Goal: Information Seeking & Learning: Learn about a topic

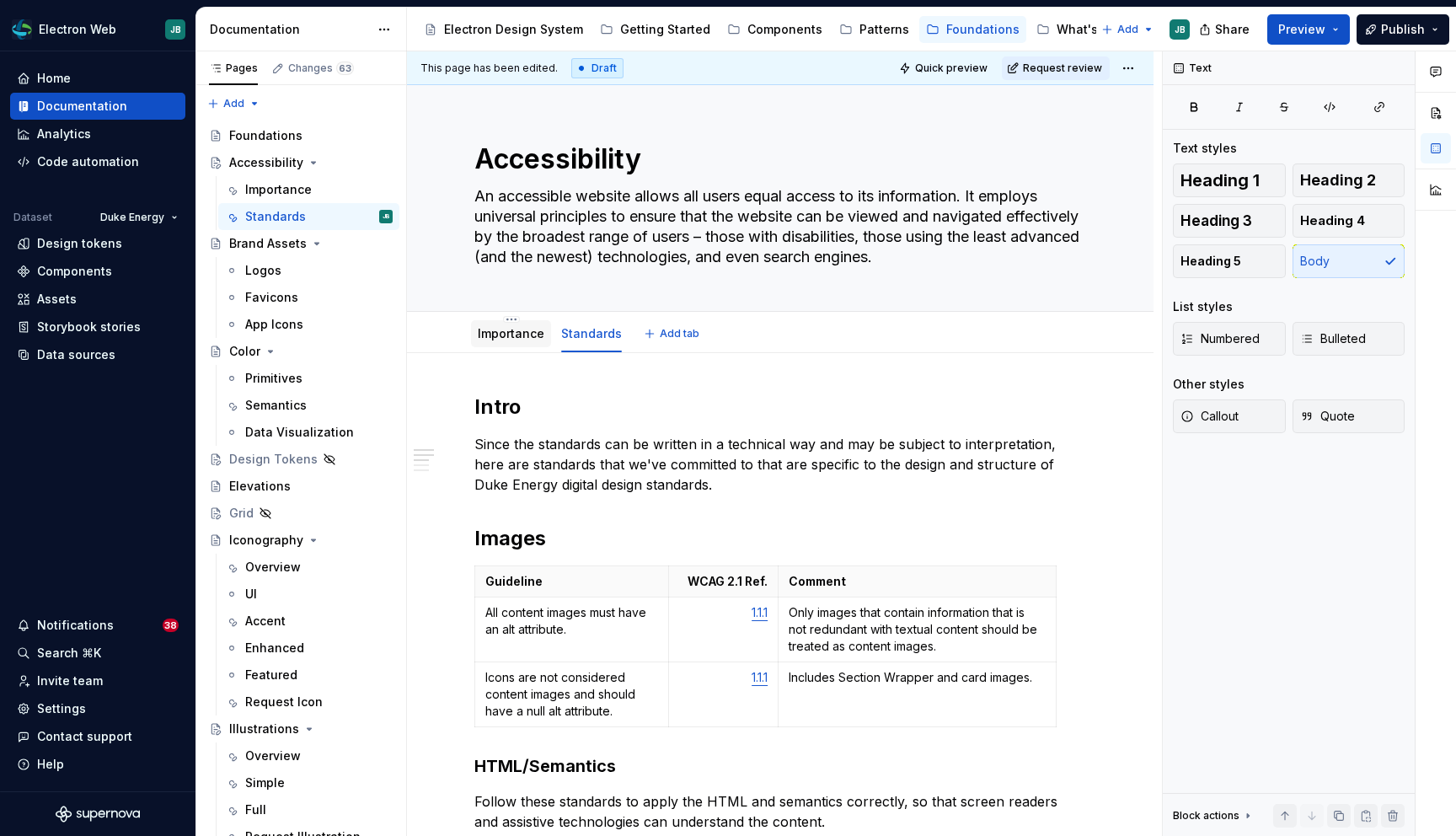
click at [498, 336] on link "Importance" at bounding box center [511, 334] width 67 height 14
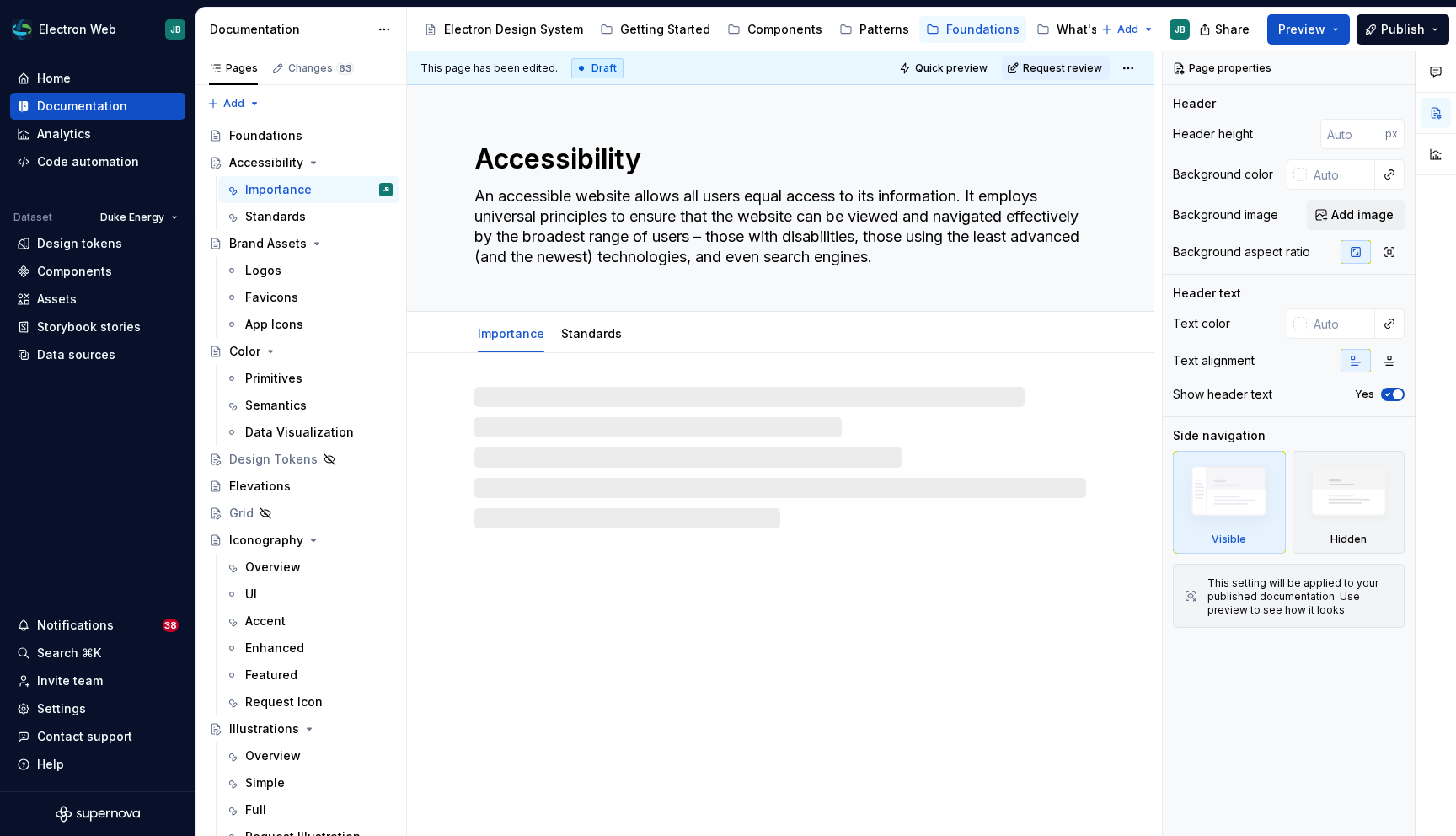
type textarea "*"
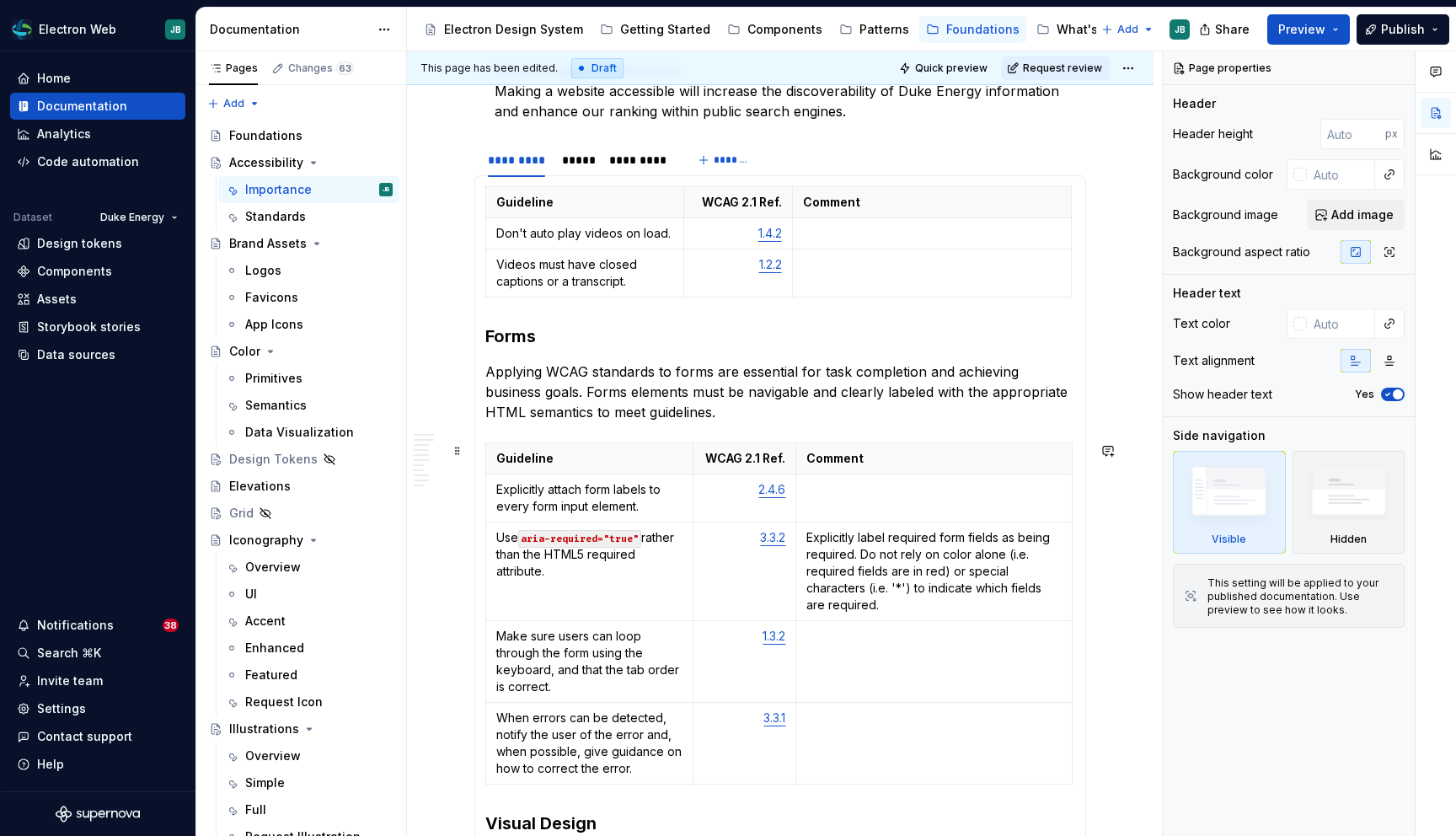
scroll to position [1042, 0]
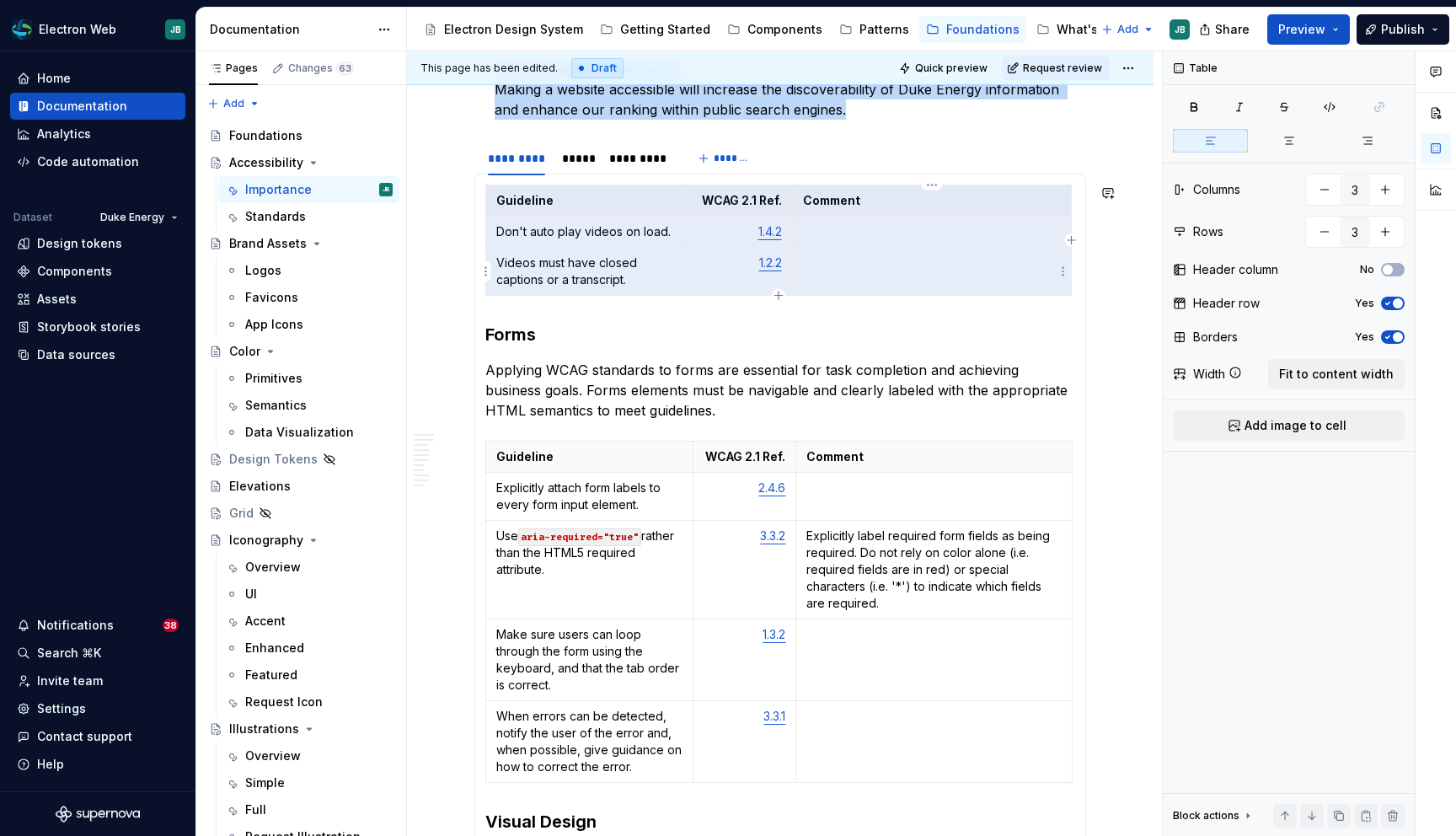
drag, startPoint x: 494, startPoint y: 193, endPoint x: 1114, endPoint y: 297, distance: 628.7
click at [1114, 297] on div "What is our goal for accessibility? The Web Content Accessibility Guidelines 2.…" at bounding box center [780, 486] width 746 height 2351
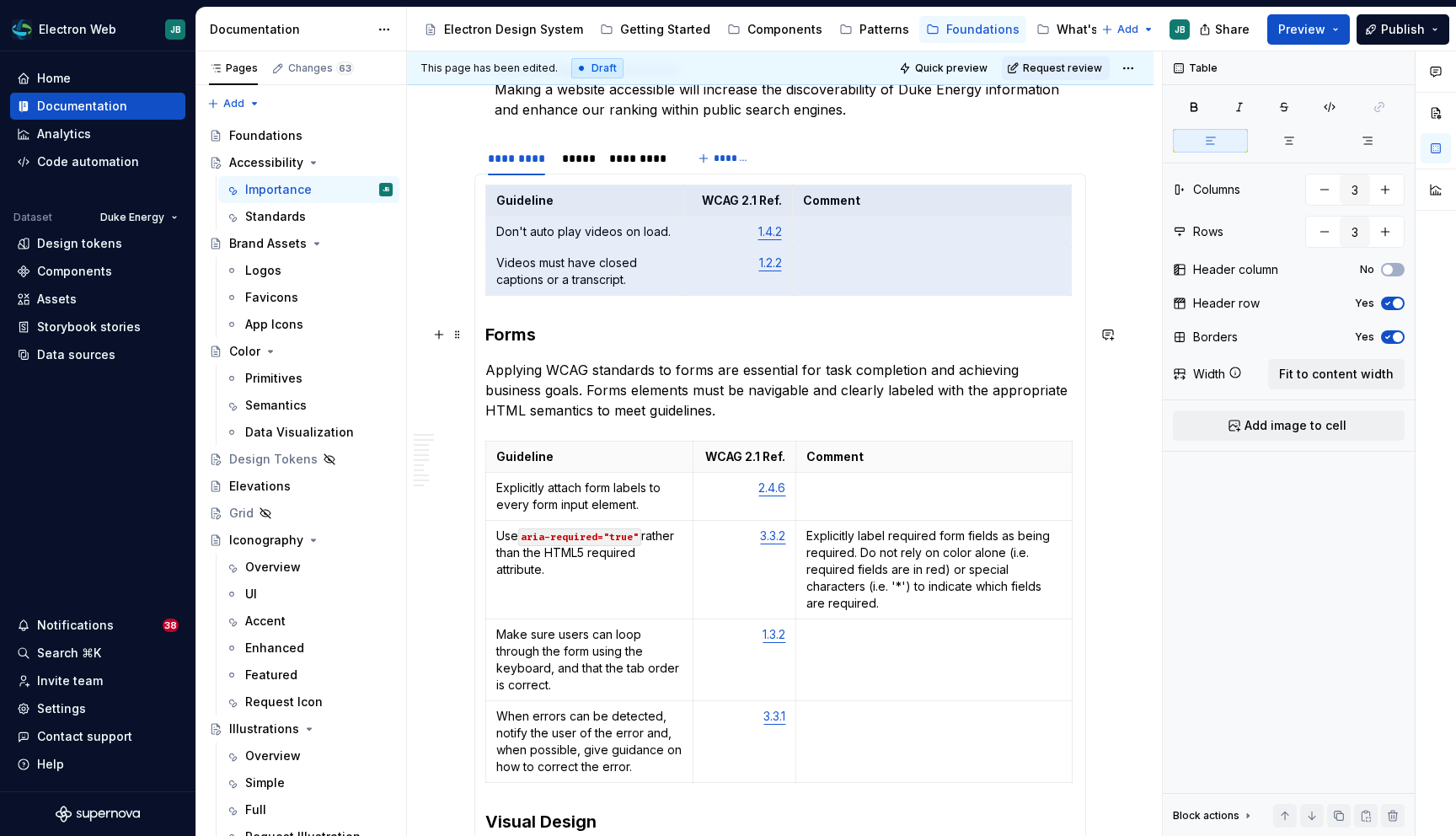
drag, startPoint x: 496, startPoint y: 196, endPoint x: 1066, endPoint y: 313, distance: 581.9
click at [1066, 313] on section-item-column "Guideline WCAG 2.1 Ref. Comment Don't auto play videos on load. 1.4.2 Videos mu…" at bounding box center [780, 775] width 590 height 1181
click at [1070, 408] on p "Applying WCAG standards to forms are essential for task completion and achievin…" at bounding box center [780, 390] width 590 height 60
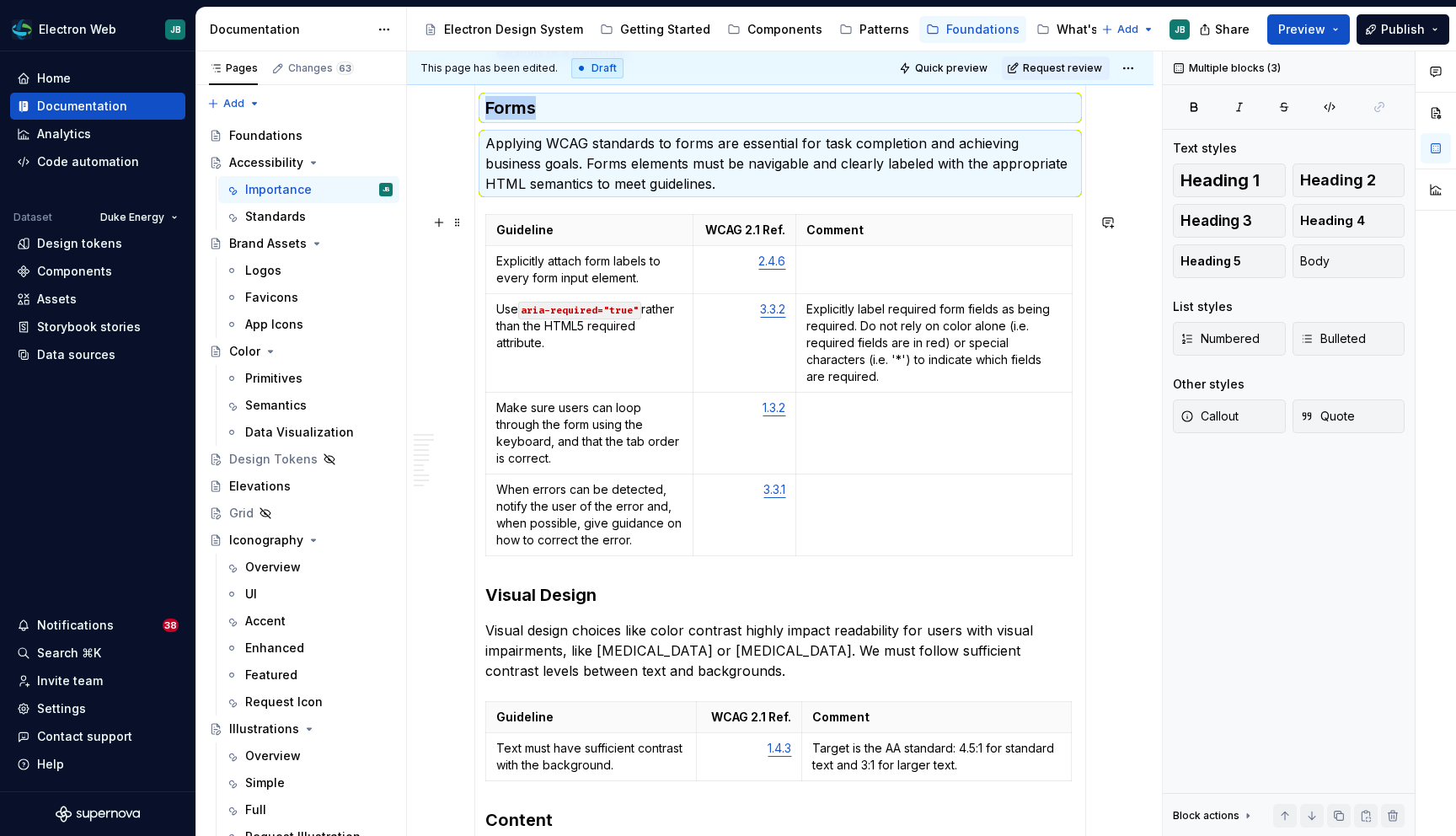
scroll to position [1278, 0]
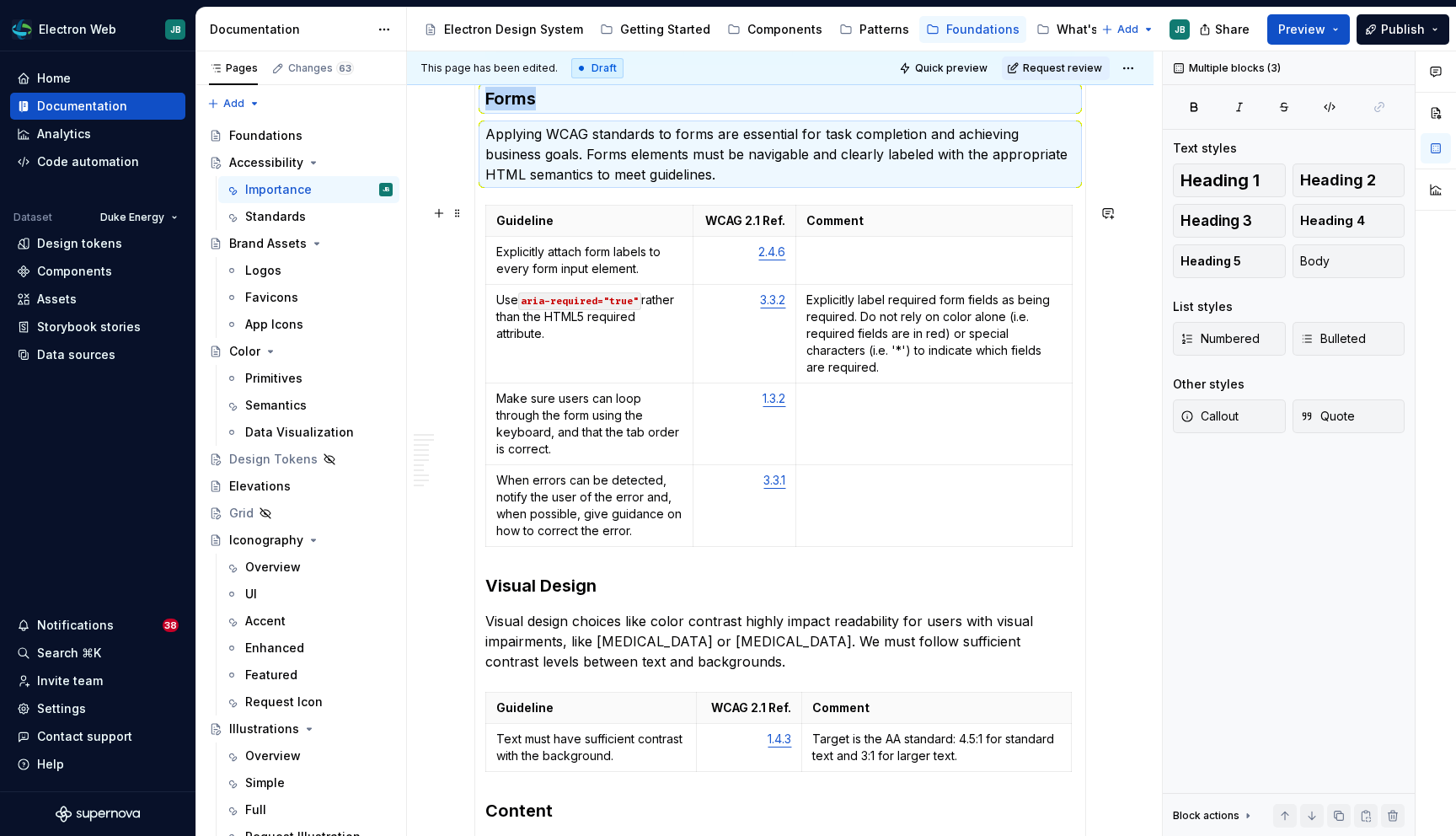
click at [1084, 537] on div "Guideline WCAG 2.1 Ref. Comment Don't auto play videos on load. 1.4.2 Videos mu…" at bounding box center [780, 539] width 612 height 1203
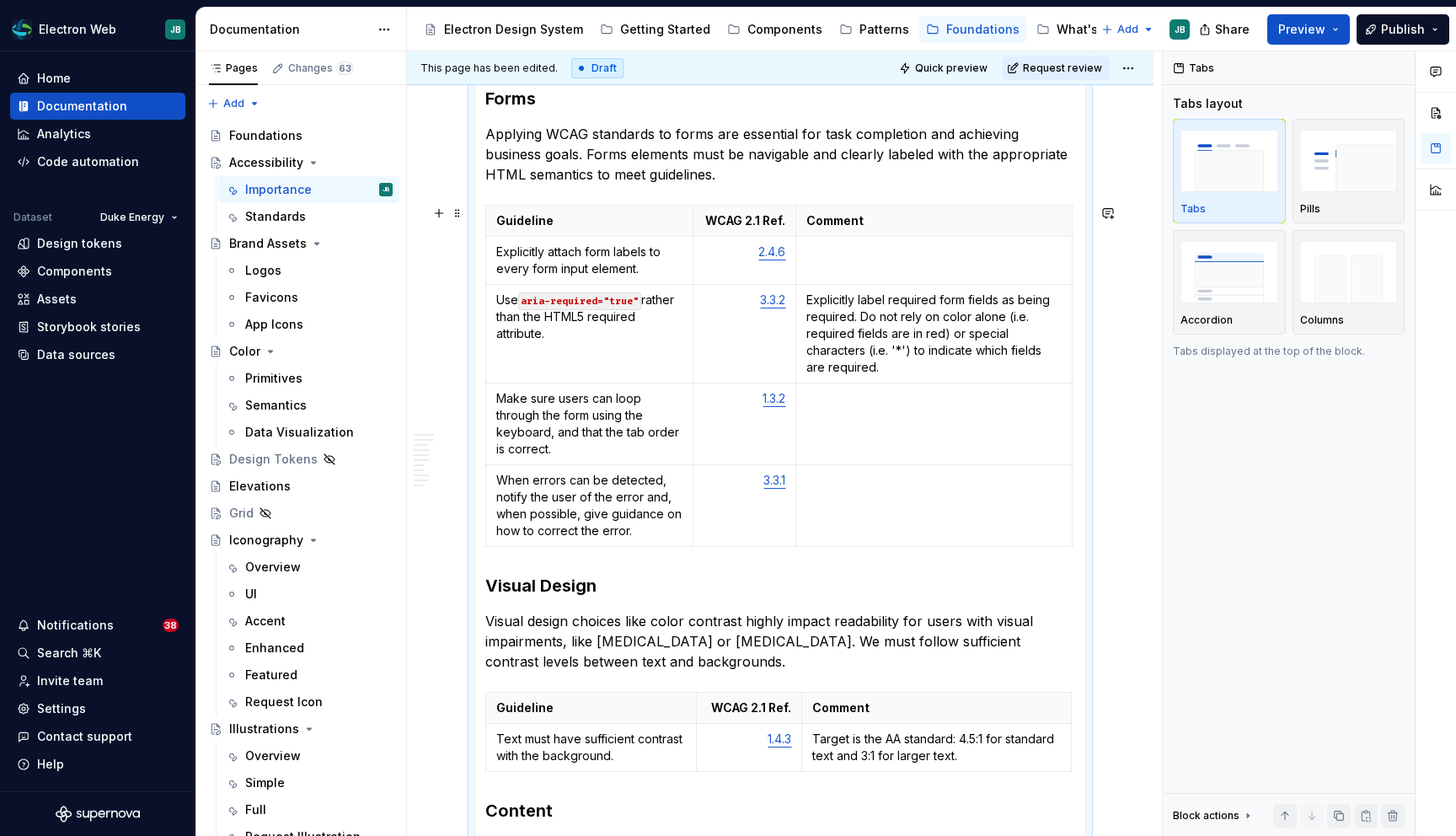
click at [1075, 537] on div "Guideline WCAG 2.1 Ref. Comment Explicitly attach form labels to every form inp…" at bounding box center [780, 379] width 590 height 349
click at [1053, 535] on td at bounding box center [934, 506] width 277 height 82
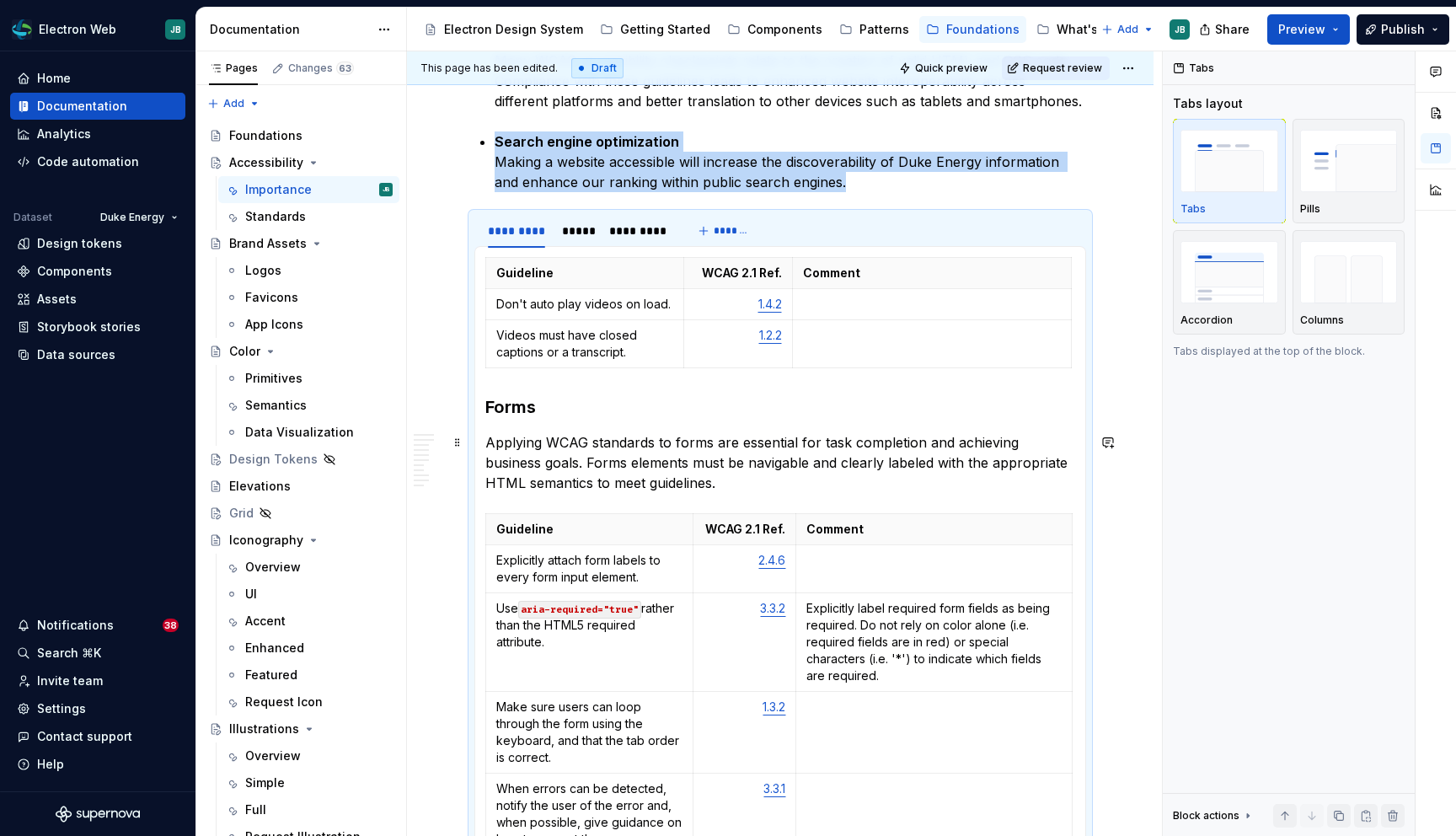
scroll to position [940, 0]
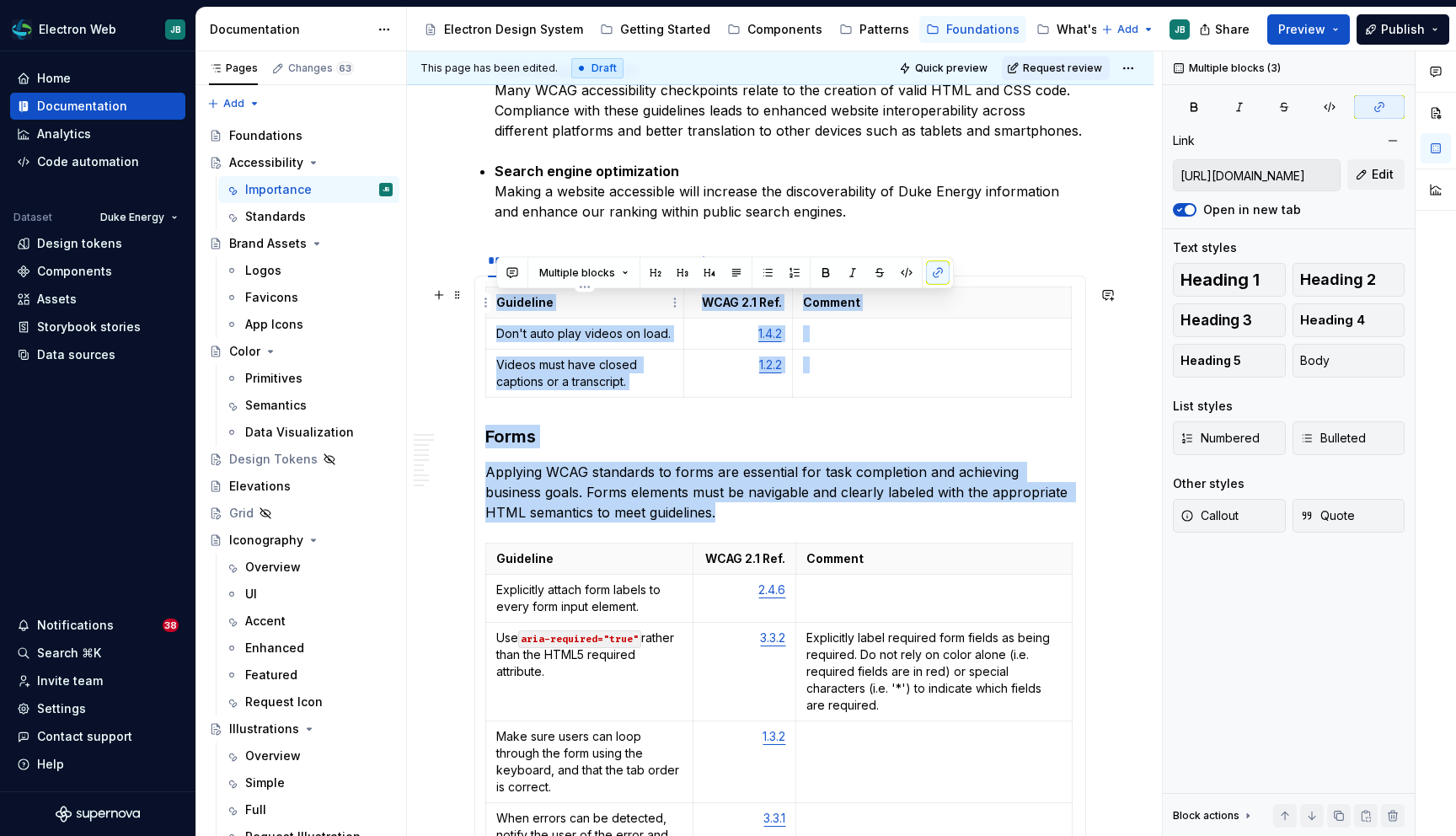
drag, startPoint x: 692, startPoint y: 512, endPoint x: 493, endPoint y: 300, distance: 290.8
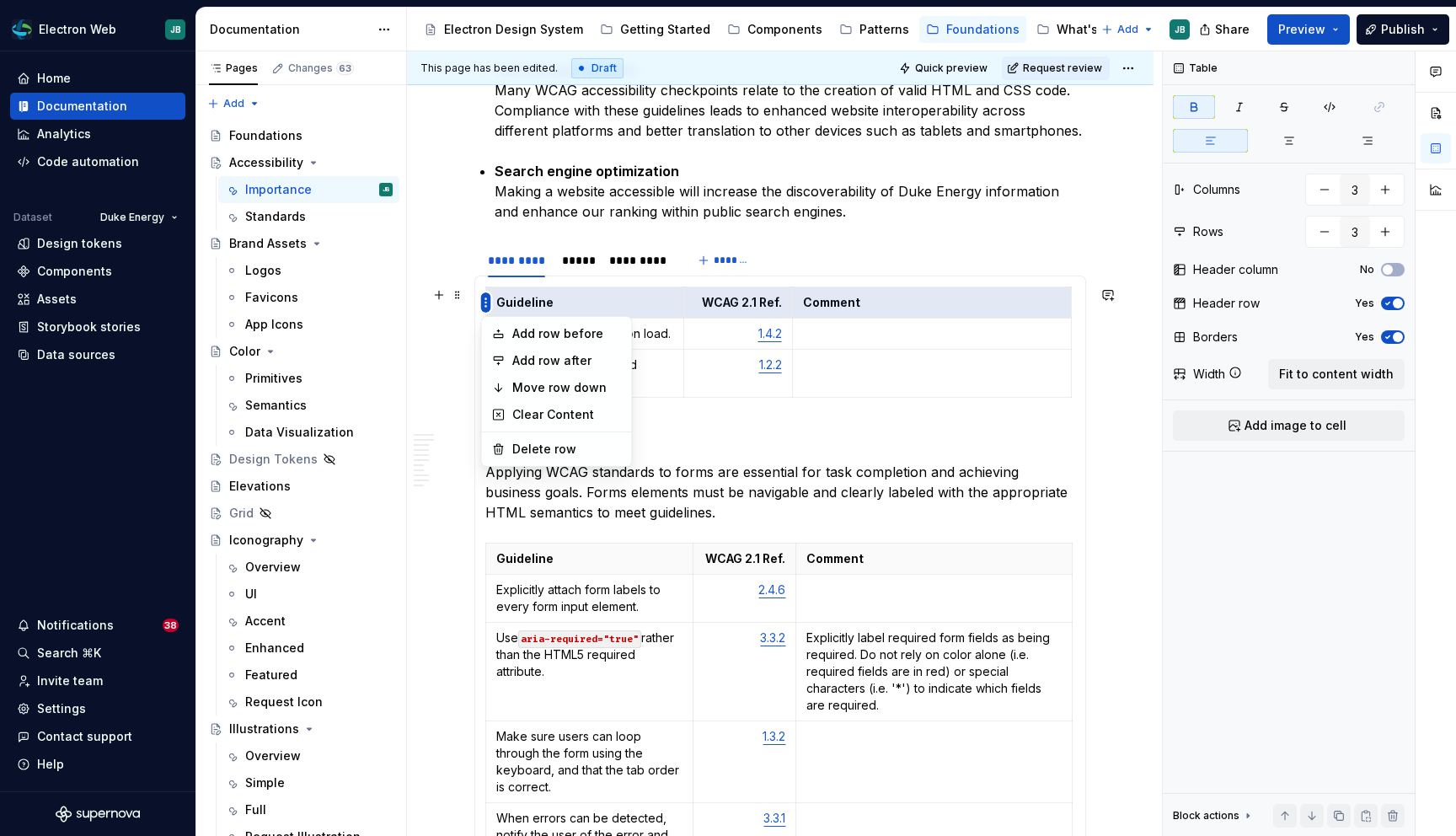
click at [486, 301] on html "Electron Web JB Home Documentation Analytics Code automation Dataset Duke Energ…" at bounding box center [728, 418] width 1456 height 836
click at [477, 300] on html "Electron Web JB Home Documentation Analytics Code automation Dataset Duke Energ…" at bounding box center [728, 418] width 1456 height 836
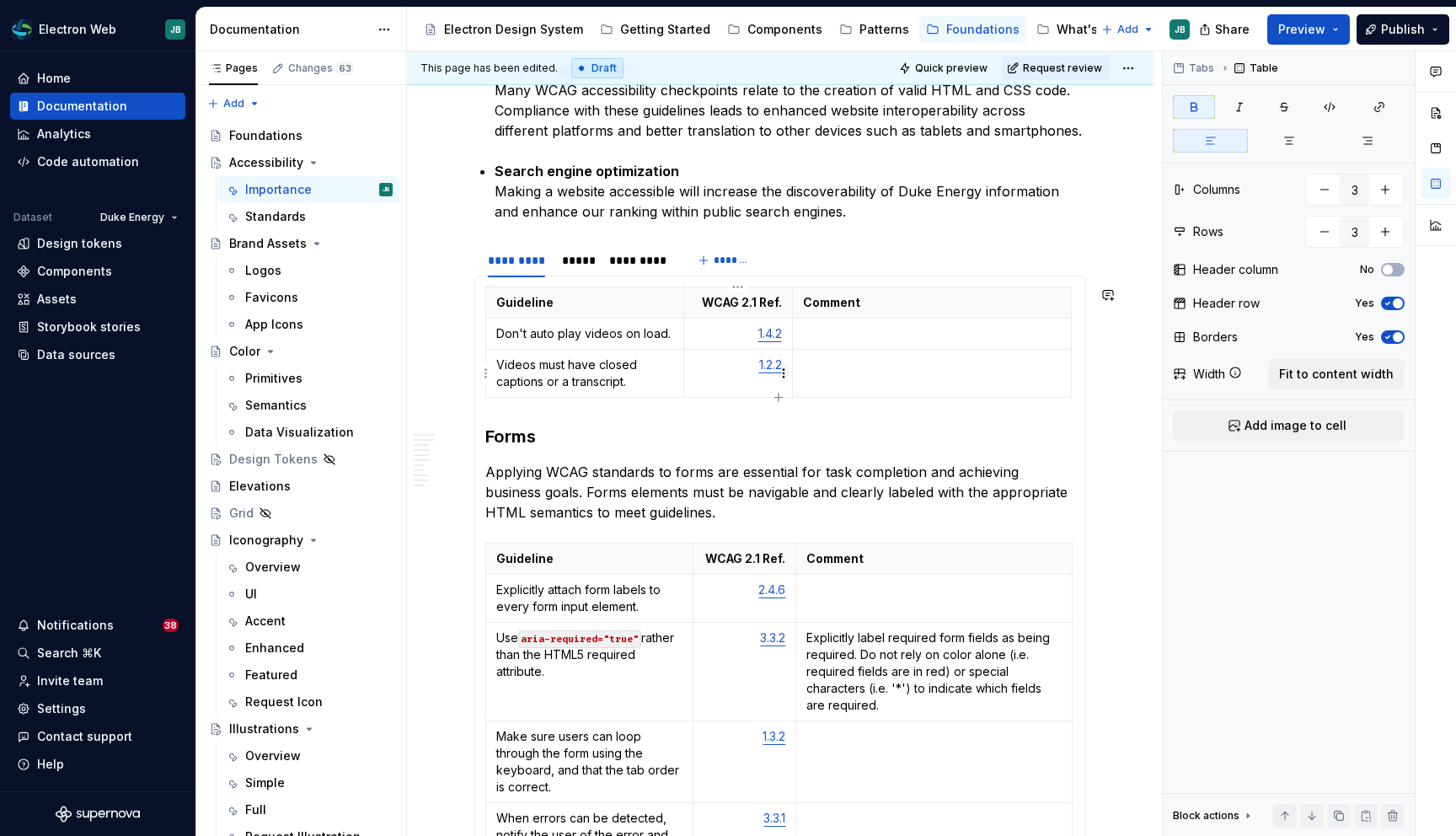
drag, startPoint x: 483, startPoint y: 300, endPoint x: 673, endPoint y: 363, distance: 200.2
click at [675, 364] on body "Electron Web JB Home Documentation Analytics Code automation Dataset Duke Energ…" at bounding box center [728, 418] width 1456 height 836
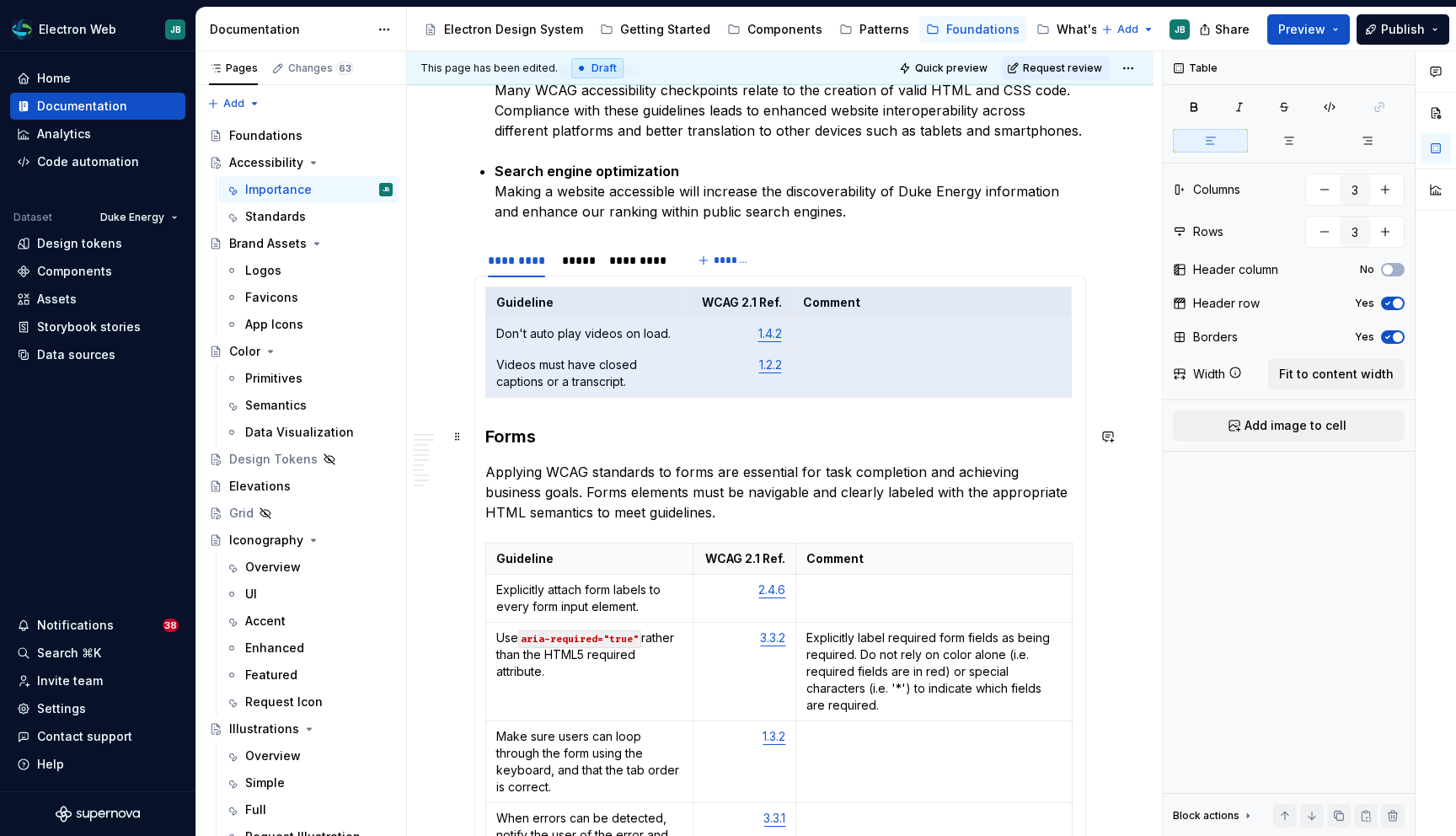
drag, startPoint x: 519, startPoint y: 303, endPoint x: 623, endPoint y: 409, distance: 148.5
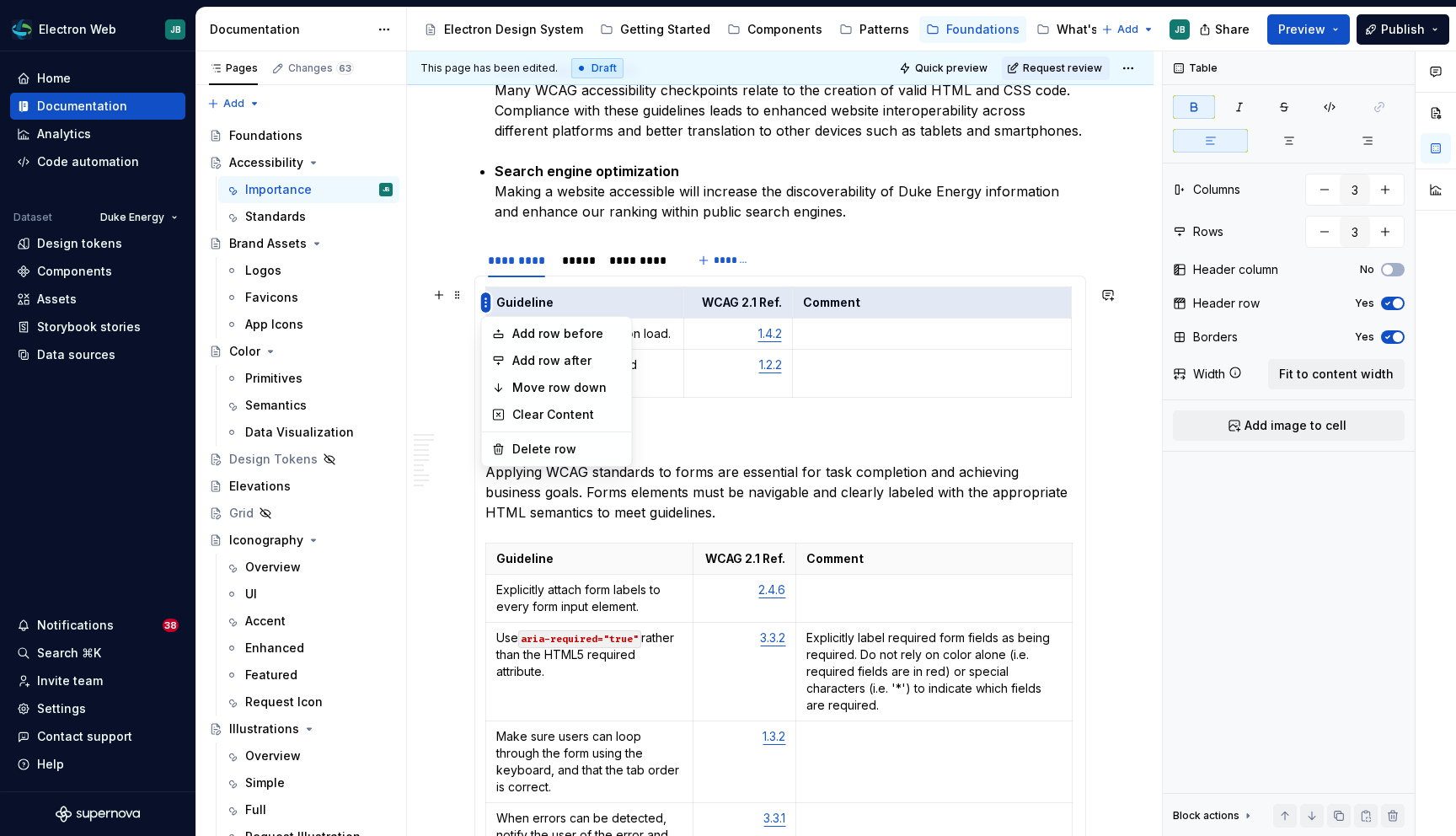
click at [487, 293] on html "Electron Web JB Home Documentation Analytics Code automation Dataset Duke Energ…" at bounding box center [728, 418] width 1456 height 836
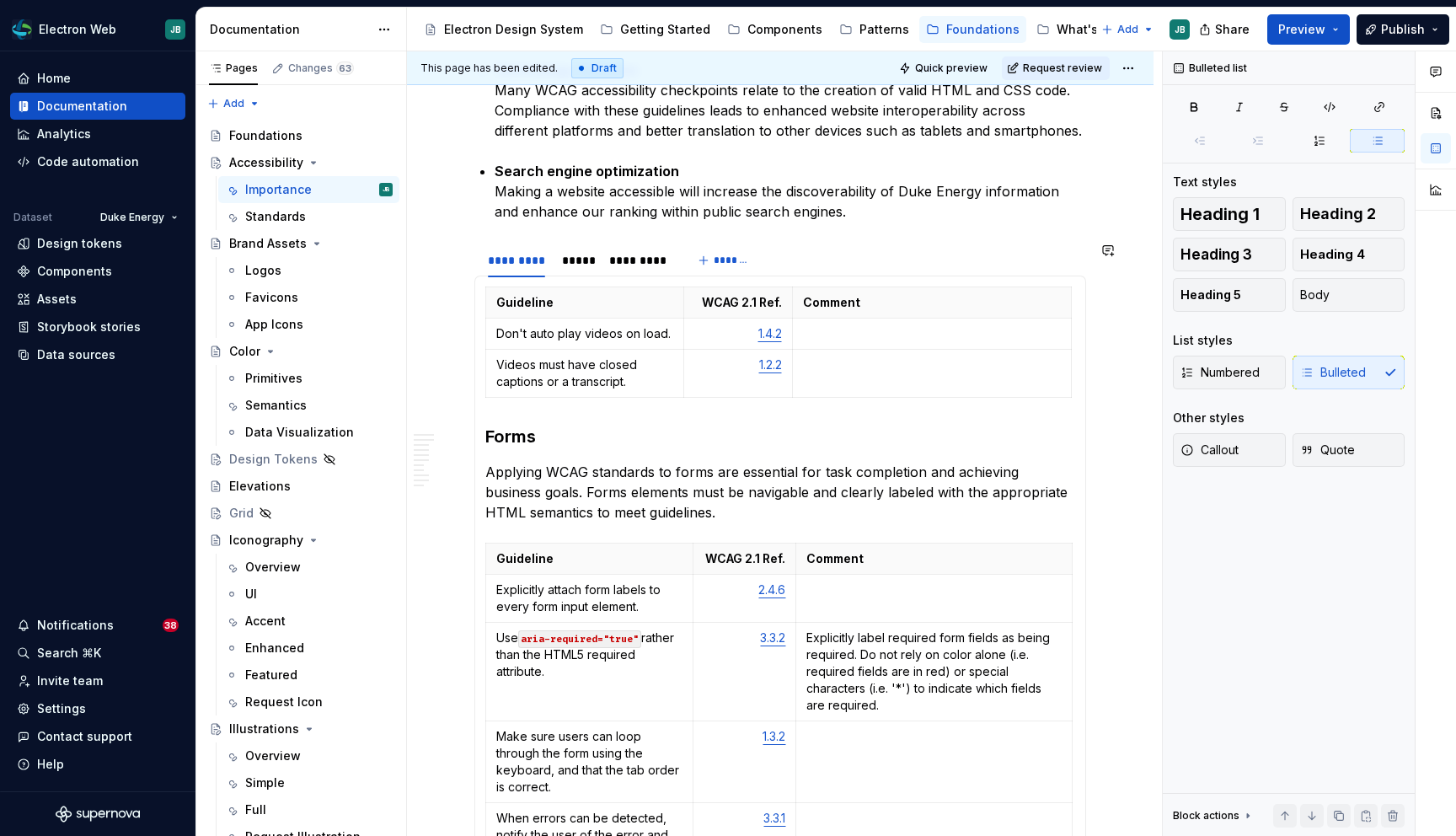
click at [493, 280] on html "Electron Web JB Home Documentation Analytics Code automation Dataset Duke Energ…" at bounding box center [728, 418] width 1456 height 836
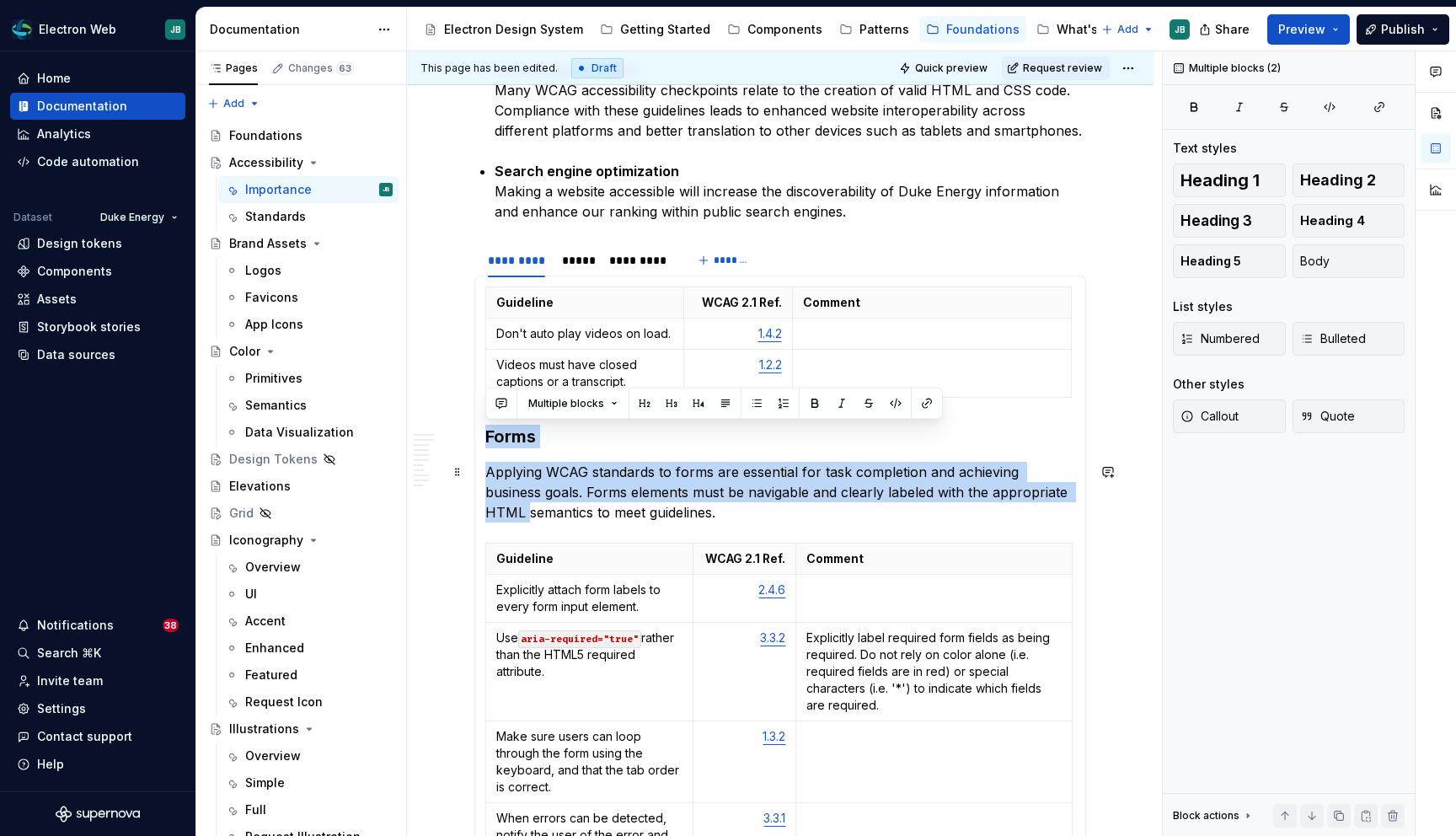
drag, startPoint x: 493, startPoint y: 280, endPoint x: 1076, endPoint y: 489, distance: 619.3
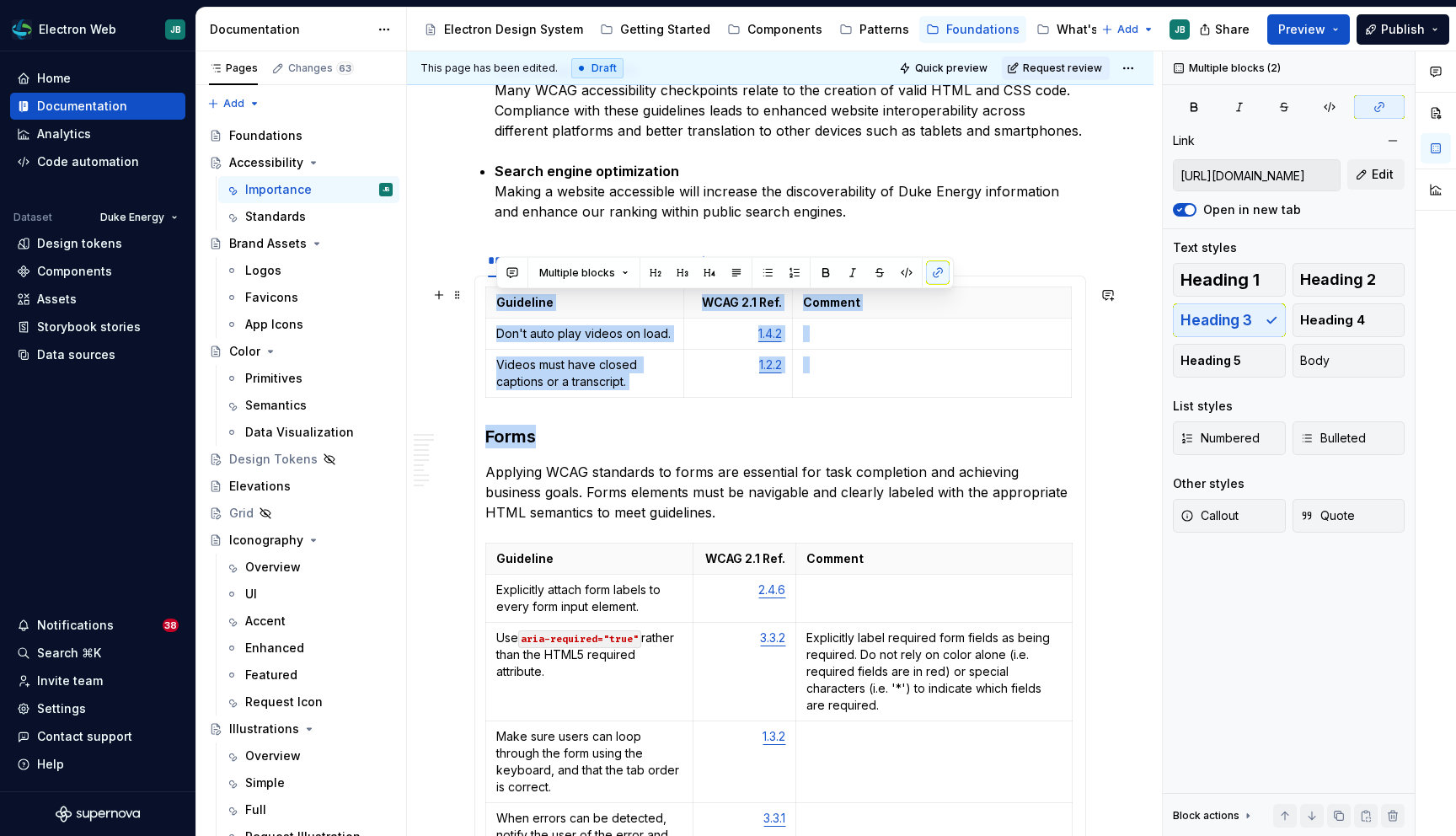
drag, startPoint x: 553, startPoint y: 444, endPoint x: 479, endPoint y: 314, distance: 149.6
click at [452, 285] on div "What is our goal for accessibility? The Web Content Accessibility Guidelines 2.…" at bounding box center [780, 588] width 746 height 2351
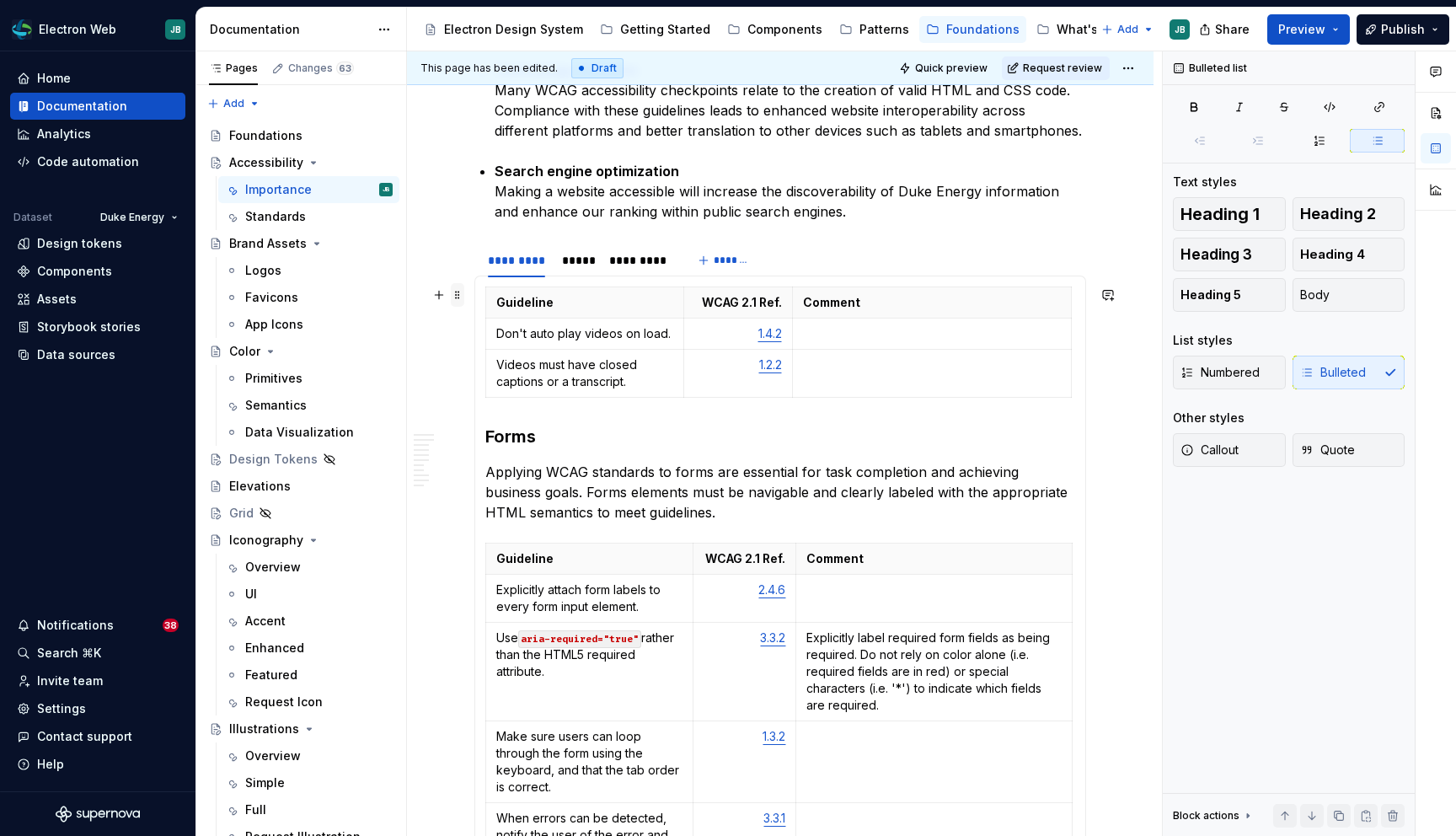
click at [457, 299] on span at bounding box center [457, 294] width 13 height 24
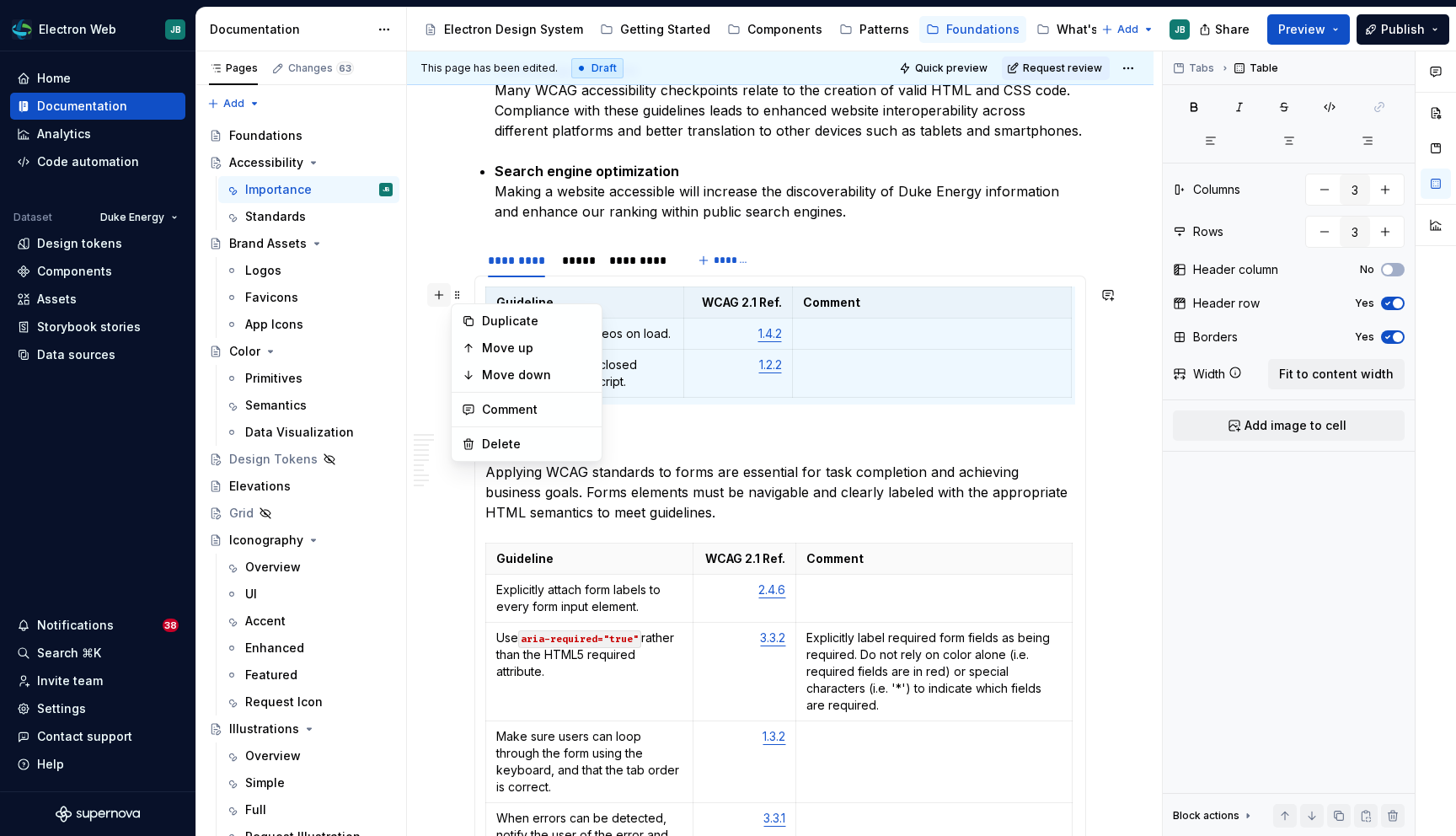
click at [440, 300] on button "button" at bounding box center [438, 294] width 24 height 24
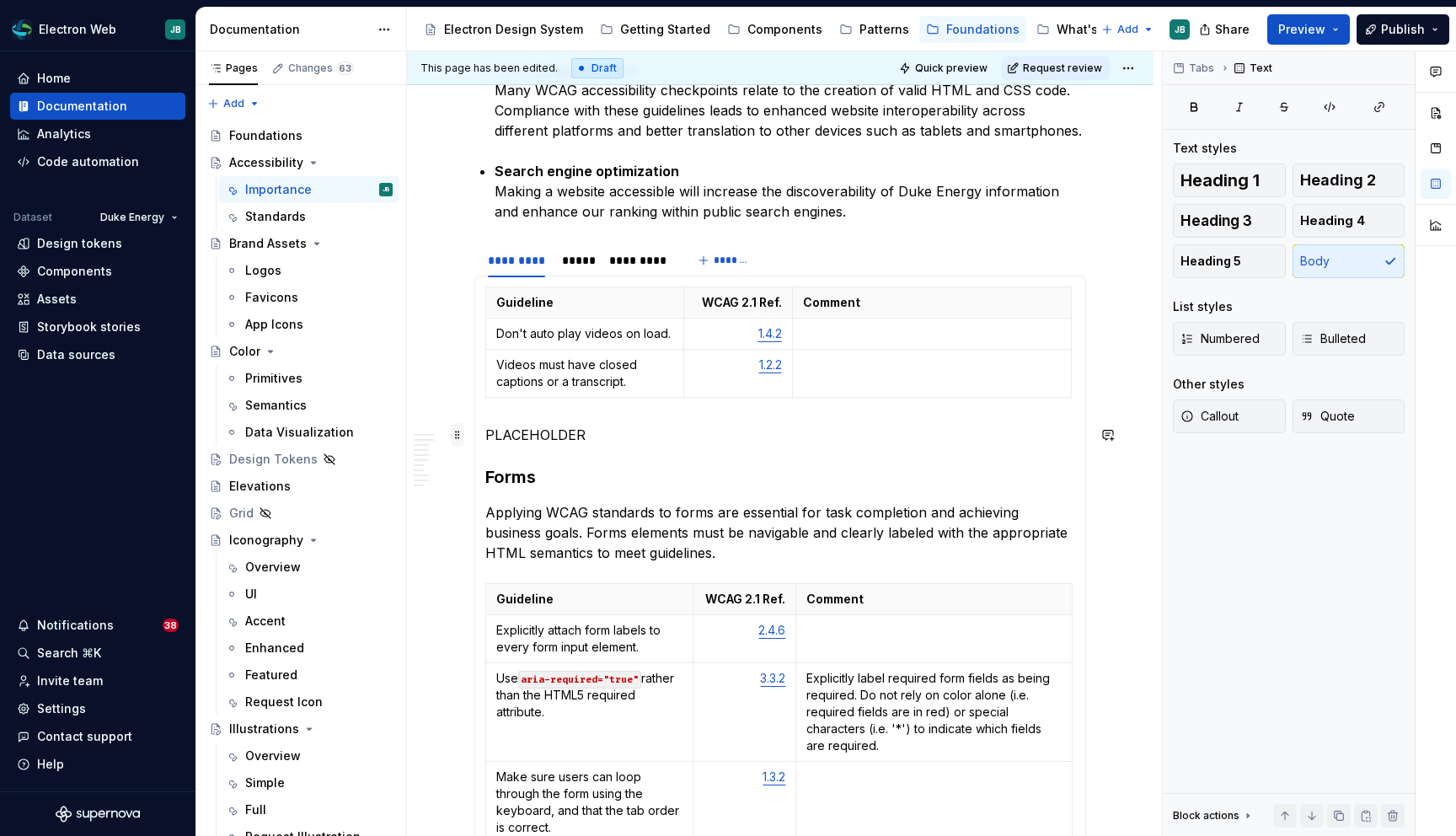
click at [457, 433] on span at bounding box center [457, 435] width 13 height 24
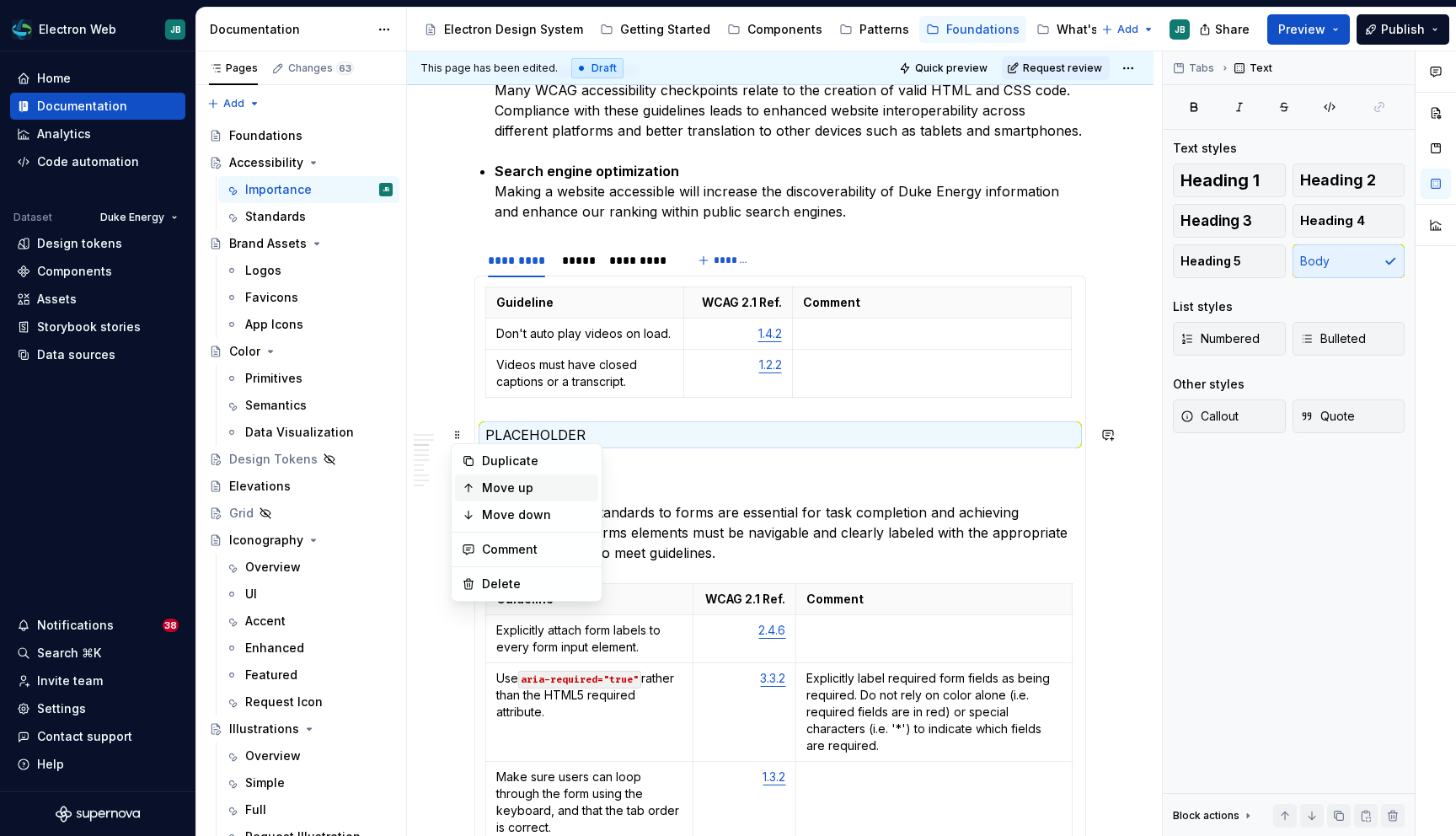
click at [494, 482] on div "Move up" at bounding box center [536, 487] width 109 height 17
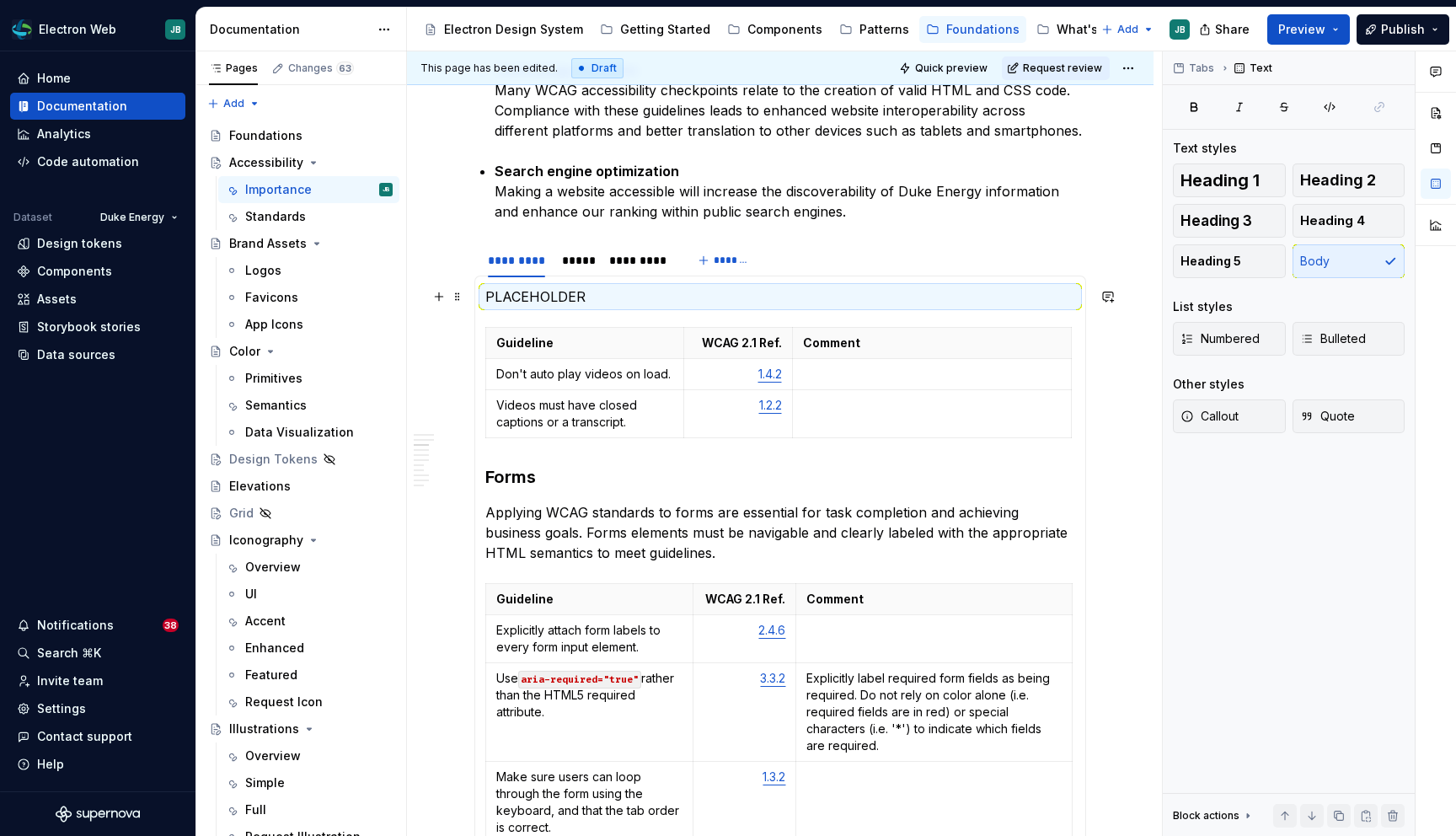
click at [492, 299] on p "PLACEHOLDER" at bounding box center [780, 296] width 590 height 20
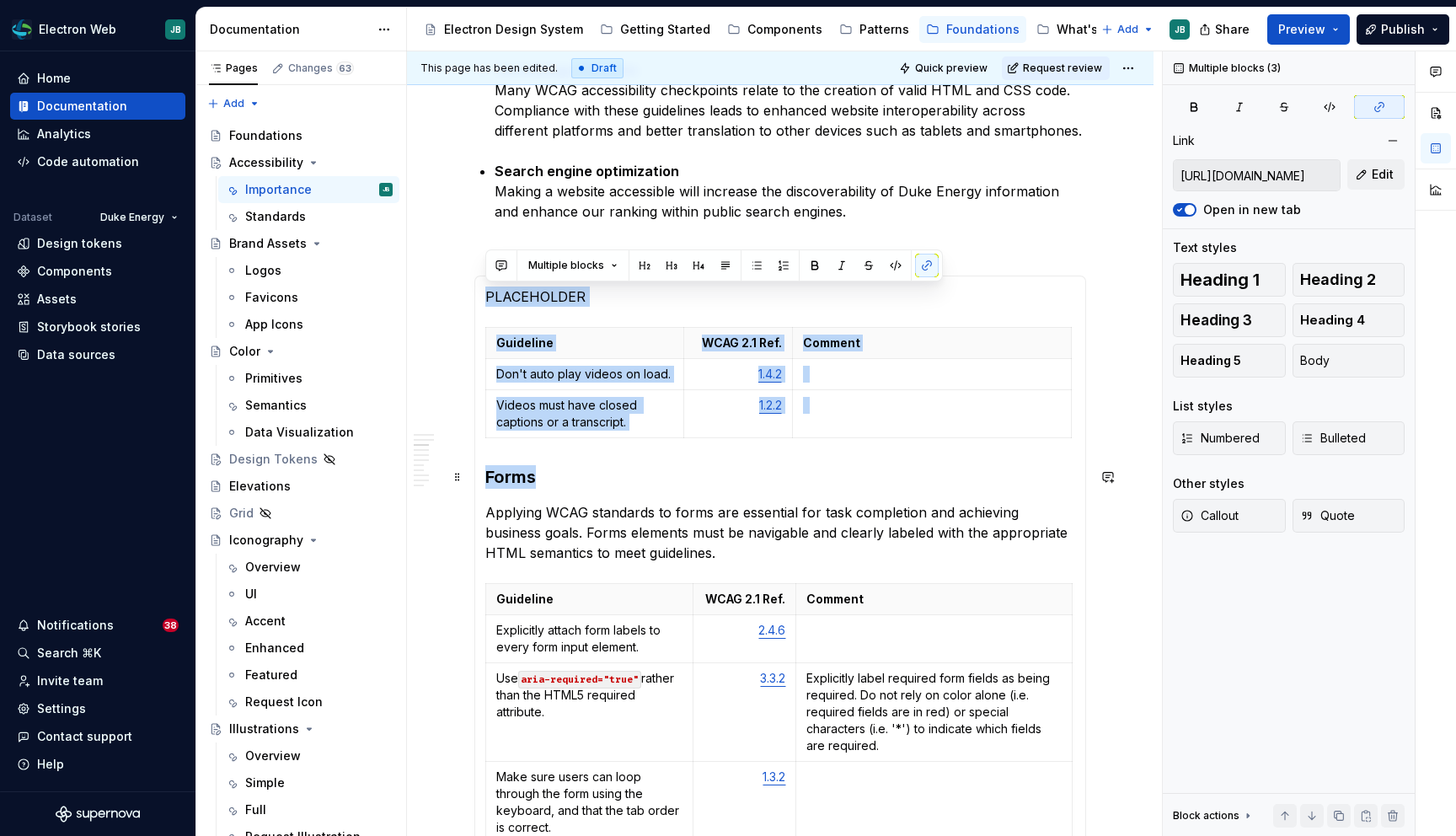
drag, startPoint x: 485, startPoint y: 294, endPoint x: 1010, endPoint y: 473, distance: 554.7
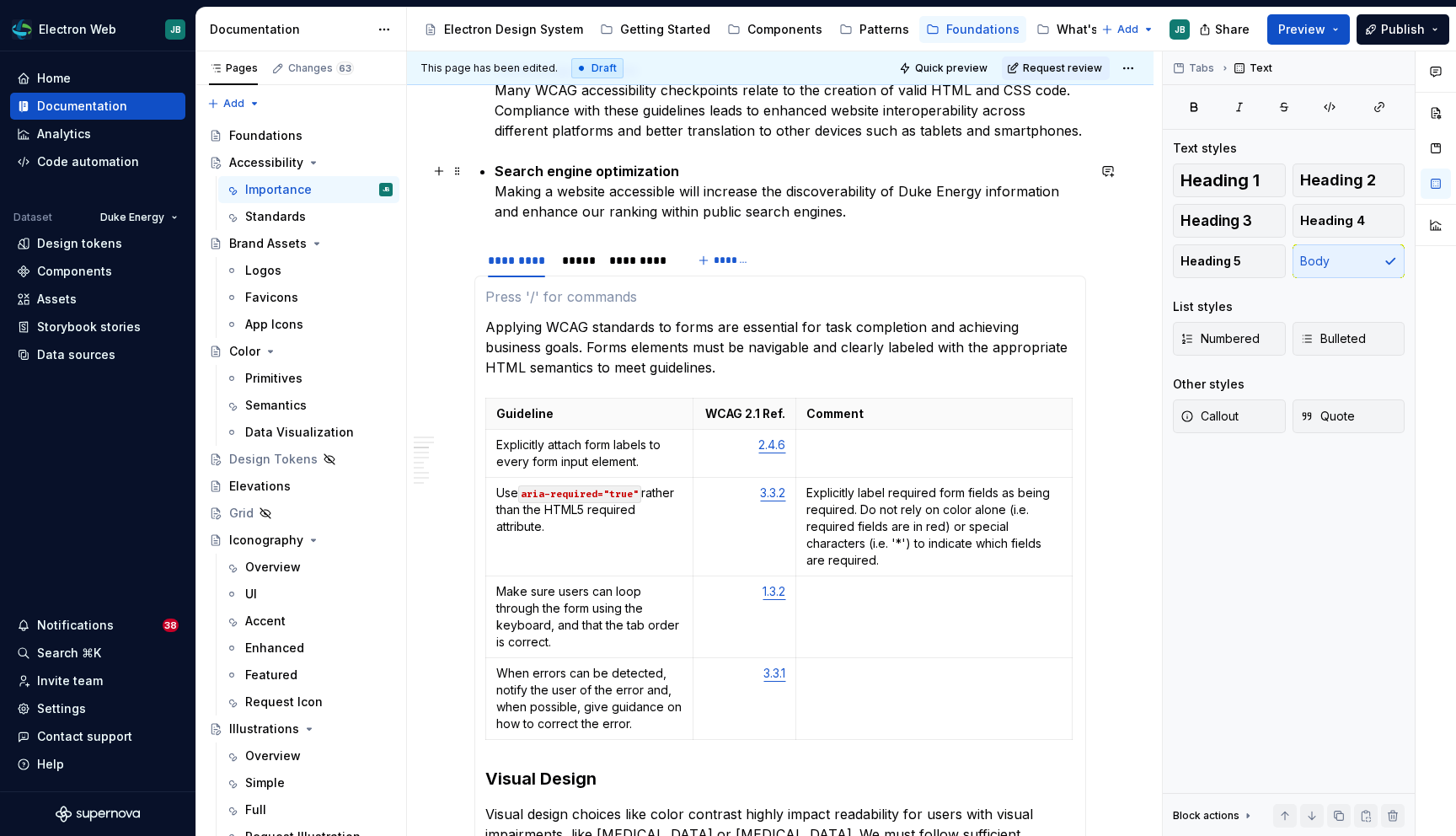
scroll to position [0, 0]
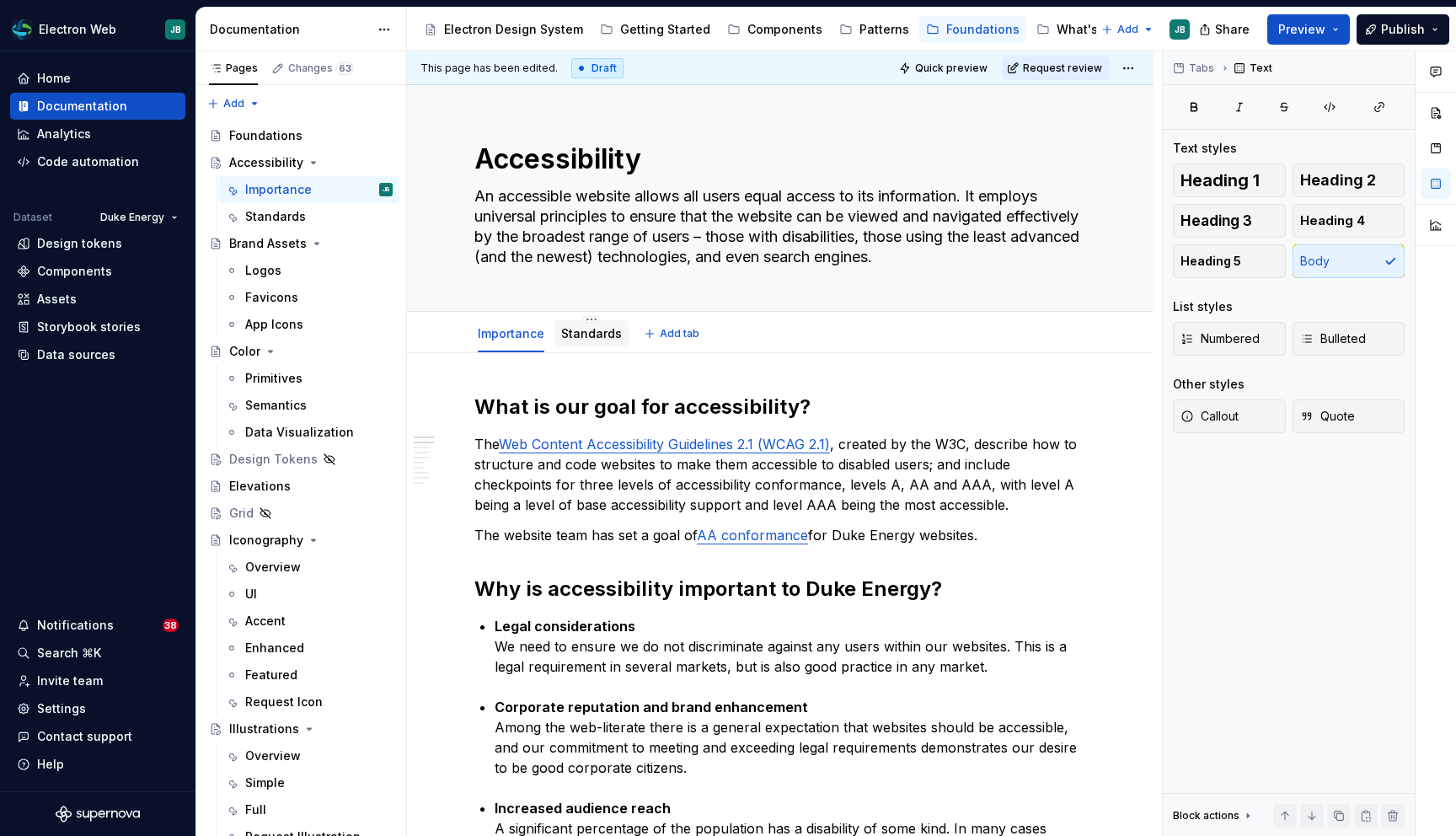
click at [593, 332] on link "Standards" at bounding box center [591, 334] width 60 height 14
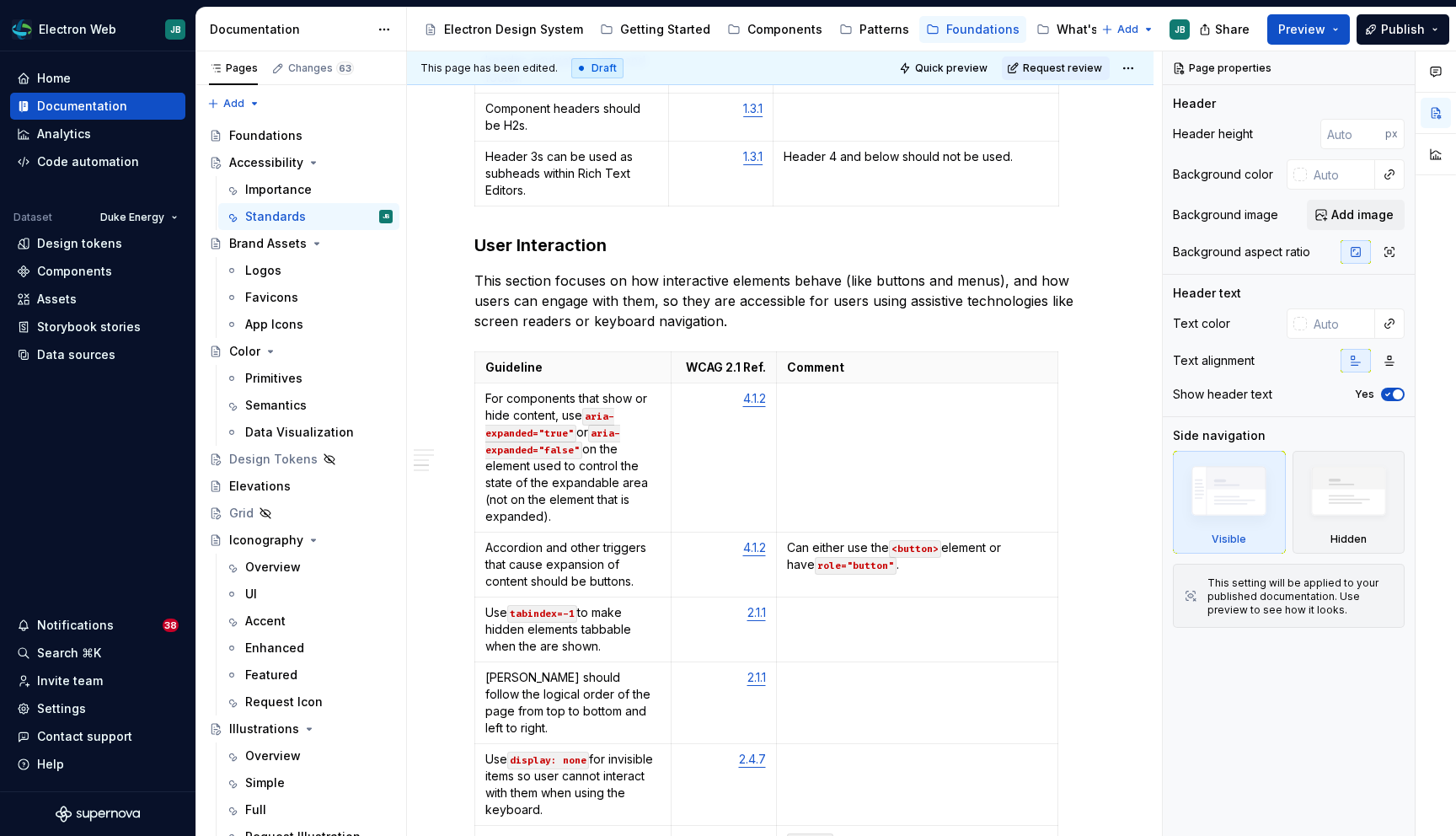
scroll to position [2129, 0]
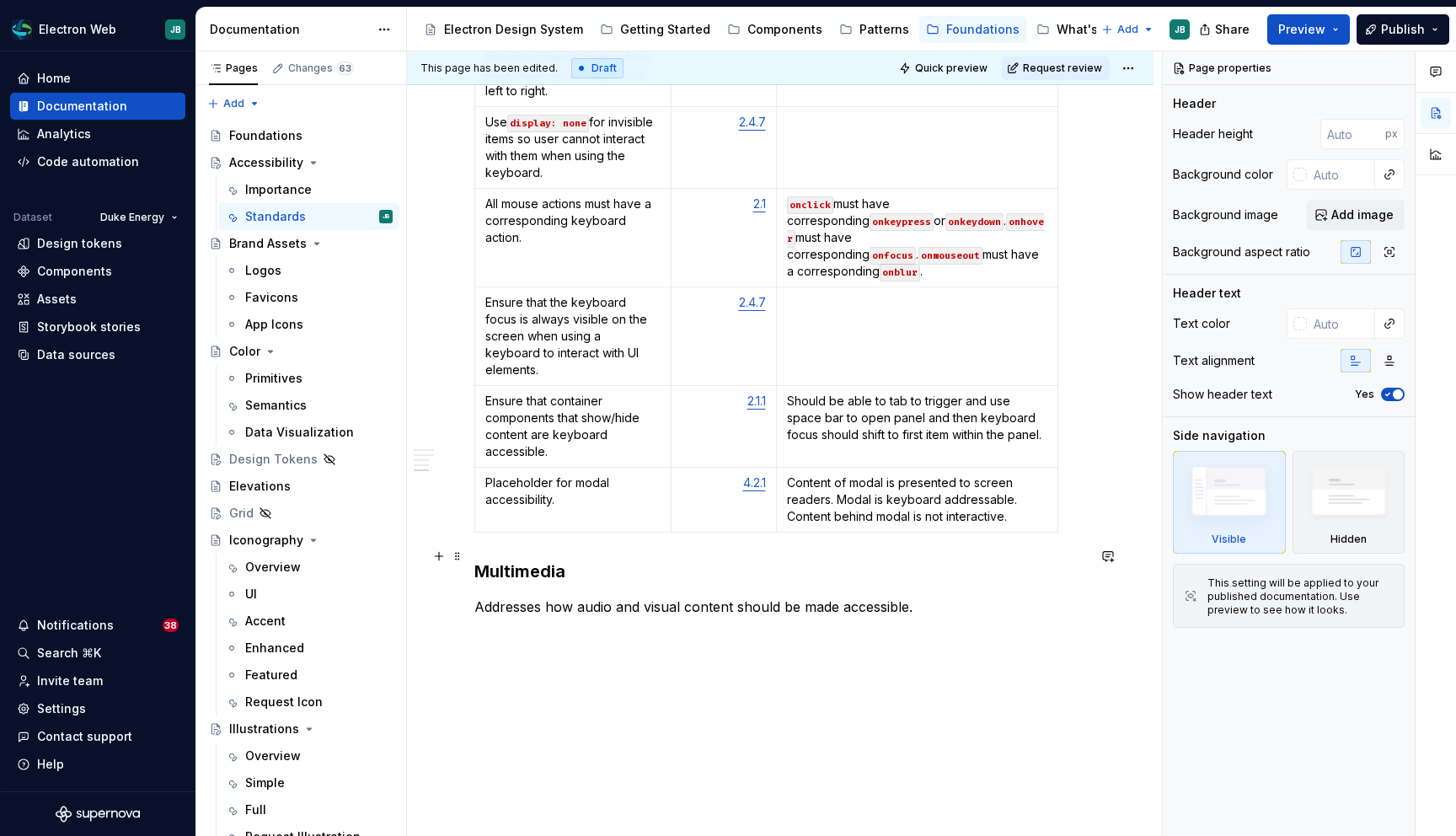
click at [944, 597] on p "Addresses how audio and visual content should be made accessible." at bounding box center [780, 607] width 612 height 20
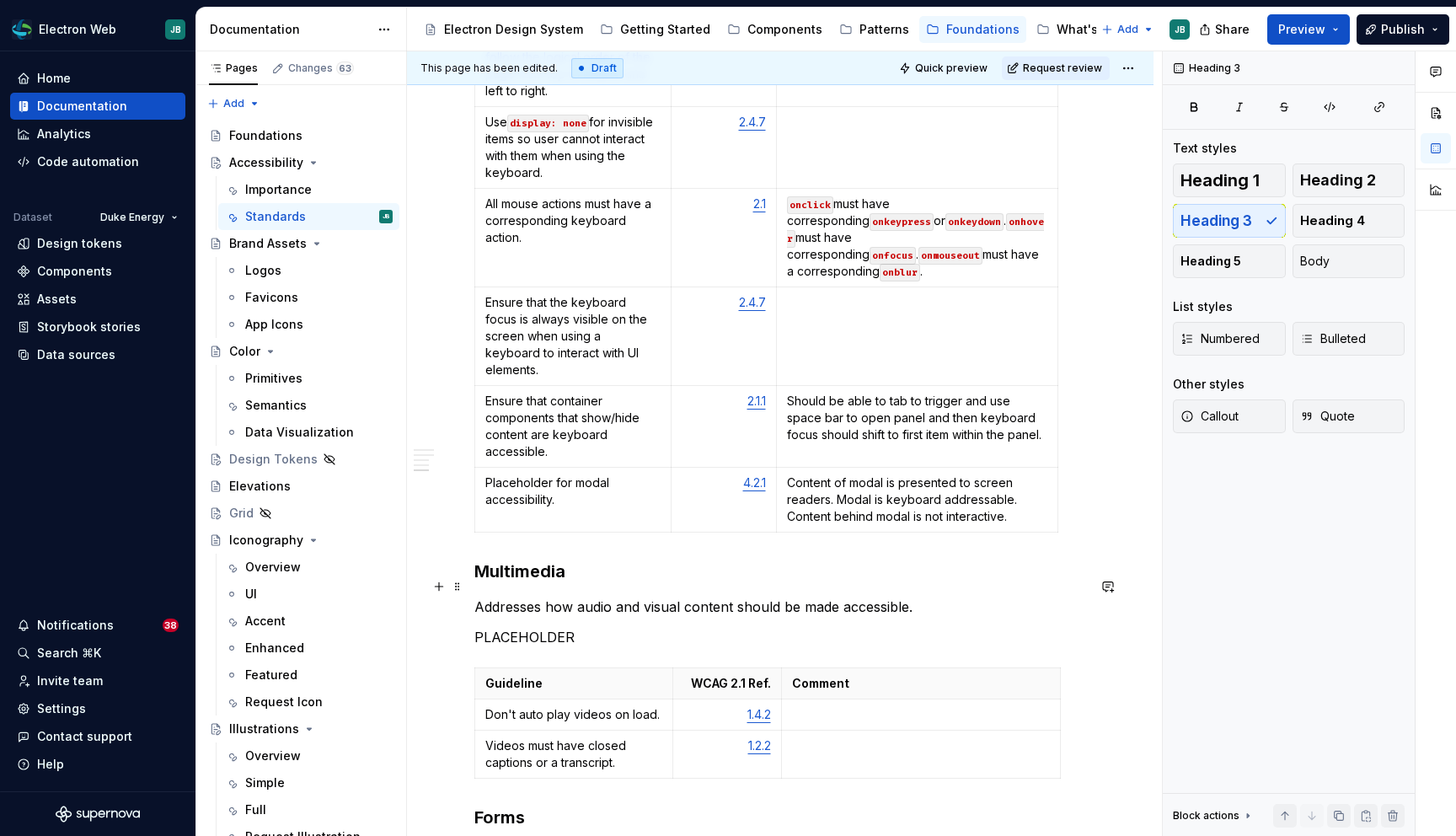
click at [534, 627] on p "PLACEHOLDER" at bounding box center [780, 637] width 612 height 20
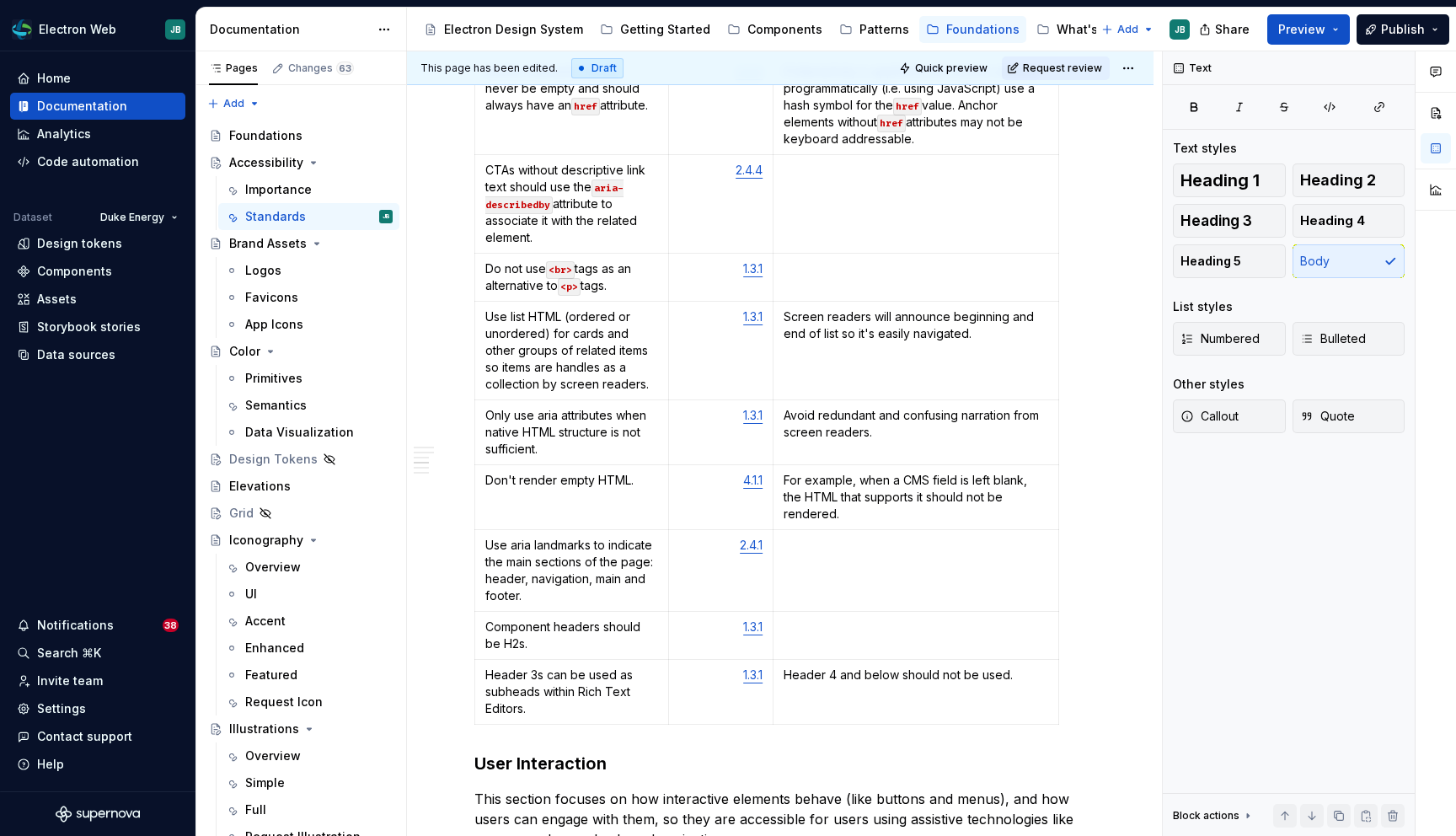
scroll to position [0, 0]
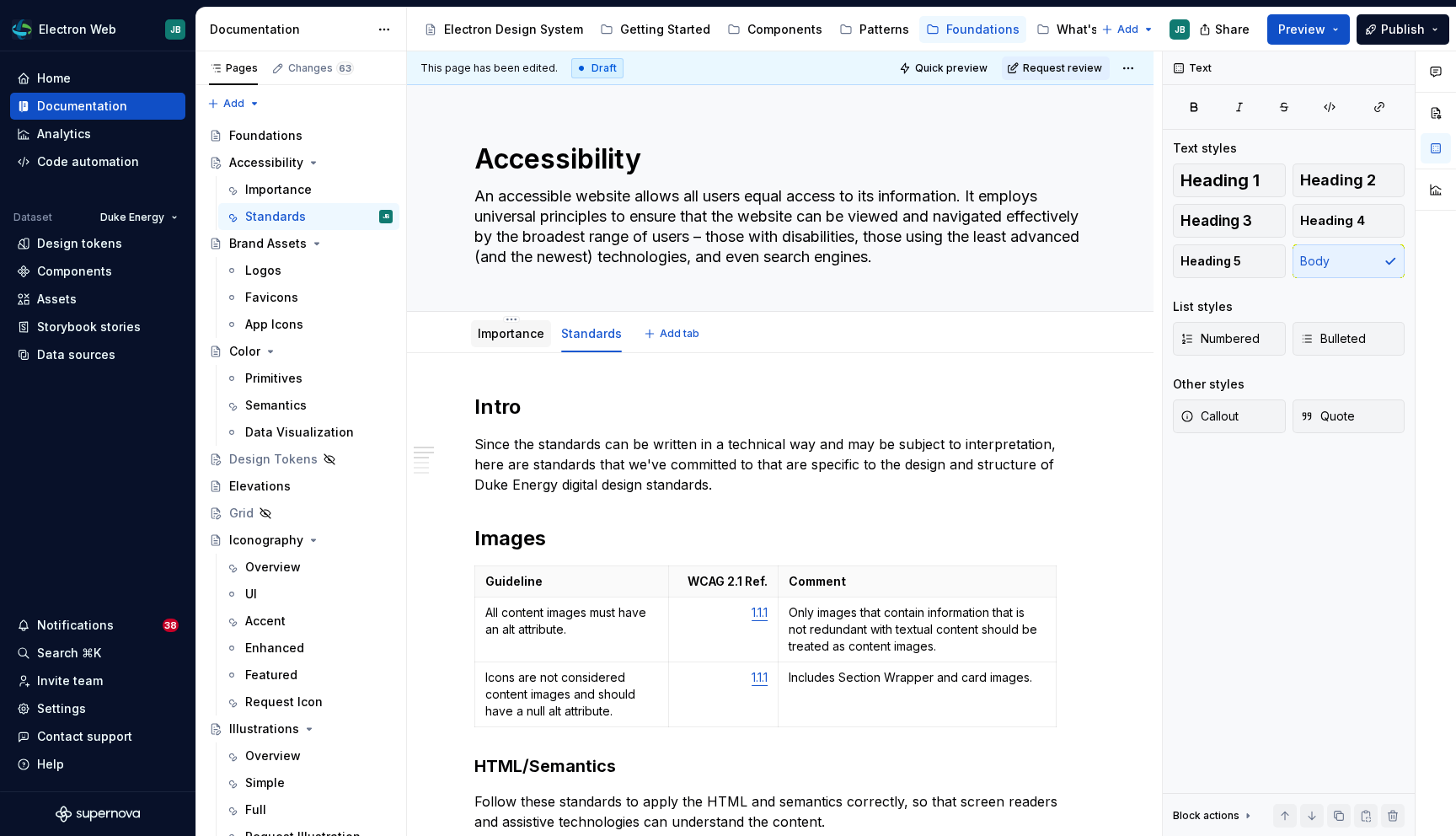
click at [517, 347] on div "Importance" at bounding box center [511, 334] width 80 height 30
click at [503, 333] on link "Importance" at bounding box center [511, 334] width 67 height 14
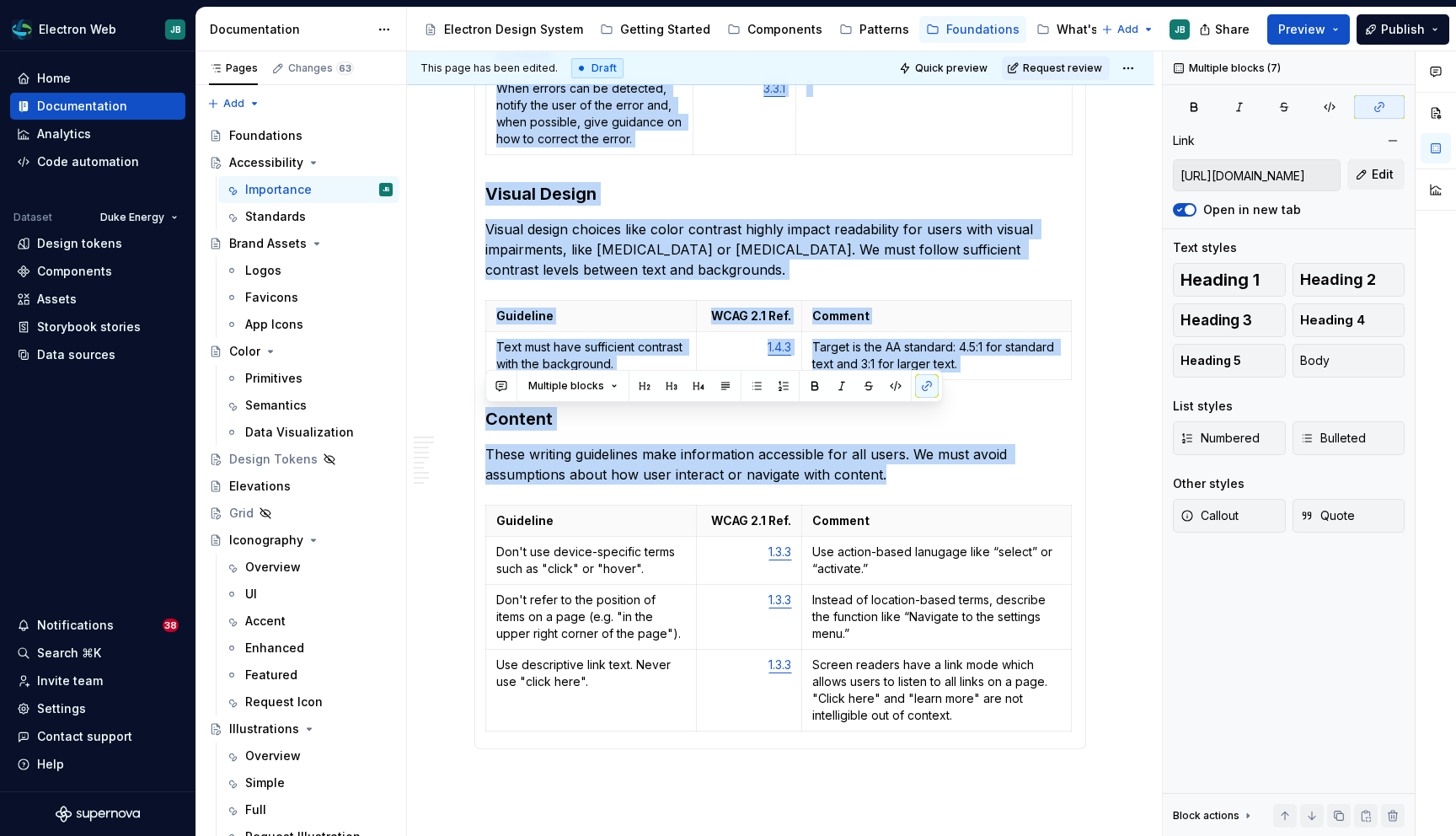
scroll to position [1722, 0]
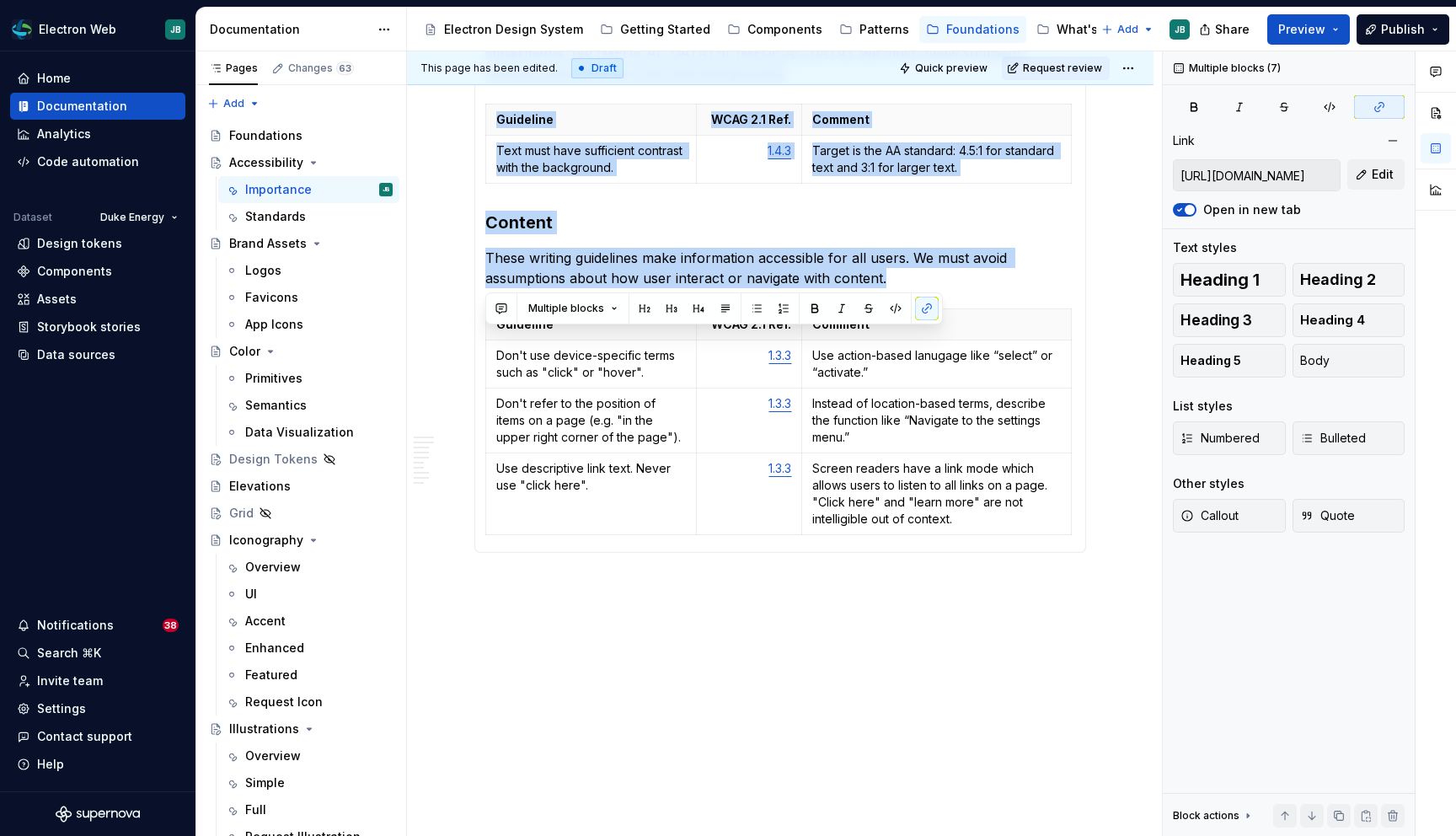
drag, startPoint x: 549, startPoint y: 371, endPoint x: 1002, endPoint y: 691, distance: 554.6
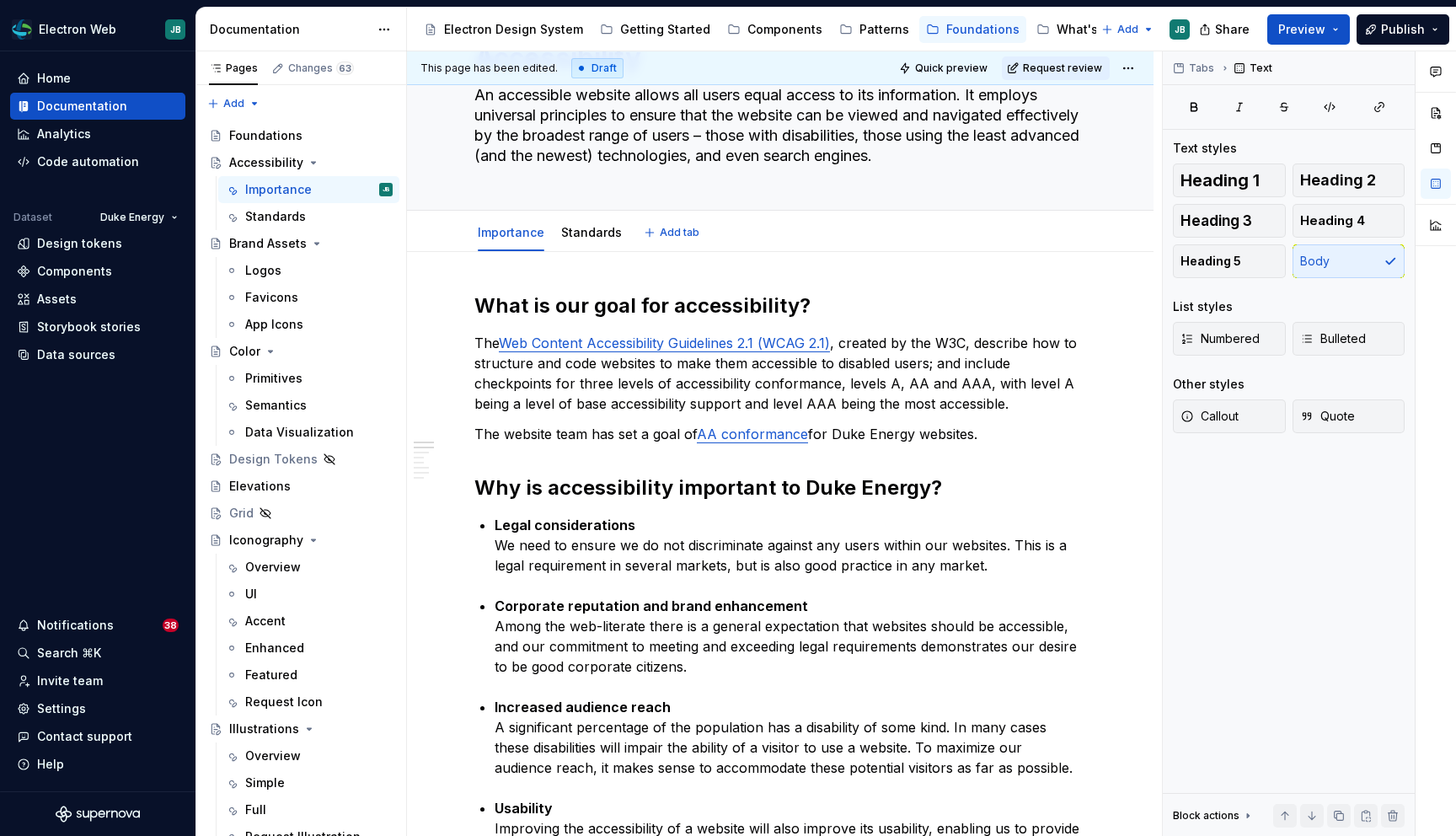
scroll to position [0, 0]
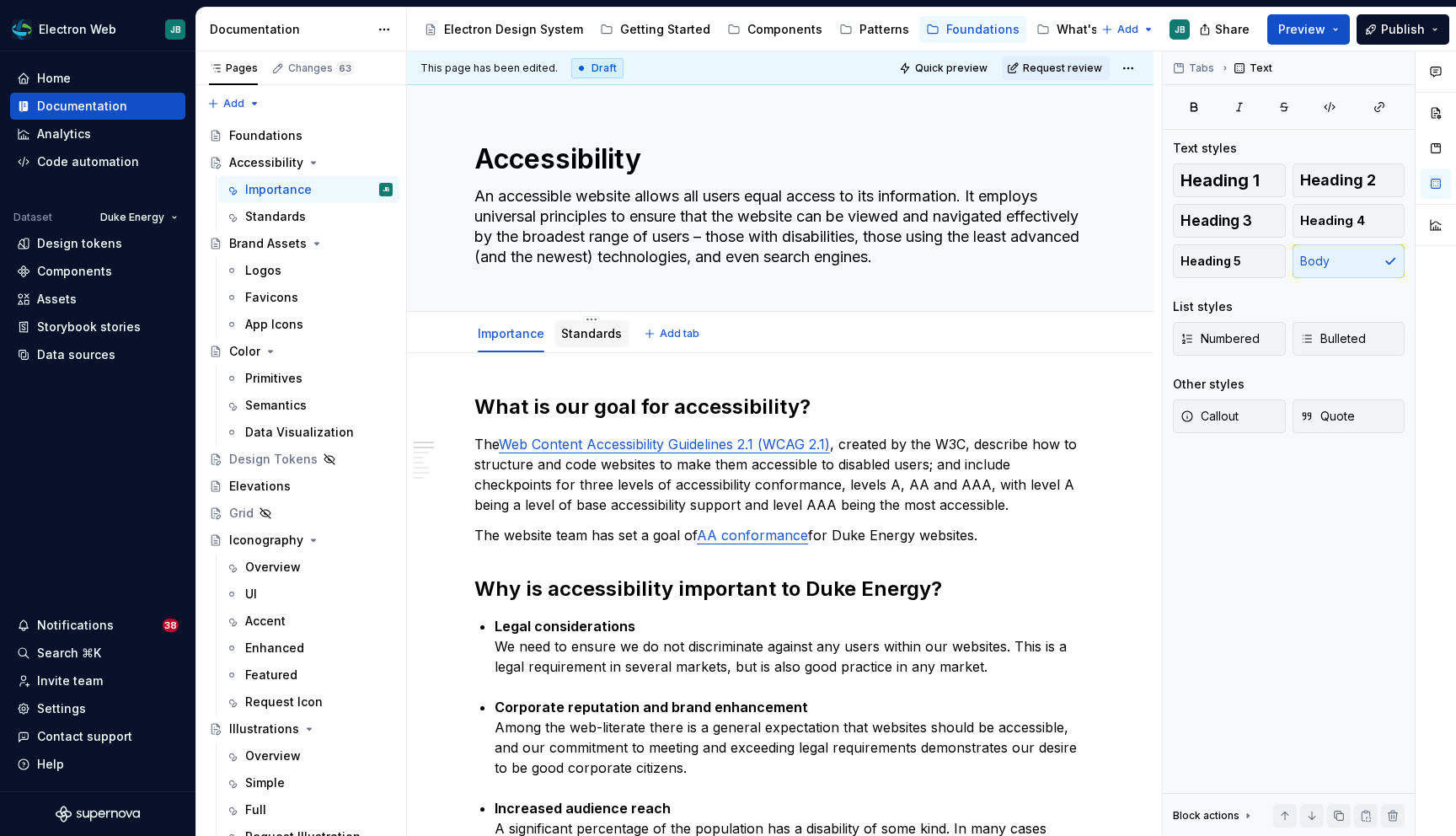
click at [577, 339] on link "Standards" at bounding box center [591, 334] width 60 height 14
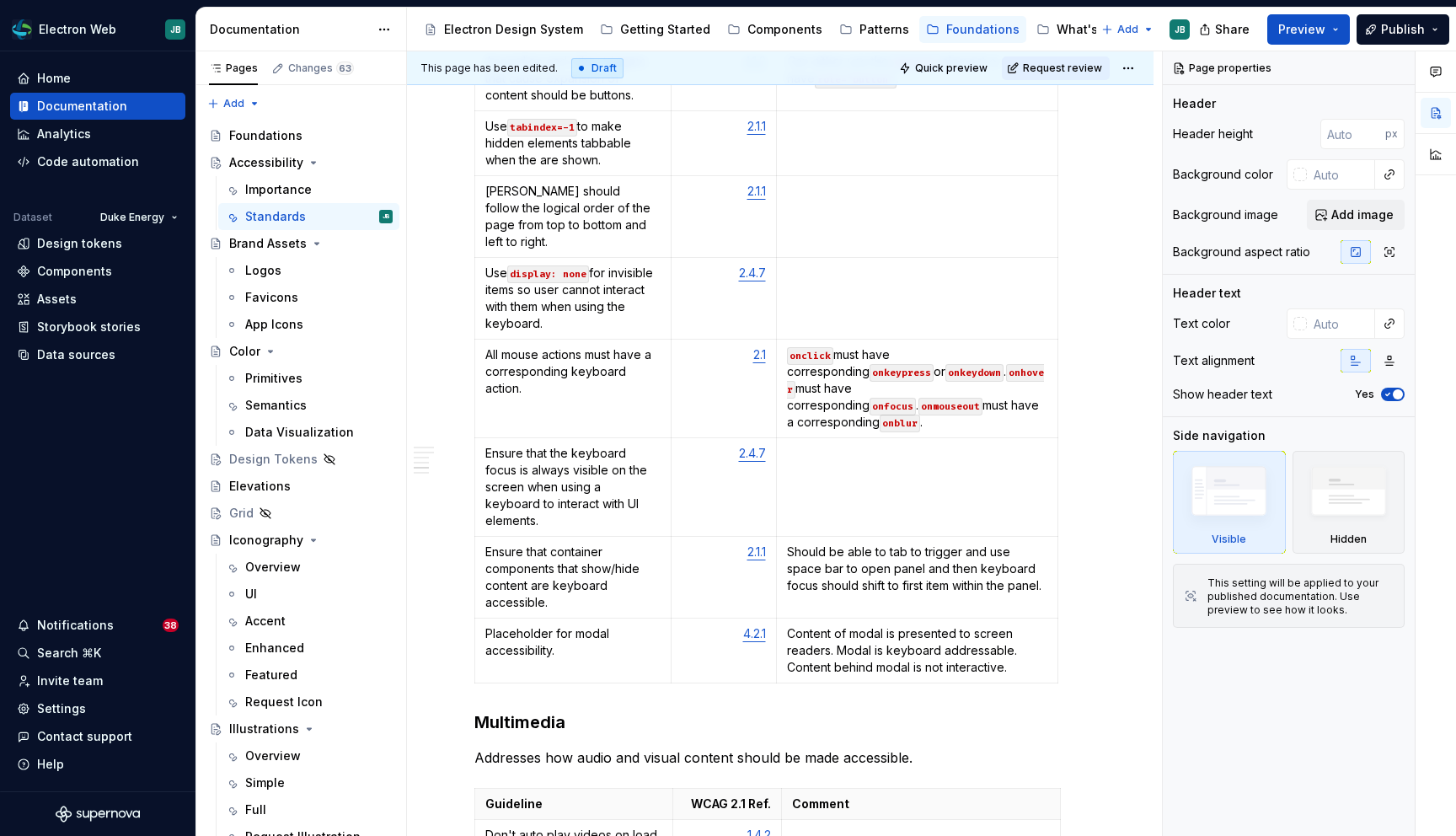
scroll to position [2311, 0]
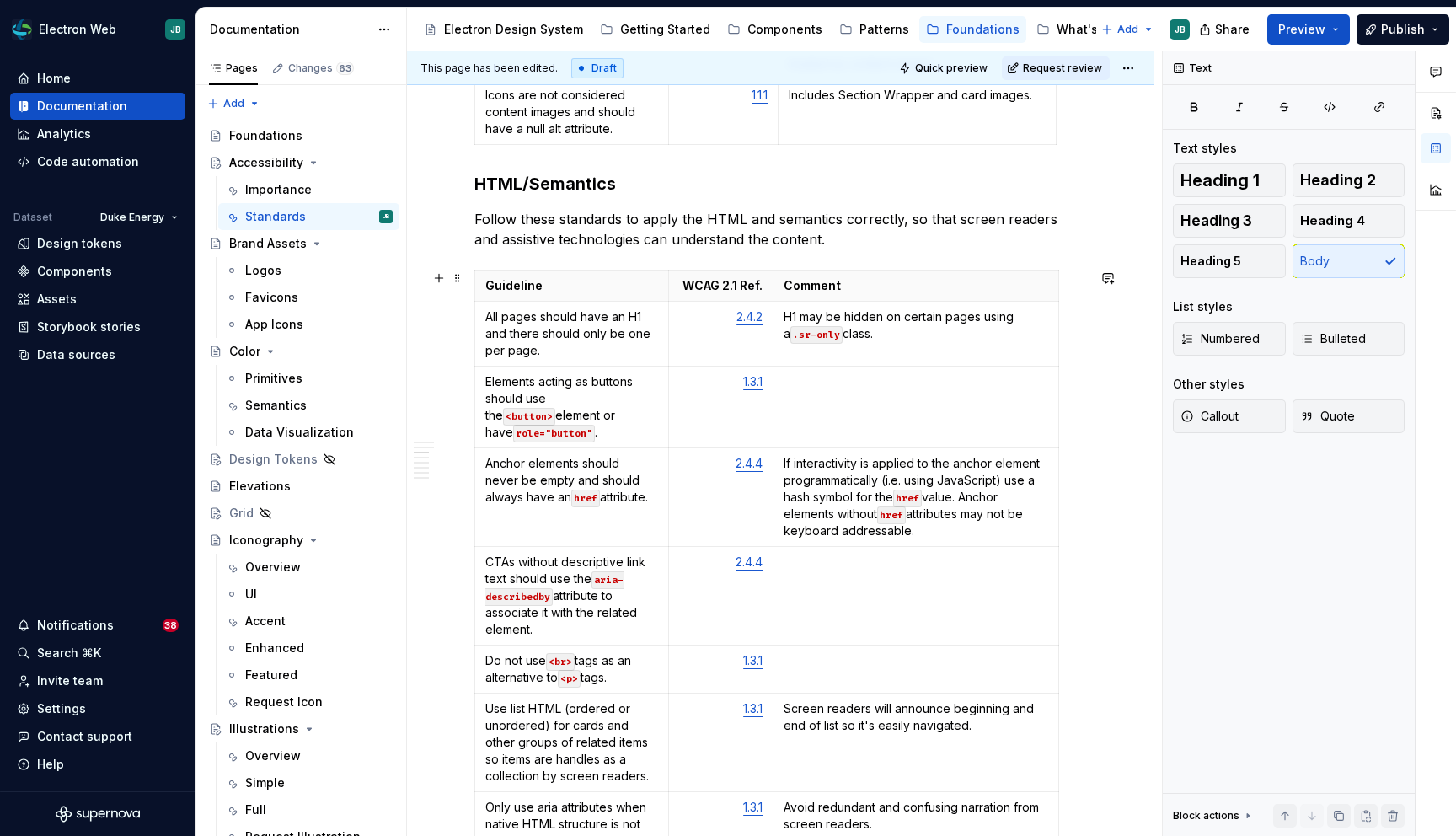
scroll to position [0, 0]
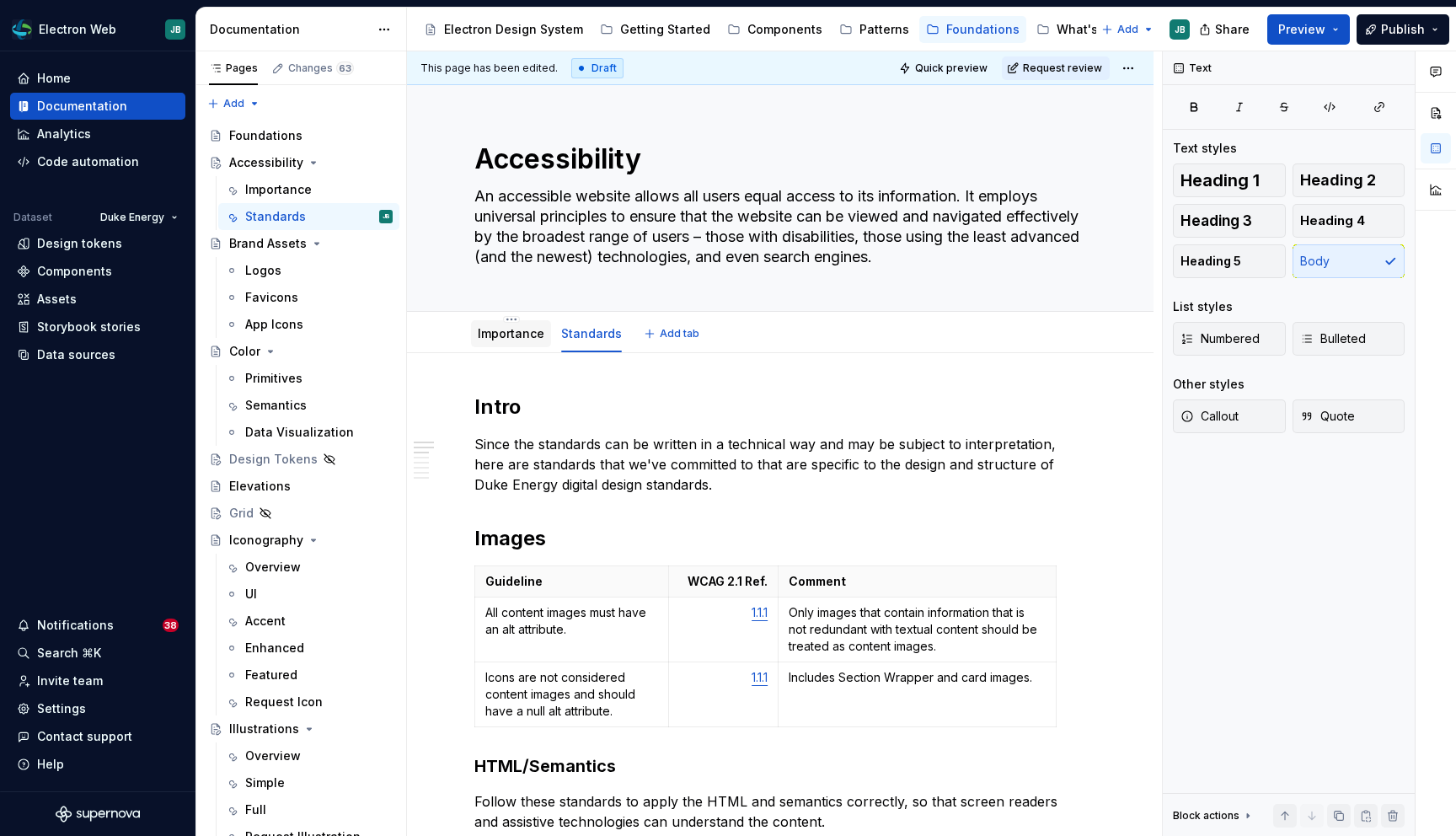
click at [515, 342] on div "Importance" at bounding box center [511, 334] width 67 height 17
click at [511, 331] on link "Importance" at bounding box center [511, 334] width 67 height 14
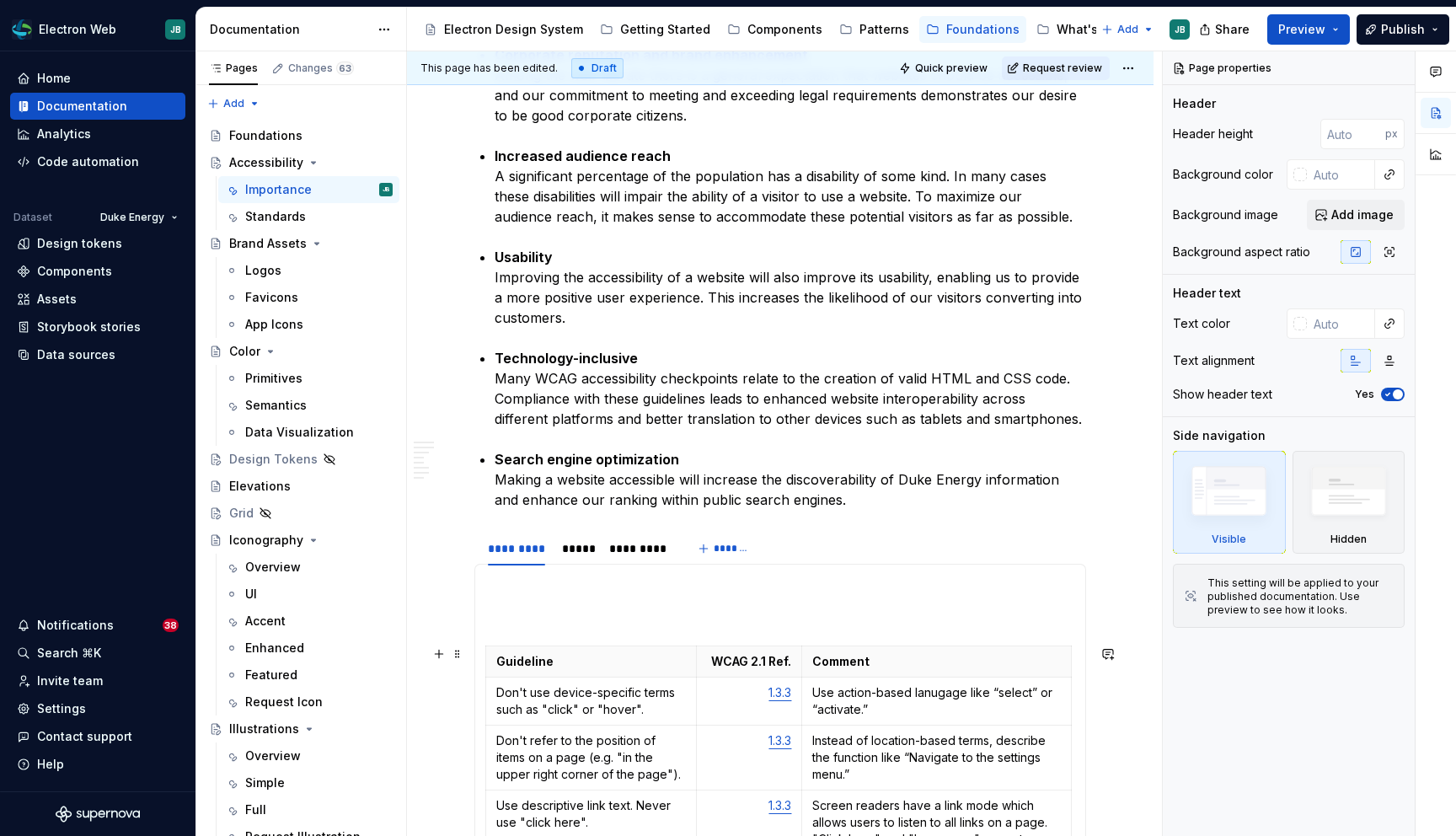
scroll to position [989, 0]
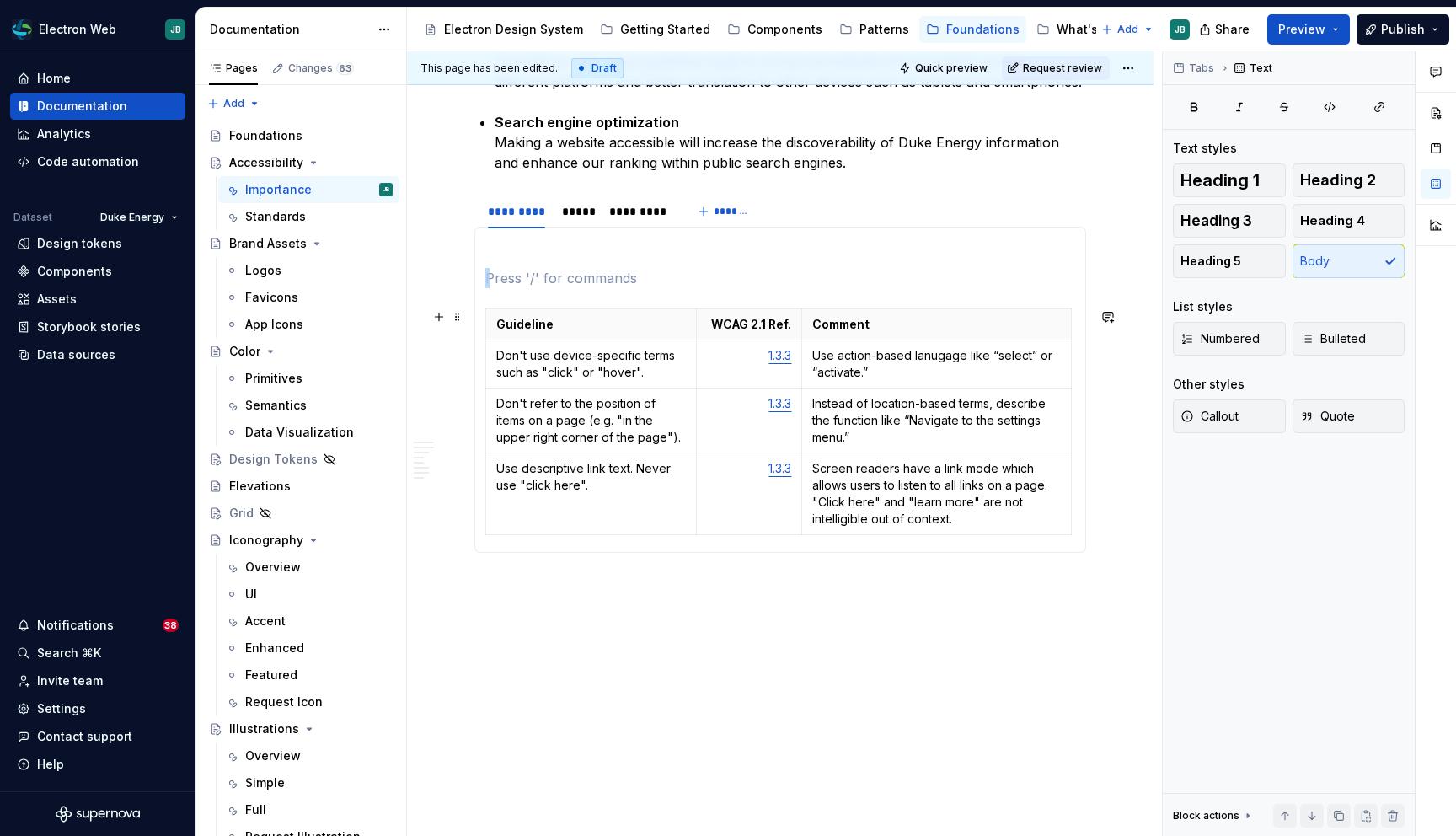
drag, startPoint x: 491, startPoint y: 274, endPoint x: 1030, endPoint y: 539, distance: 600.6
click at [1030, 539] on section-item-column "Guideline WCAG 2.1 Ref. Comment Don't use device-specific terms such as "click"…" at bounding box center [780, 390] width 590 height 304
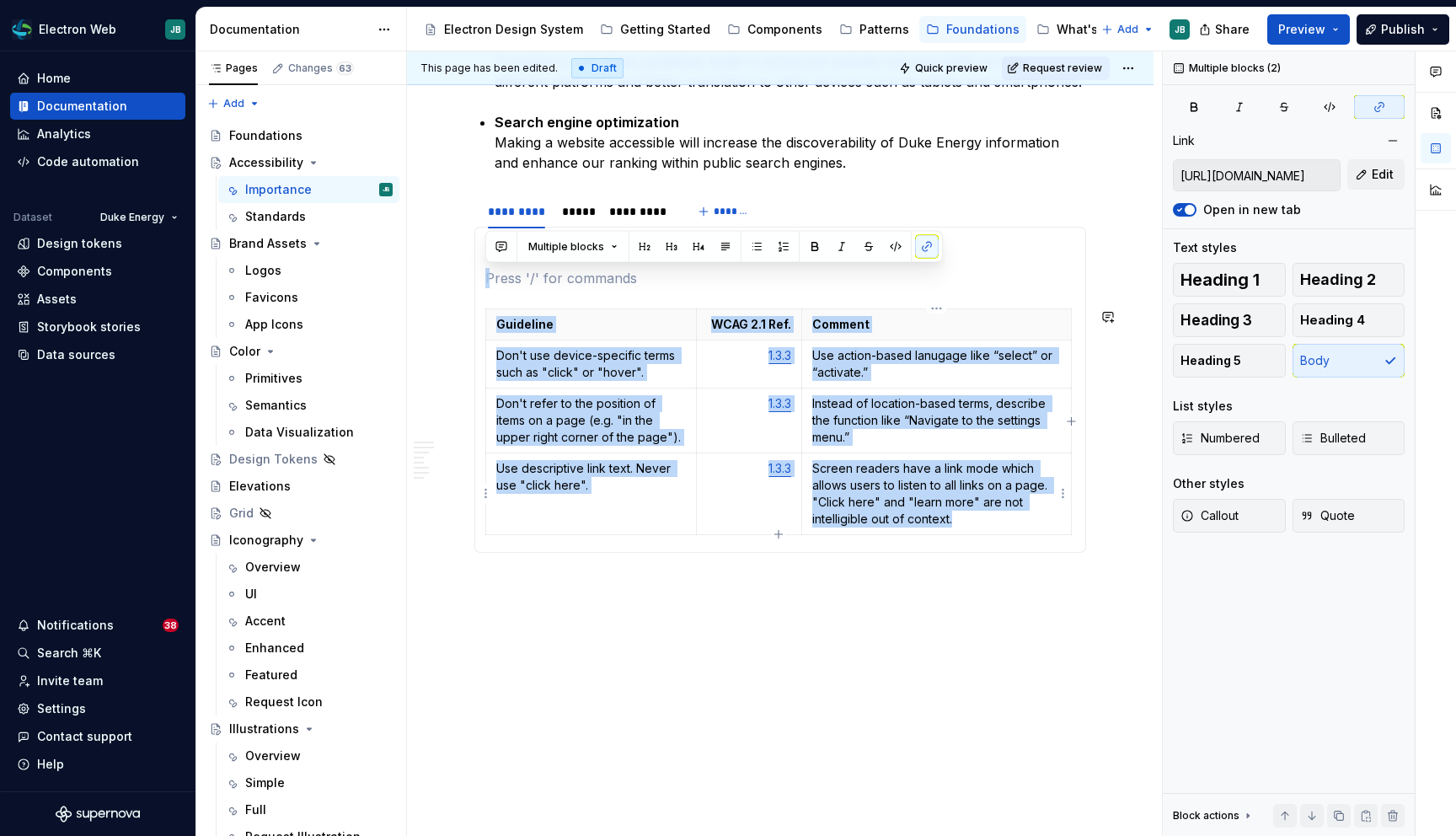
drag, startPoint x: 489, startPoint y: 277, endPoint x: 1030, endPoint y: 535, distance: 599.4
click at [1030, 535] on section-item-column "Guideline WCAG 2.1 Ref. Comment Don't use device-specific terms such as "click"…" at bounding box center [780, 390] width 590 height 304
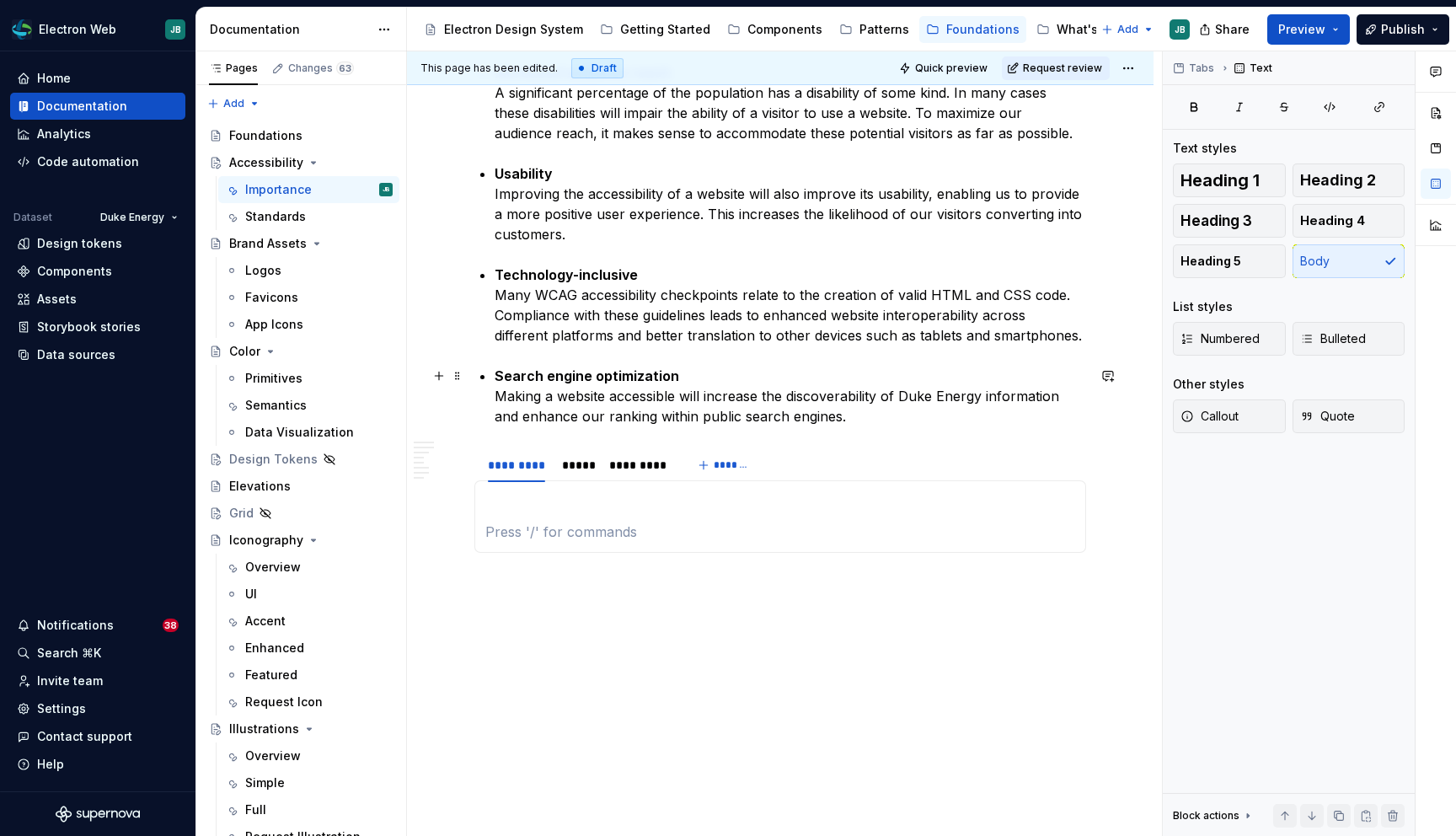
scroll to position [0, 0]
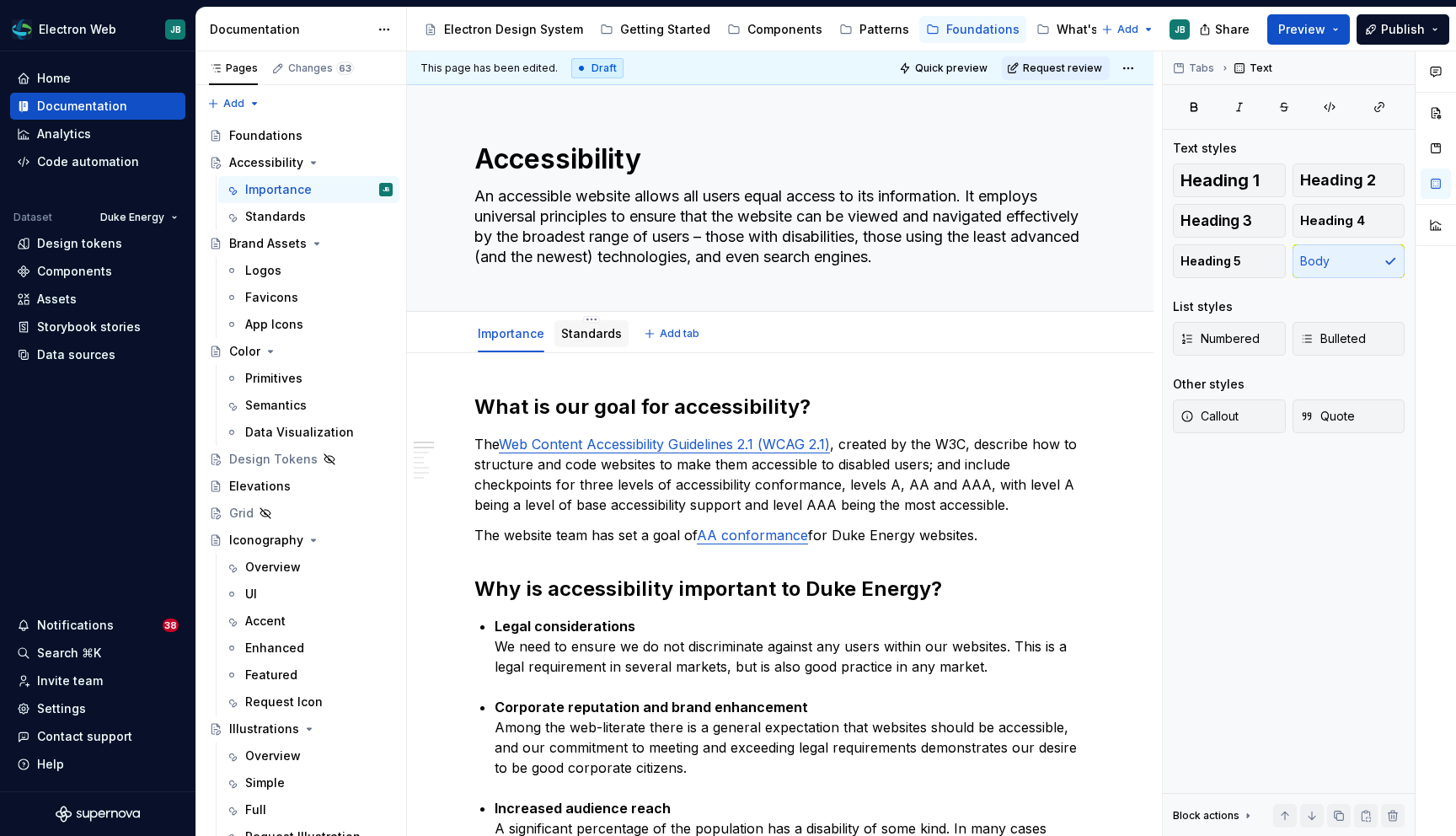
click at [593, 339] on link "Standards" at bounding box center [591, 334] width 60 height 14
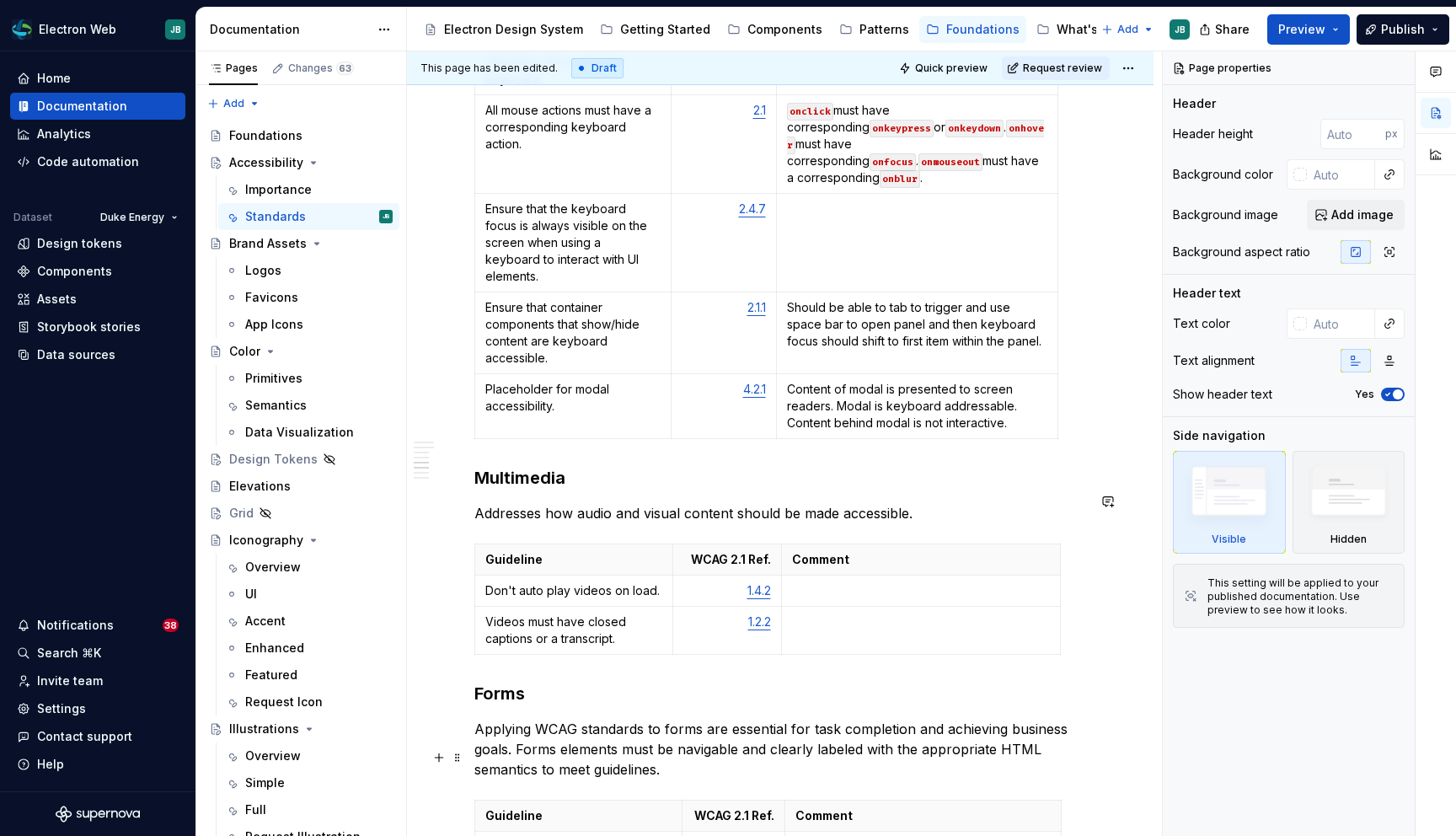
scroll to position [3077, 0]
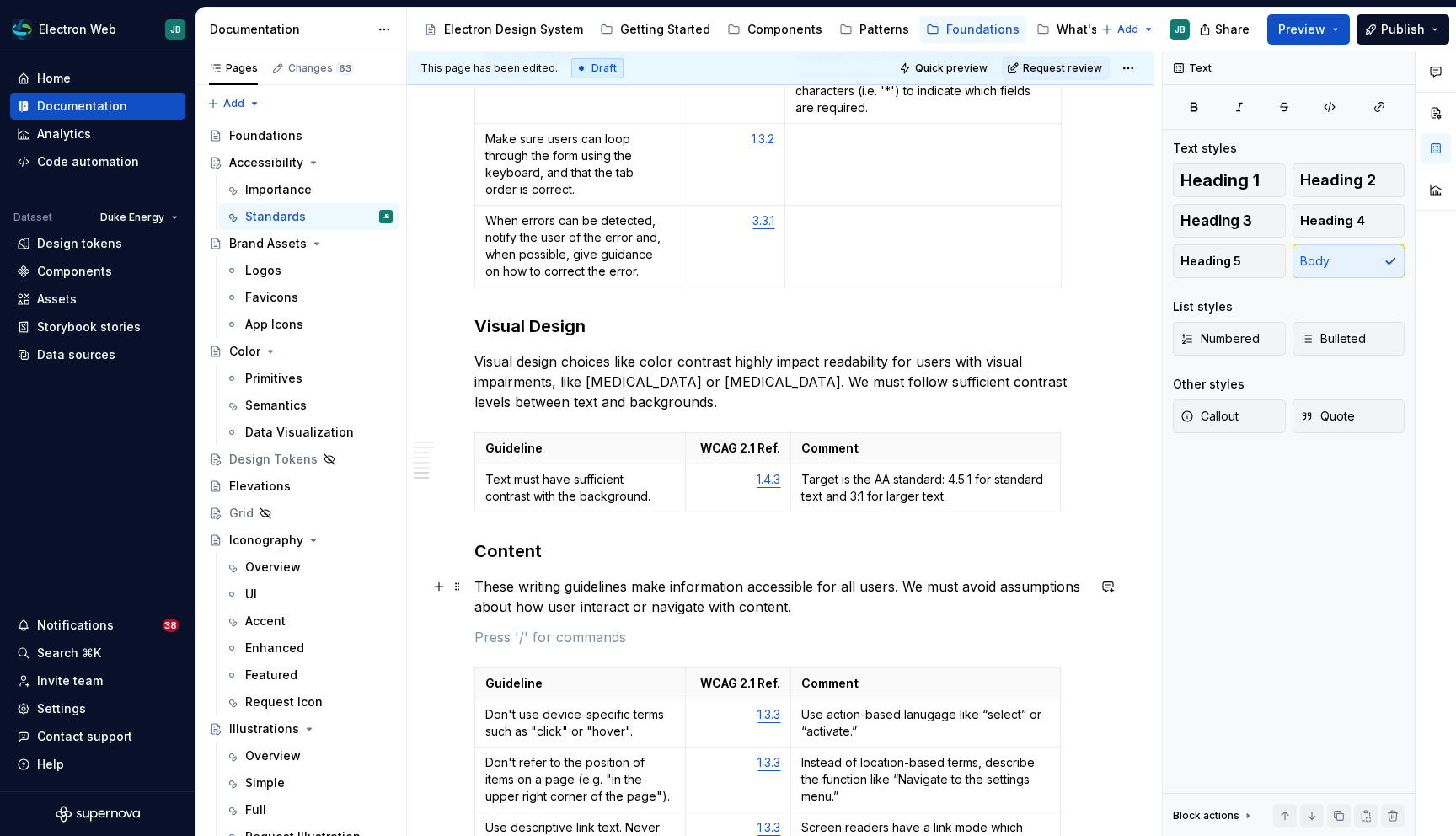
click at [582, 627] on p at bounding box center [780, 637] width 612 height 20
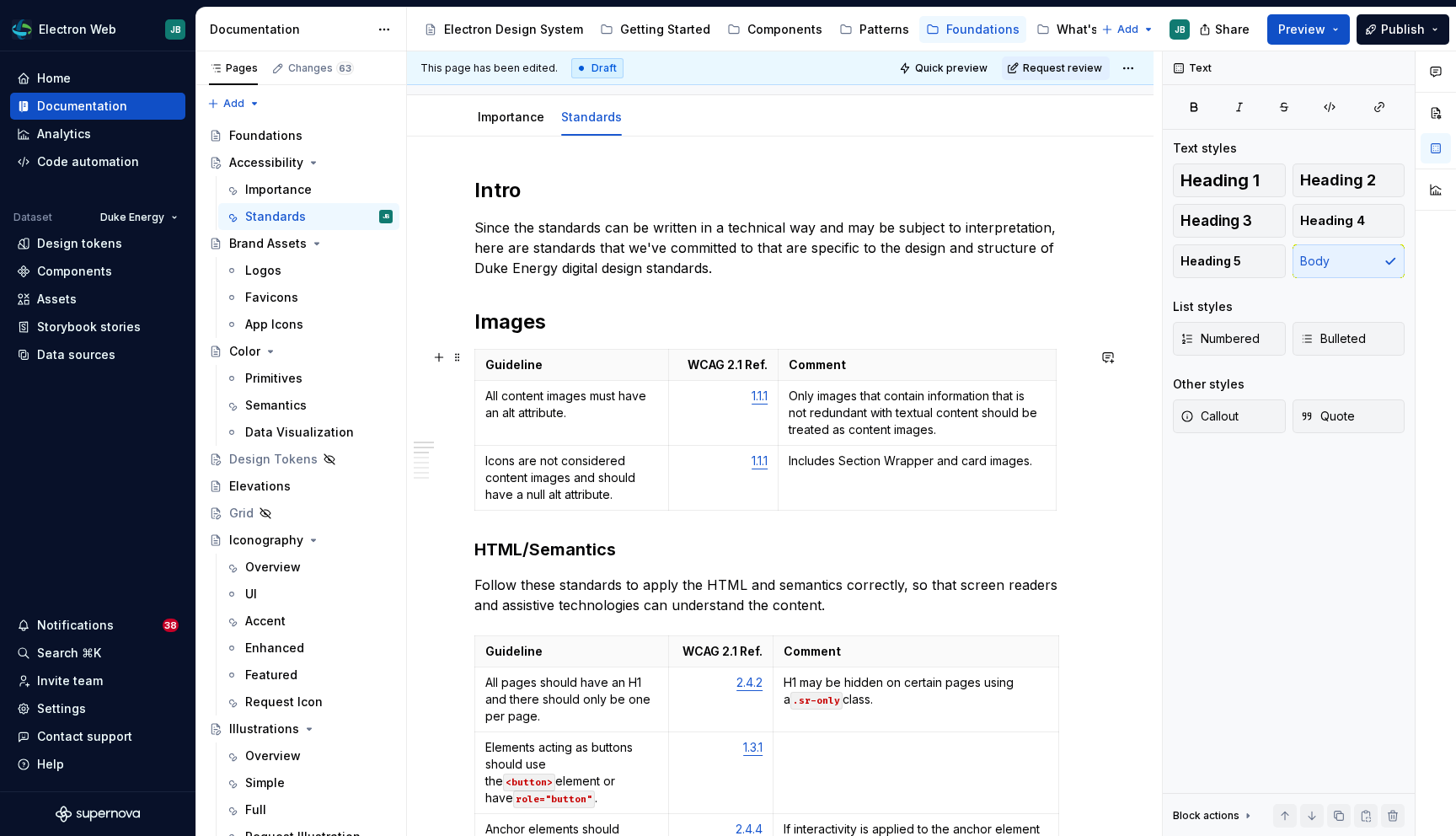
scroll to position [0, 0]
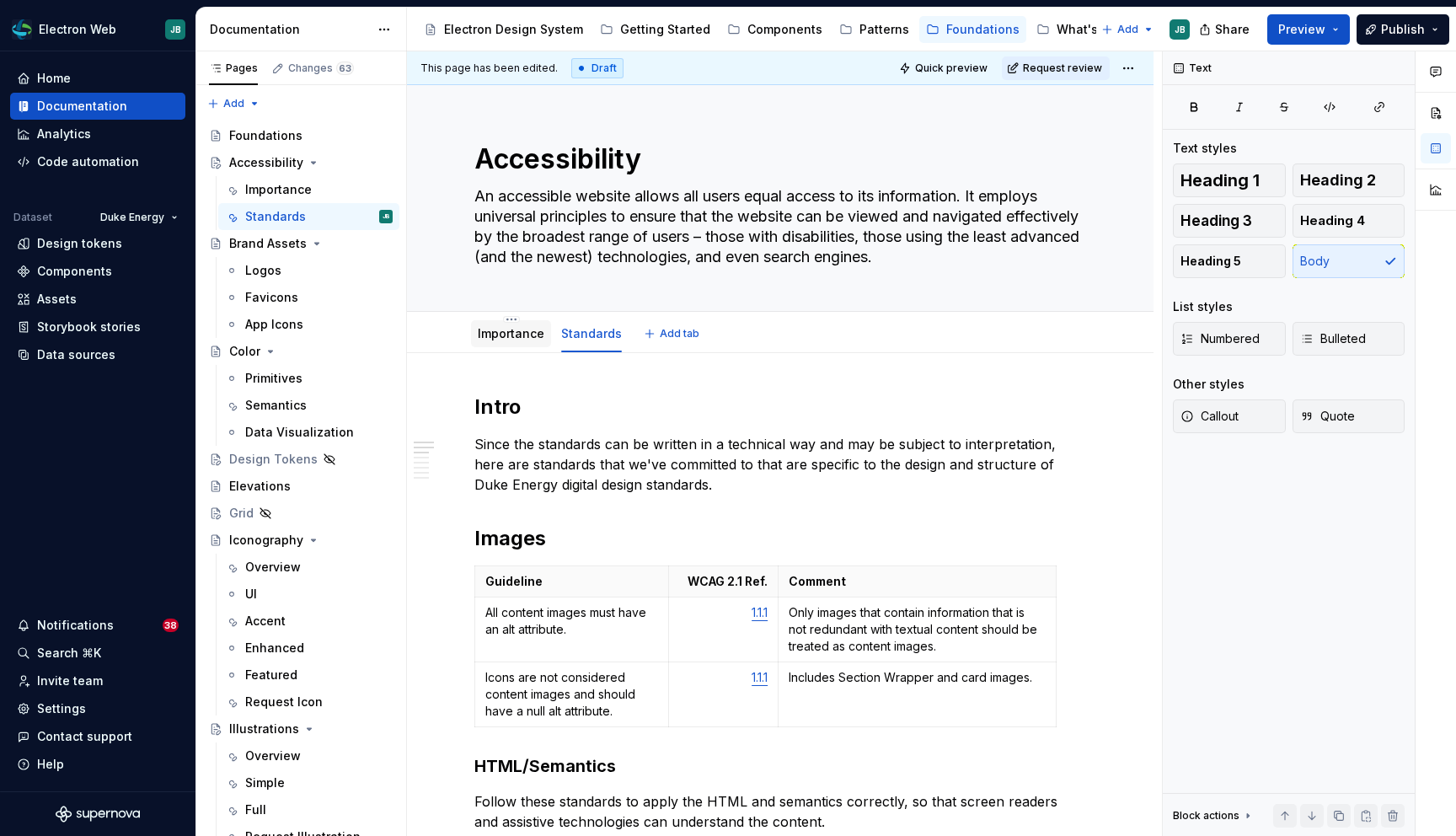
click at [521, 331] on link "Importance" at bounding box center [511, 334] width 67 height 14
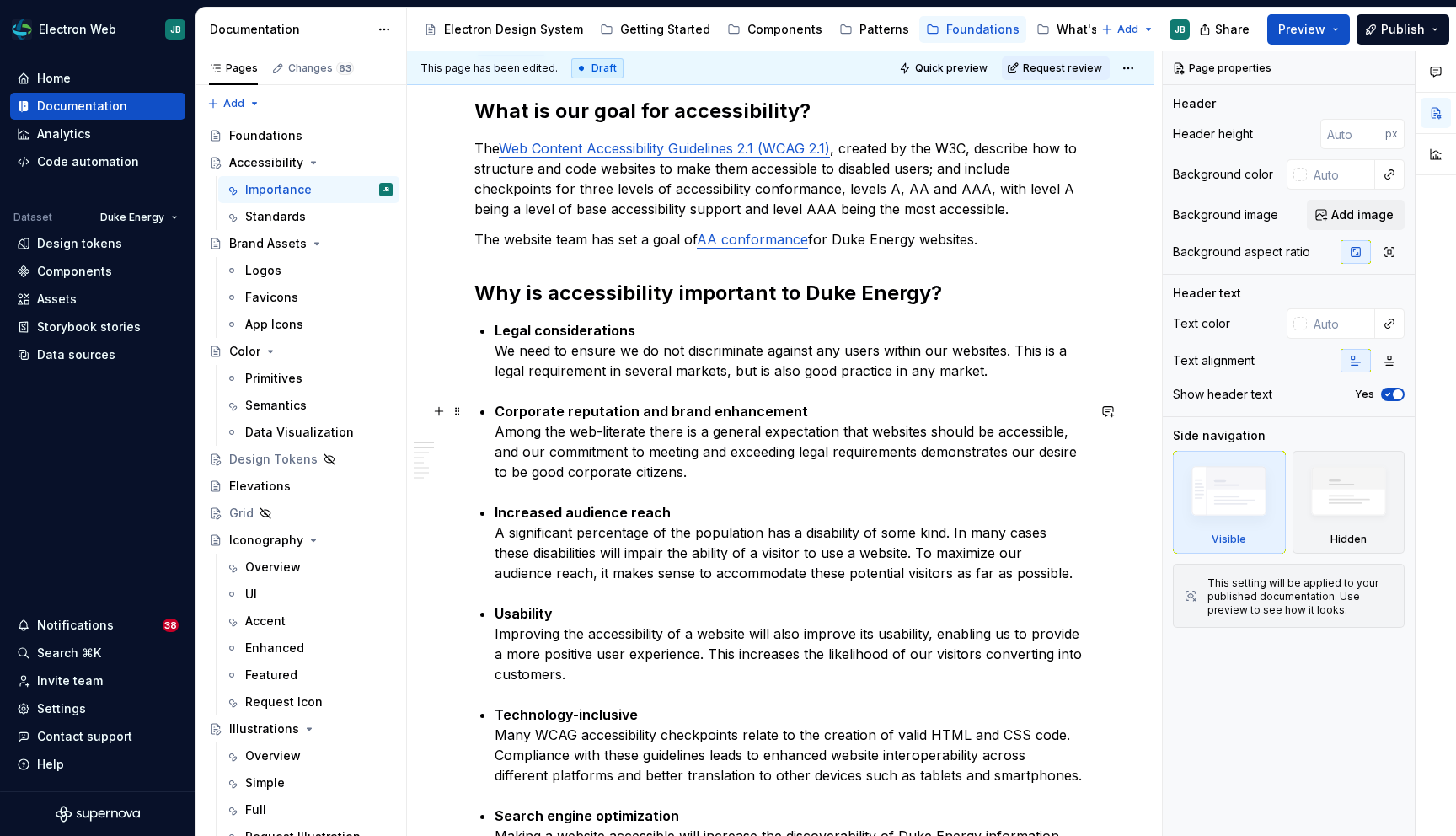
scroll to position [736, 0]
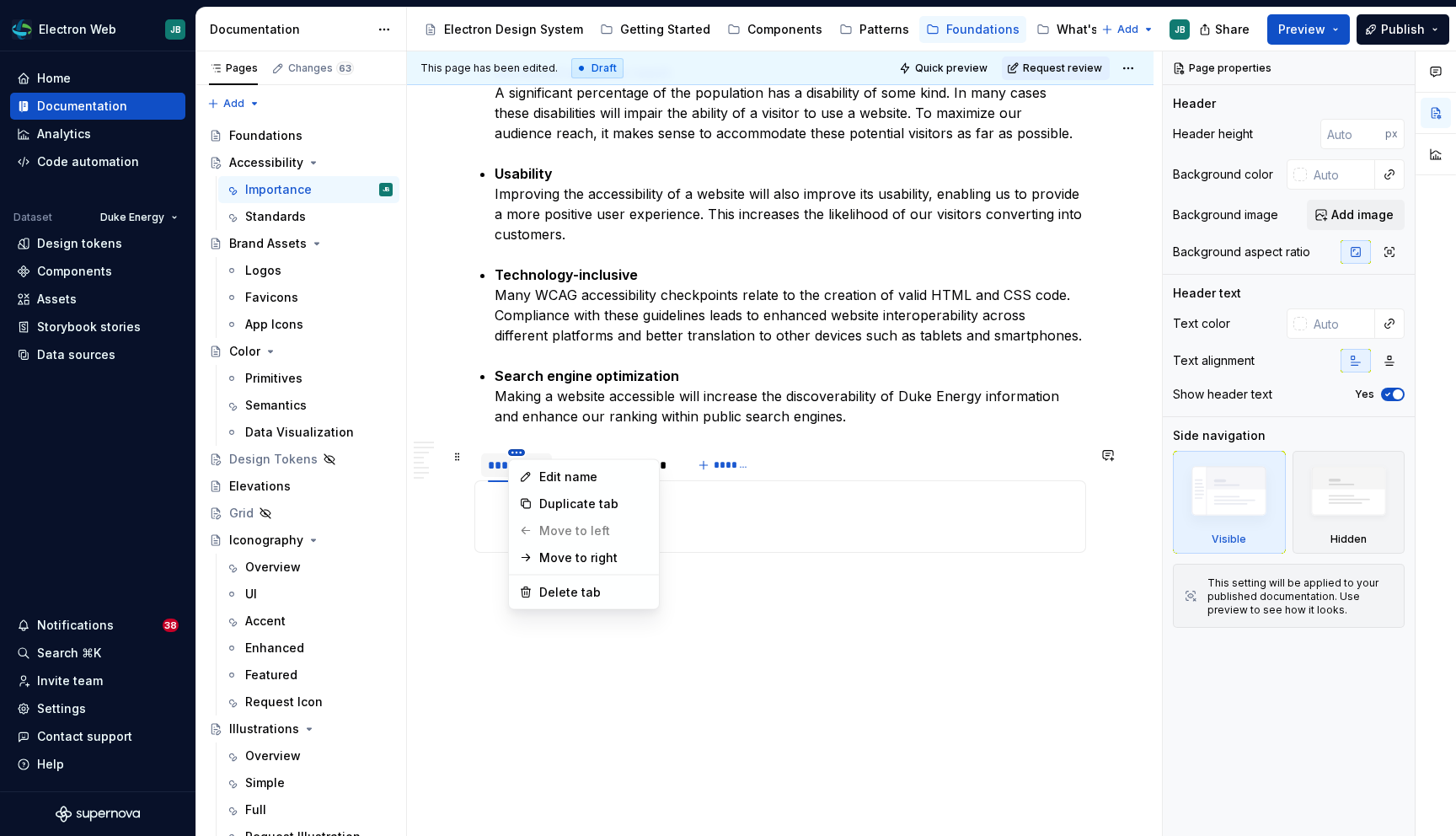
click at [518, 449] on html "Electron Web JB Home Documentation Analytics Code automation Dataset Duke Energ…" at bounding box center [728, 418] width 1456 height 836
click at [567, 590] on div "Delete tab" at bounding box center [593, 592] width 109 height 17
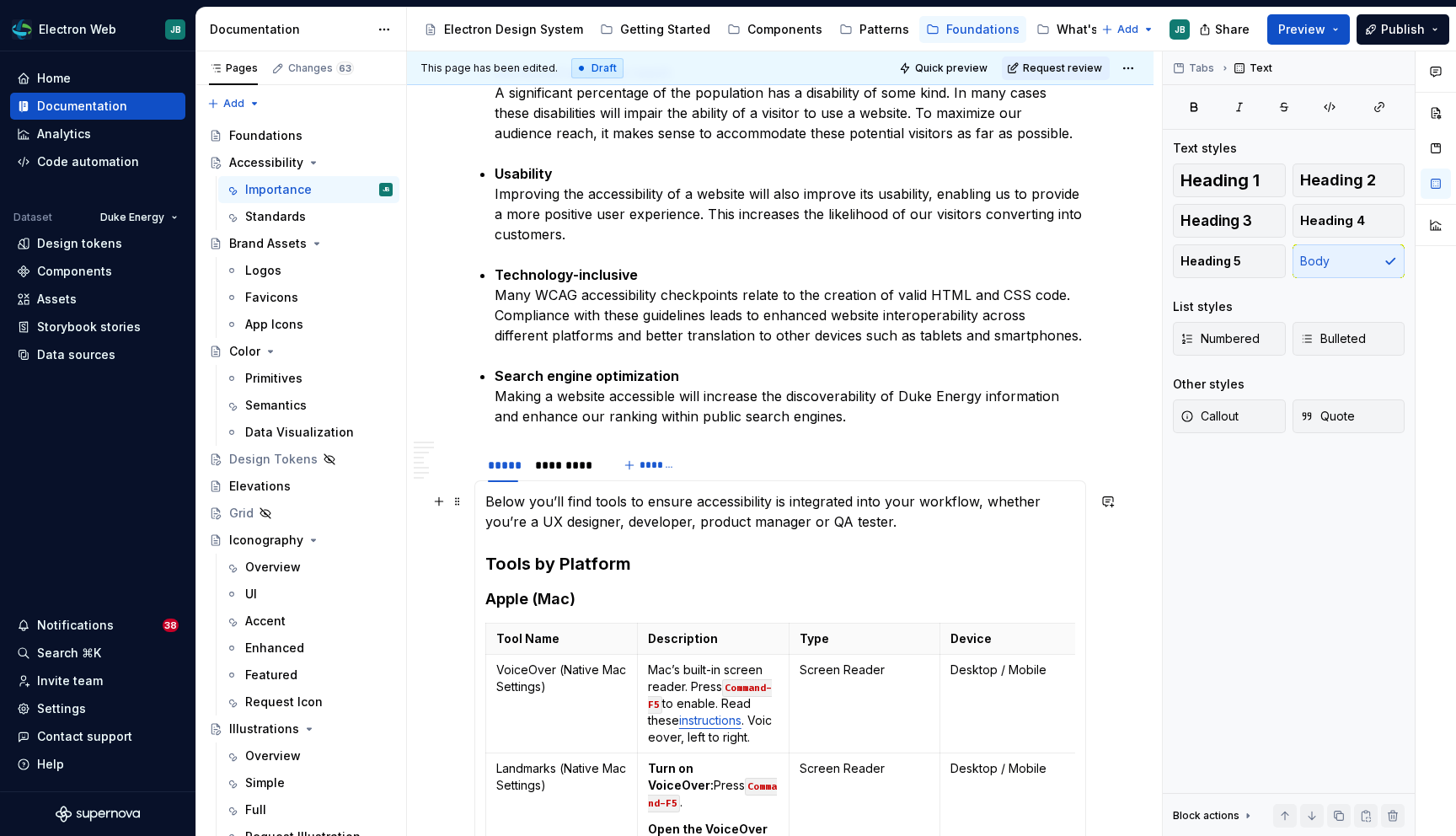
click at [640, 520] on p "Below you’ll find tools to ensure accessibility is integrated into your workflo…" at bounding box center [780, 510] width 590 height 40
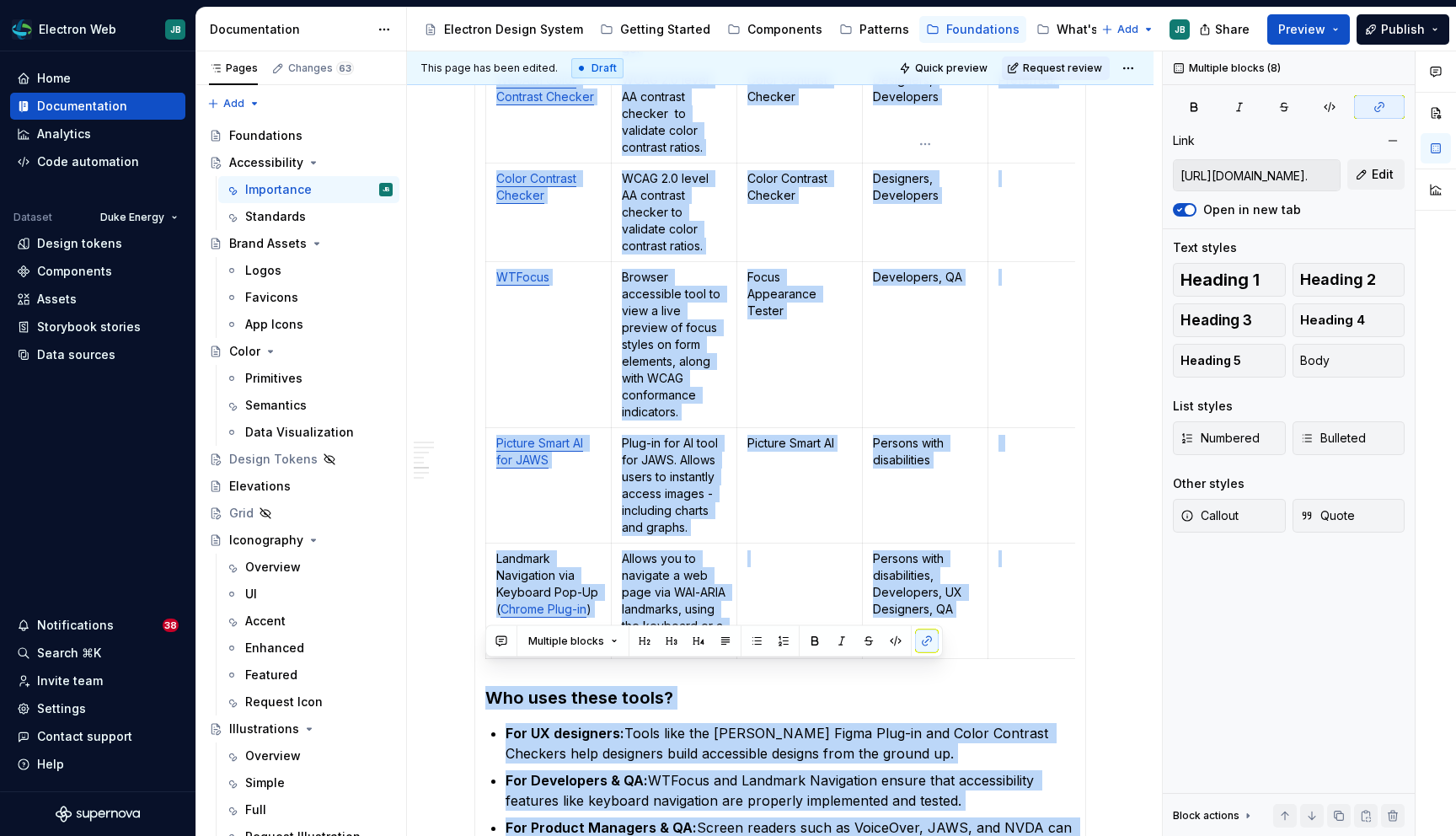
scroll to position [3084, 0]
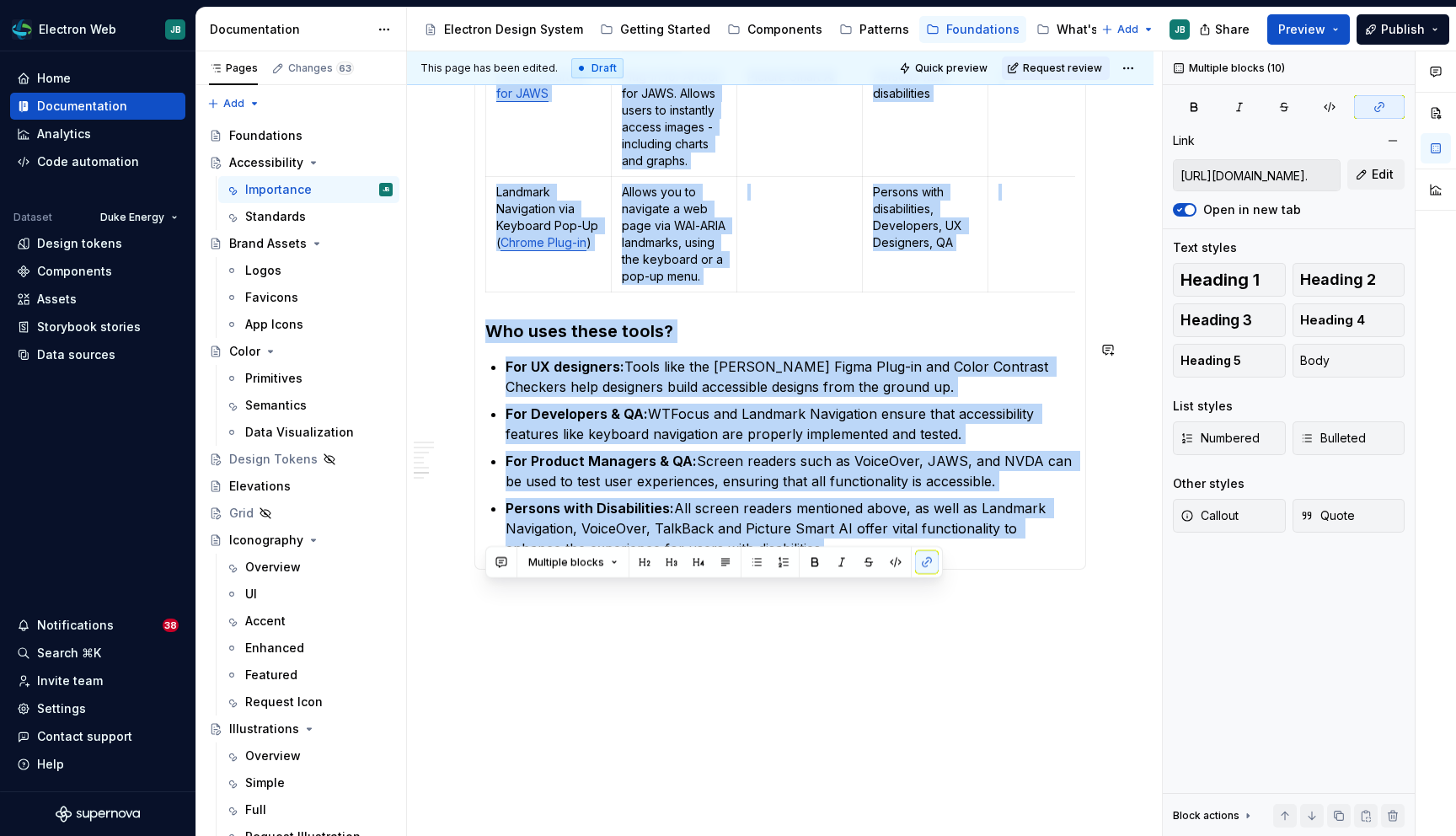
drag, startPoint x: 485, startPoint y: 217, endPoint x: 922, endPoint y: 601, distance: 581.7
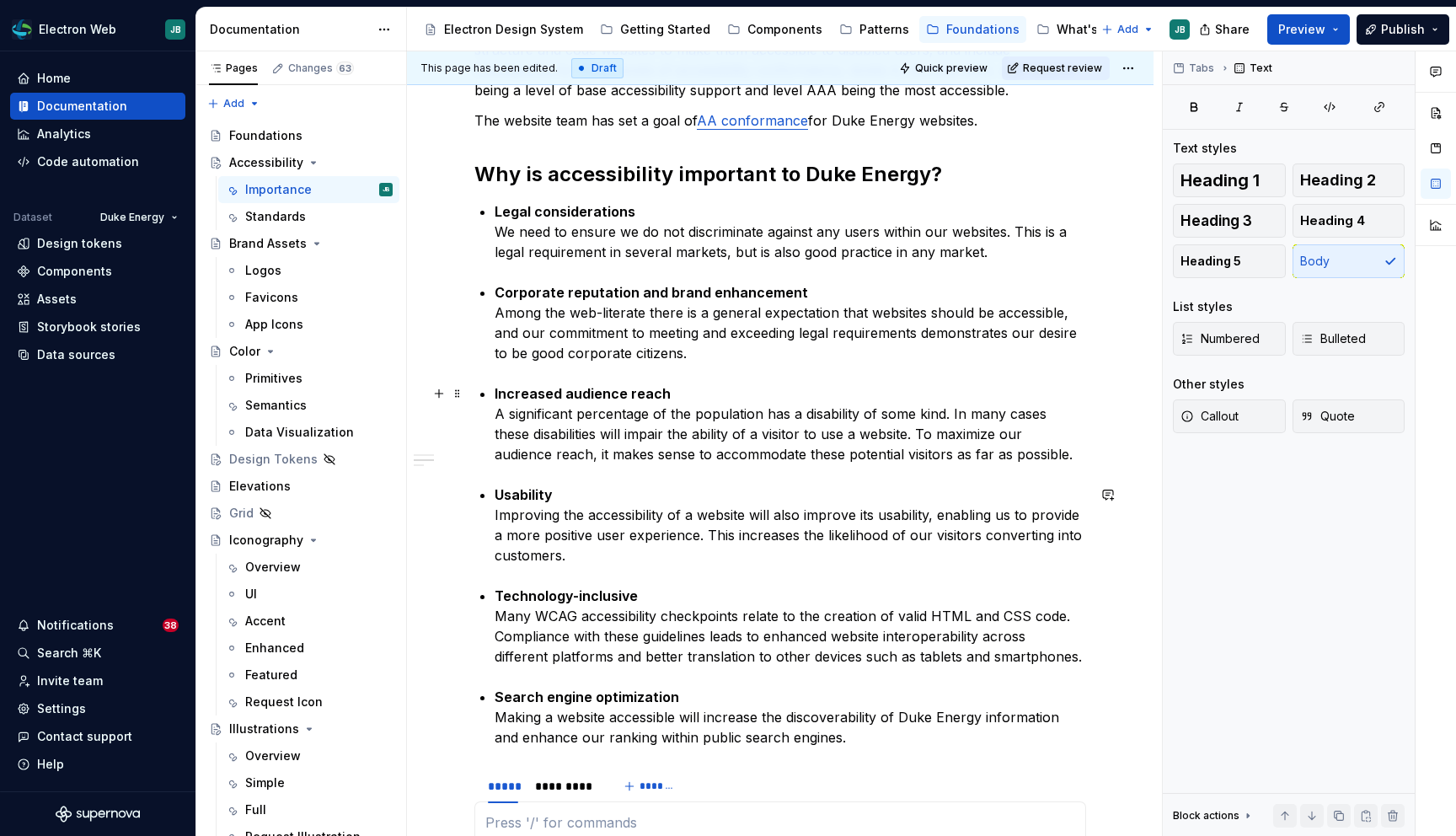
scroll to position [0, 0]
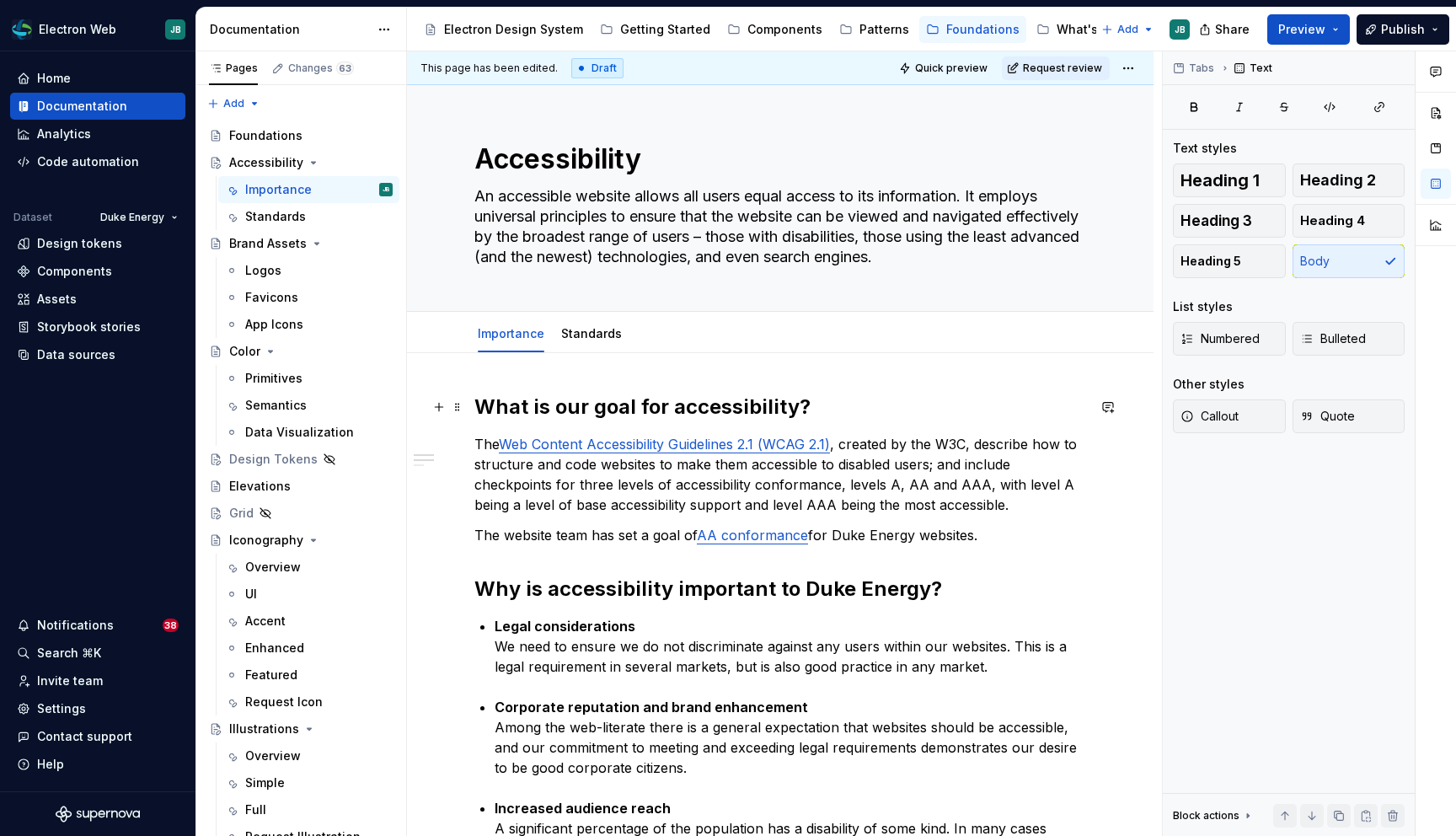
type textarea "*"
click at [660, 333] on span "Add tab" at bounding box center [680, 334] width 40 height 13
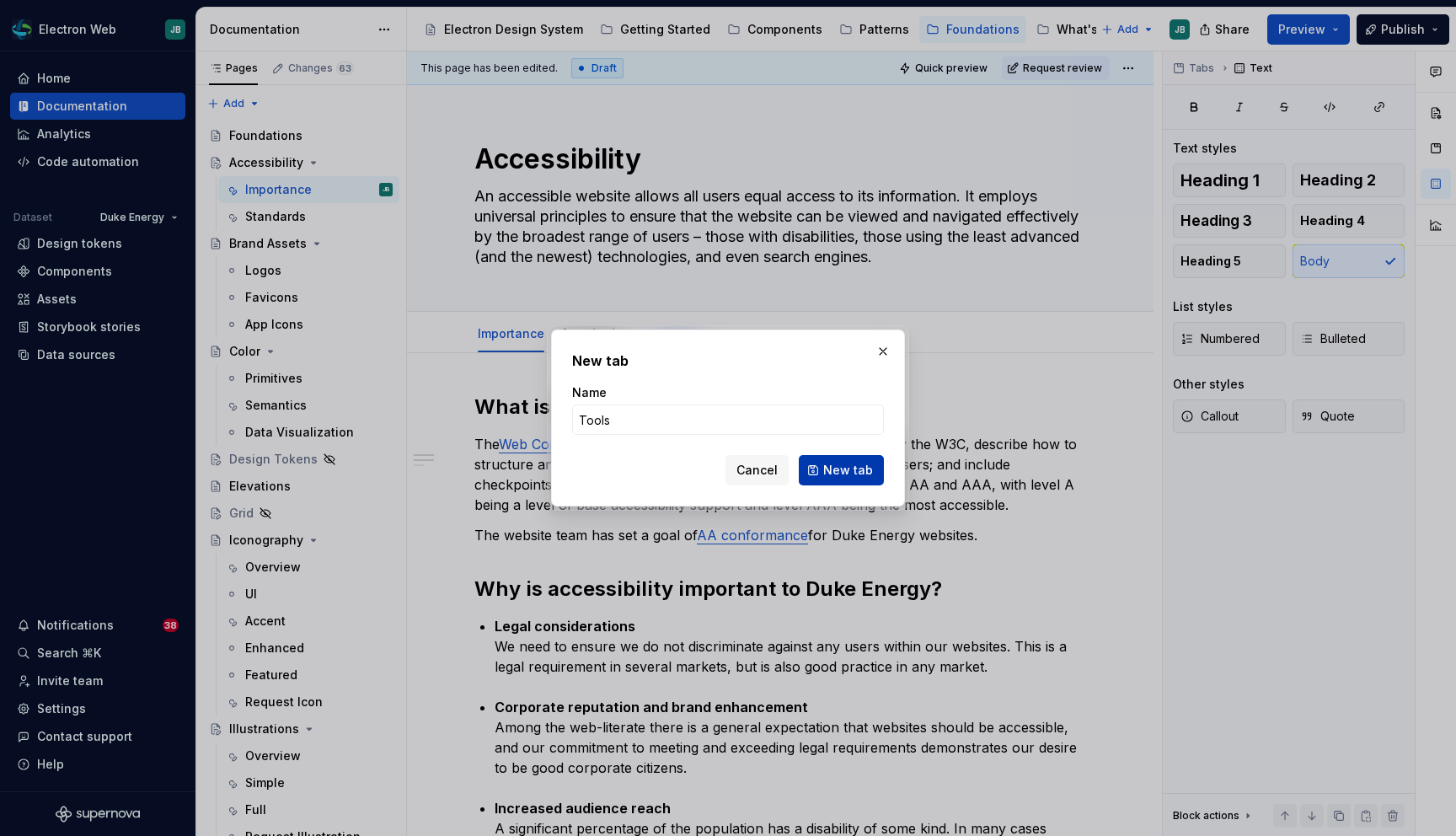
type input "Tools"
click at [835, 467] on span "New tab" at bounding box center [849, 470] width 50 height 17
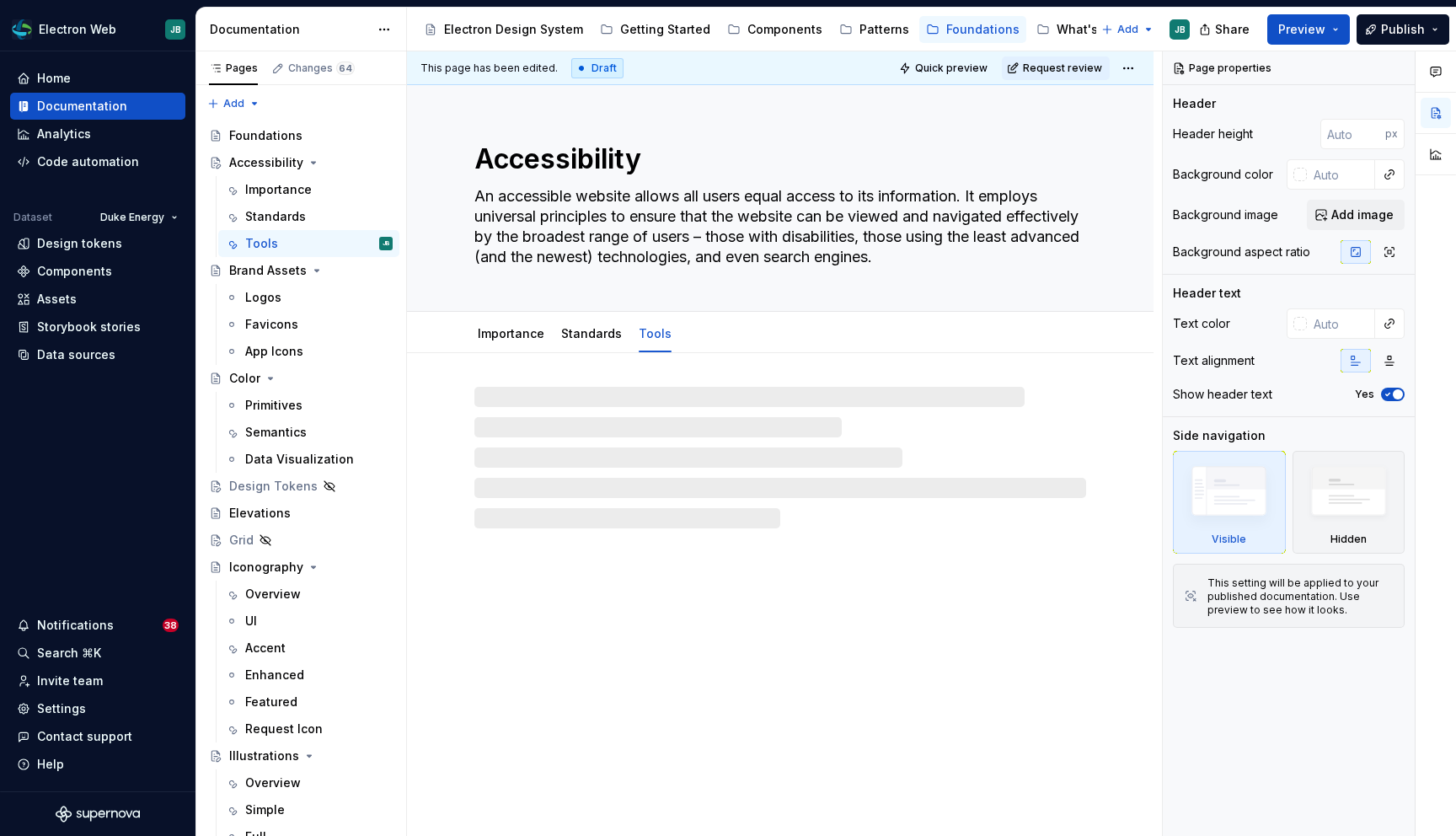
click at [508, 388] on div at bounding box center [780, 457] width 612 height 141
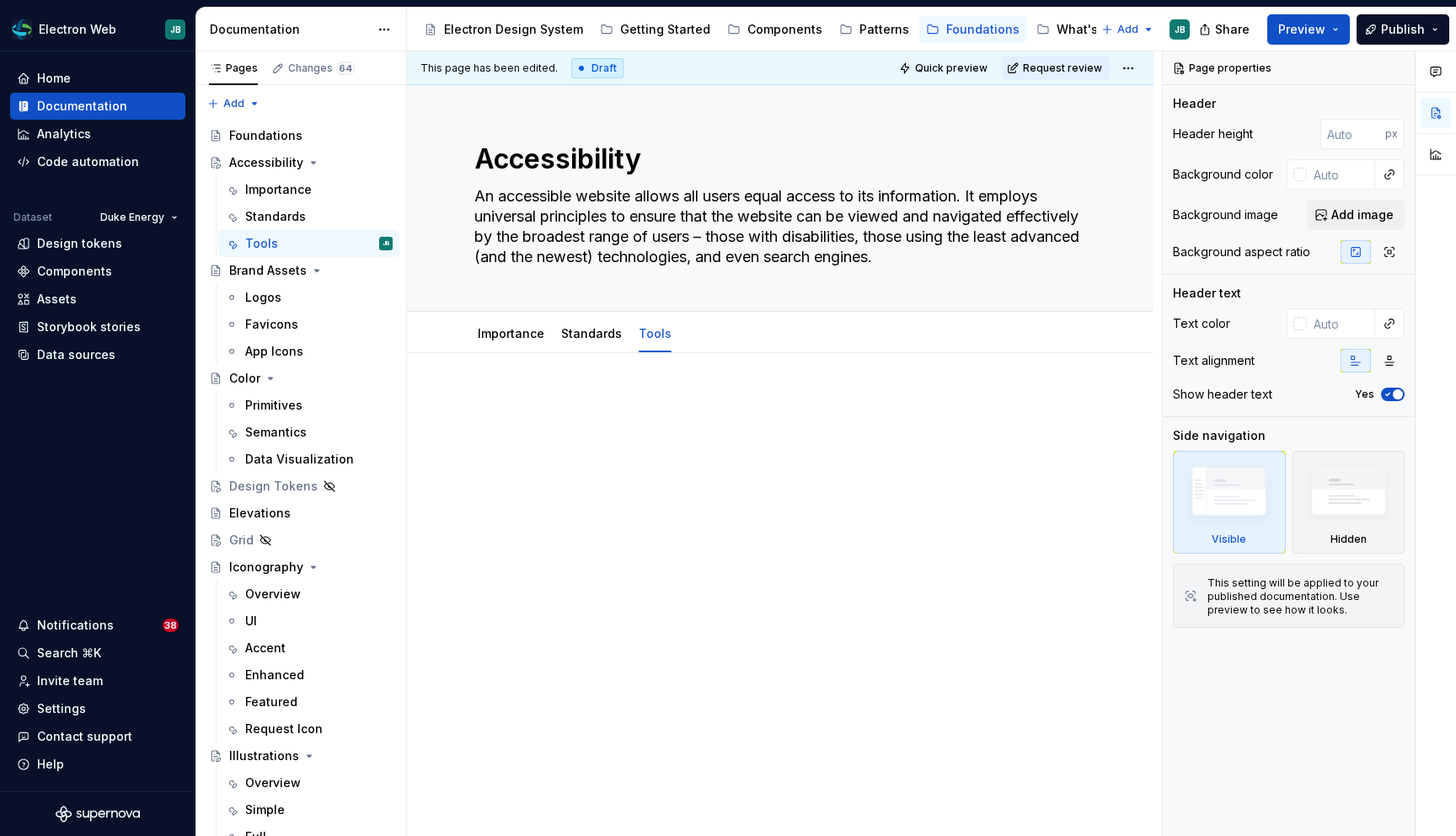
click at [522, 371] on div at bounding box center [780, 541] width 746 height 376
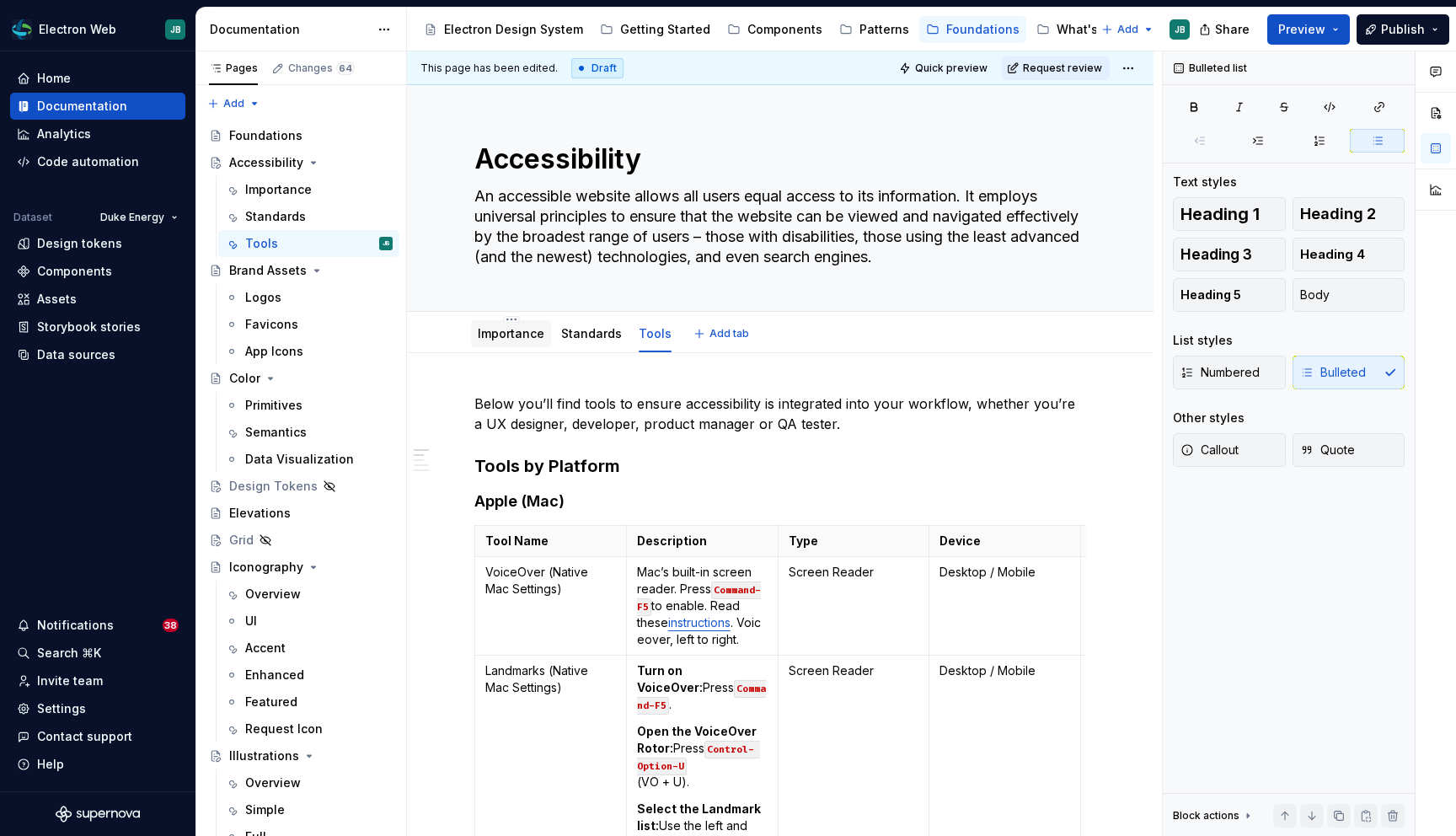
click at [513, 331] on link "Importance" at bounding box center [511, 334] width 67 height 14
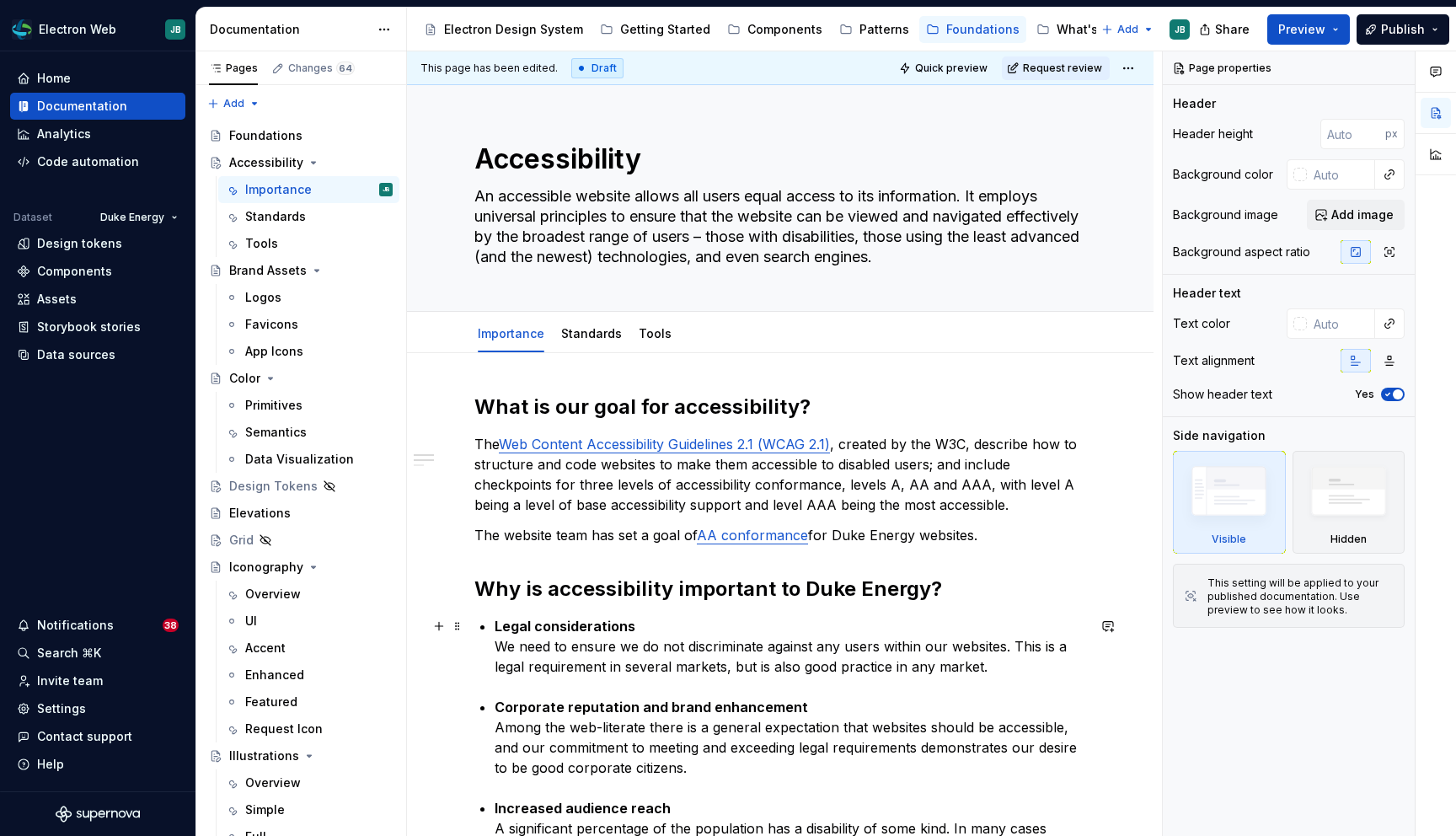
scroll to position [705, 0]
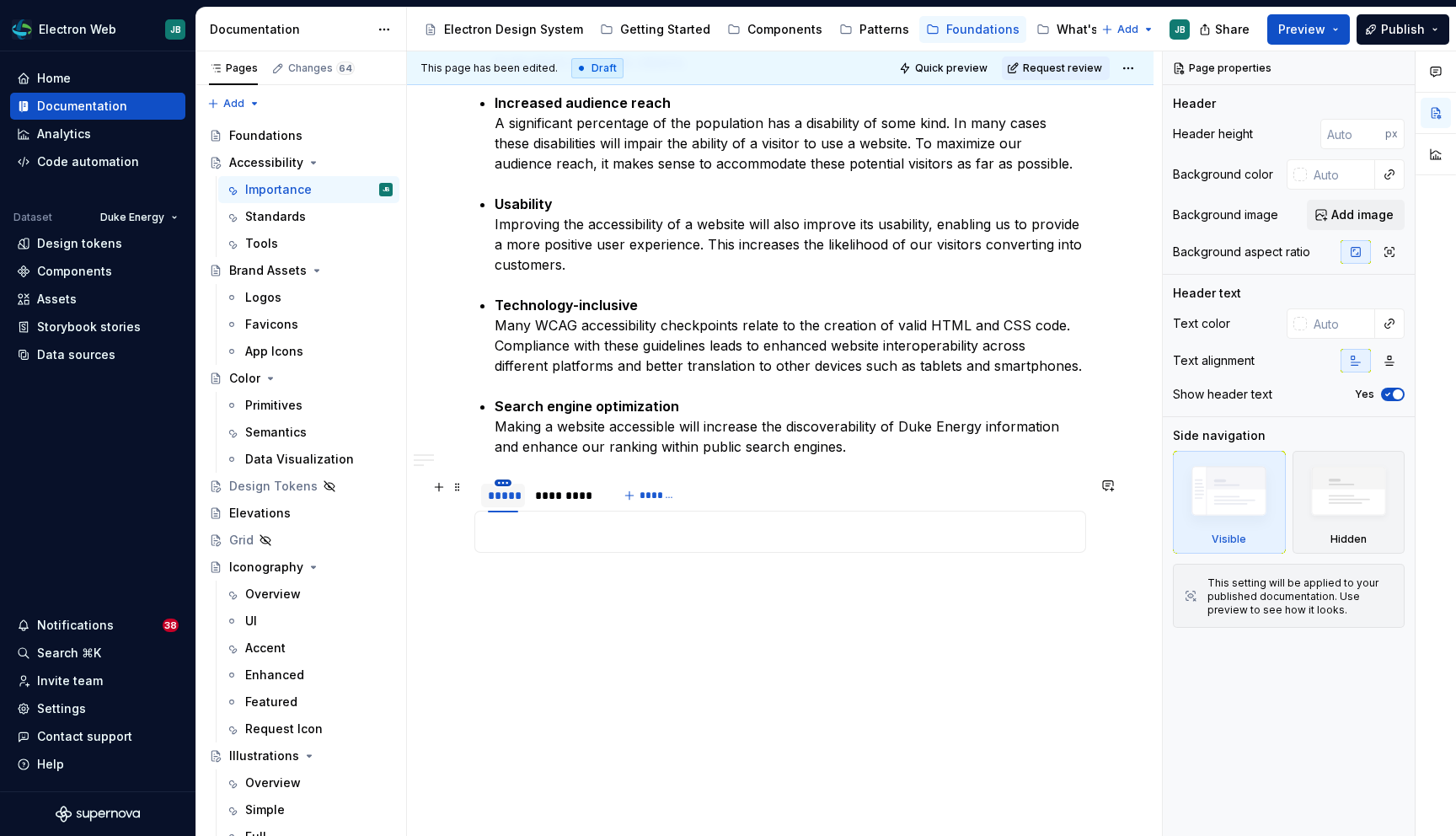
click at [501, 484] on html "Electron Web JB Home Documentation Analytics Code automation Dataset Duke Energ…" at bounding box center [728, 418] width 1456 height 836
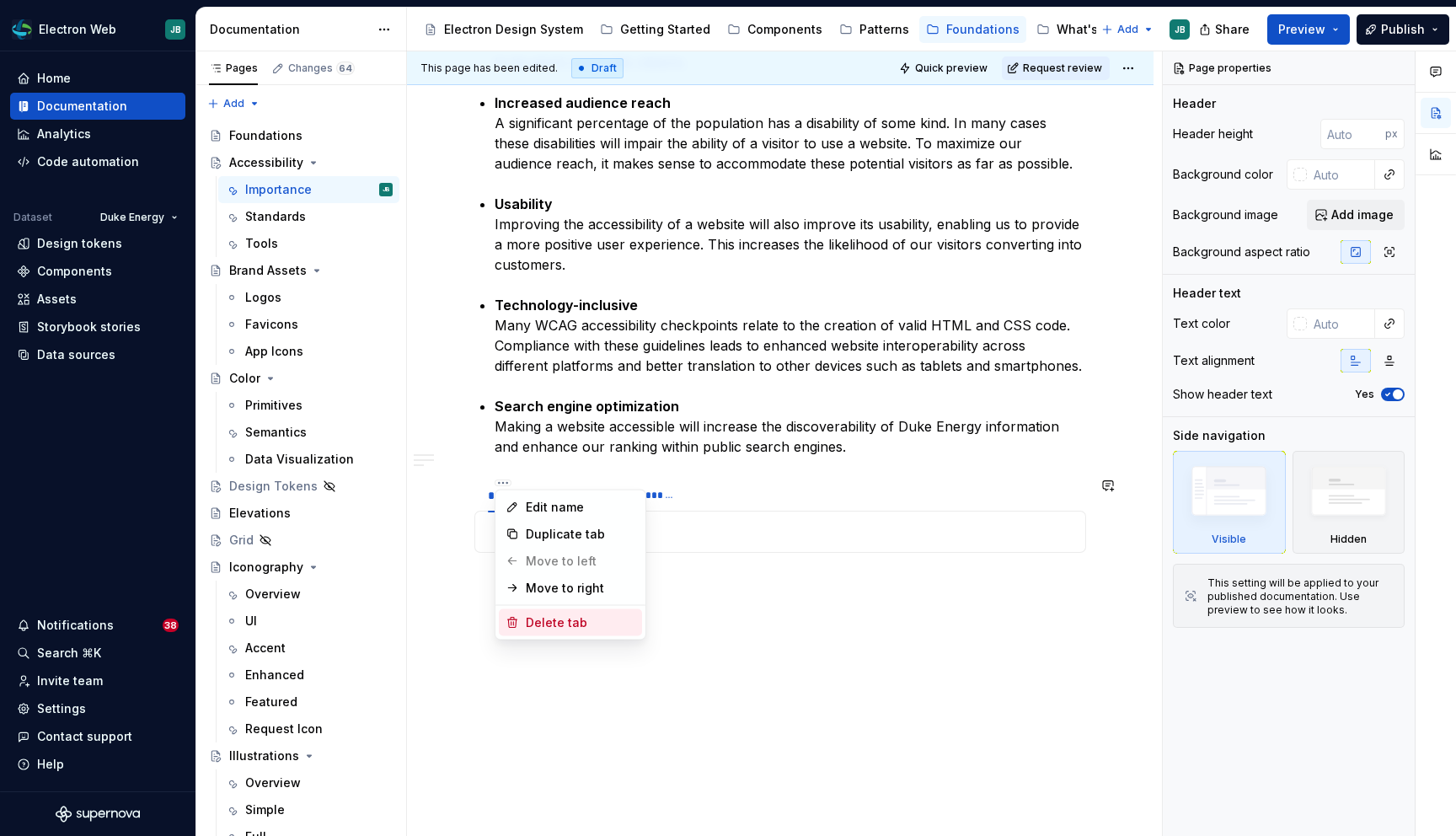
click at [533, 615] on div "Delete tab" at bounding box center [580, 623] width 109 height 17
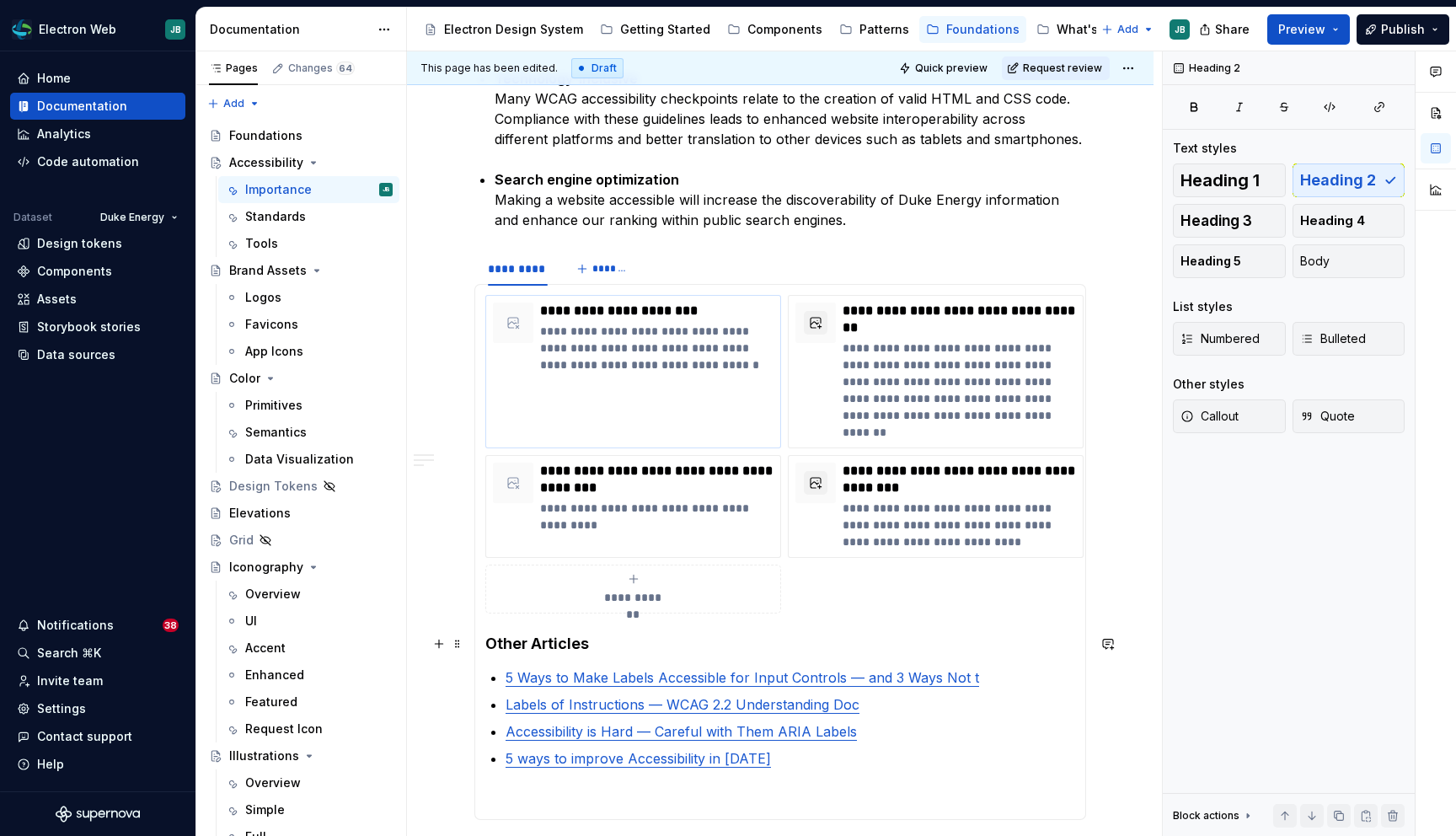
scroll to position [937, 0]
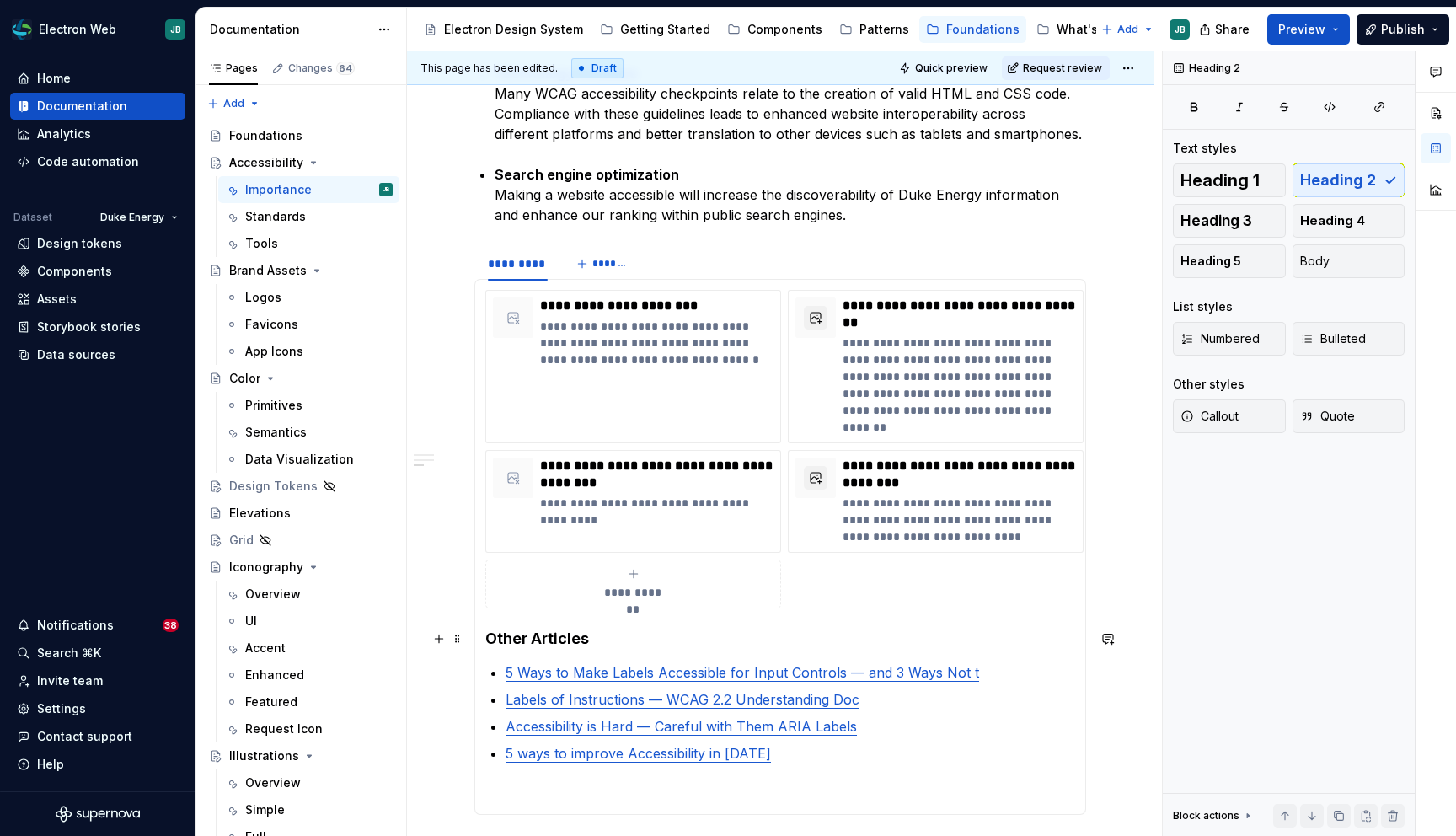
drag, startPoint x: 484, startPoint y: 287, endPoint x: 808, endPoint y: 620, distance: 464.6
click at [808, 620] on section-item-column "**********" at bounding box center [780, 547] width 590 height 514
drag, startPoint x: 1088, startPoint y: 550, endPoint x: 1029, endPoint y: 508, distance: 72.4
click at [1029, 508] on div "**********" at bounding box center [780, 449] width 590 height 318
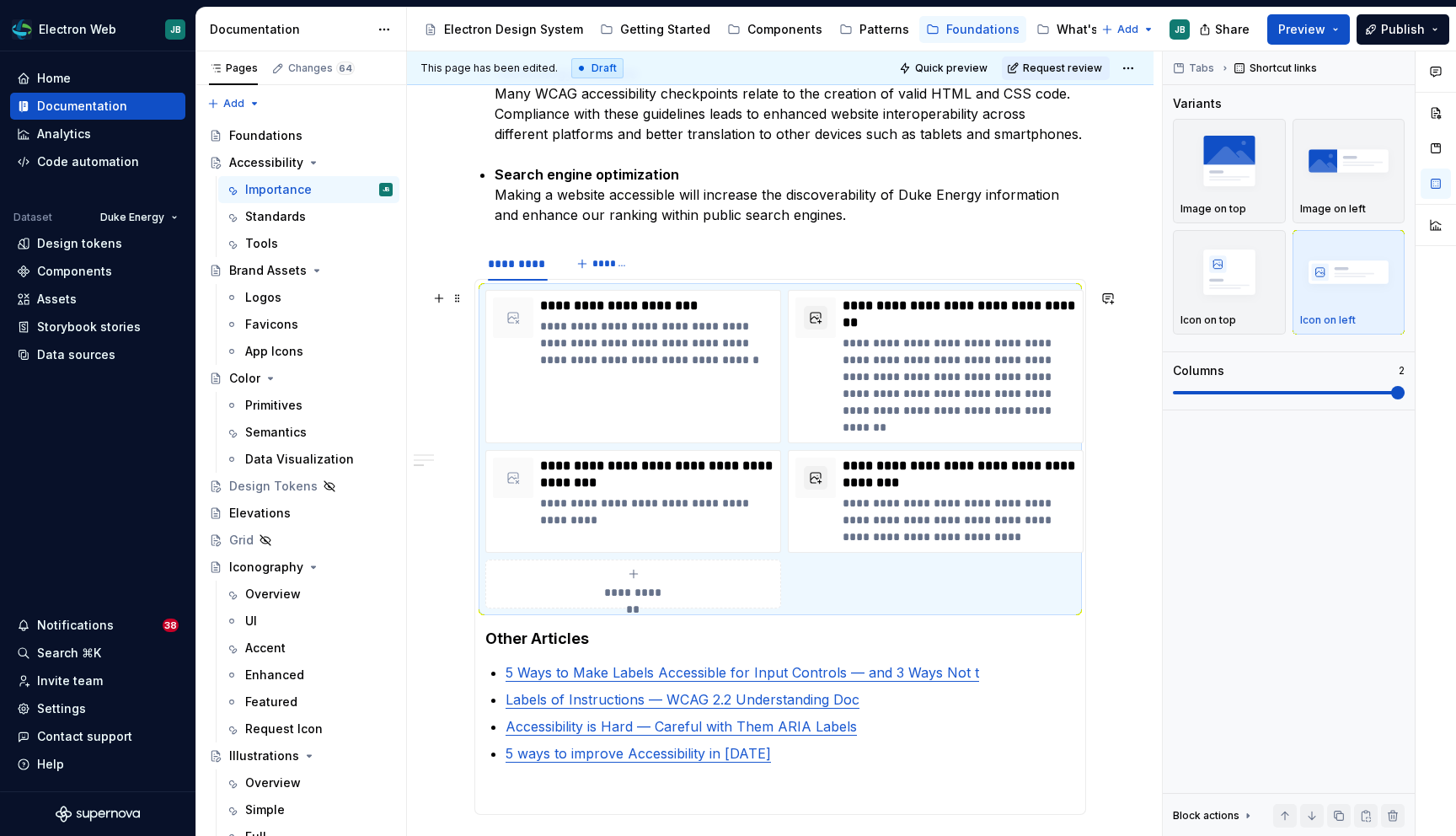
click at [487, 290] on div "**********" at bounding box center [780, 449] width 590 height 318
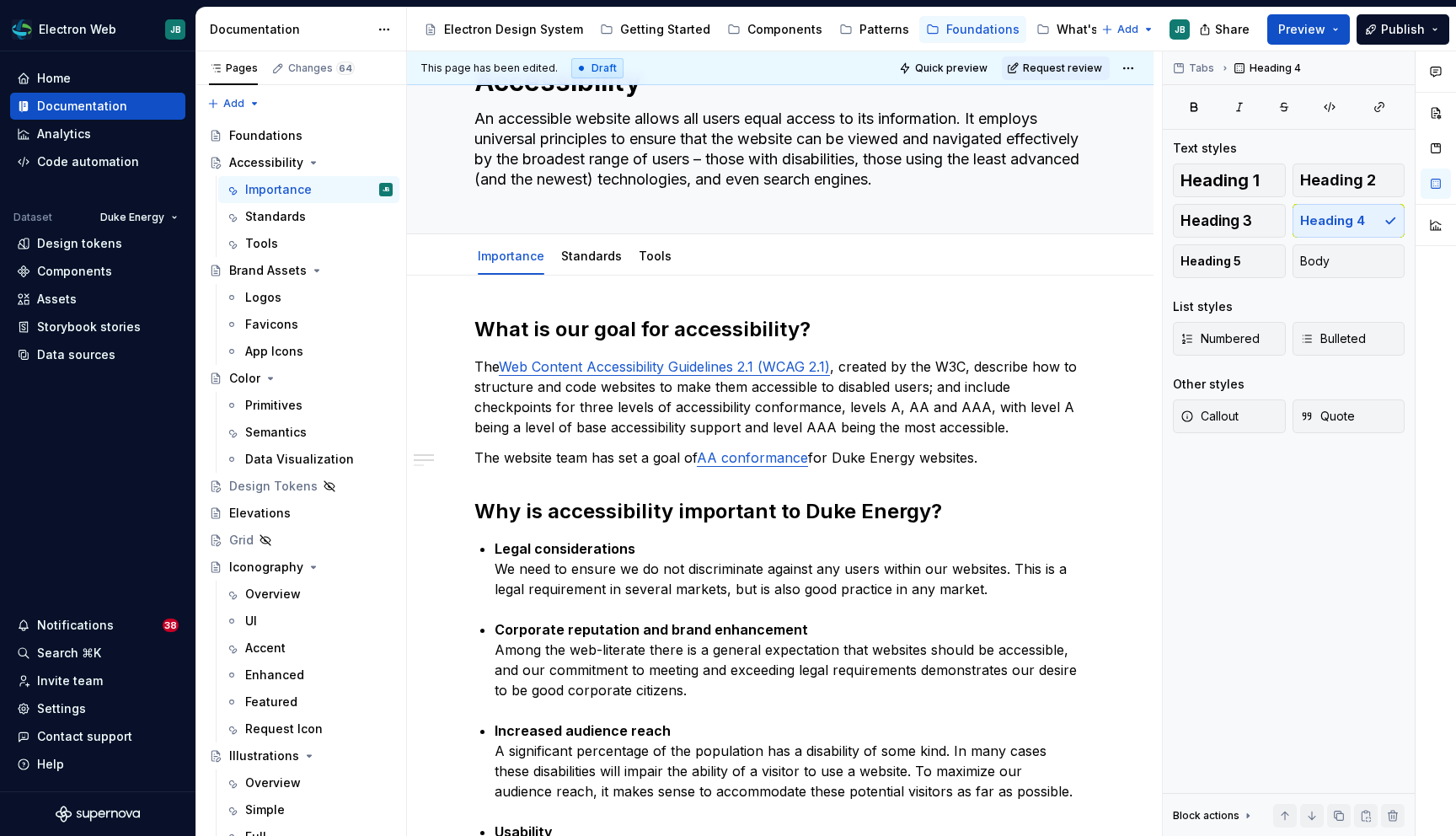
scroll to position [0, 0]
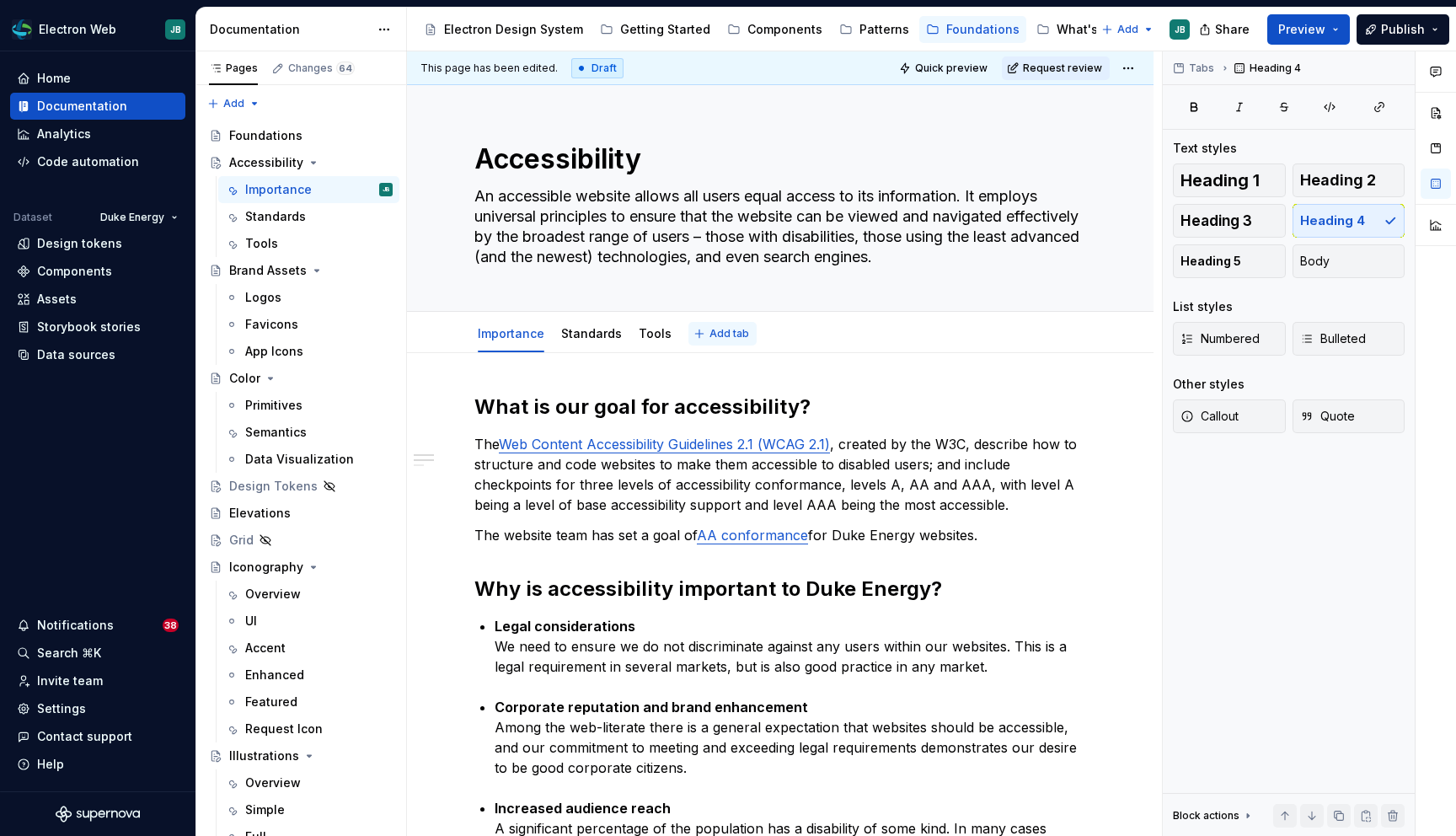
click at [710, 328] on span "Add tab" at bounding box center [729, 334] width 40 height 13
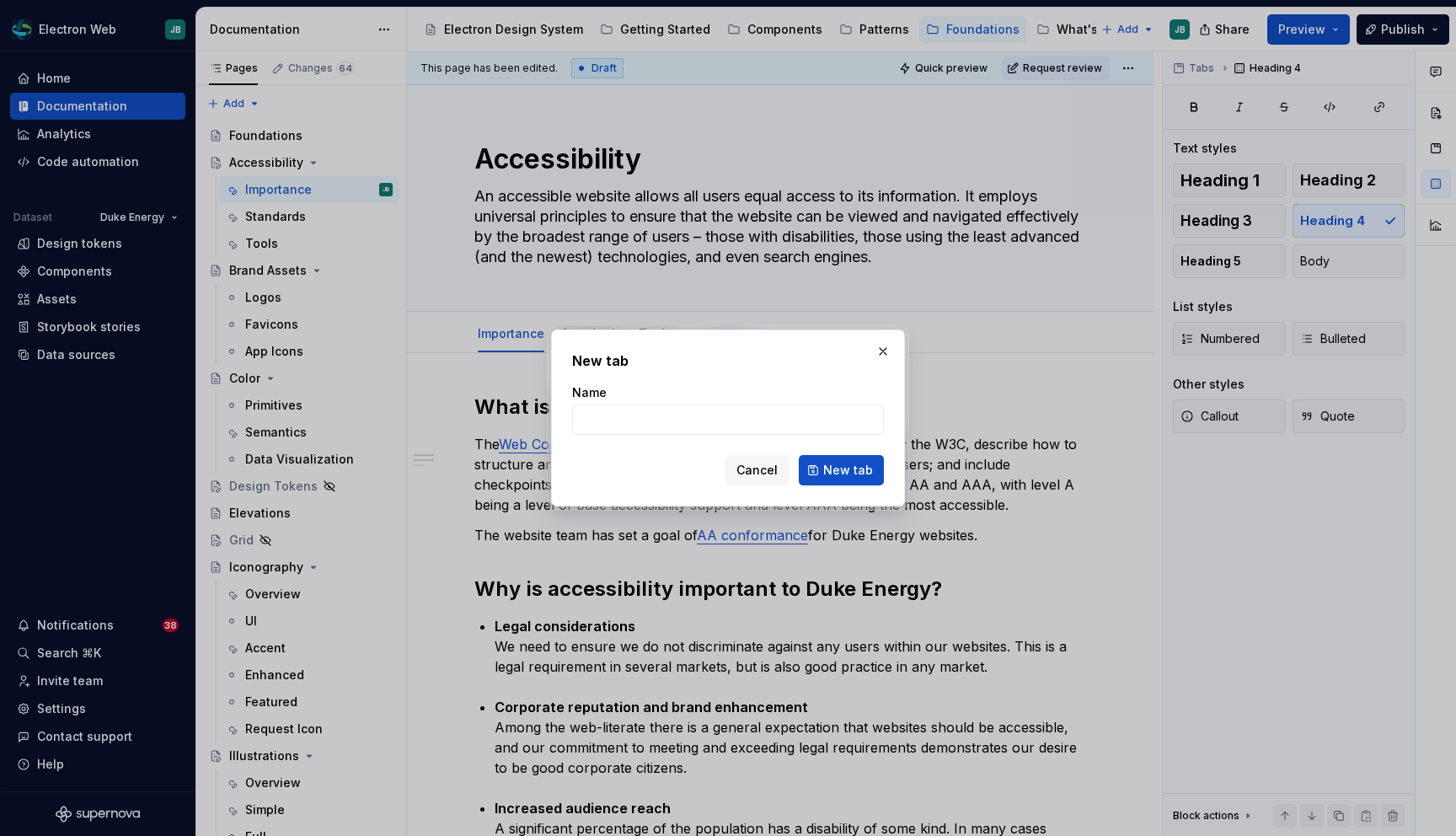
type textarea "*"
type input "Resources"
click at [847, 475] on span "New tab" at bounding box center [849, 470] width 50 height 17
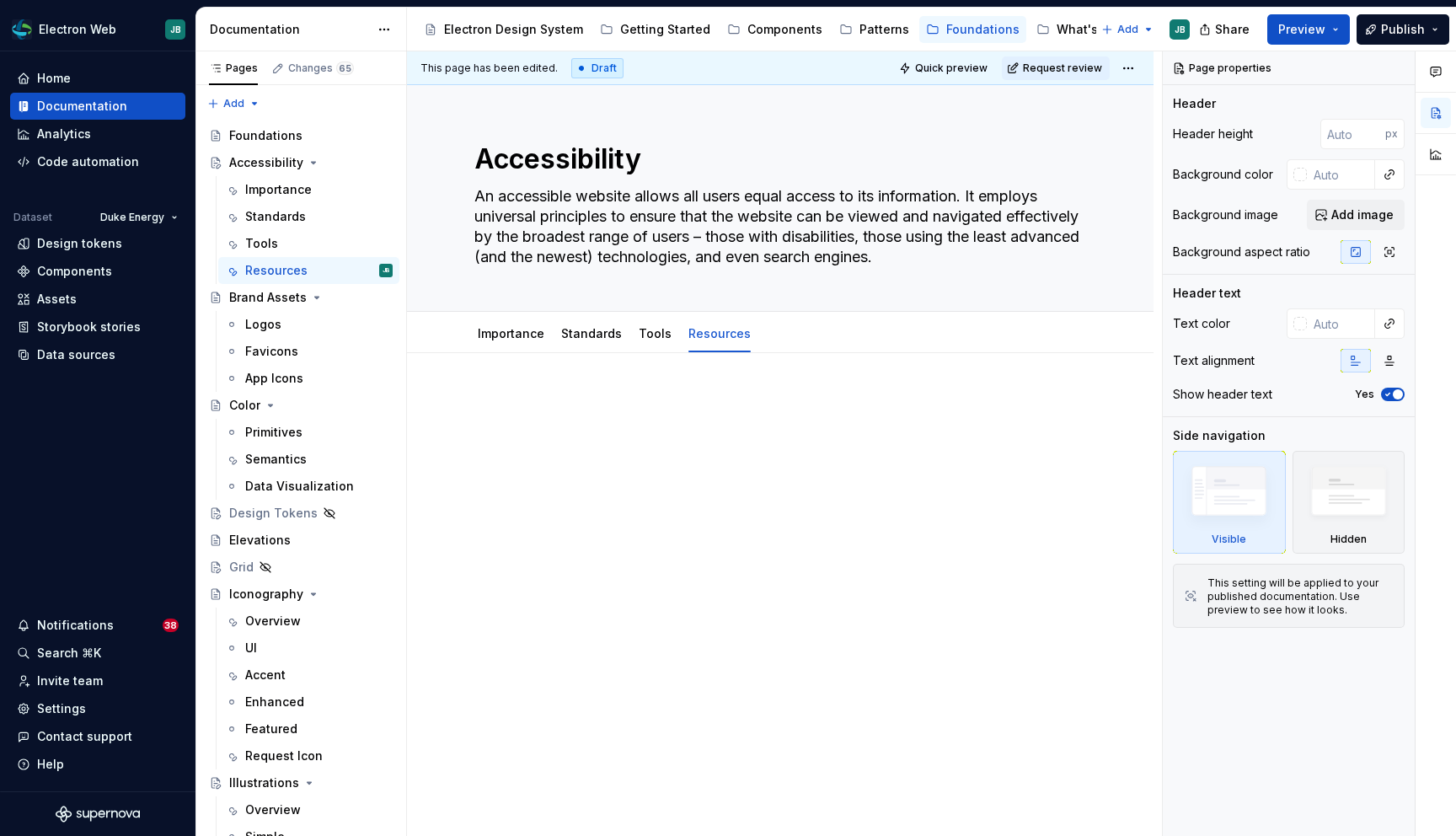
click at [657, 381] on div at bounding box center [780, 541] width 746 height 376
click at [536, 384] on div at bounding box center [780, 541] width 746 height 376
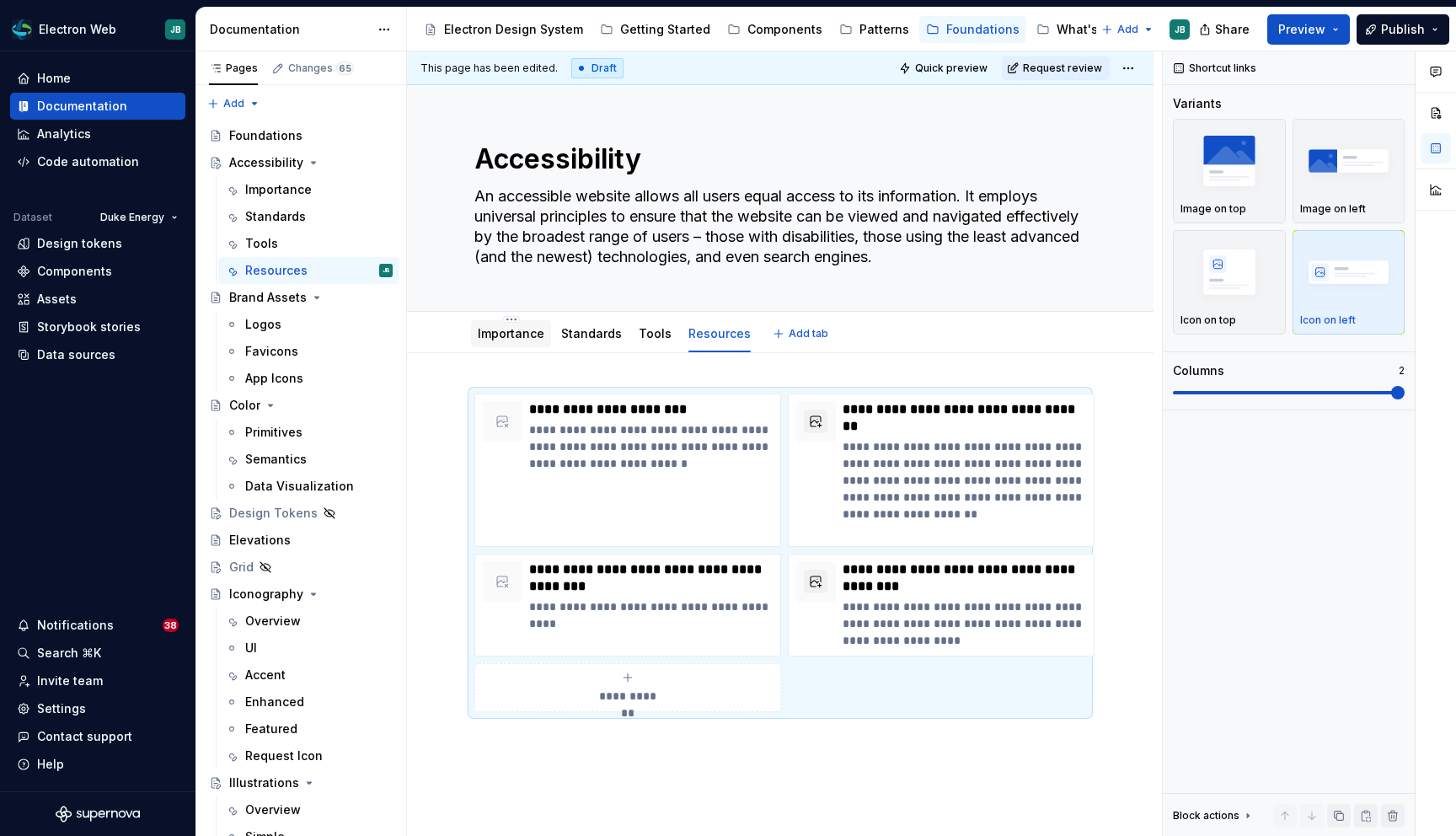
click at [502, 337] on link "Importance" at bounding box center [511, 334] width 67 height 14
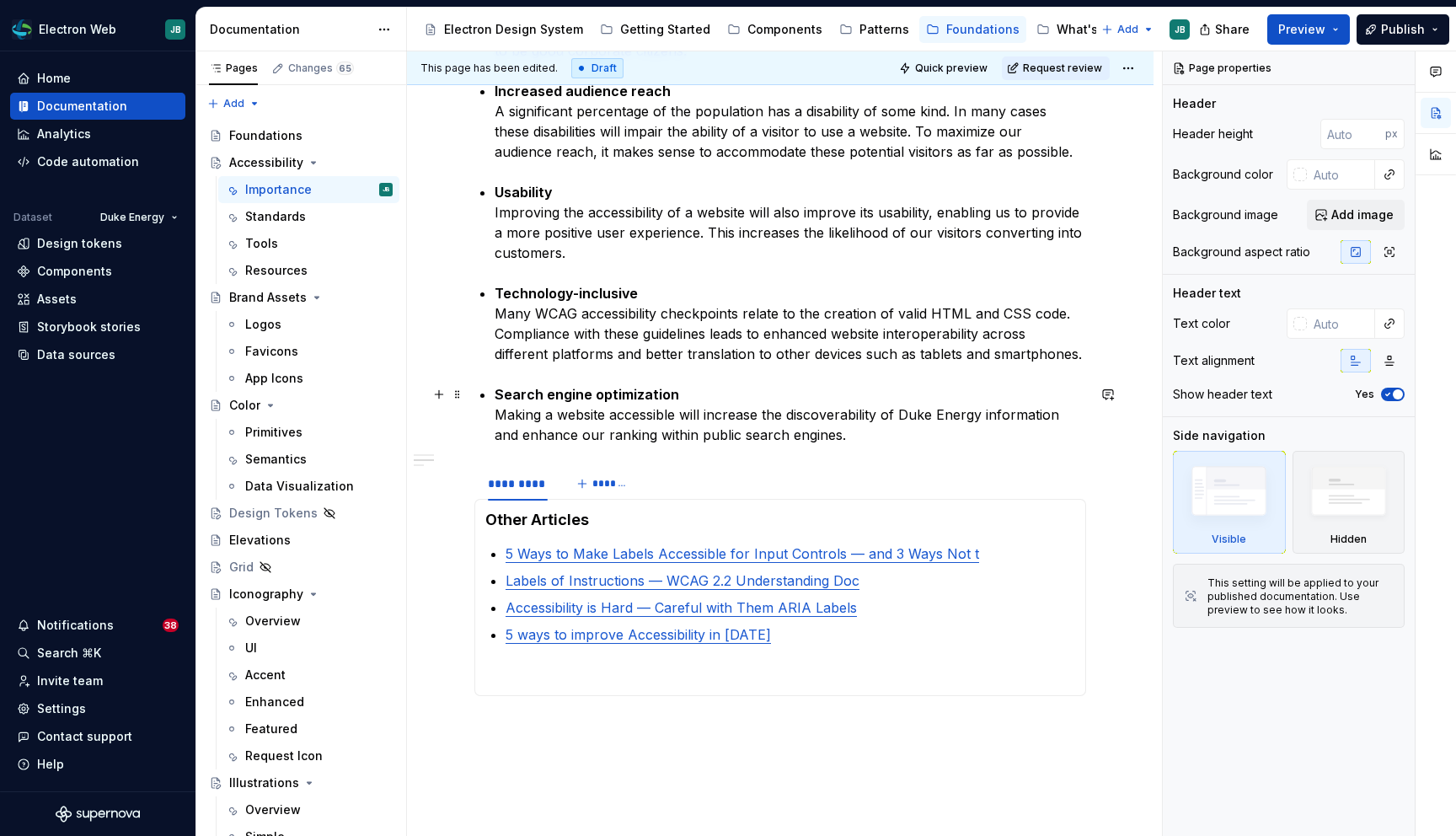
scroll to position [860, 0]
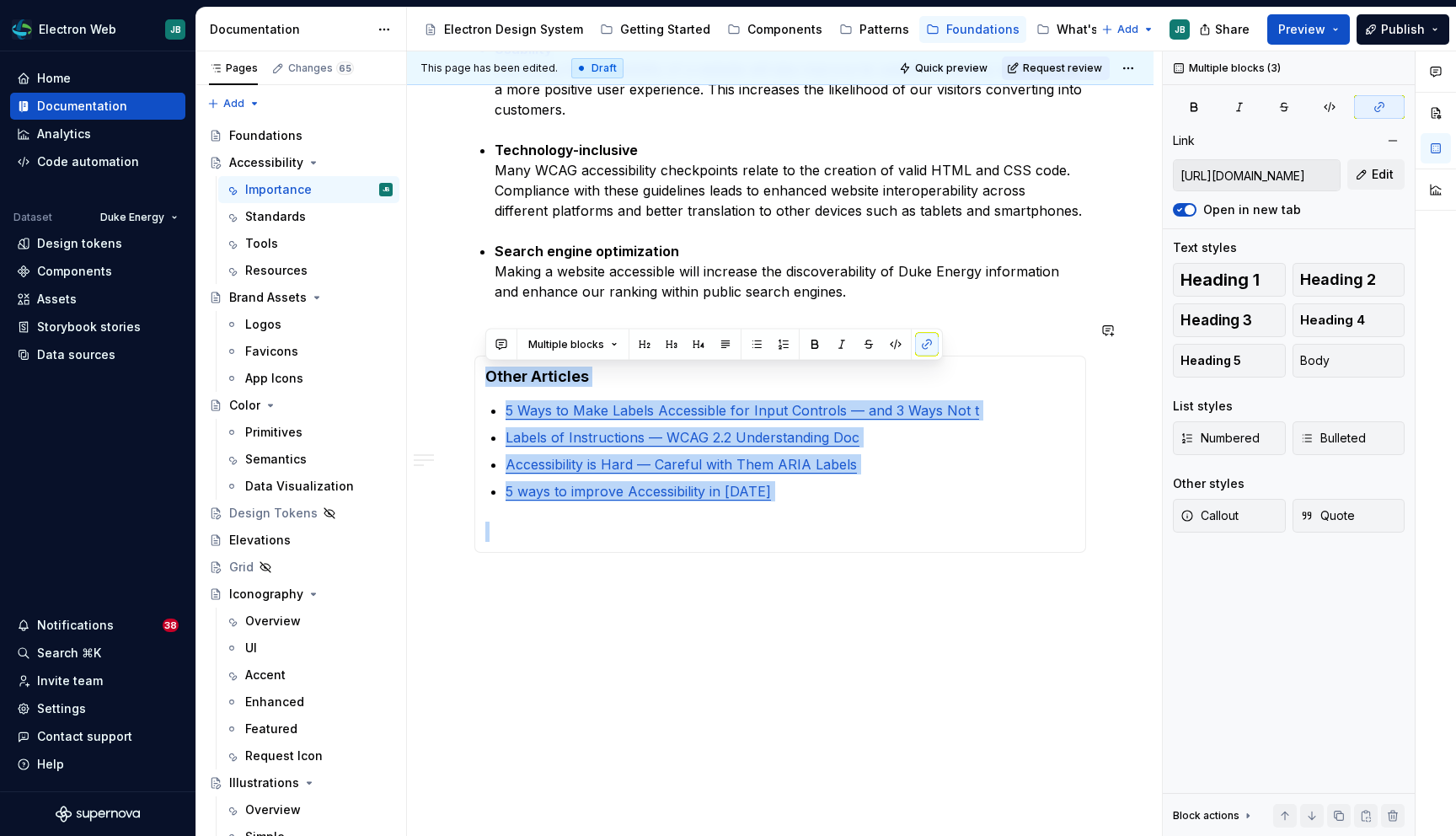
drag, startPoint x: 489, startPoint y: 376, endPoint x: 803, endPoint y: 543, distance: 355.6
click at [803, 543] on div "Other Articles 5 Ways to Make Labels Accessible for Input Controls — and 3 Ways…" at bounding box center [780, 454] width 612 height 197
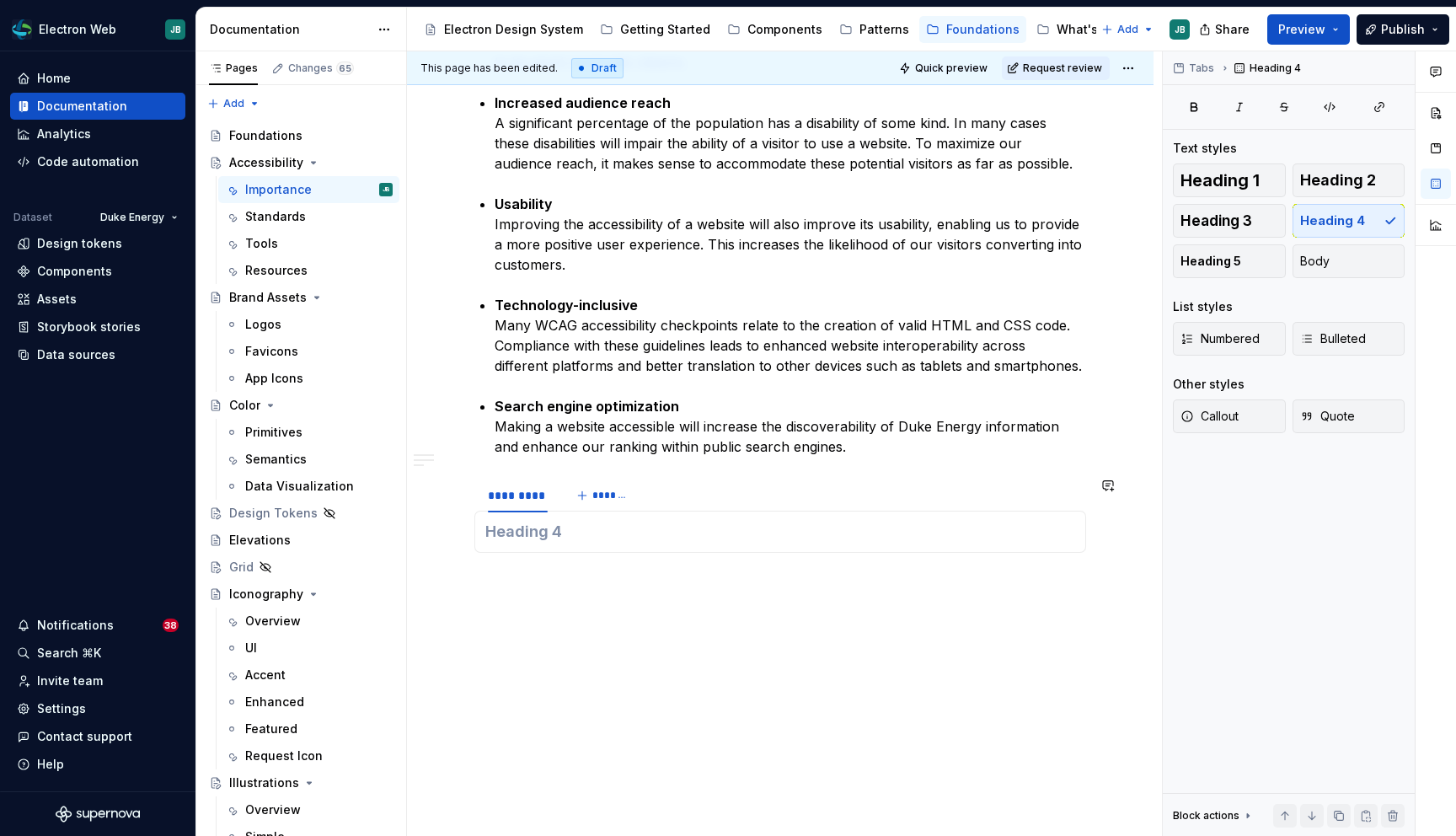
scroll to position [0, 0]
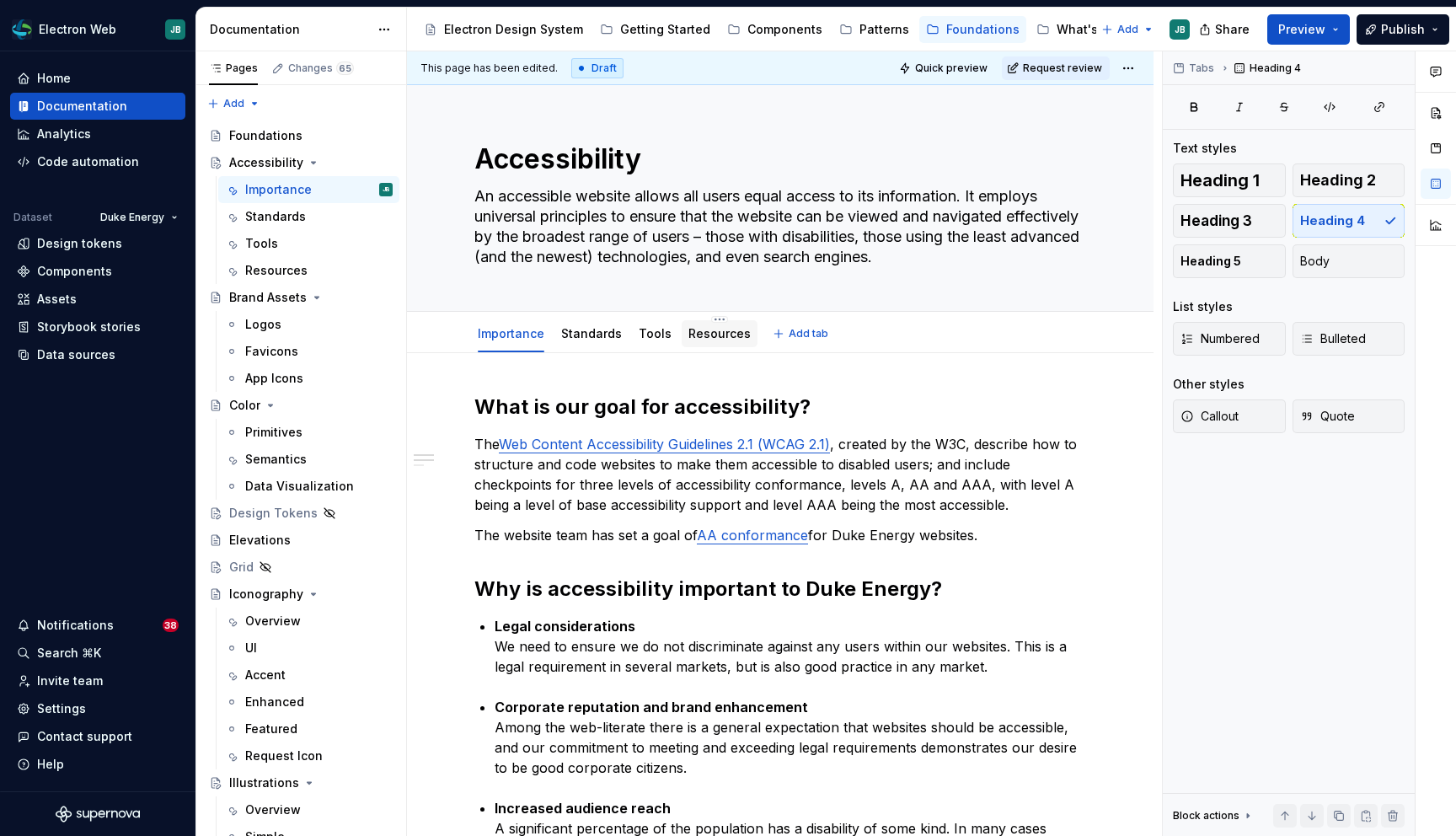
click at [720, 334] on link "Resources" at bounding box center [720, 334] width 62 height 14
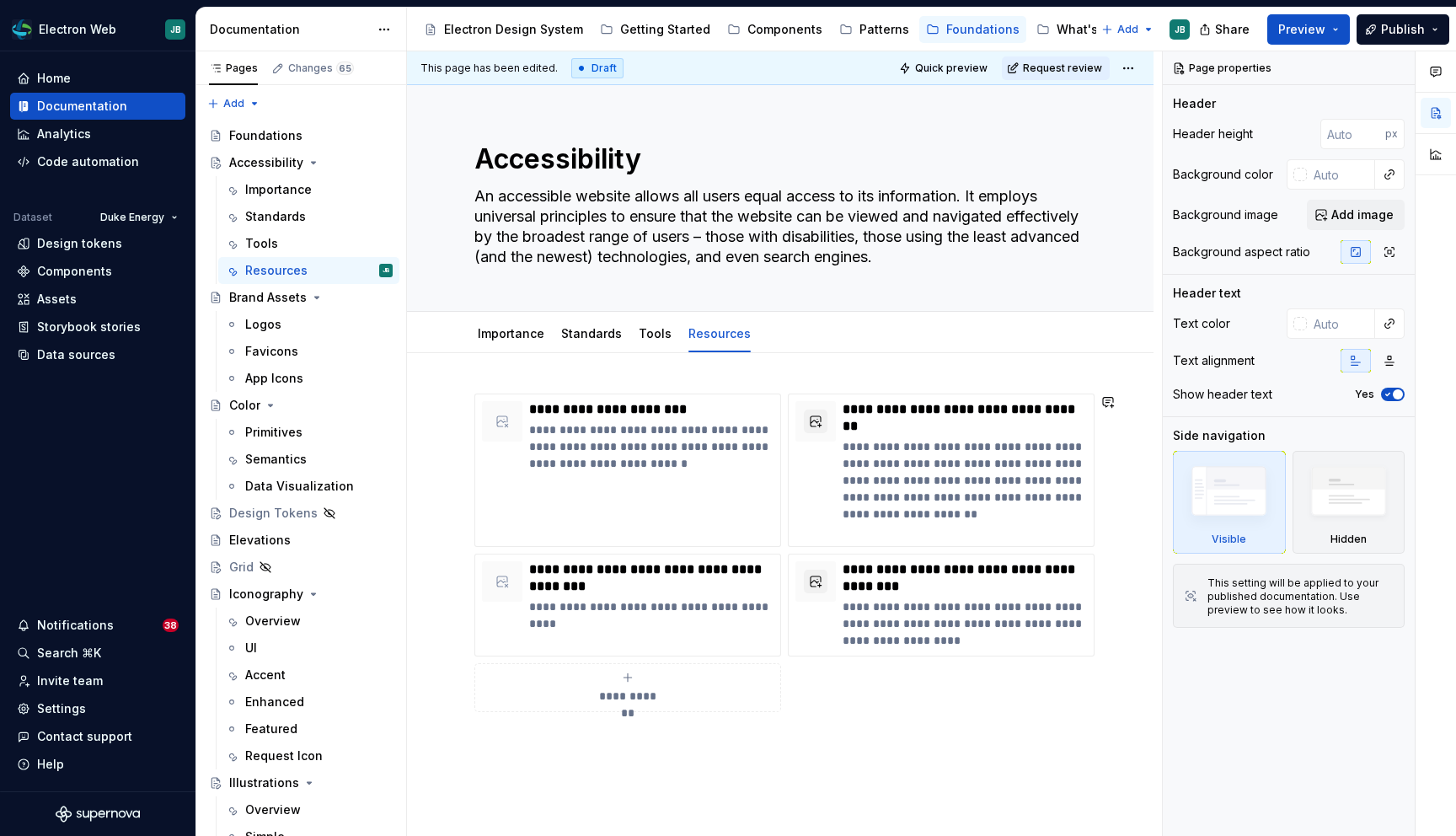
click at [656, 736] on div "**********" at bounding box center [780, 668] width 746 height 631
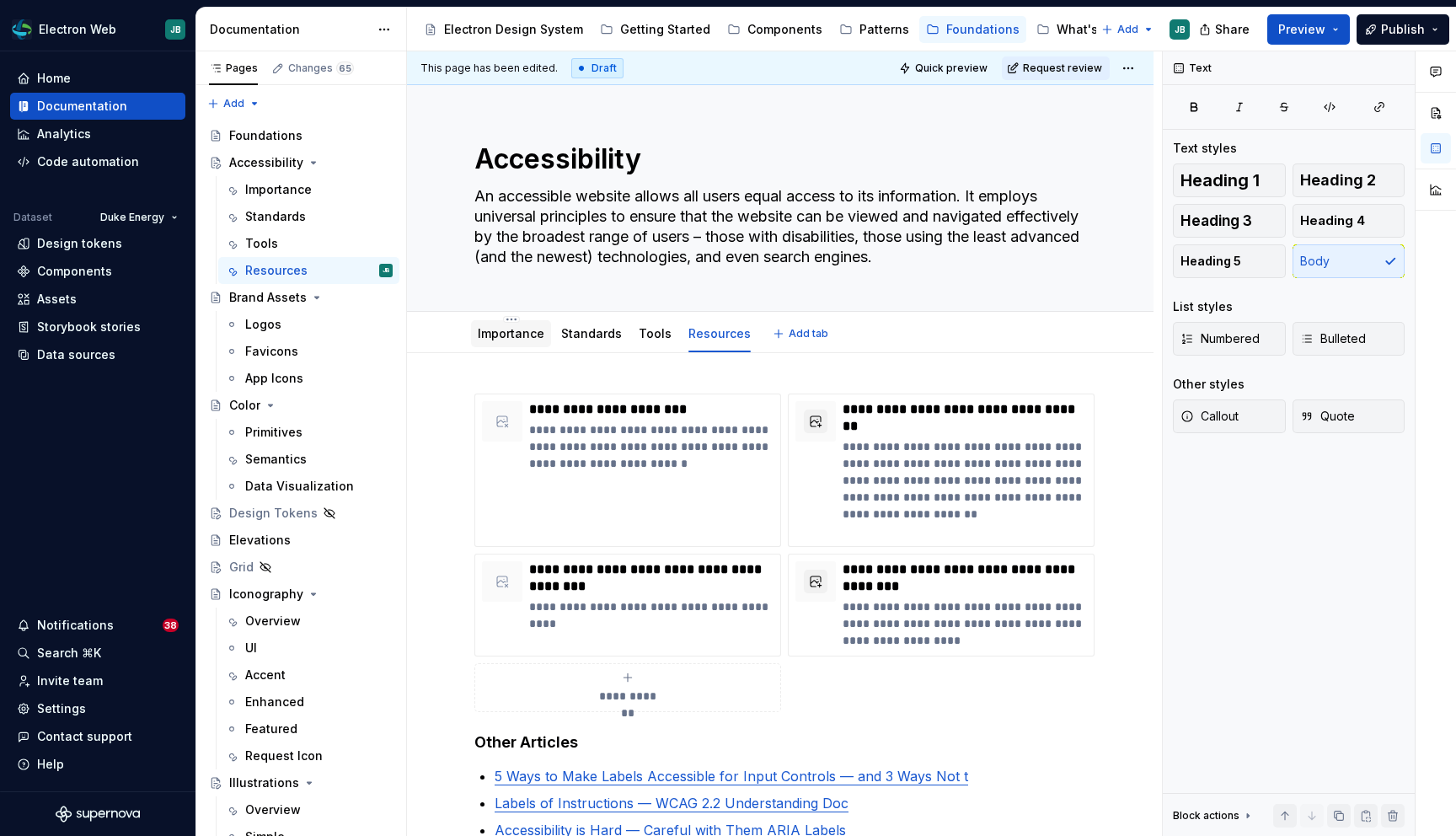
click at [496, 330] on link "Importance" at bounding box center [511, 334] width 67 height 14
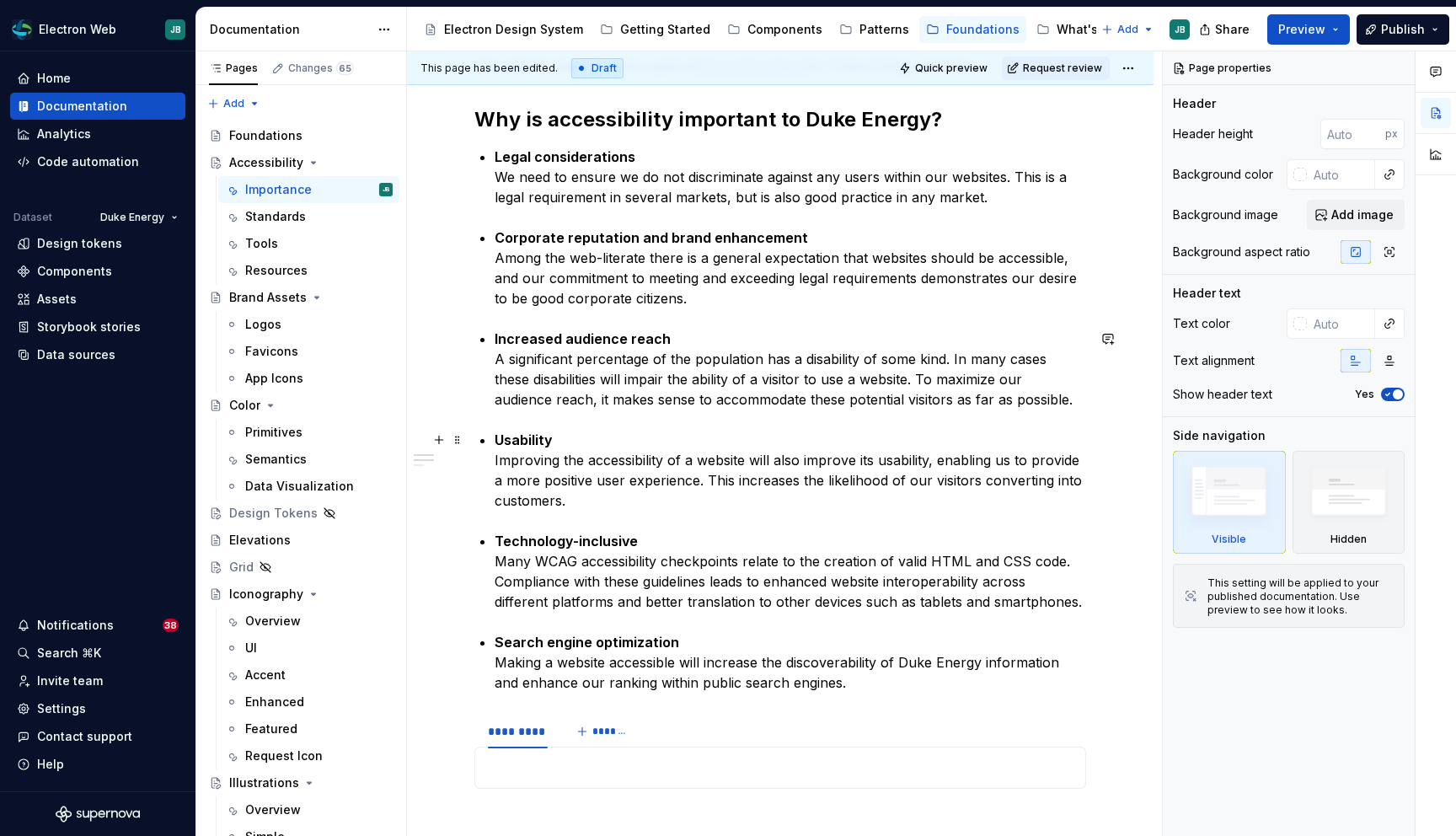
scroll to position [705, 0]
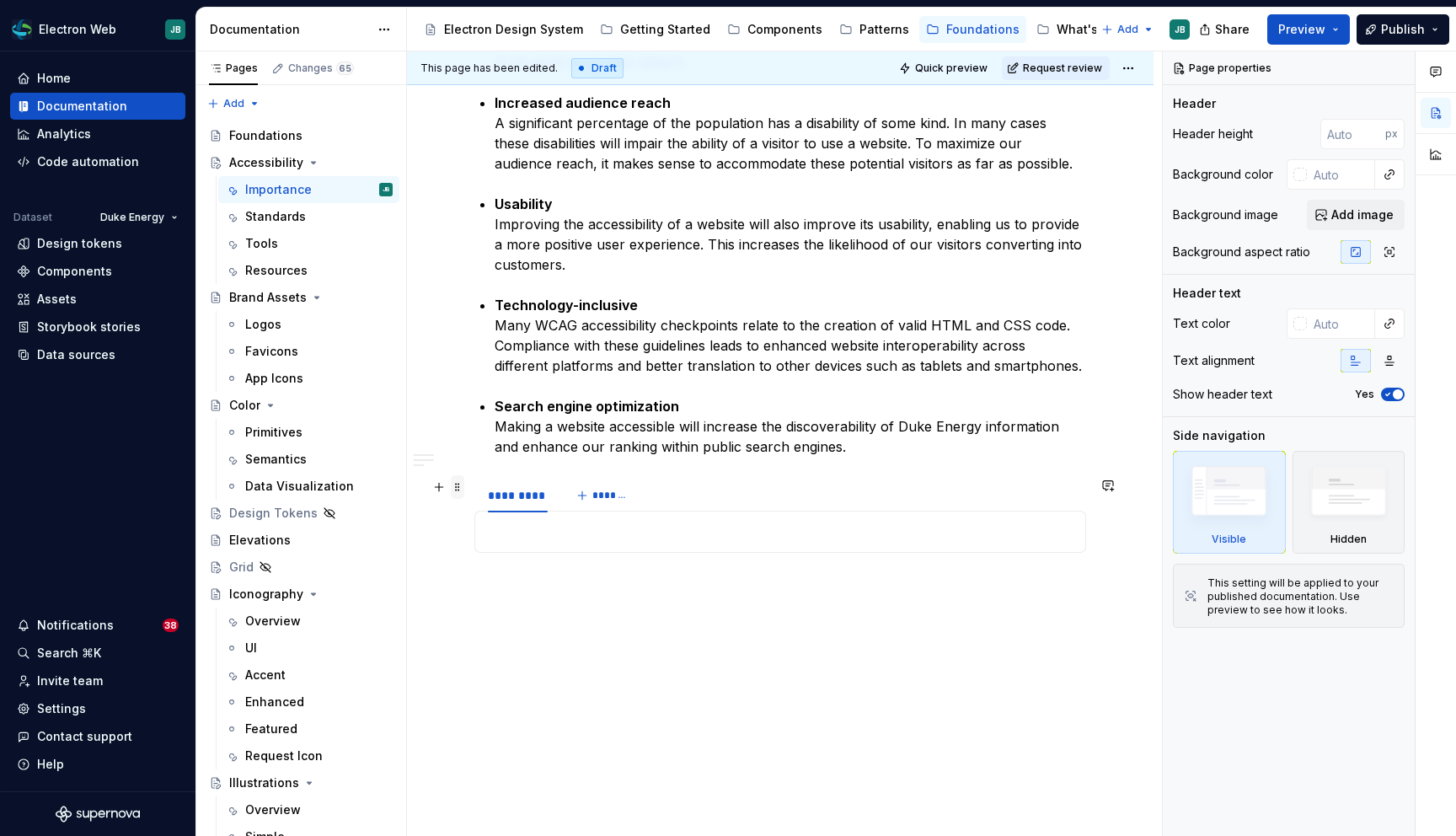
click at [460, 486] on span at bounding box center [457, 486] width 13 height 24
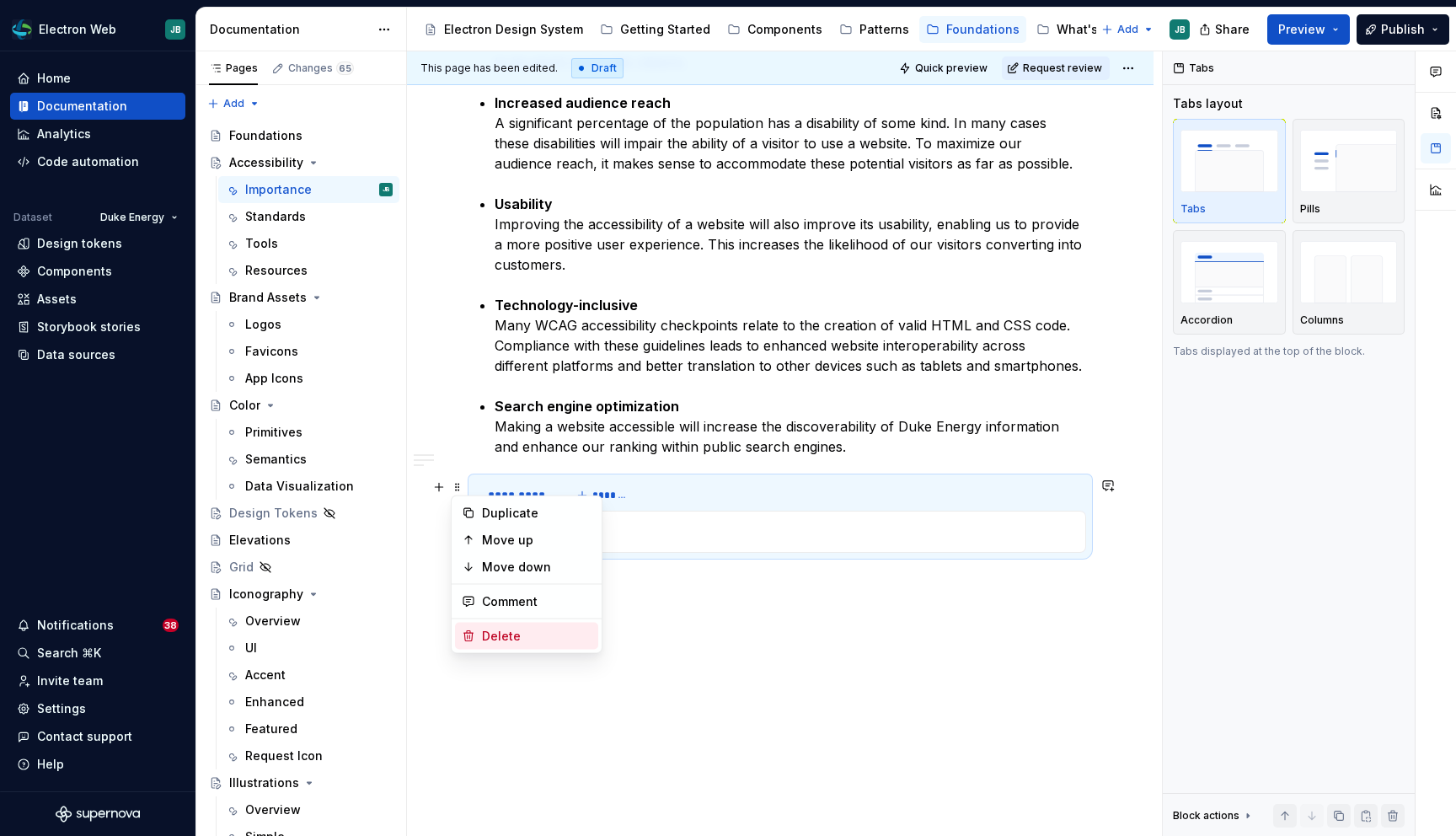
click at [502, 628] on div "Delete" at bounding box center [536, 636] width 109 height 17
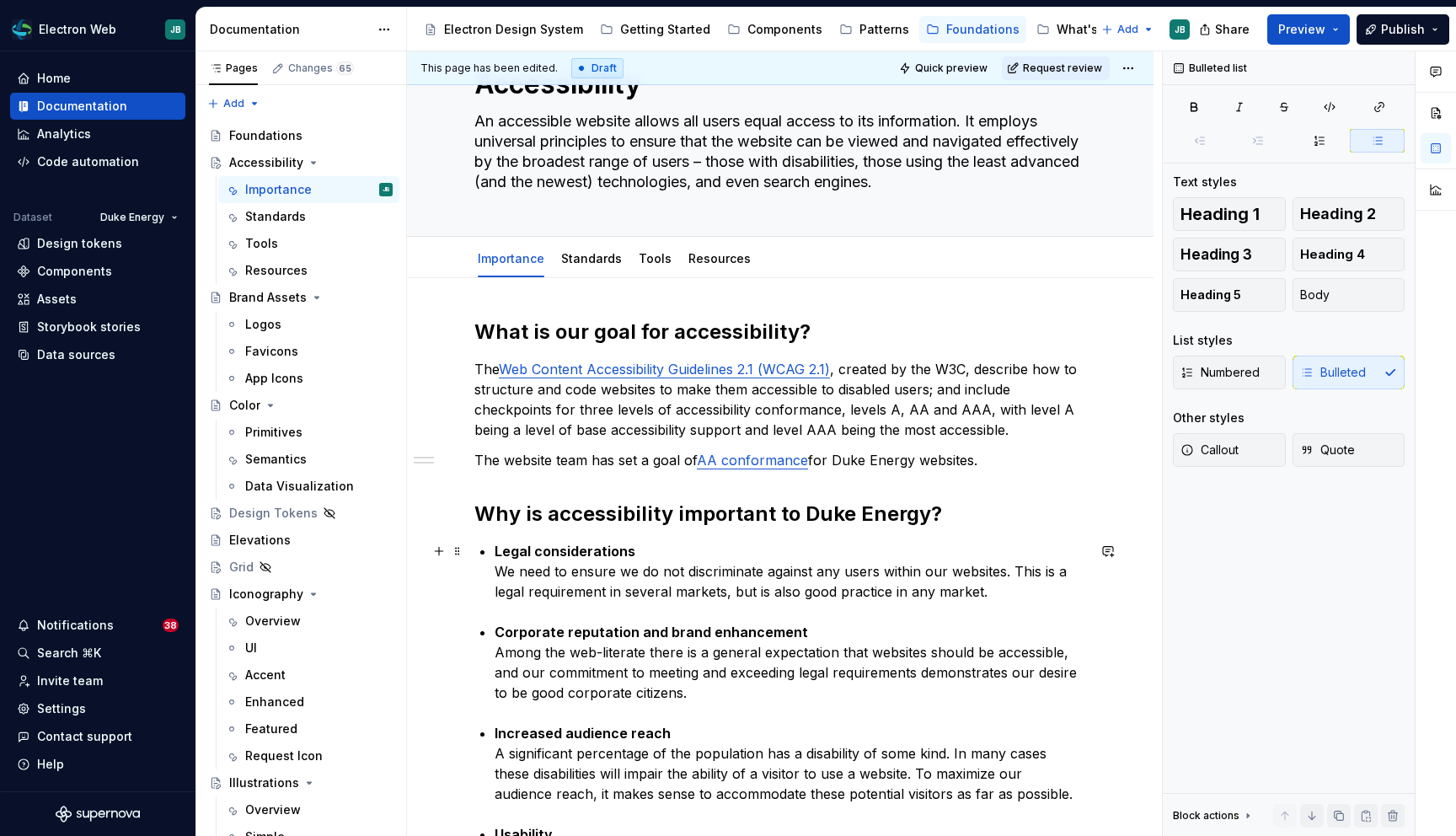
scroll to position [0, 0]
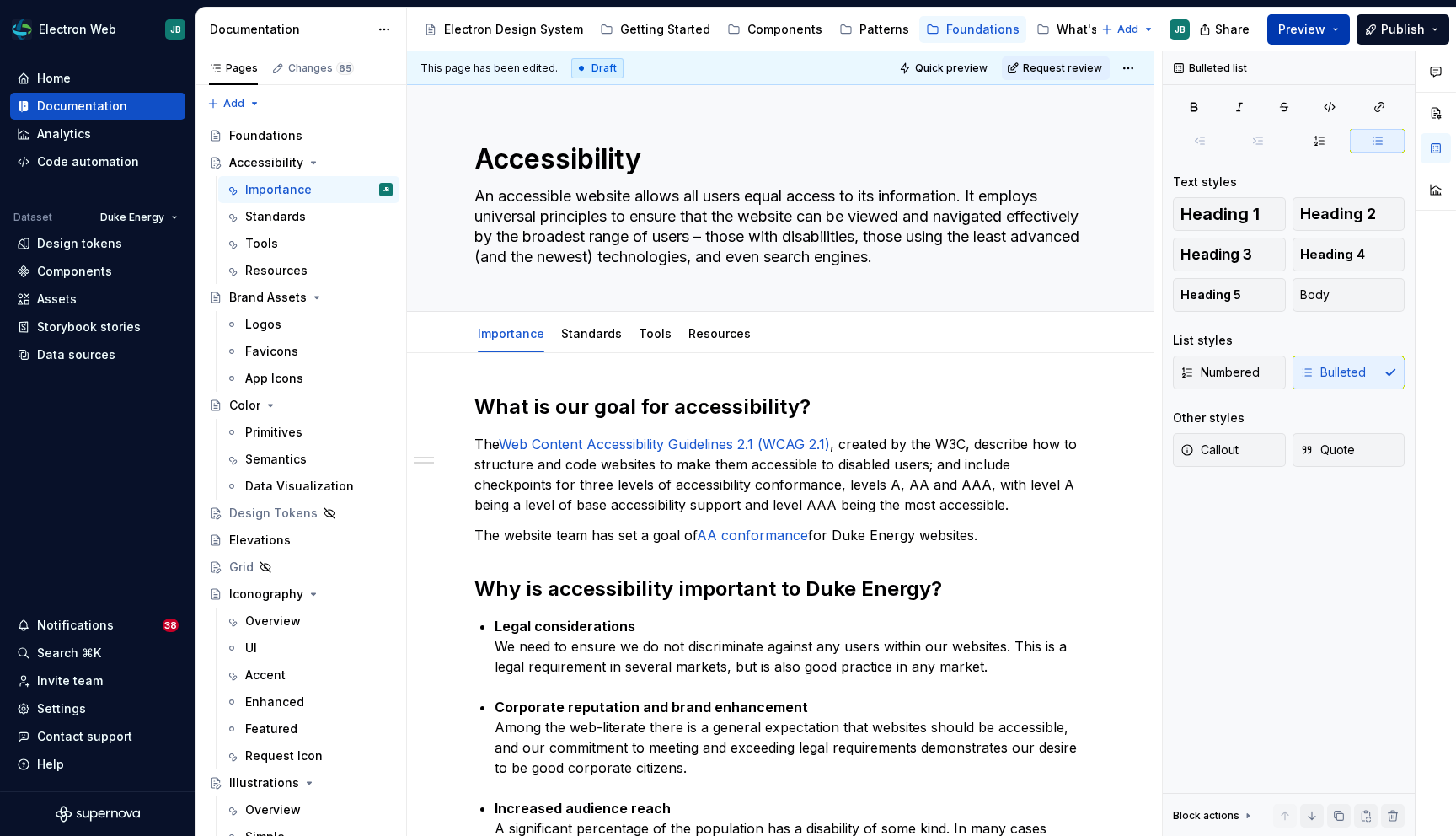
click at [1339, 24] on button "Preview" at bounding box center [1308, 29] width 83 height 30
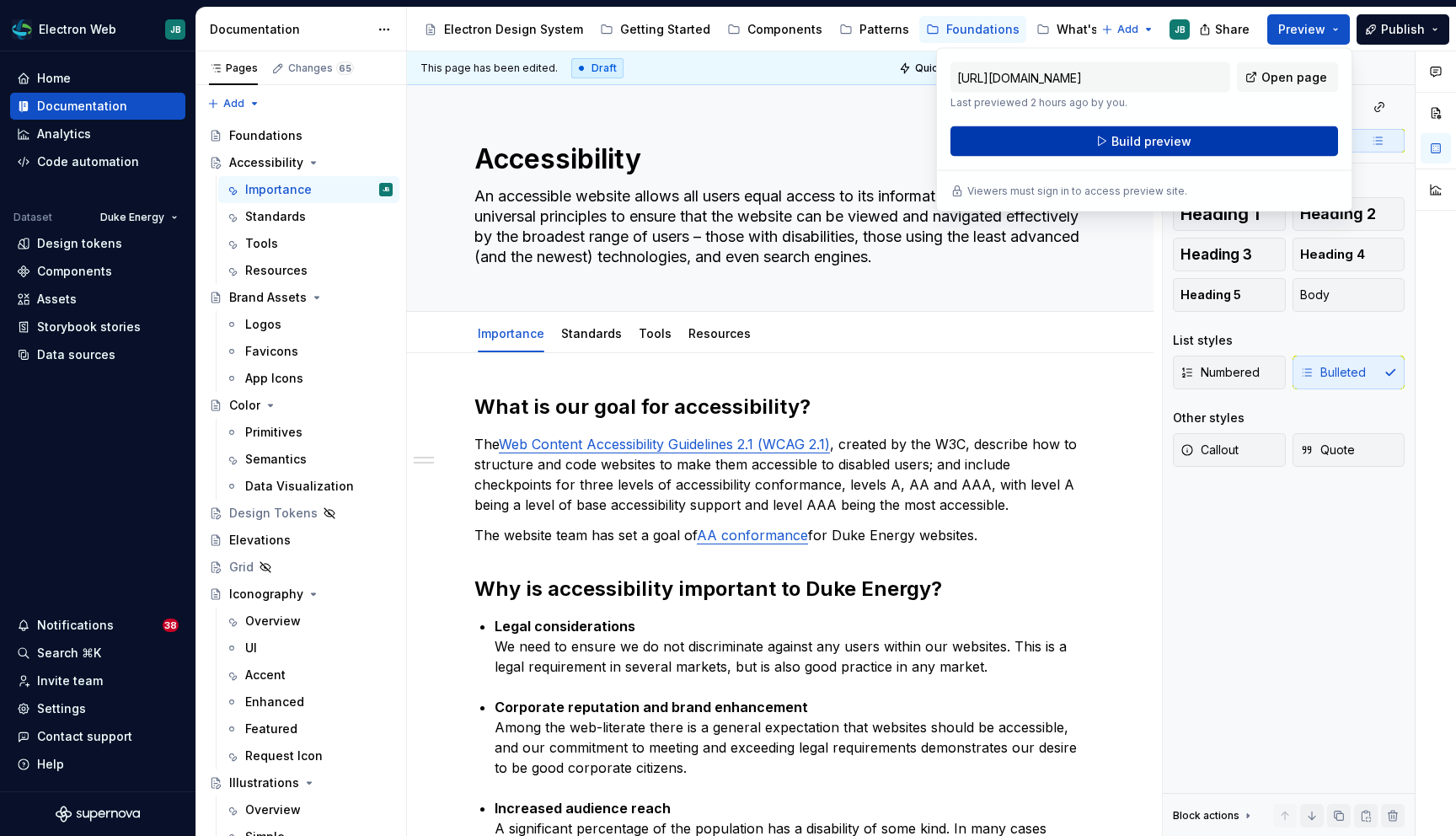
click at [1167, 136] on span "Build preview" at bounding box center [1152, 141] width 80 height 17
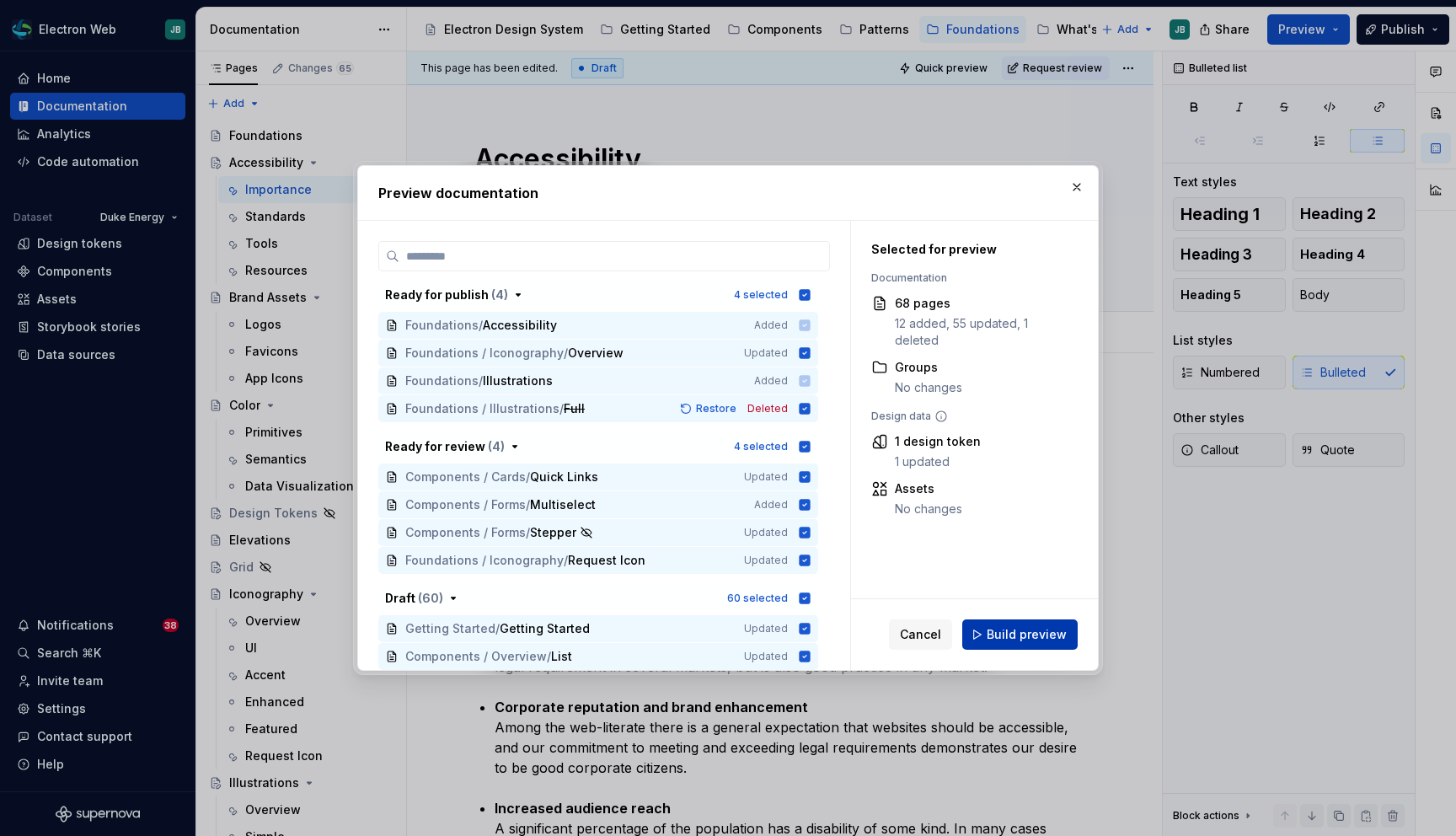
click at [1017, 634] on span "Build preview" at bounding box center [1026, 634] width 80 height 17
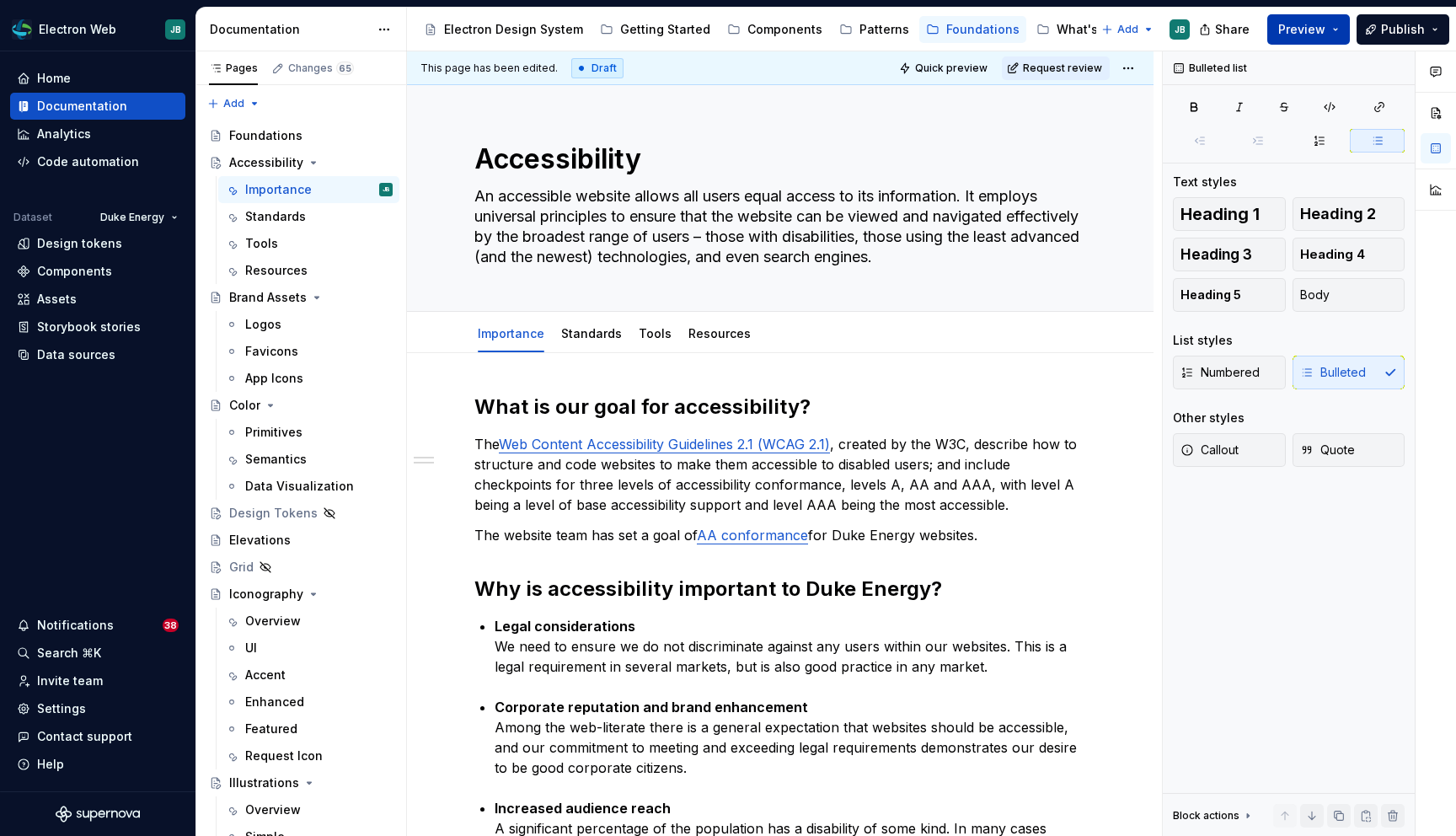
click at [1342, 24] on button "Preview" at bounding box center [1308, 29] width 83 height 30
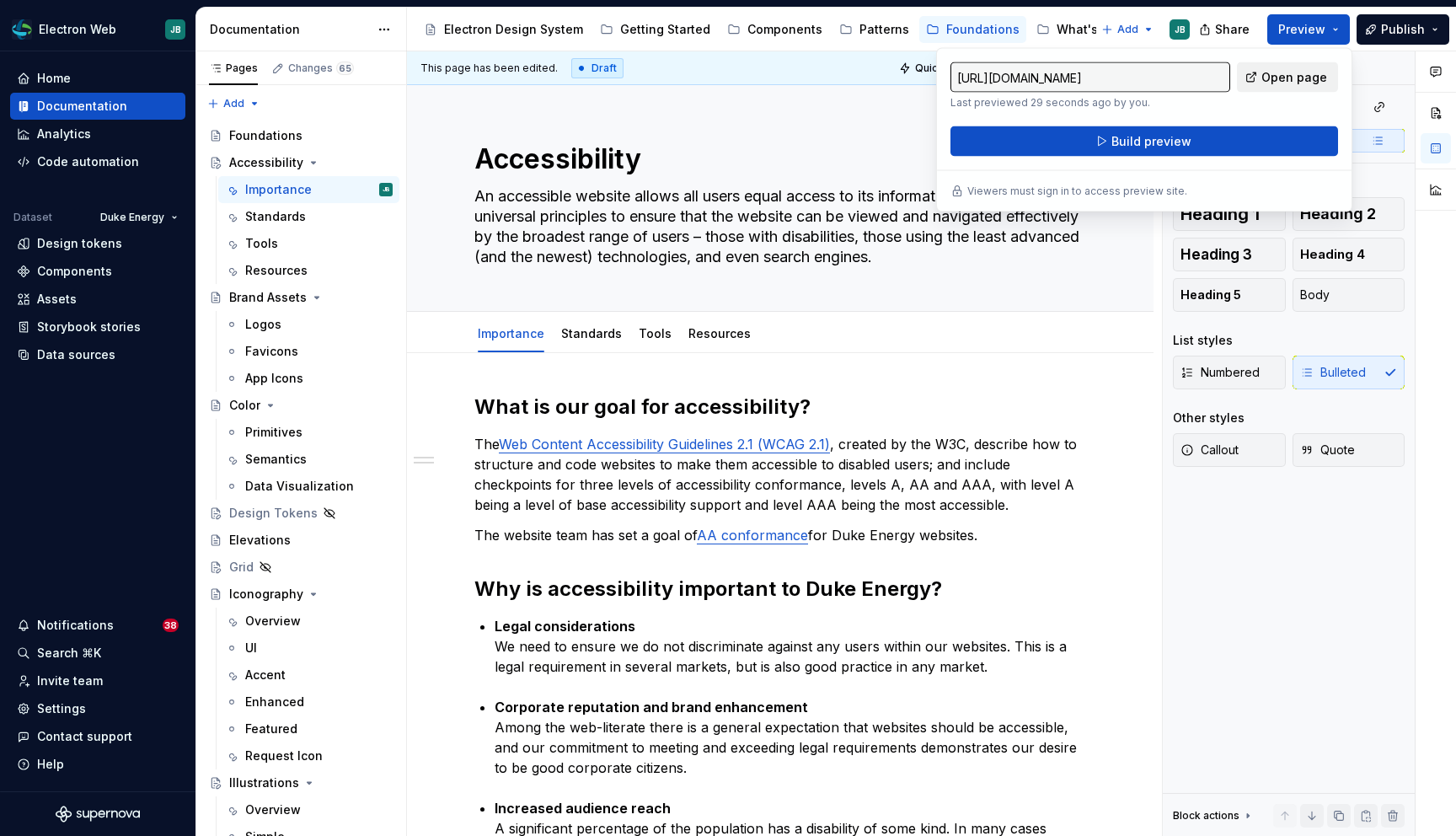
click at [1305, 82] on span "Open page" at bounding box center [1294, 77] width 66 height 17
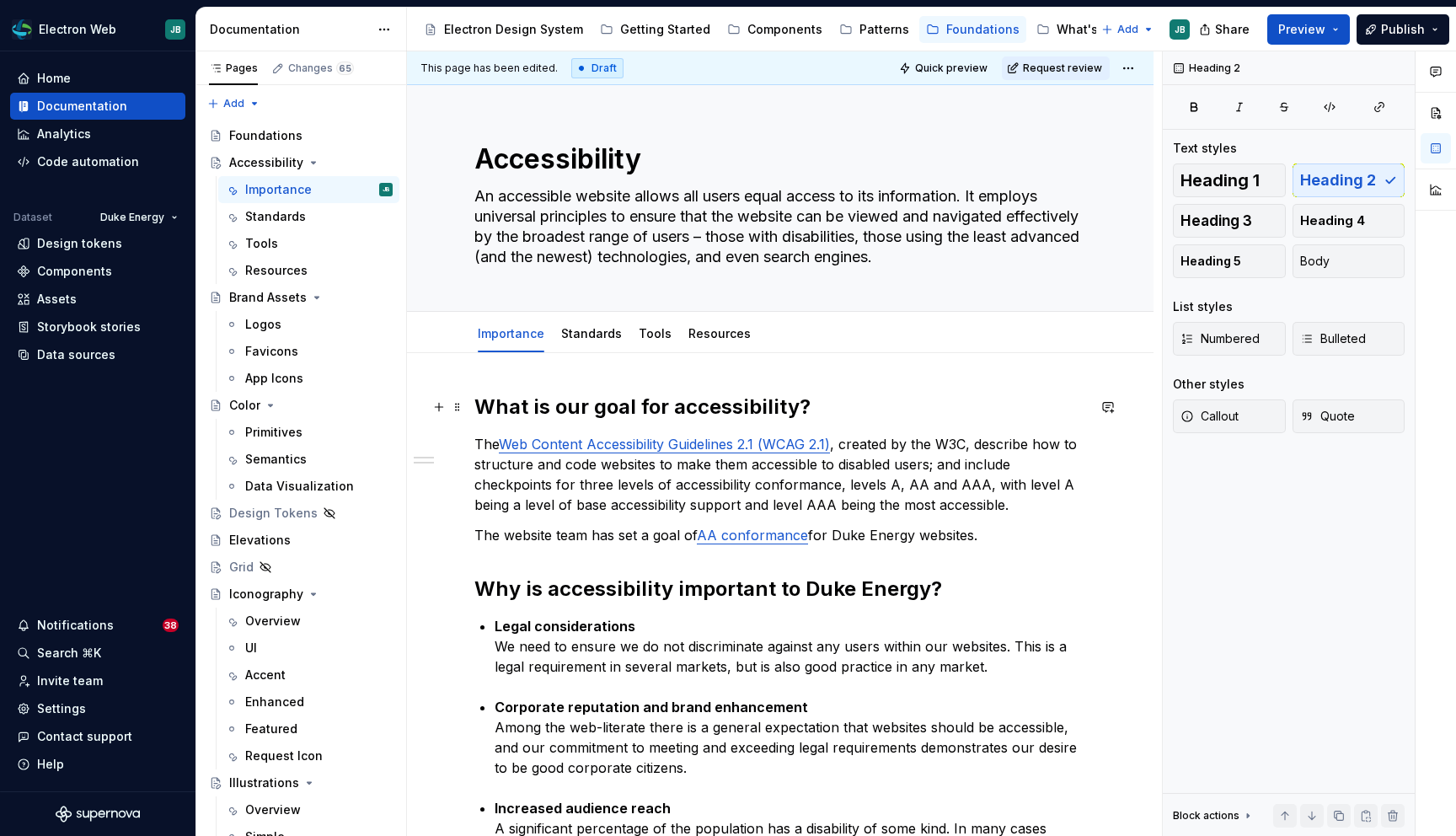
click at [527, 413] on h2 "What is our goal for accessibility?" at bounding box center [780, 406] width 612 height 27
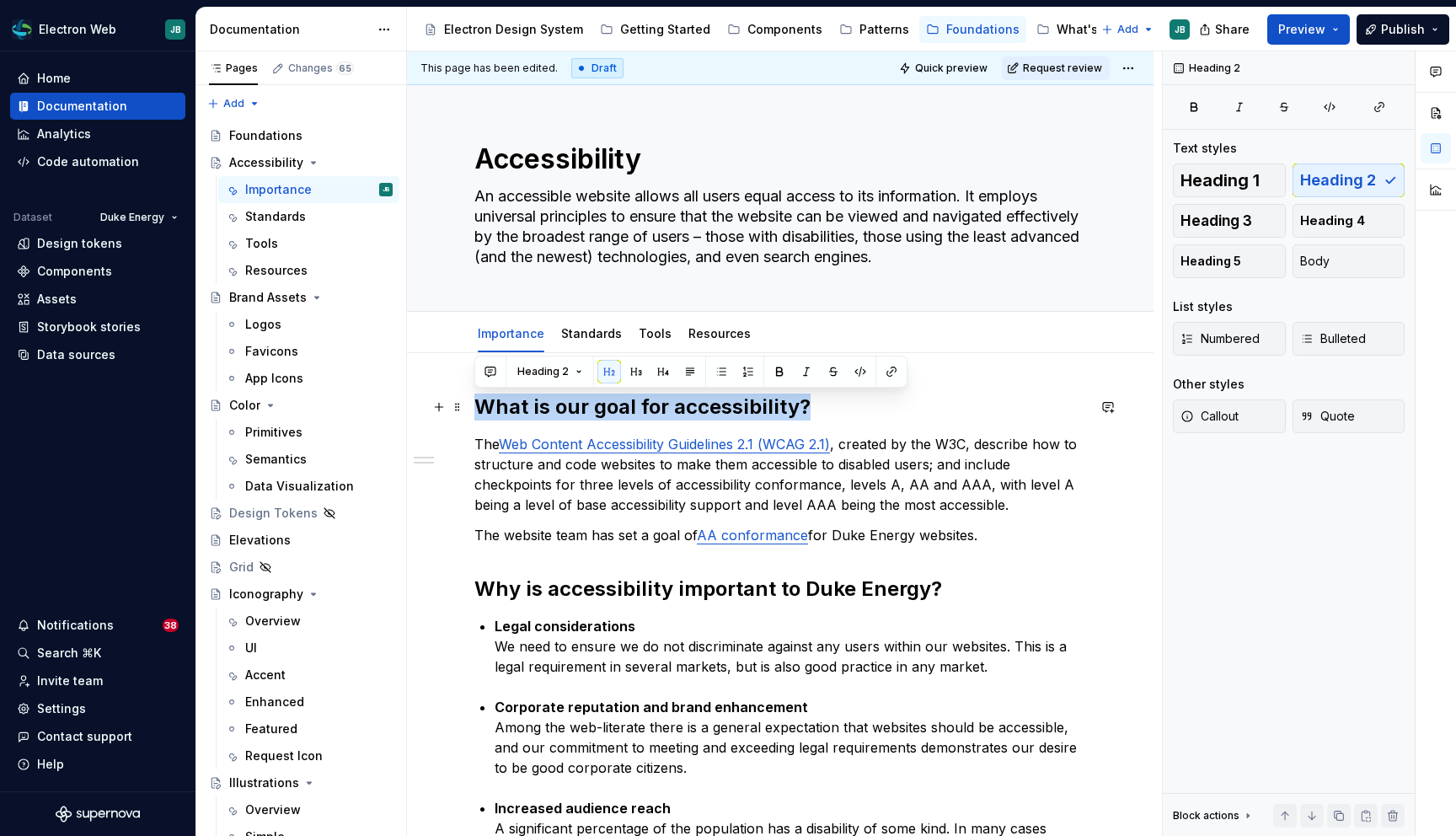
click at [527, 413] on h2 "What is our goal for accessibility?" at bounding box center [780, 406] width 612 height 27
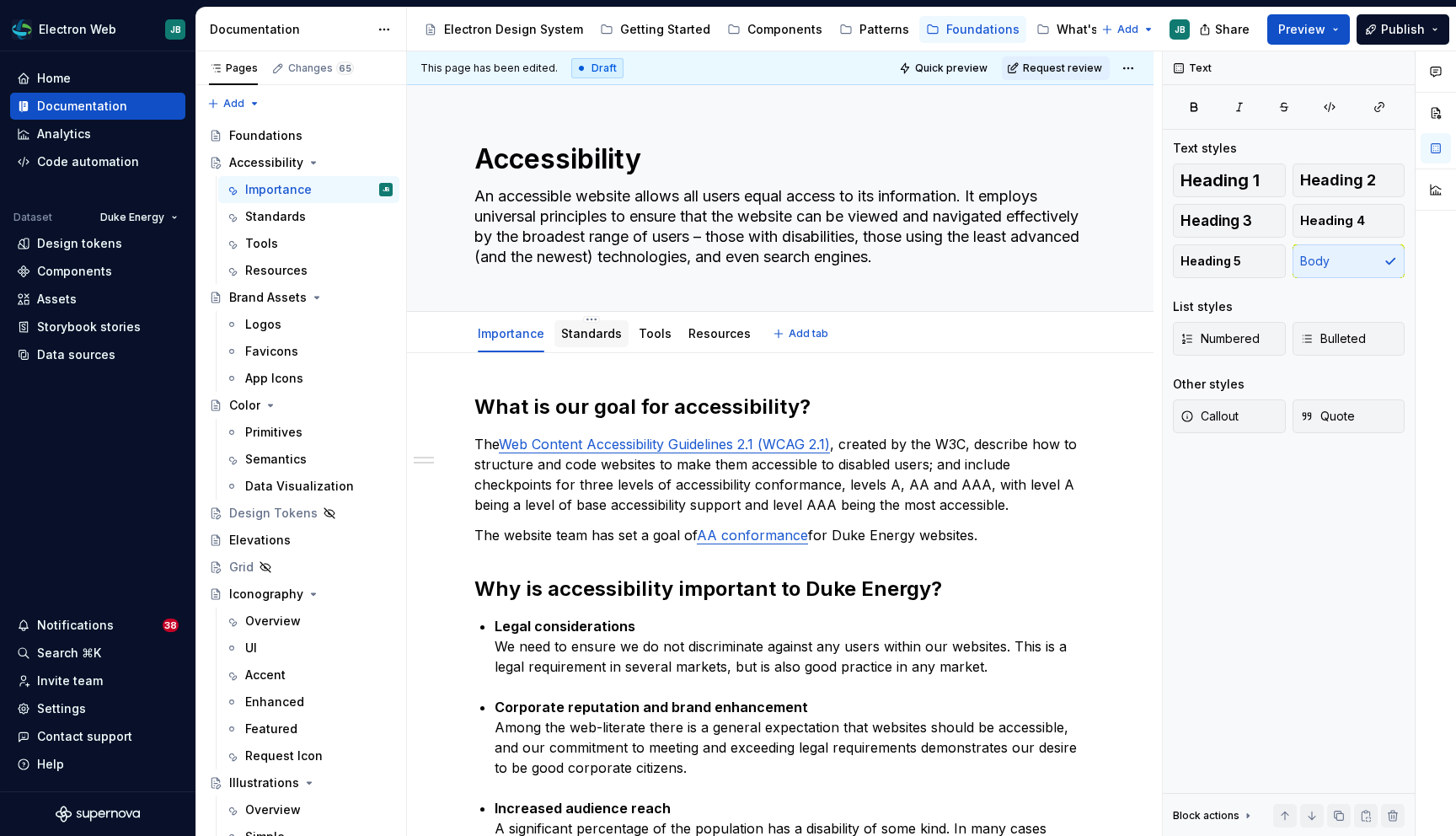
click at [584, 334] on link "Standards" at bounding box center [591, 334] width 60 height 14
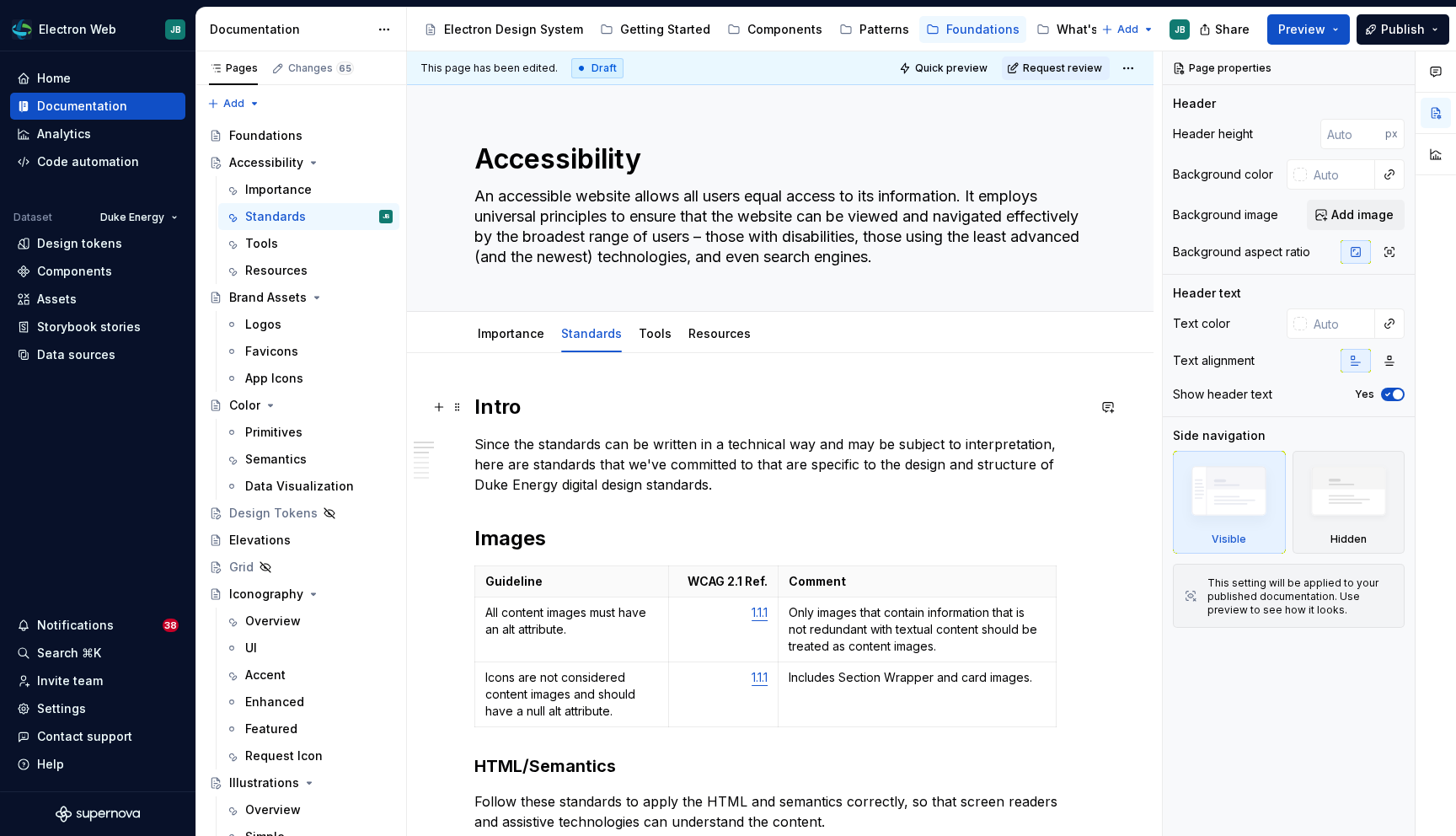
click at [484, 414] on h2 "Intro" at bounding box center [780, 406] width 612 height 27
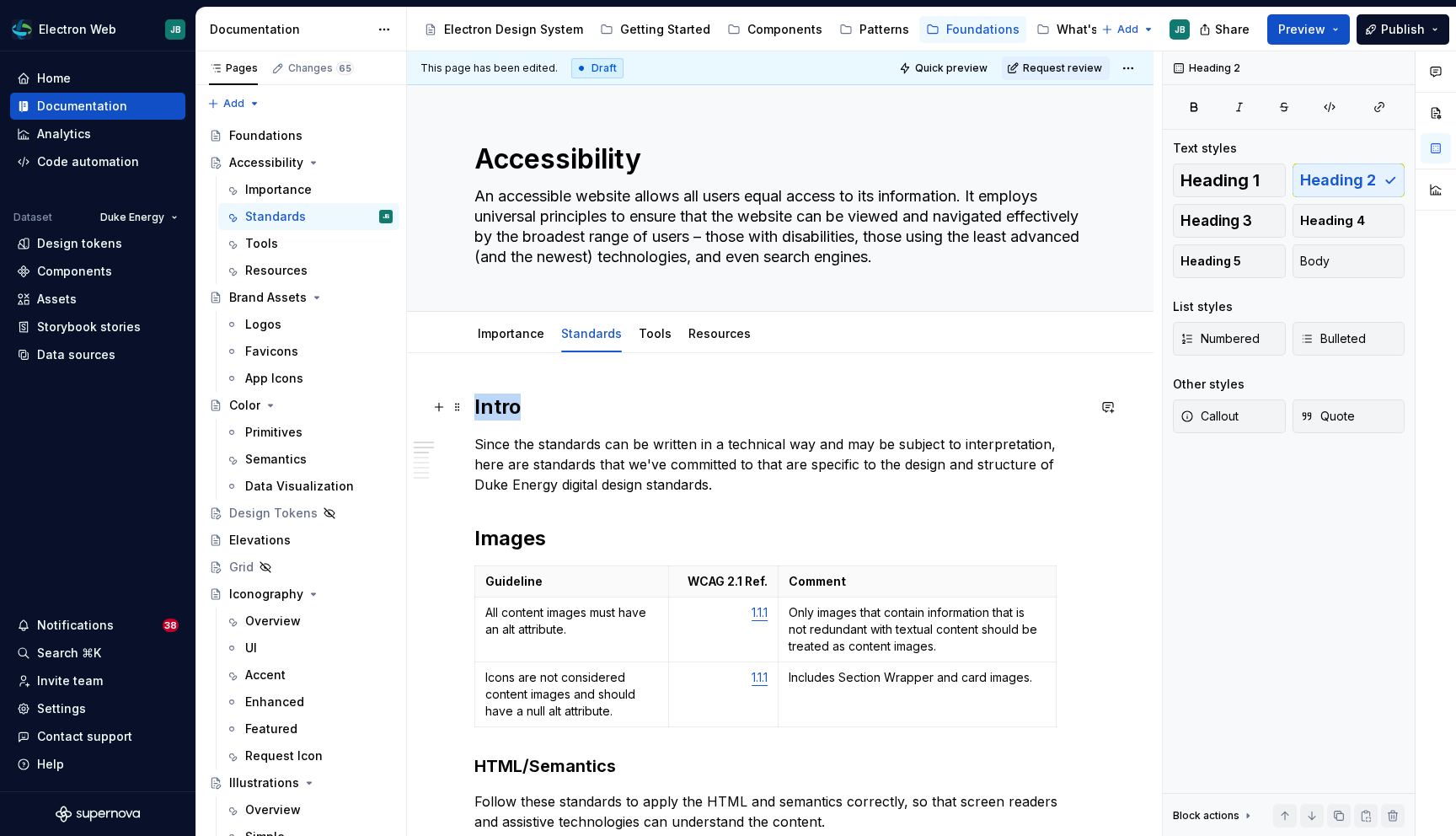
click at [484, 414] on h2 "Intro" at bounding box center [780, 406] width 612 height 27
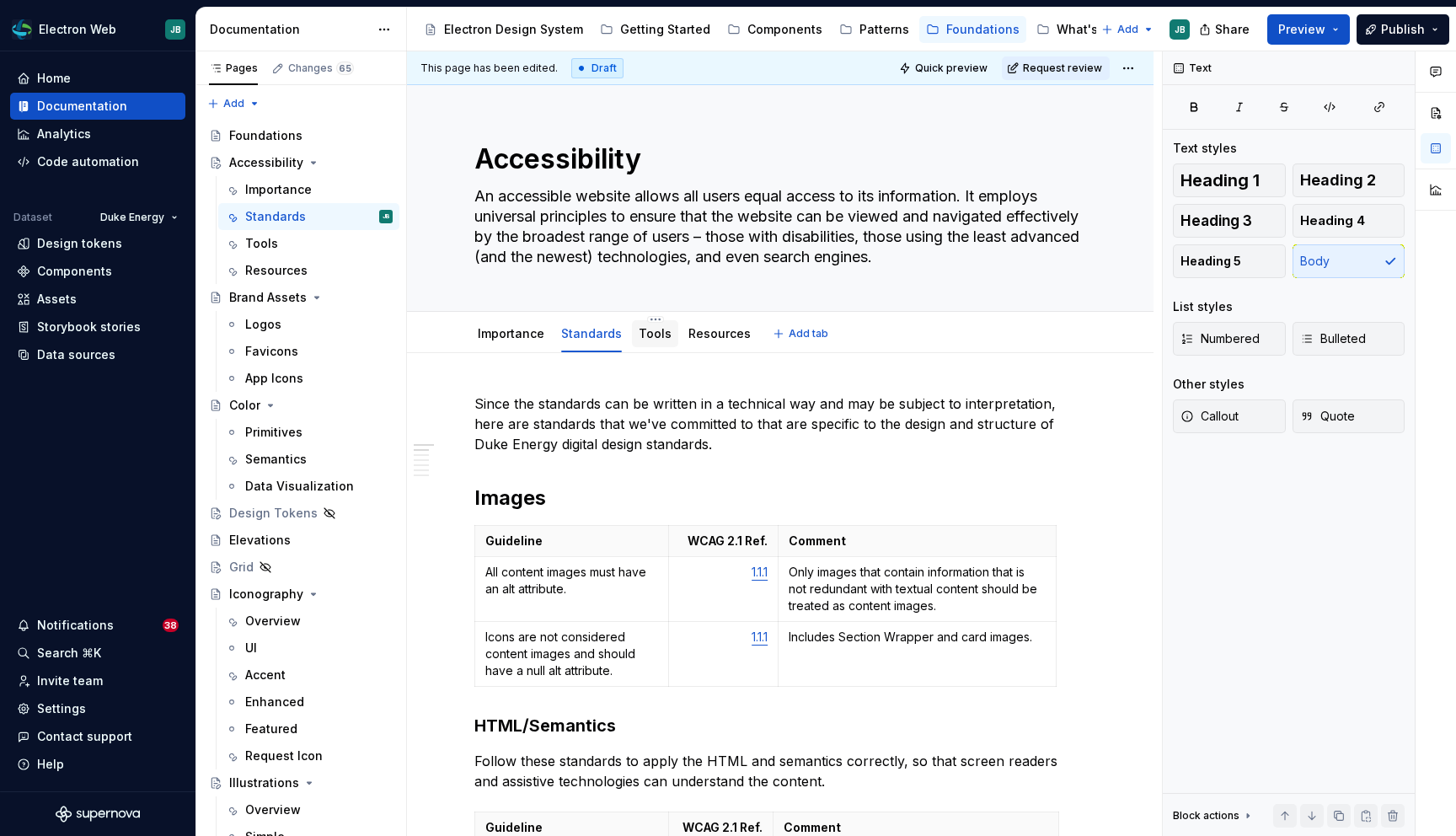
click at [657, 328] on link "Tools" at bounding box center [655, 334] width 33 height 14
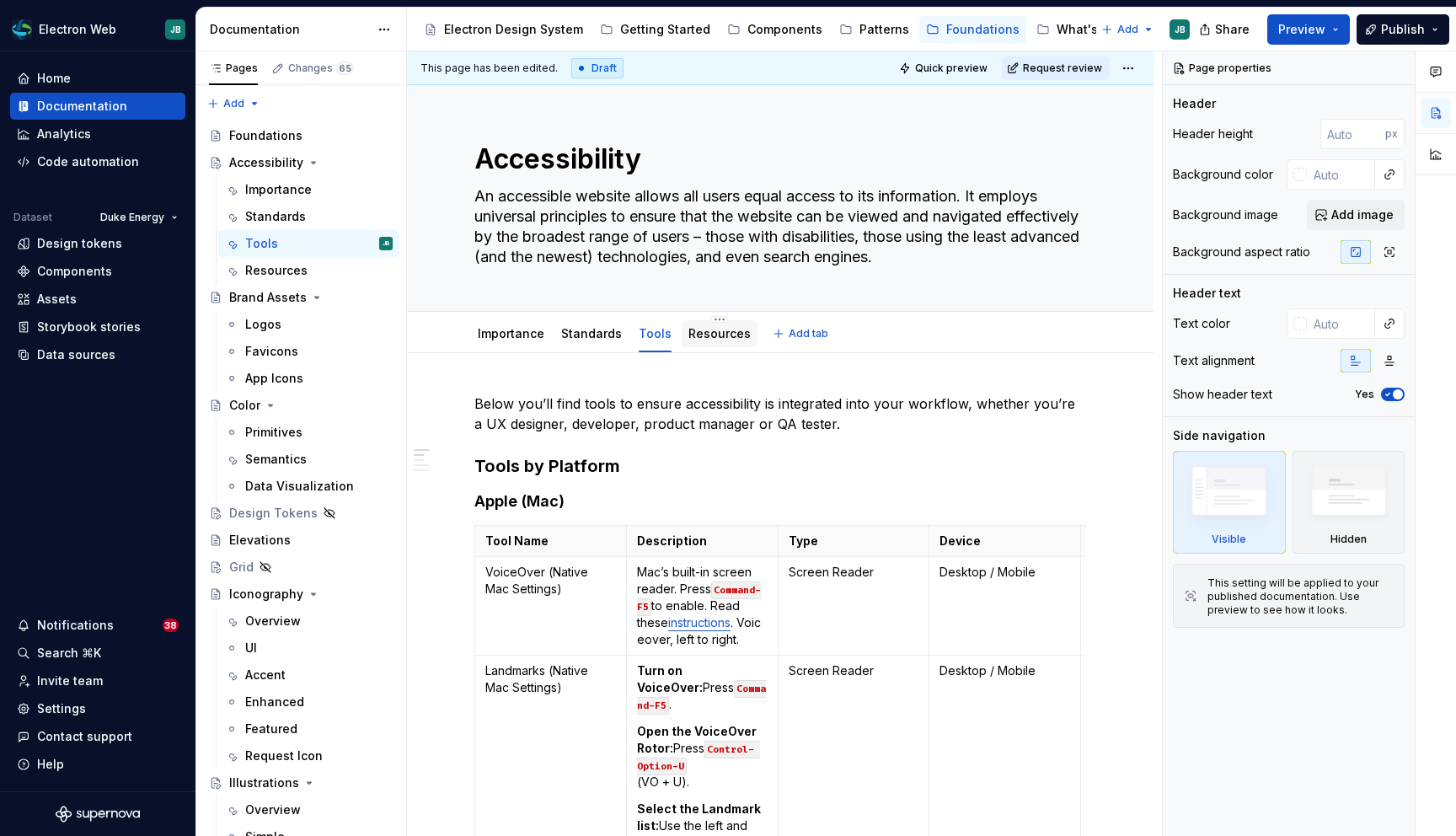
click at [717, 343] on div "Resources" at bounding box center [720, 334] width 62 height 20
click at [711, 329] on link "Resources" at bounding box center [720, 334] width 62 height 14
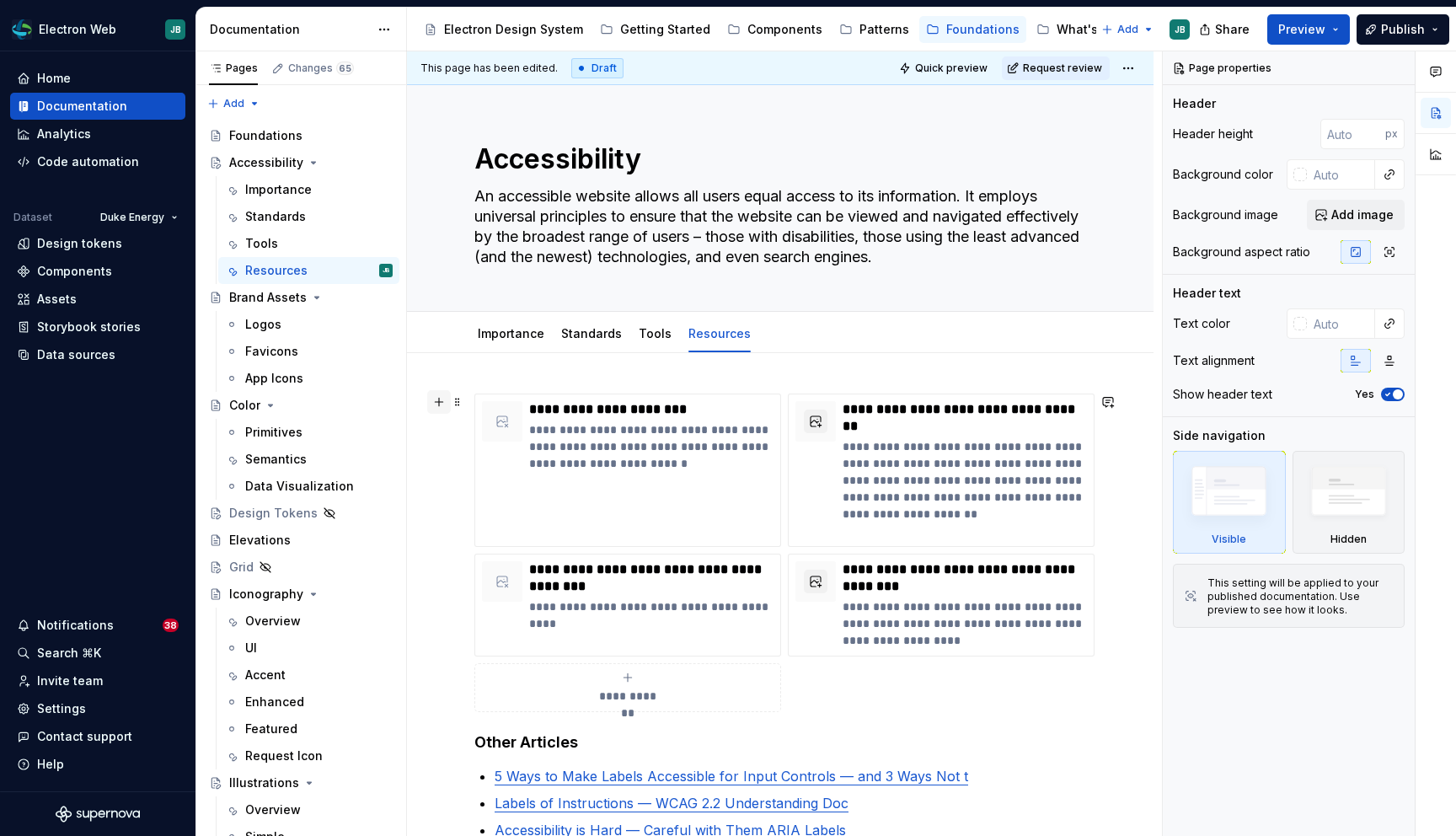
click at [443, 404] on button "button" at bounding box center [438, 402] width 24 height 24
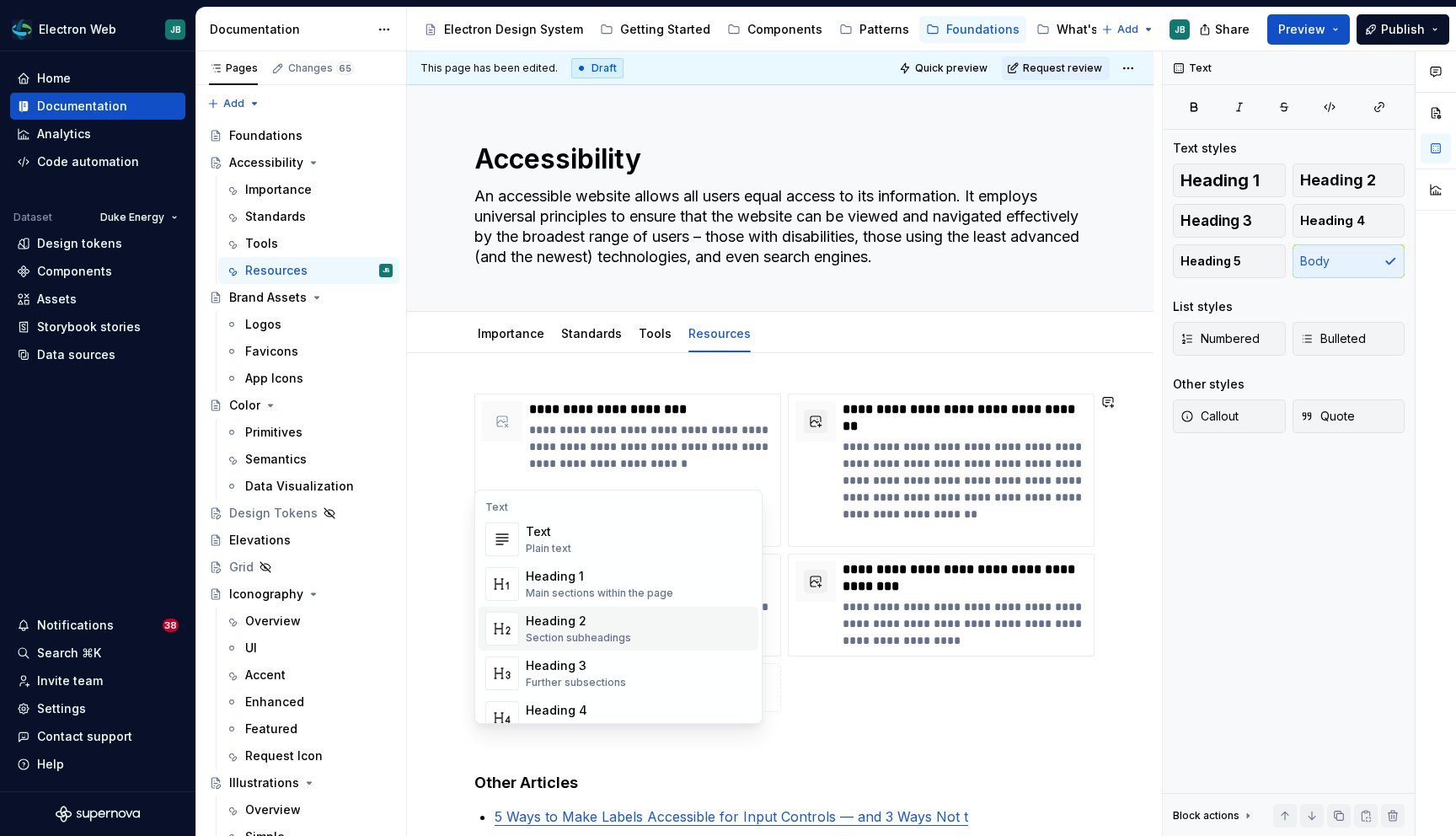
click at [587, 627] on div "Heading 2" at bounding box center [578, 621] width 105 height 17
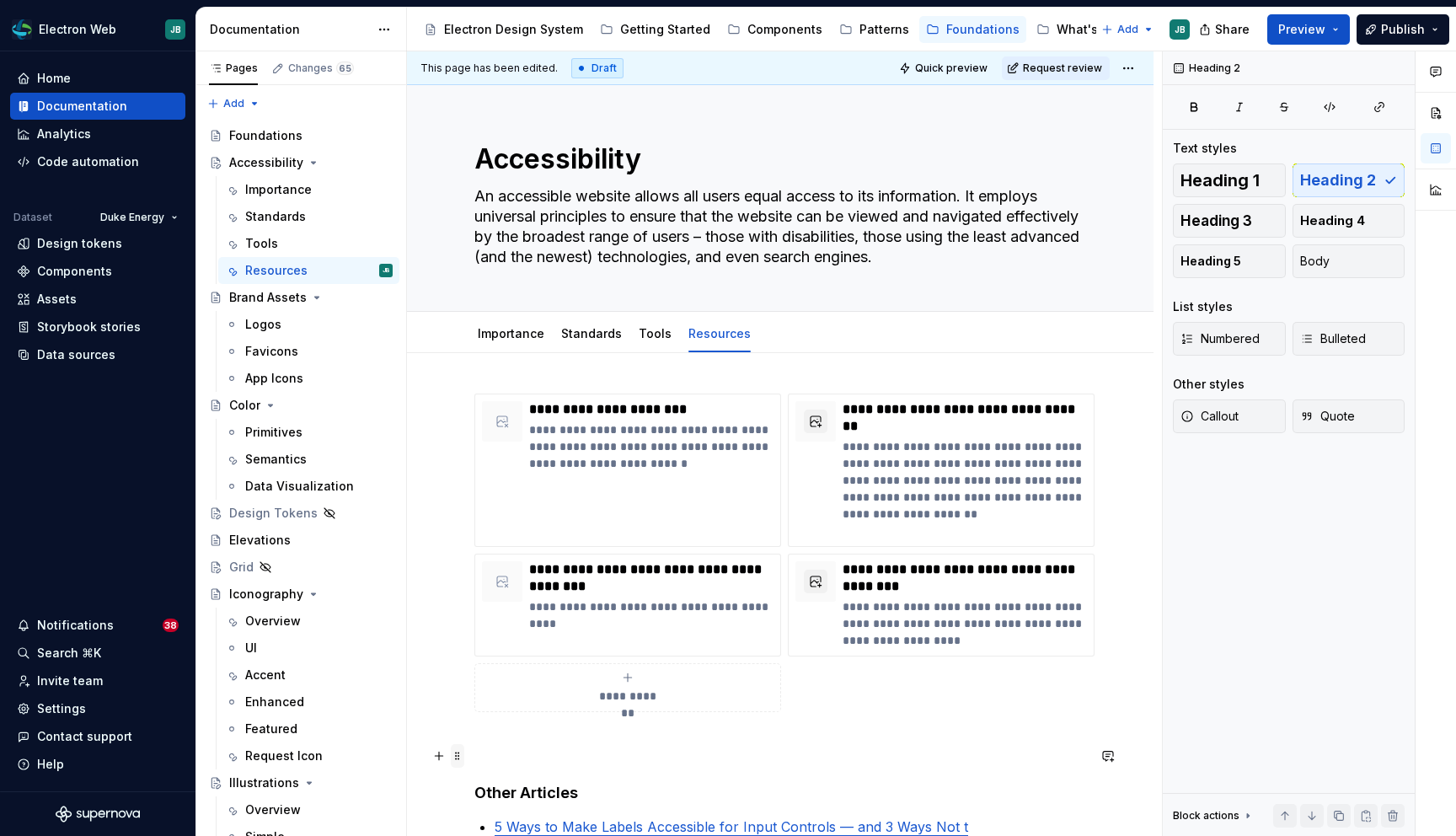
click at [456, 754] on span at bounding box center [457, 756] width 13 height 24
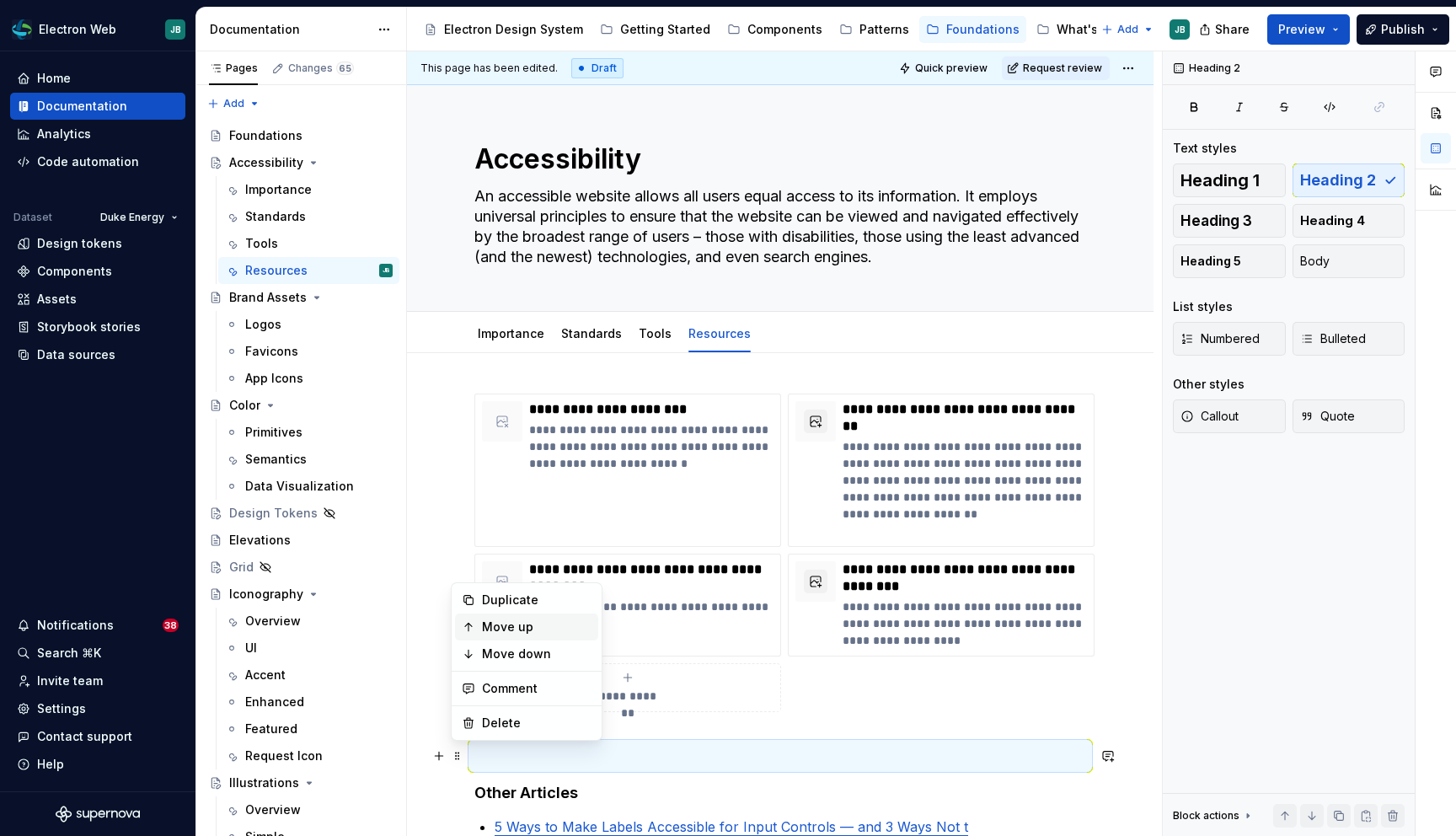
click at [519, 626] on div "Move up" at bounding box center [536, 626] width 109 height 17
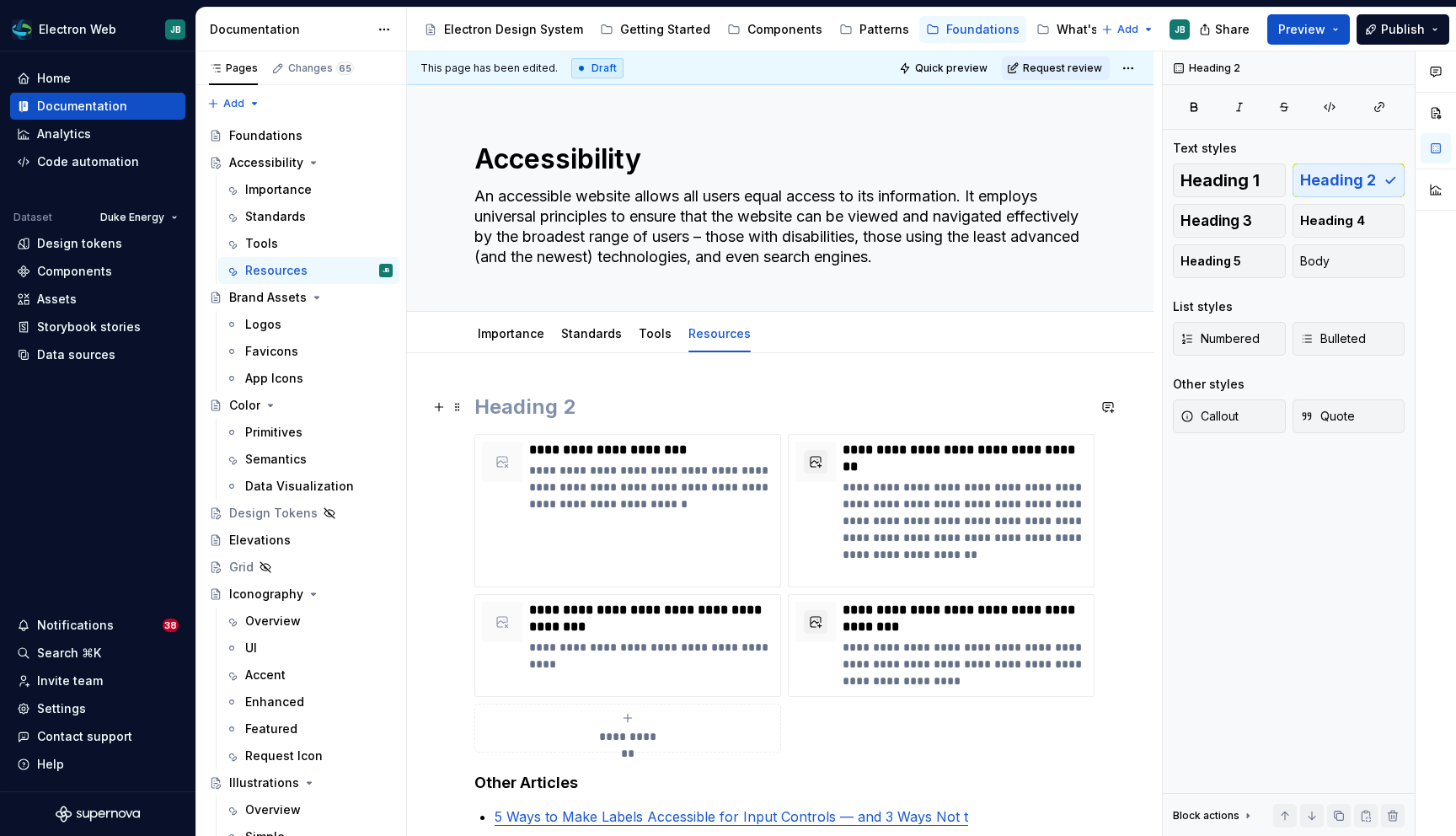
click at [539, 408] on h2 at bounding box center [780, 406] width 612 height 27
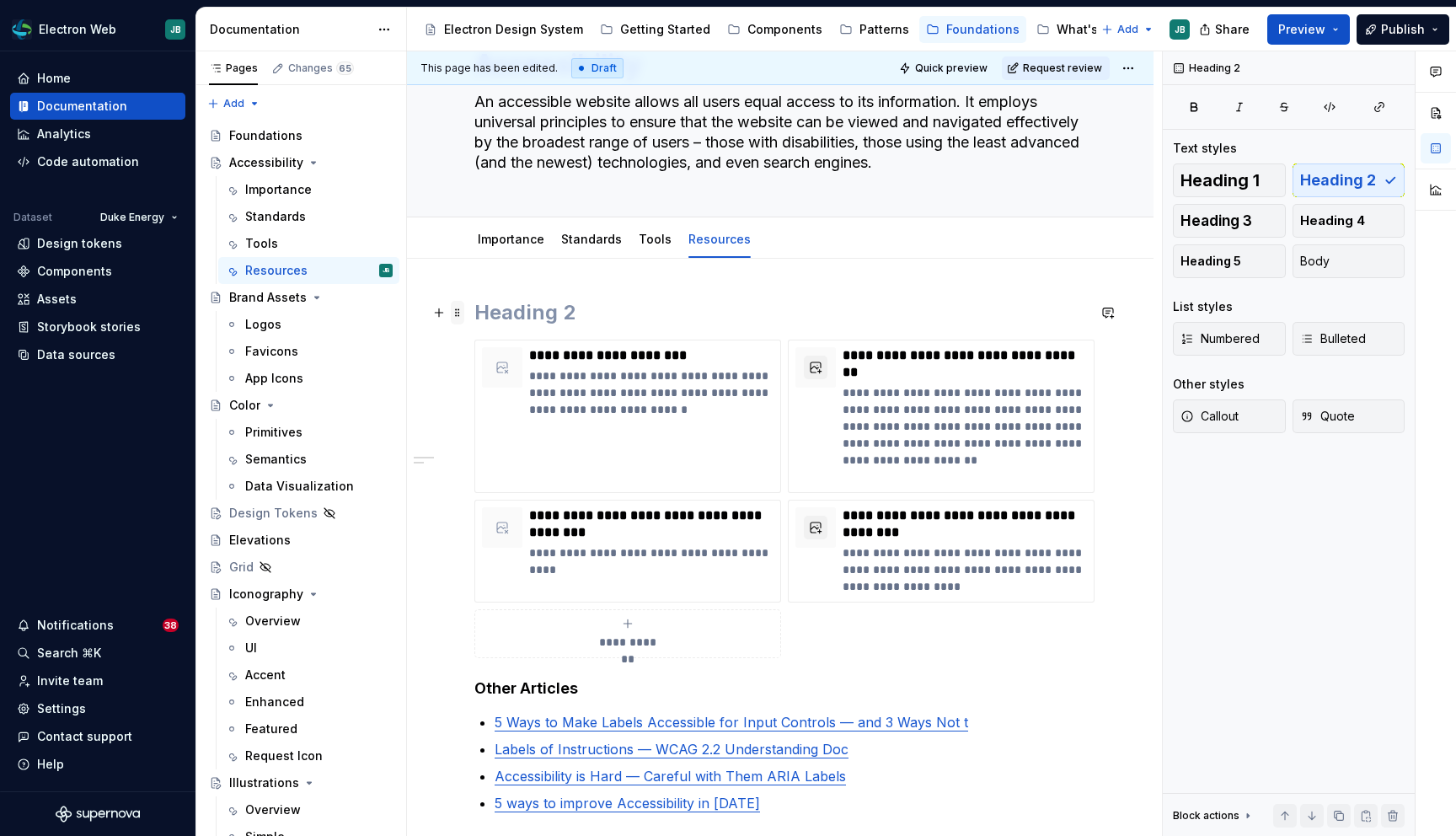
click at [458, 312] on span at bounding box center [457, 312] width 13 height 24
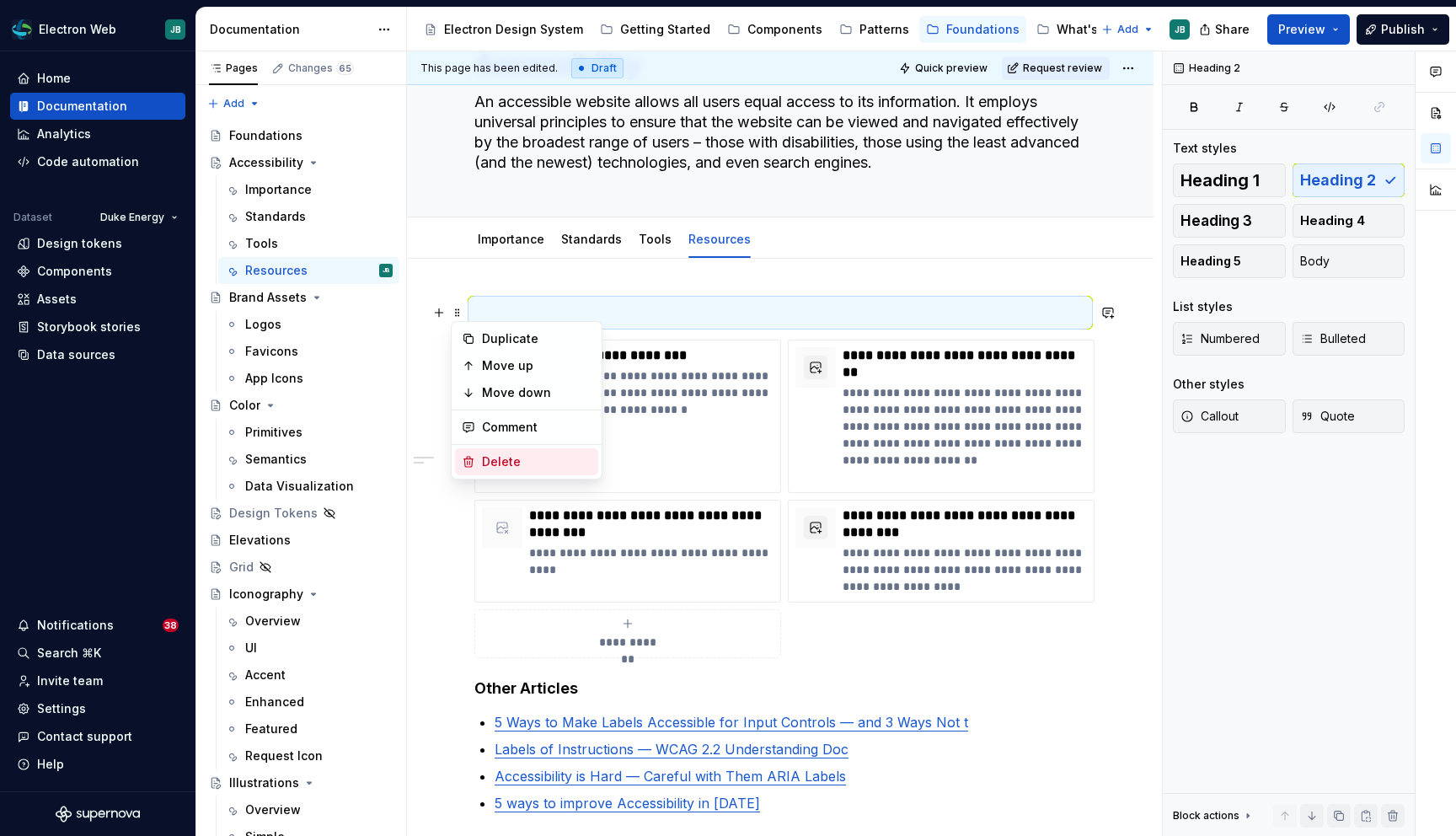
click at [520, 463] on div "Delete" at bounding box center [536, 462] width 109 height 17
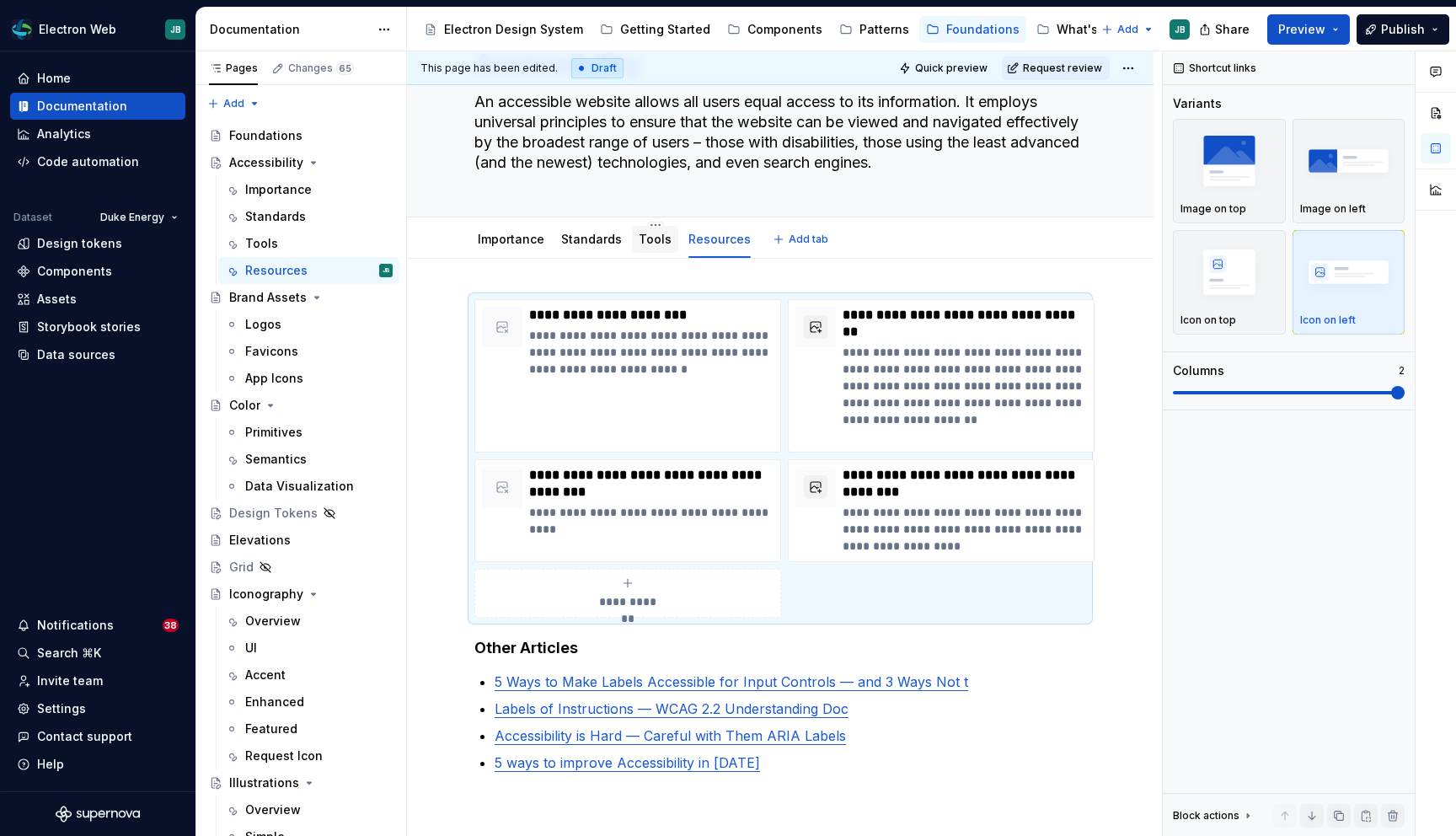
click at [644, 237] on link "Tools" at bounding box center [655, 239] width 33 height 14
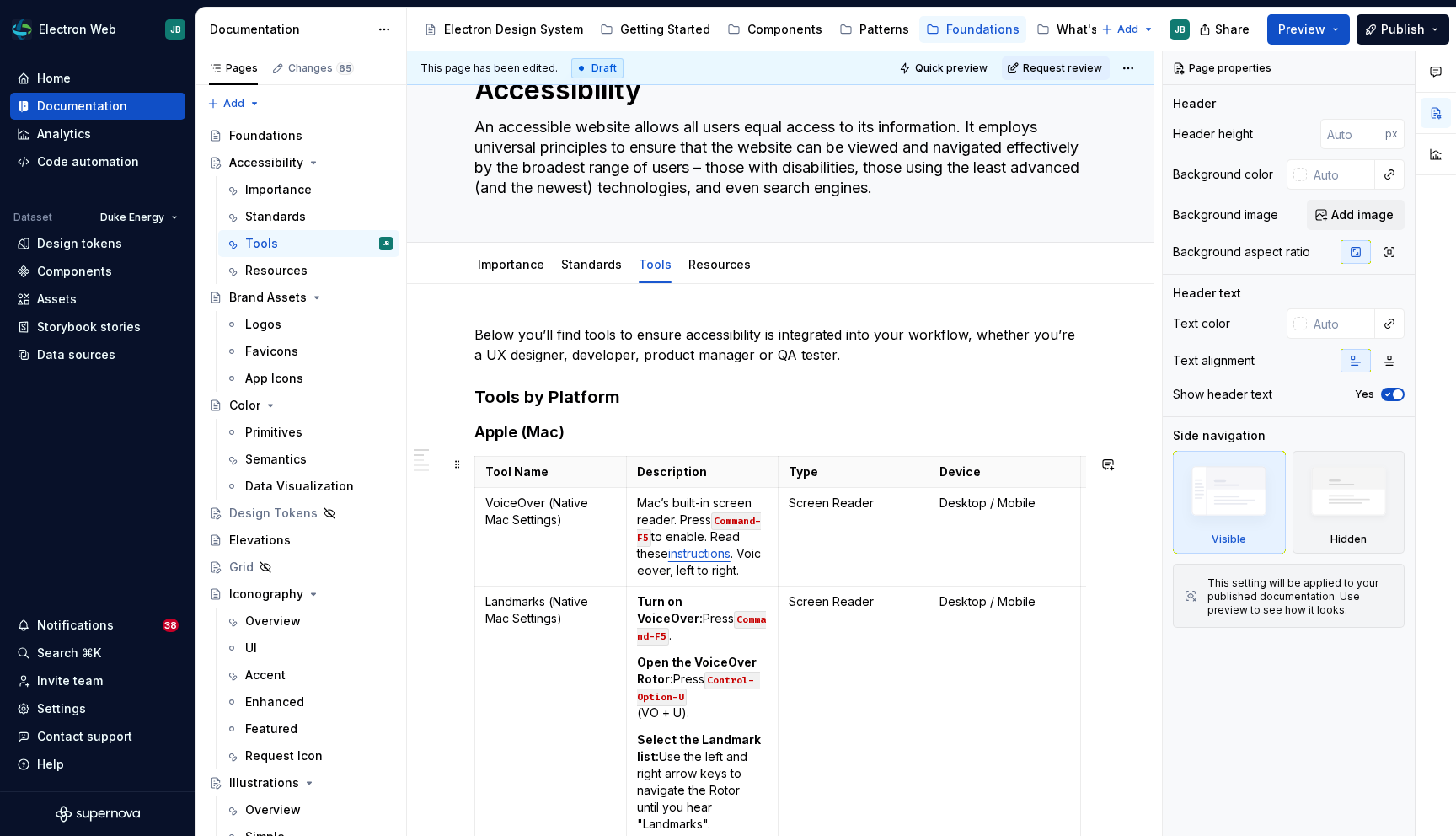
scroll to position [72, 0]
click at [577, 394] on h3 "Tools by Platform" at bounding box center [780, 394] width 612 height 24
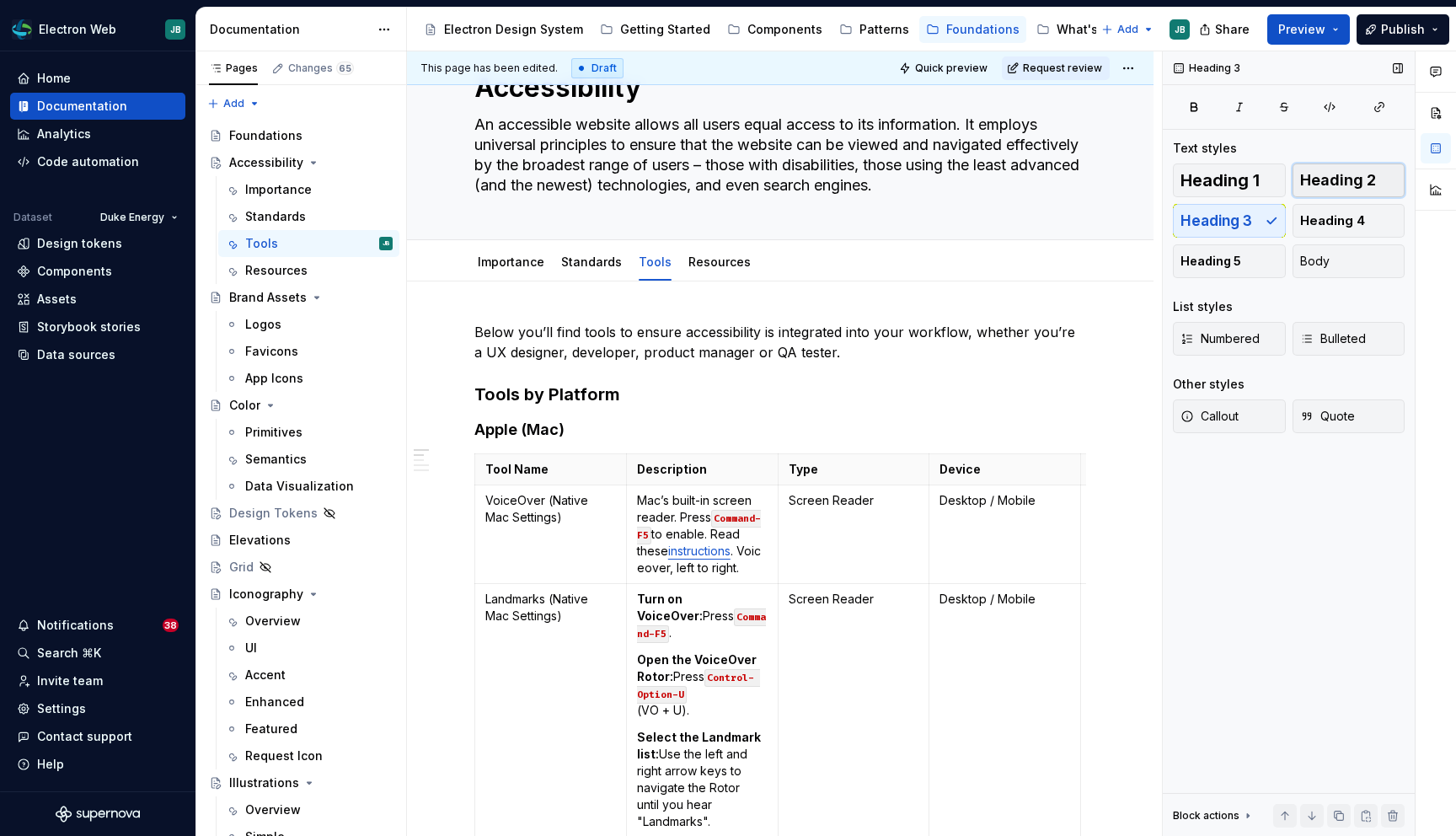
click at [1341, 189] on button "Heading 2" at bounding box center [1348, 181] width 113 height 34
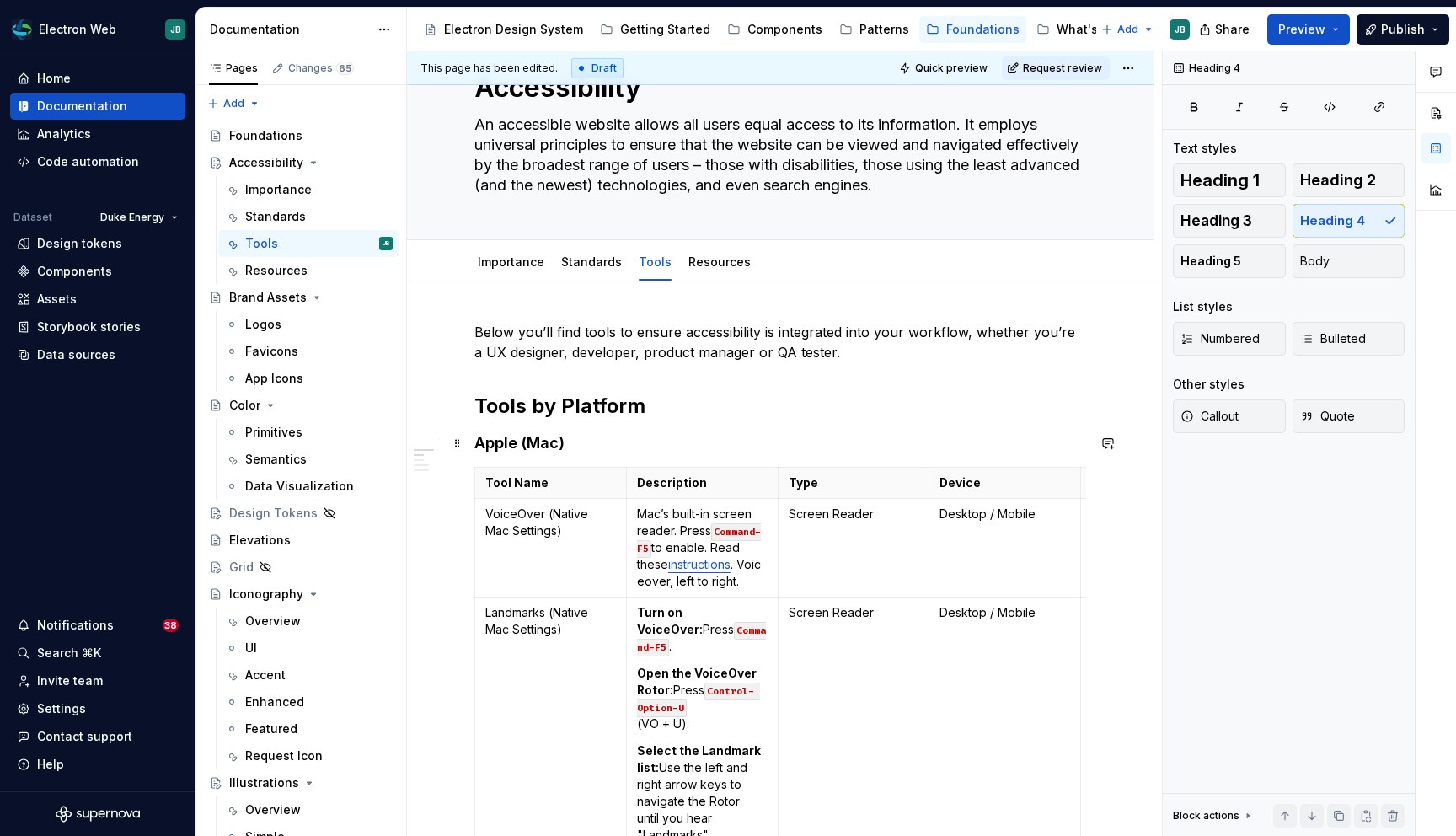
click at [640, 441] on h4 "Apple (Mac)" at bounding box center [780, 443] width 612 height 20
click at [1228, 217] on span "Heading 3" at bounding box center [1216, 221] width 72 height 17
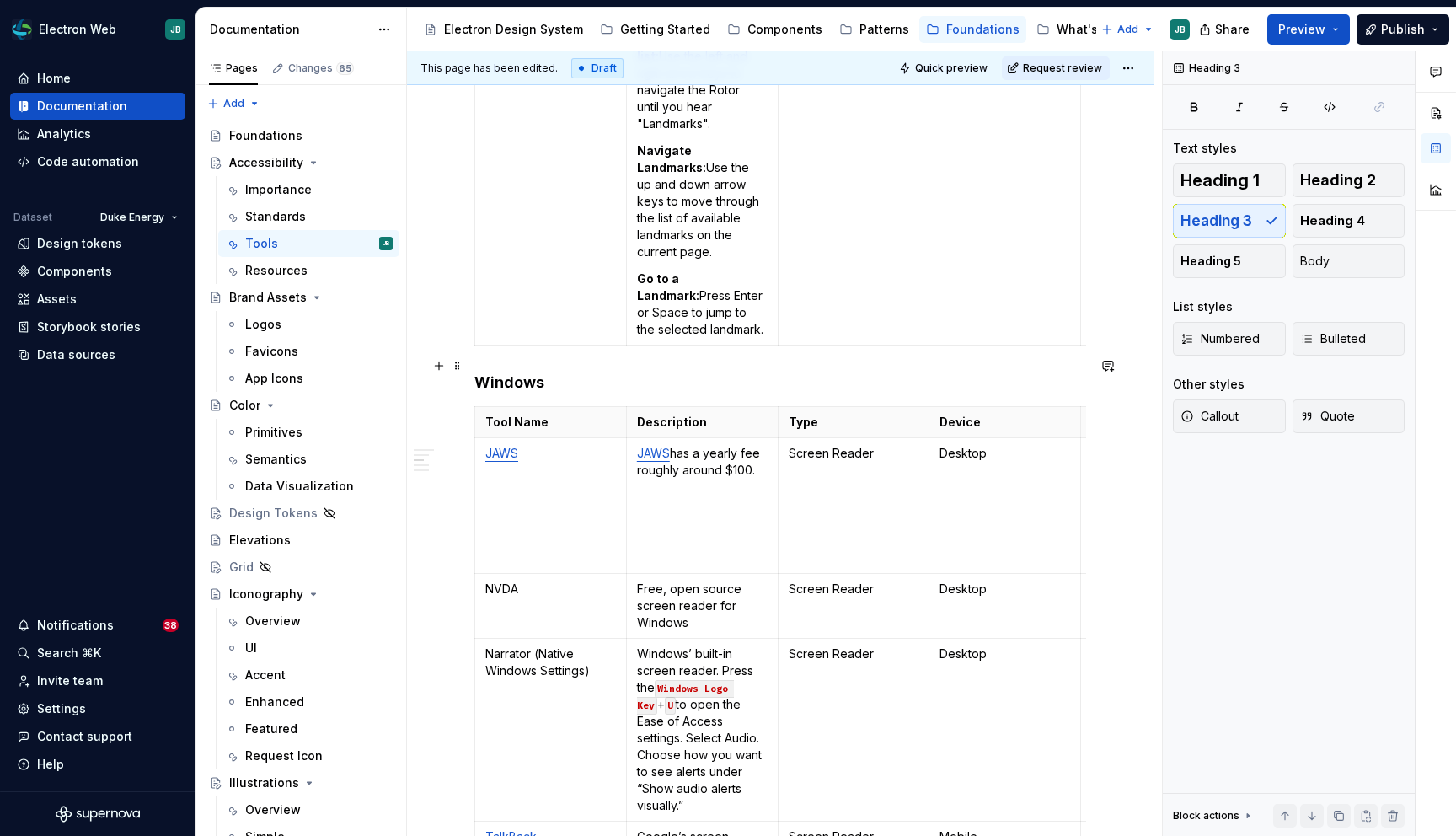
scroll to position [790, 0]
click at [602, 375] on div "Below you’ll find tools to ensure accessibility is integrated into your workflo…" at bounding box center [780, 837] width 612 height 2466
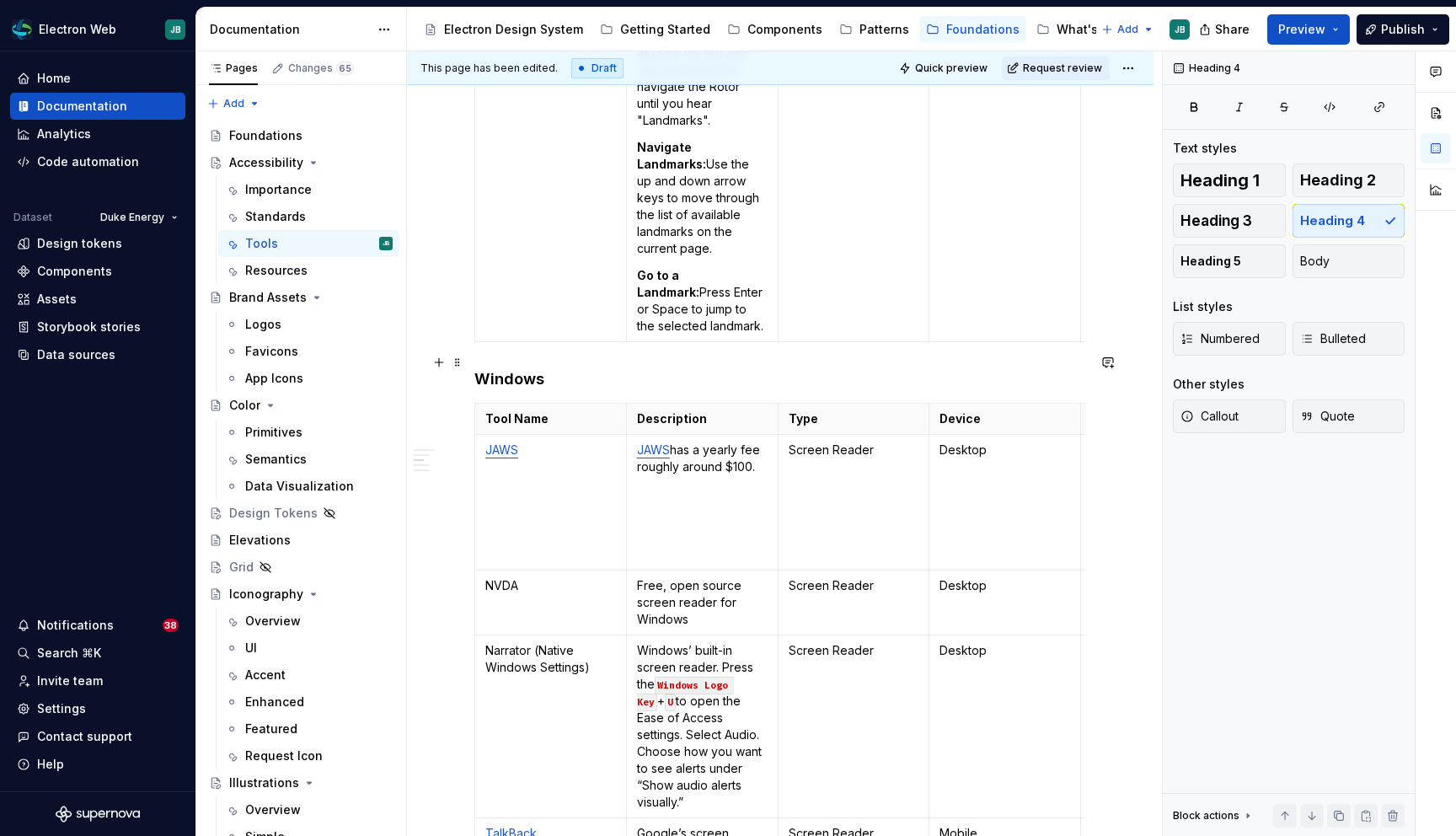
click at [545, 369] on h4 "Windows" at bounding box center [780, 379] width 612 height 20
click at [1239, 217] on span "Heading 3" at bounding box center [1216, 221] width 72 height 17
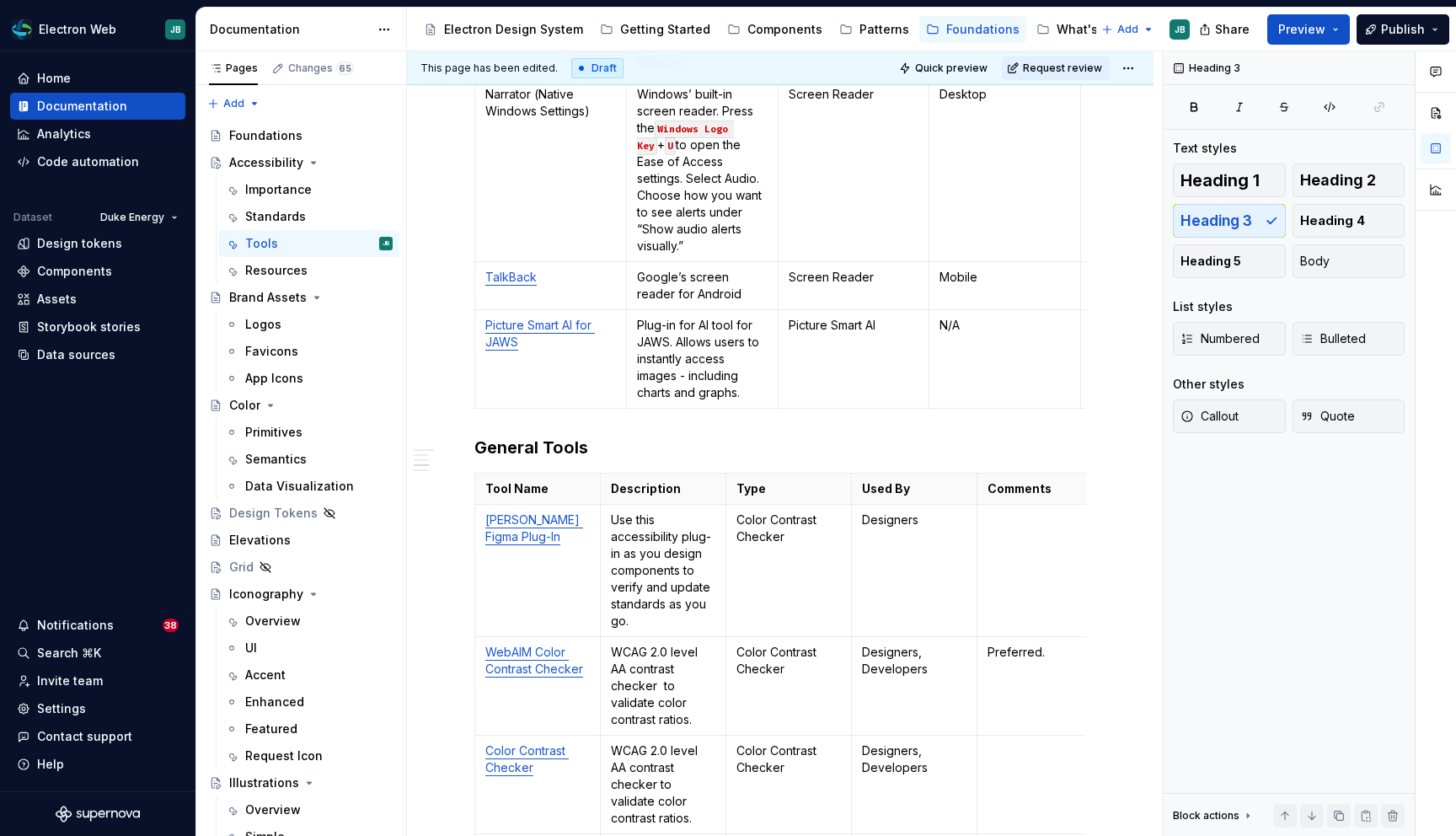
scroll to position [1360, 0]
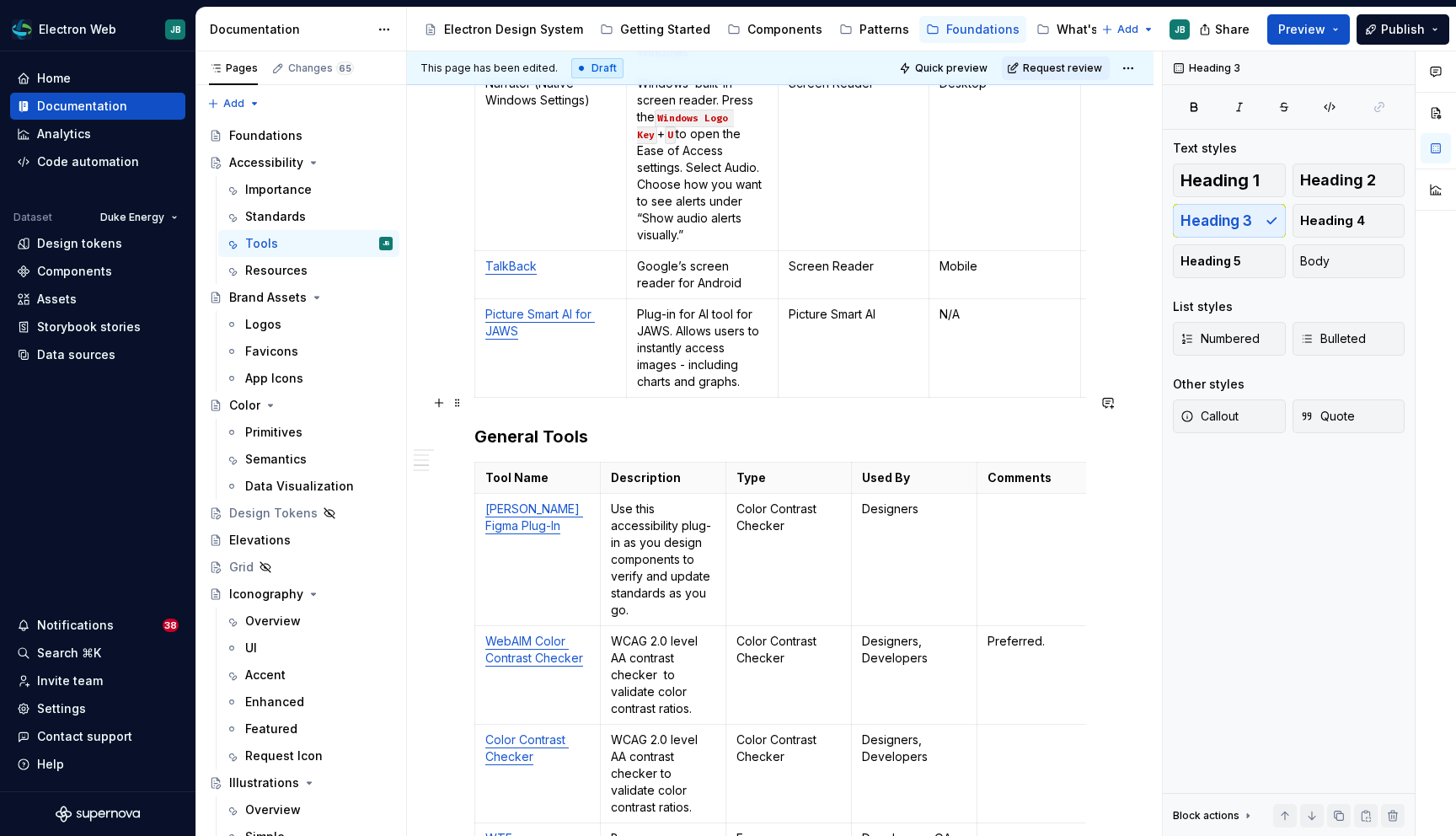
click at [576, 424] on h3 "General Tools" at bounding box center [780, 436] width 612 height 24
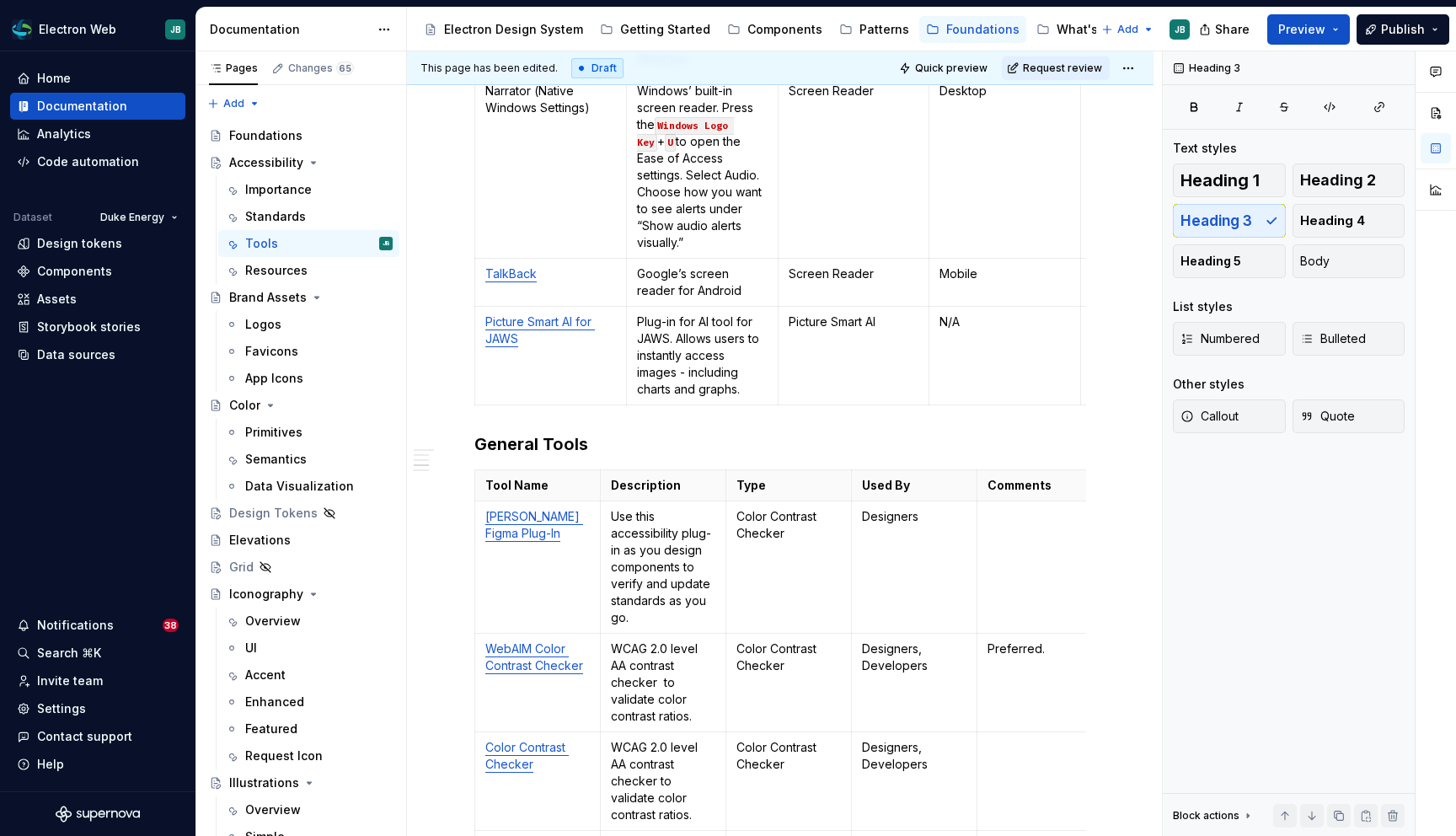
scroll to position [1377, 0]
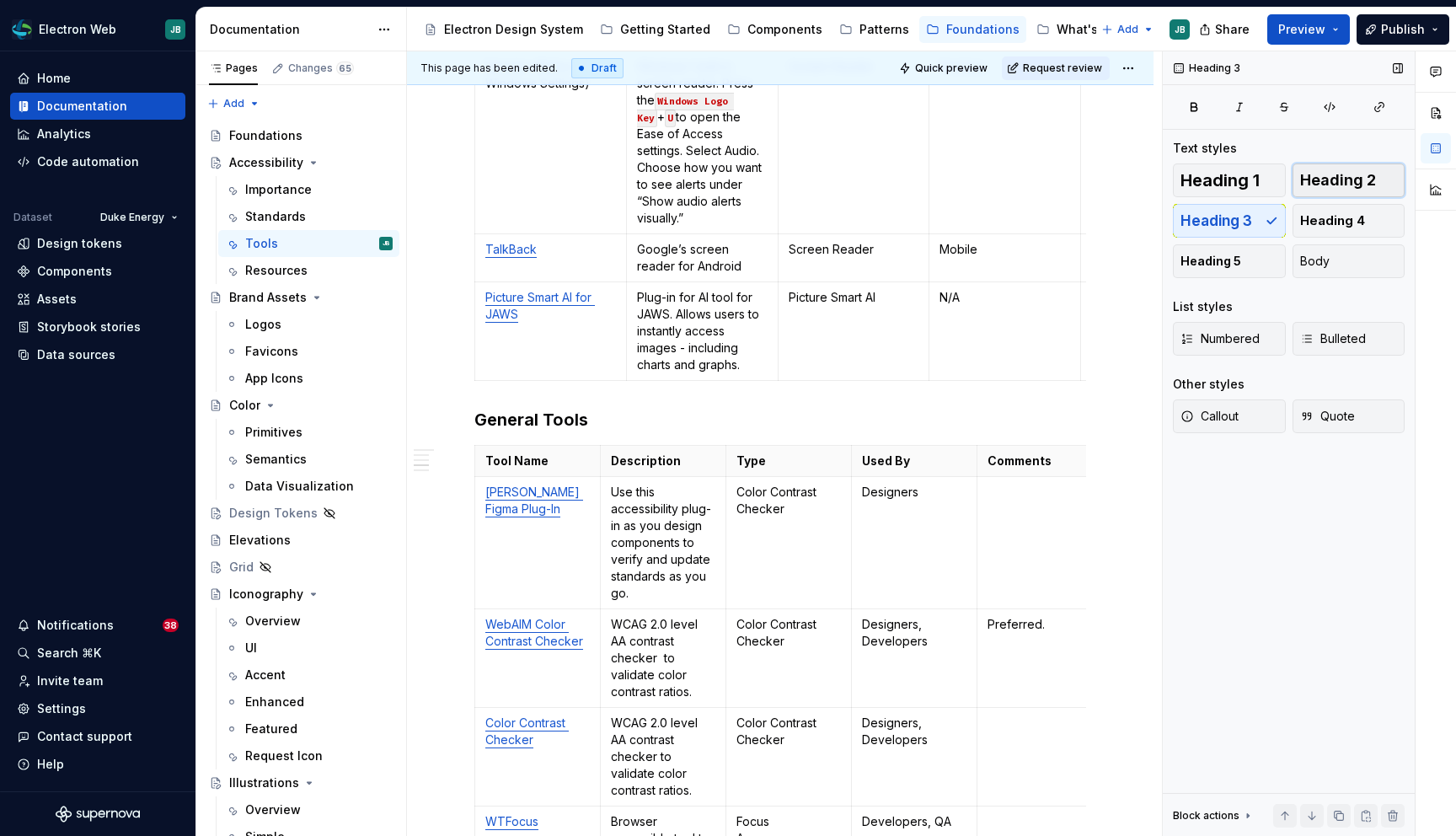
click at [1349, 183] on span "Heading 2" at bounding box center [1338, 180] width 76 height 17
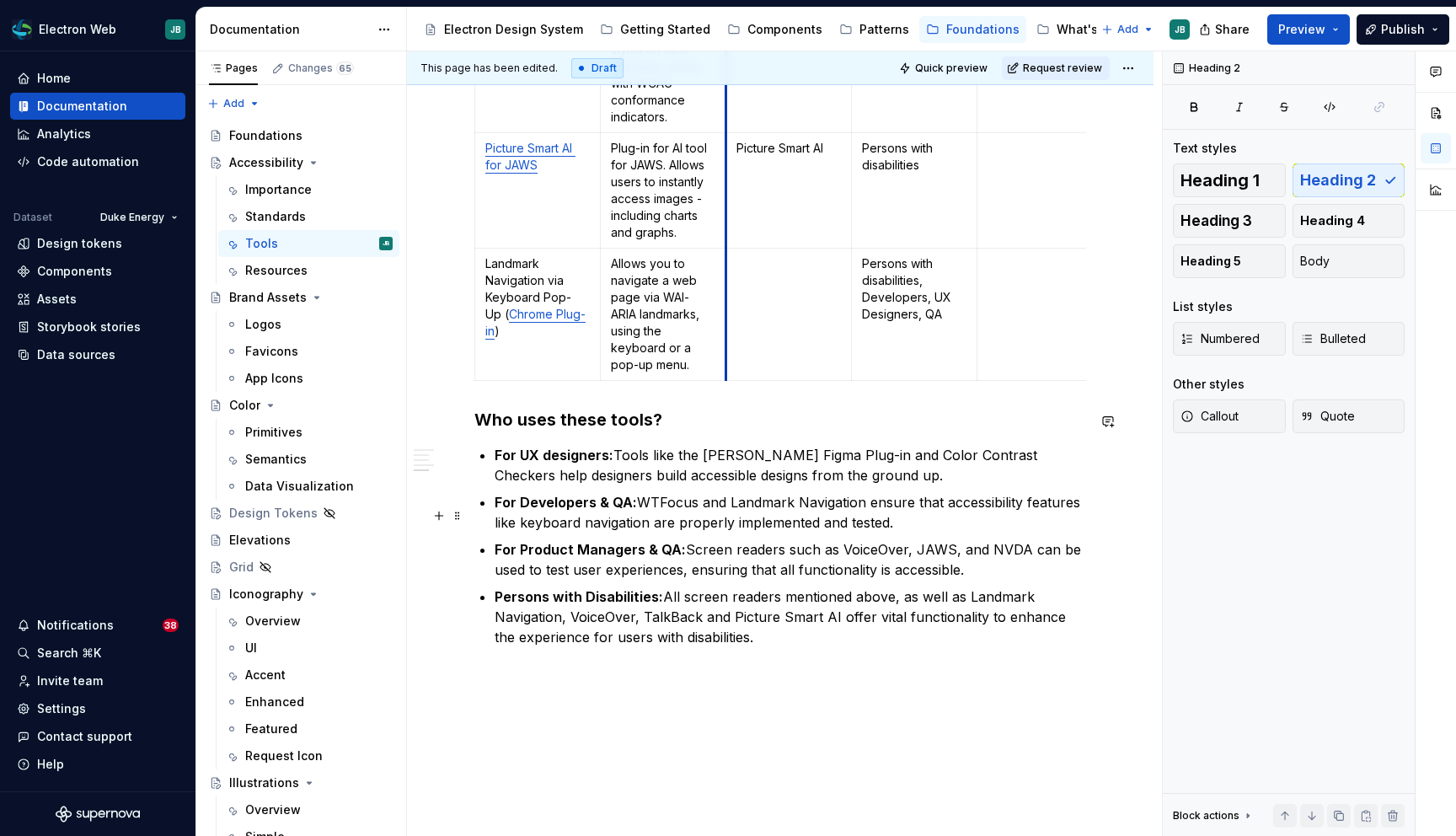
scroll to position [2231, 0]
click at [633, 407] on h3 "Who uses these tools?" at bounding box center [780, 419] width 612 height 24
click at [1334, 183] on span "Heading 2" at bounding box center [1338, 180] width 76 height 17
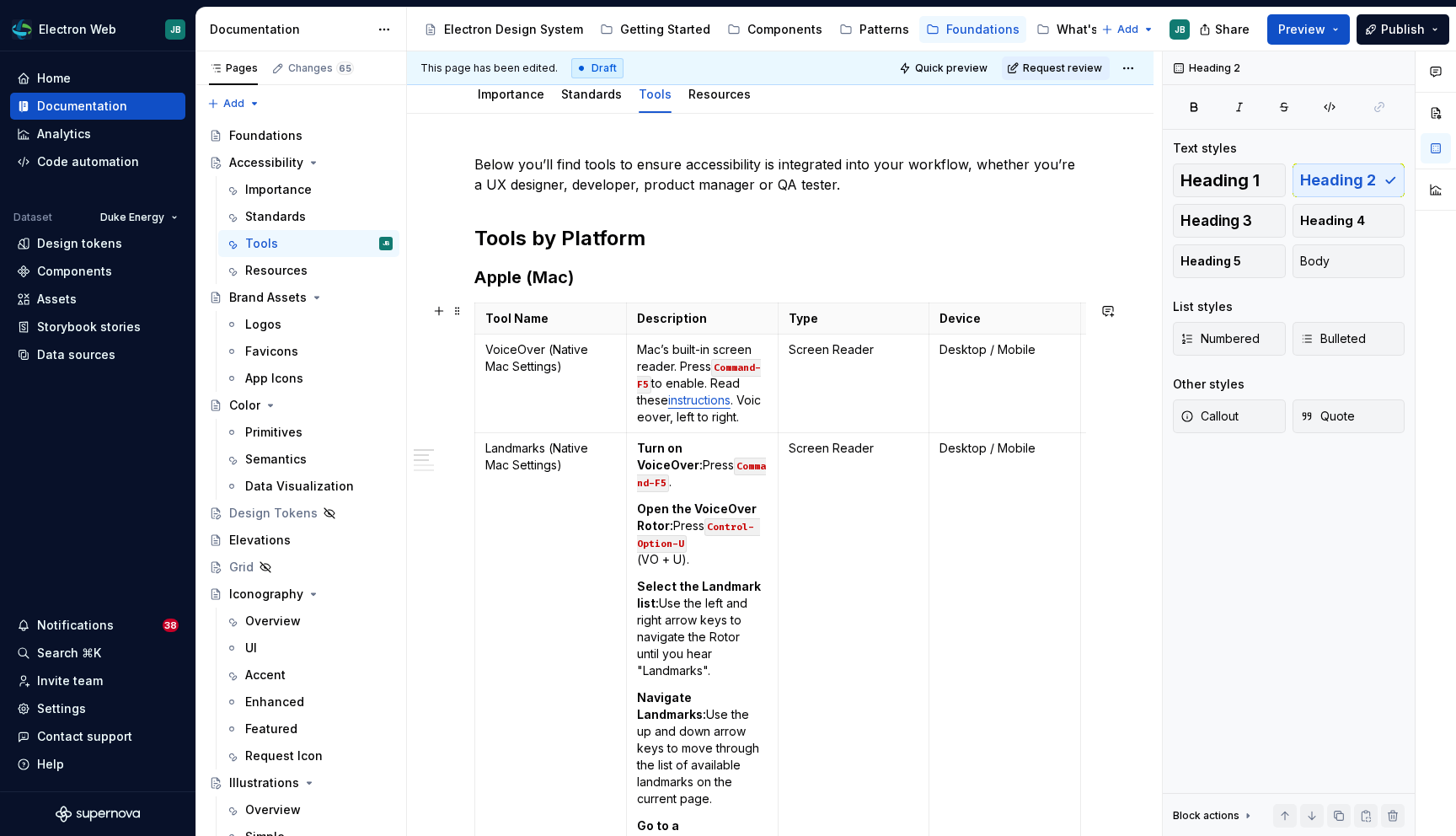
scroll to position [0, 0]
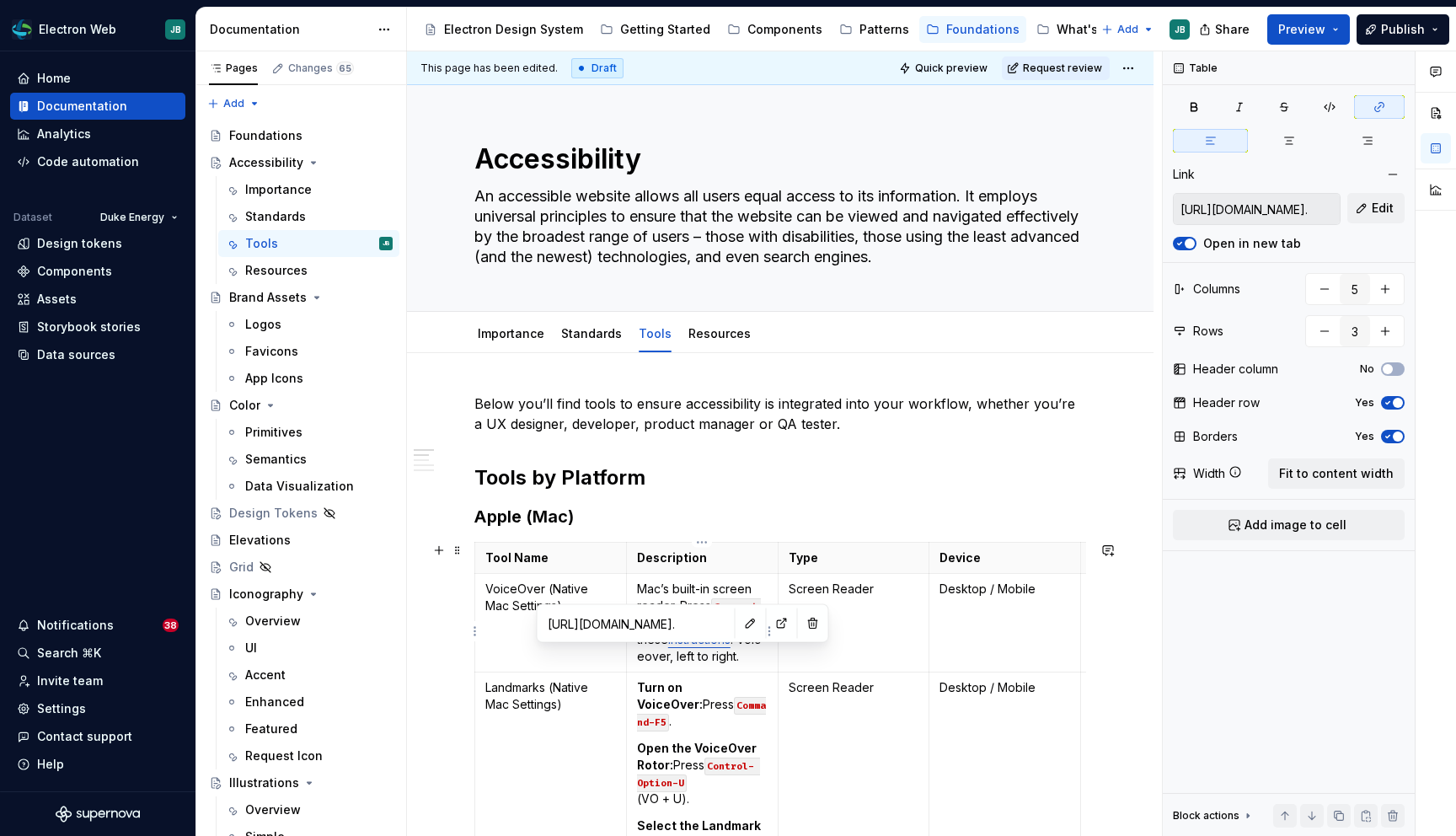
click at [668, 647] on link "instructions" at bounding box center [699, 639] width 62 height 14
click at [770, 621] on button "button" at bounding box center [782, 623] width 24 height 24
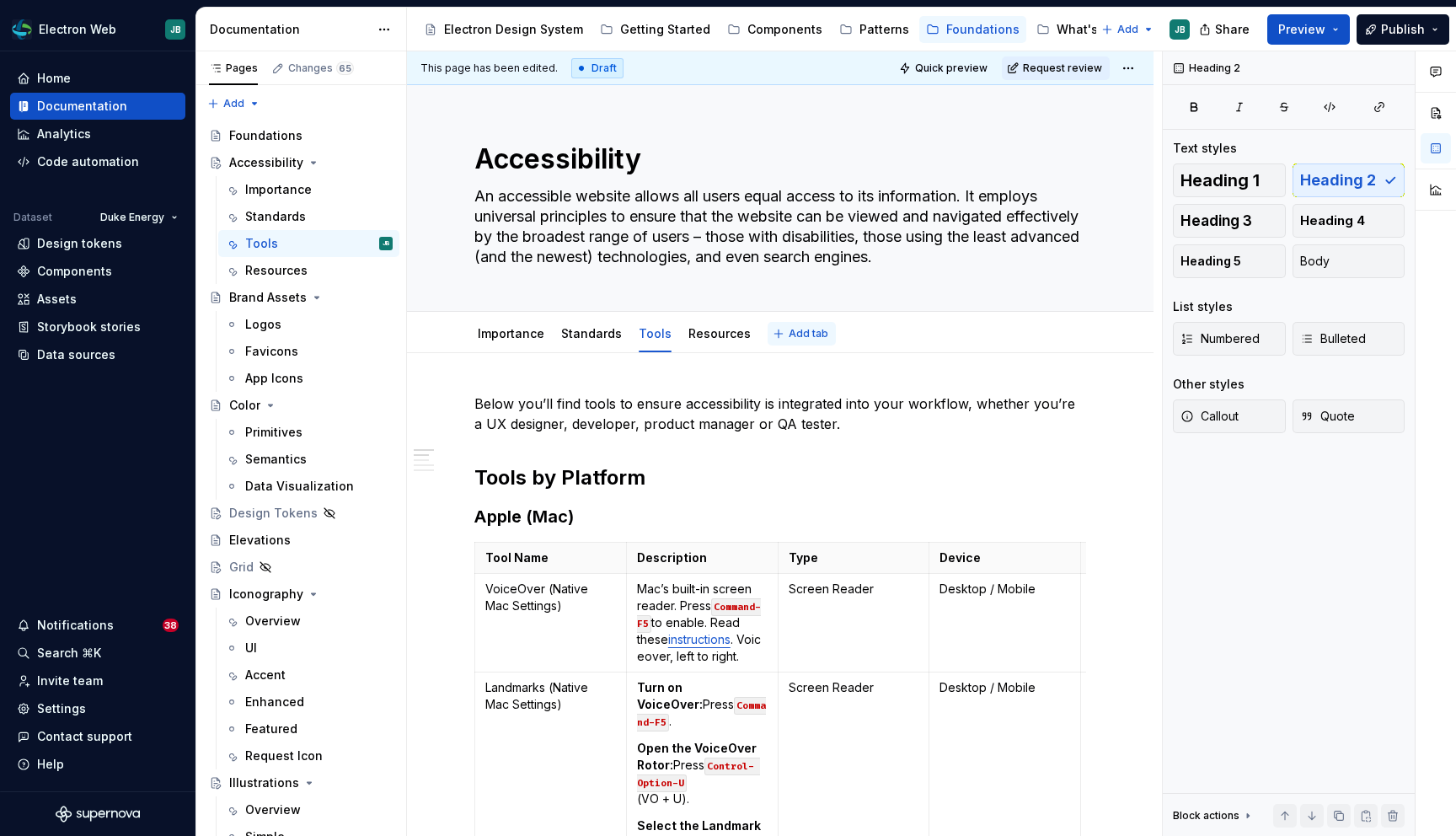
click at [792, 328] on span "Add tab" at bounding box center [808, 334] width 40 height 13
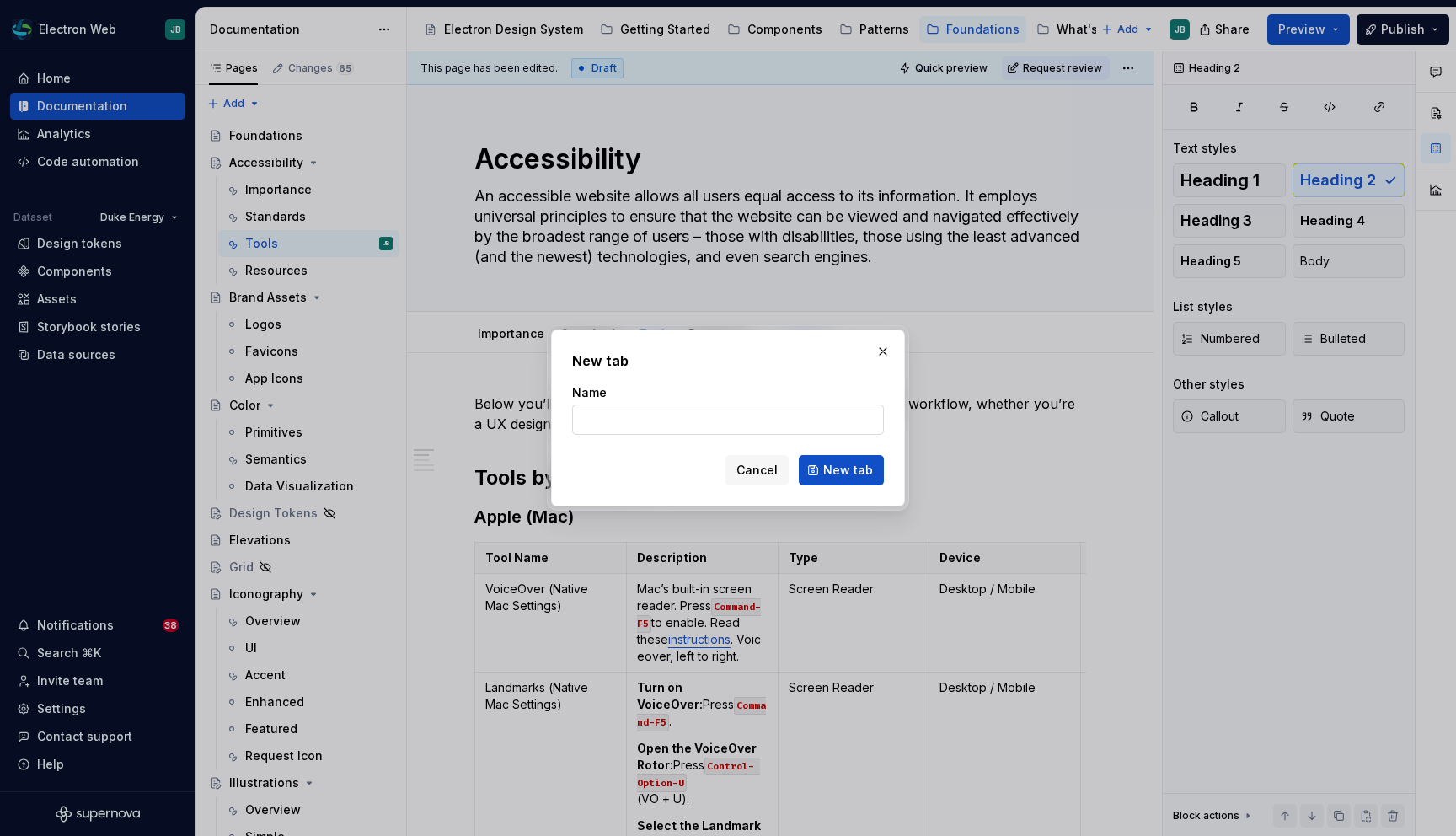
click at [673, 410] on input "Name" at bounding box center [728, 420] width 312 height 30
type textarea "*"
type input "Screenreaders"
click at [864, 471] on span "New tab" at bounding box center [849, 470] width 50 height 17
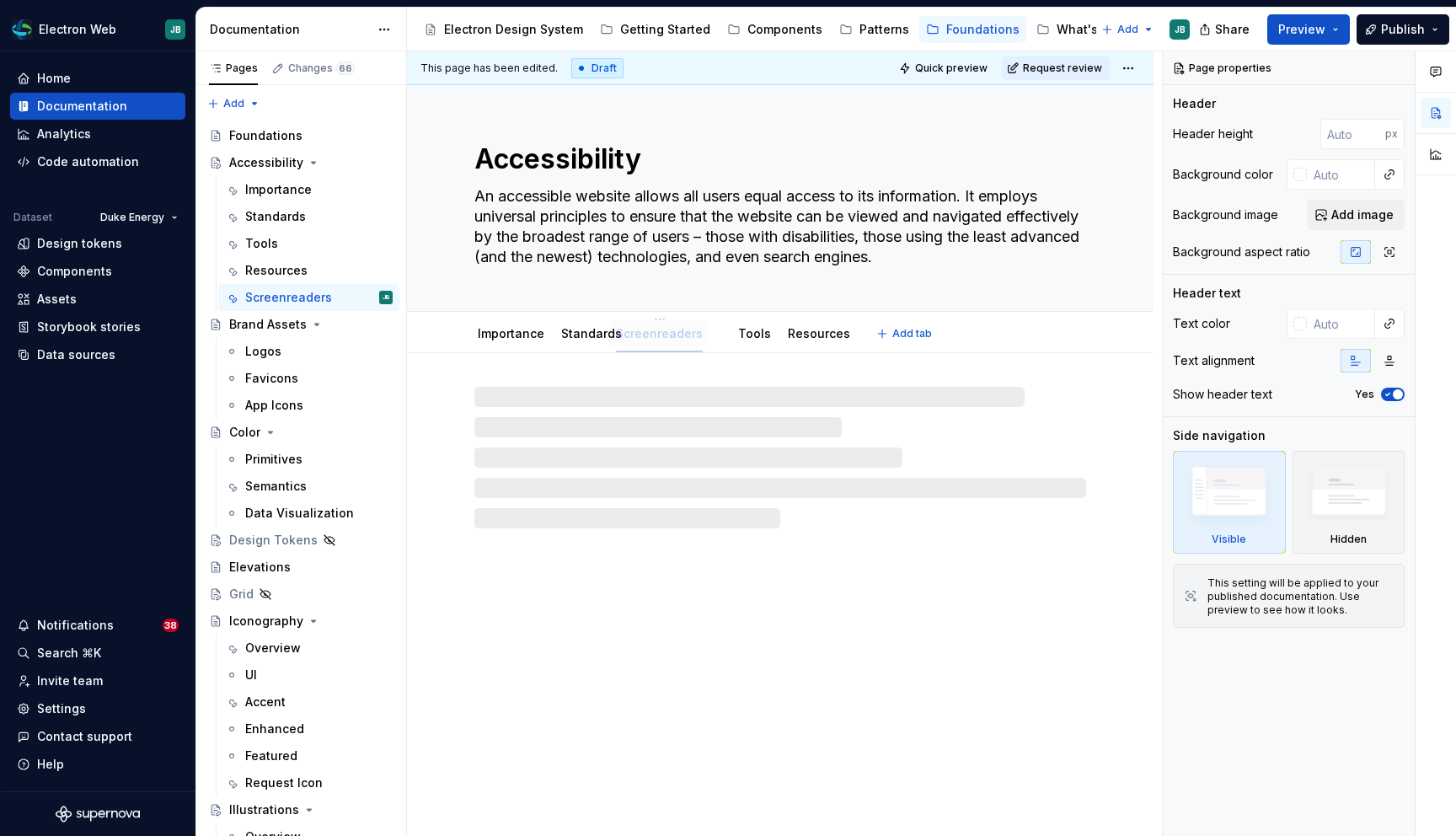
drag, startPoint x: 805, startPoint y: 331, endPoint x: 654, endPoint y: 336, distance: 151.1
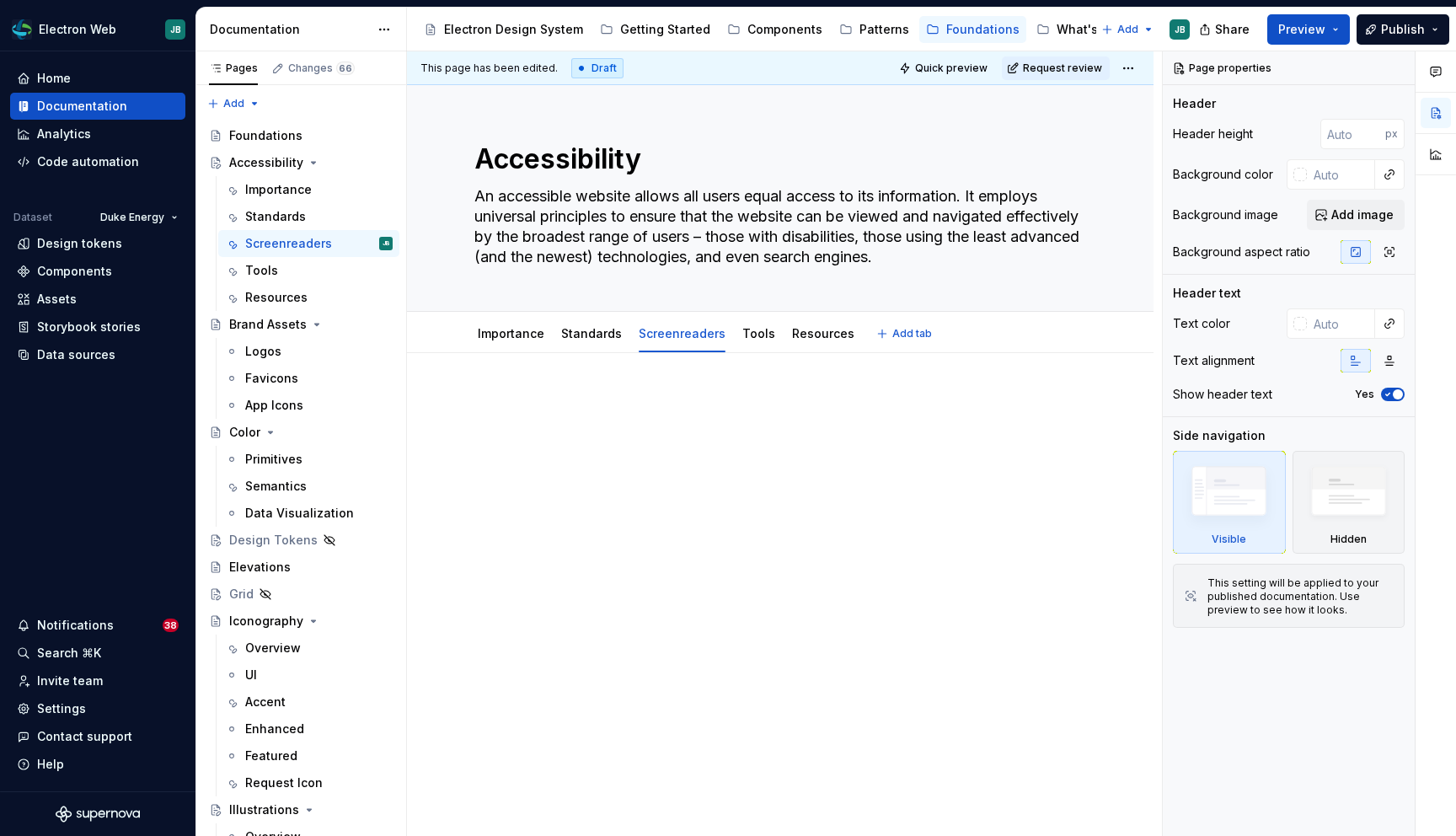
type textarea "*"
click at [575, 375] on div at bounding box center [780, 541] width 746 height 376
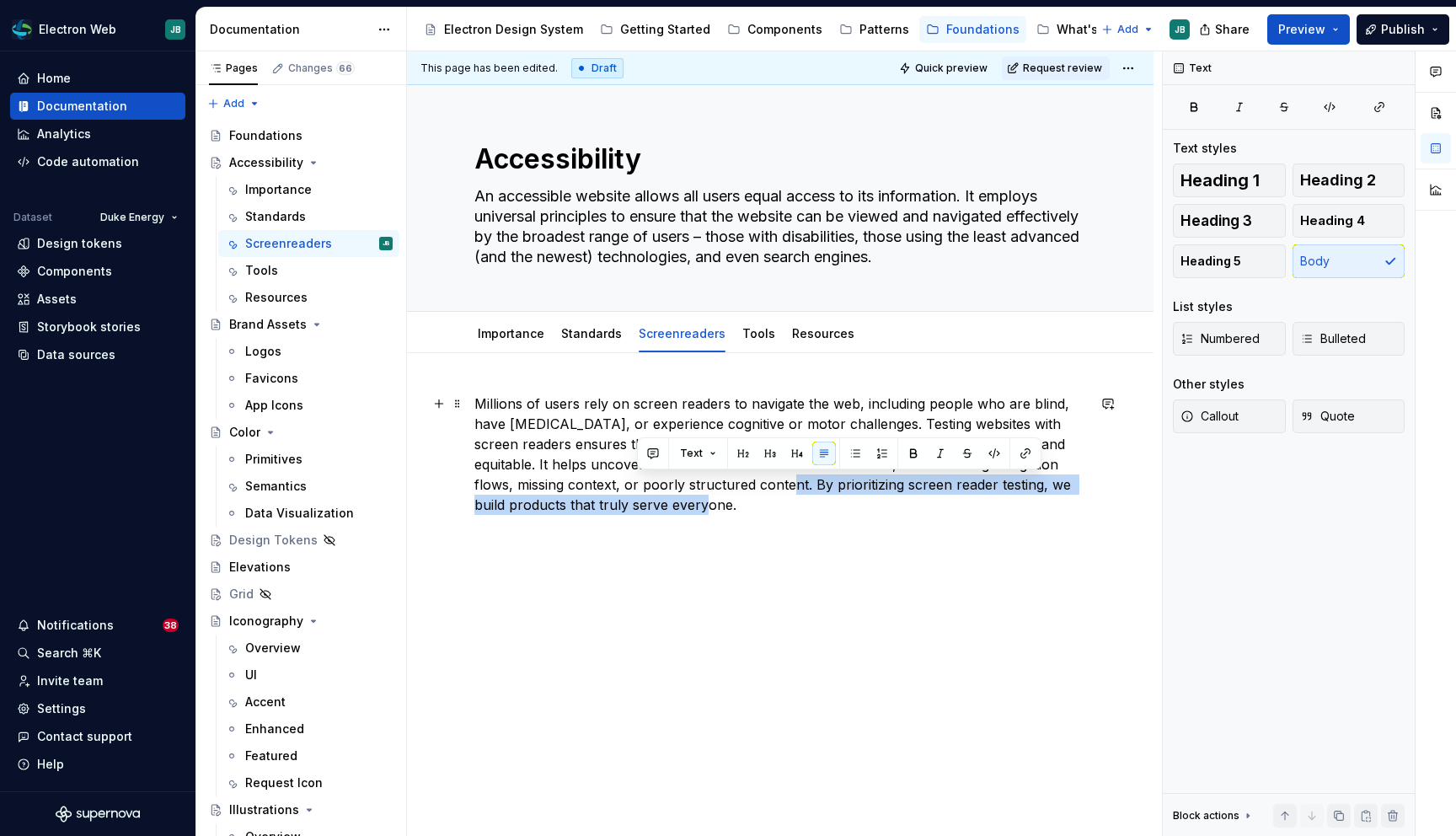
drag, startPoint x: 649, startPoint y: 505, endPoint x: 717, endPoint y: 494, distance: 68.9
click at [717, 494] on p "Millions of users rely on screen readers to navigate the web, including people …" at bounding box center [780, 454] width 612 height 121
click at [640, 491] on p "Millions of users rely on screen readers to navigate the web, including people …" at bounding box center [780, 454] width 612 height 121
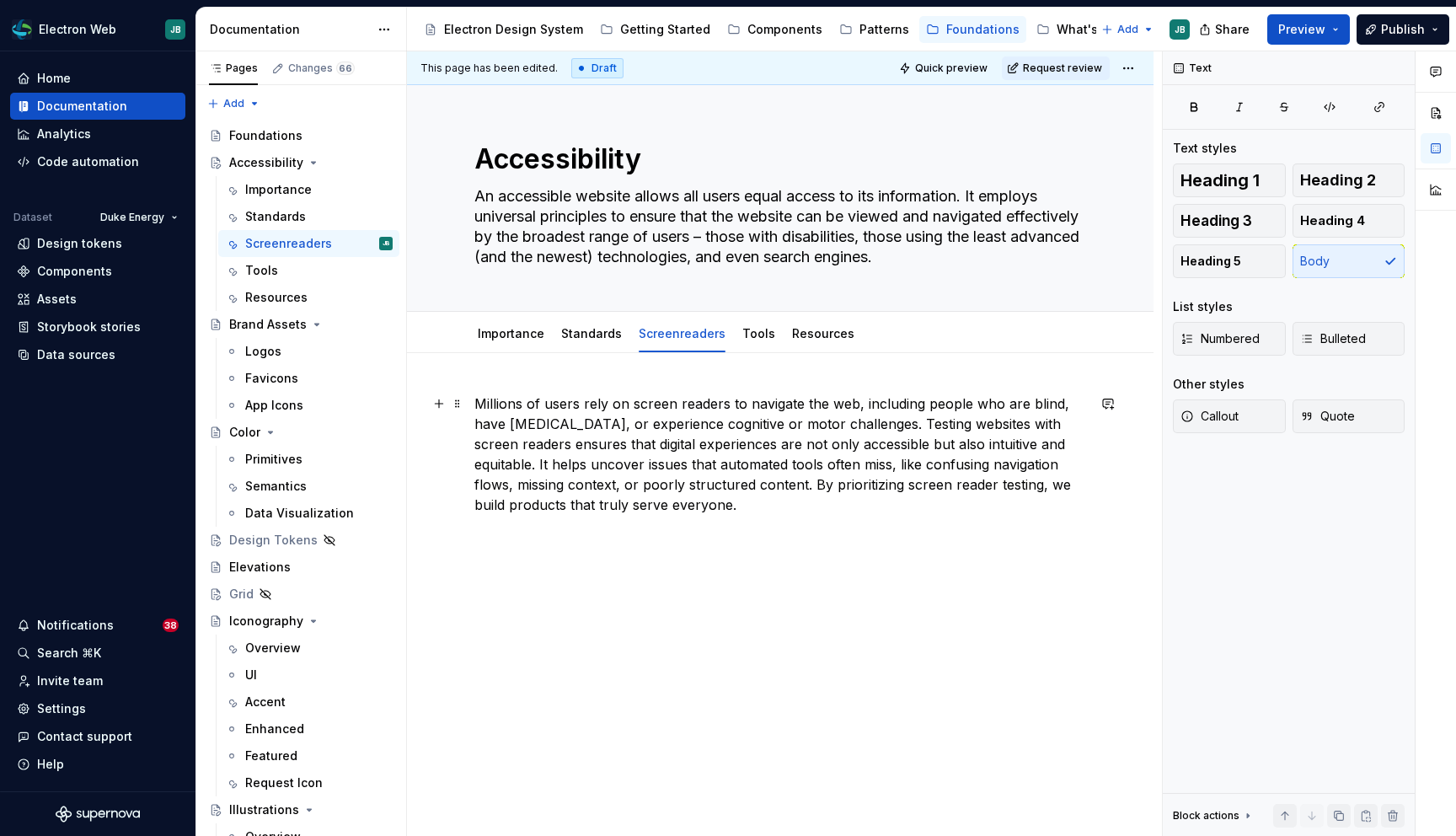
click at [669, 509] on p "Millions of users rely on screen readers to navigate the web, including people …" at bounding box center [780, 454] width 612 height 121
click at [752, 342] on div "Tools" at bounding box center [759, 334] width 33 height 17
click at [476, 534] on p "Apple computers have a built-in screenreader called Voiceover." at bounding box center [780, 535] width 612 height 20
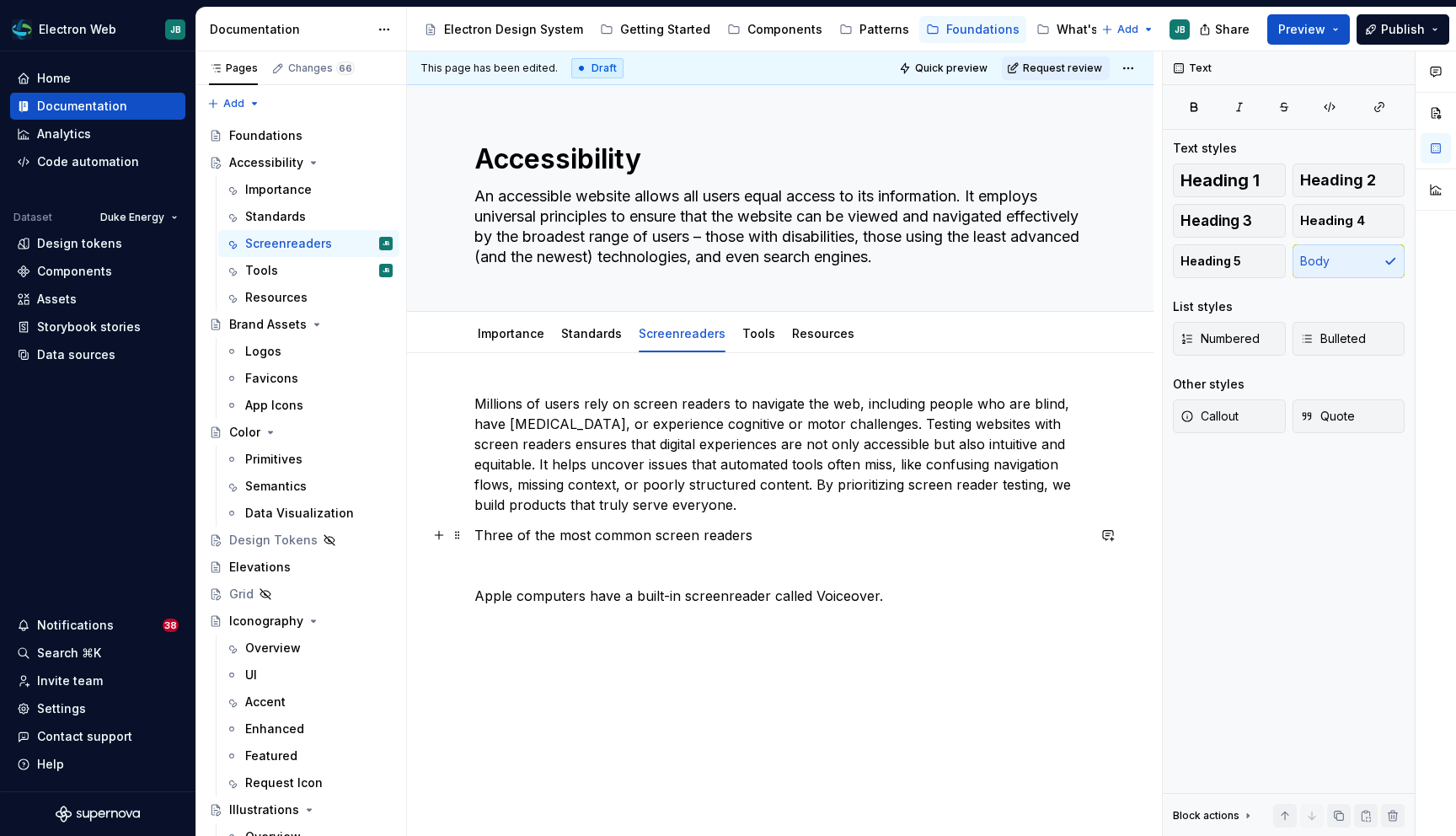
click at [766, 535] on p "Three of the most common screen readers" at bounding box center [780, 535] width 612 height 20
click at [975, 482] on p "Millions of users rely on screen readers to navigate the web, including people …" at bounding box center [780, 453] width 612 height 121
click at [775, 533] on p "Three of the most common screen readers" at bounding box center [780, 533] width 612 height 20
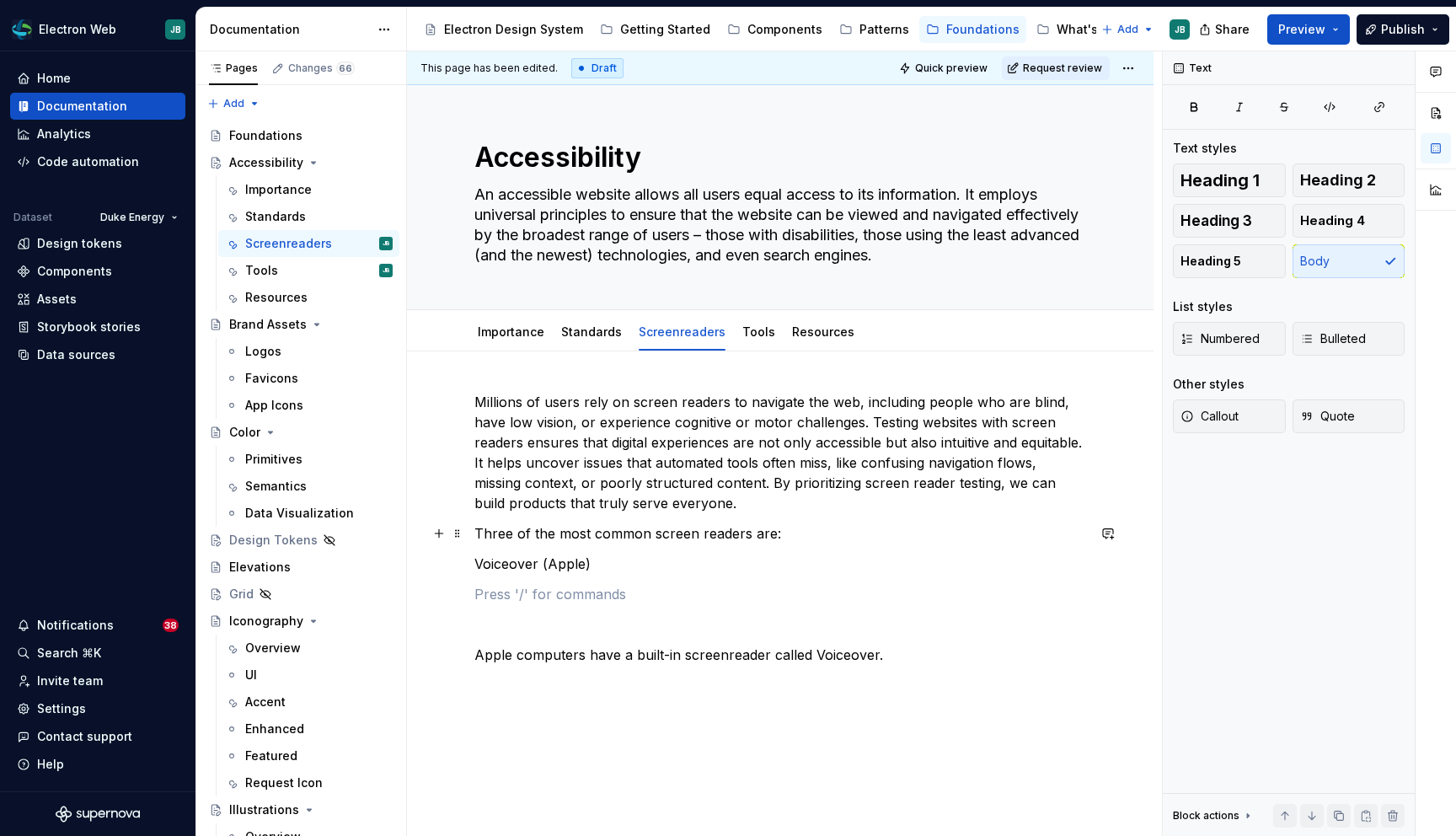
click at [487, 531] on p "Three of the most common screen readers are:" at bounding box center [780, 533] width 612 height 20
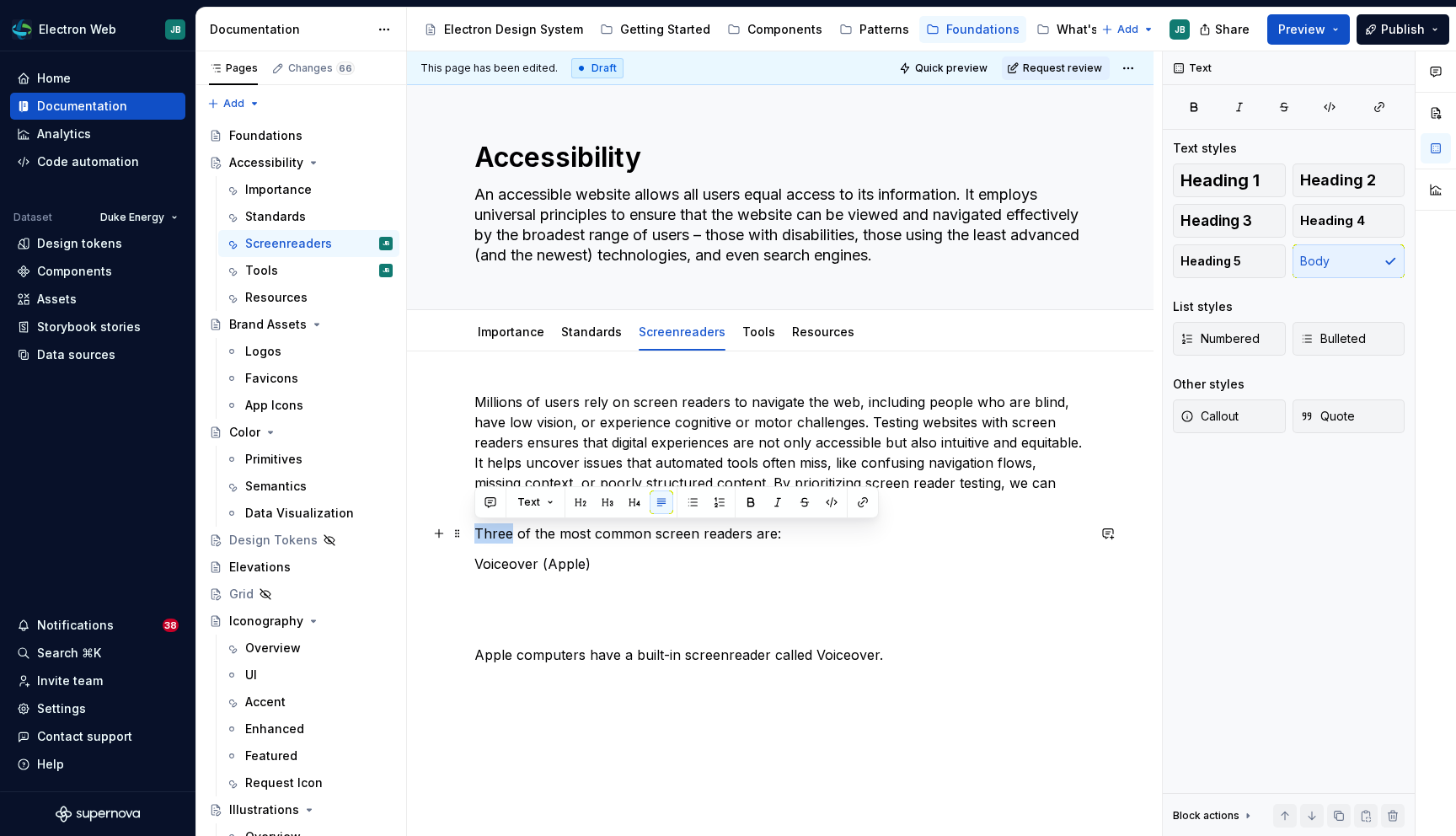
click at [487, 531] on p "Three of the most common screen readers are:" at bounding box center [780, 533] width 612 height 20
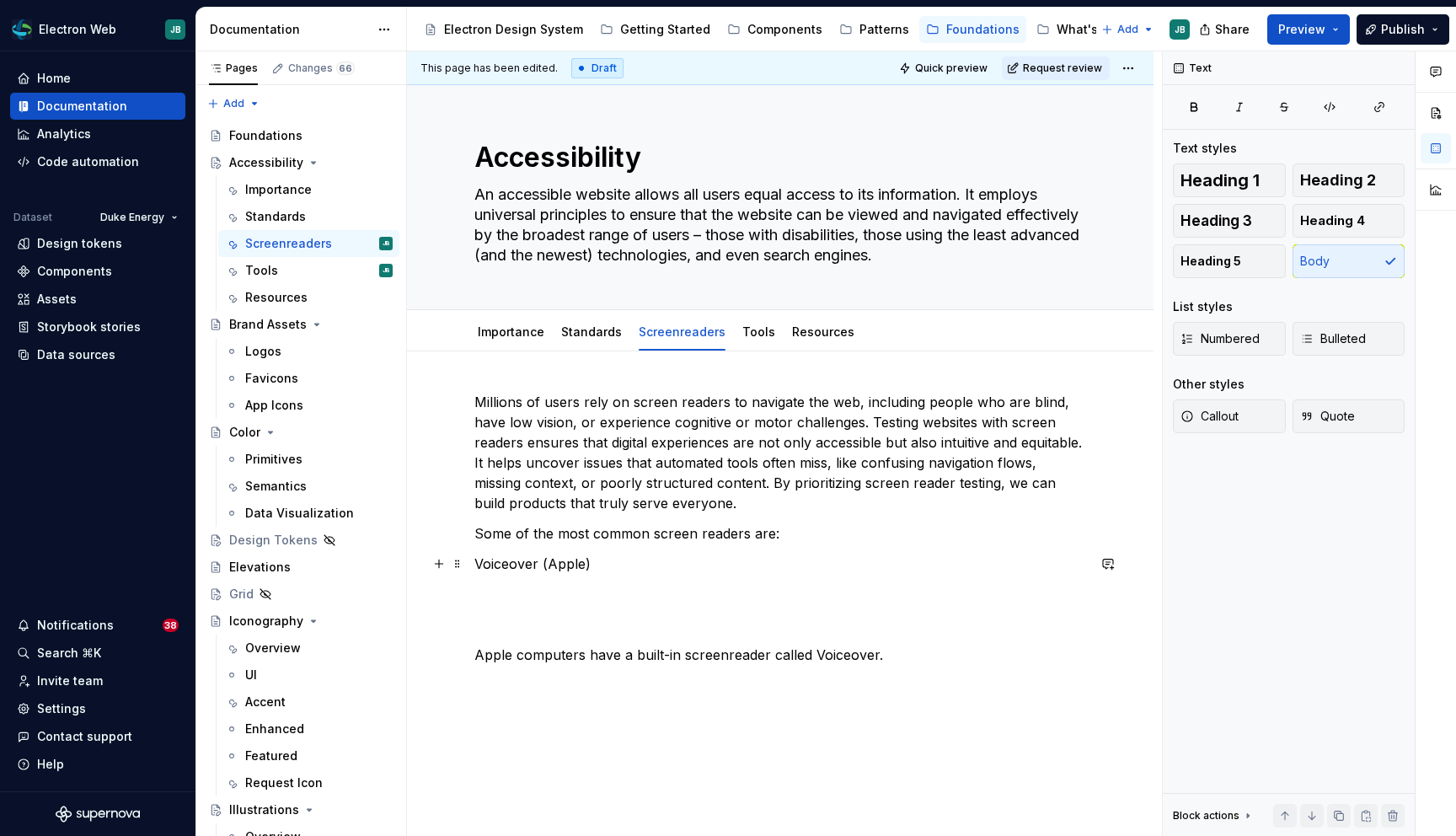
click at [607, 568] on p "Voiceover (Apple)" at bounding box center [780, 563] width 612 height 20
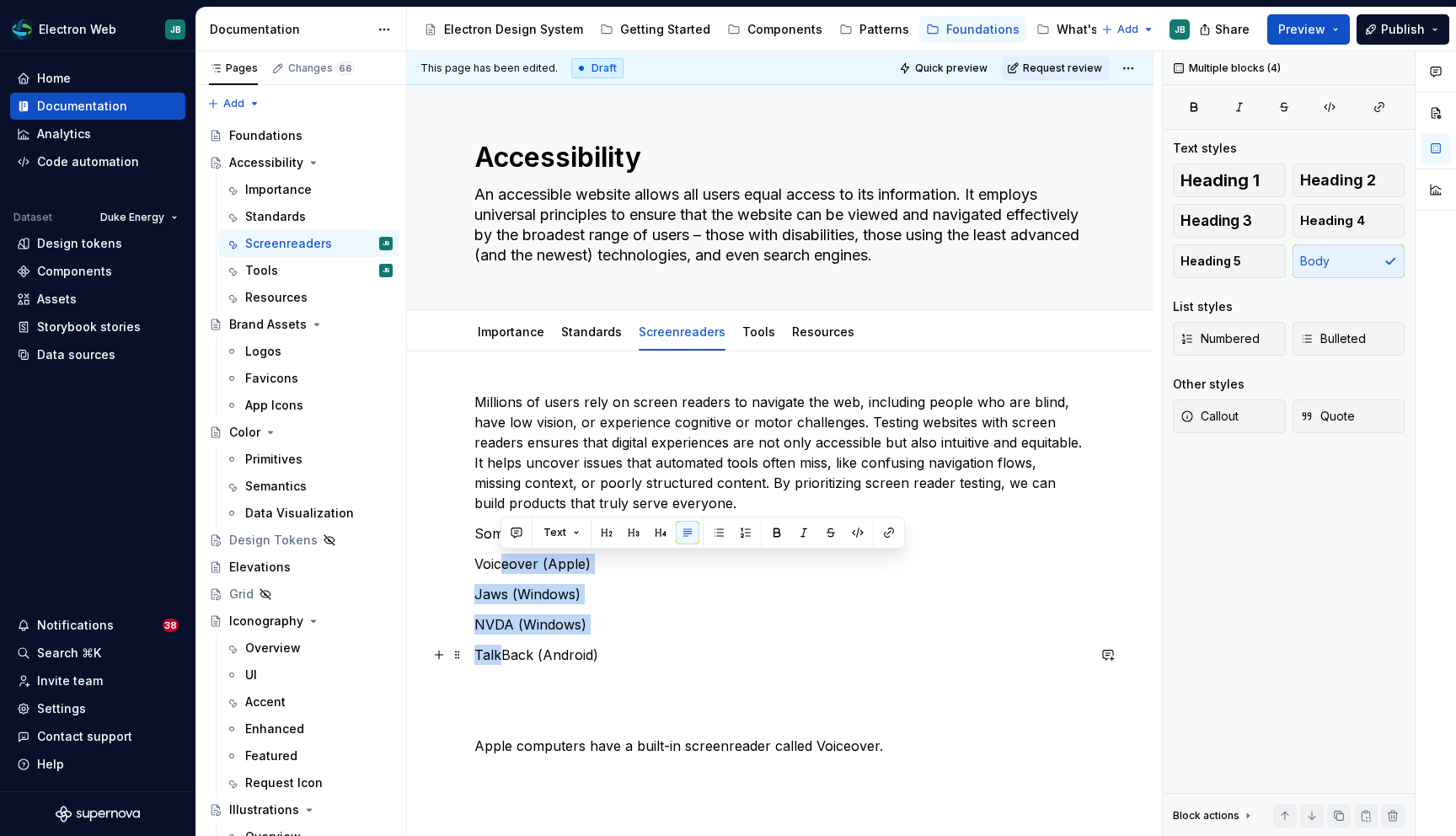
drag, startPoint x: 500, startPoint y: 561, endPoint x: 499, endPoint y: 645, distance: 84.0
click at [499, 646] on div "Millions of users rely on screen readers to navigate the web, including people …" at bounding box center [780, 574] width 612 height 364
click at [715, 536] on button "button" at bounding box center [719, 533] width 24 height 24
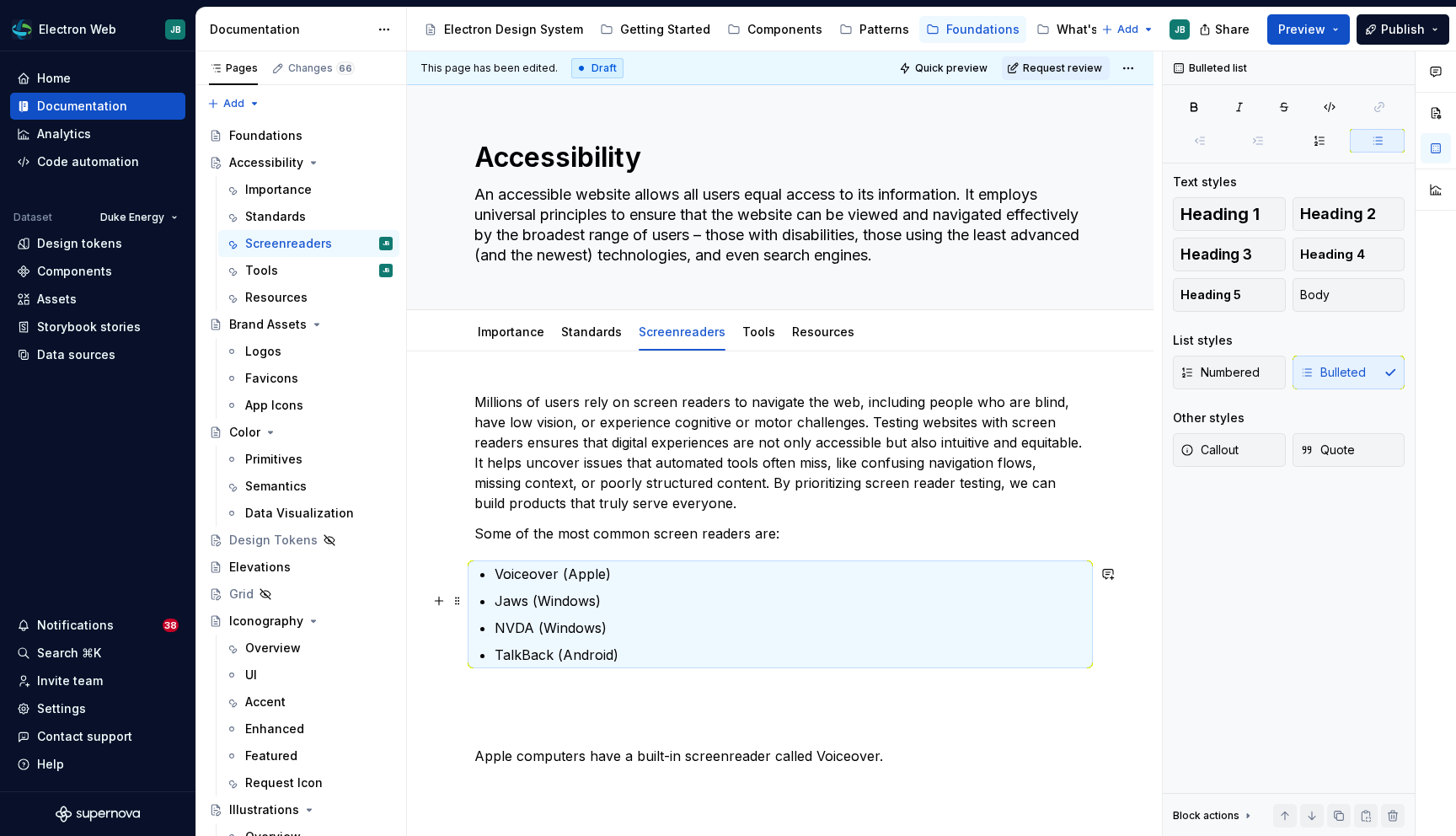
click at [638, 591] on p "Jaws (Windows)" at bounding box center [790, 600] width 591 height 20
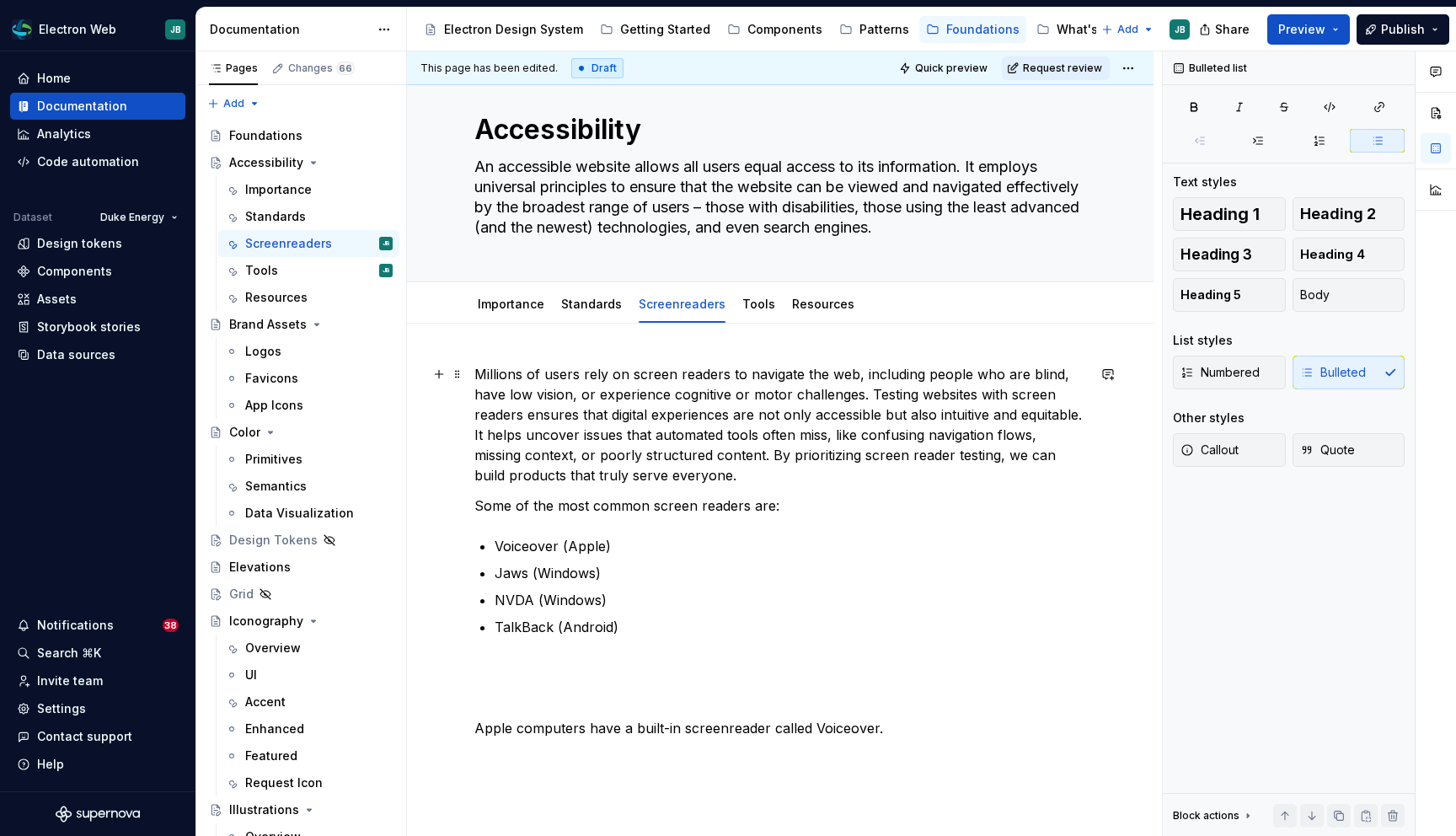
scroll to position [31, 0]
click at [676, 287] on html "Electron Web JB Home Documentation Analytics Code automation Dataset Duke Energ…" at bounding box center [728, 418] width 1456 height 836
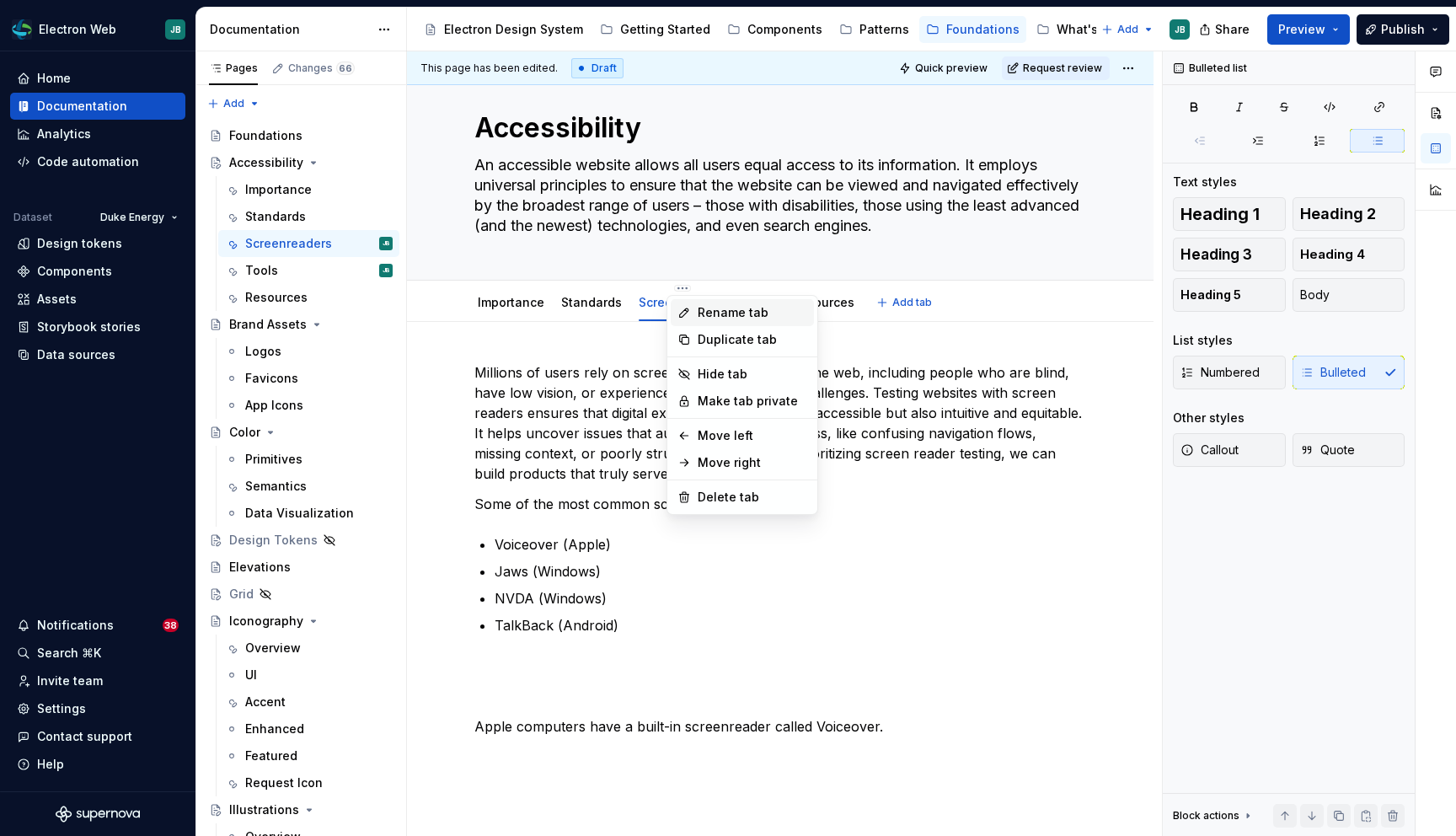
click at [724, 313] on div "Rename tab" at bounding box center [752, 312] width 109 height 17
type textarea "*"
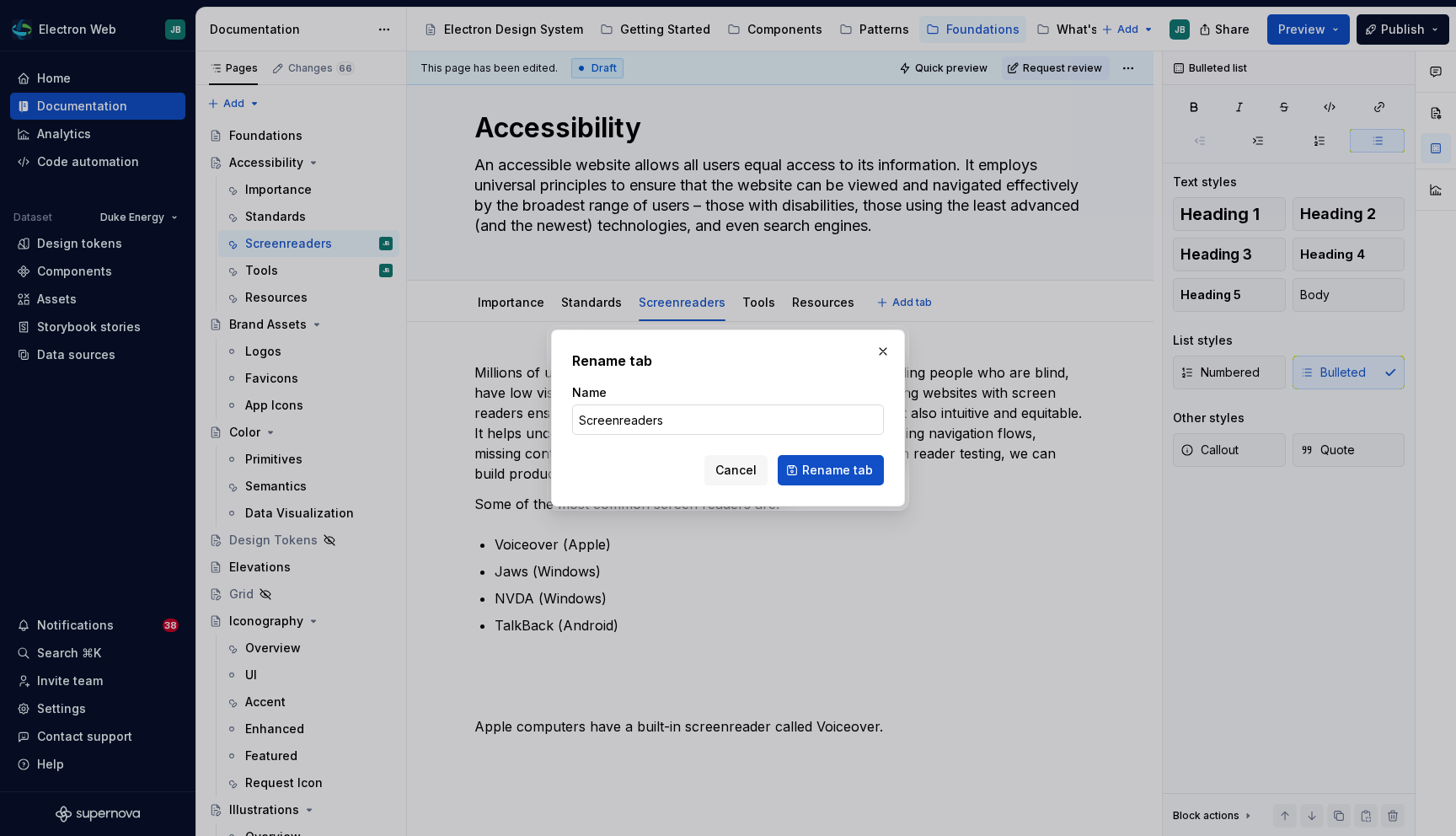
click at [623, 421] on input "Screenreaders" at bounding box center [728, 420] width 312 height 30
type input "Screen Readers"
click at [820, 475] on span "Rename tab" at bounding box center [838, 470] width 71 height 17
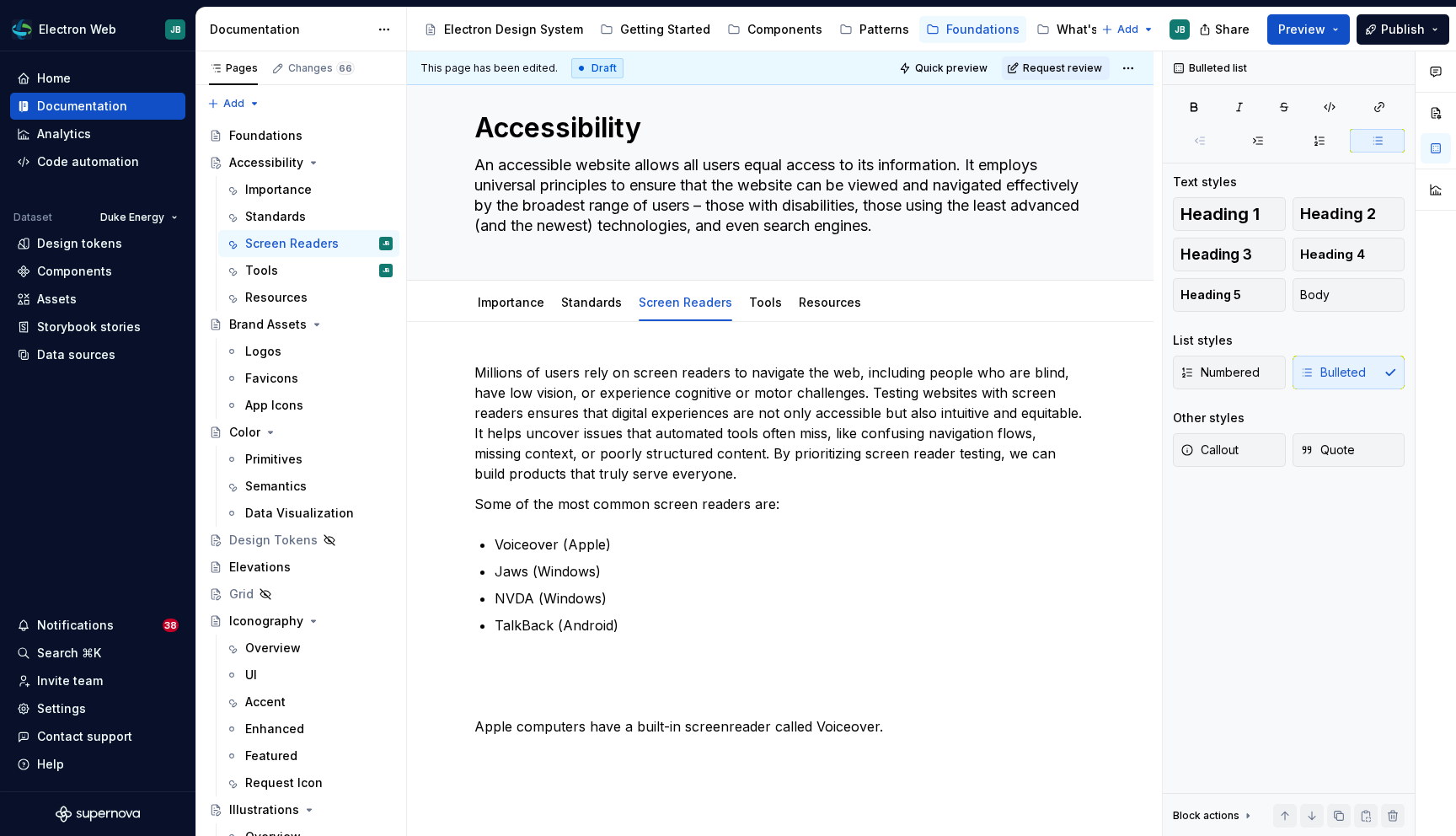
type textarea "*"
click at [530, 541] on p "Voiceover (Apple)" at bounding box center [790, 544] width 591 height 20
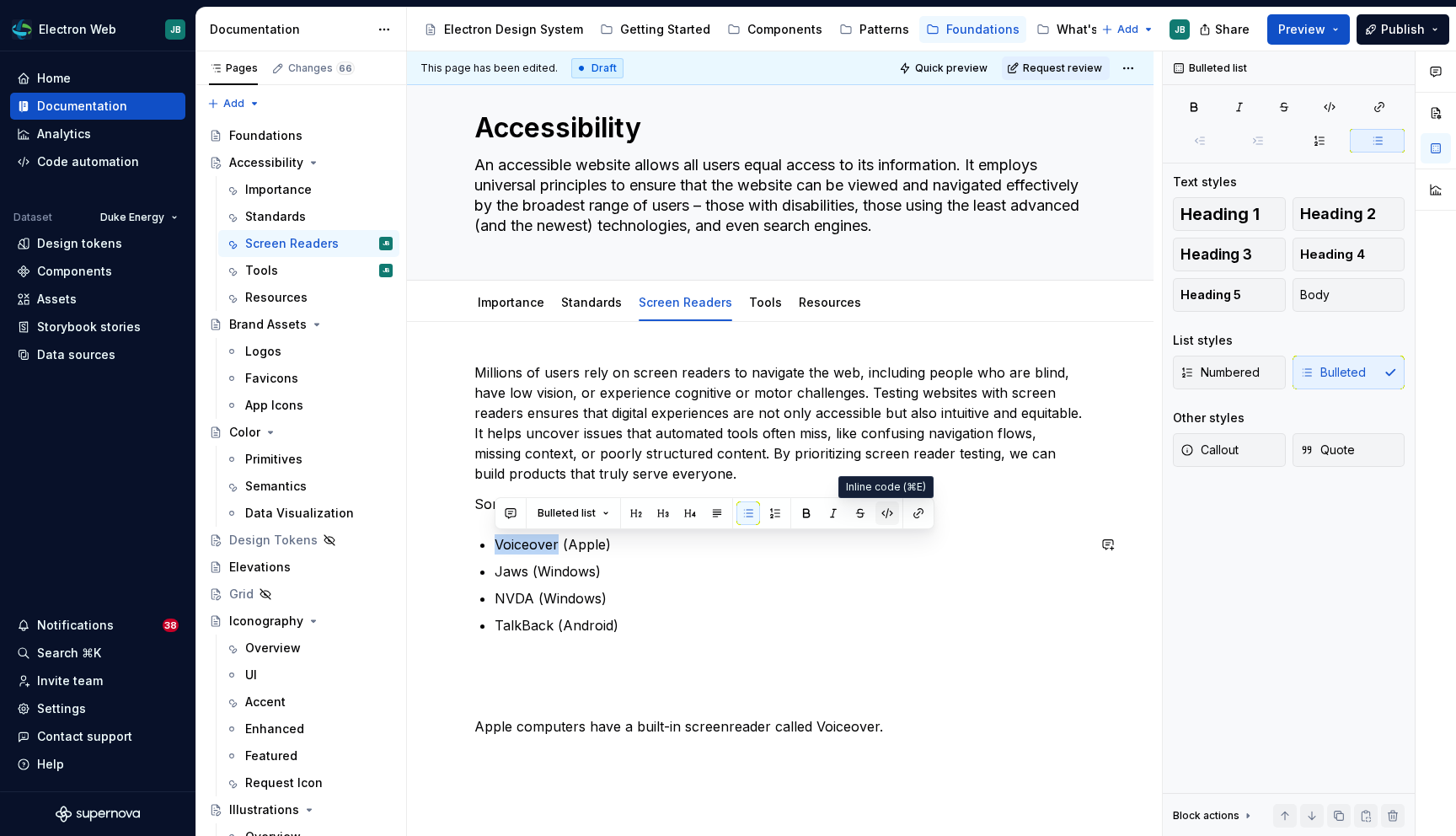
click at [888, 508] on button "button" at bounding box center [887, 513] width 24 height 24
click at [919, 510] on button "button" at bounding box center [918, 513] width 24 height 24
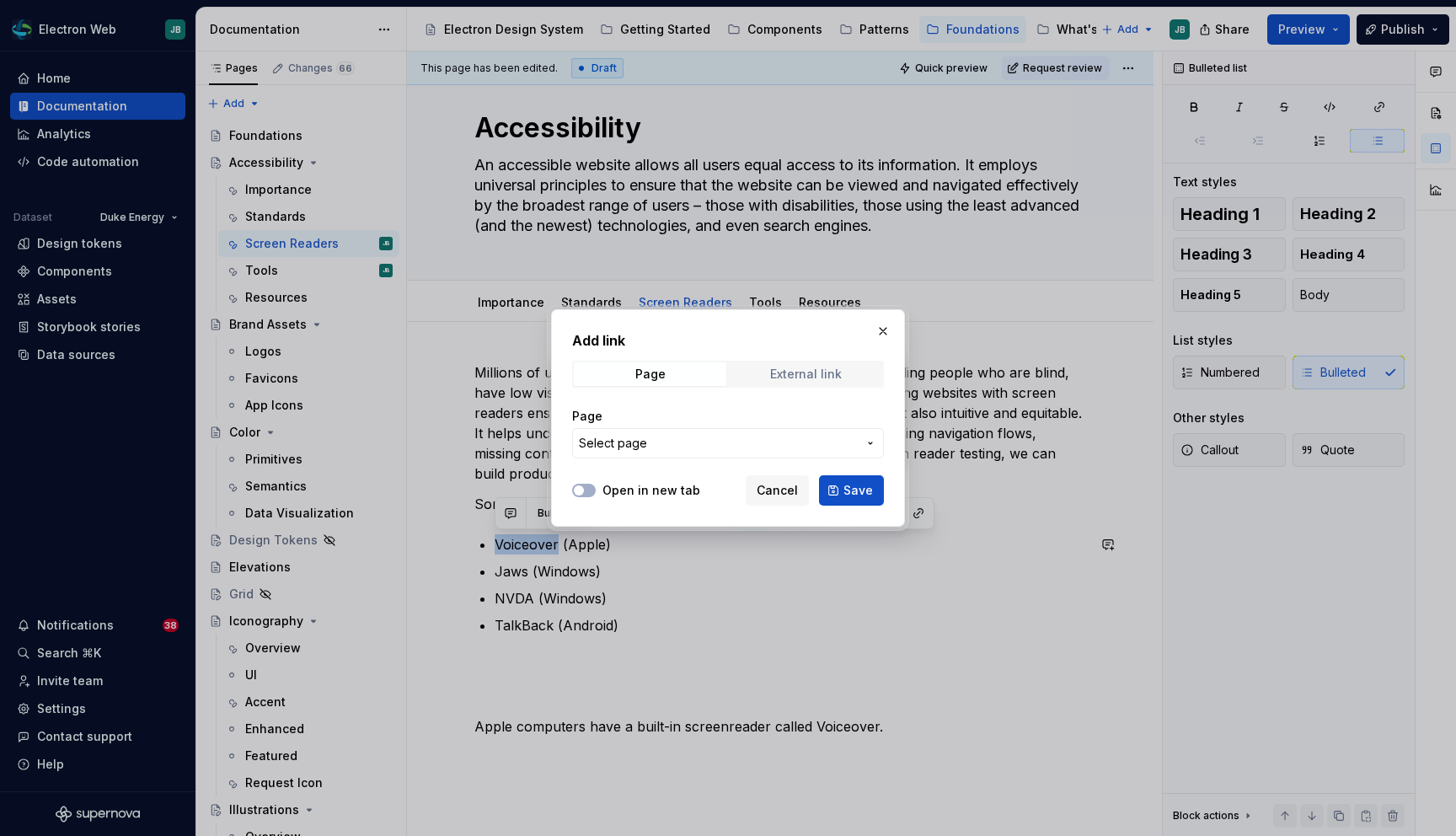
click at [839, 375] on div "External link" at bounding box center [806, 374] width 72 height 13
click at [744, 426] on div "URL" at bounding box center [728, 433] width 312 height 51
type textarea "*"
click at [627, 446] on input "URL" at bounding box center [728, 443] width 312 height 30
paste input "https://support.apple.com/guide/voiceover/welcome/mac"
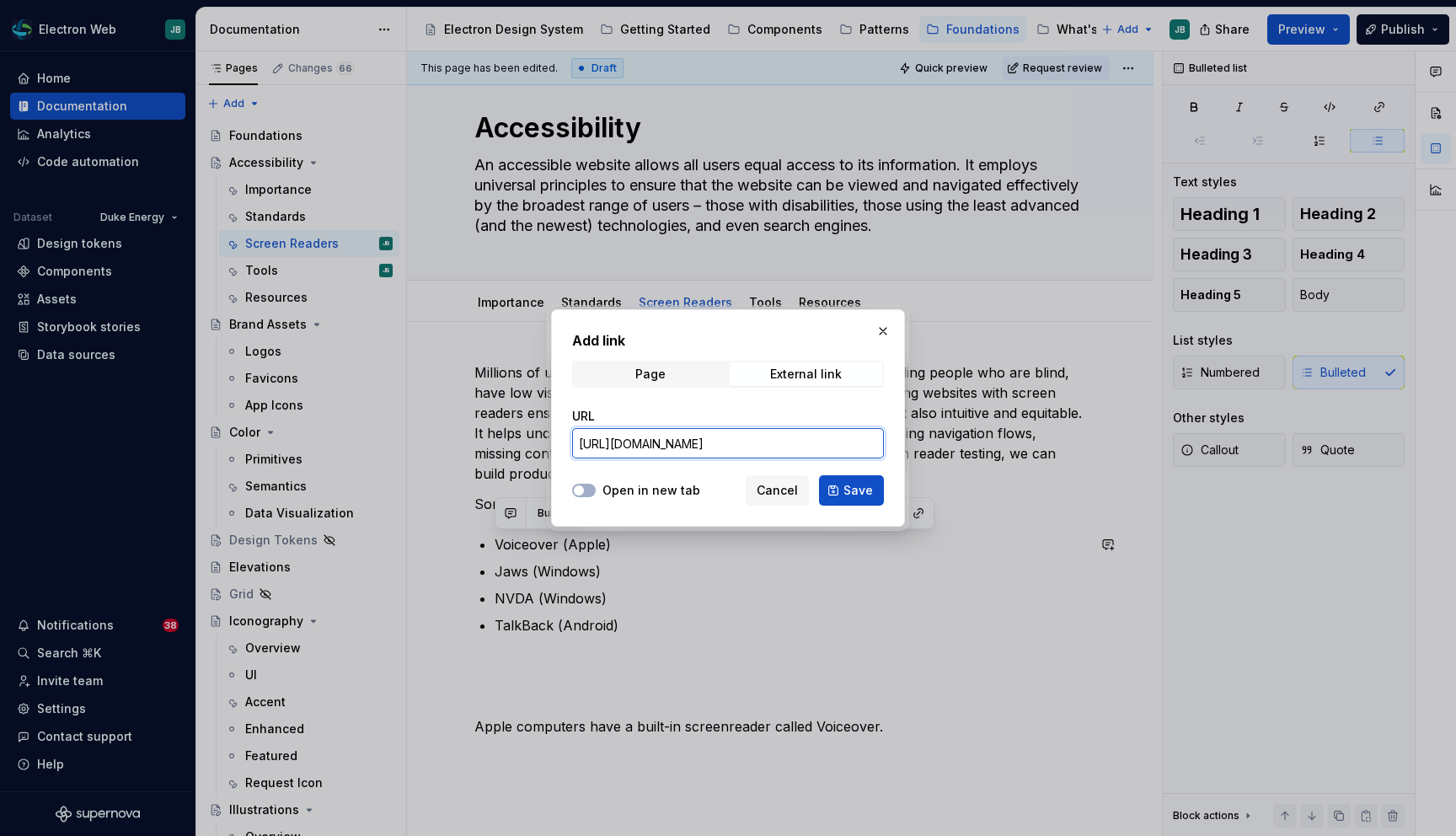
scroll to position [0, 23]
type input "https://support.apple.com/guide/voiceover/welcome/mac"
click at [587, 491] on button "Open in new tab" at bounding box center [583, 490] width 24 height 13
click at [857, 490] on span "Save" at bounding box center [857, 490] width 29 height 17
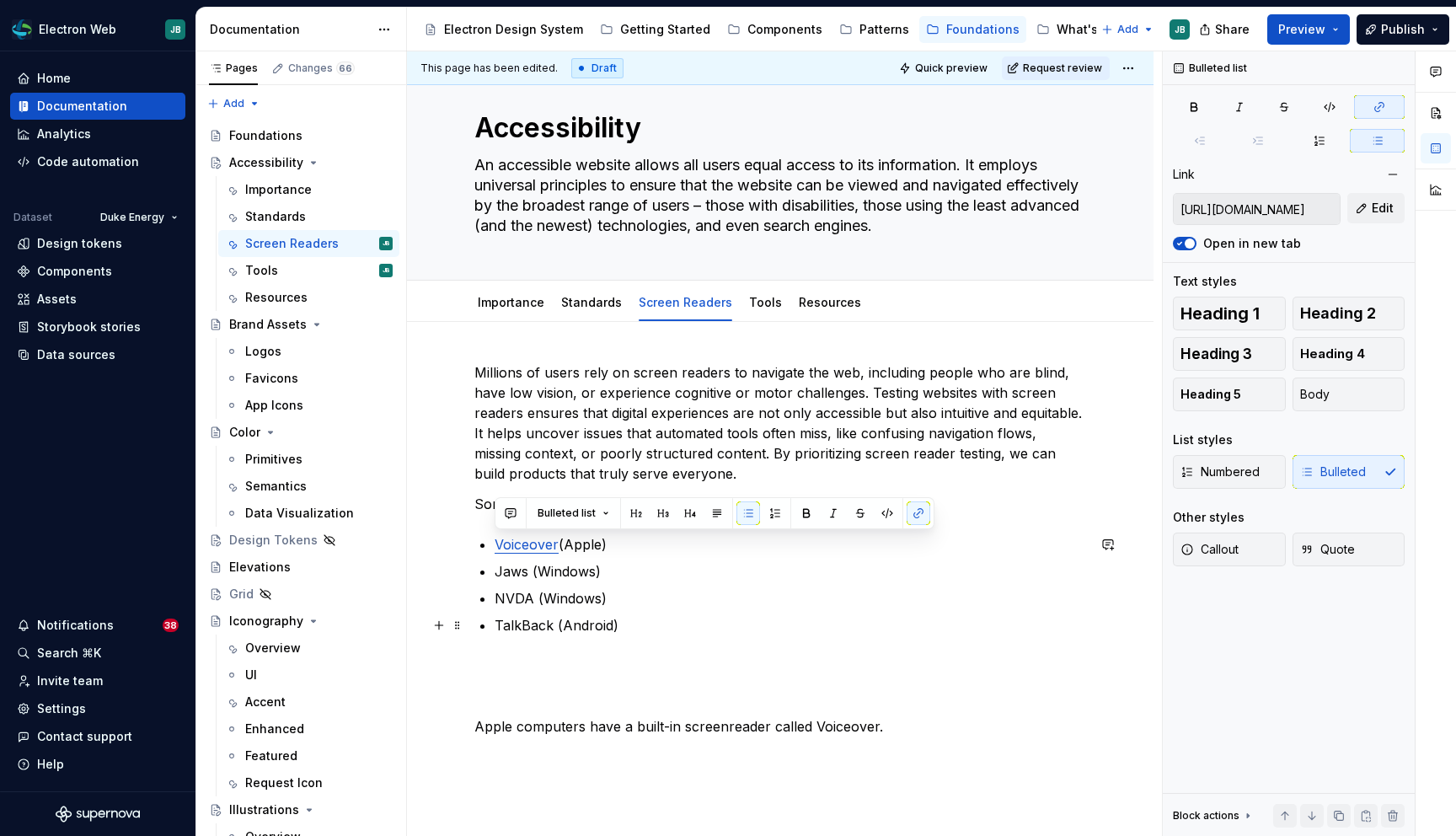
click at [931, 612] on ul "Voiceover (Apple) Jaws (Windows) NVDA (Windows) TalkBack (Android)" at bounding box center [790, 585] width 591 height 101
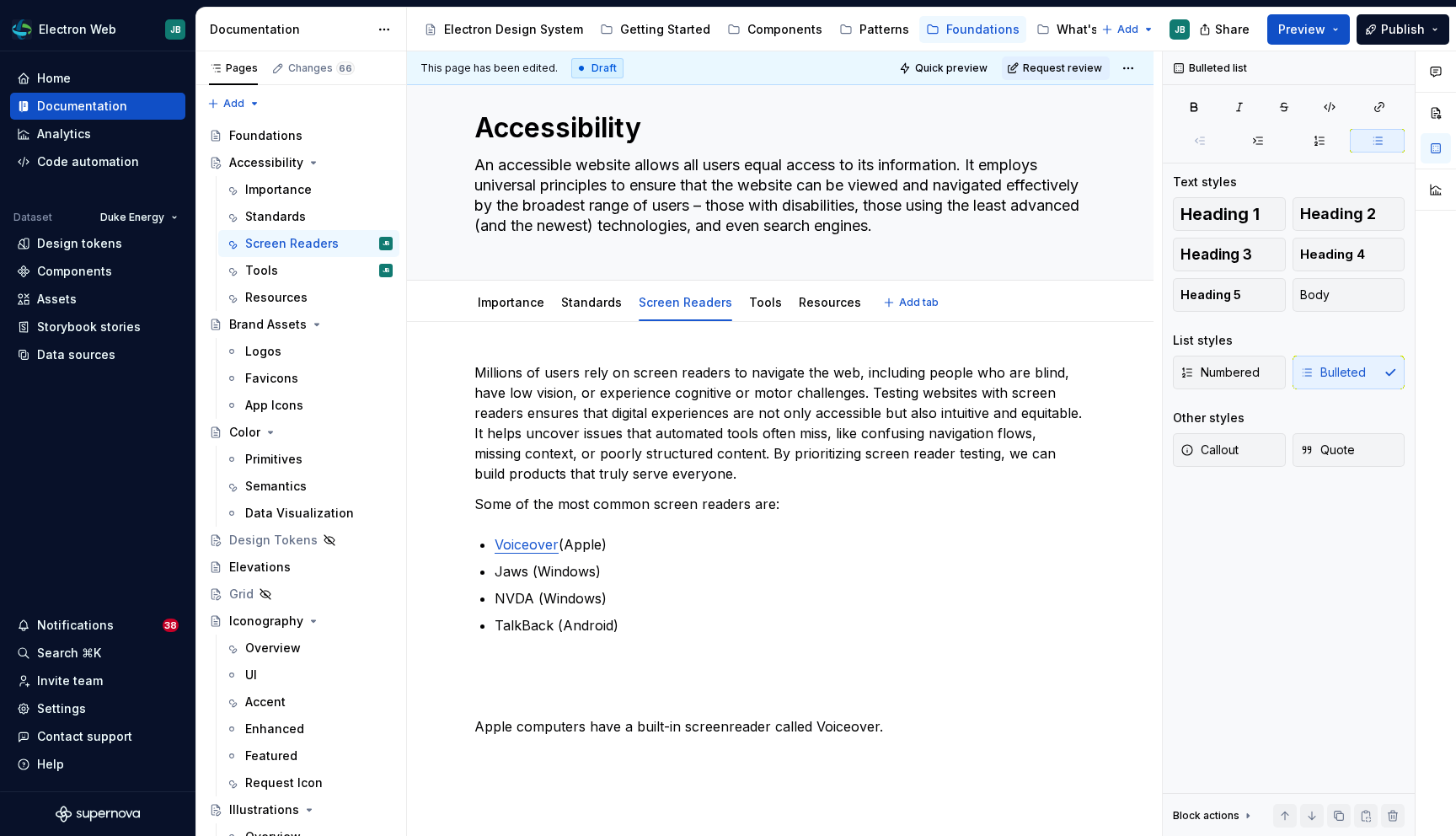
type textarea "*"
click at [509, 569] on p "Jaws (Windows)" at bounding box center [790, 571] width 591 height 20
click at [909, 542] on button "button" at bounding box center [918, 540] width 24 height 24
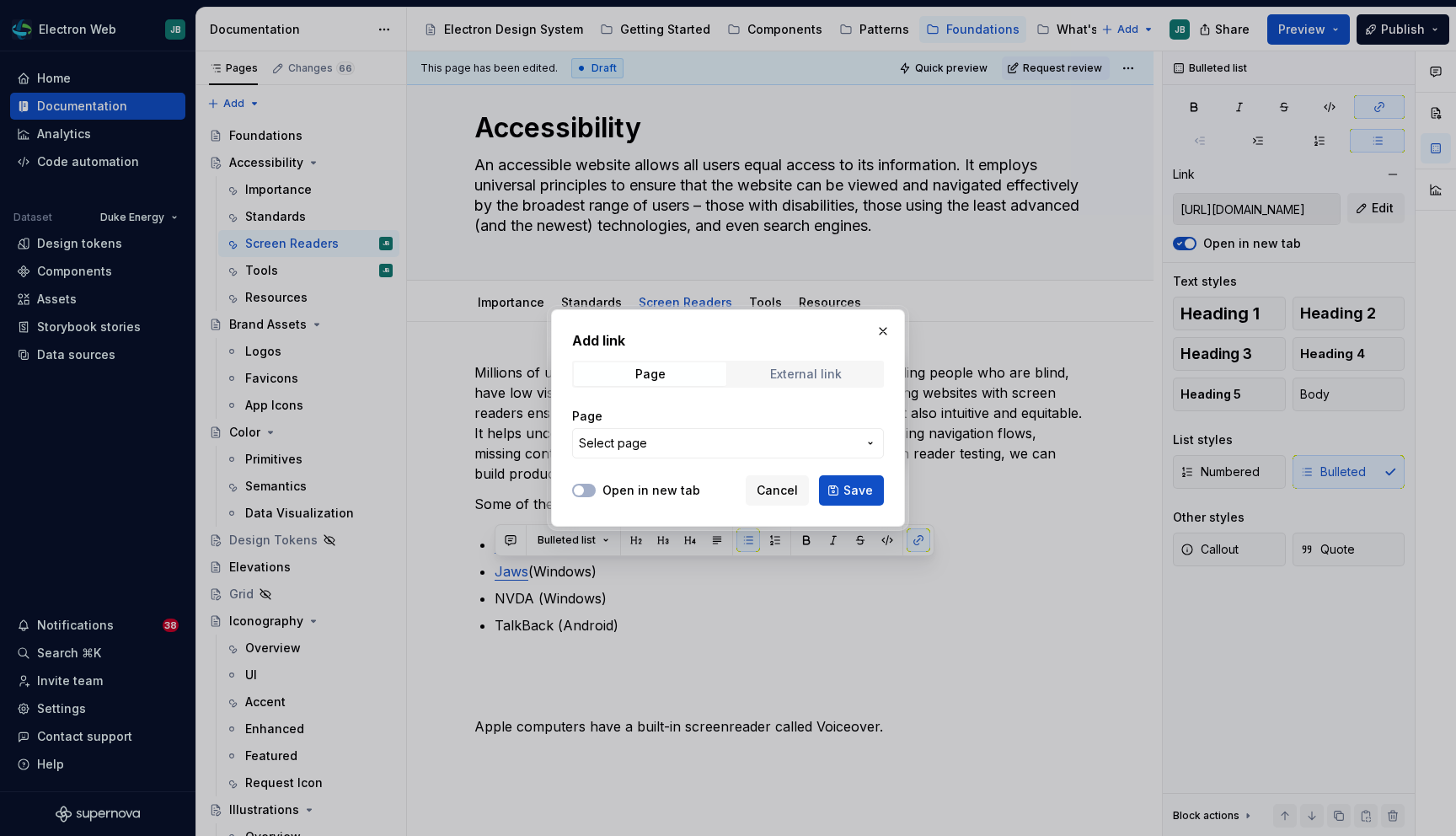
click at [821, 372] on div "External link" at bounding box center [806, 374] width 72 height 13
click at [705, 440] on input "URL" at bounding box center [728, 443] width 312 height 30
paste input "https://www.freedomscientific.com/products/software/jaws/"
type input "https://www.freedomscientific.com/products/software/jaws/"
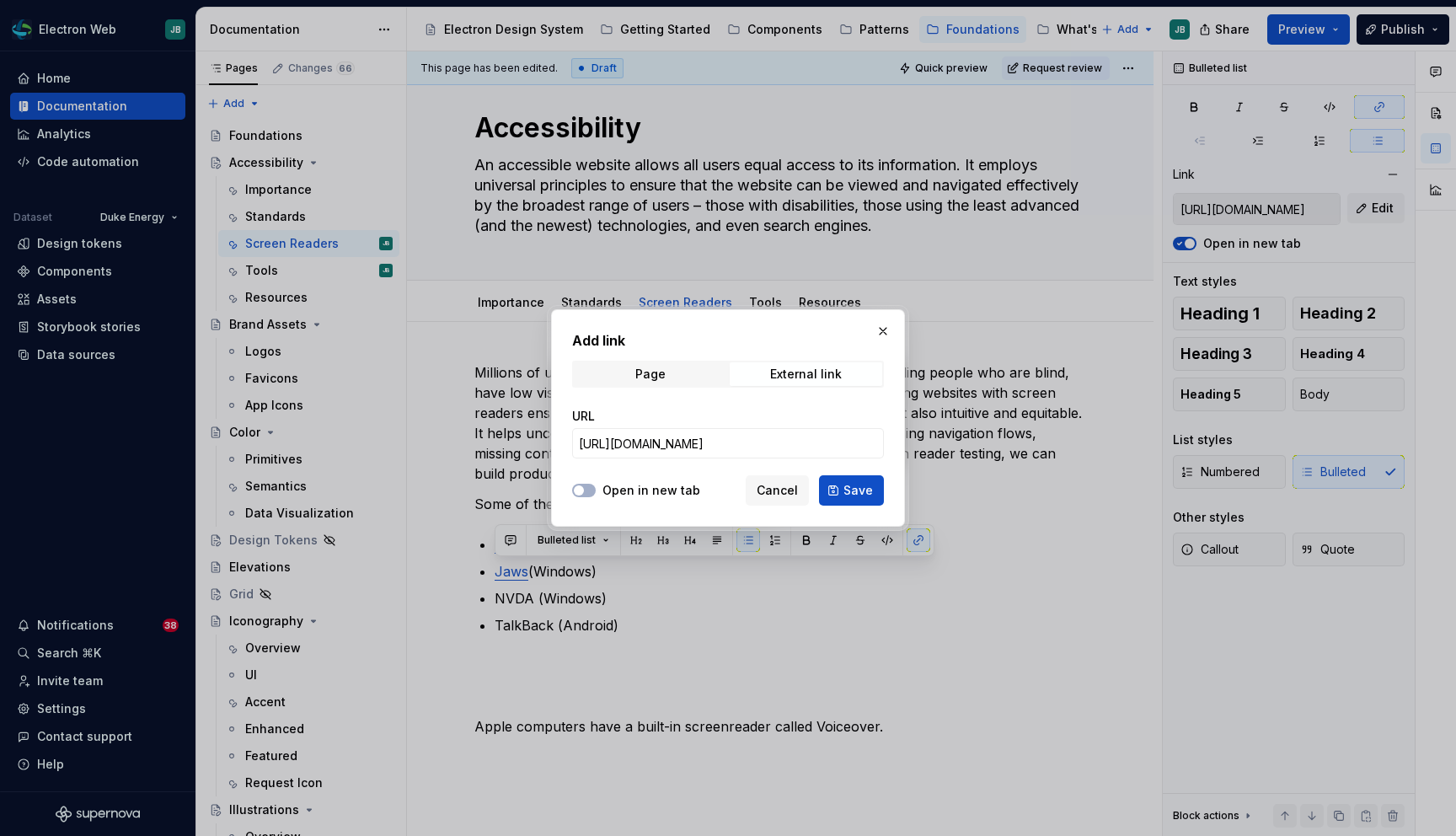
scroll to position [0, 0]
click at [598, 485] on div "Open in new tab" at bounding box center [636, 490] width 128 height 17
click at [585, 489] on button "Open in new tab" at bounding box center [583, 490] width 24 height 13
click at [847, 484] on span "Save" at bounding box center [857, 490] width 29 height 17
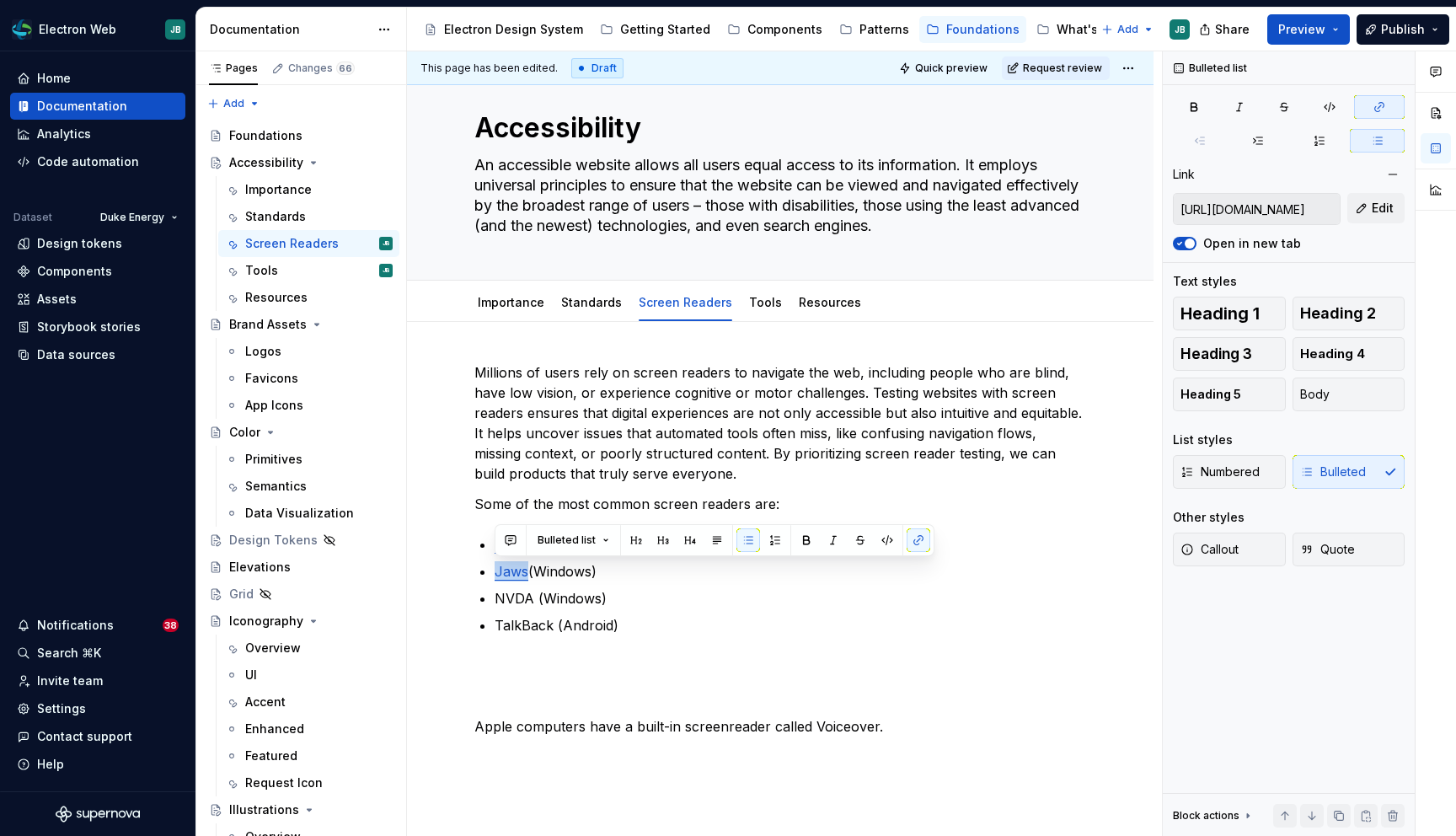
type textarea "*"
click at [504, 593] on p "NVDA (Windows)" at bounding box center [790, 598] width 591 height 20
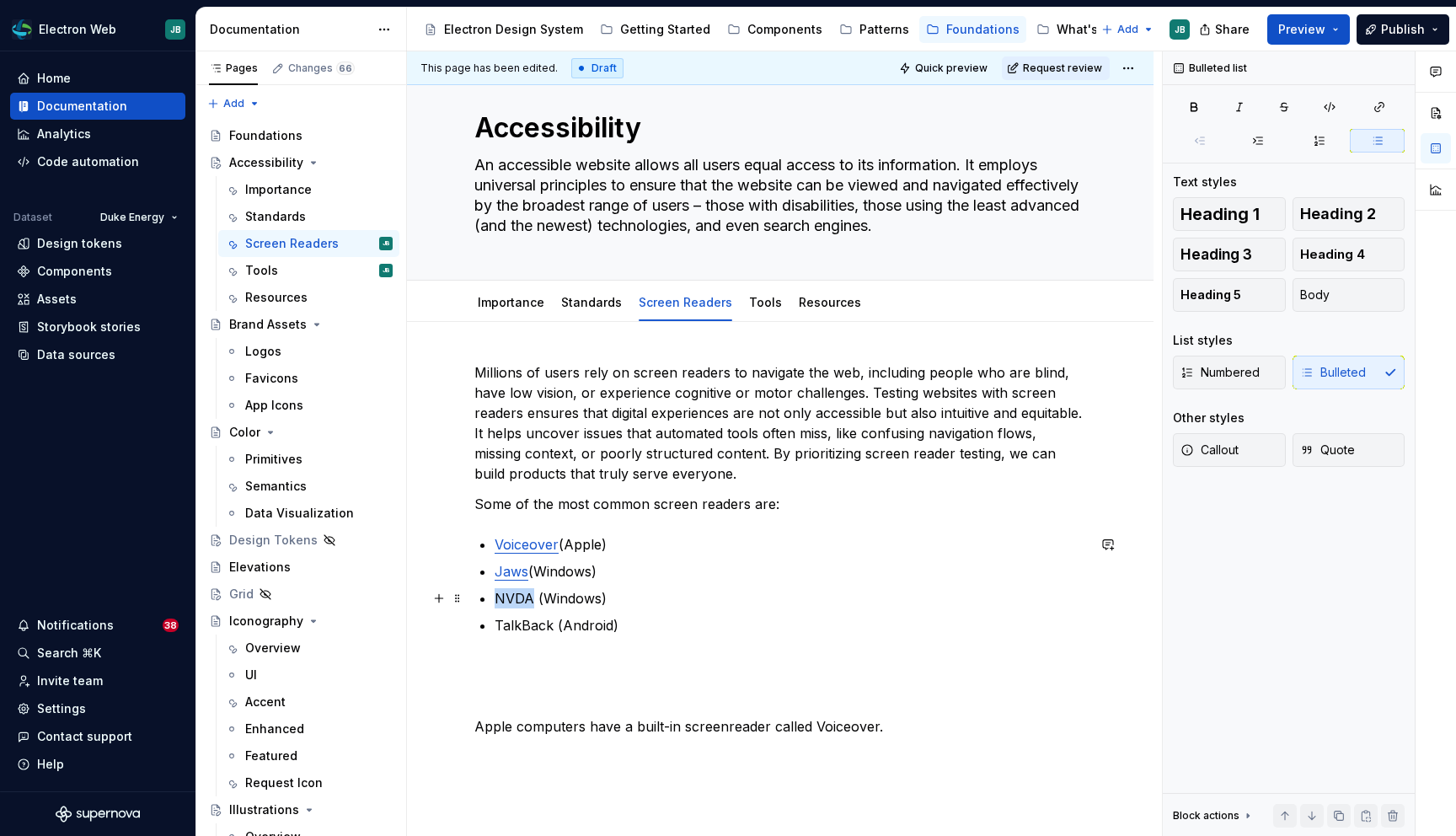
click at [504, 593] on p "NVDA (Windows)" at bounding box center [790, 598] width 591 height 20
click at [913, 565] on button "button" at bounding box center [918, 567] width 24 height 24
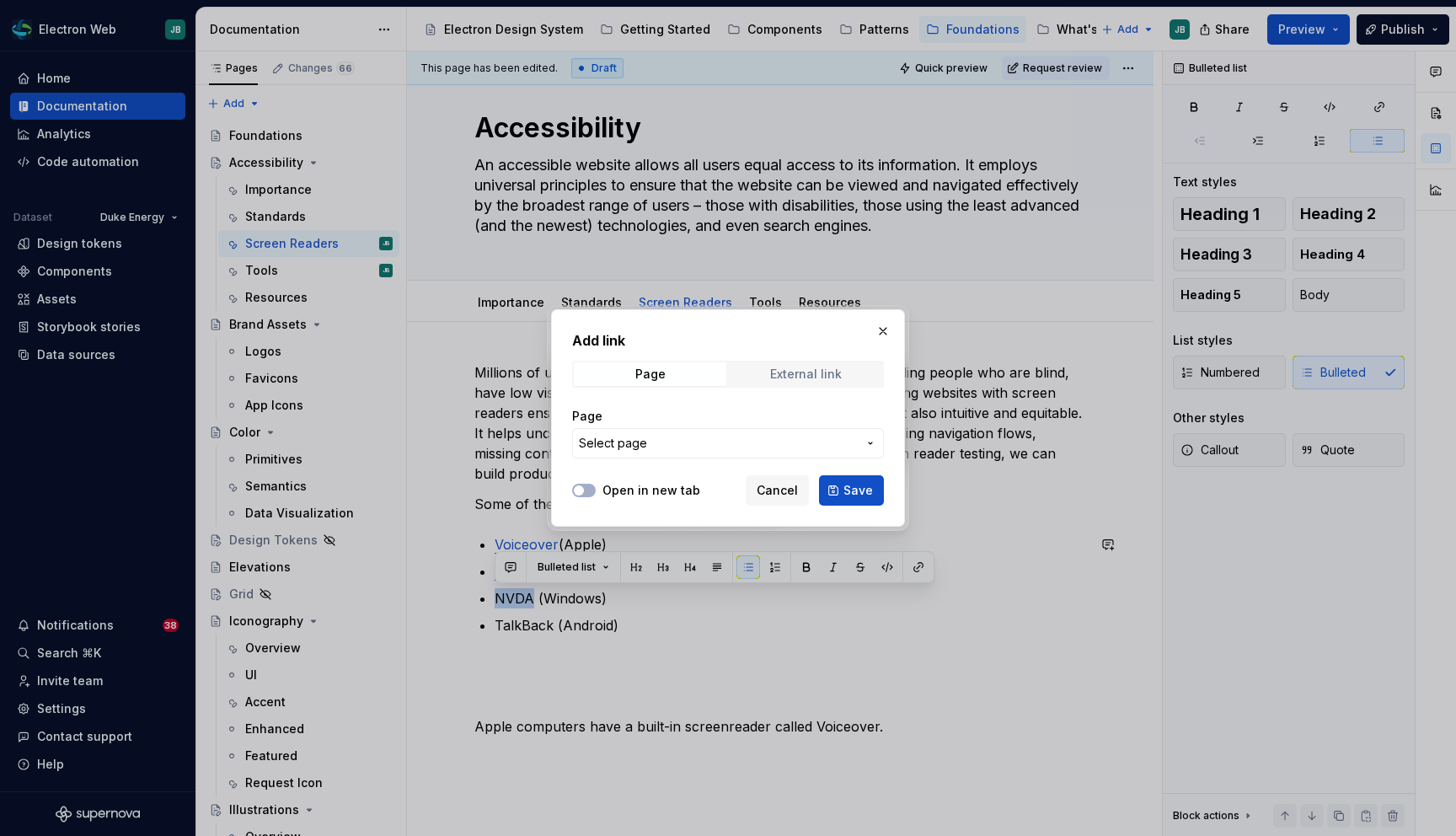
click at [823, 376] on div "External link" at bounding box center [806, 374] width 72 height 13
click at [626, 443] on input "URL" at bounding box center [728, 443] width 312 height 30
paste input "https://www.nvaccess.org/download/"
type input "https://www.nvaccess.org/download/"
click at [585, 486] on icon "button" at bounding box center [578, 490] width 13 height 10
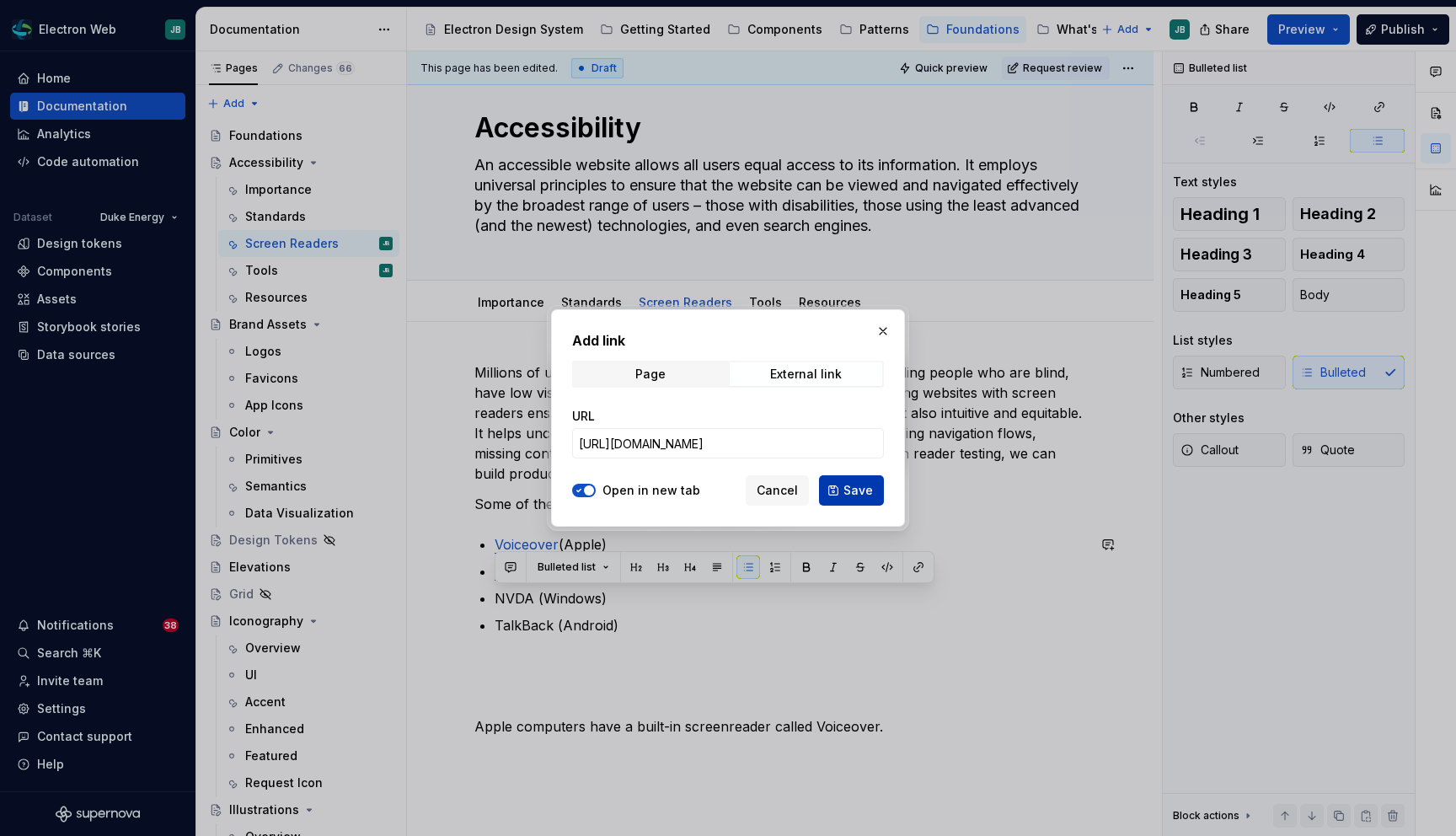
click at [863, 488] on span "Save" at bounding box center [857, 490] width 29 height 17
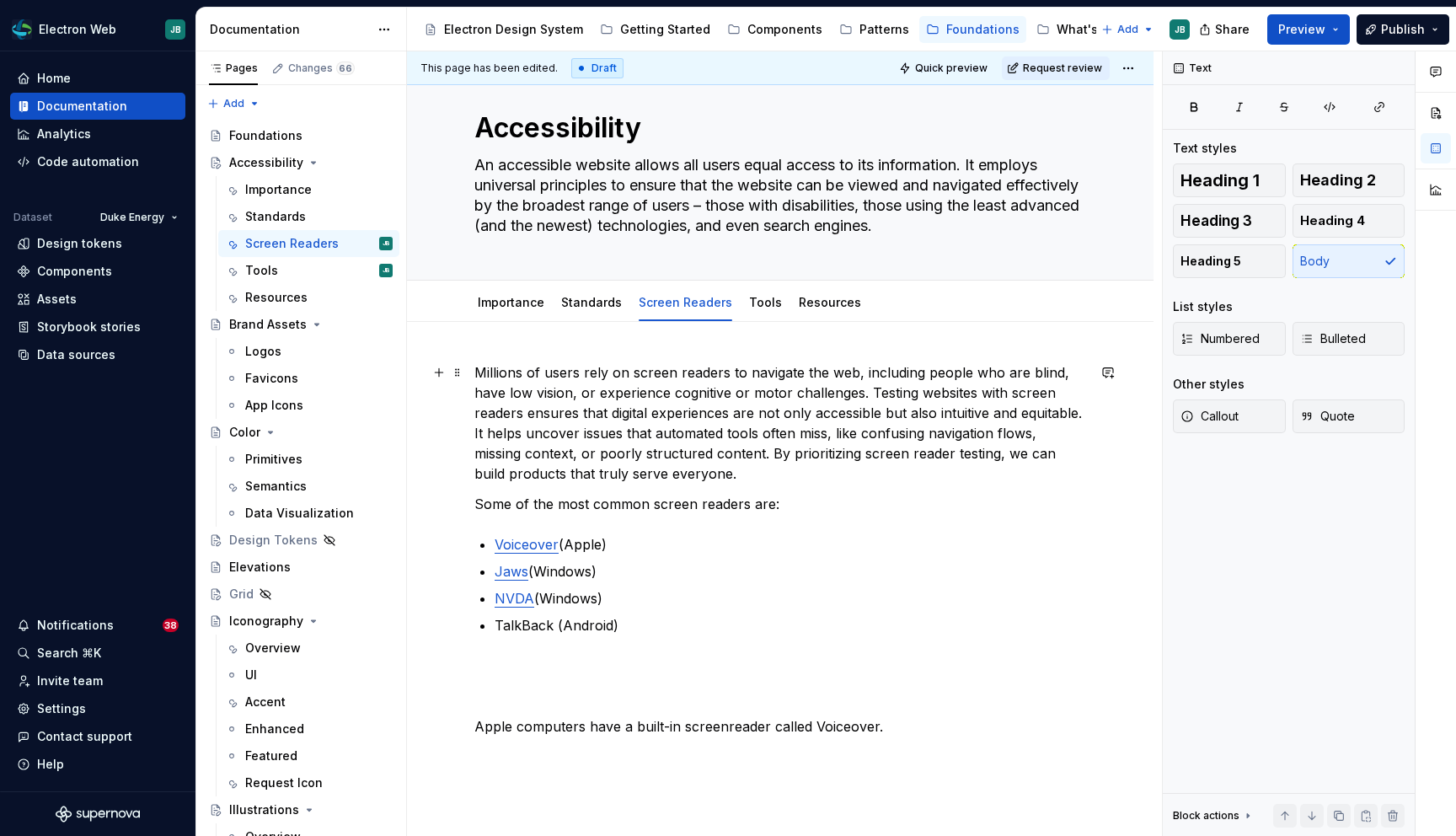
click at [823, 428] on p "Millions of users rely on screen readers to navigate the web, including people …" at bounding box center [780, 422] width 612 height 121
type textarea "*"
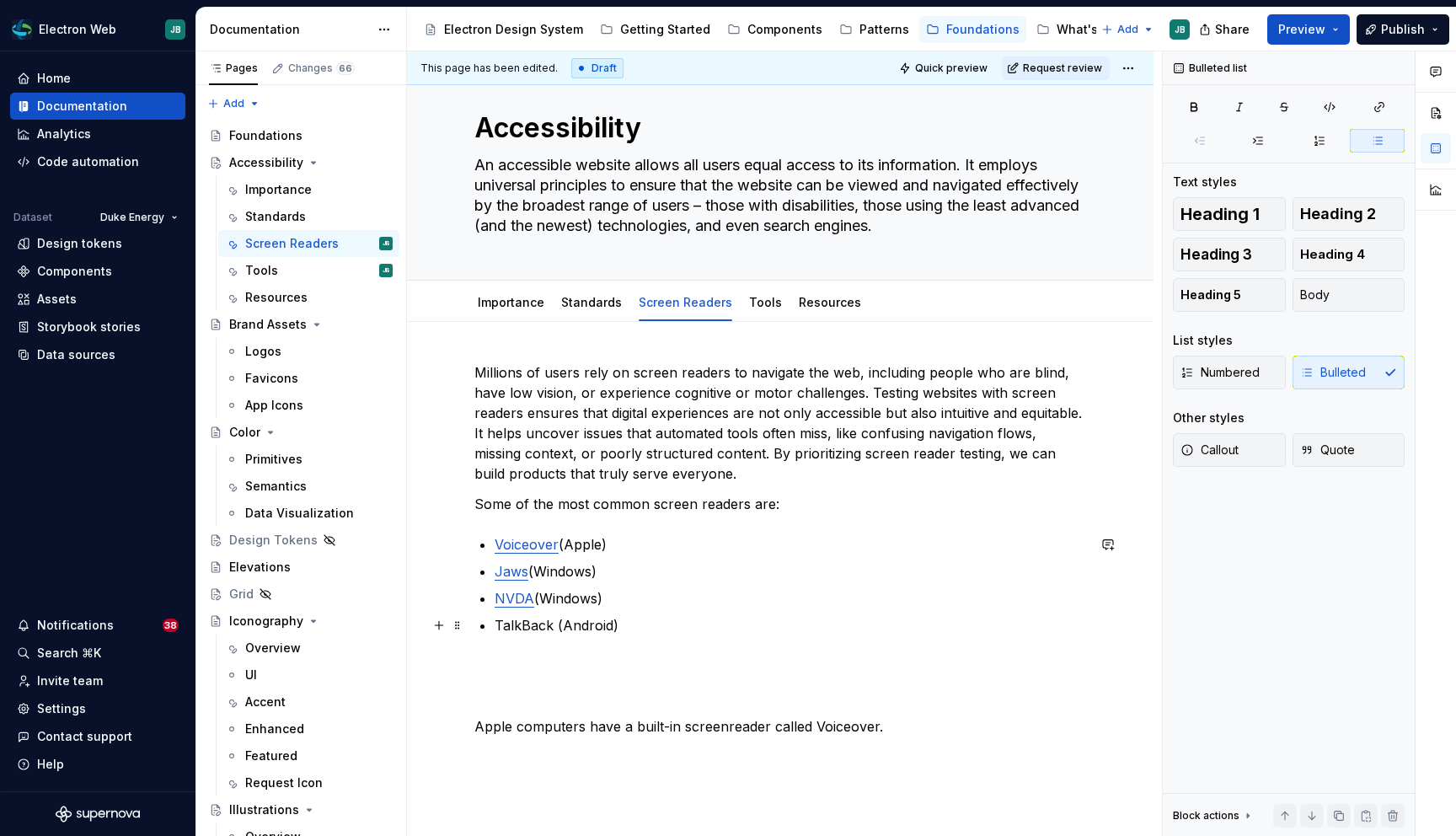
click at [521, 623] on p "TalkBack (Android)" at bounding box center [790, 625] width 591 height 20
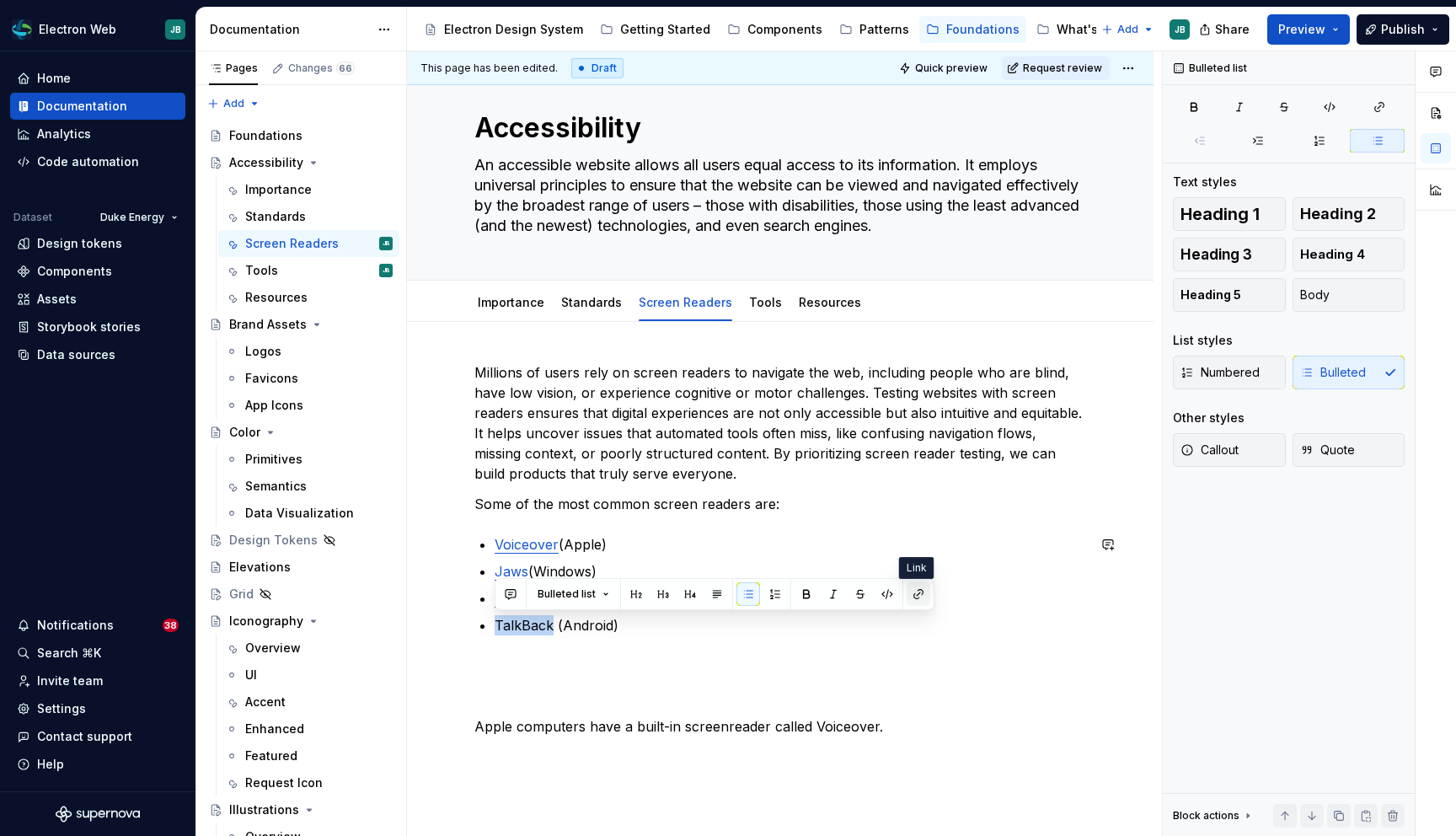
click at [921, 588] on button "button" at bounding box center [918, 594] width 24 height 24
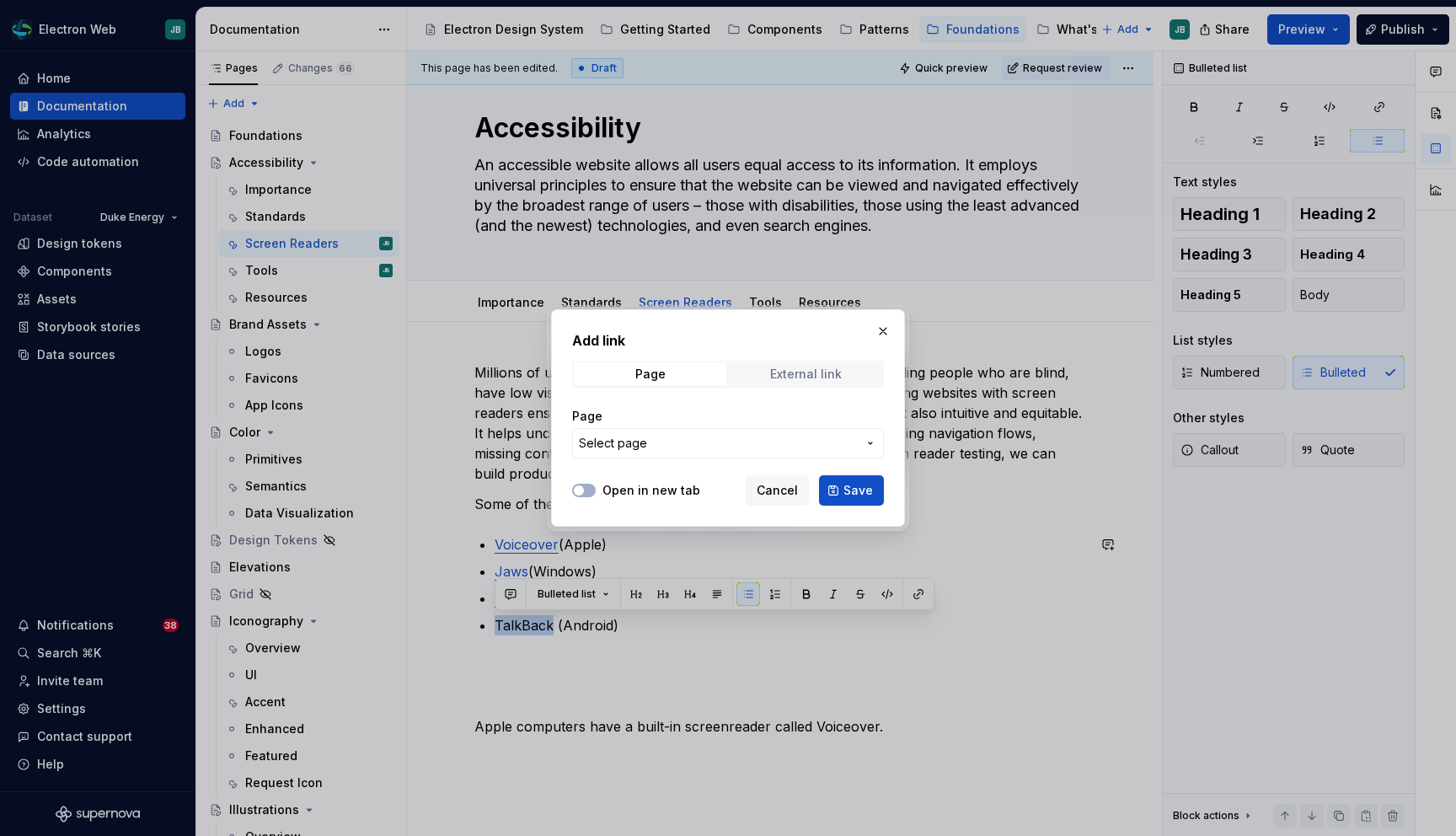
click at [834, 367] on div "External link" at bounding box center [806, 374] width 72 height 13
click at [688, 437] on input "URL" at bounding box center [728, 443] width 312 height 30
paste input "https://support.google.com/accessibility/android/answer/6283677?hl=en"
type input "https://support.google.com/accessibility/android/answer/6283677?hl=en"
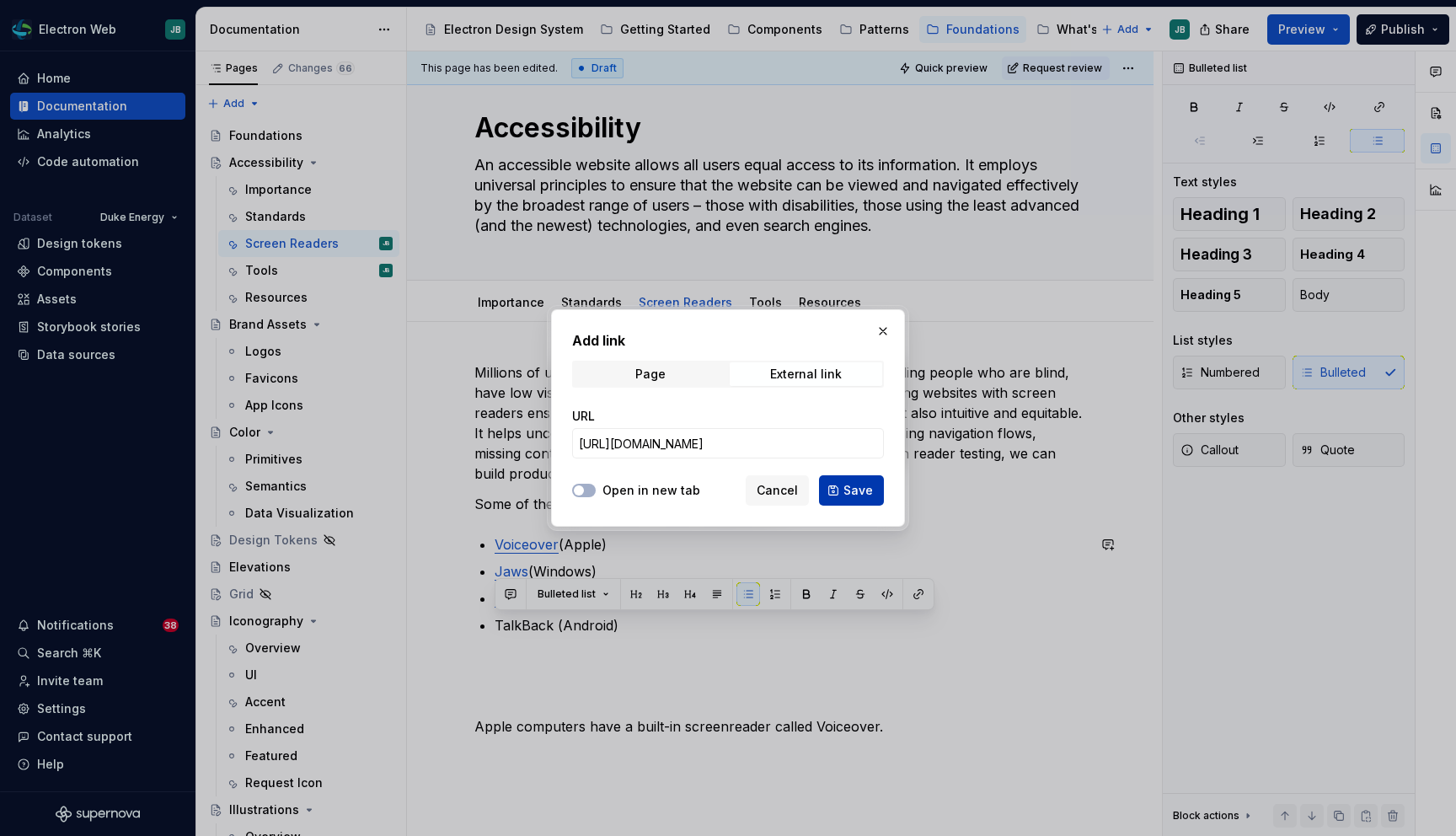
scroll to position [0, 0]
click at [852, 488] on span "Save" at bounding box center [857, 490] width 29 height 17
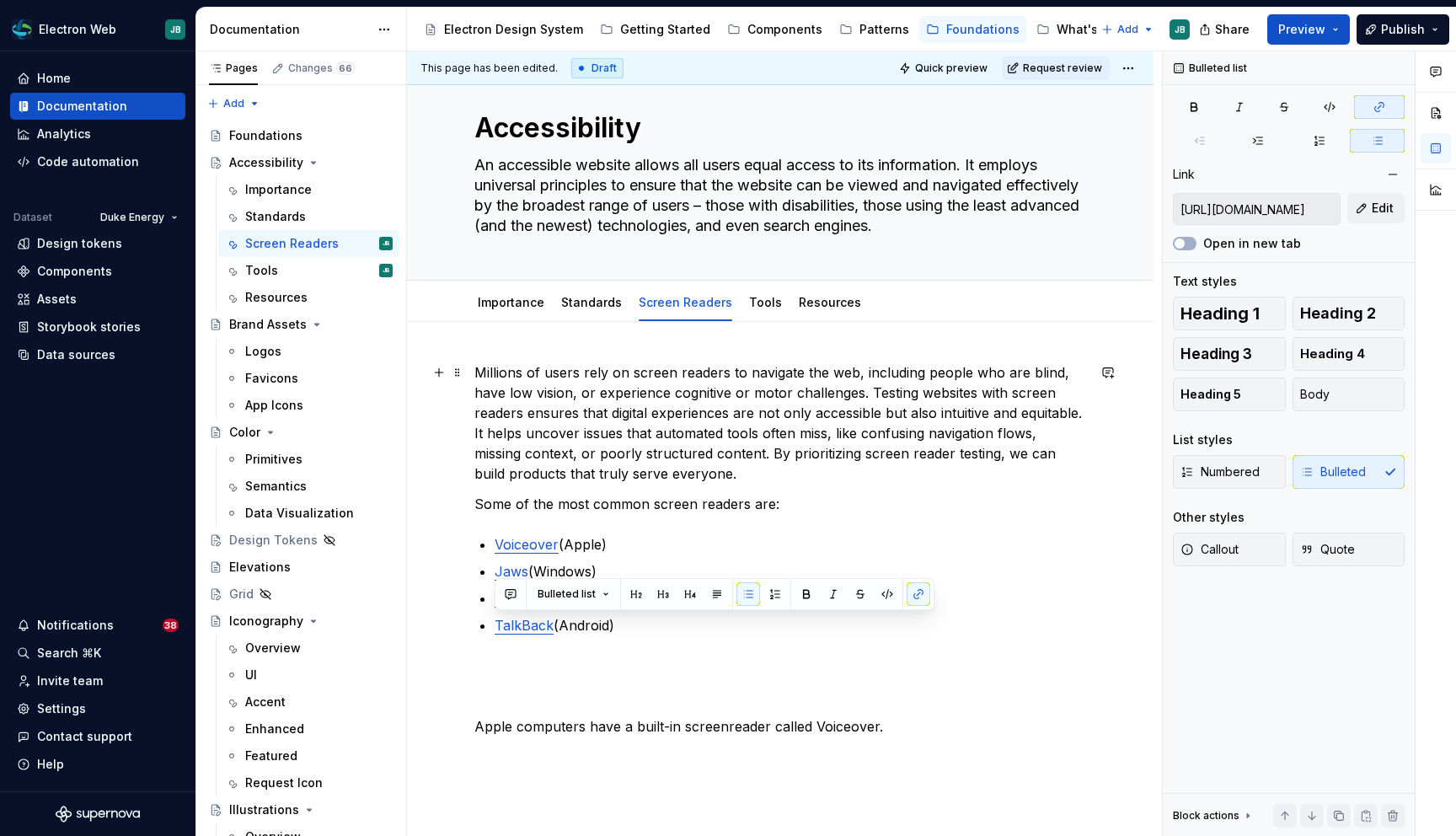
click at [873, 463] on p "Millions of users rely on screen readers to navigate the web, including people …" at bounding box center [780, 422] width 612 height 121
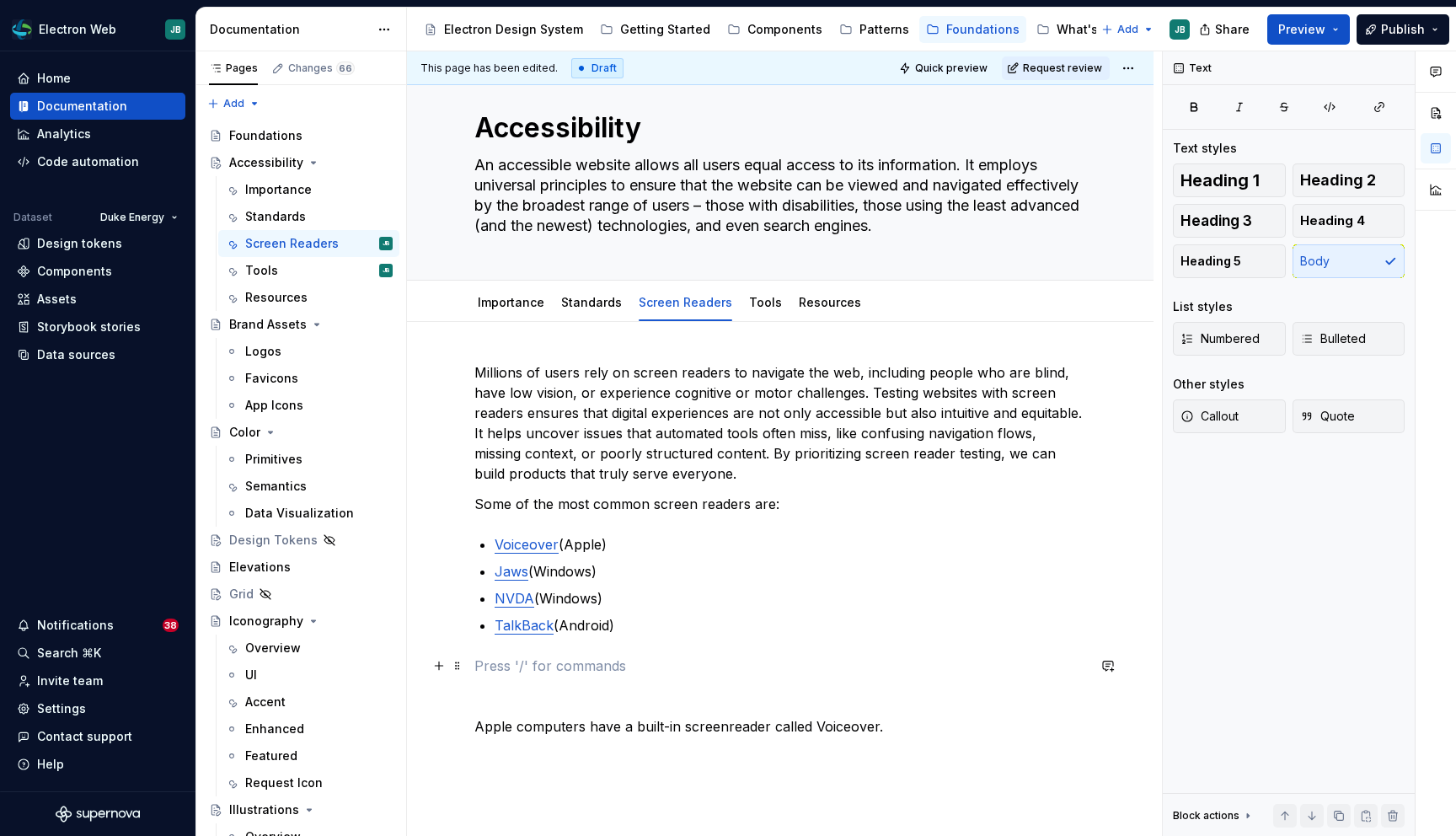
click at [505, 663] on p at bounding box center [780, 665] width 612 height 20
click at [1354, 175] on span "Heading 2" at bounding box center [1338, 180] width 76 height 17
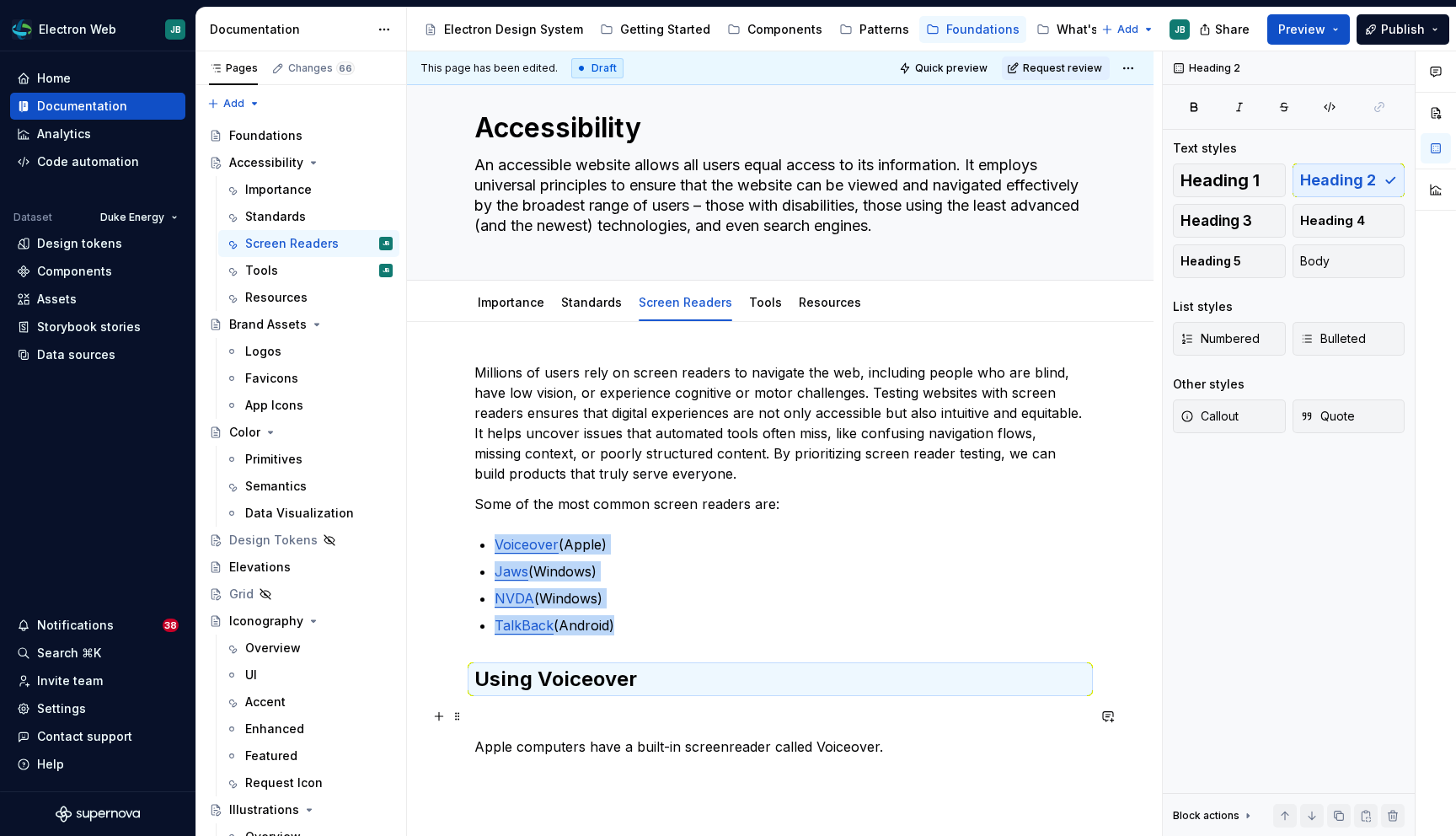
click at [585, 713] on p at bounding box center [780, 716] width 612 height 20
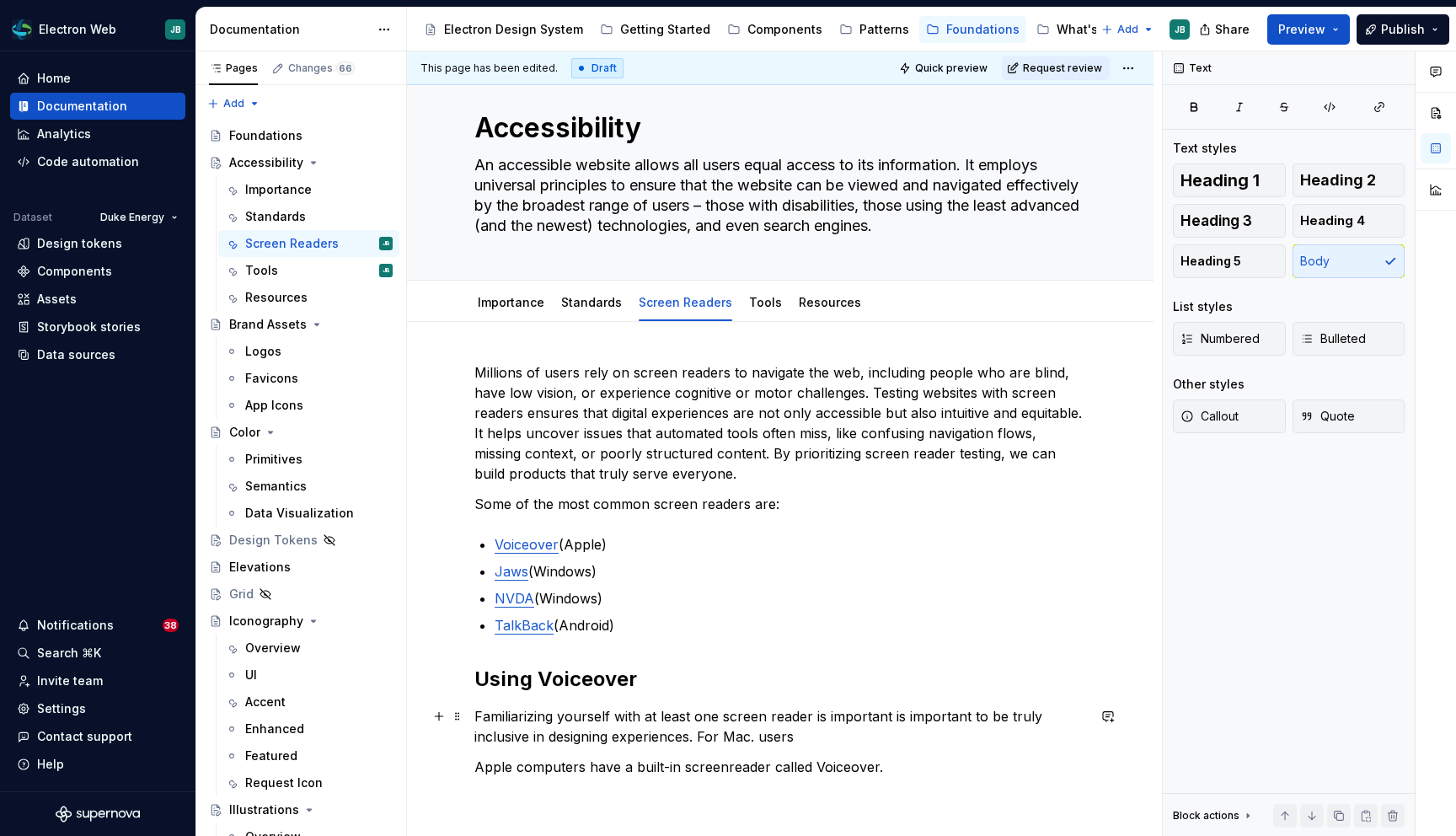
click at [755, 742] on p "Familiarizing yourself with at least one screen reader is important is importan…" at bounding box center [780, 726] width 612 height 40
click at [799, 741] on p "Familiarizing yourself with at least one screen reader is important is importan…" at bounding box center [780, 726] width 612 height 40
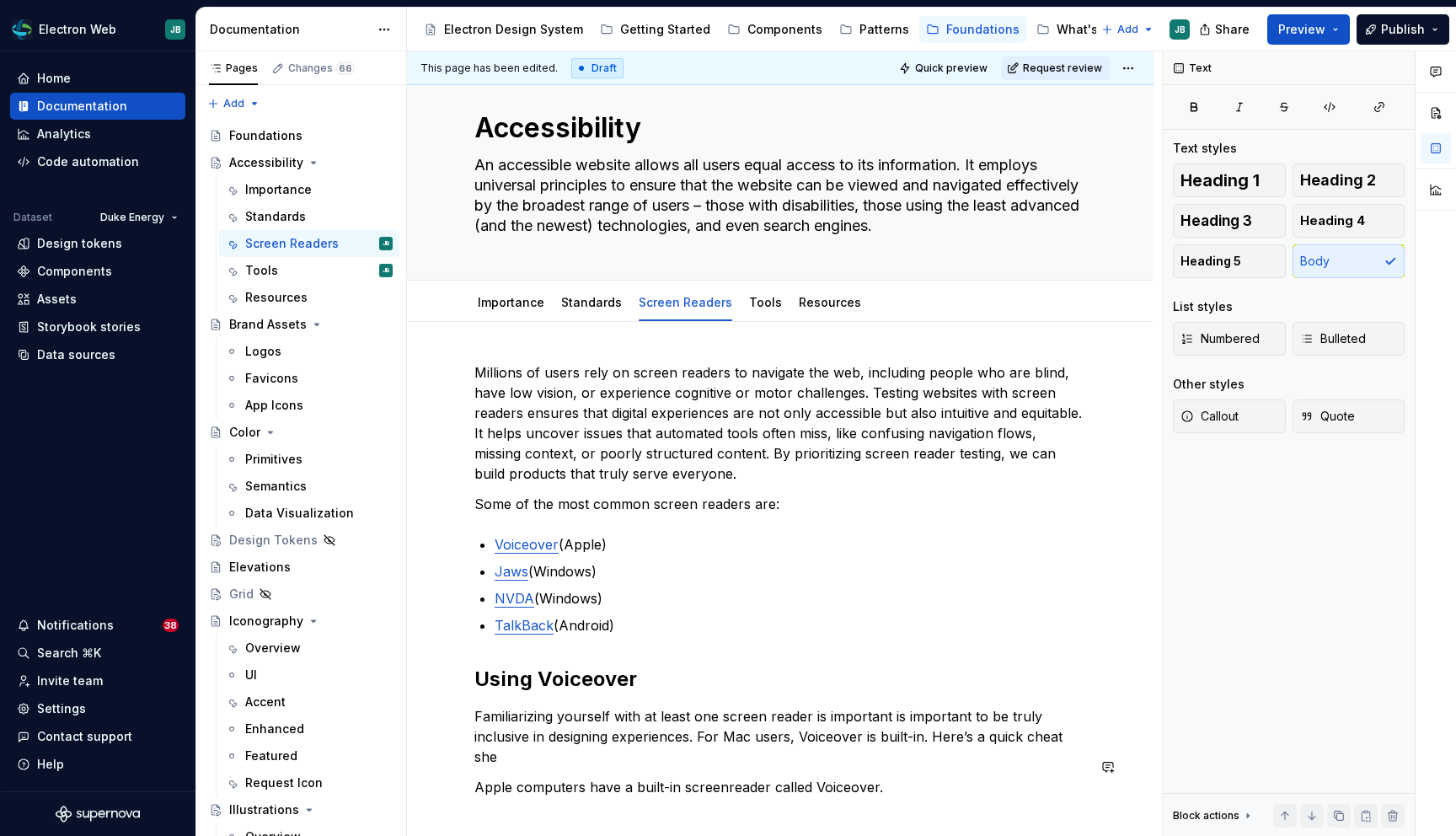
scroll to position [43, 0]
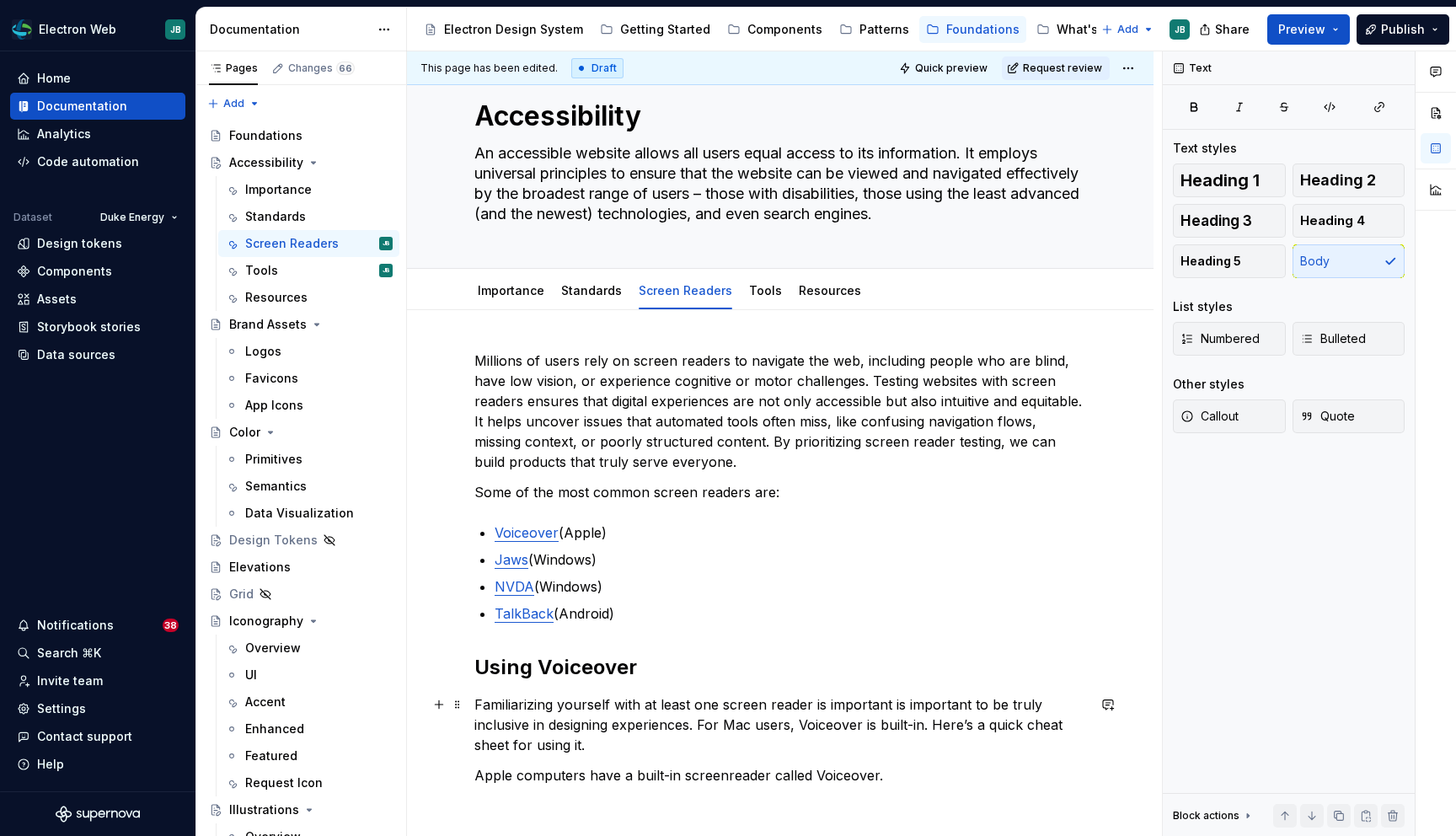
click at [825, 719] on p "Familiarizing yourself with at least one screen reader is important is importan…" at bounding box center [780, 725] width 612 height 60
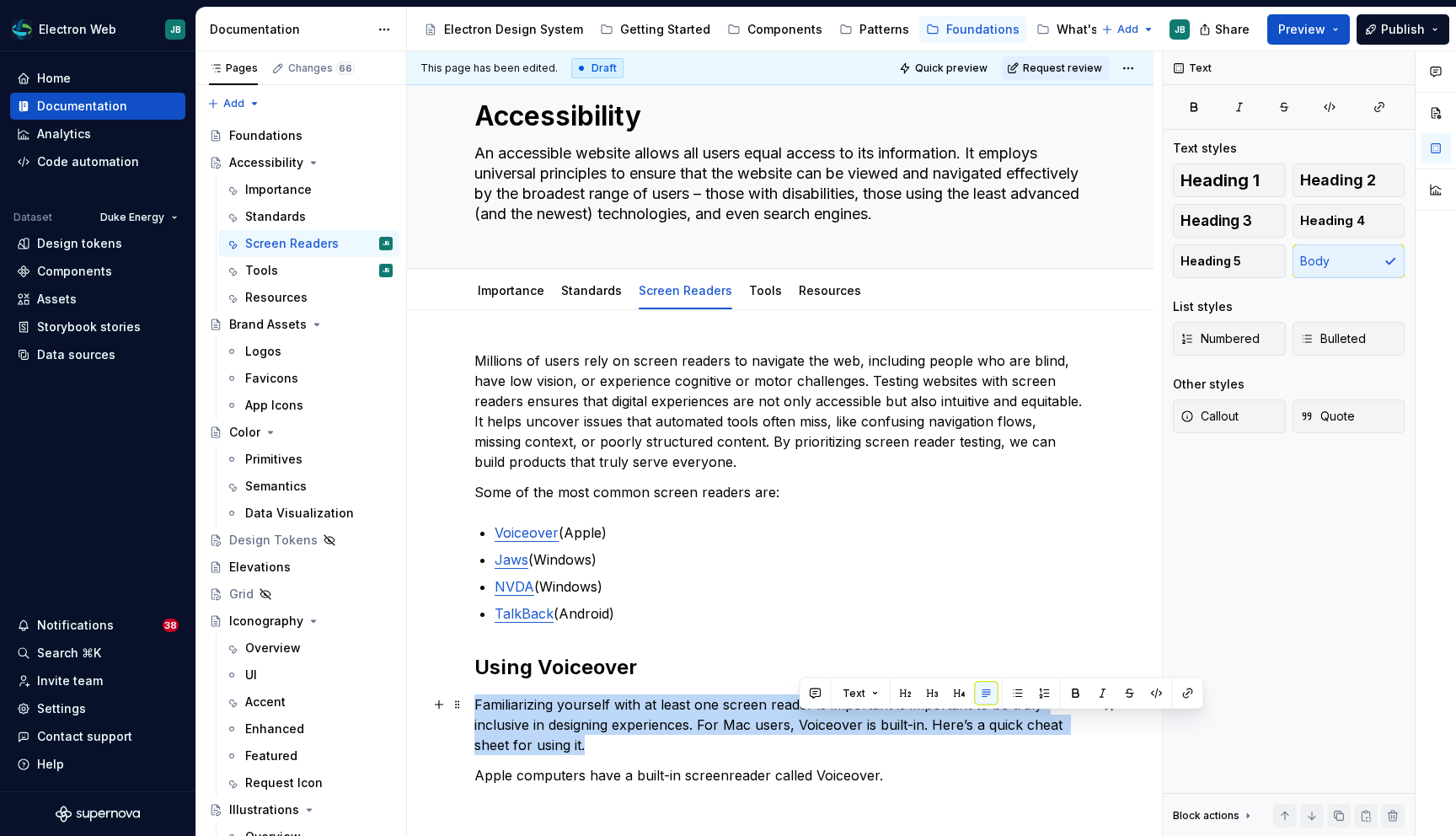
click at [825, 719] on p "Familiarizing yourself with at least one screen reader is important is importan…" at bounding box center [780, 725] width 612 height 60
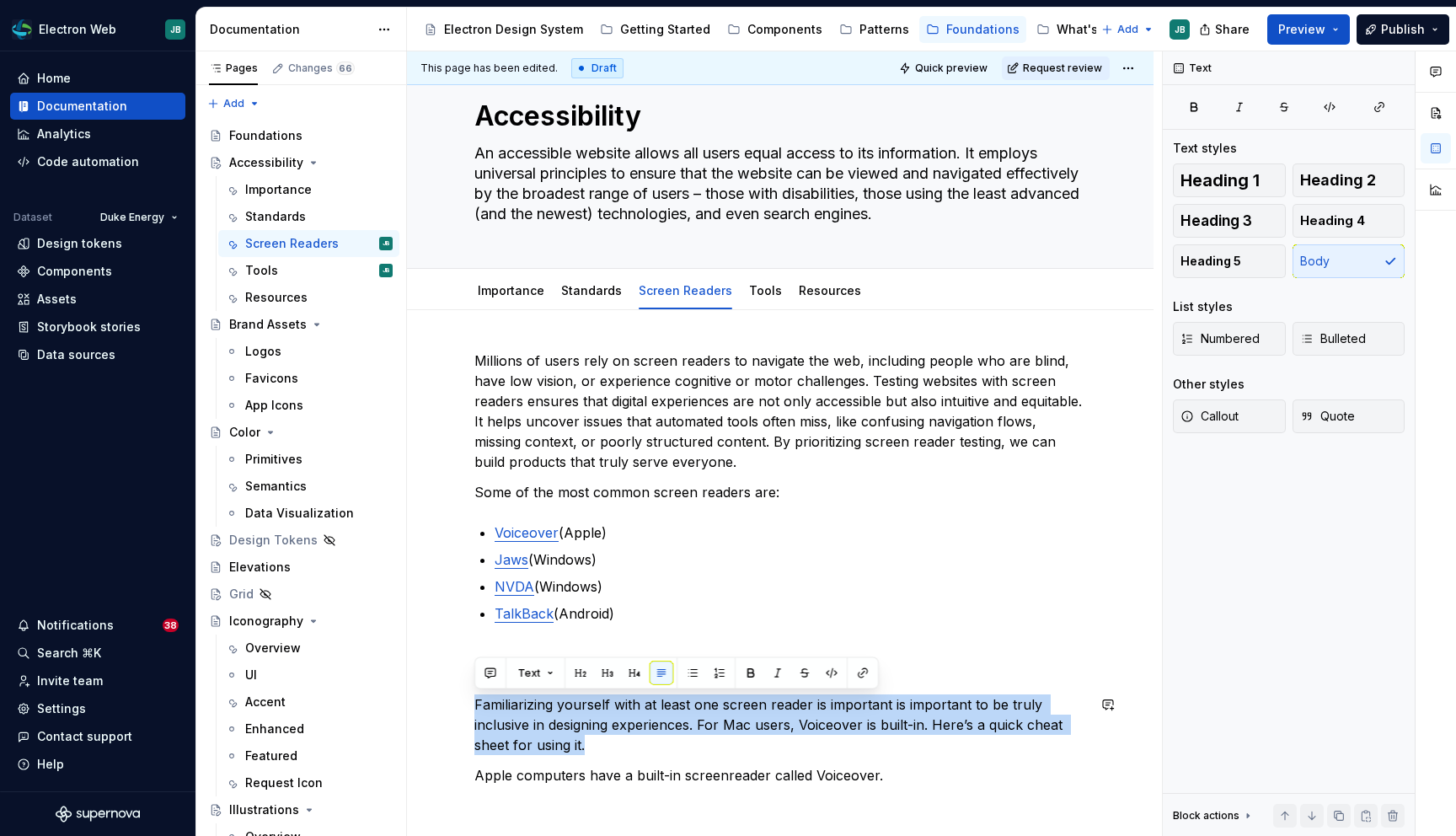
copy p "Familiarizing yourself with at least one screen reader is important is importan…"
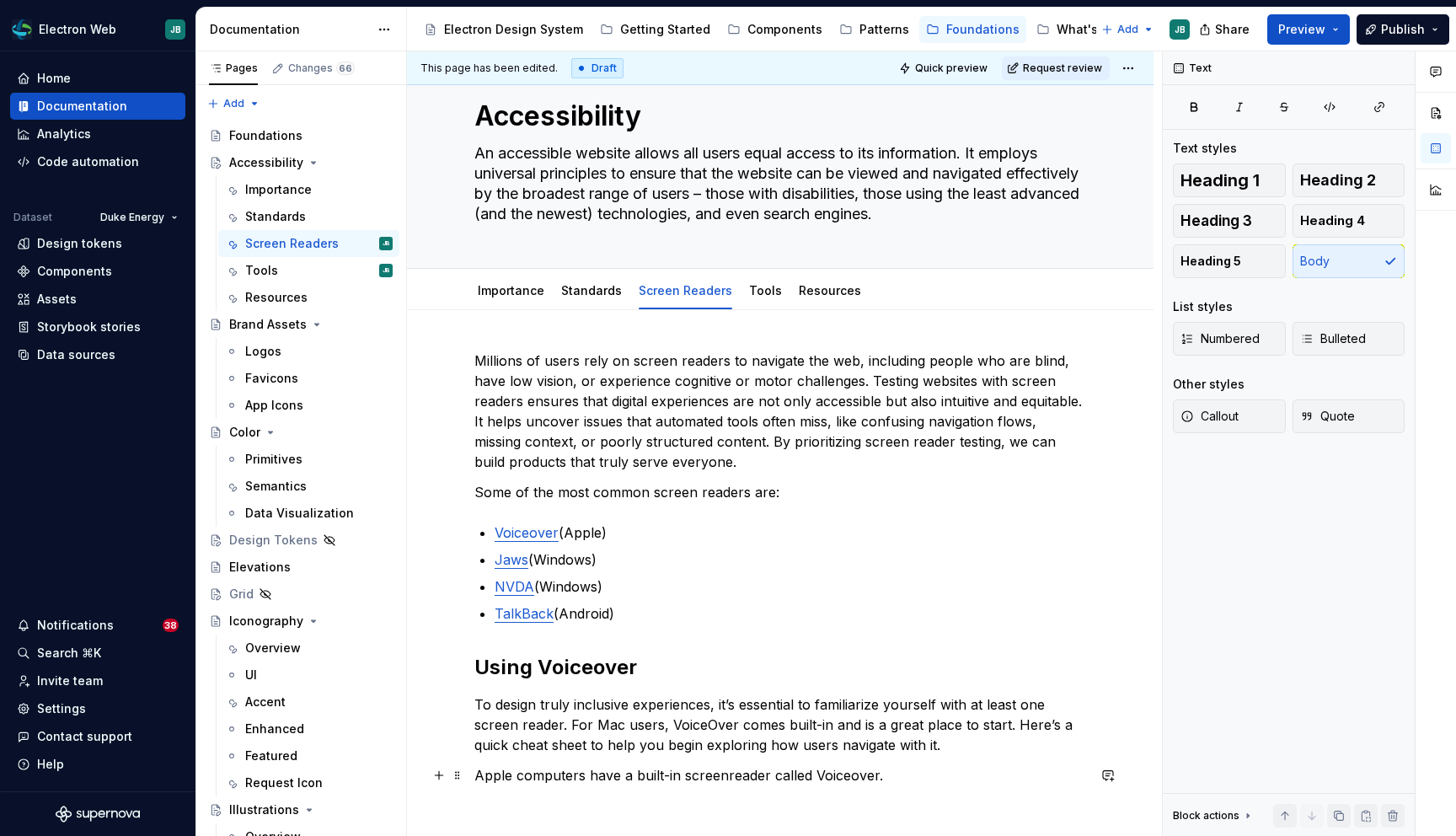
click at [818, 773] on p "Apple computers have a built-in screenreader called Voiceover." at bounding box center [780, 775] width 612 height 20
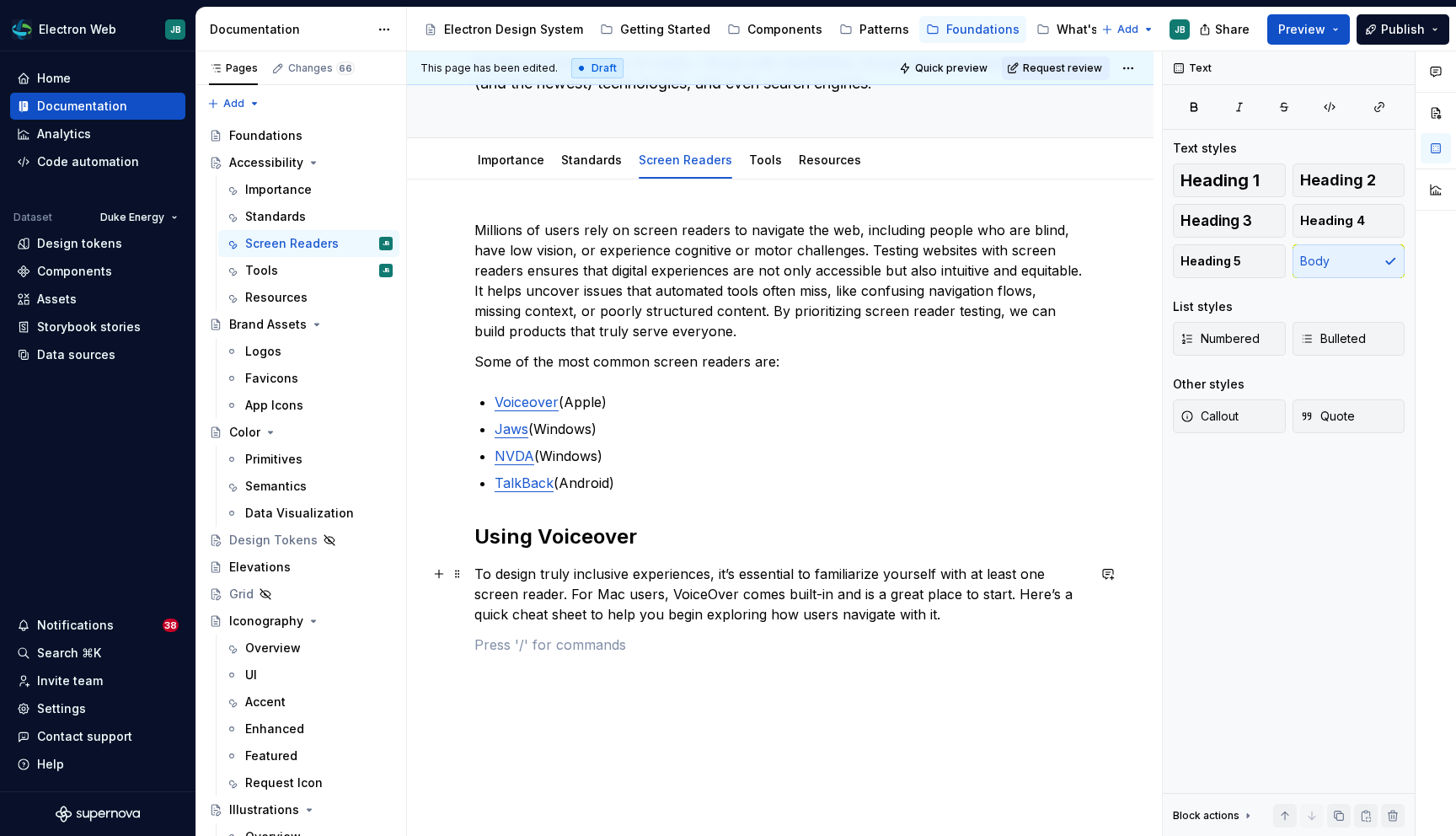
scroll to position [175, 0]
type textarea "*"
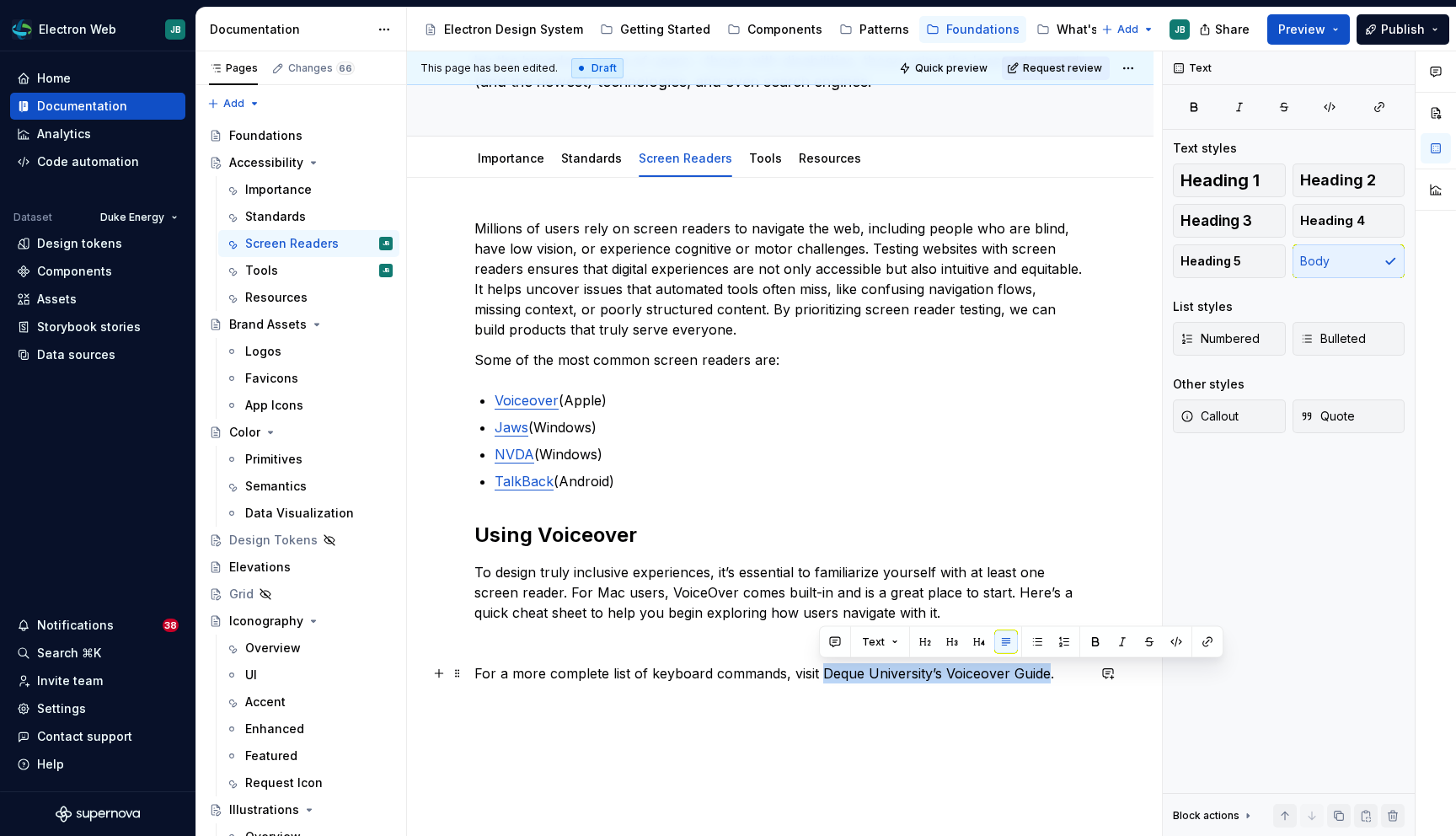
drag, startPoint x: 1045, startPoint y: 675, endPoint x: 819, endPoint y: 678, distance: 226.0
click at [819, 678] on p "For a more complete list of keyboard commands, visit Deque University’s Voiceov…" at bounding box center [780, 673] width 612 height 20
click at [1204, 644] on button "button" at bounding box center [1207, 642] width 24 height 24
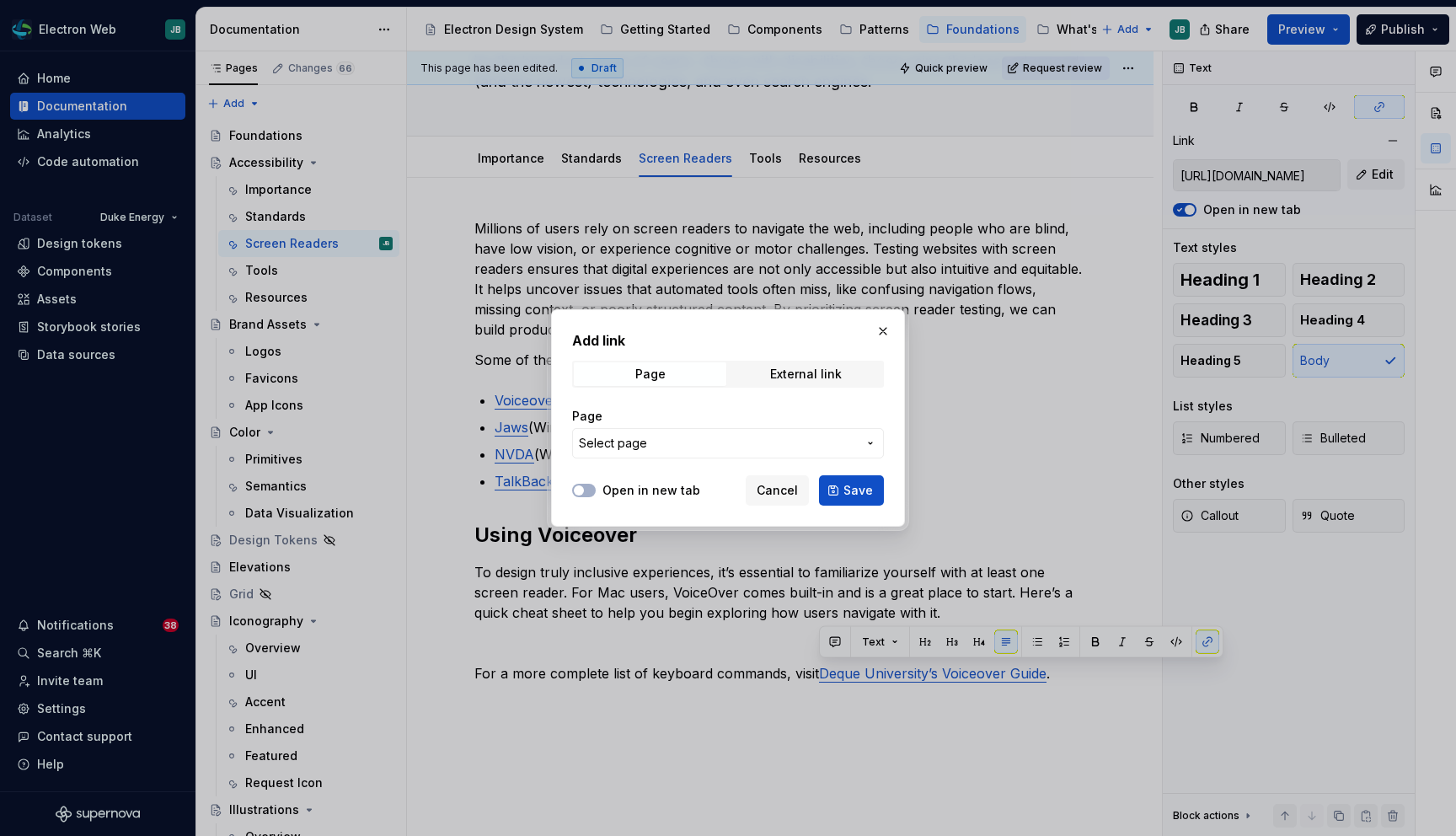
click at [816, 360] on div "Page External link" at bounding box center [728, 374] width 312 height 27
click at [813, 376] on div "External link" at bounding box center [806, 374] width 72 height 13
click at [697, 446] on input "URL" at bounding box center [728, 443] width 312 height 30
paste input "https://dequeuniversity.com/screenreaders/voiceover-keyboard-shortcuts"
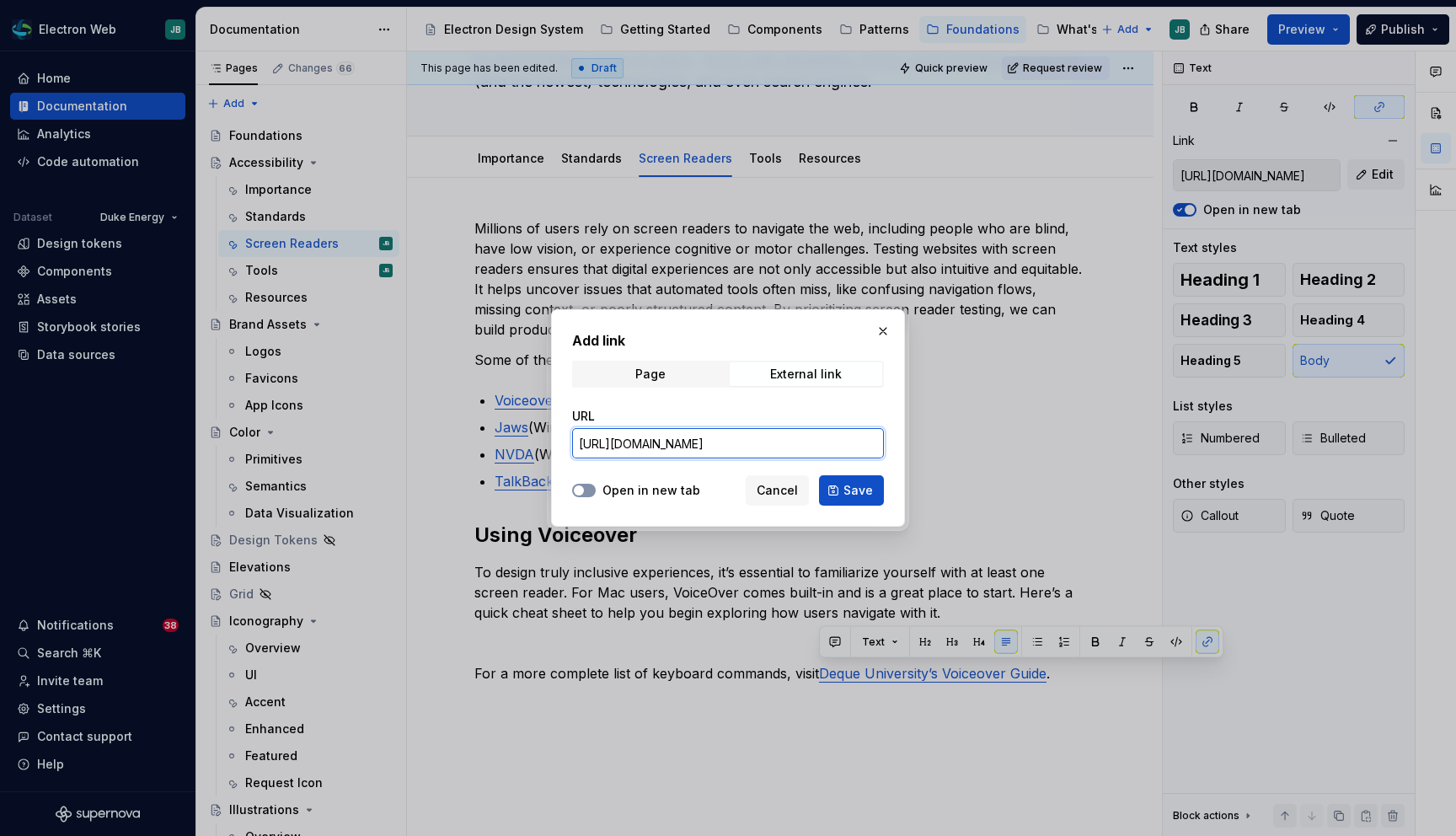
type input "https://dequeuniversity.com/screenreaders/voiceover-keyboard-shortcuts"
click at [591, 484] on button "Open in new tab" at bounding box center [583, 490] width 24 height 13
click at [866, 489] on span "Save" at bounding box center [857, 490] width 29 height 17
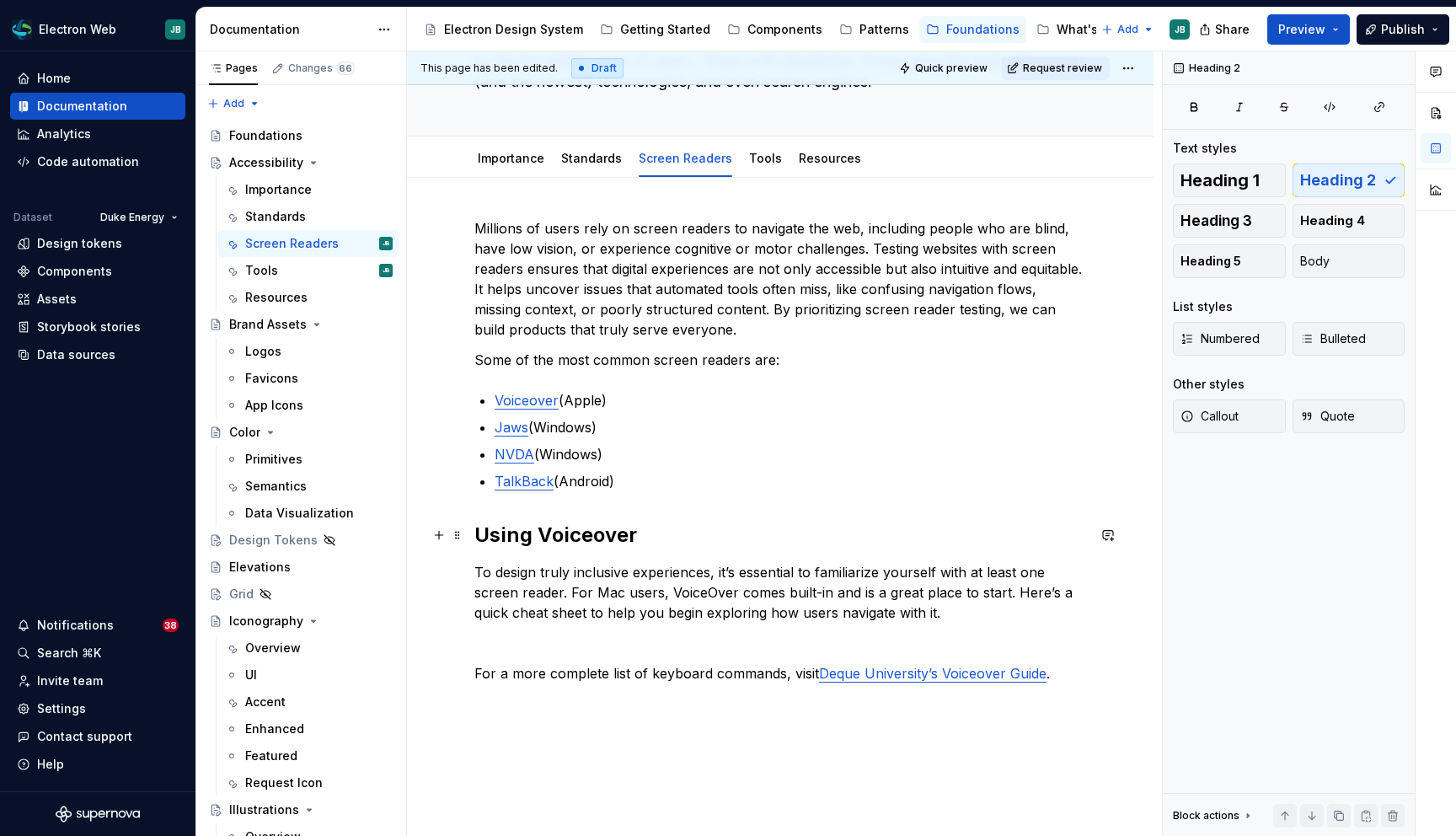
click at [904, 523] on h2 "Using Voiceover" at bounding box center [780, 535] width 612 height 27
click at [530, 641] on p at bounding box center [780, 643] width 612 height 20
click at [456, 643] on span at bounding box center [457, 643] width 13 height 24
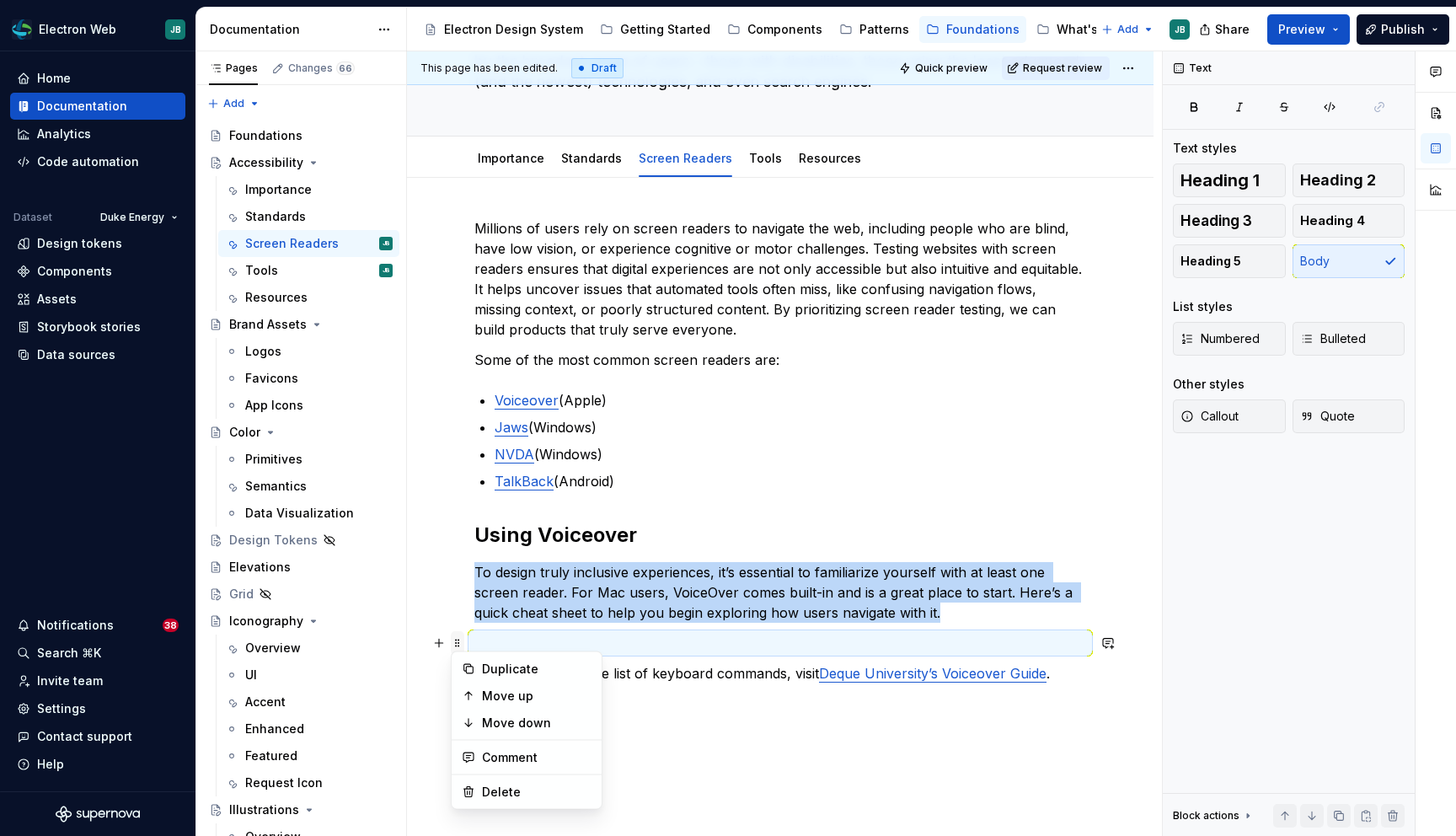
click at [456, 642] on span at bounding box center [457, 643] width 13 height 24
click at [438, 643] on button "button" at bounding box center [438, 643] width 24 height 24
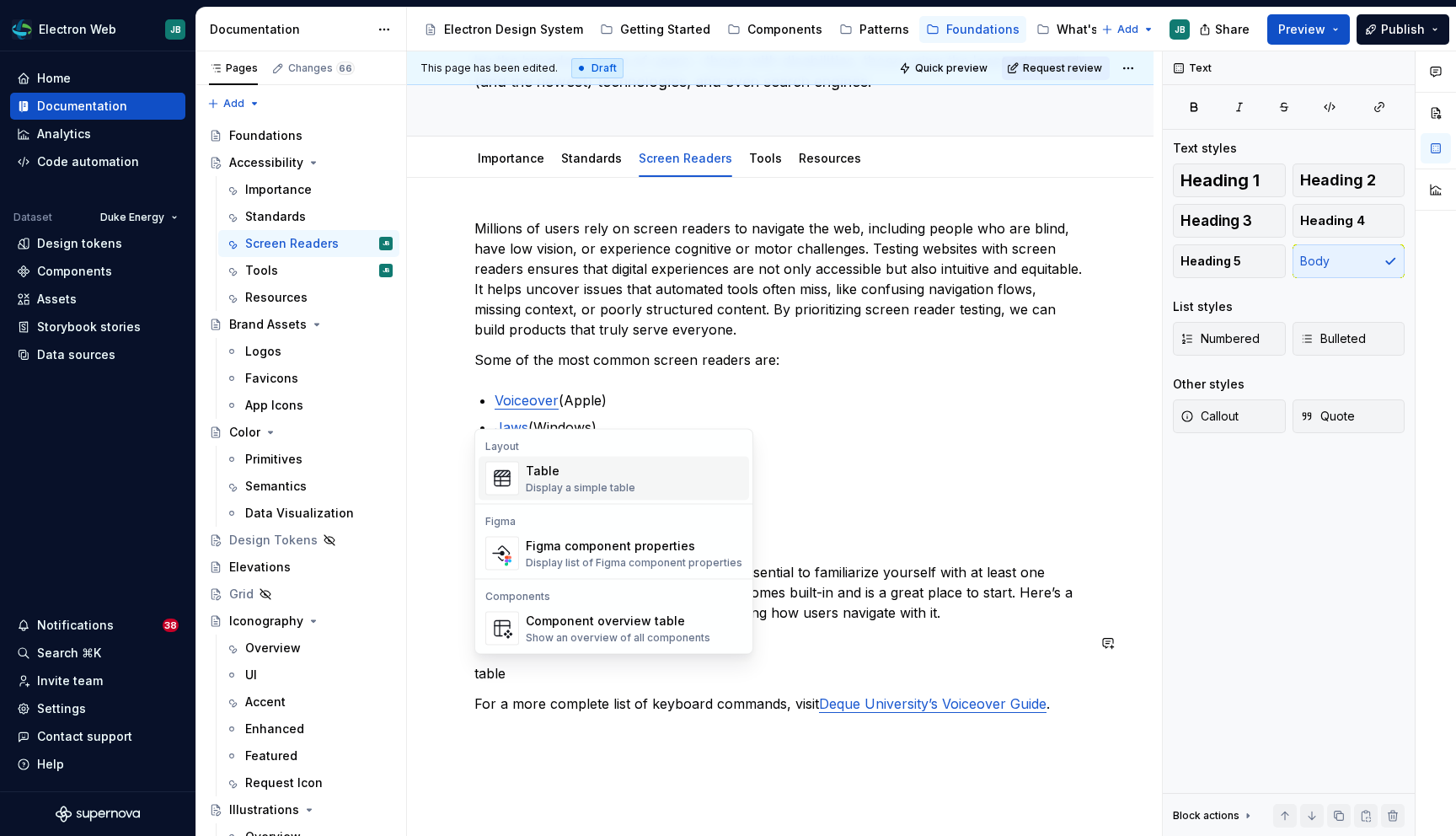
click at [597, 476] on div "Table" at bounding box center [580, 470] width 109 height 17
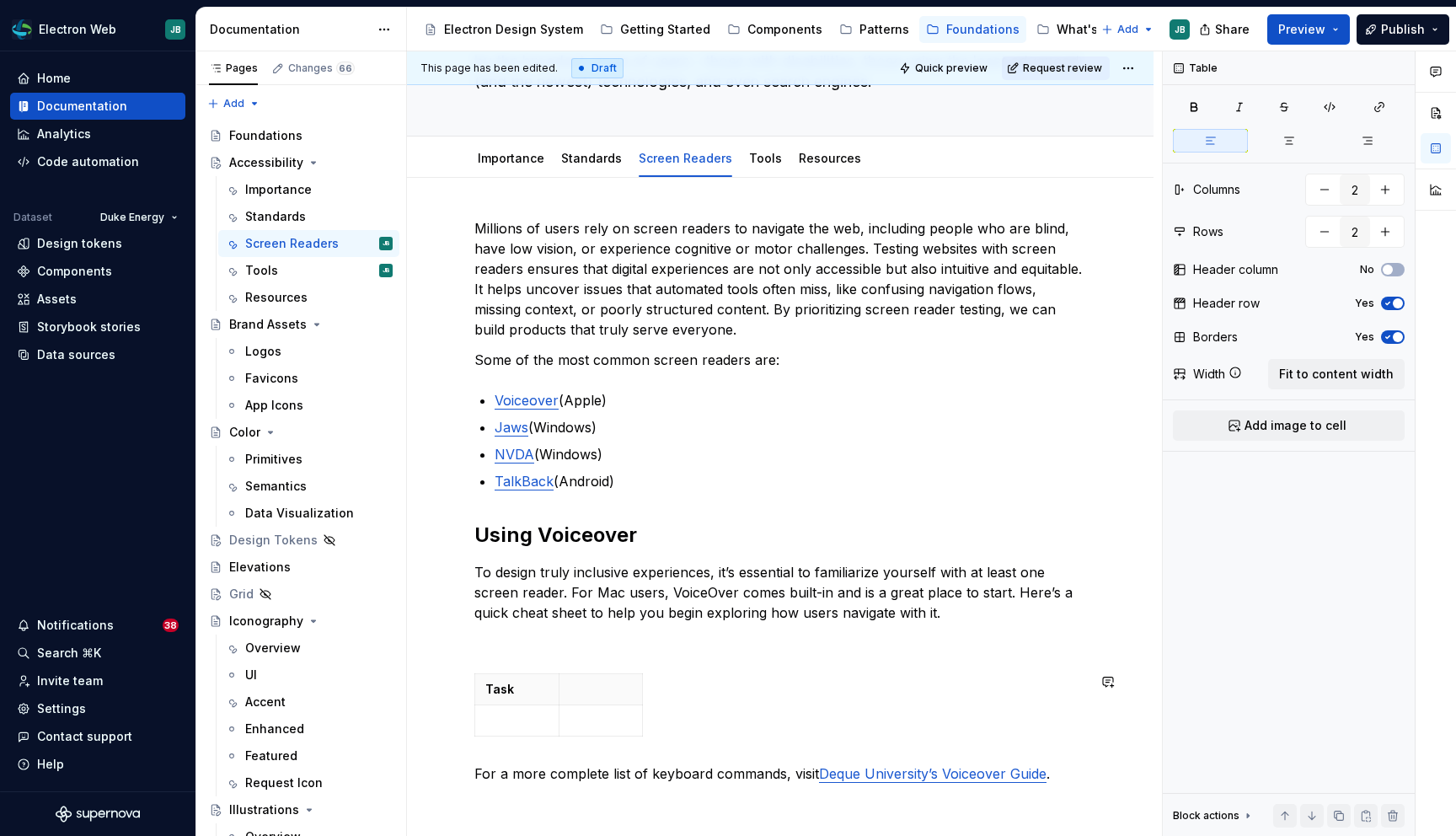
click at [584, 670] on div "Millions of users rely on screen readers to navigate the web, including people …" at bounding box center [780, 501] width 612 height 566
click at [584, 687] on p at bounding box center [600, 689] width 63 height 17
click at [529, 719] on p at bounding box center [517, 720] width 62 height 17
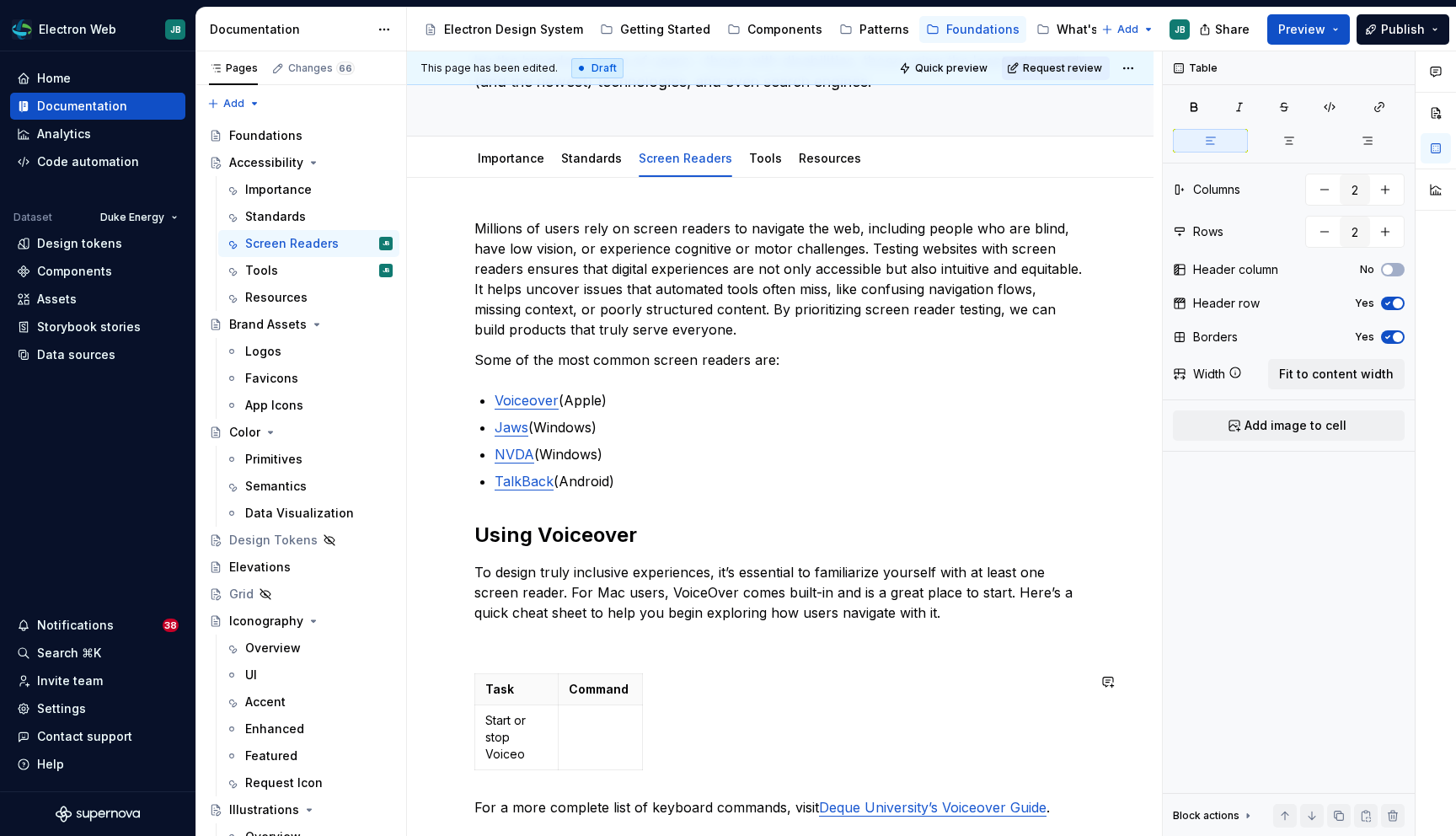
scroll to position [184, 0]
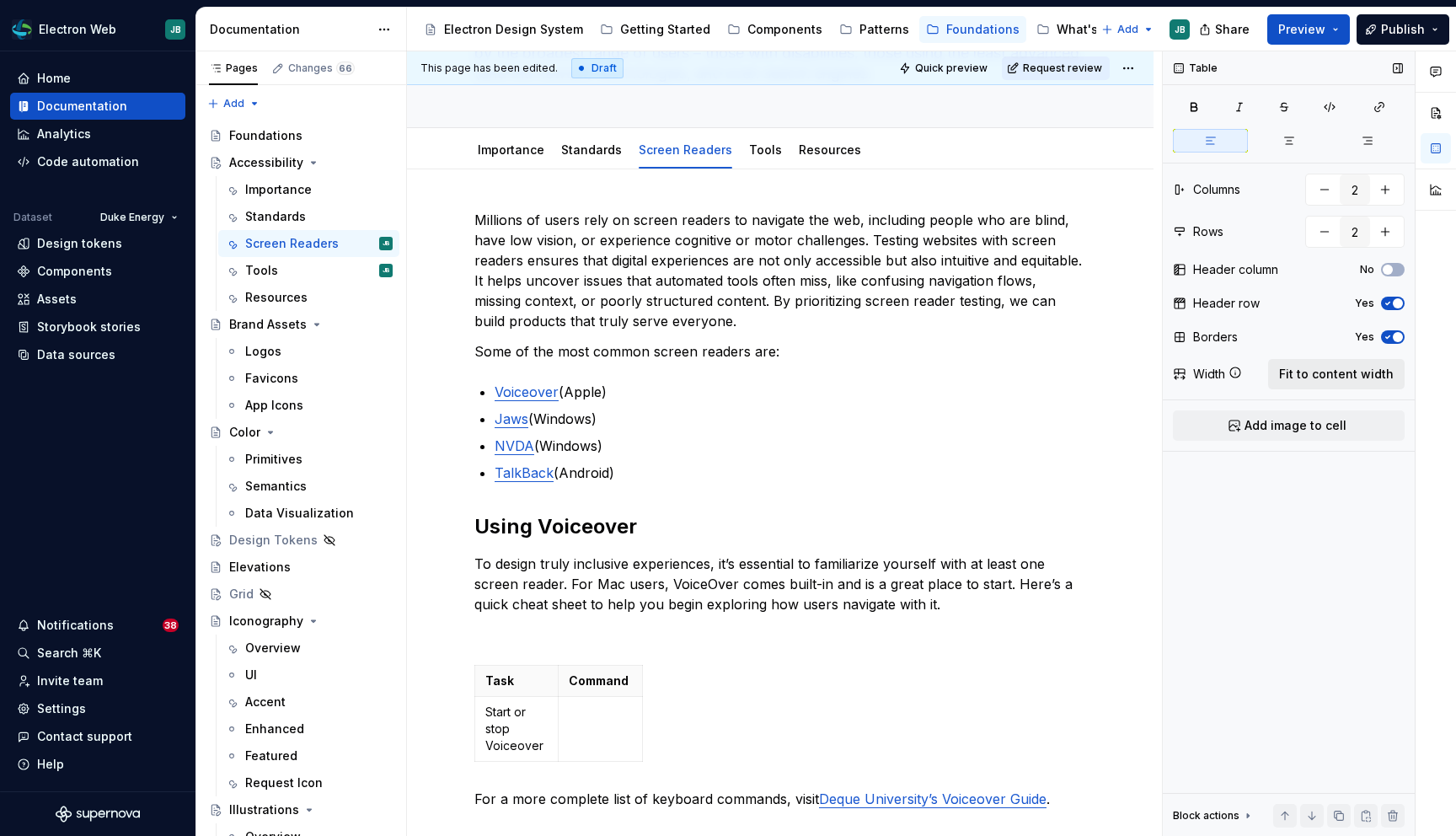
click at [1339, 376] on span "Fit to content width" at bounding box center [1336, 374] width 115 height 17
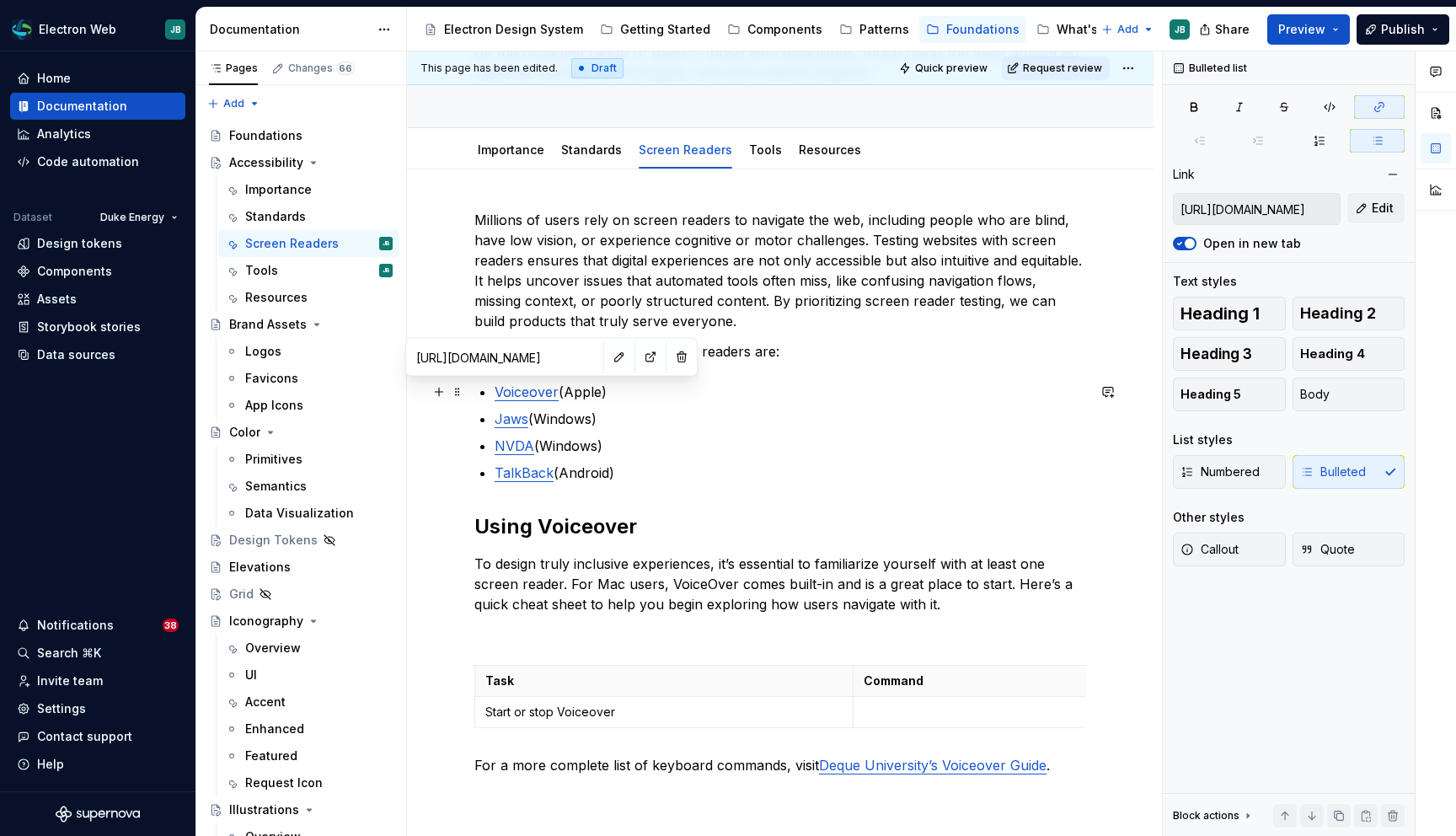
click at [533, 393] on link "Voiceover" at bounding box center [527, 391] width 64 height 17
click at [599, 530] on h2 "Using Voiceover" at bounding box center [780, 527] width 612 height 27
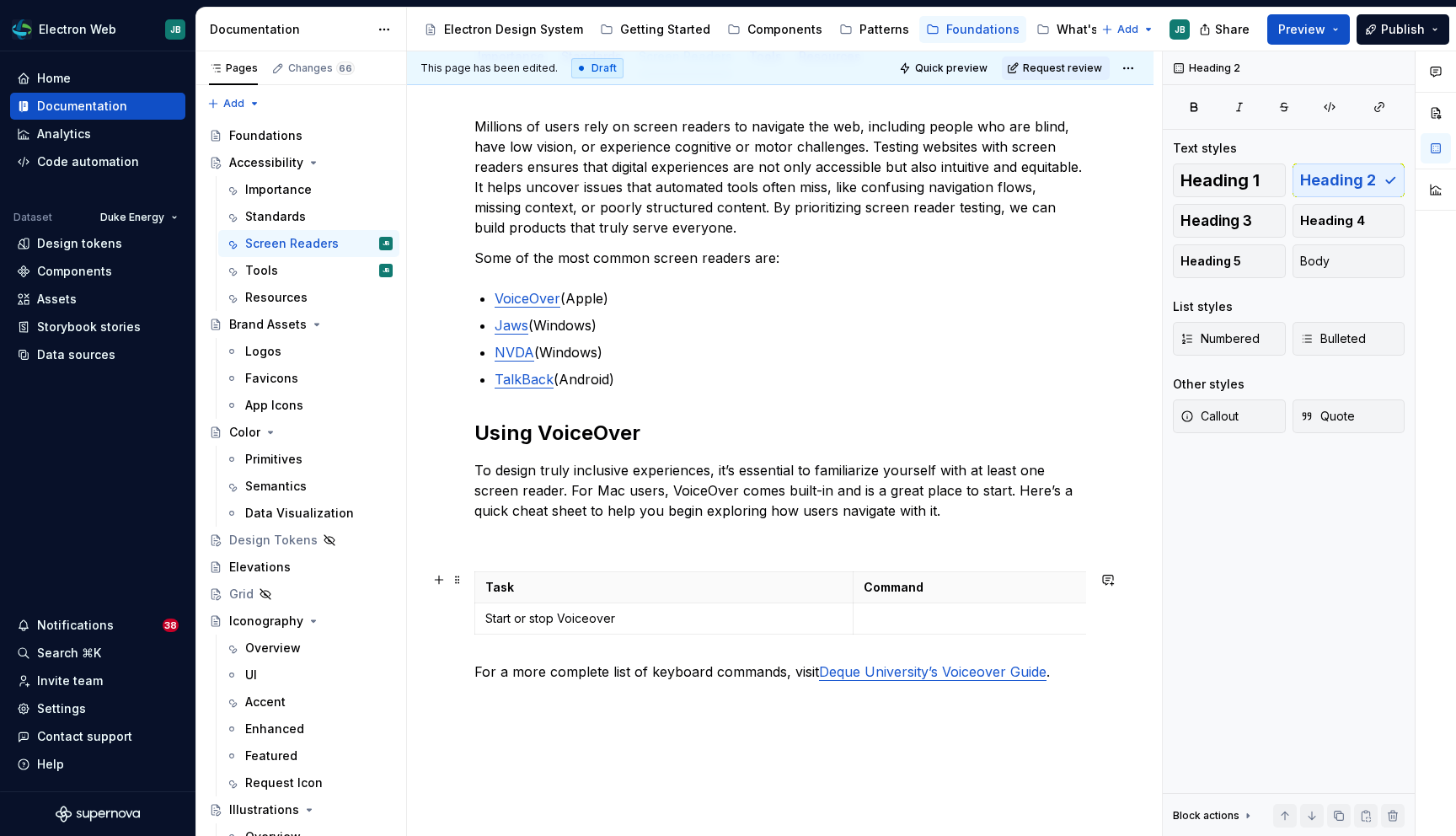
scroll to position [340, 0]
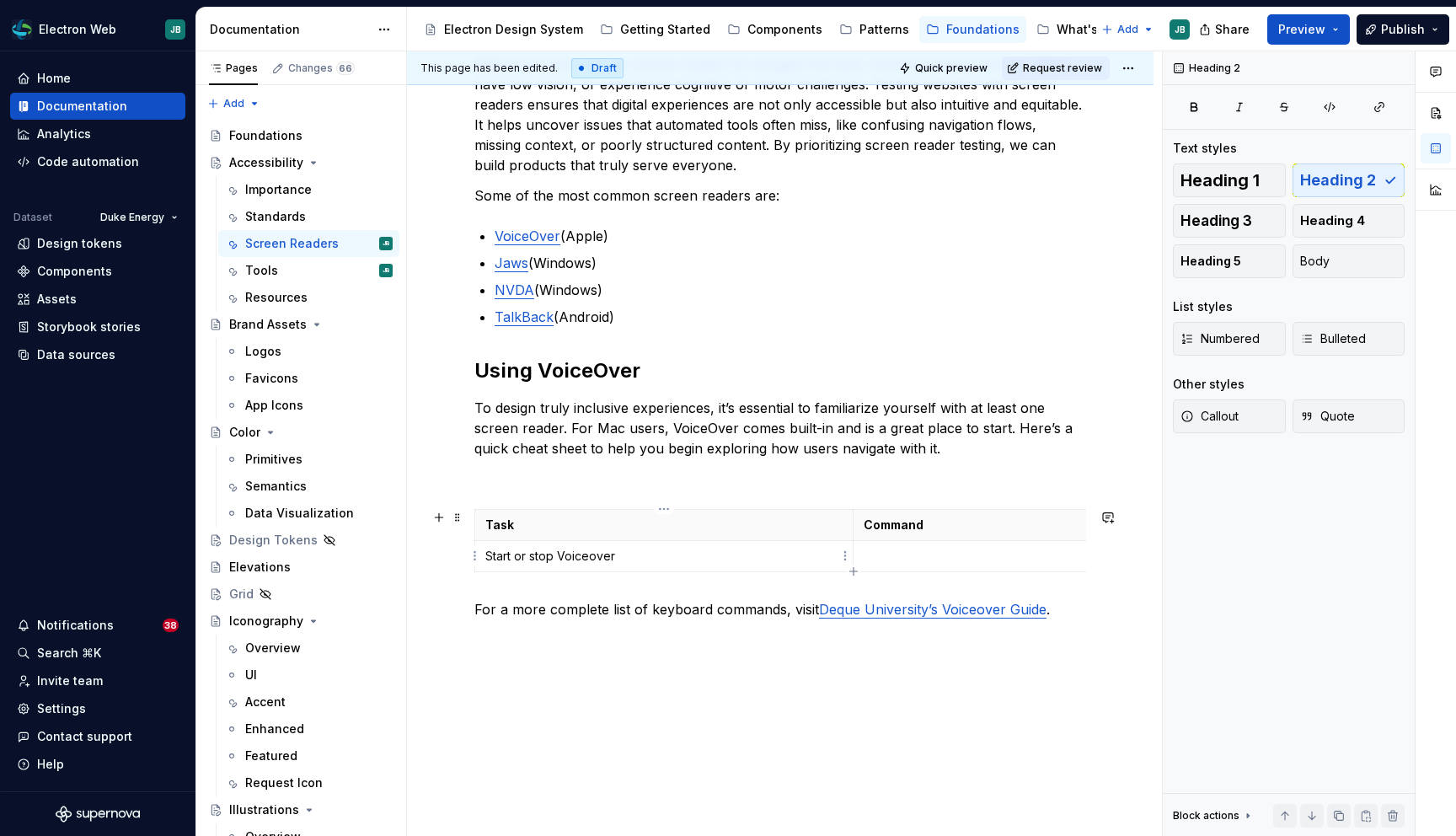
click at [595, 557] on p "Start or stop Voiceover" at bounding box center [664, 556] width 358 height 17
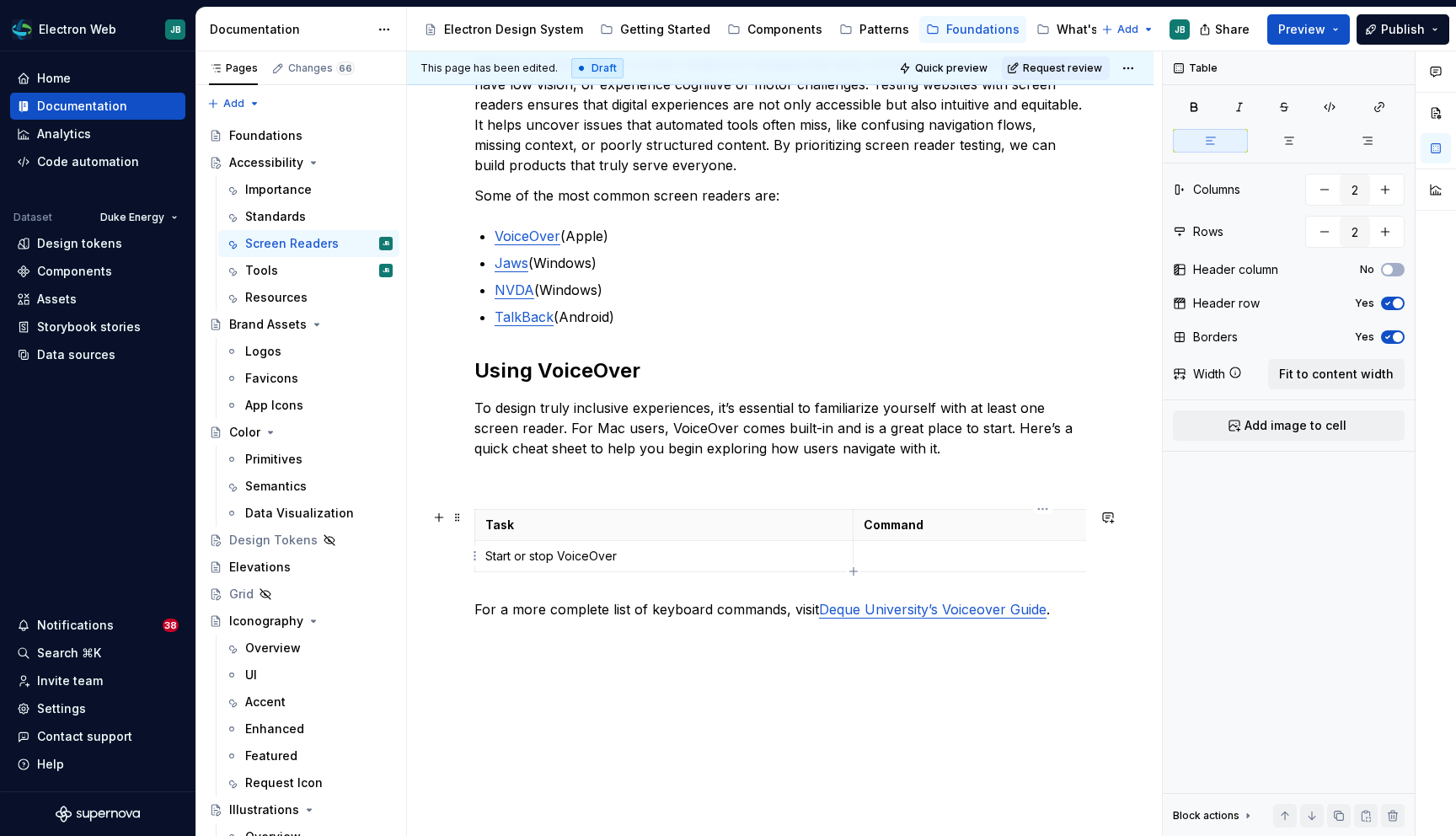
click at [907, 557] on p at bounding box center [1042, 556] width 358 height 17
type textarea "*"
click at [474, 561] on html "Electron Web JB Home Documentation Analytics Code automation Dataset Duke Energ…" at bounding box center [728, 418] width 1456 height 836
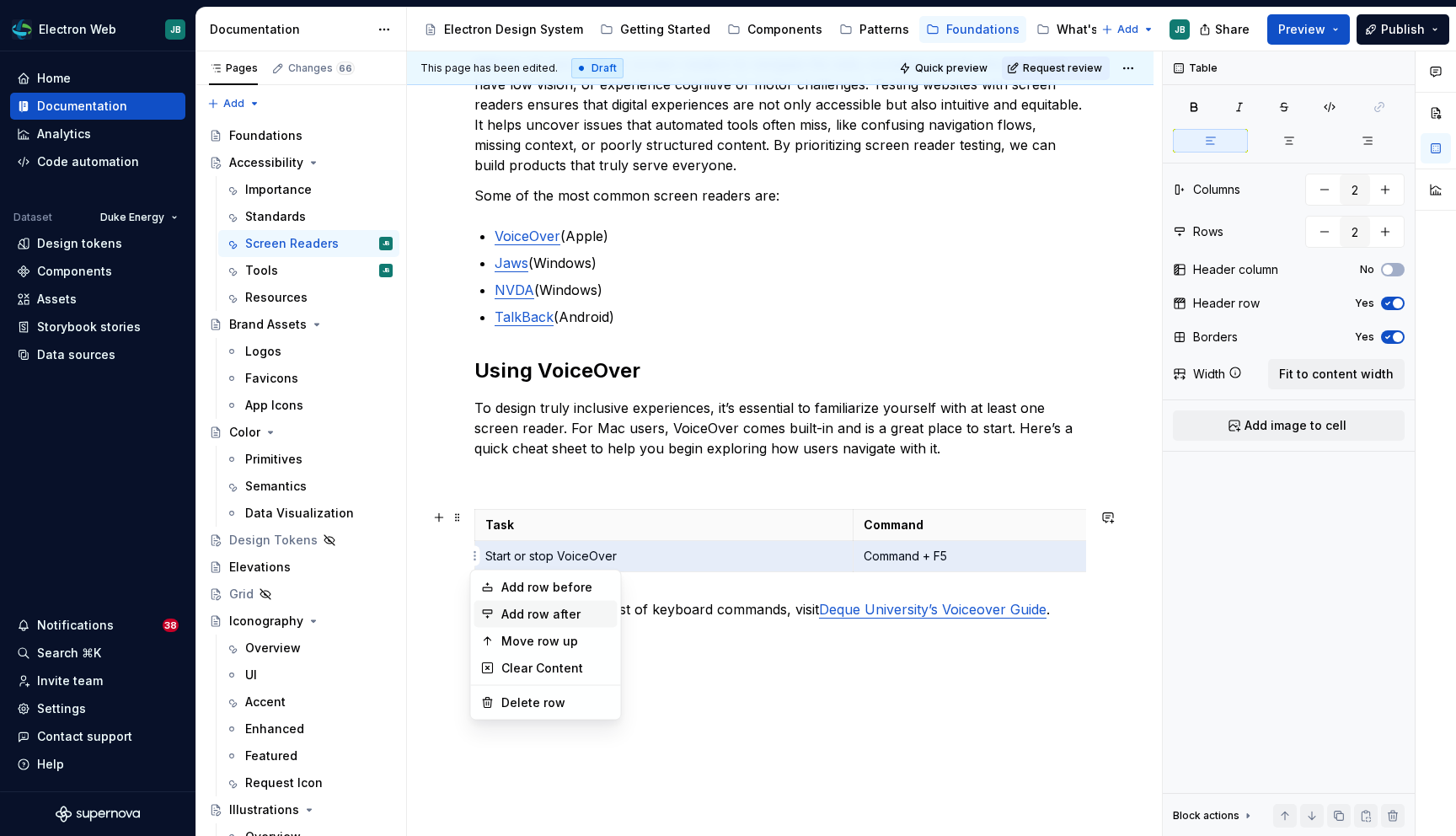
click at [555, 606] on div "Add row after" at bounding box center [556, 614] width 109 height 17
type input "3"
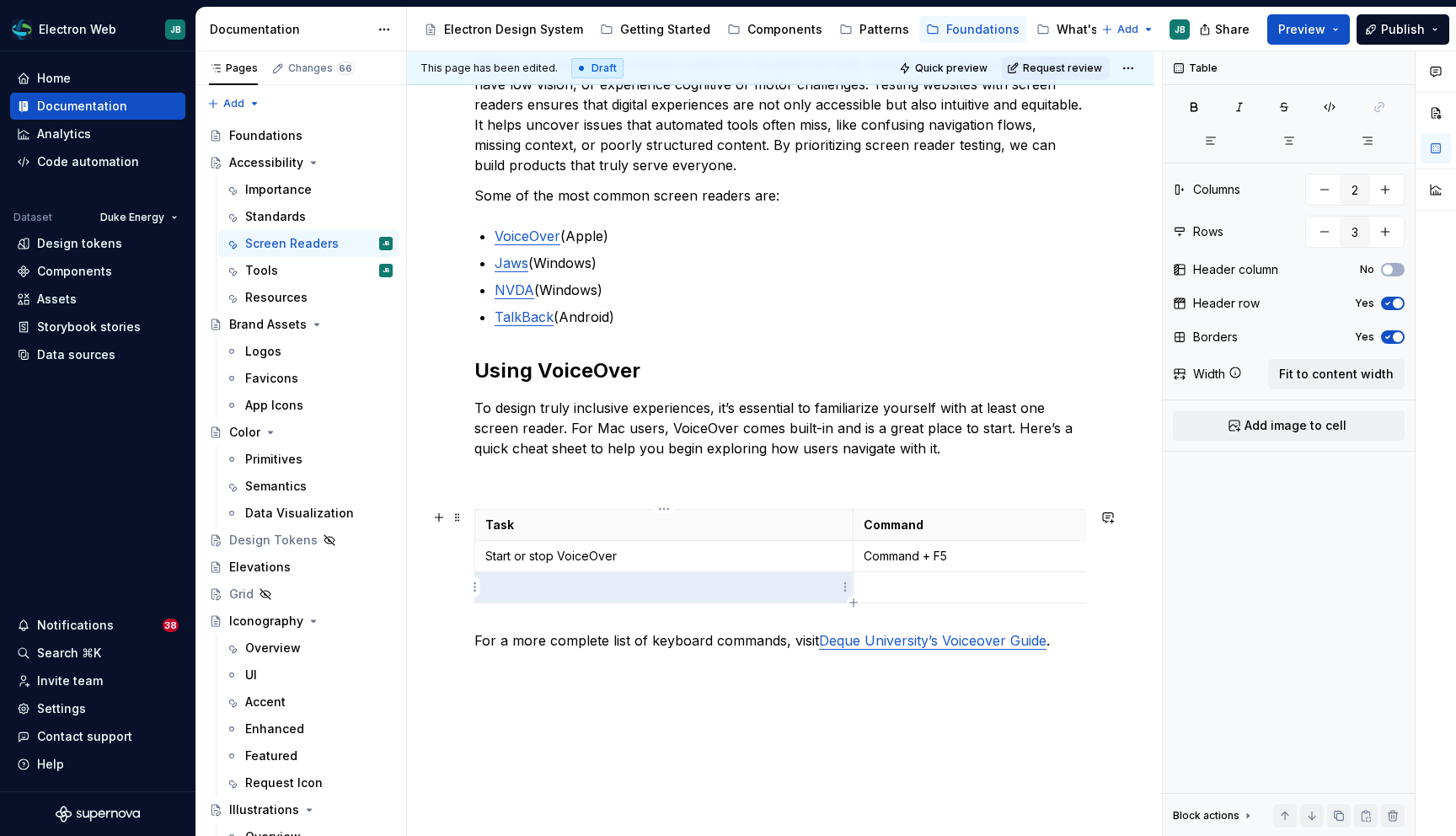
click at [561, 591] on p at bounding box center [664, 587] width 358 height 17
click at [897, 579] on p at bounding box center [1042, 587] width 358 height 17
type textarea "*"
click at [474, 586] on html "Electron Web JB Home Documentation Analytics Code automation Dataset Duke Energ…" at bounding box center [728, 418] width 1456 height 836
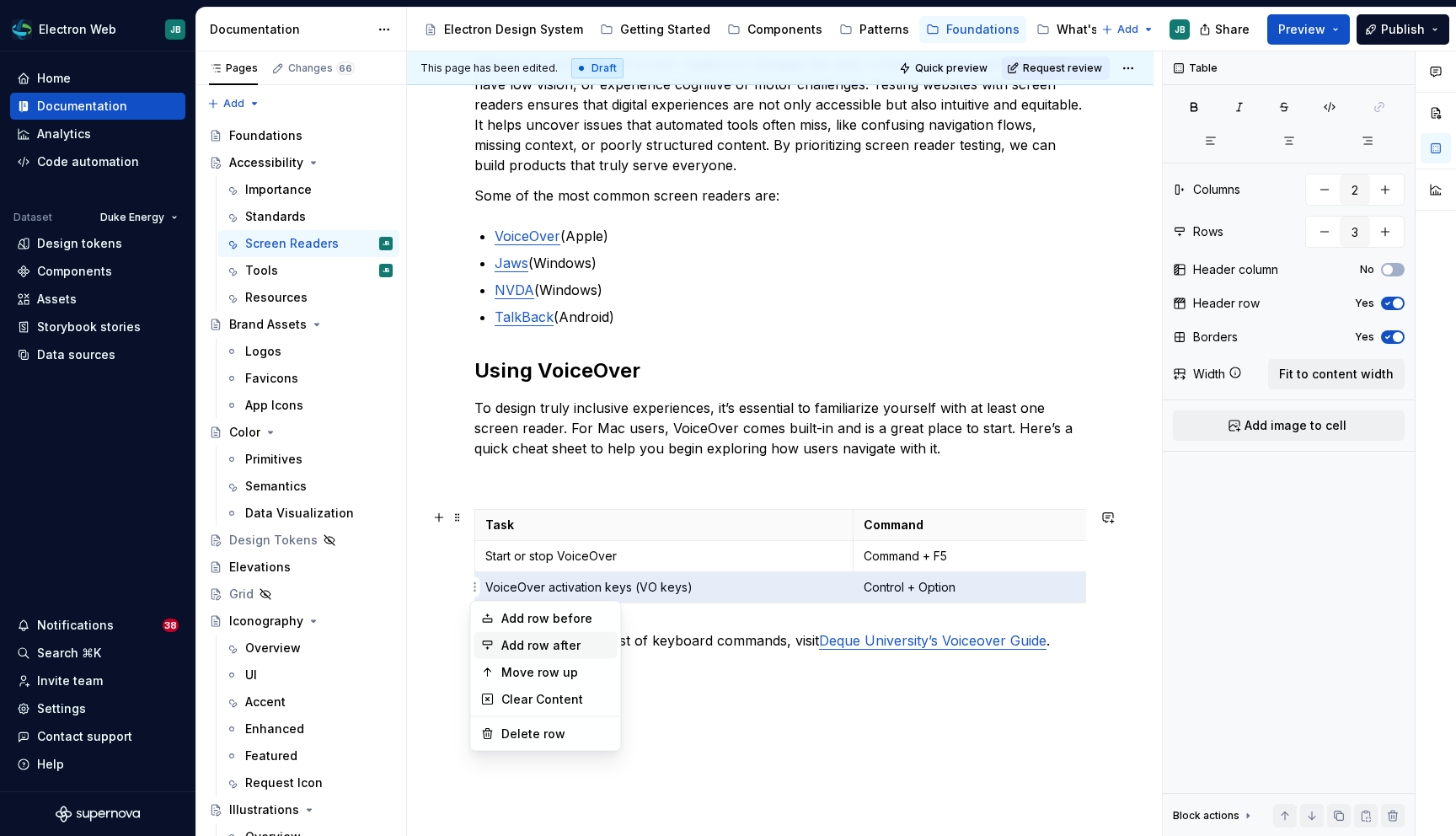
click at [565, 648] on div "Add row after" at bounding box center [556, 645] width 109 height 17
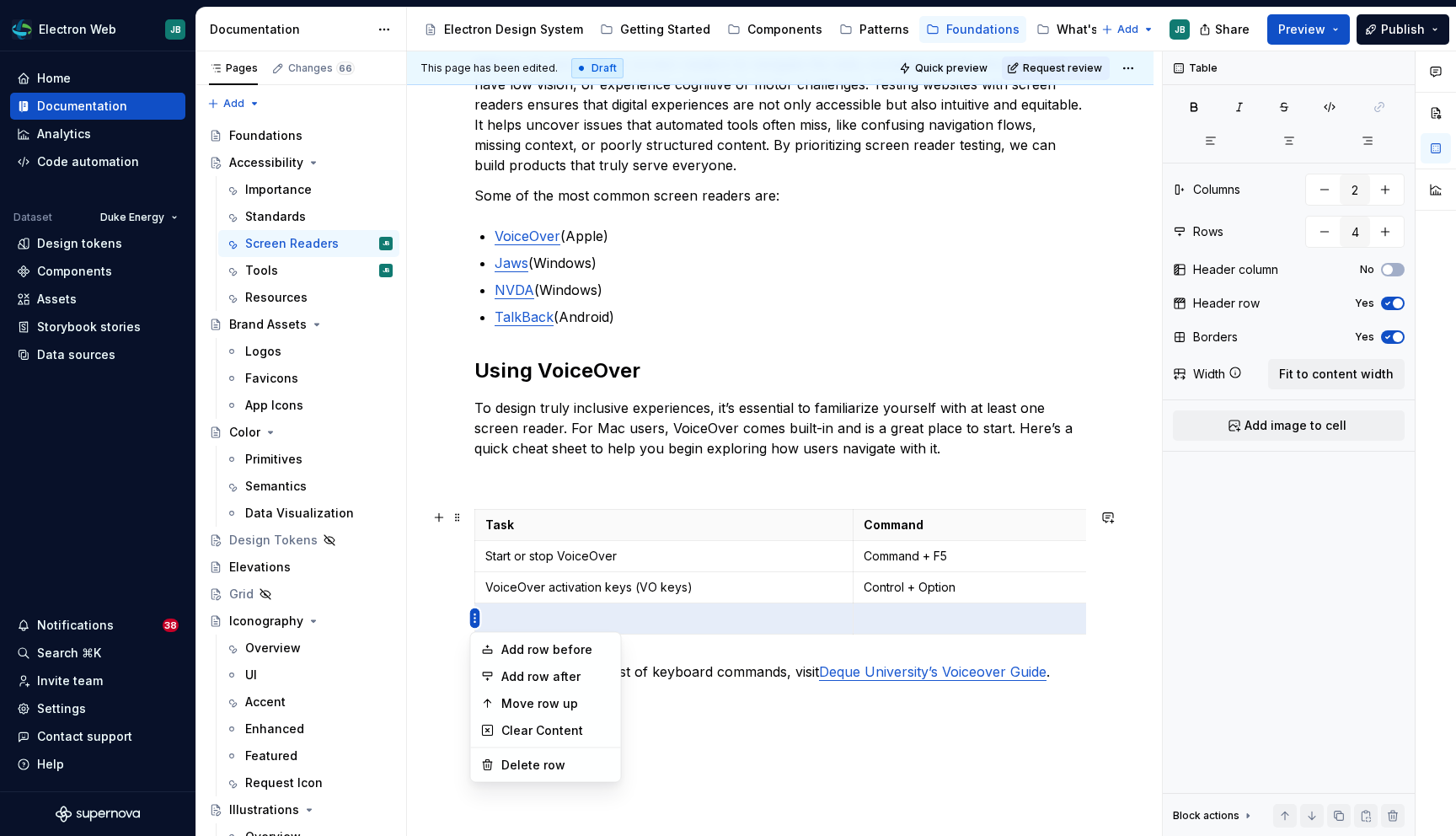
click at [476, 618] on html "Electron Web JB Home Documentation Analytics Code automation Dataset Duke Energ…" at bounding box center [728, 418] width 1456 height 836
click at [503, 672] on div "Add row after" at bounding box center [556, 676] width 109 height 17
type input "5"
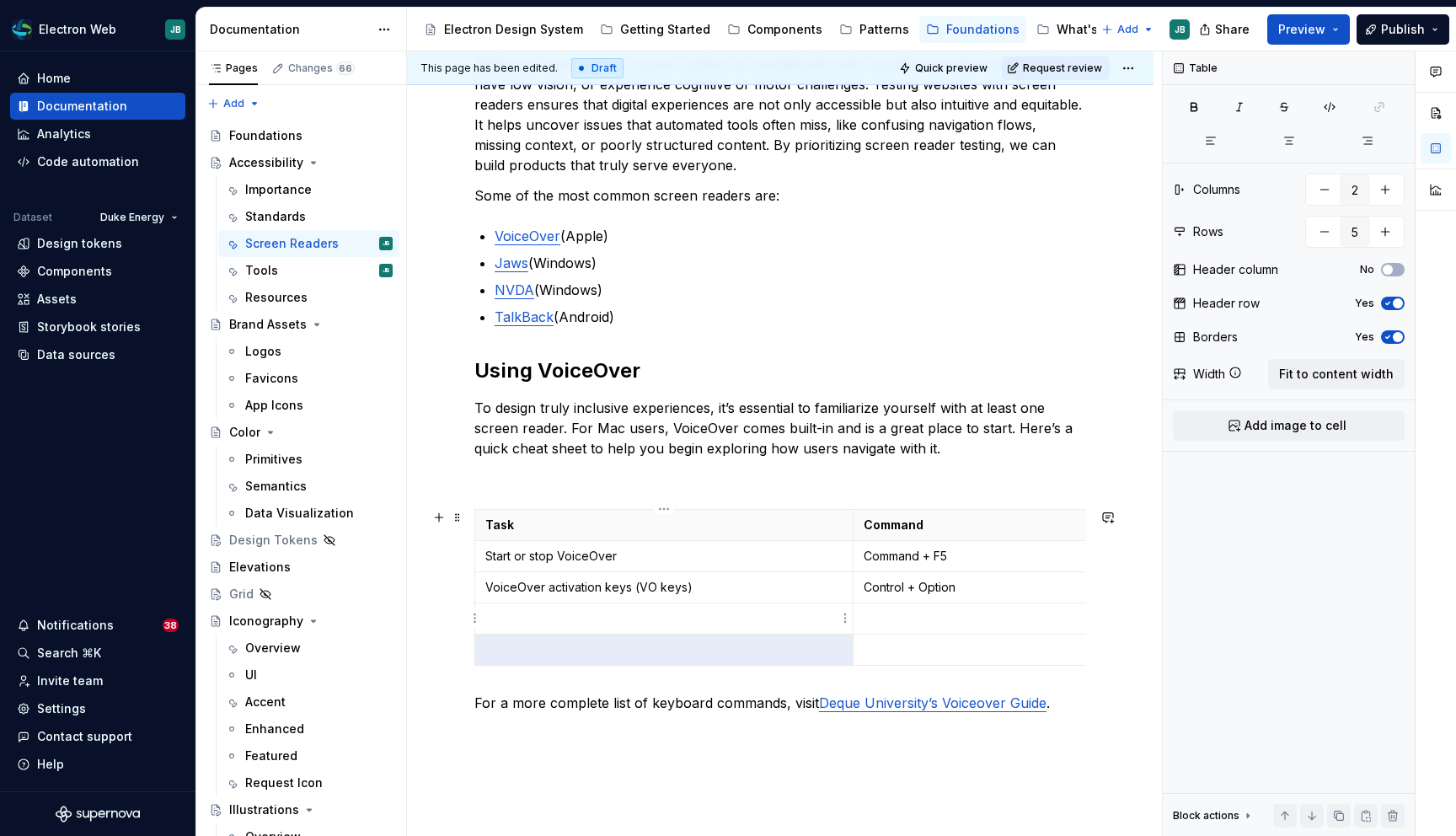
click at [589, 620] on p at bounding box center [664, 618] width 358 height 17
click at [899, 619] on p at bounding box center [1042, 618] width 358 height 17
type textarea "*"
click at [519, 643] on p at bounding box center [664, 649] width 358 height 17
click at [920, 656] on p at bounding box center [1042, 649] width 358 height 17
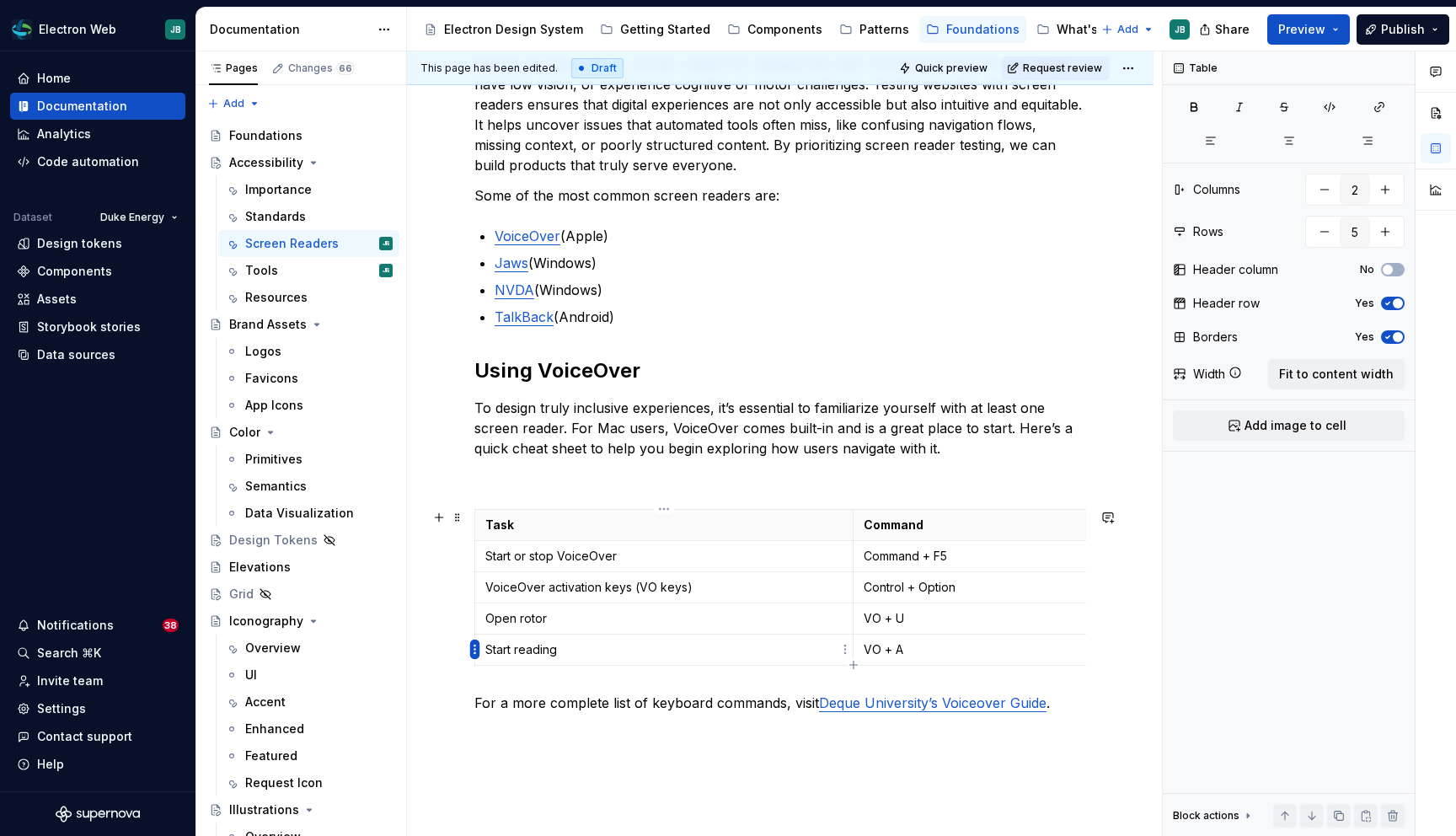
click at [472, 650] on html "Electron Web JB Home Documentation Analytics Code automation Dataset Duke Energ…" at bounding box center [728, 418] width 1456 height 836
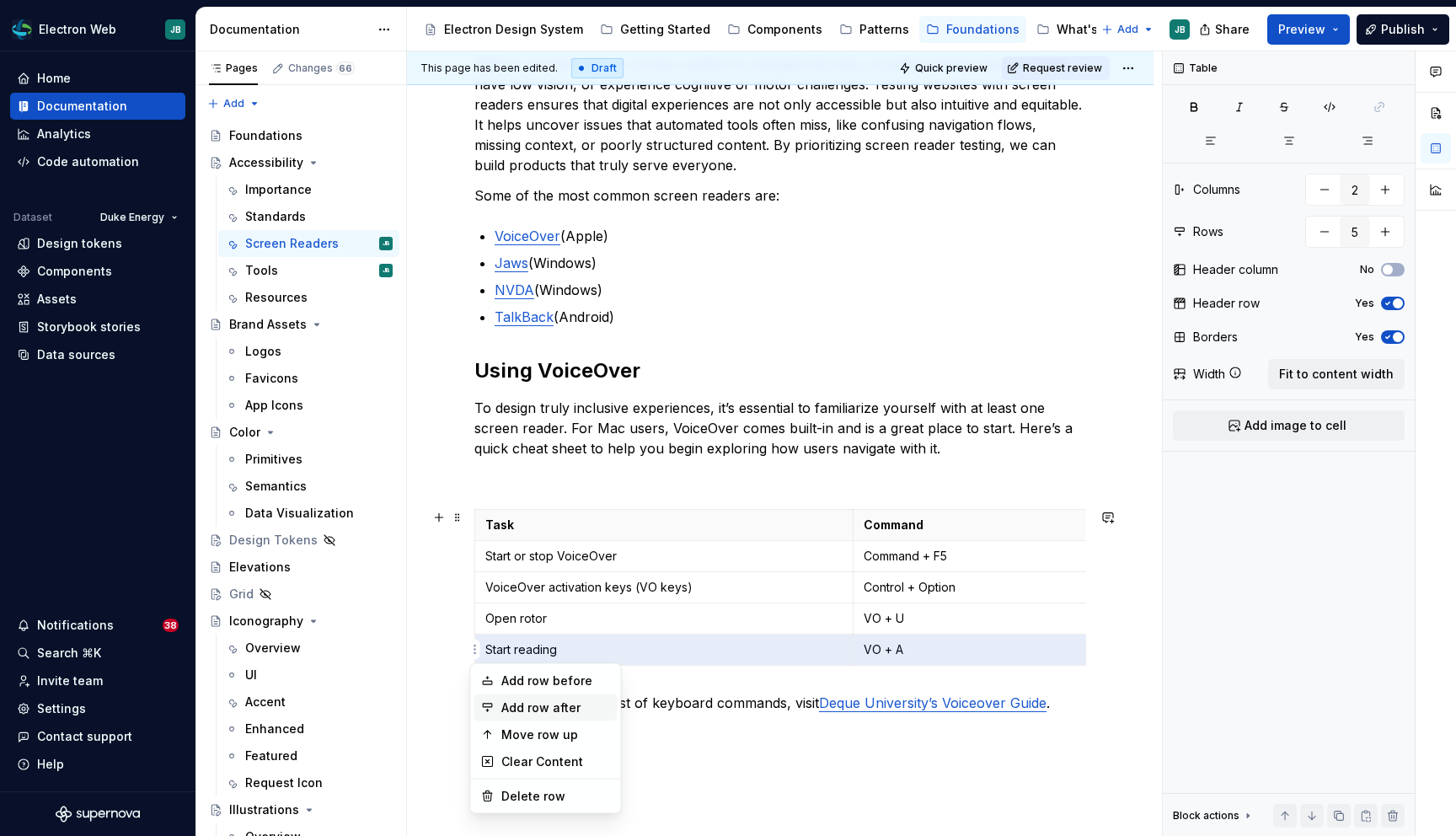
click at [576, 707] on div "Add row after" at bounding box center [556, 707] width 109 height 17
type input "6"
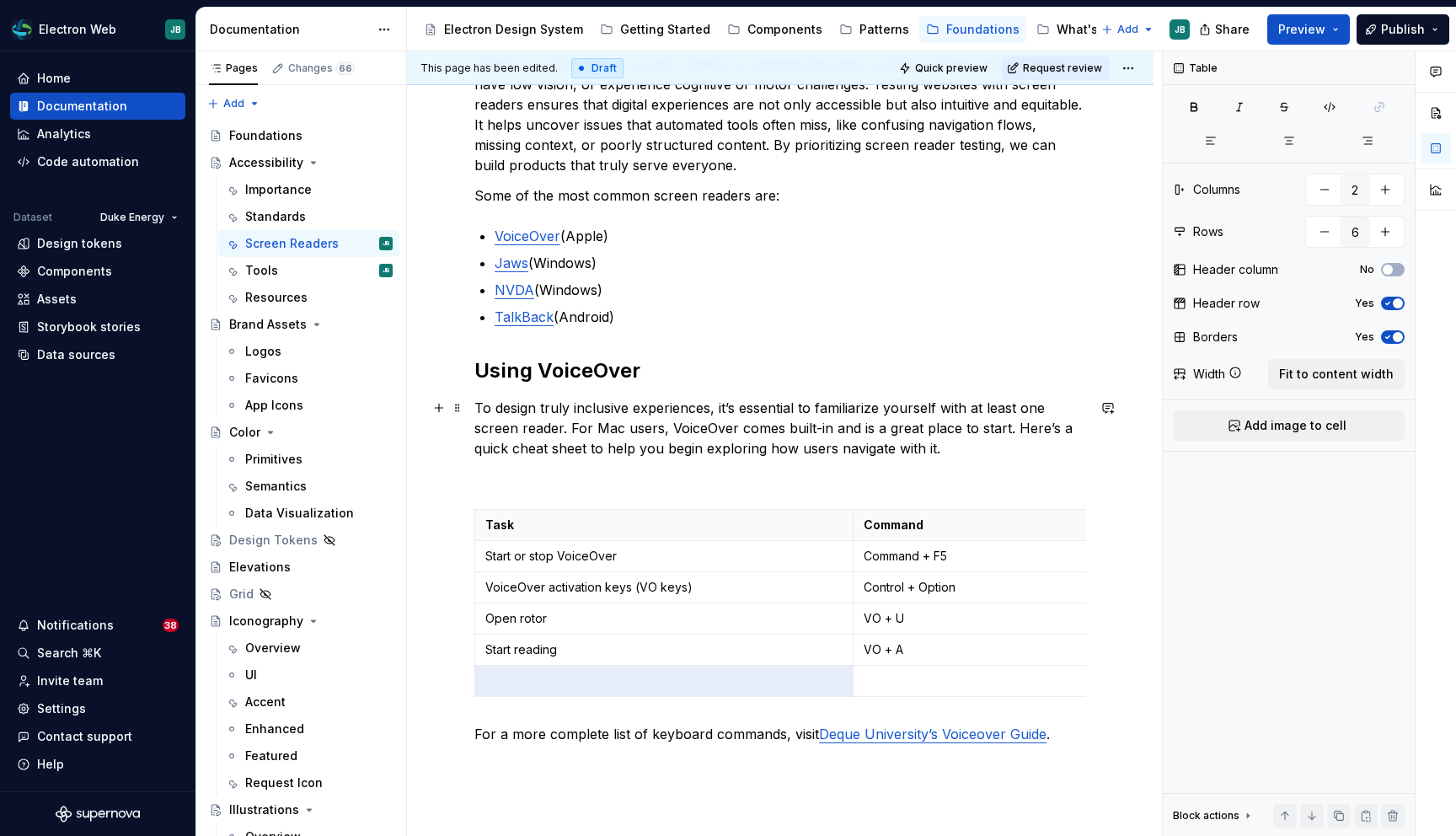
type textarea "*"
click at [531, 668] on td at bounding box center [664, 680] width 378 height 31
click at [945, 678] on p at bounding box center [1042, 680] width 358 height 17
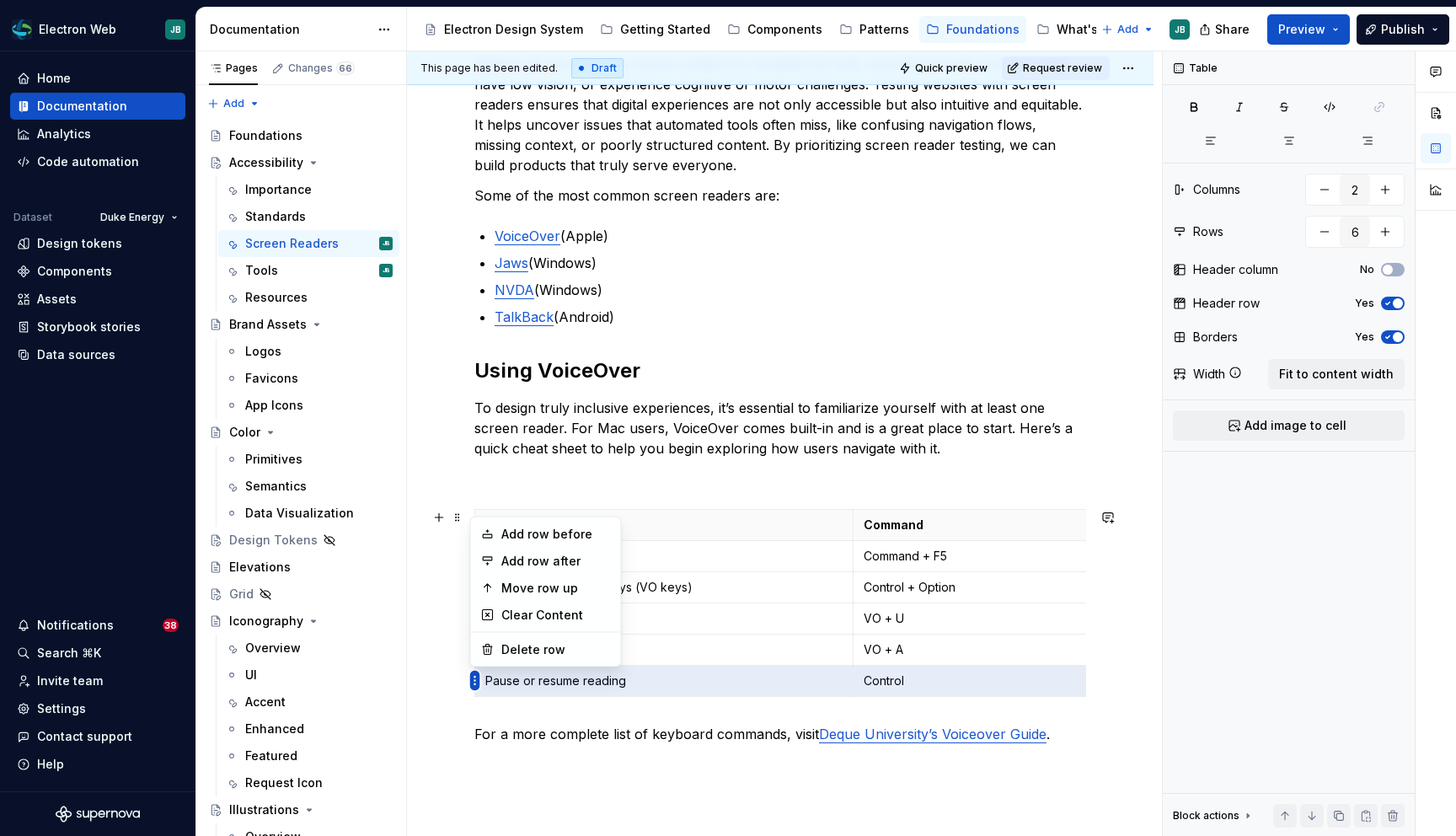
click at [472, 679] on html "Electron Web JB Home Documentation Analytics Code automation Dataset Duke Energ…" at bounding box center [728, 418] width 1456 height 836
click at [552, 554] on div "Add row after" at bounding box center [556, 561] width 109 height 17
type input "7"
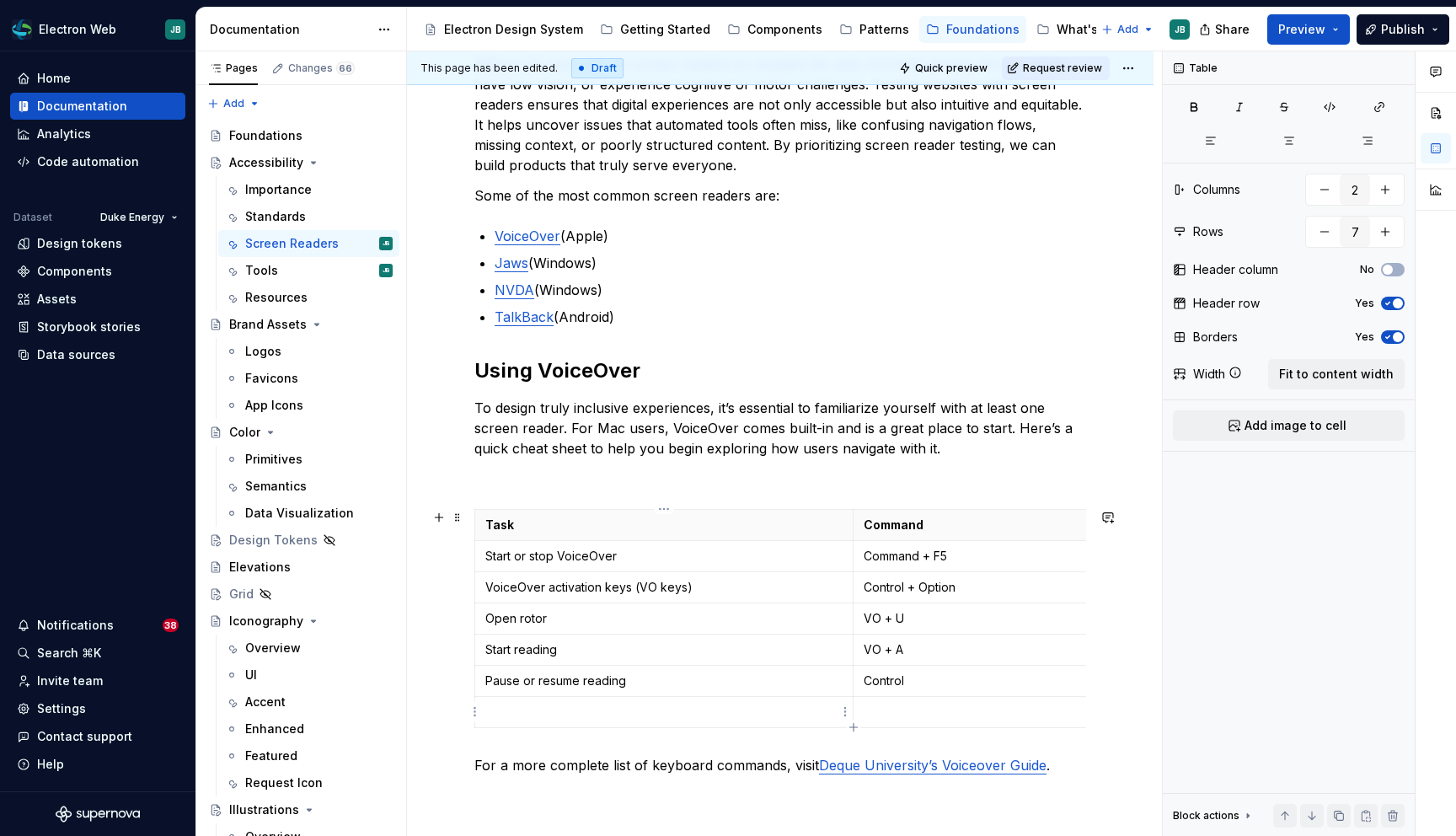
click at [602, 712] on p at bounding box center [664, 711] width 358 height 17
click at [568, 617] on p "Open rotor" at bounding box center [664, 618] width 358 height 17
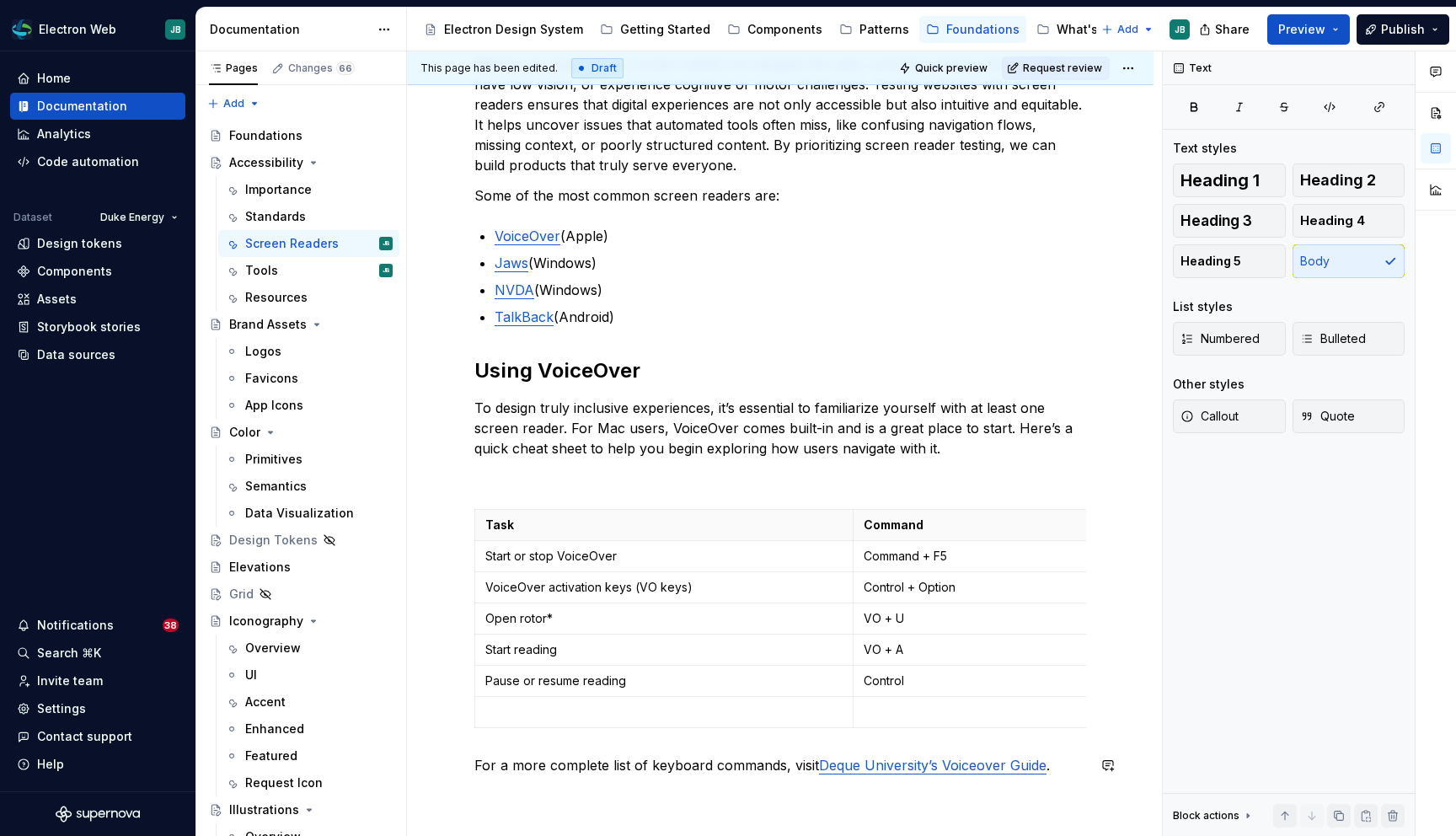
click at [523, 739] on div "Millions of users rely on screen readers to navigate the web, including people …" at bounding box center [780, 414] width 612 height 721
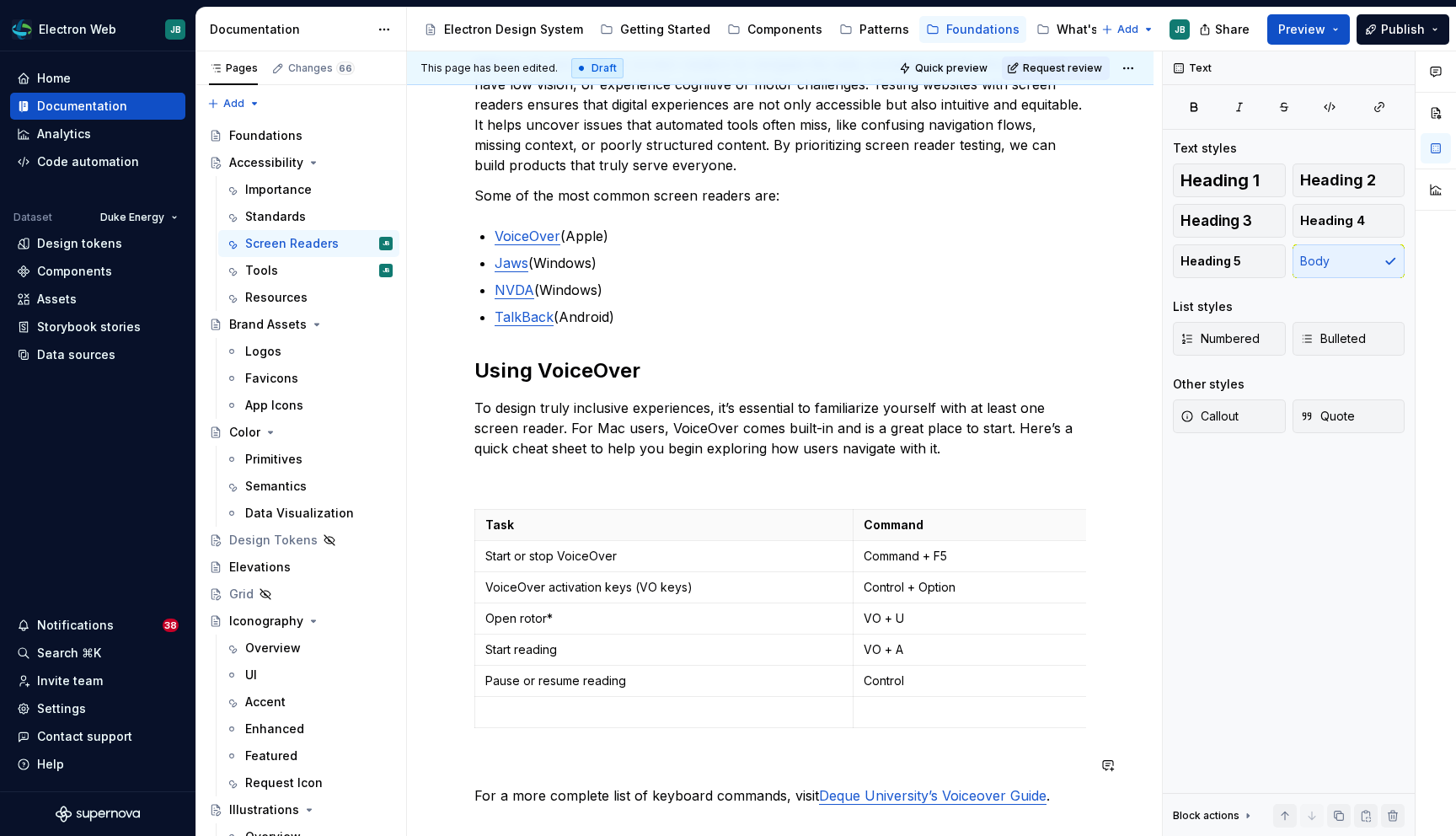
scroll to position [579, 0]
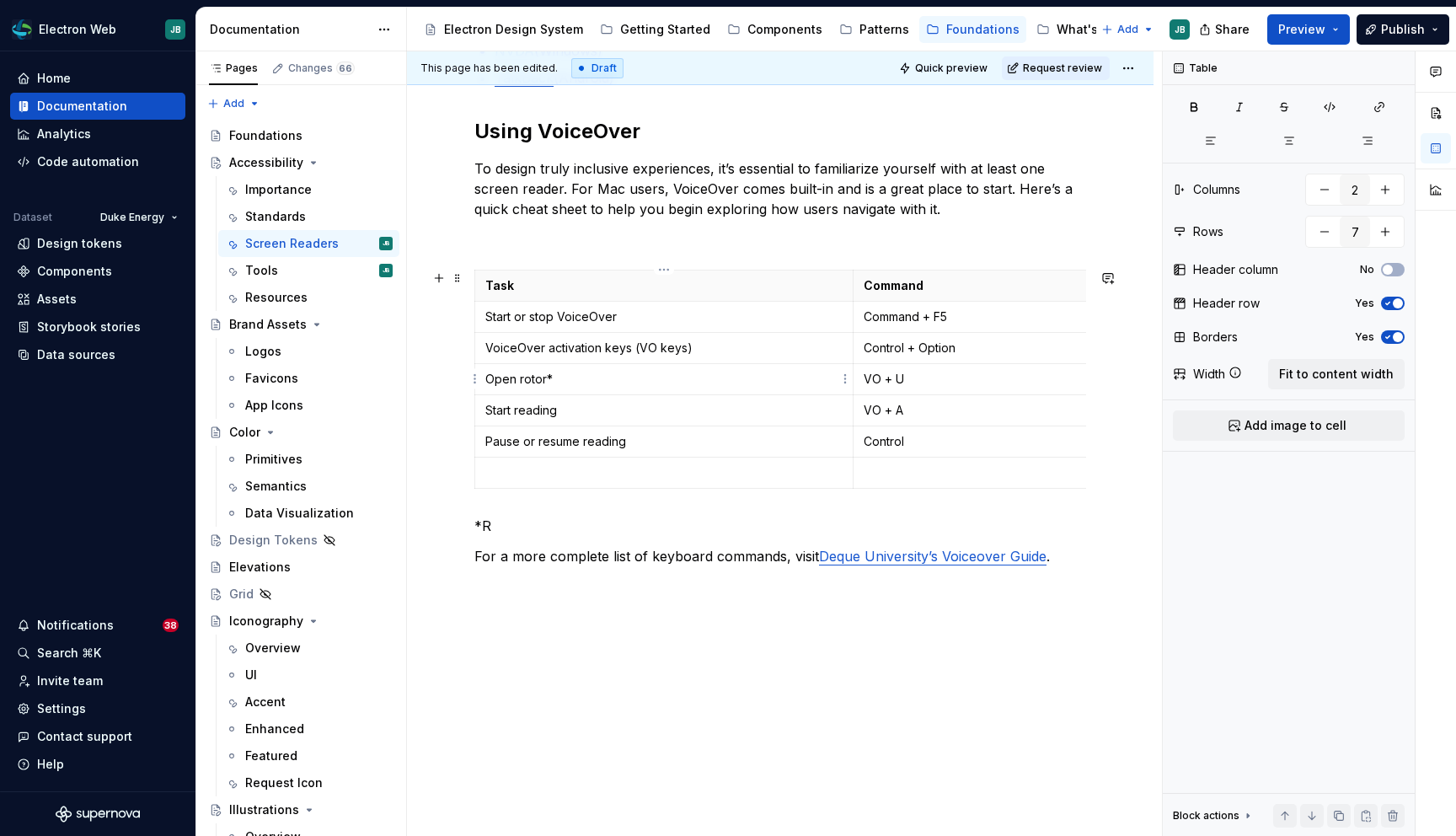
click at [556, 378] on p "Open rotor*" at bounding box center [664, 379] width 358 height 17
click at [497, 523] on p "*R" at bounding box center [780, 526] width 612 height 20
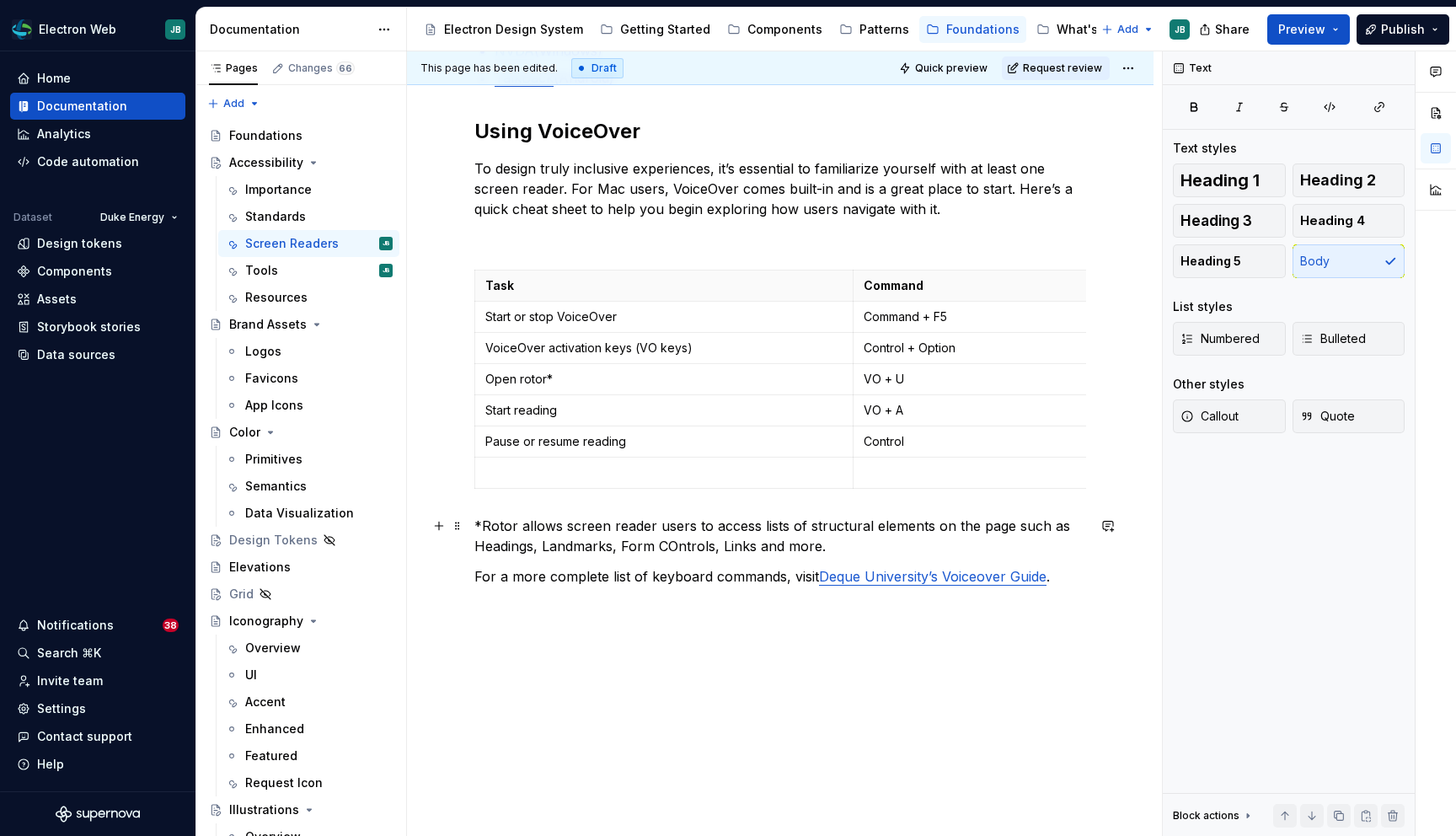
click at [1004, 522] on p "*Rotor allows screen reader users to access lists of structural elements on the…" at bounding box center [780, 535] width 612 height 40
click at [820, 541] on p "*Rotor allows screen reader users to access lists of structural elements on the…" at bounding box center [780, 535] width 612 height 40
click at [816, 544] on p "*Rotor allows screen reader users to access lists of structural elements on the…" at bounding box center [780, 535] width 612 height 40
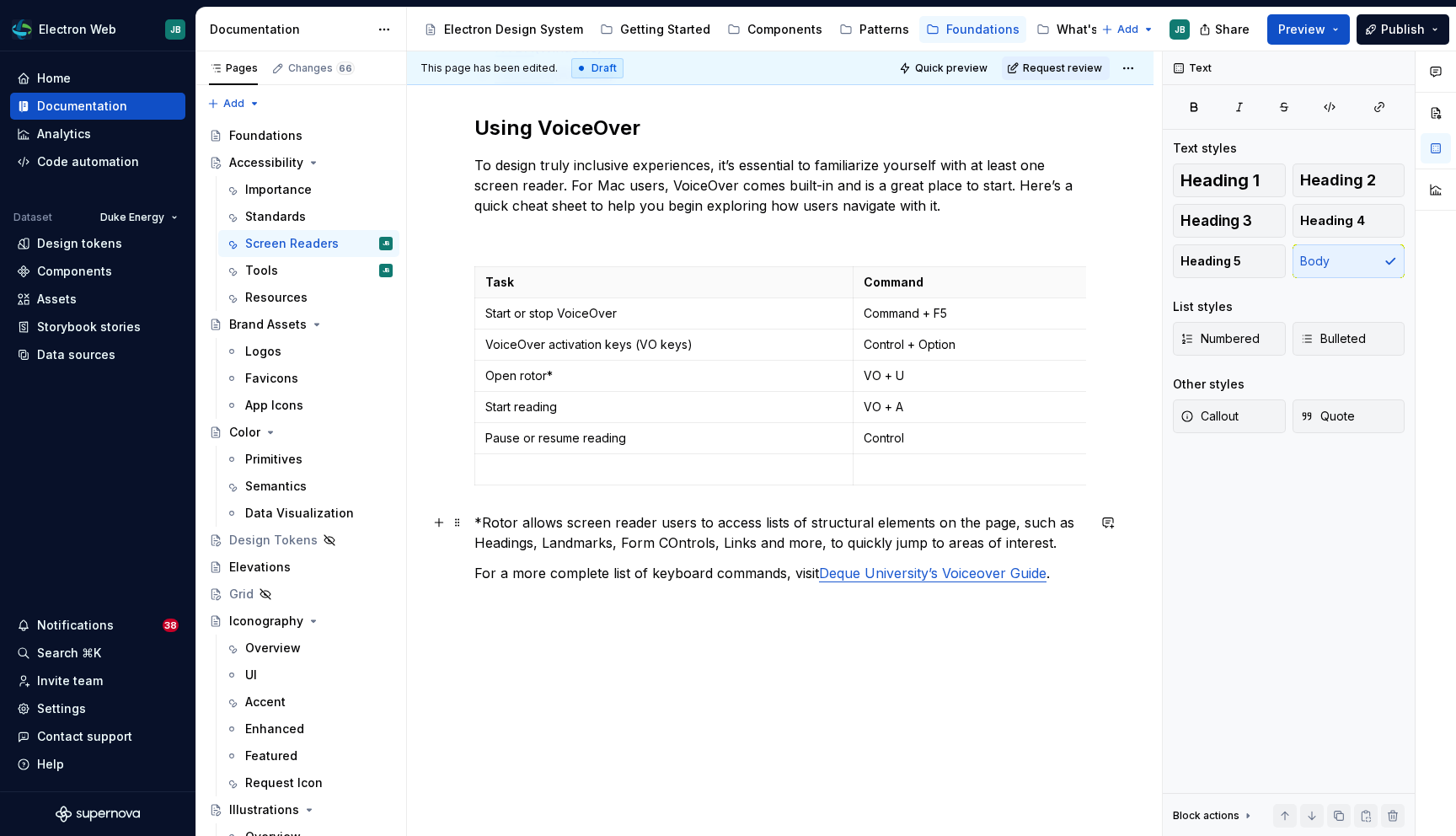
click at [675, 544] on p "*Rotor allows screen reader users to access lists of structural elements on the…" at bounding box center [780, 532] width 612 height 40
click at [1059, 544] on p "*Rotor allows screen reader users to access lists of structural elements on the…" at bounding box center [780, 532] width 612 height 40
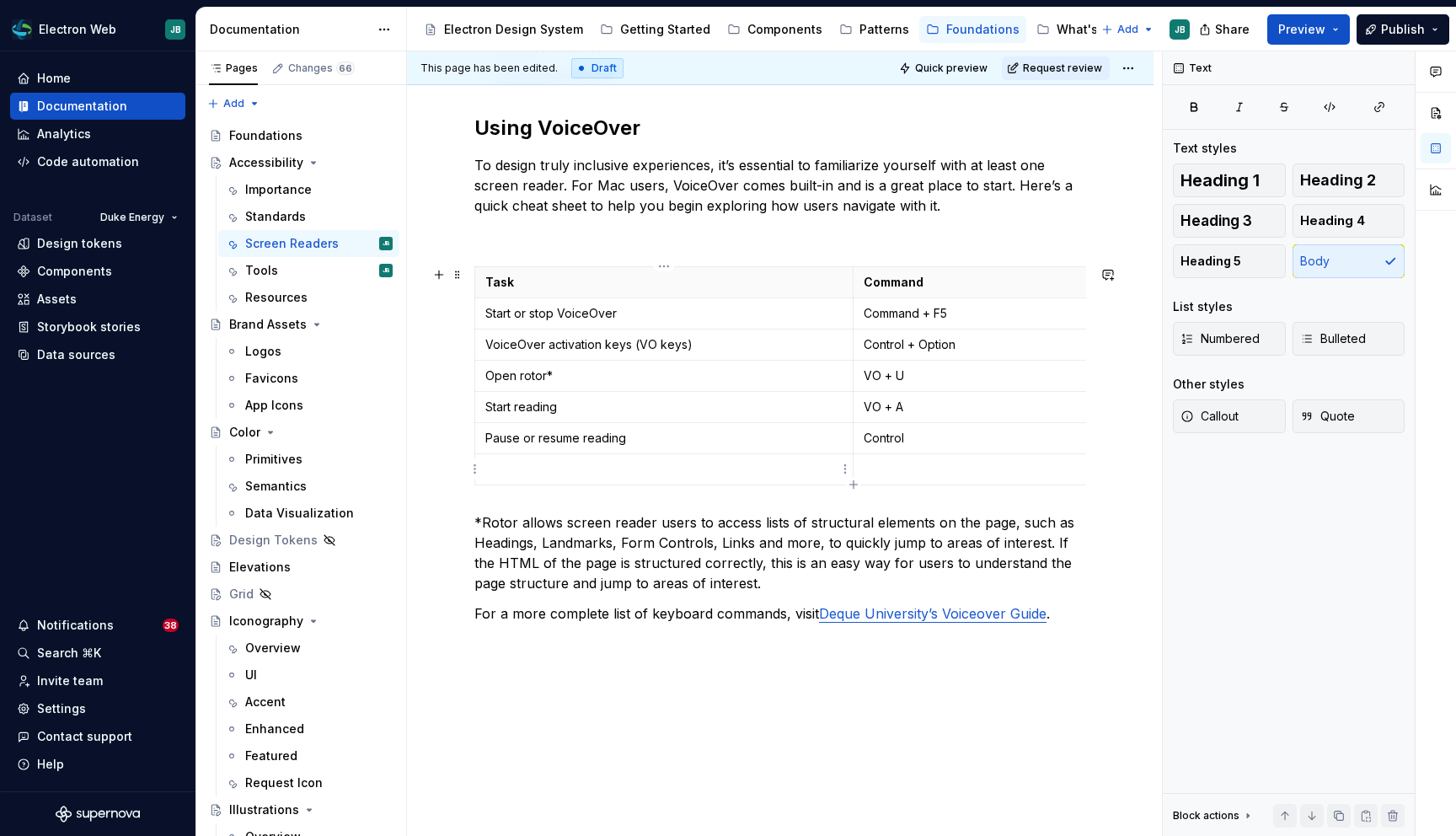
click at [617, 467] on p at bounding box center [664, 469] width 358 height 17
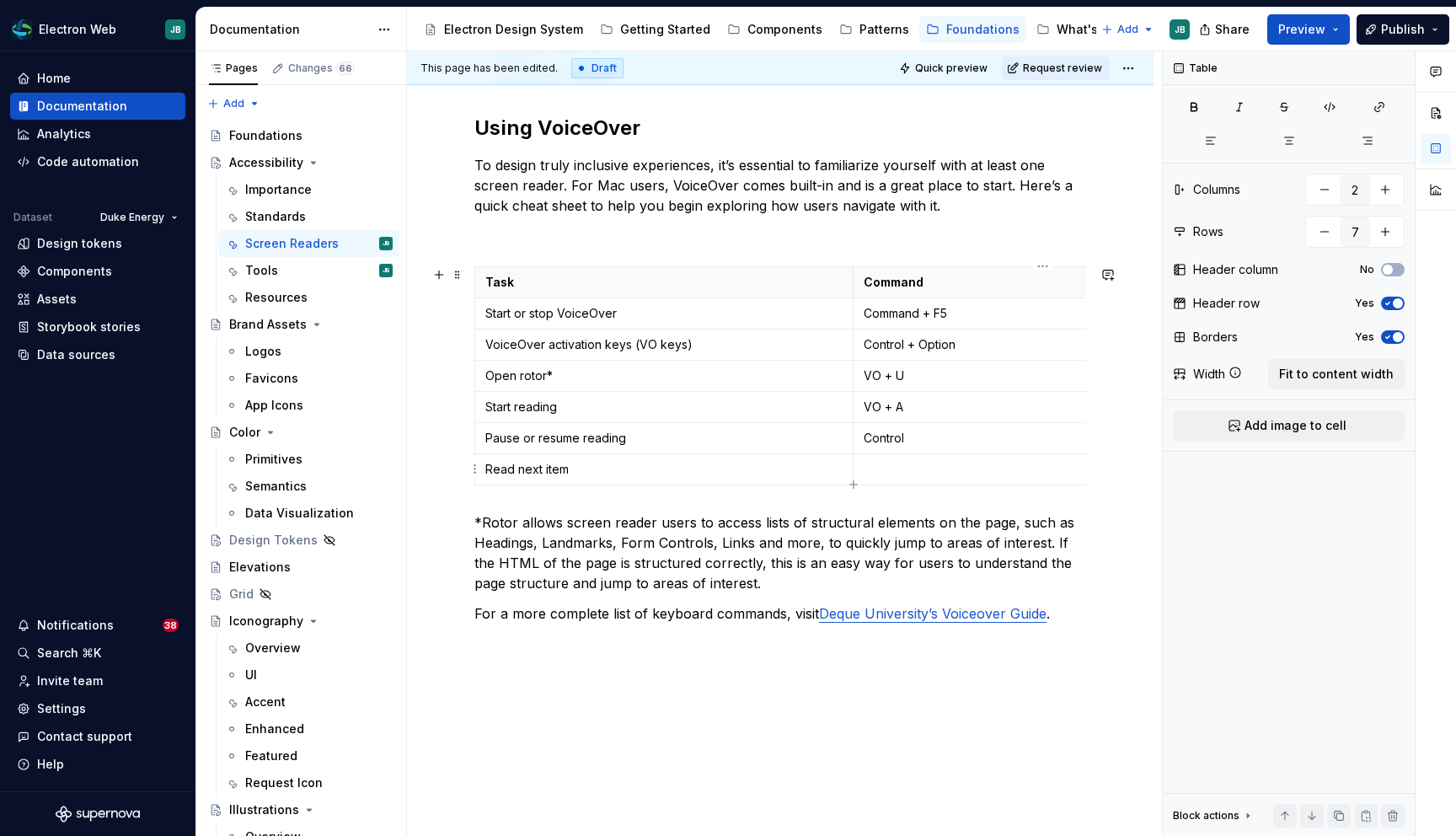
click at [932, 467] on p at bounding box center [1042, 469] width 358 height 17
type textarea "*"
click at [472, 472] on html "Electron Web JB Home Documentation Analytics Code automation Dataset Duke Energ…" at bounding box center [728, 418] width 1456 height 836
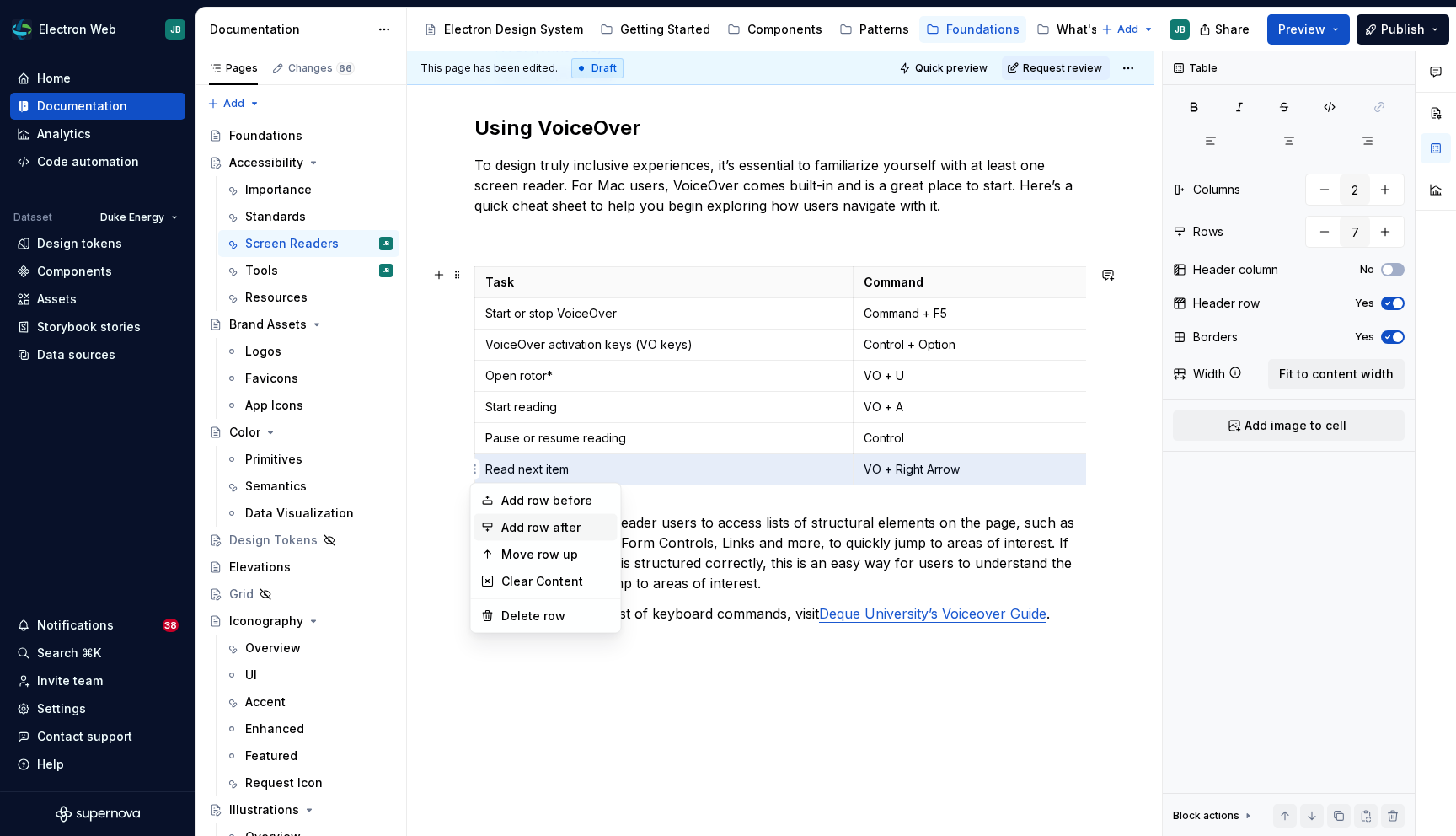
click at [495, 520] on div "Add row after" at bounding box center [545, 527] width 143 height 27
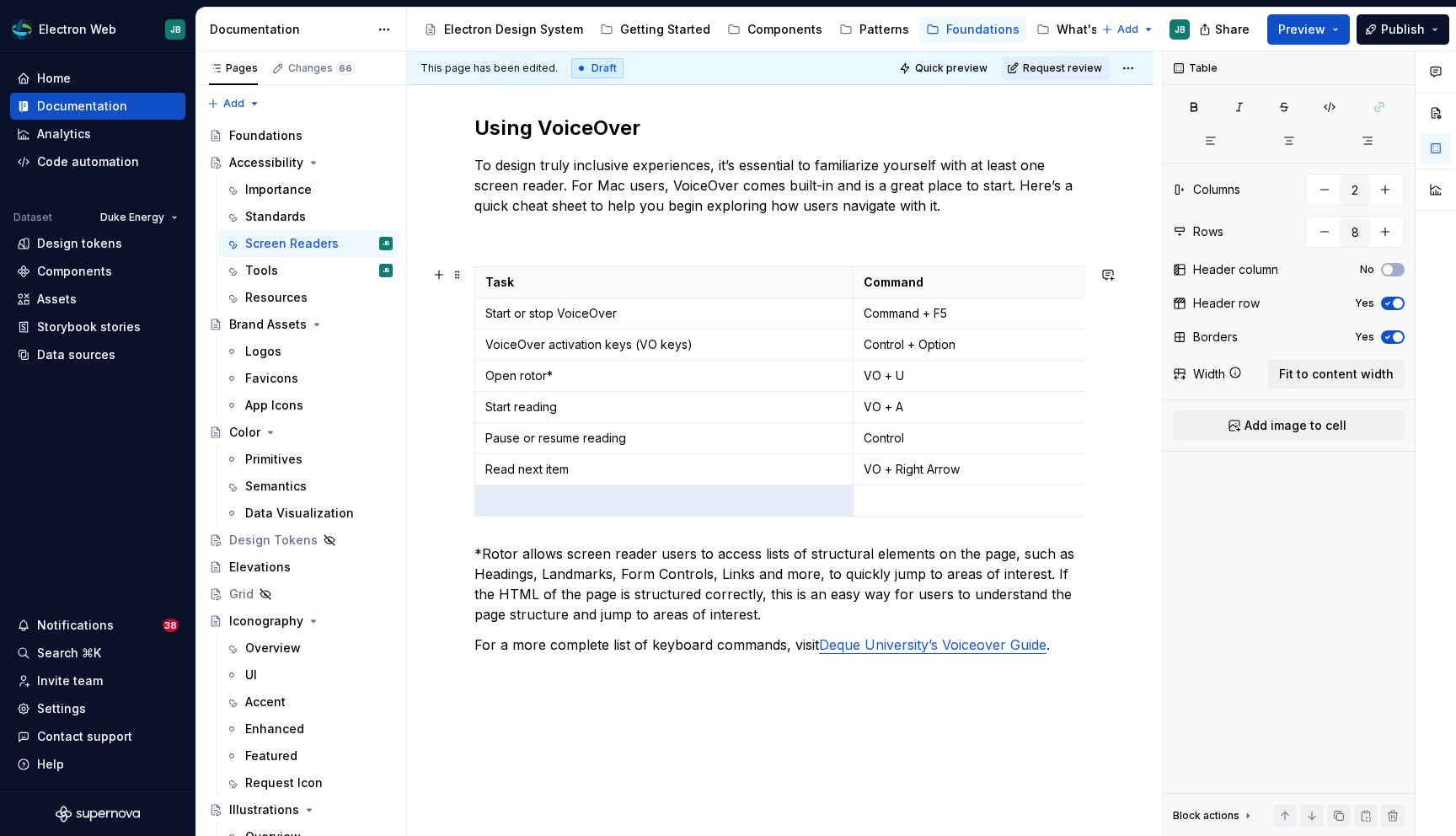
type input "8"
click at [519, 500] on p at bounding box center [664, 500] width 358 height 17
click at [889, 495] on p at bounding box center [1042, 500] width 358 height 17
click at [473, 378] on html "Electron Web JB Home Documentation Analytics Code automation Dataset Duke Energ…" at bounding box center [728, 418] width 1456 height 836
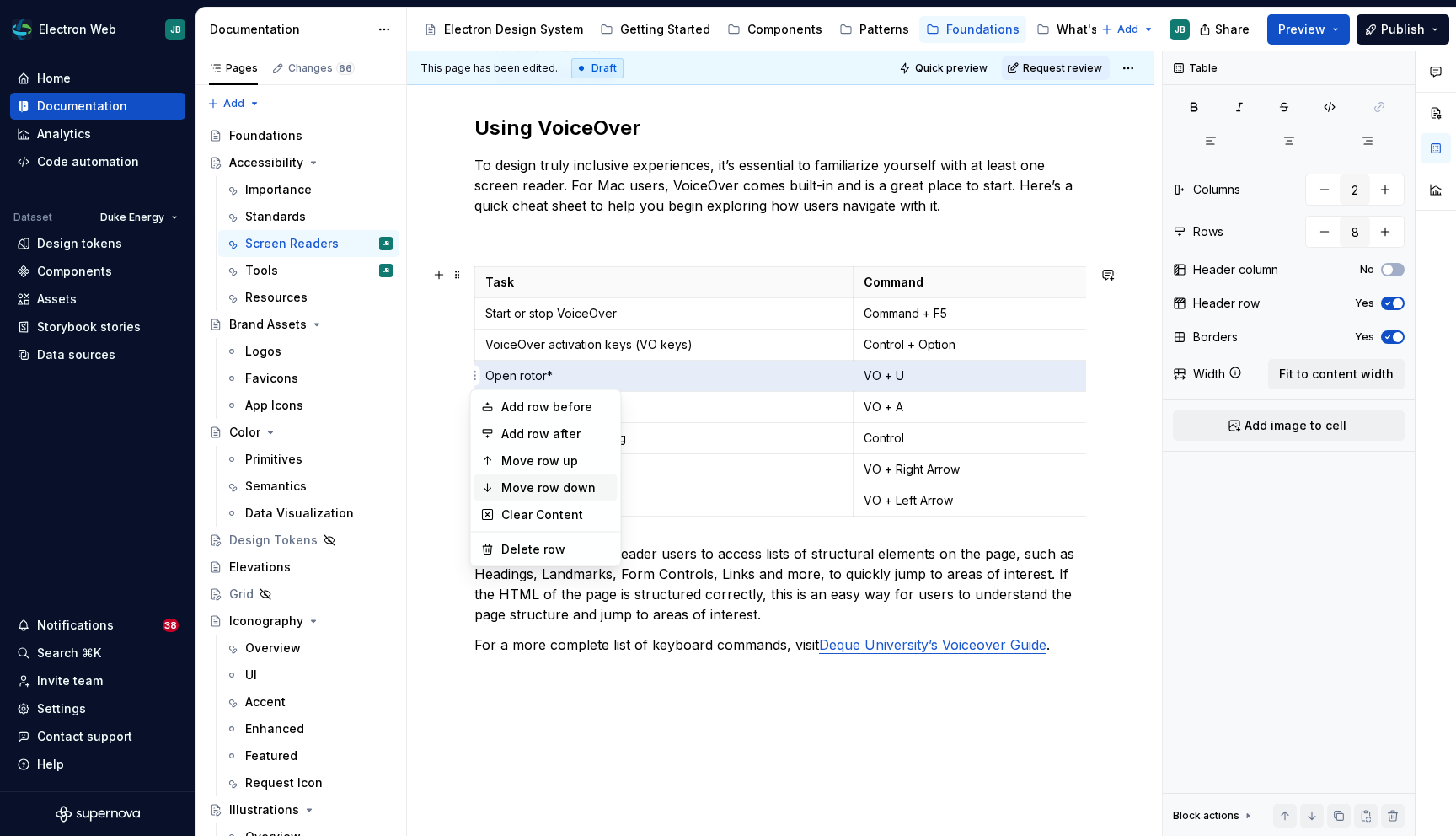
click at [533, 489] on div "Move row down" at bounding box center [556, 487] width 109 height 17
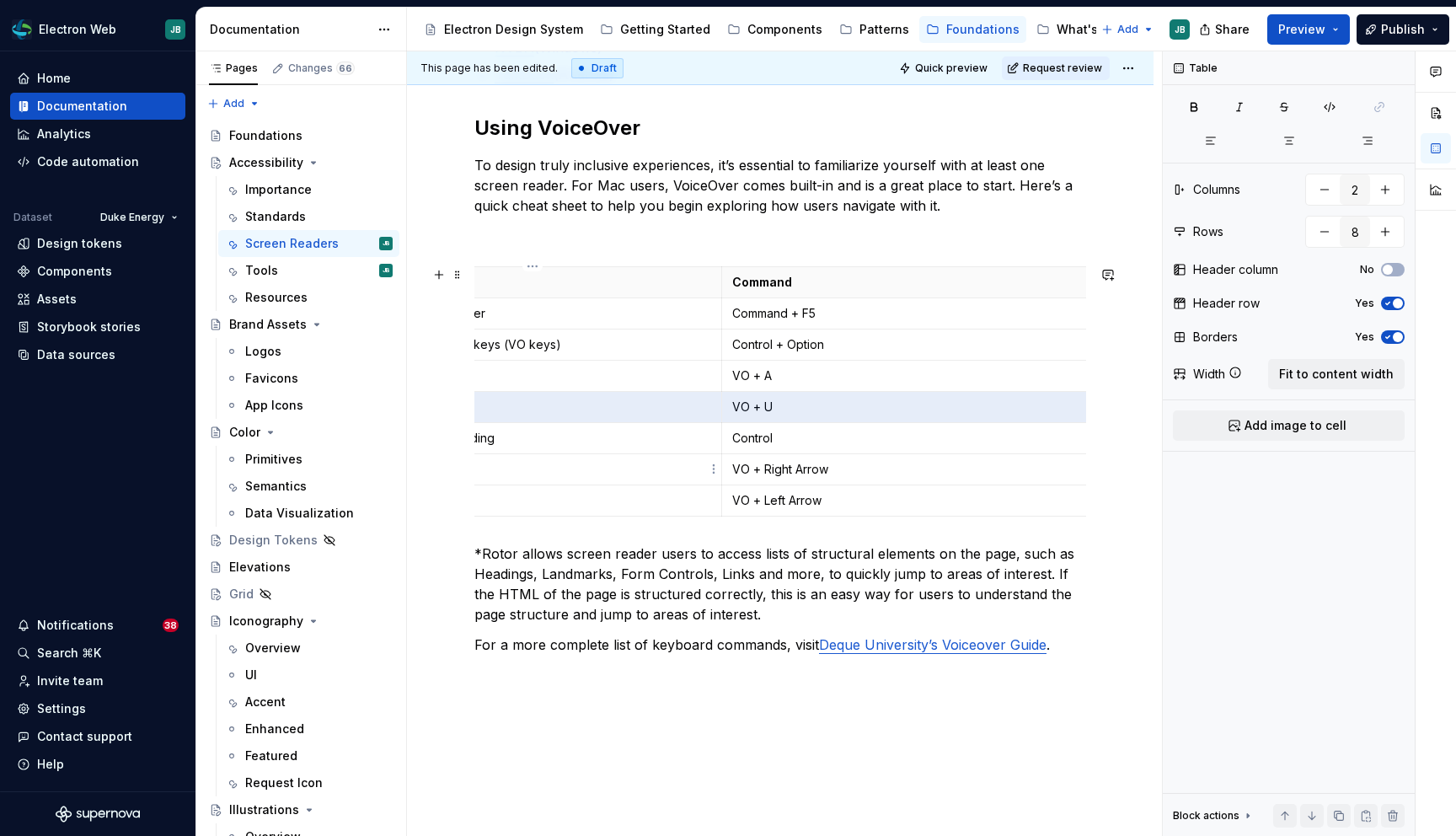
scroll to position [0, 0]
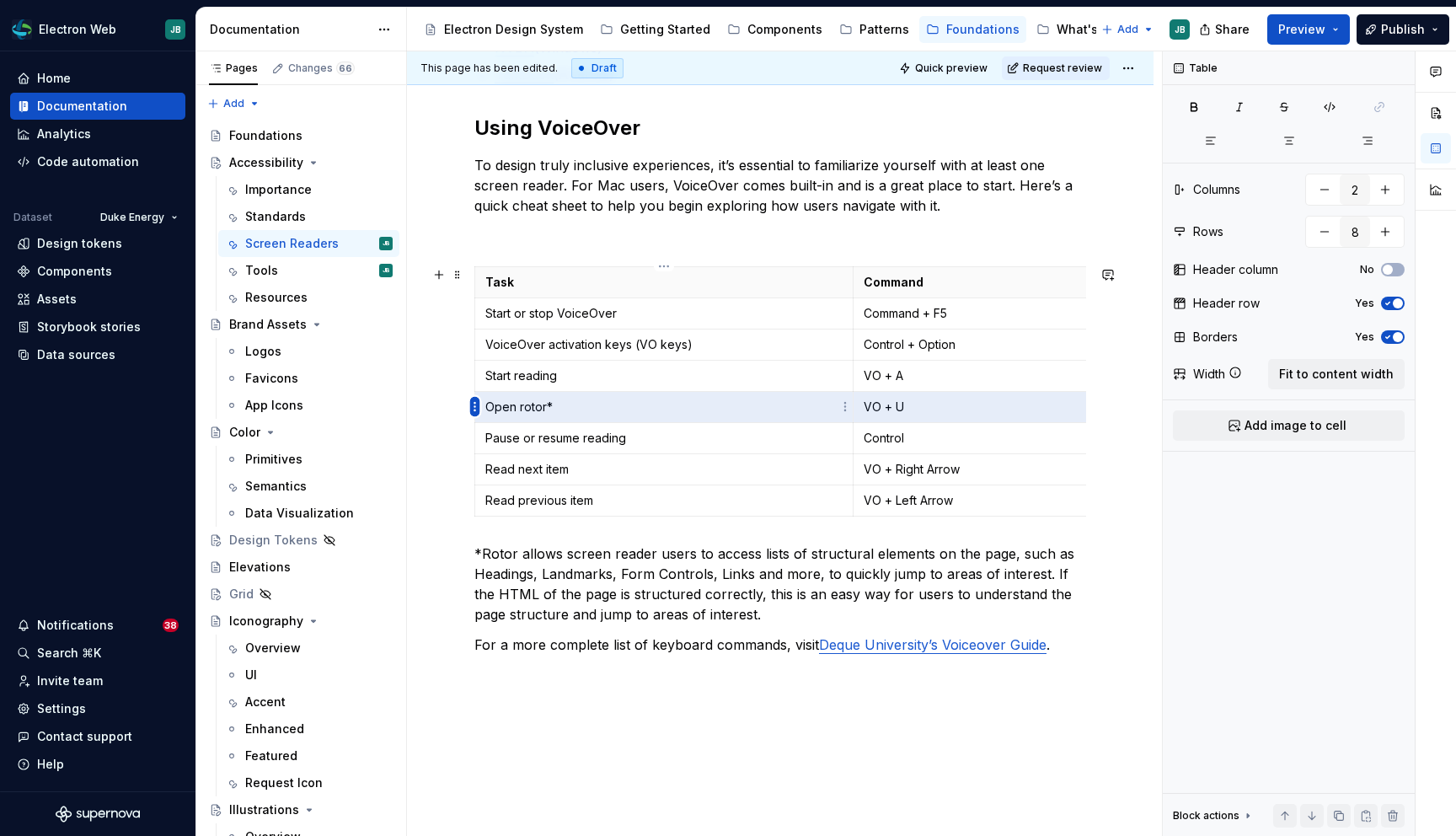
click at [475, 408] on html "Electron Web JB Home Documentation Analytics Code automation Dataset Duke Energ…" at bounding box center [728, 418] width 1456 height 836
click at [500, 520] on div "Move row down" at bounding box center [545, 518] width 143 height 27
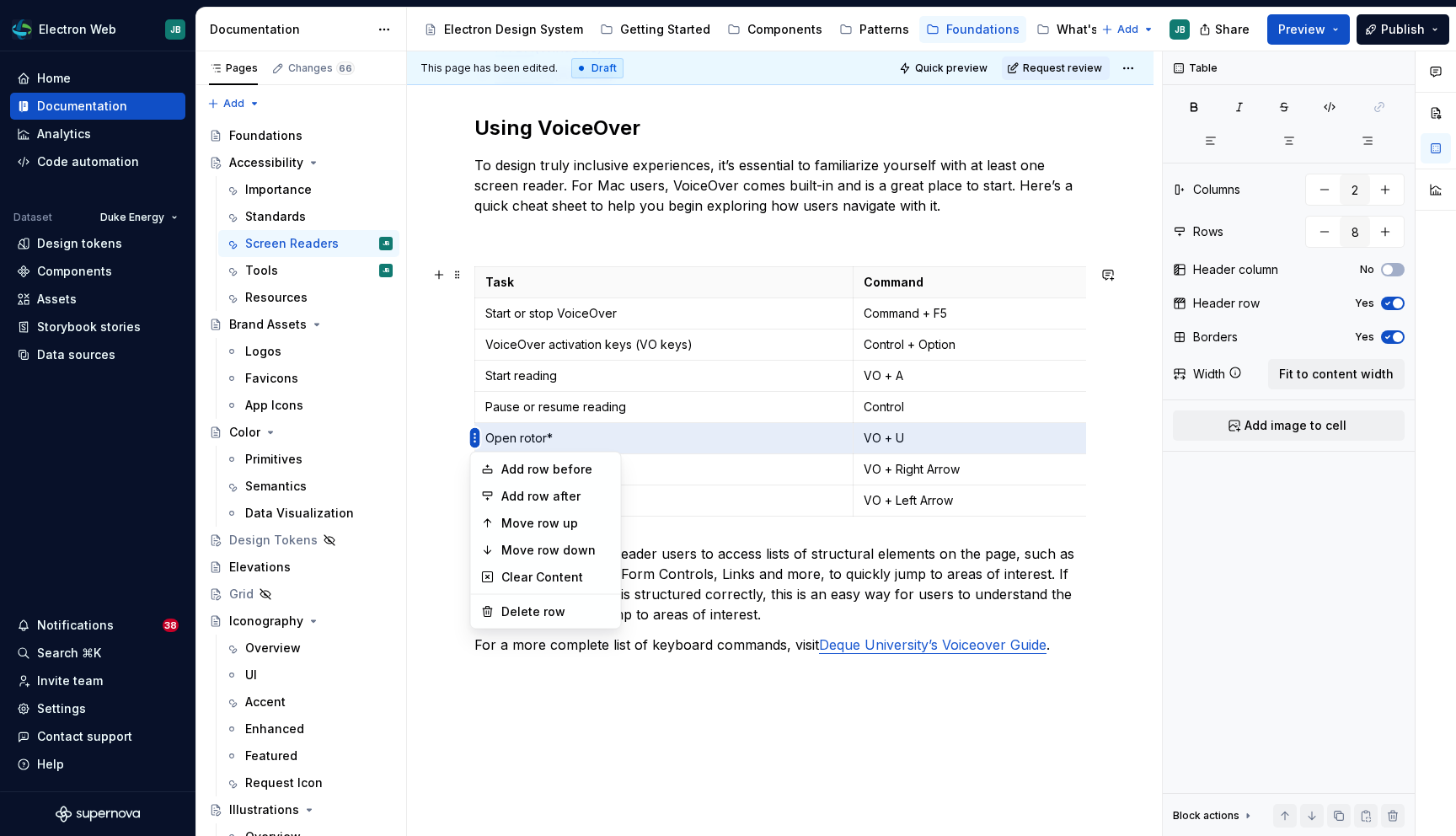
click at [474, 439] on html "Electron Web JB Home Documentation Analytics Code automation Dataset Duke Energ…" at bounding box center [728, 418] width 1456 height 836
click at [528, 557] on div "Move row down" at bounding box center [556, 550] width 109 height 17
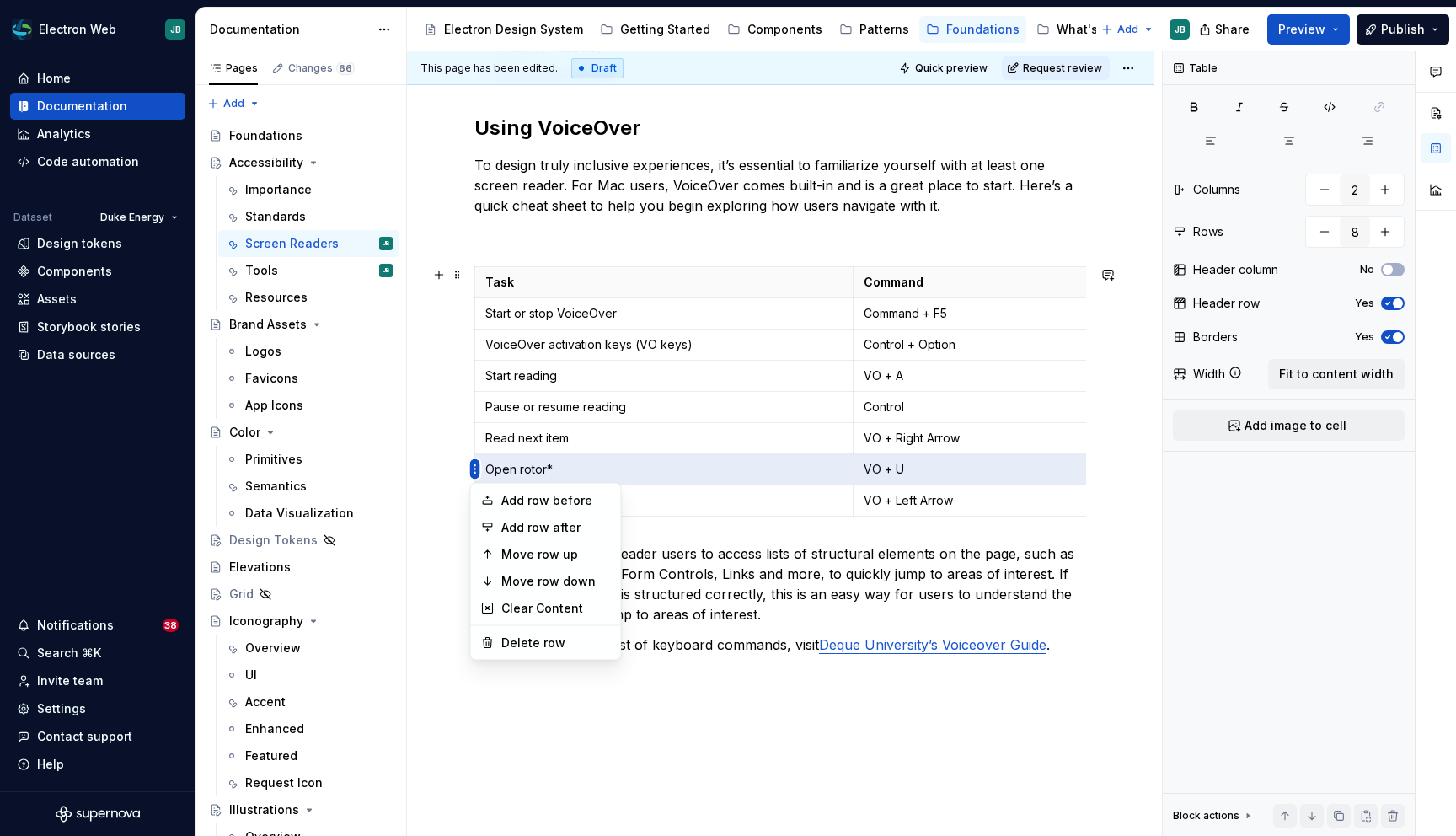
click at [473, 472] on html "Electron Web JB Home Documentation Analytics Code automation Dataset Duke Energ…" at bounding box center [728, 418] width 1456 height 836
click at [551, 588] on div "Move row down" at bounding box center [556, 581] width 109 height 17
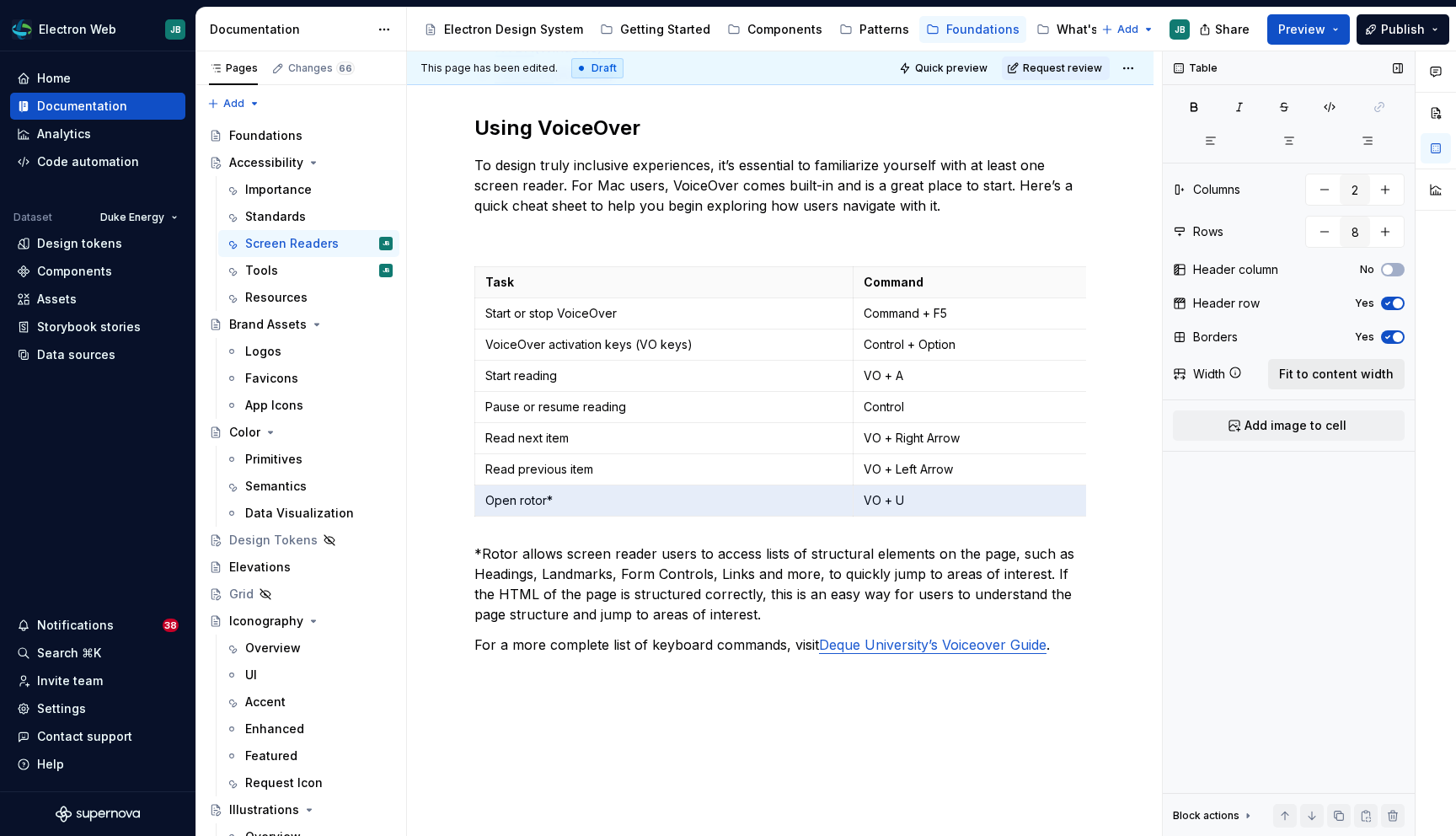
click at [1323, 371] on span "Fit to content width" at bounding box center [1336, 374] width 115 height 17
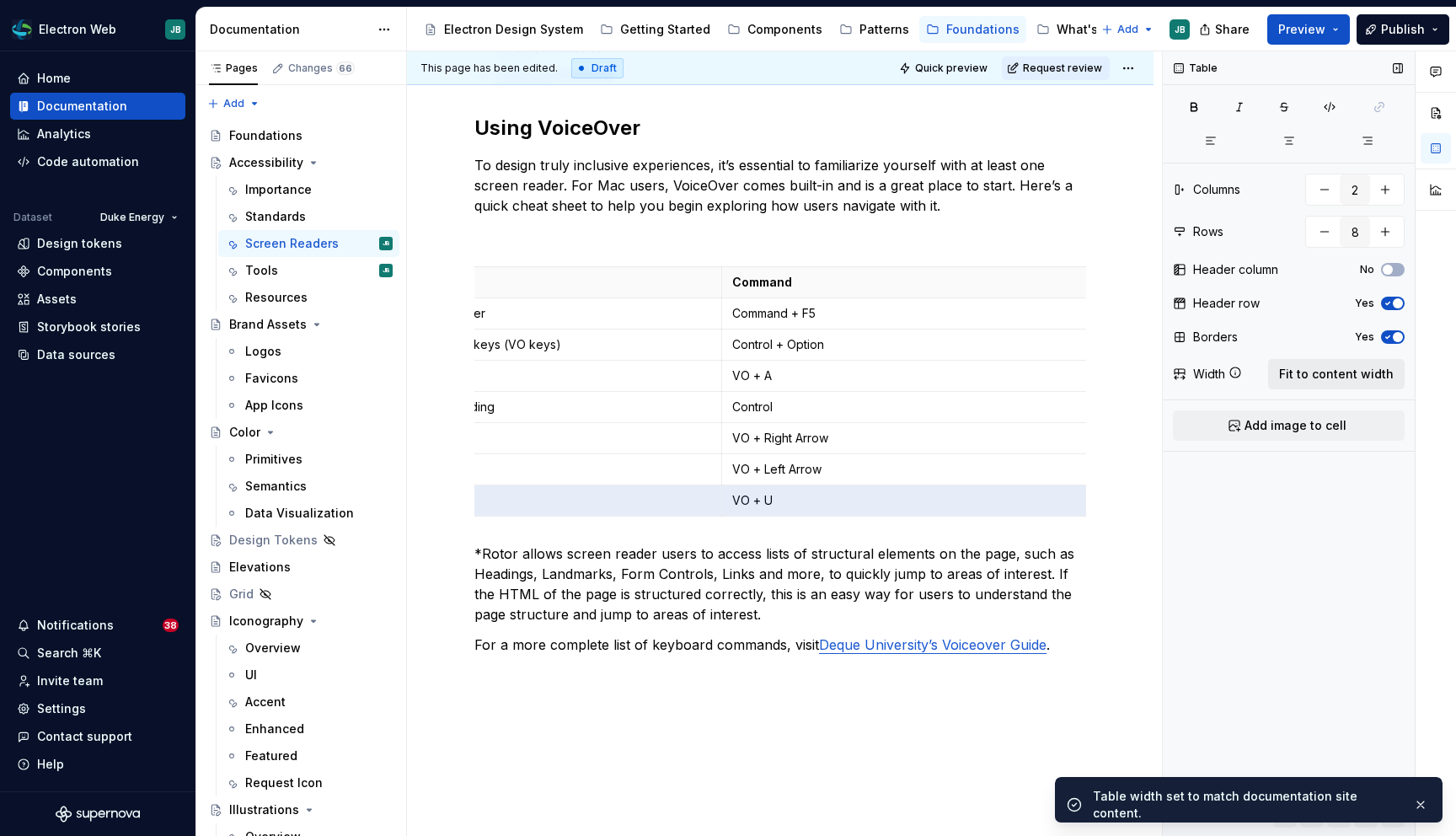
click at [1326, 376] on span "Fit to content width" at bounding box center [1336, 374] width 115 height 17
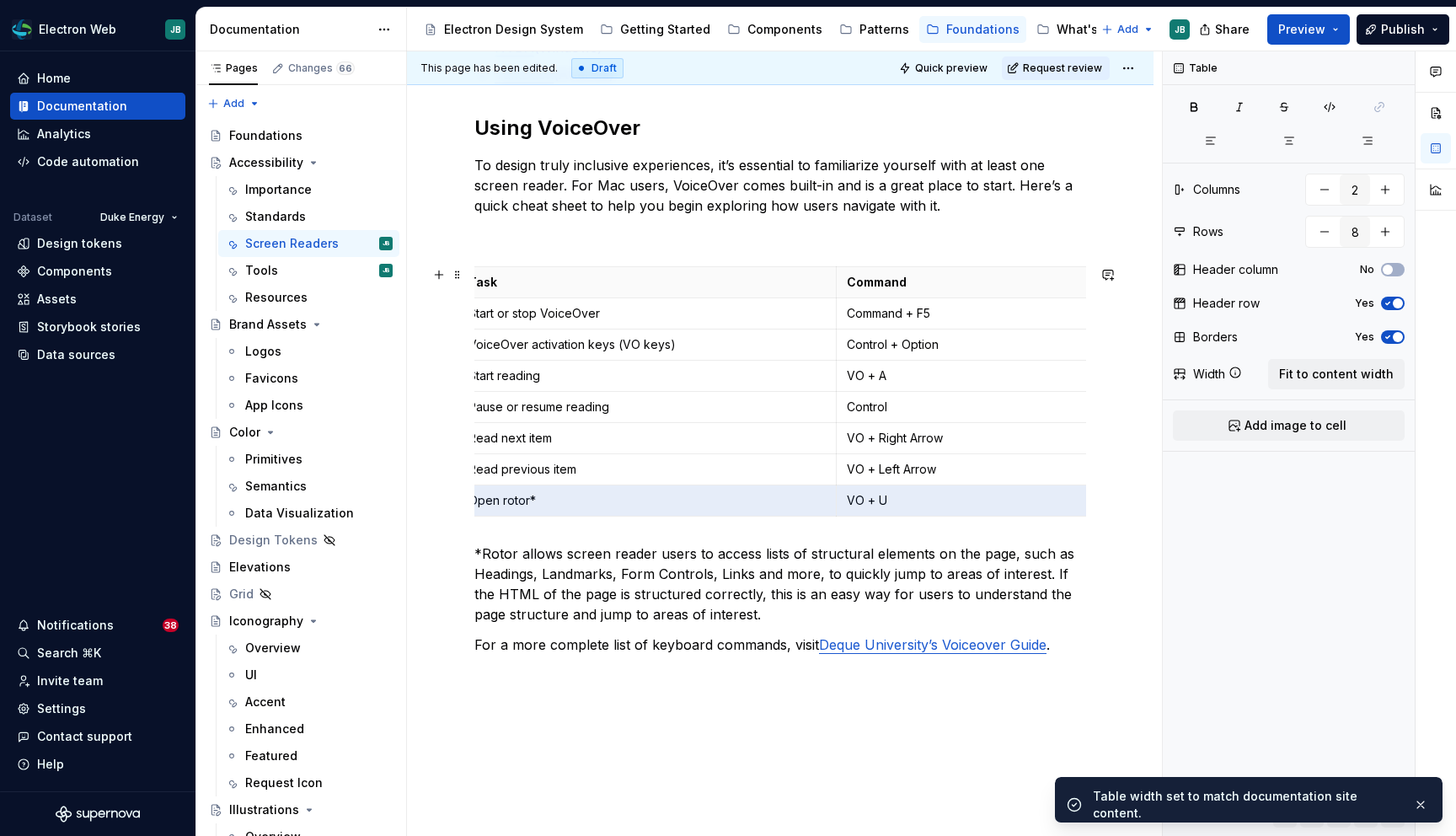
scroll to position [0, 0]
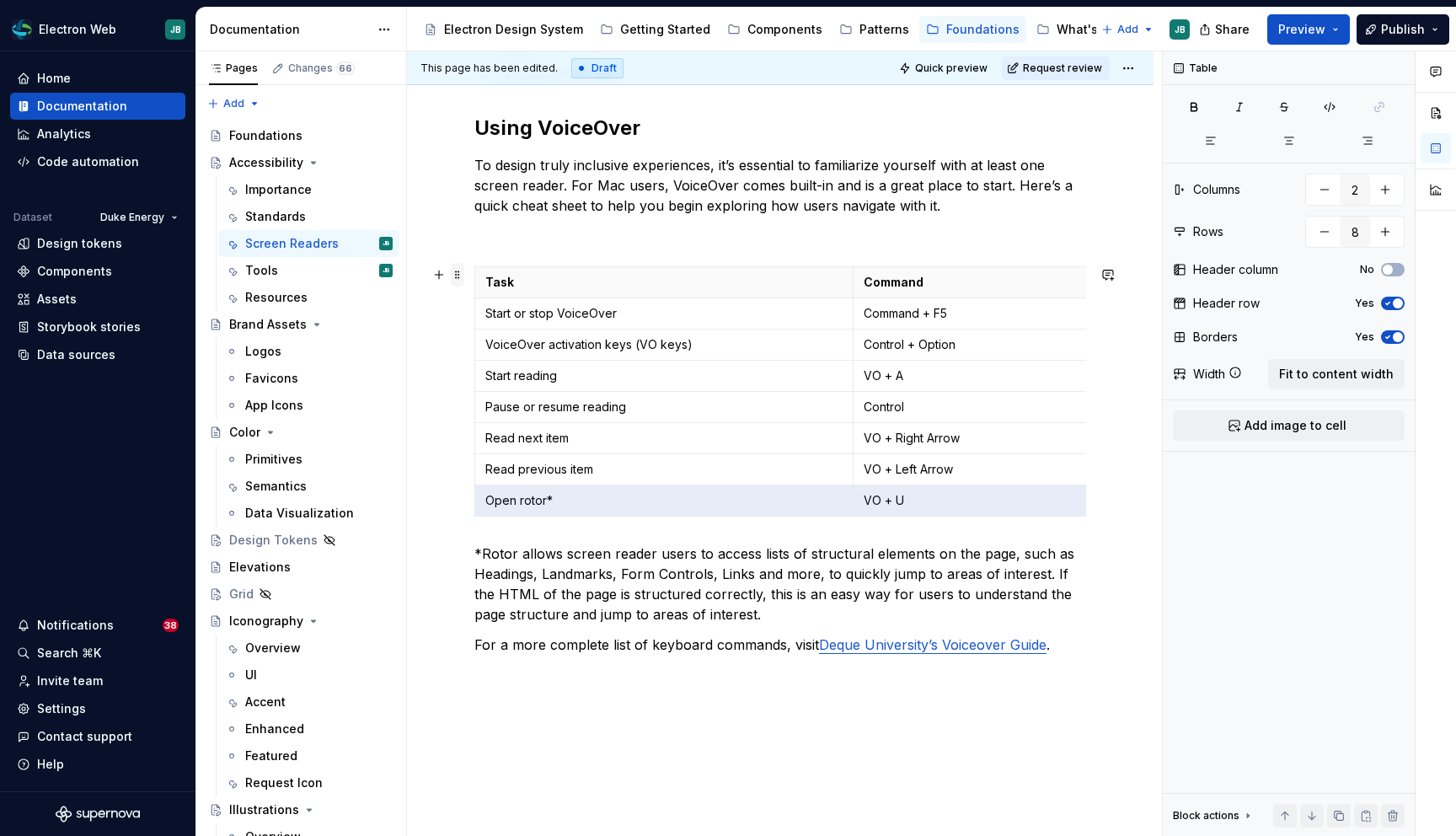
click at [457, 274] on span at bounding box center [457, 275] width 13 height 24
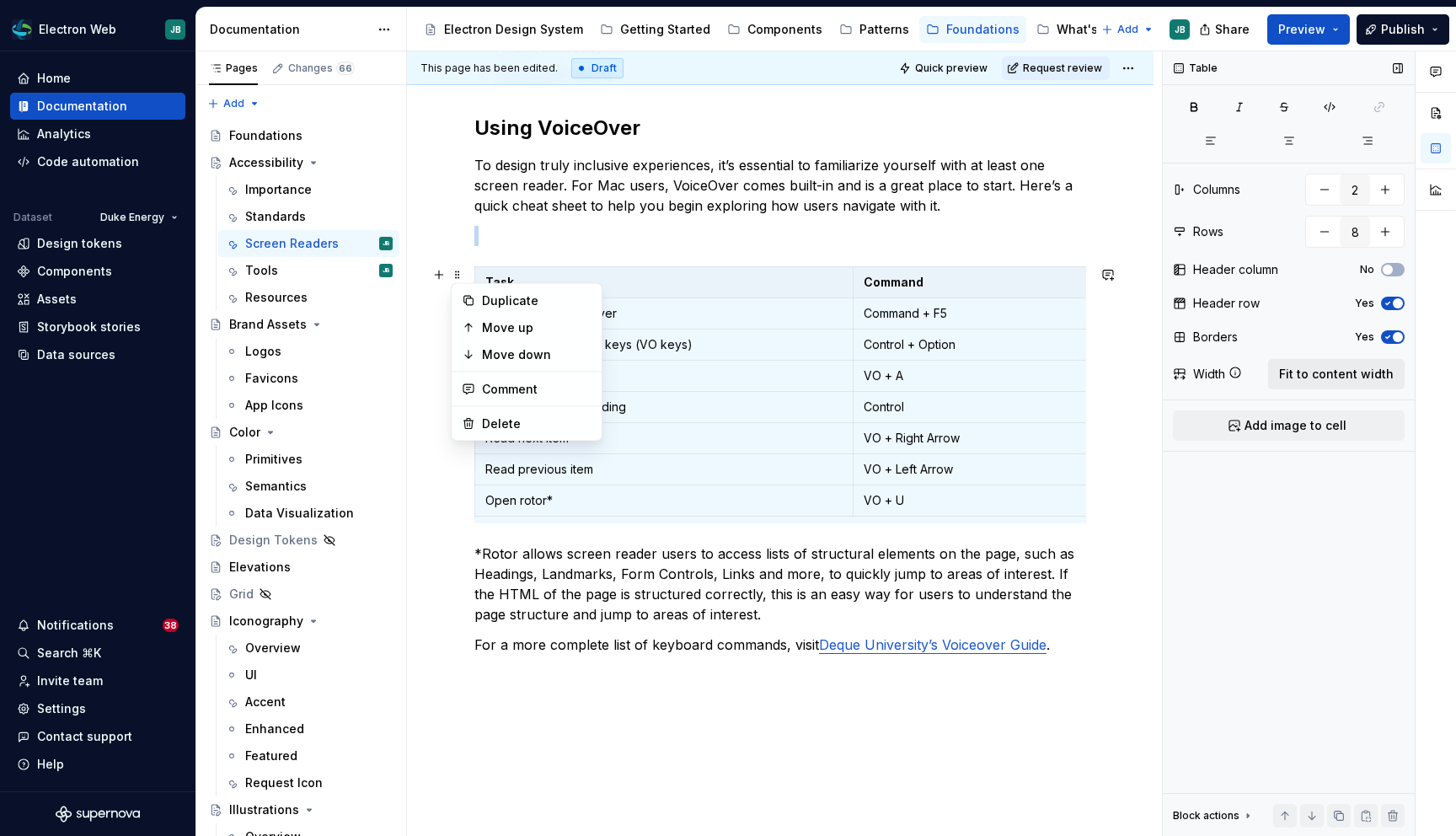
click at [1341, 374] on span "Fit to content width" at bounding box center [1336, 374] width 115 height 17
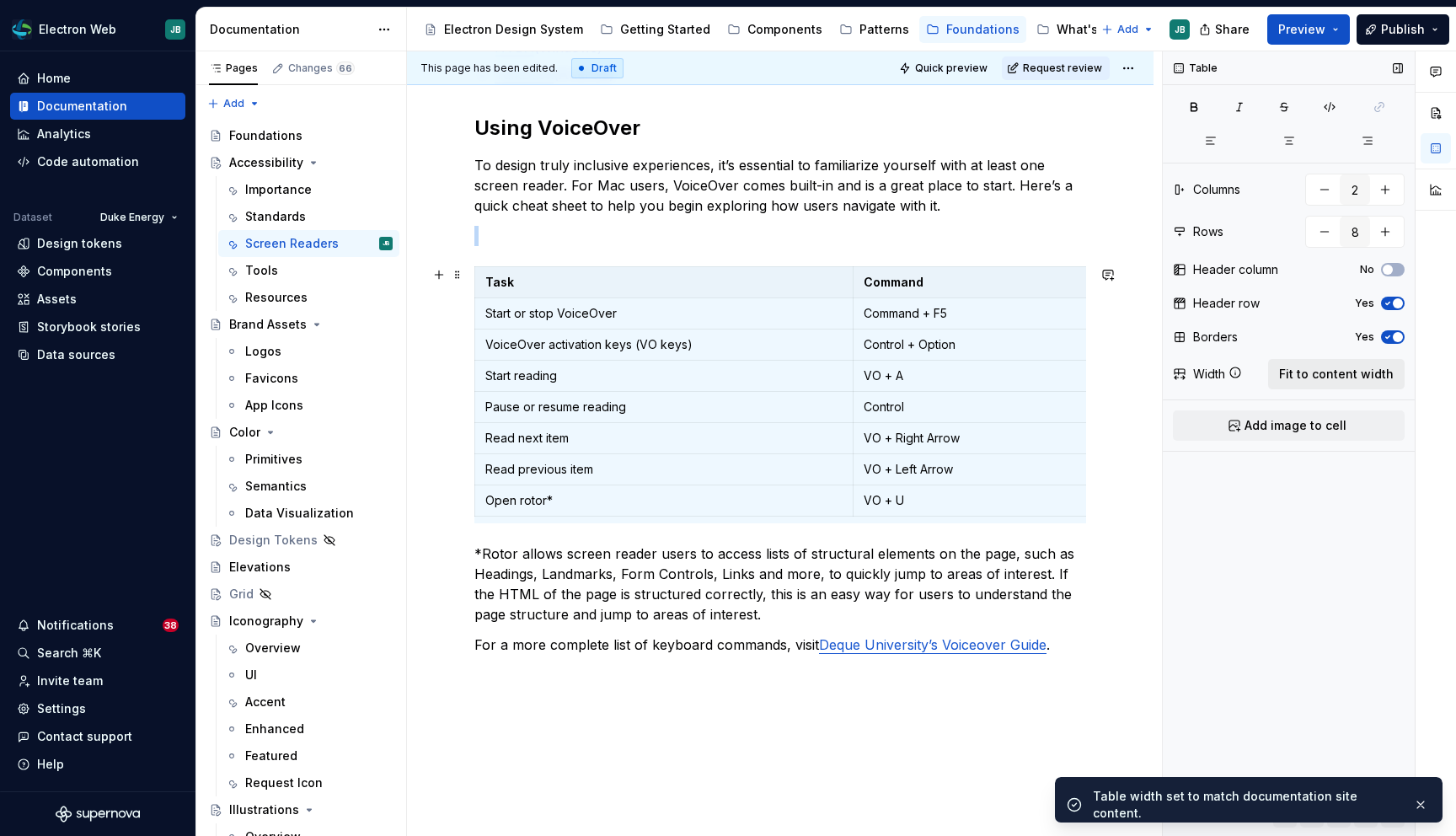
click at [1341, 374] on span "Fit to content width" at bounding box center [1336, 374] width 115 height 17
click at [1423, 797] on button "button" at bounding box center [1420, 805] width 22 height 24
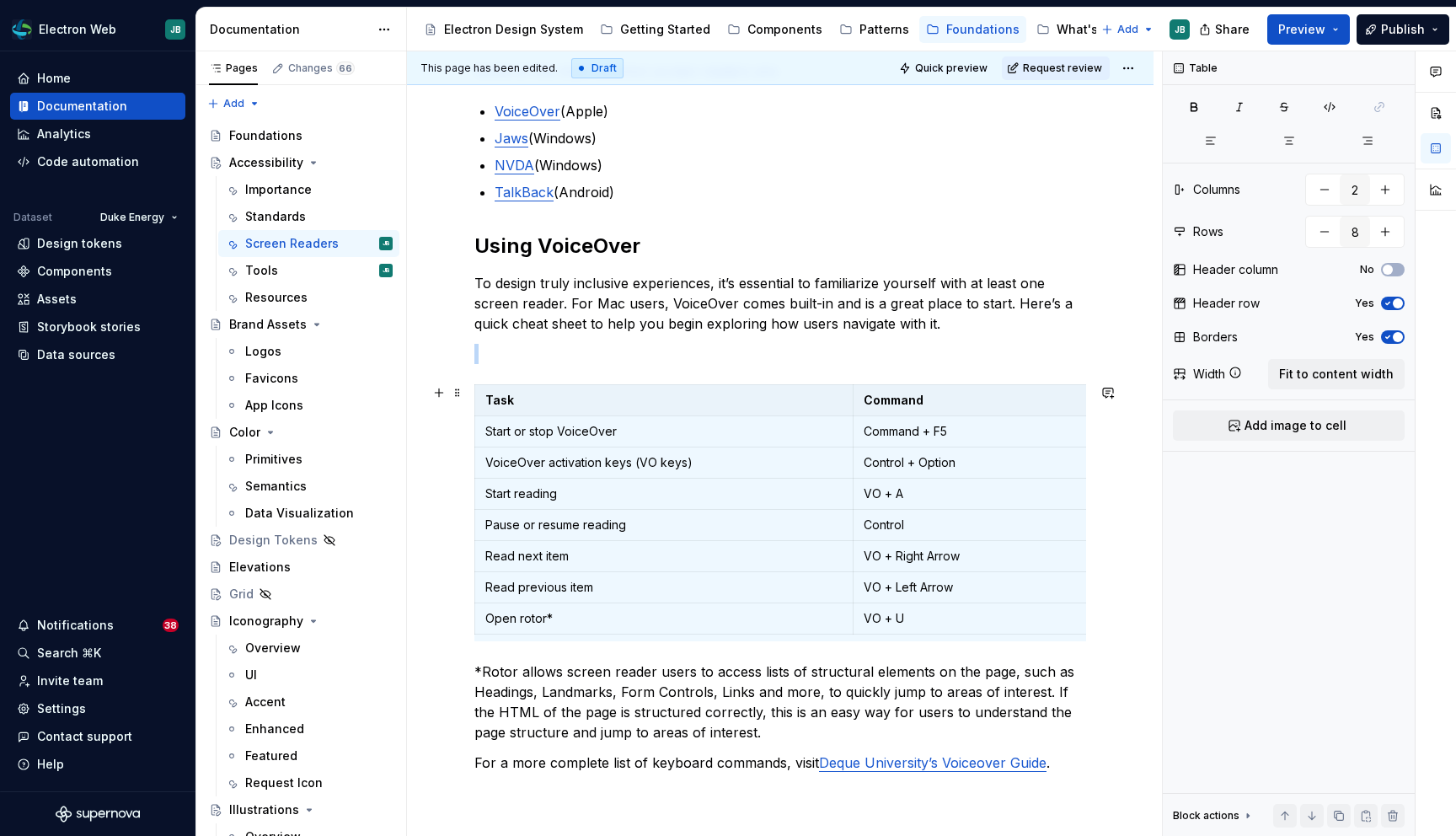
scroll to position [277, 0]
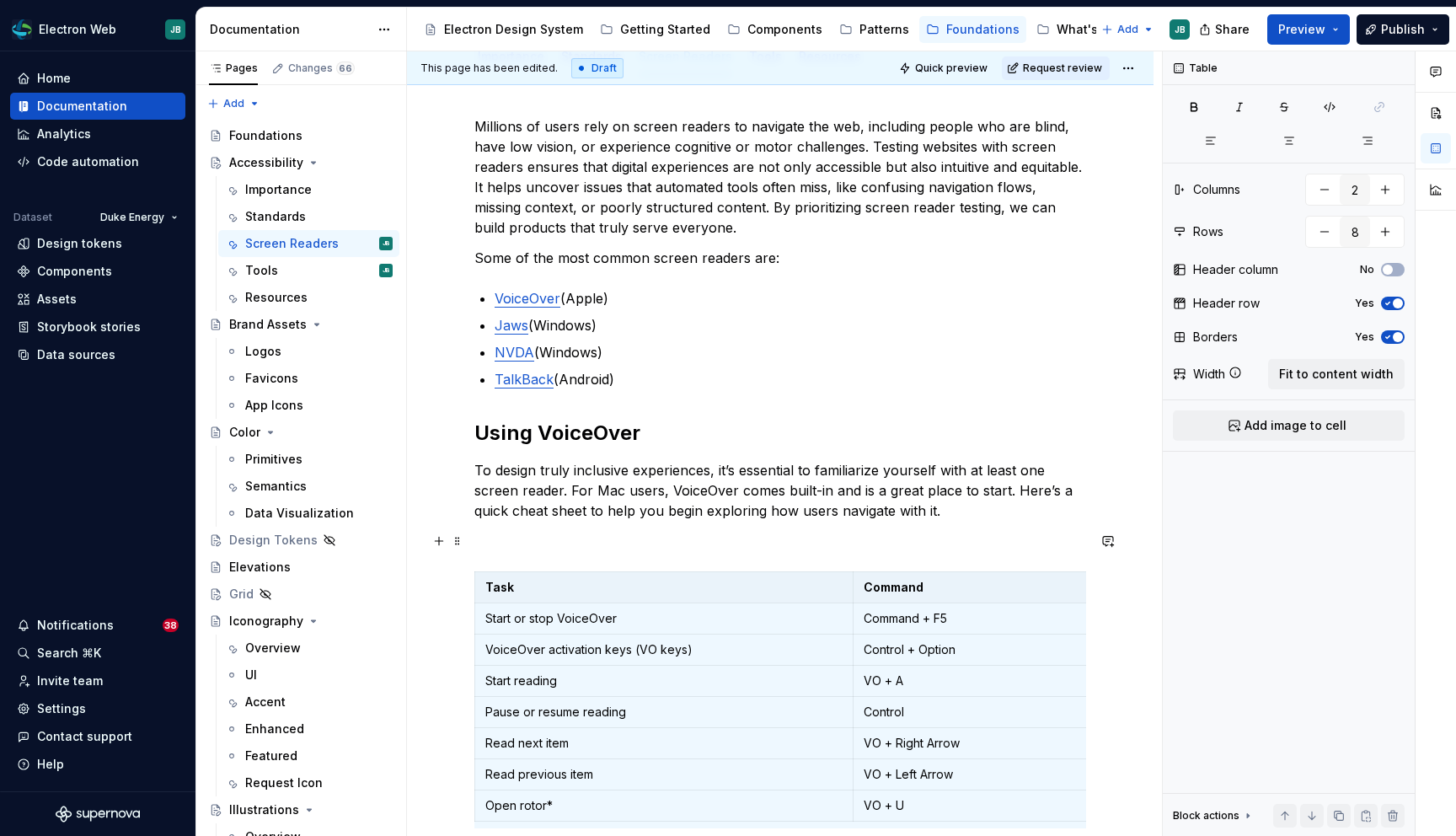
click at [599, 537] on p at bounding box center [780, 541] width 612 height 20
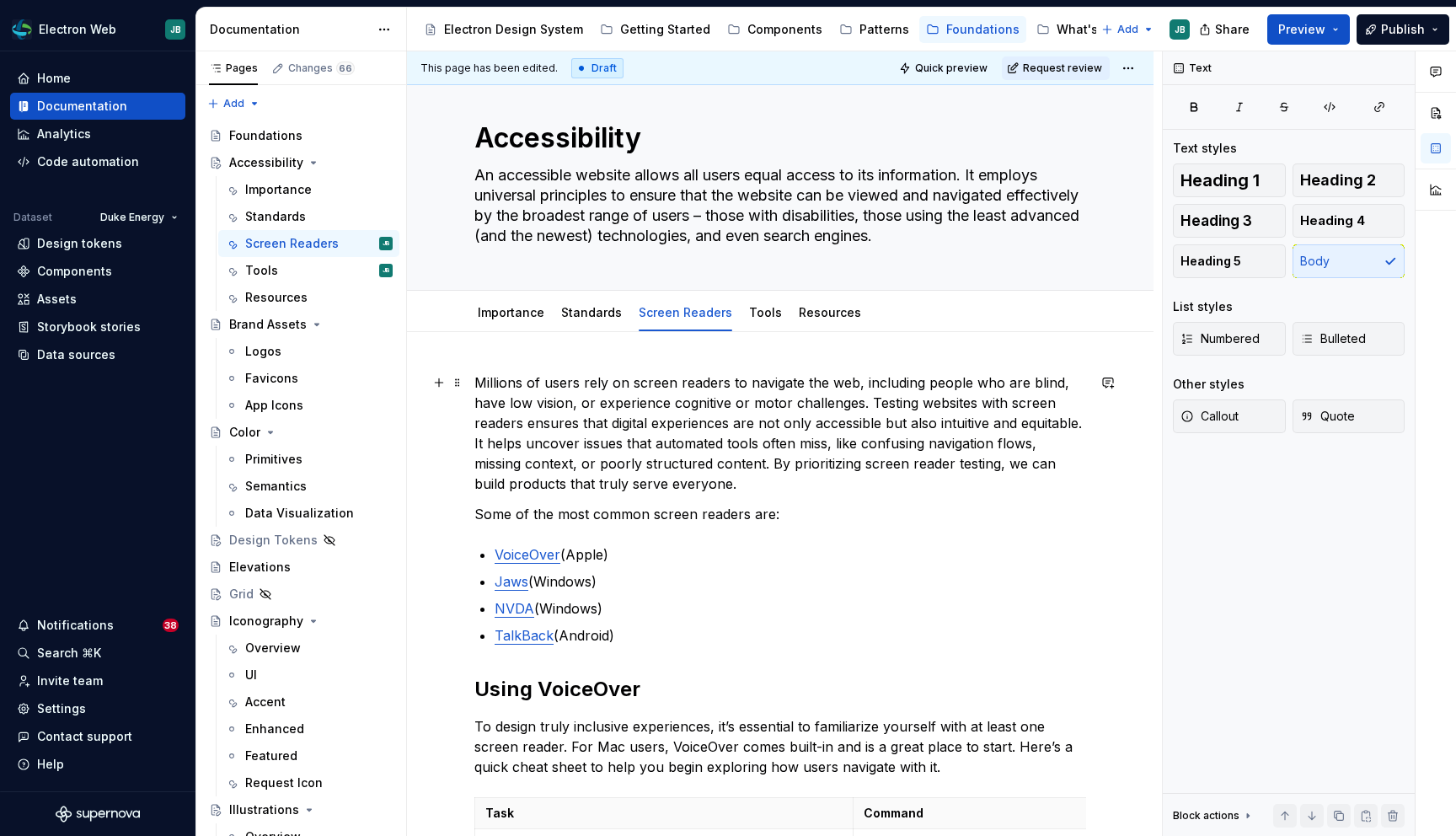
scroll to position [0, 0]
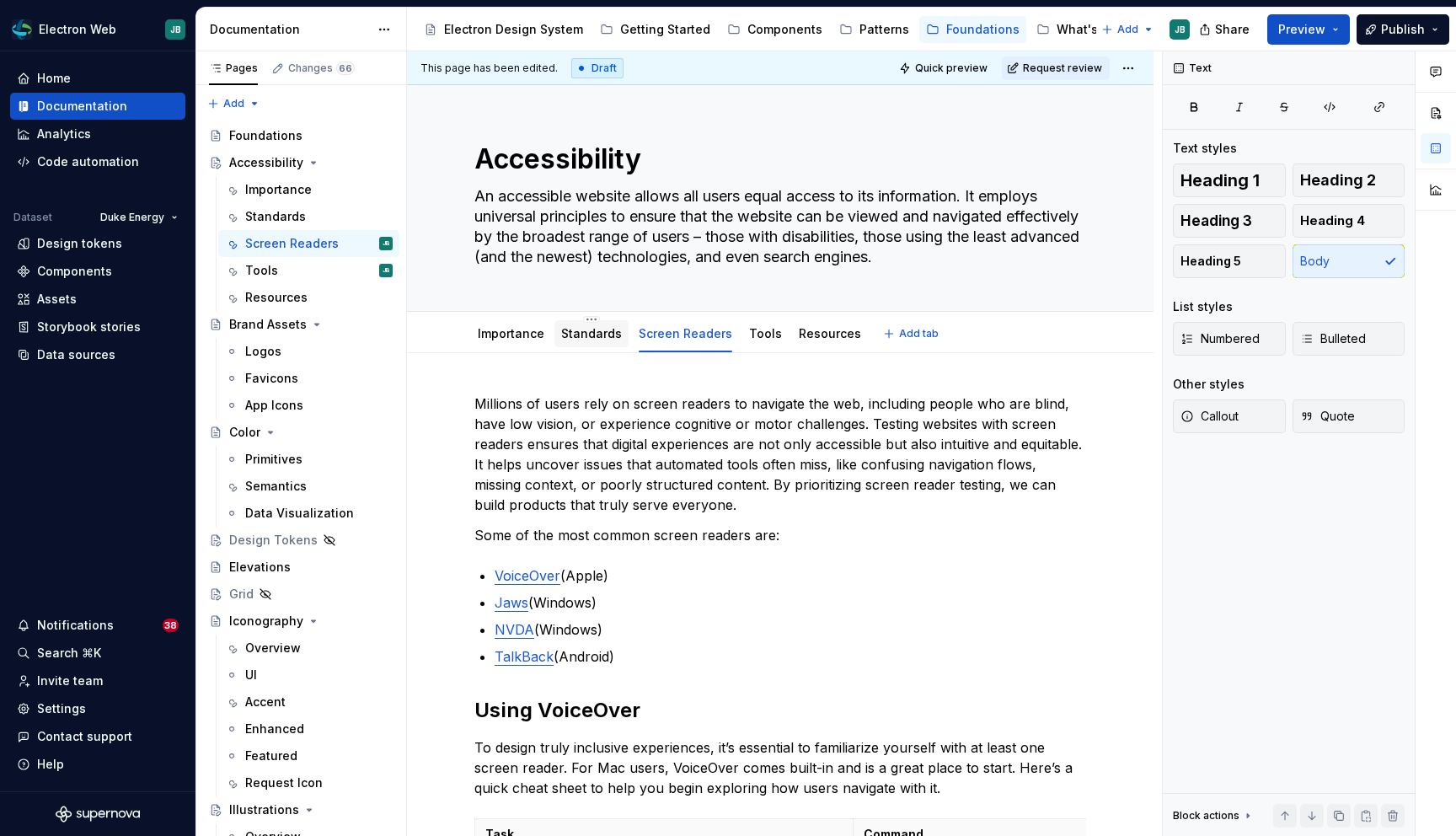
click at [597, 338] on link "Standards" at bounding box center [591, 334] width 60 height 14
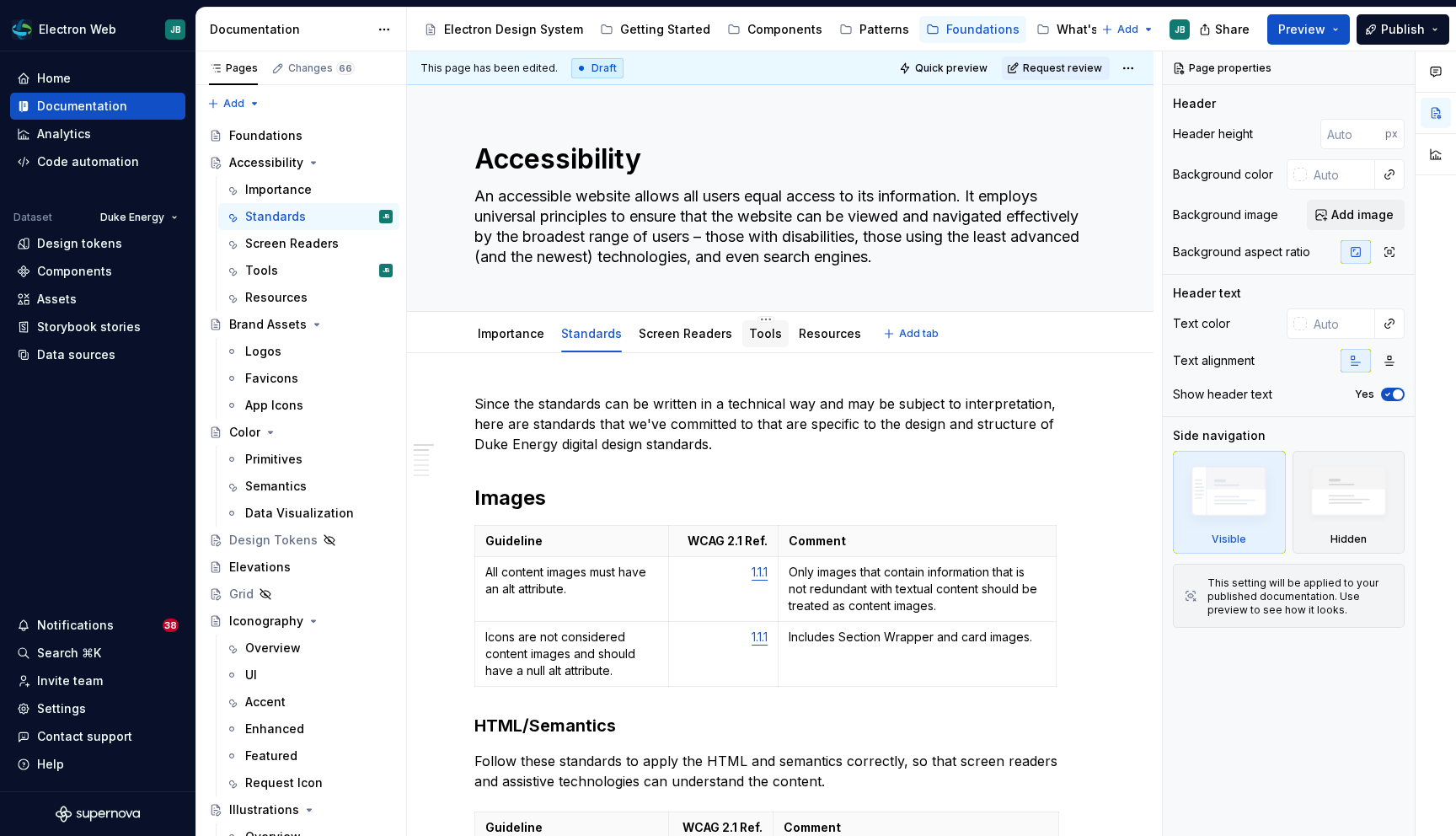
click at [760, 324] on div "Tools" at bounding box center [765, 334] width 33 height 20
click at [759, 330] on link "Tools" at bounding box center [765, 331] width 33 height 14
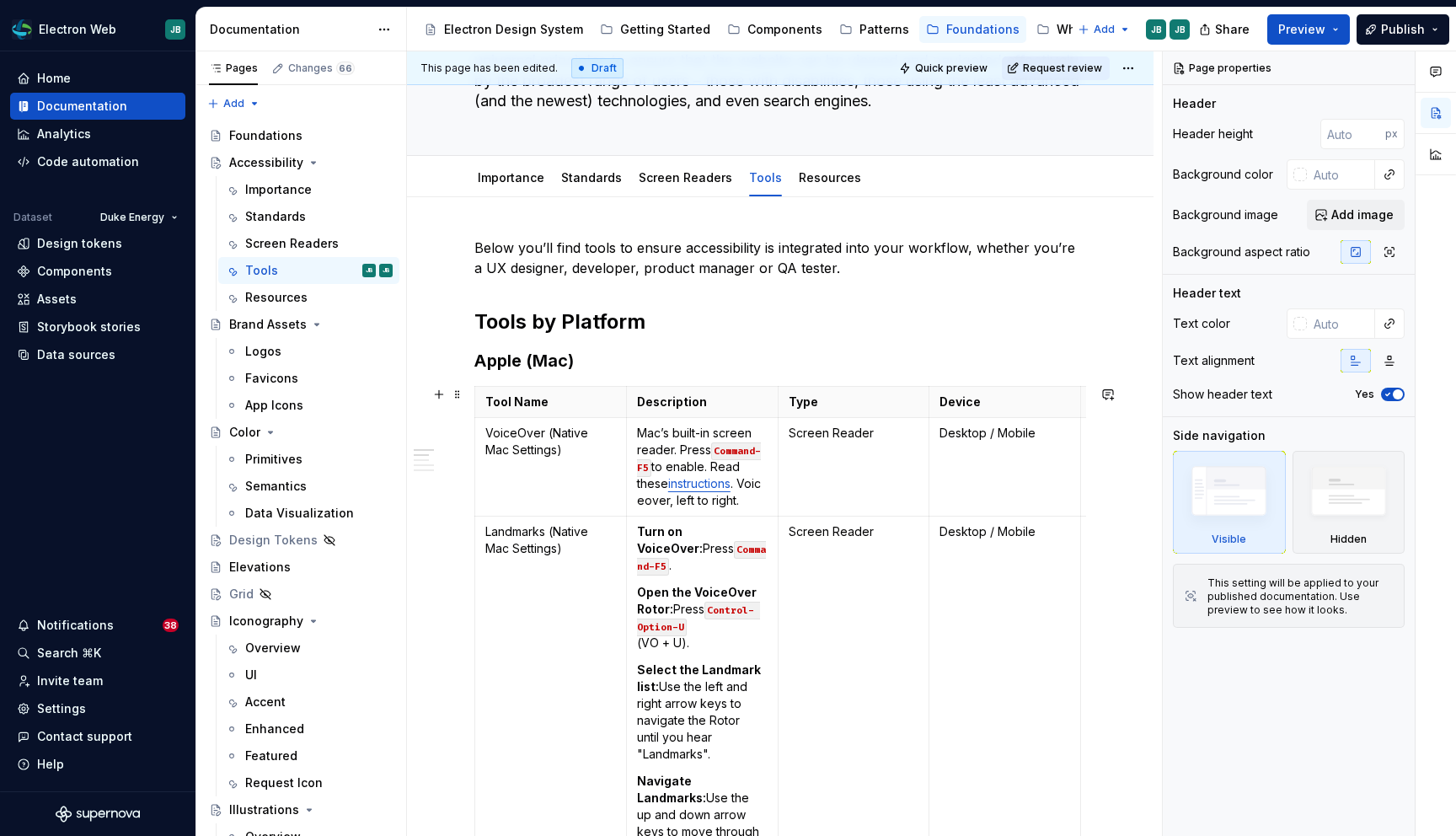
scroll to position [37, 0]
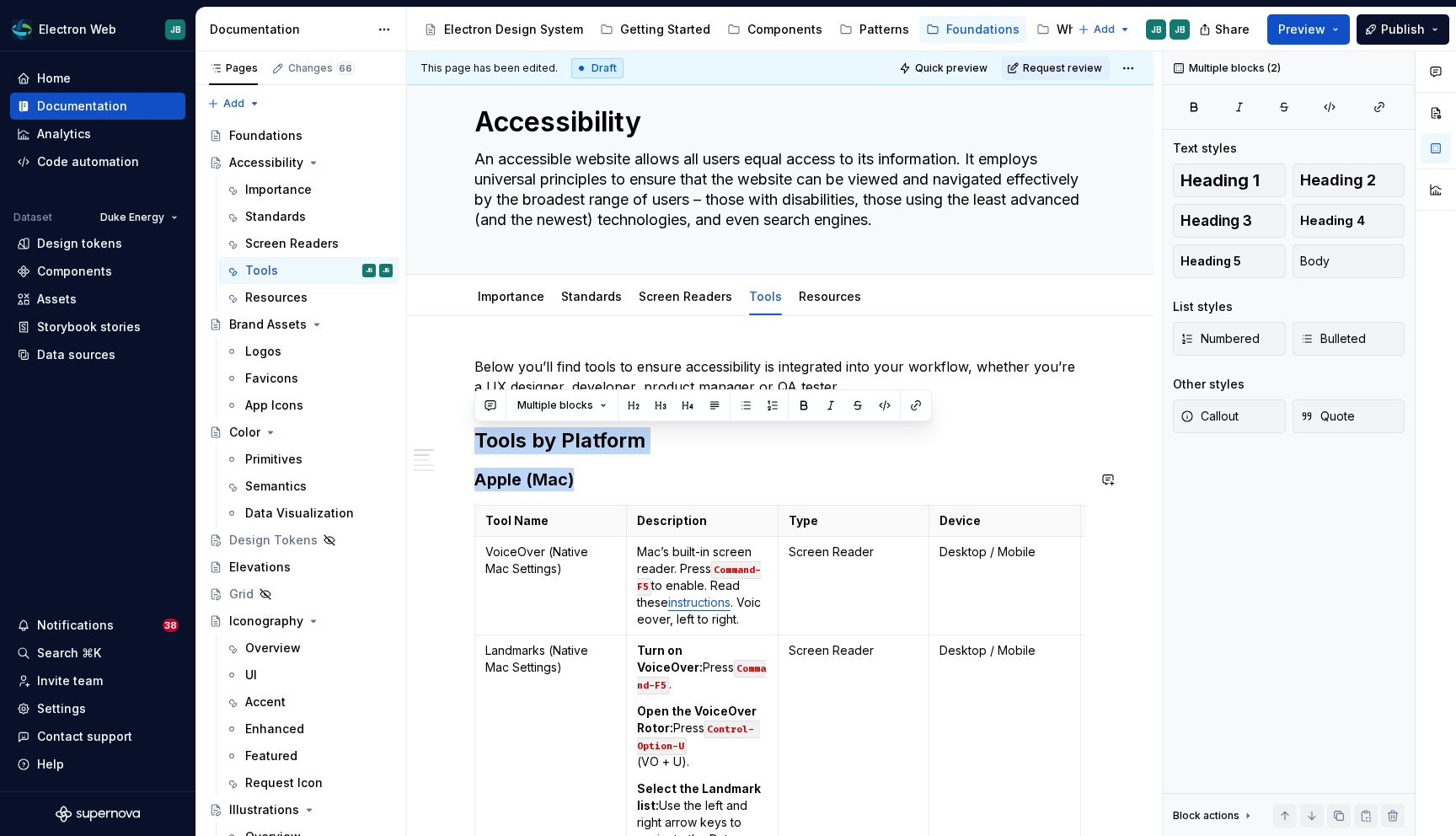
drag, startPoint x: 474, startPoint y: 433, endPoint x: 626, endPoint y: 495, distance: 164.2
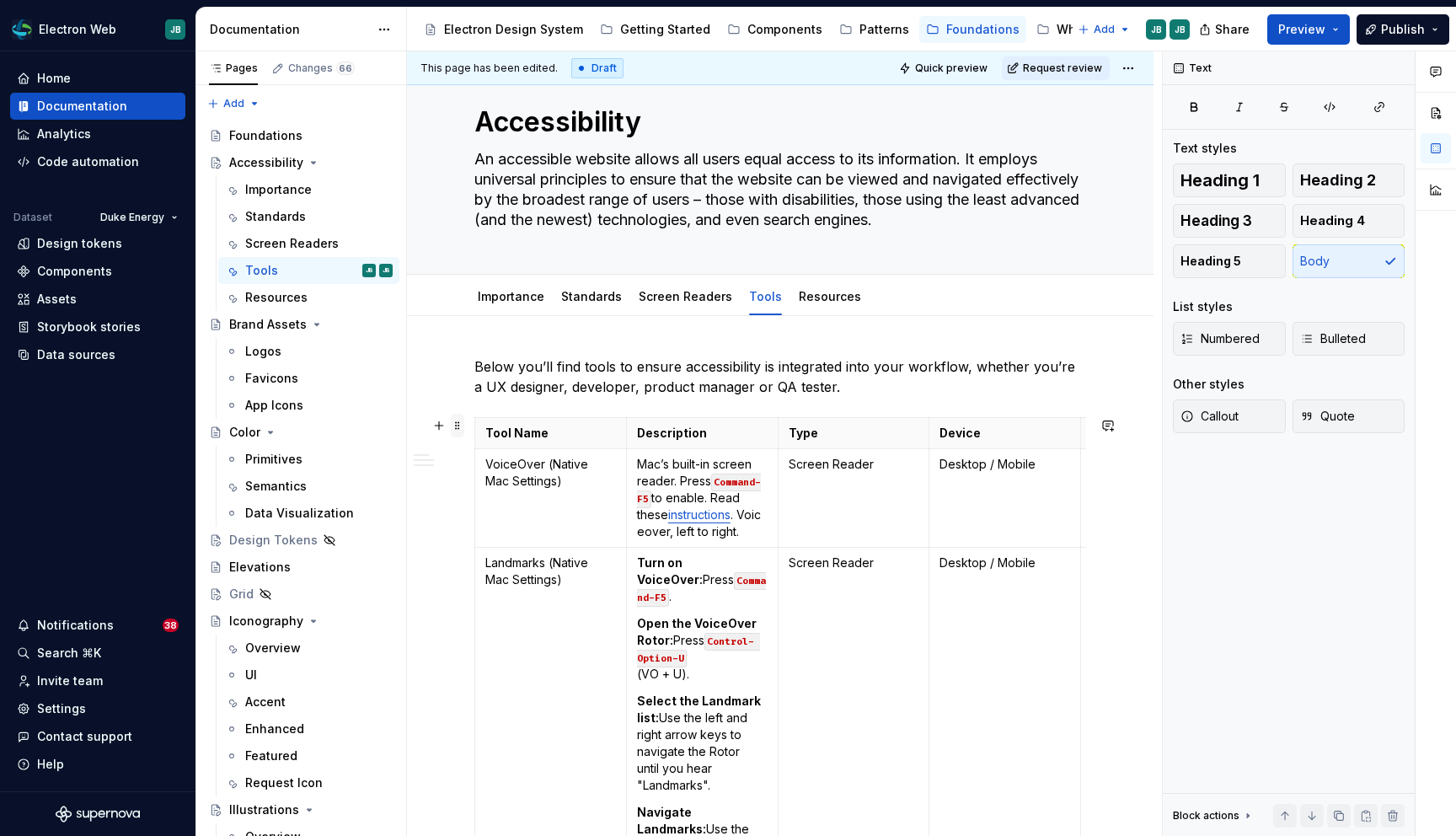
click at [457, 430] on span at bounding box center [457, 425] width 13 height 24
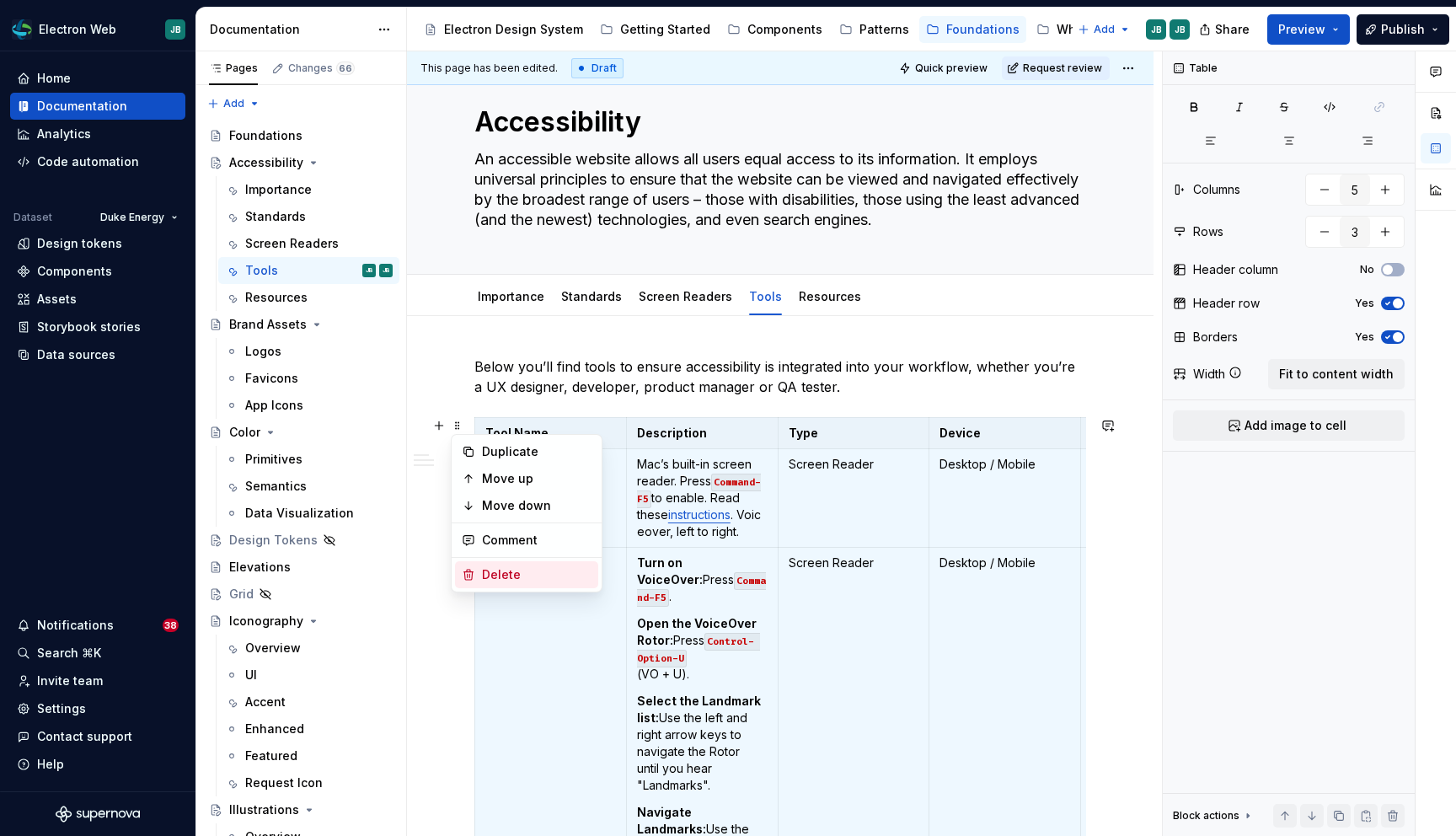
click at [499, 571] on div "Delete" at bounding box center [536, 575] width 109 height 17
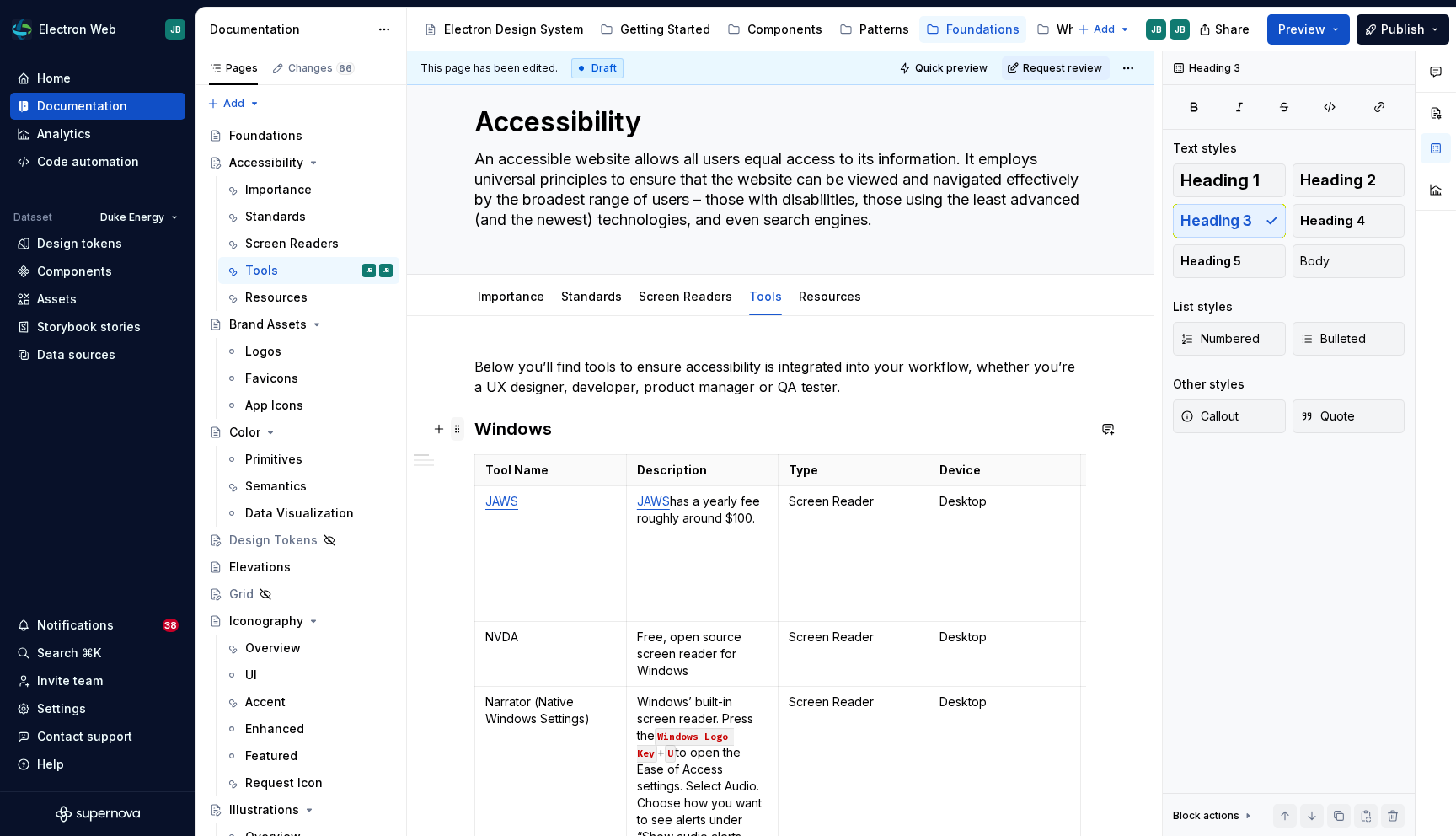
click at [458, 429] on span at bounding box center [457, 429] width 13 height 24
click at [655, 383] on p "Below you’ll find tools to ensure accessibility is integrated into your workflo…" at bounding box center [780, 376] width 612 height 40
click at [813, 279] on html "Electron Web JB Home Documentation Analytics Code automation Dataset Duke Energ…" at bounding box center [728, 418] width 1456 height 836
click at [717, 371] on html "Electron Web JB Home Documentation Analytics Code automation Dataset Duke Energ…" at bounding box center [728, 418] width 1456 height 836
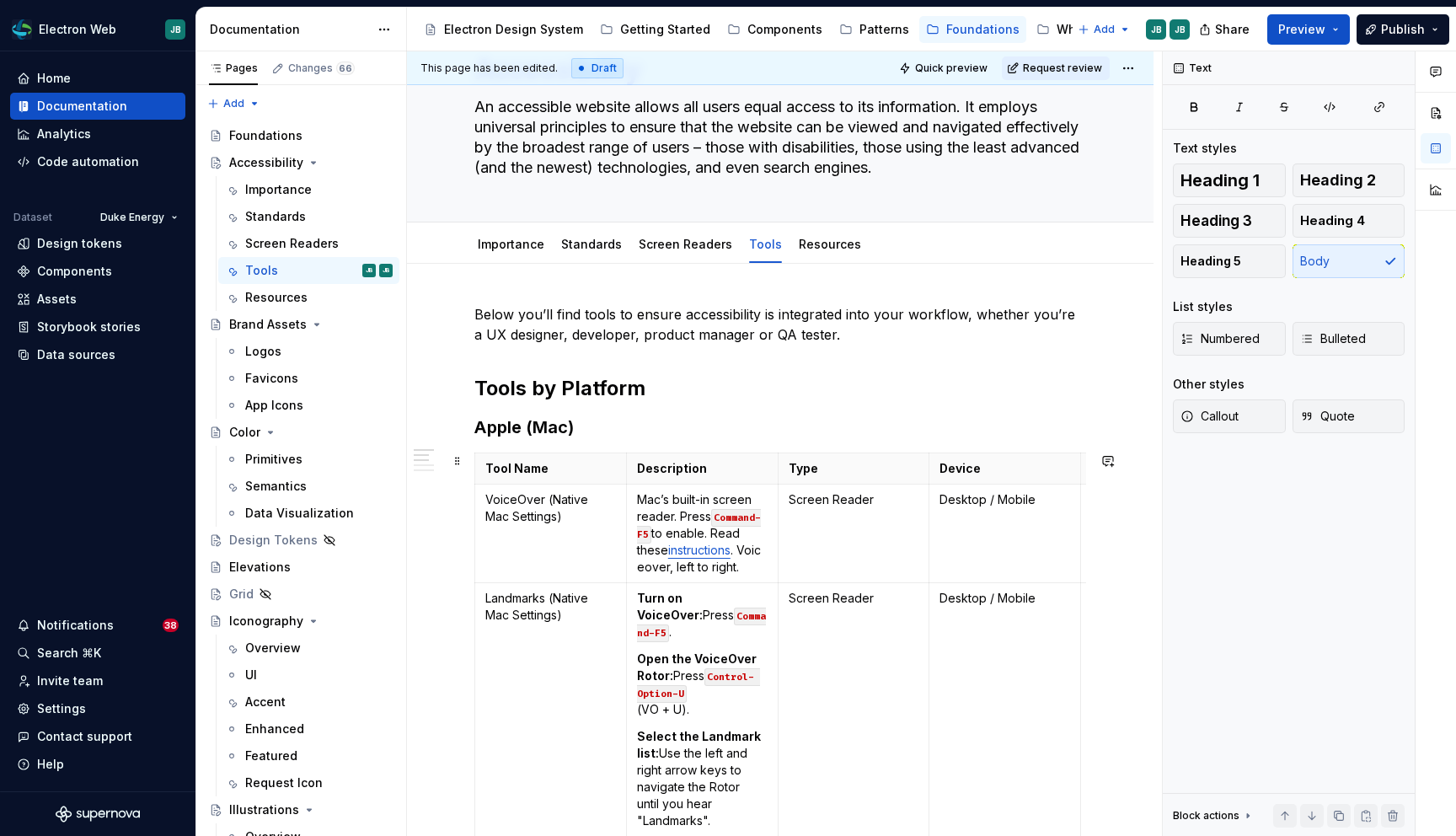
scroll to position [0, 0]
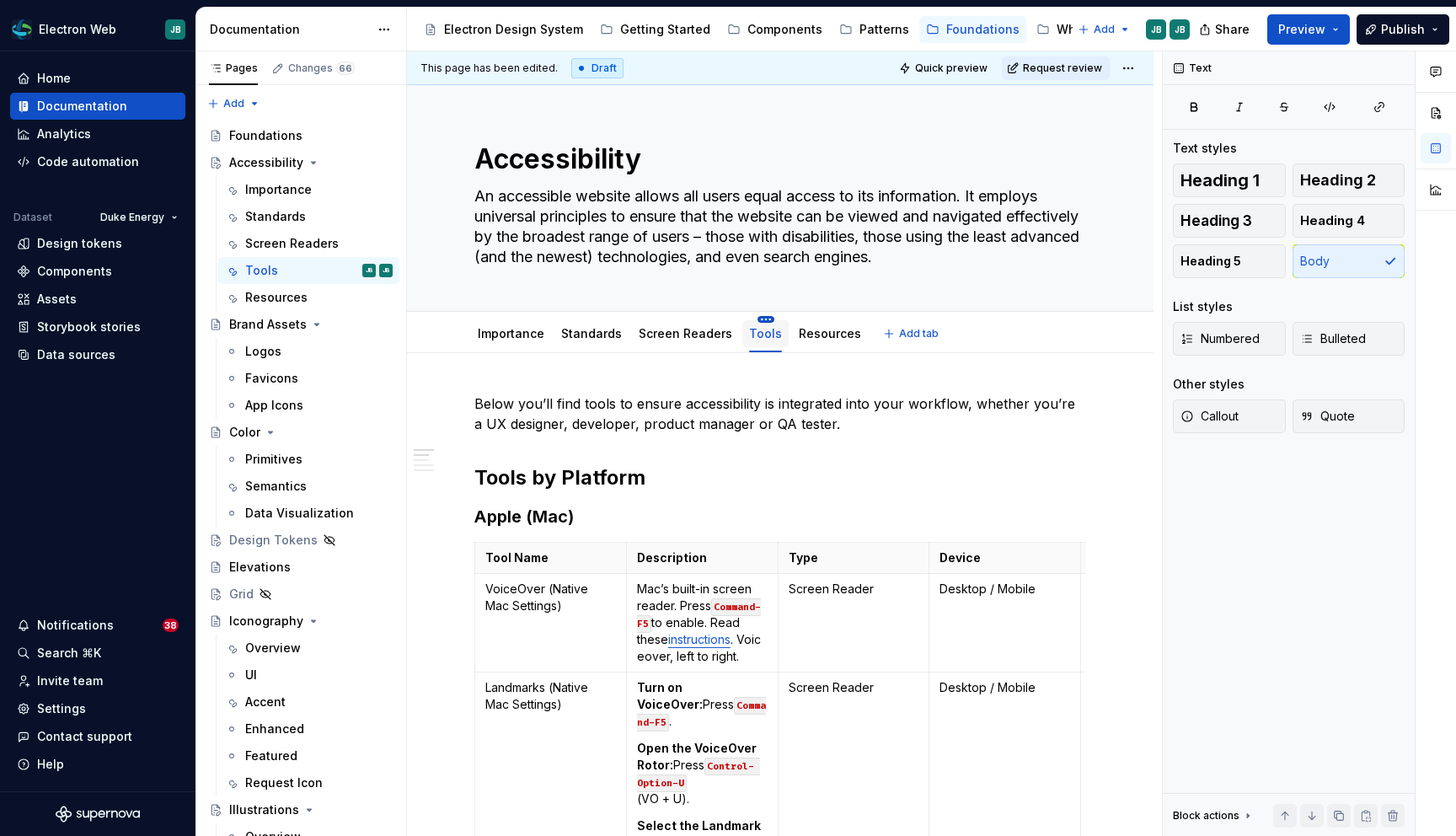
click at [754, 320] on html "Electron Web JB Home Documentation Analytics Code automation Dataset Duke Energ…" at bounding box center [728, 418] width 1456 height 836
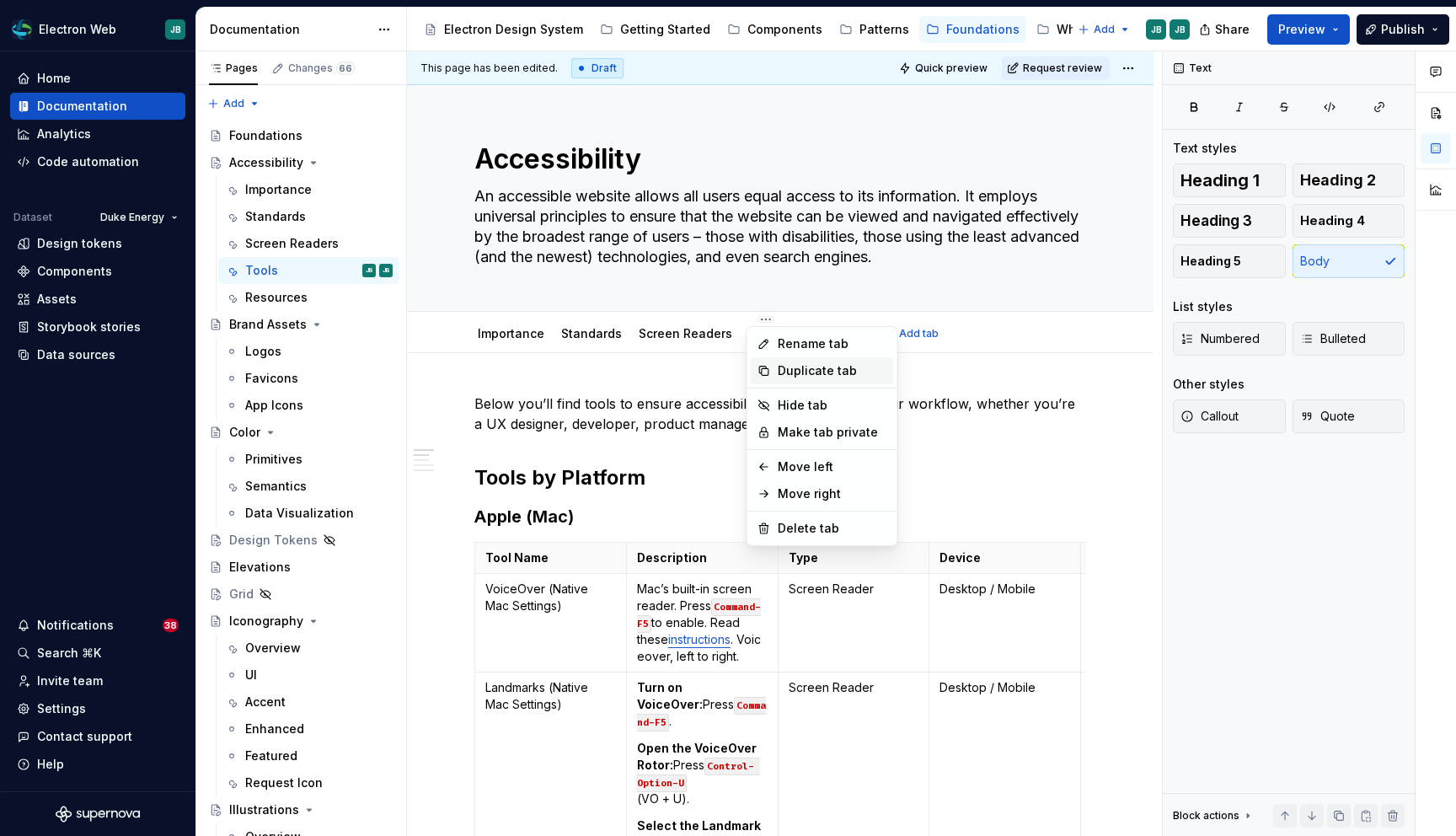
click at [802, 370] on div "Duplicate tab" at bounding box center [832, 370] width 109 height 17
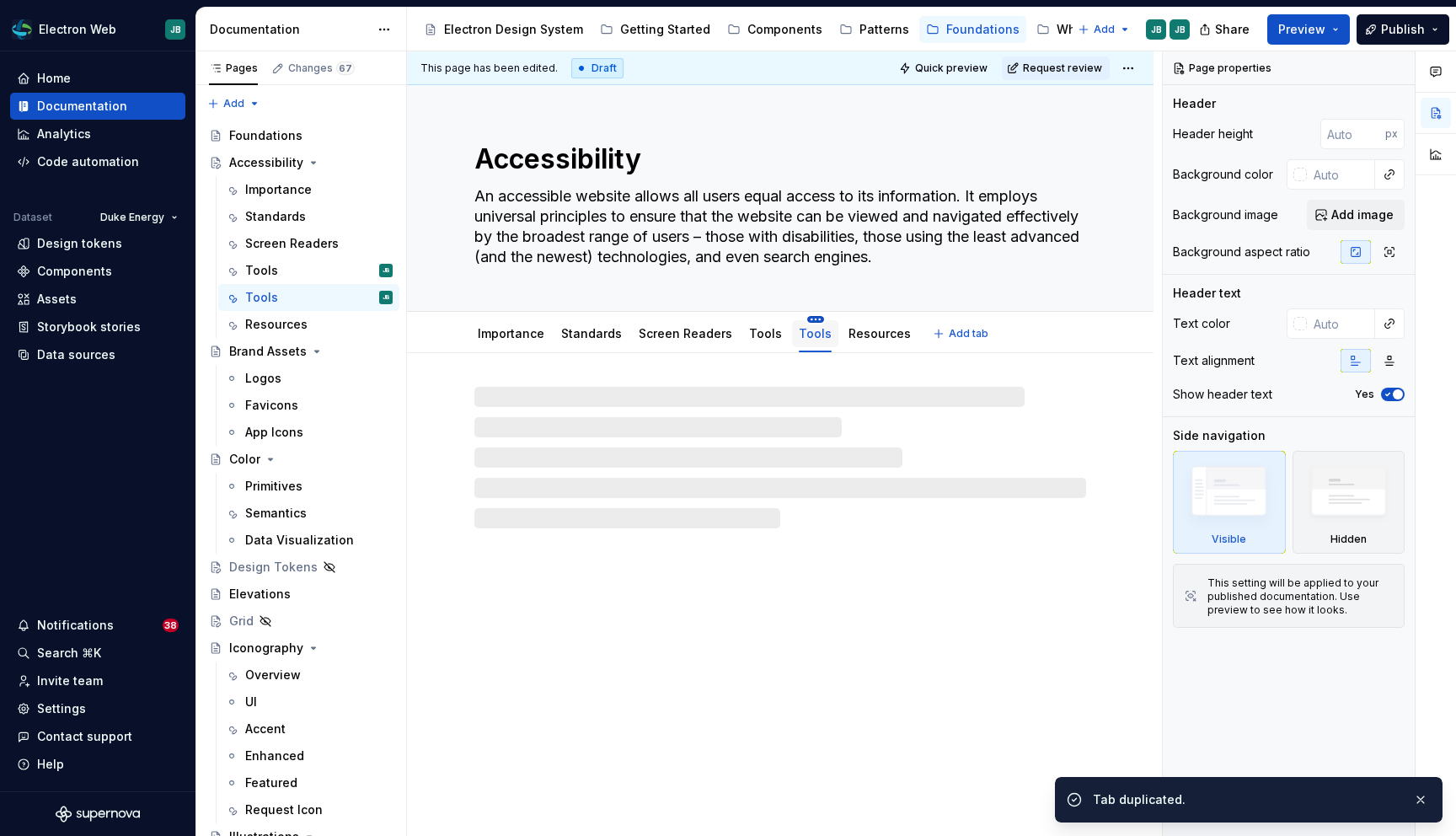
click at [802, 318] on html "Electron Web JB Home Documentation Analytics Code automation Dataset Duke Energ…" at bounding box center [728, 418] width 1456 height 836
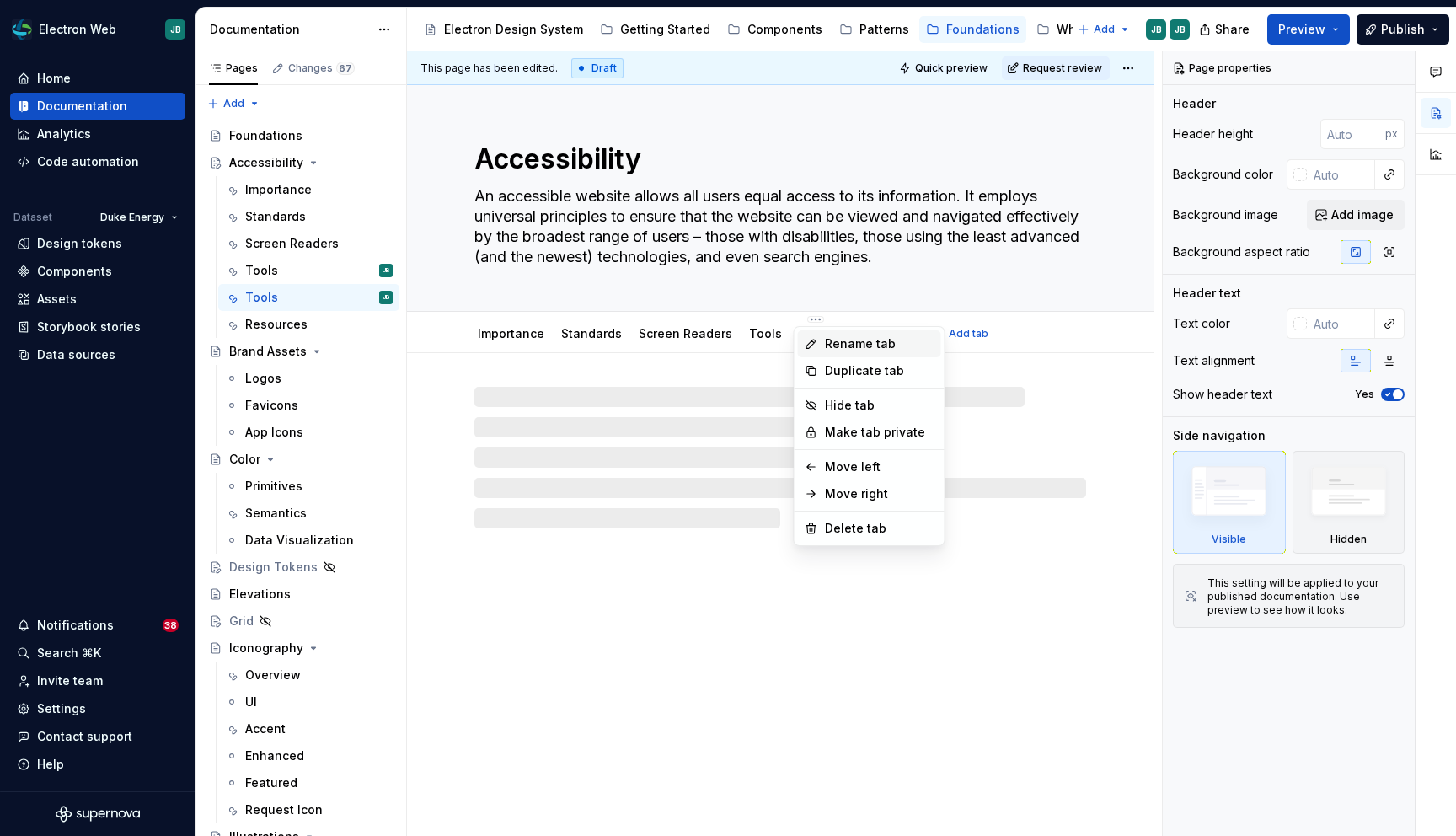
type textarea "*"
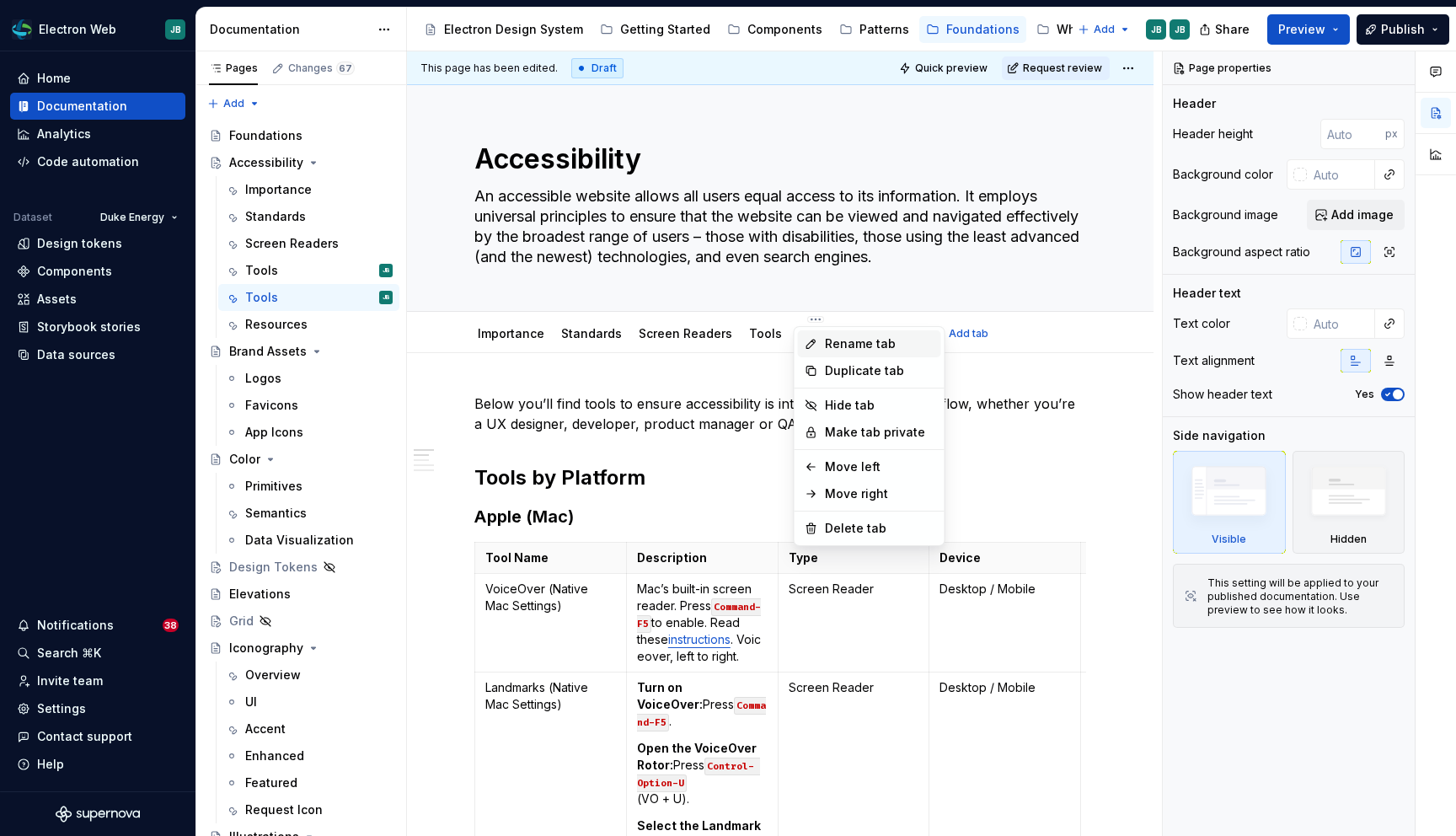
click at [822, 344] on div "Rename tab" at bounding box center [869, 343] width 143 height 27
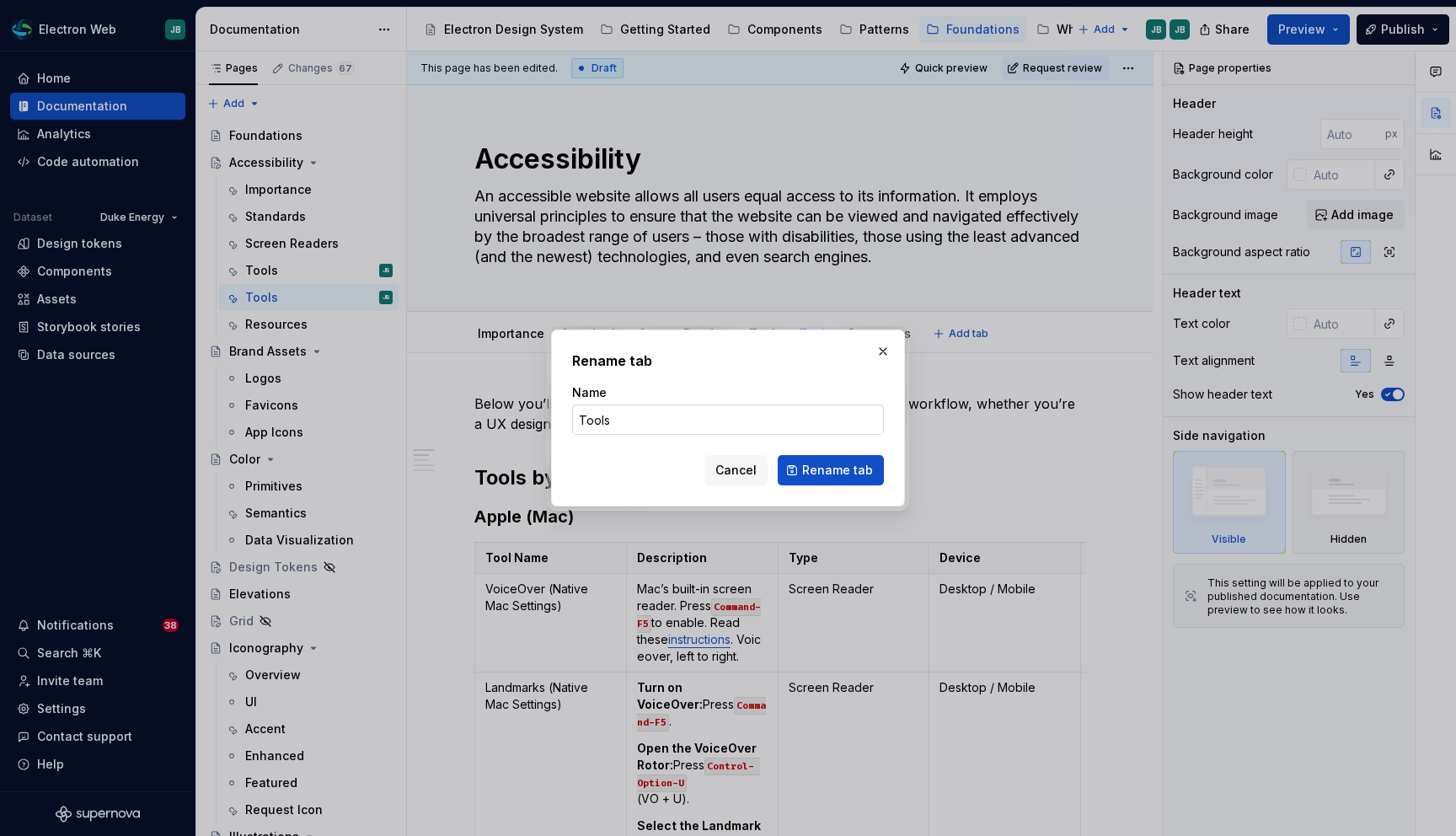
click at [647, 417] on input "Tools" at bounding box center [728, 420] width 312 height 30
type input "Tools (OLD)"
click at [848, 470] on span "Rename tab" at bounding box center [838, 470] width 71 height 17
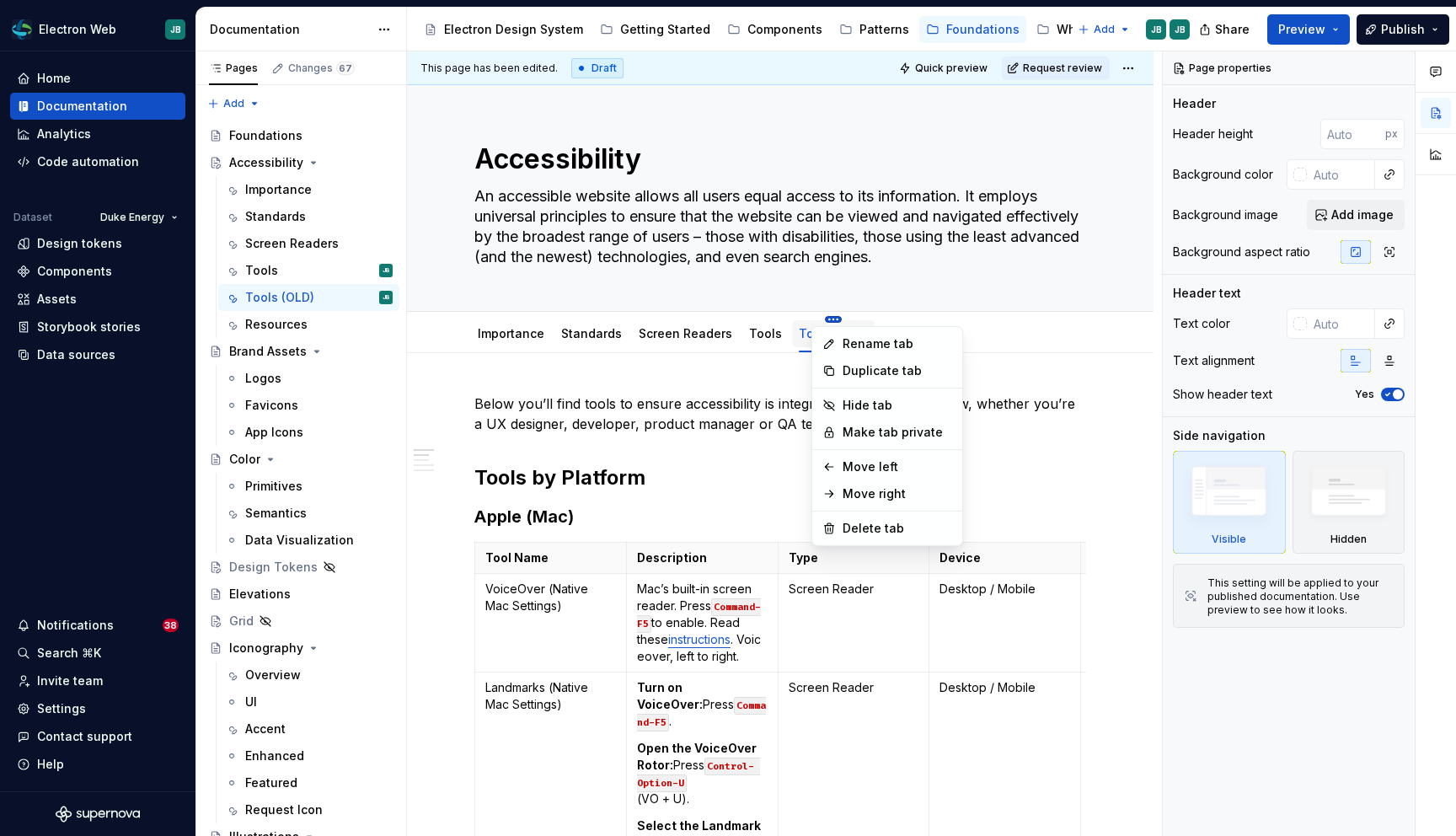
click at [824, 320] on html "Electron Web JB Home Documentation Analytics Code automation Dataset Duke Energ…" at bounding box center [728, 418] width 1456 height 836
click at [873, 406] on div "Hide tab" at bounding box center [897, 405] width 109 height 17
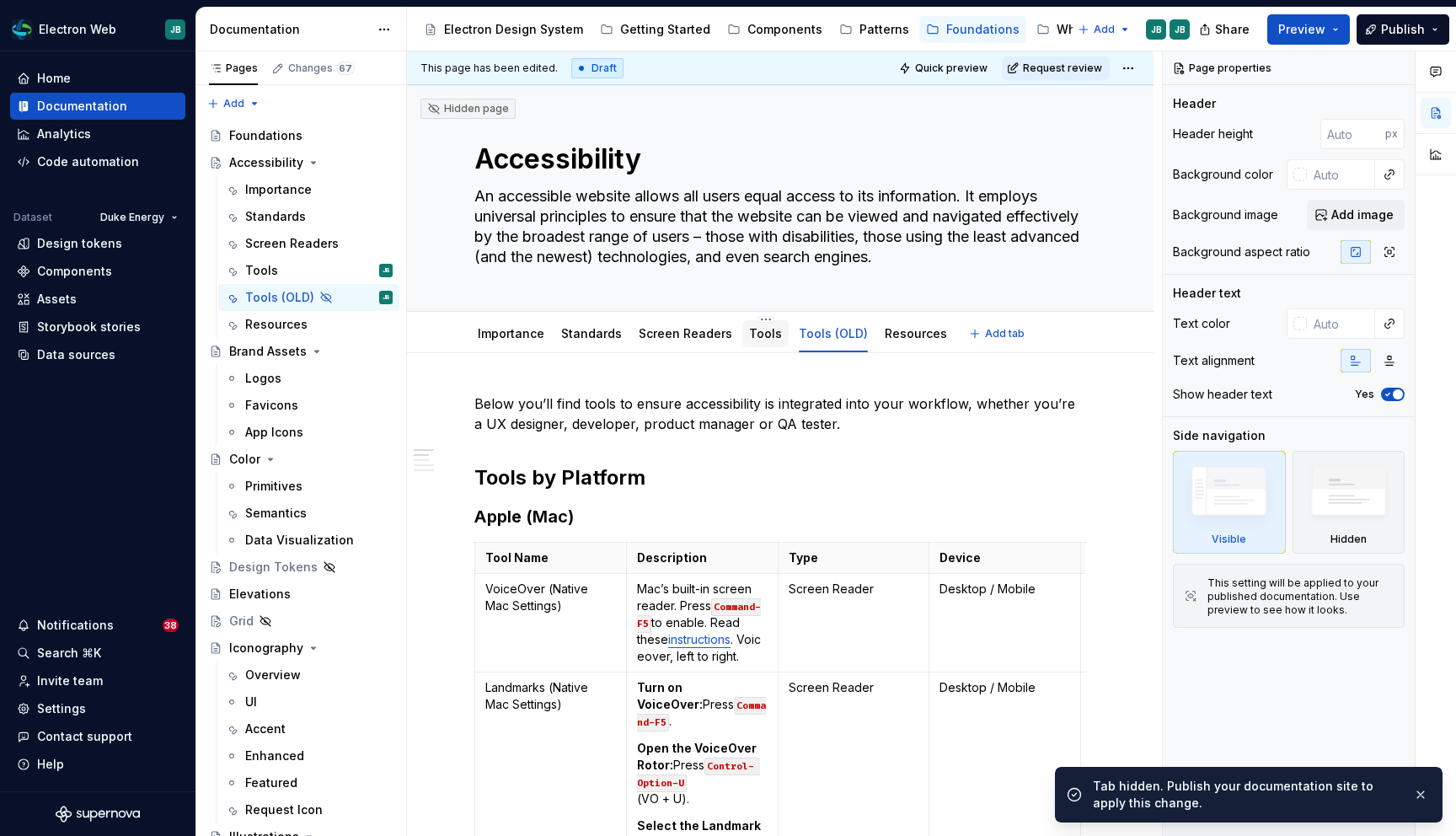
click at [757, 339] on link "Tools" at bounding box center [765, 334] width 33 height 14
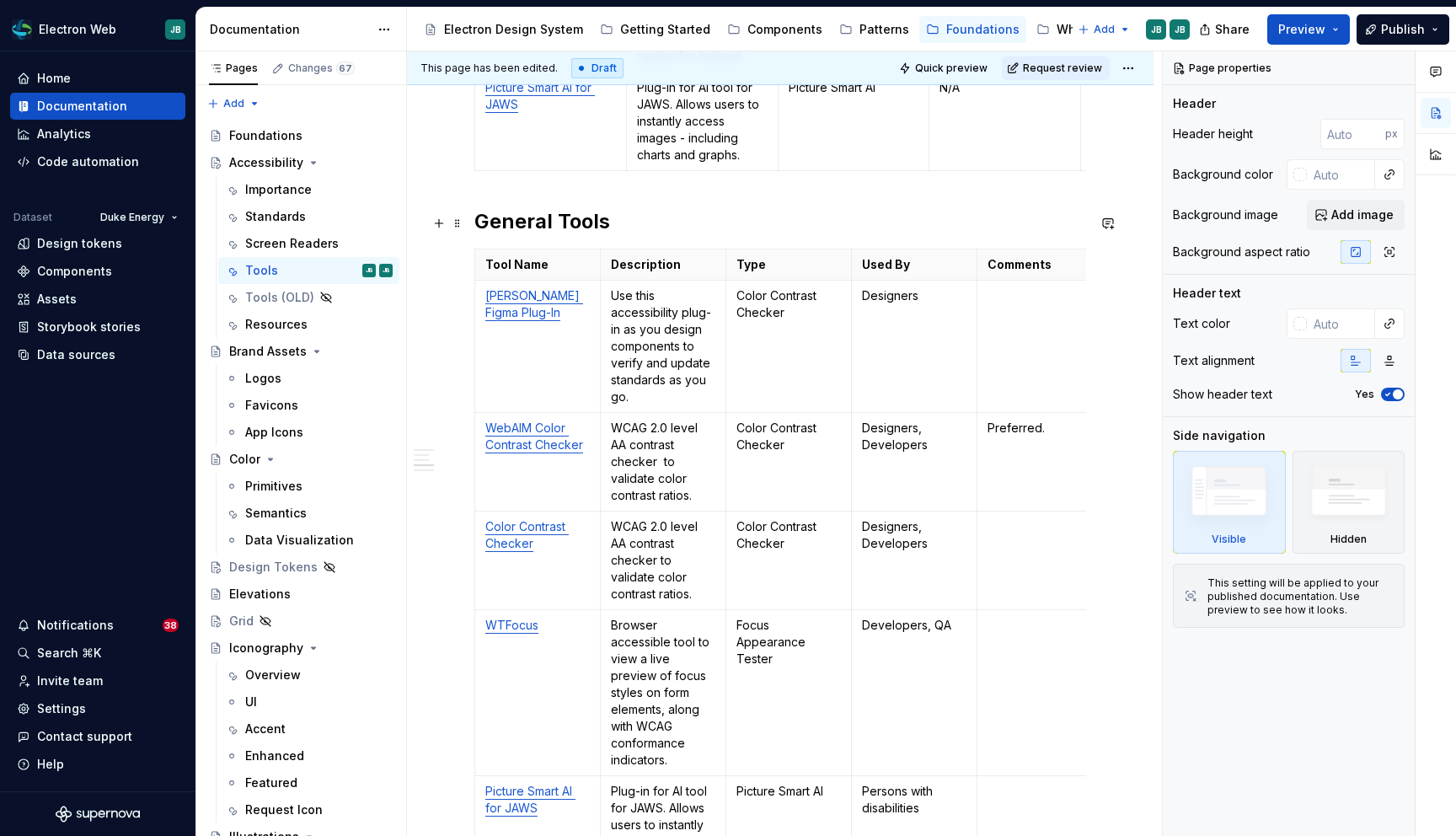
scroll to position [1511, 0]
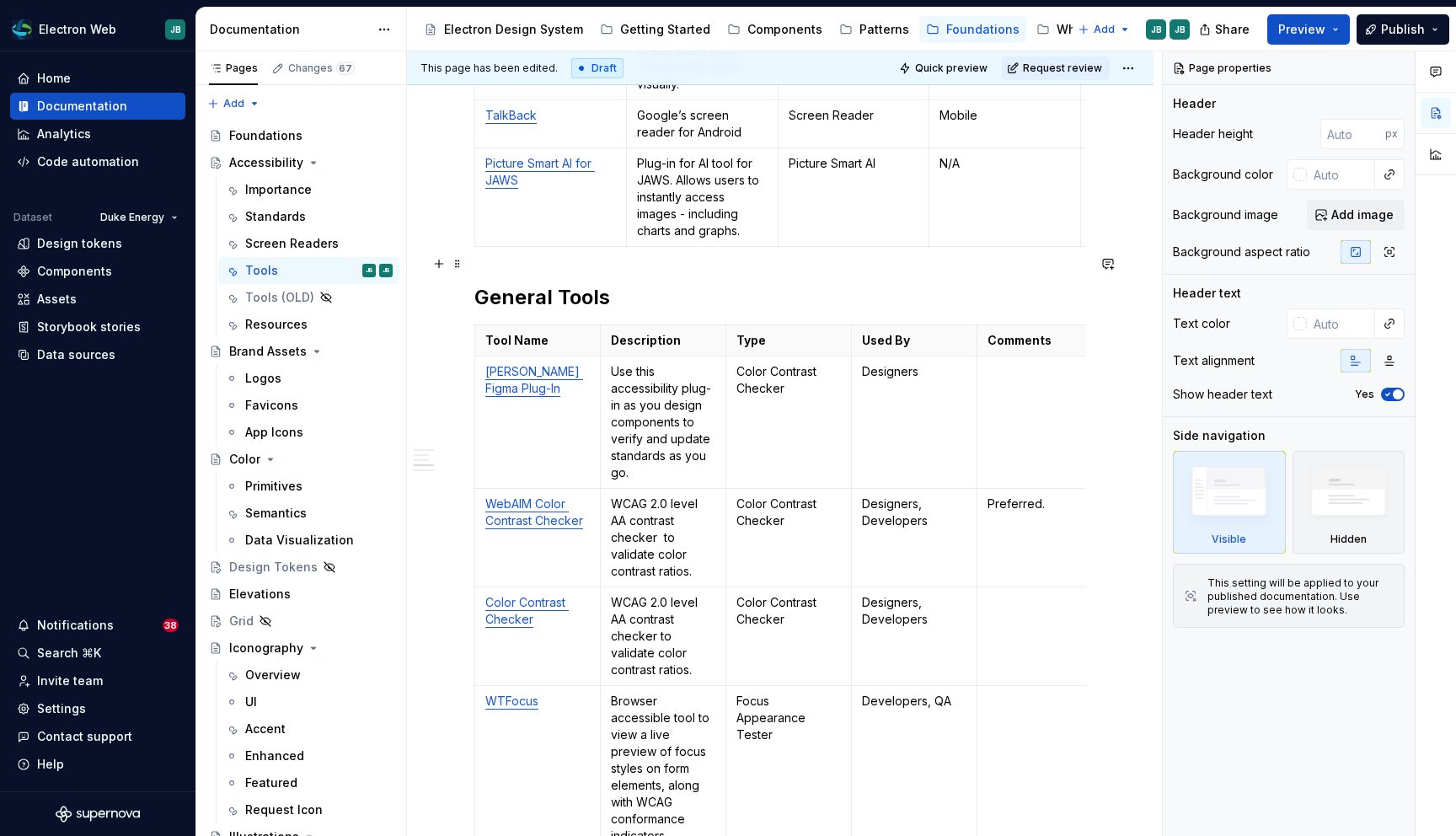
click at [478, 284] on h2 "General Tools" at bounding box center [780, 297] width 612 height 27
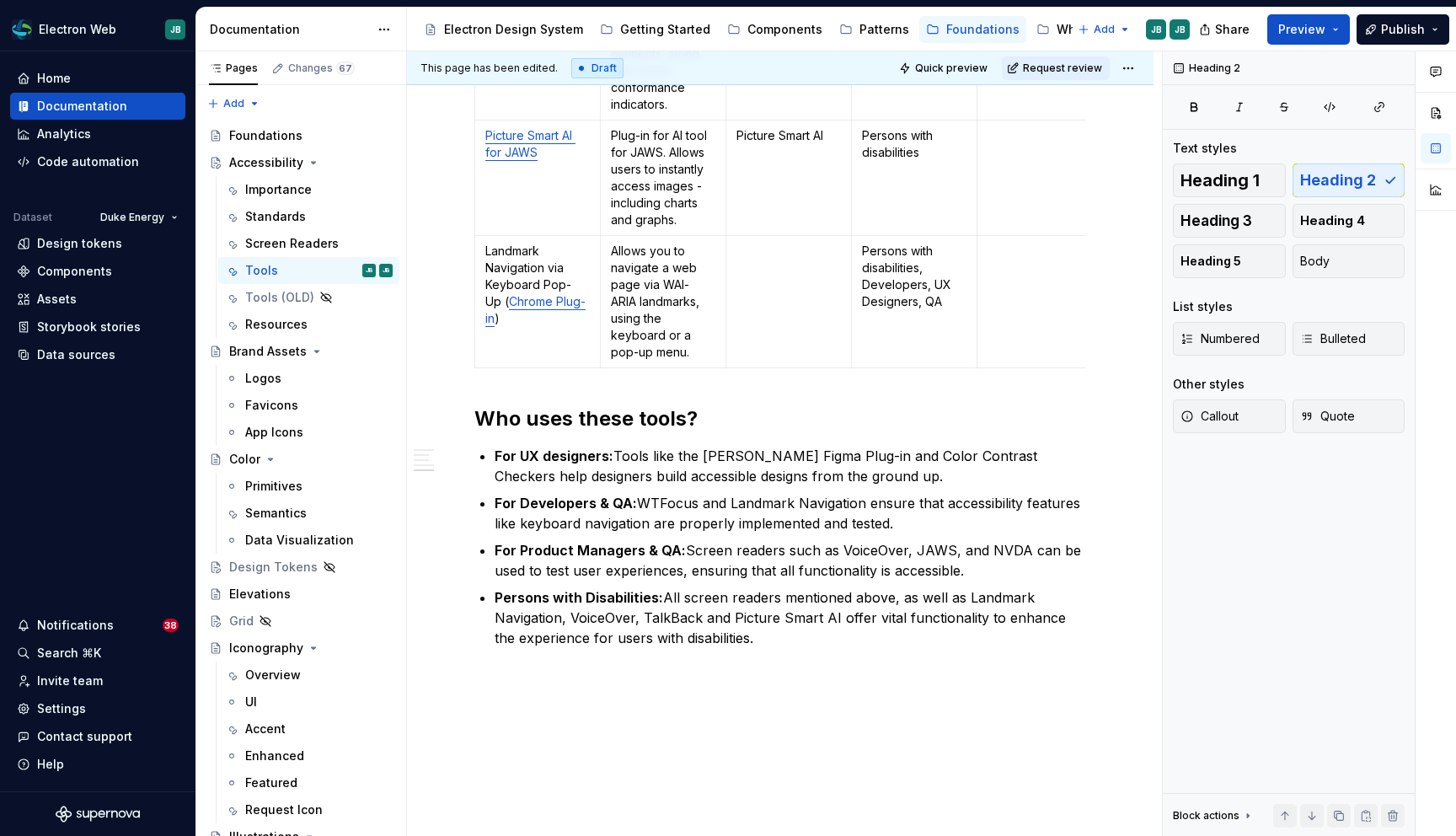
scroll to position [2290, 0]
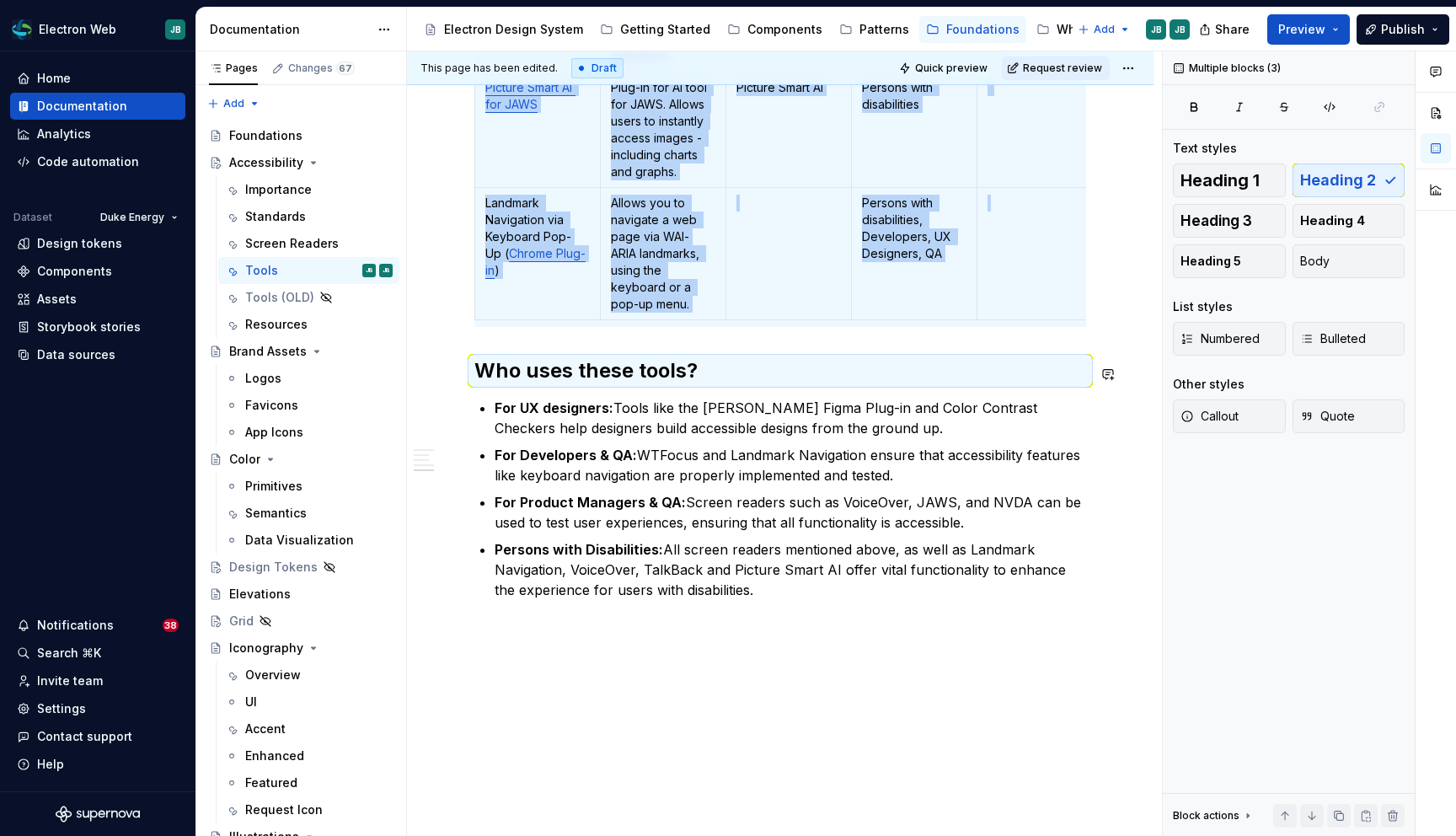
copy div "Tool Name Description Type Device Comments JAWS JAWS has a yearly fee roughly a…"
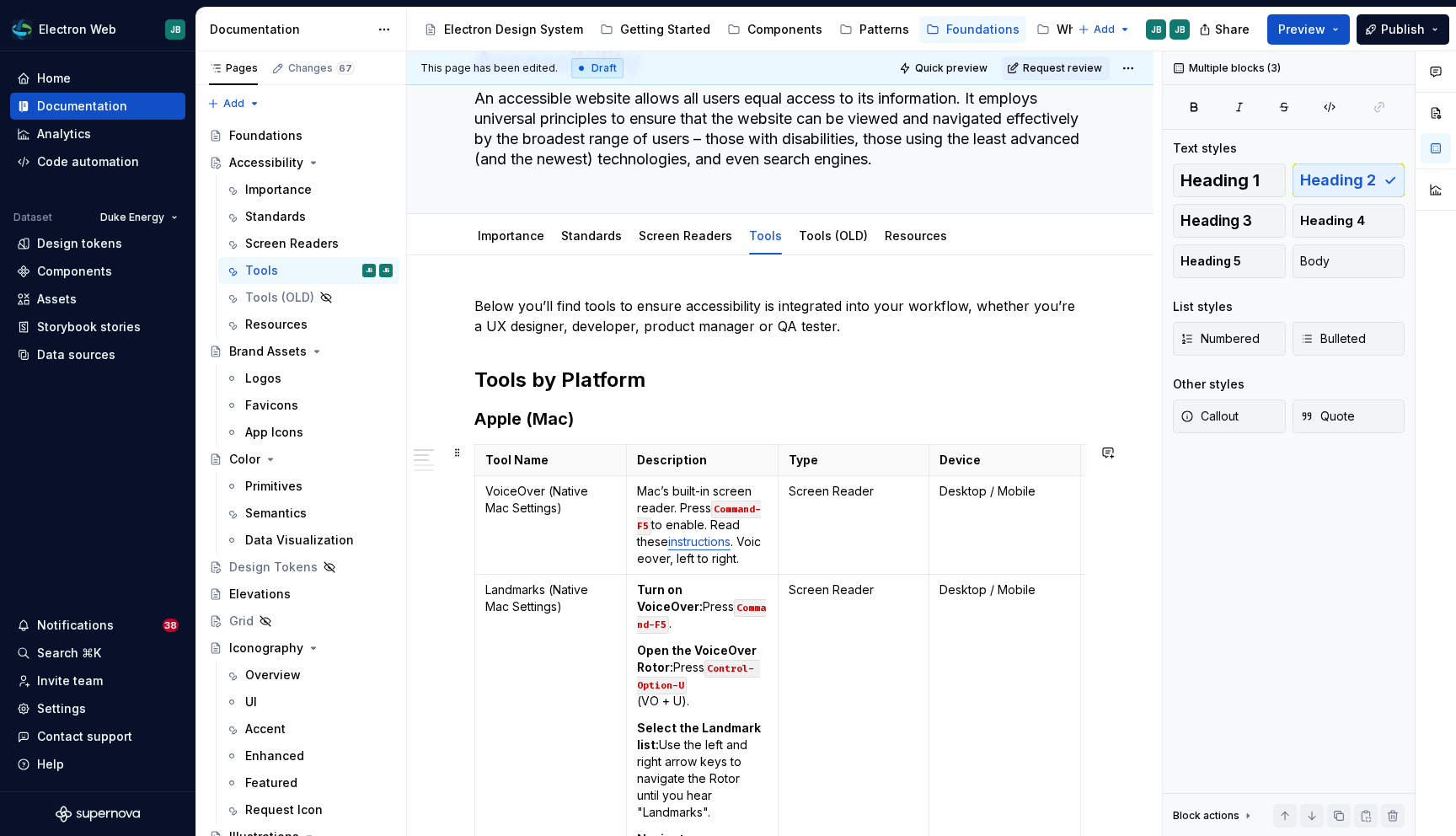
scroll to position [0, 0]
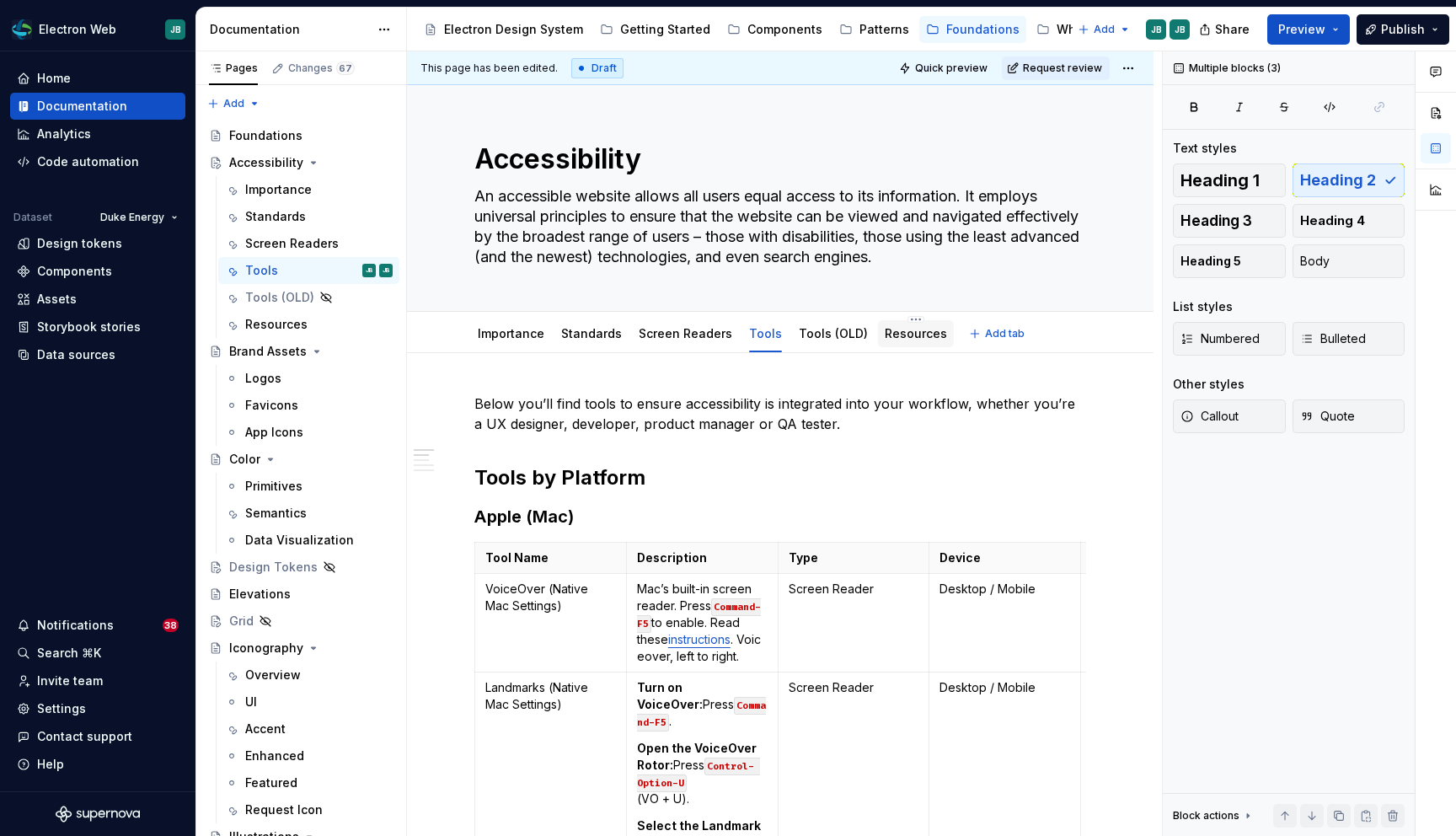
click at [907, 340] on link "Resources" at bounding box center [916, 334] width 62 height 14
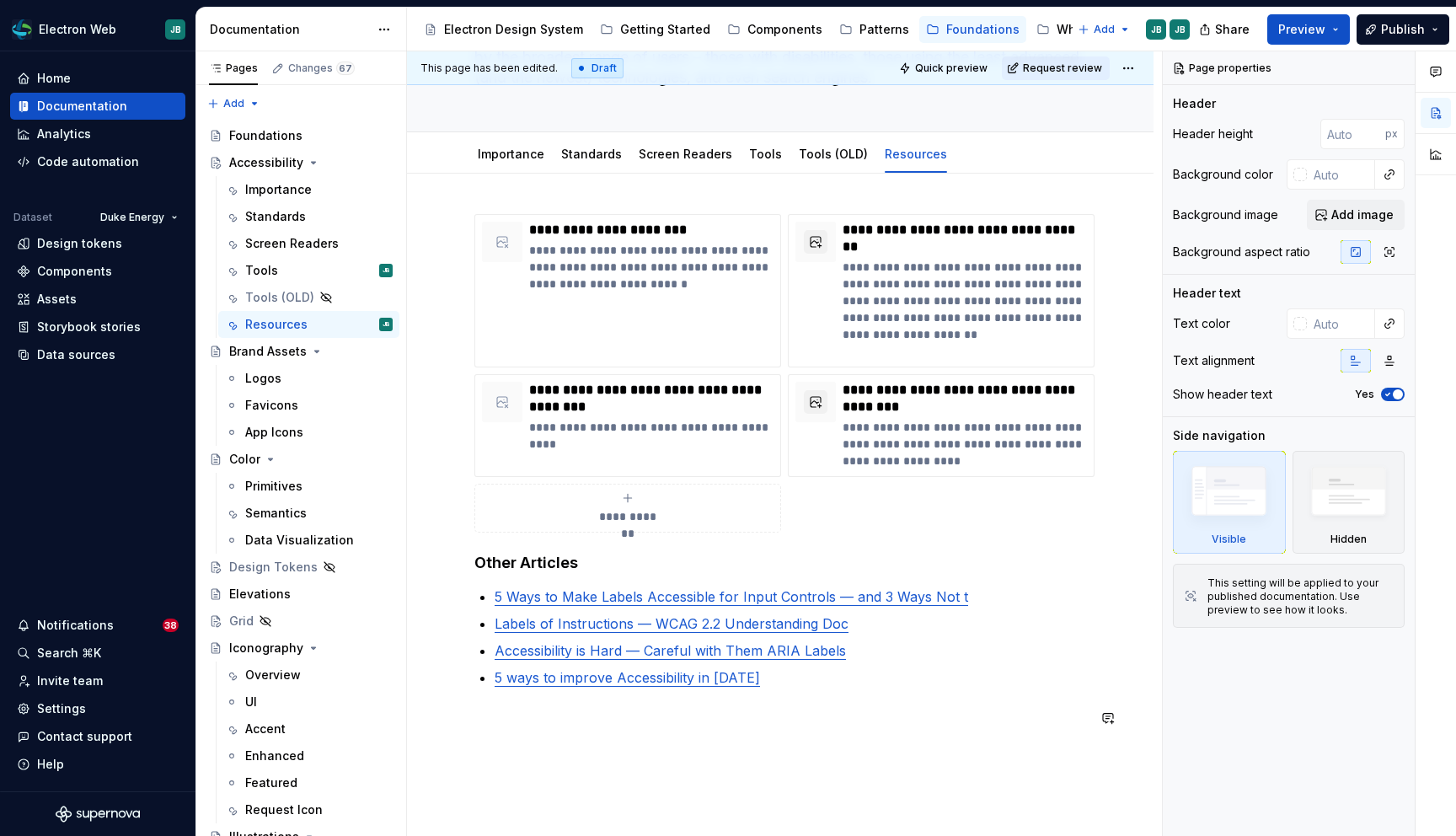
scroll to position [191, 0]
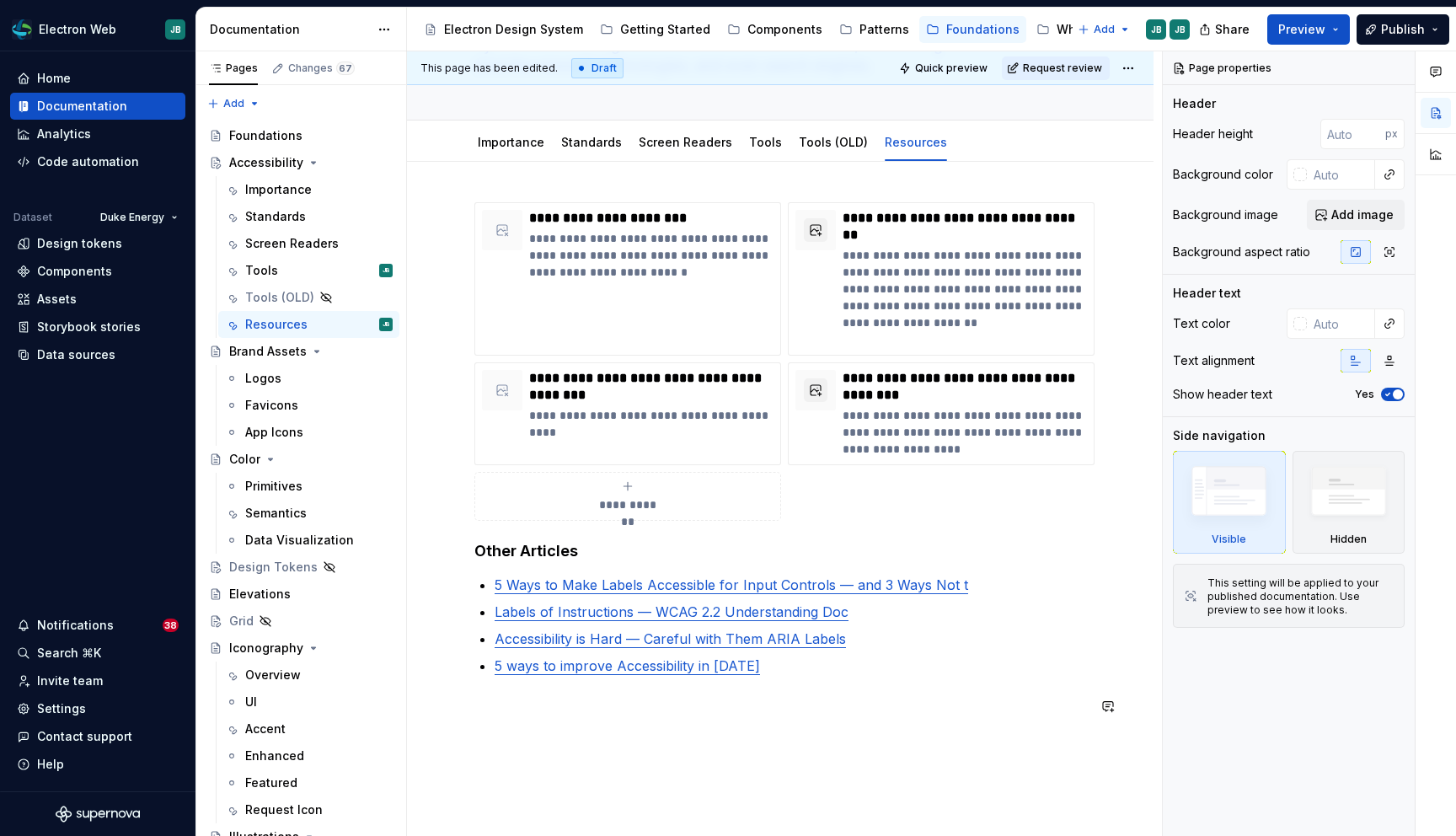
click at [818, 719] on div "**********" at bounding box center [780, 469] width 612 height 535
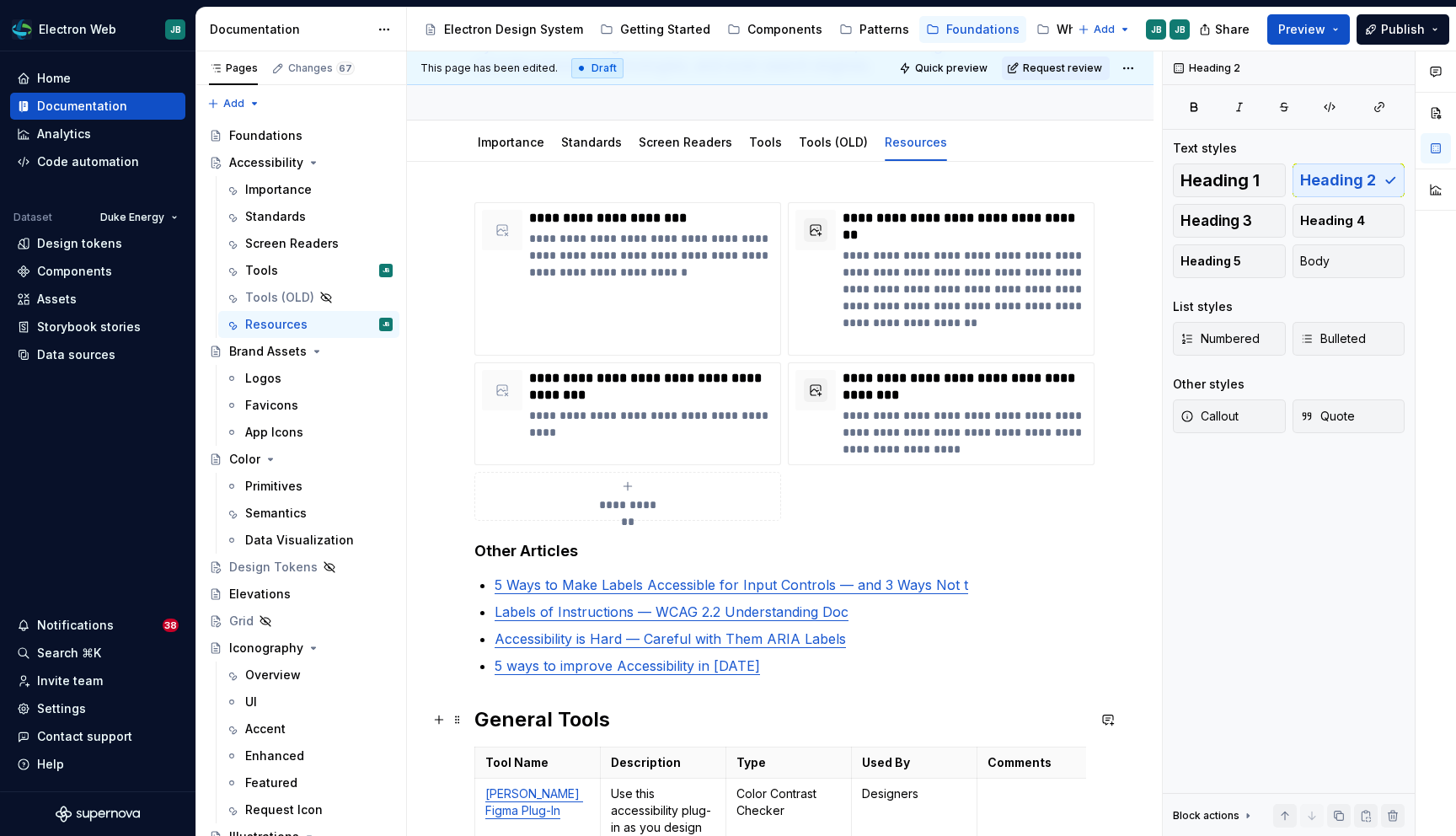
scroll to position [0, 0]
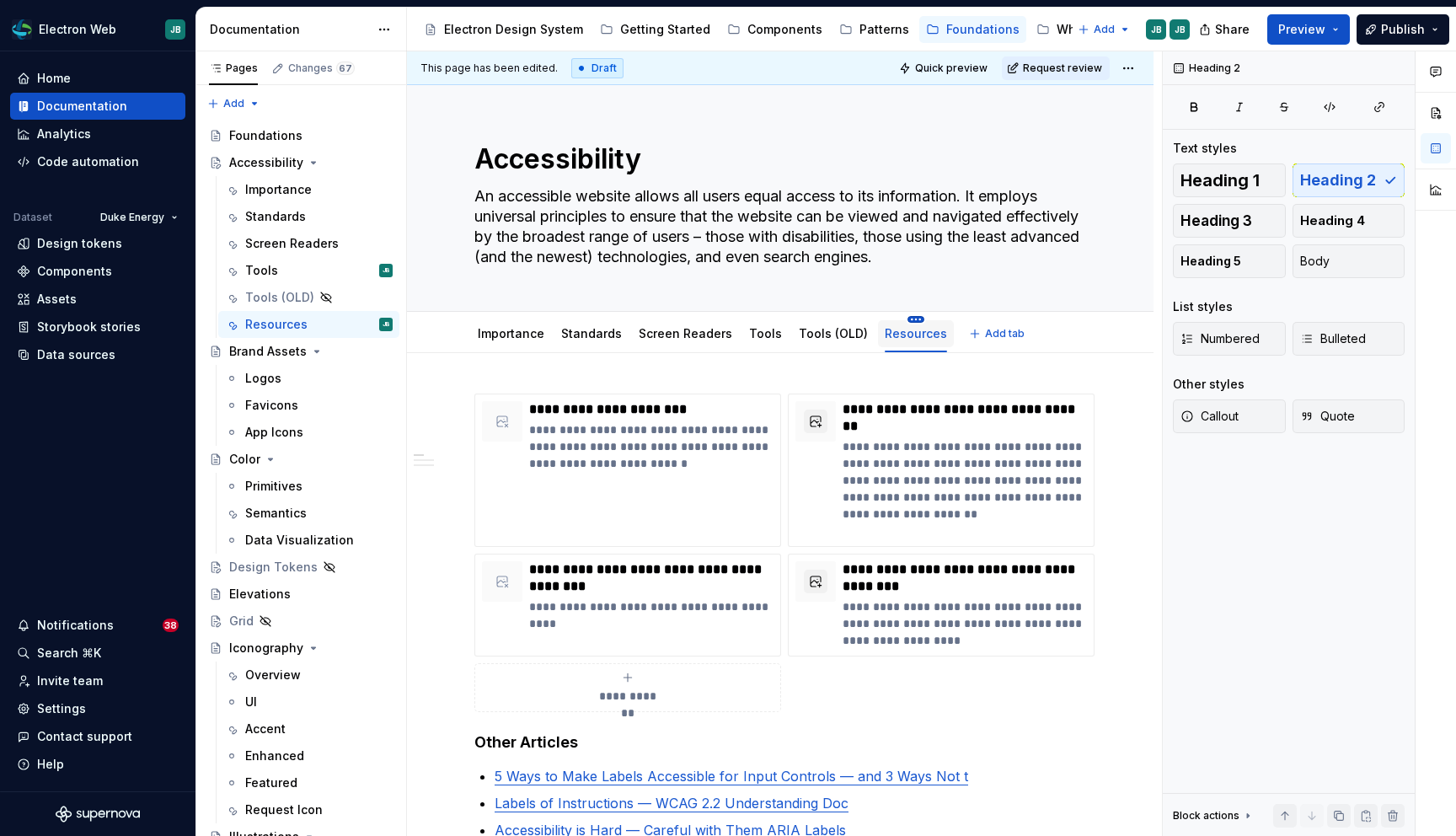
click at [893, 318] on html "Electron Web JB Home Documentation Analytics Code automation Dataset Duke Energ…" at bounding box center [728, 418] width 1456 height 836
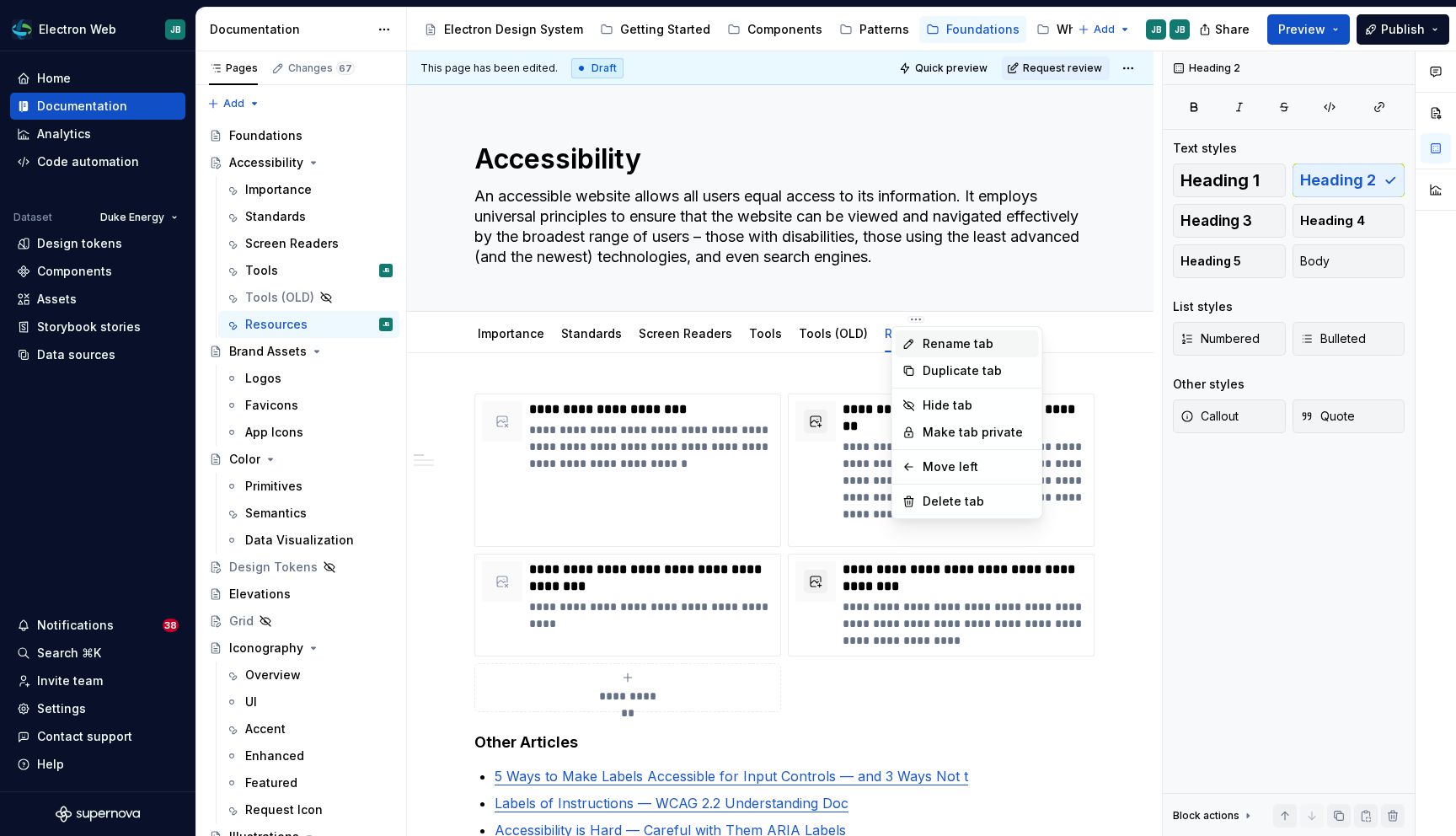
type textarea "*"
click at [966, 350] on div "Rename tab" at bounding box center [977, 343] width 109 height 17
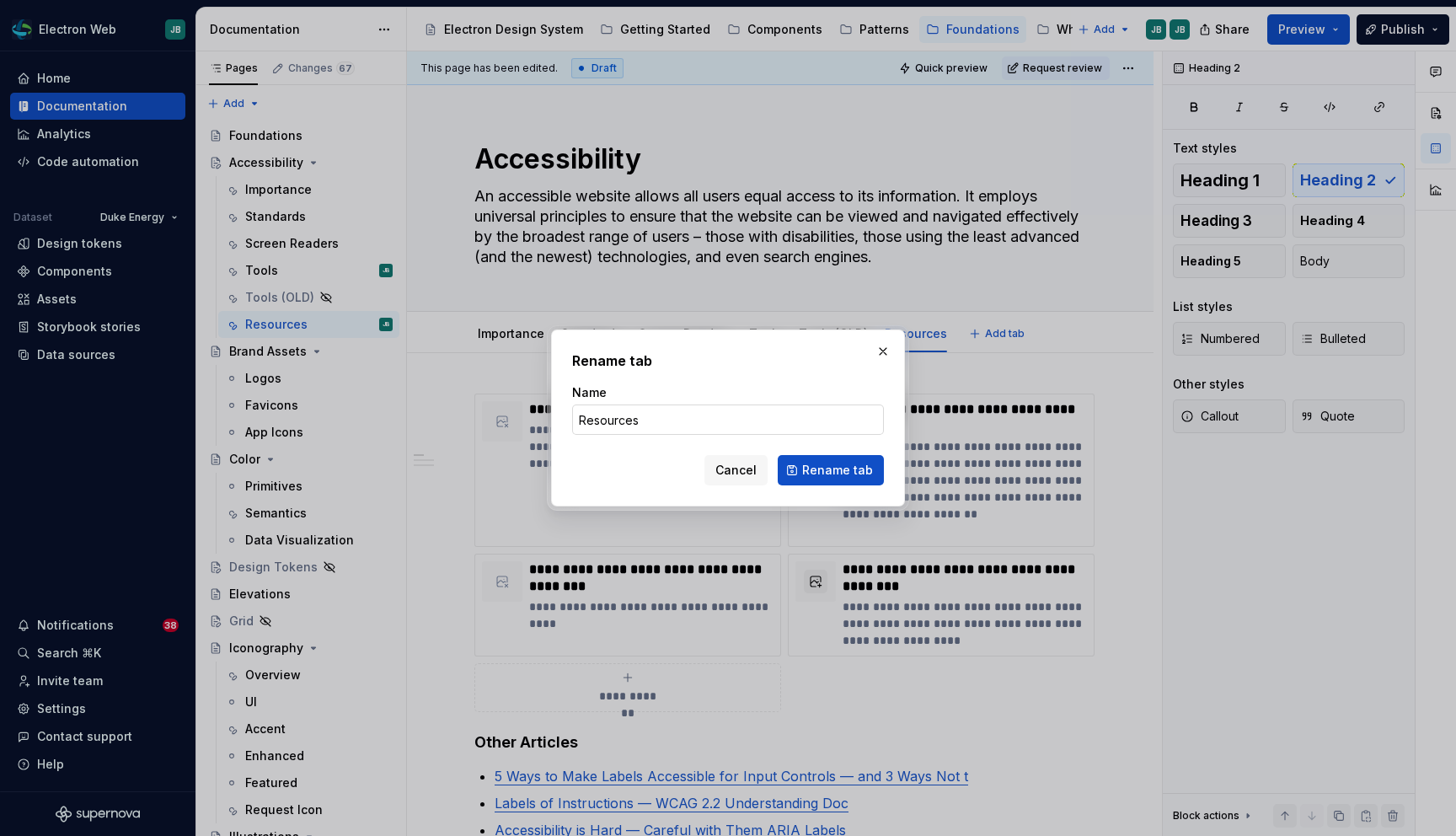
click at [578, 421] on input "Resources" at bounding box center [728, 420] width 312 height 30
click at [638, 422] on input "Resources" at bounding box center [728, 420] width 312 height 30
type input "Resources & Tools"
click at [833, 471] on span "Rename tab" at bounding box center [838, 470] width 71 height 17
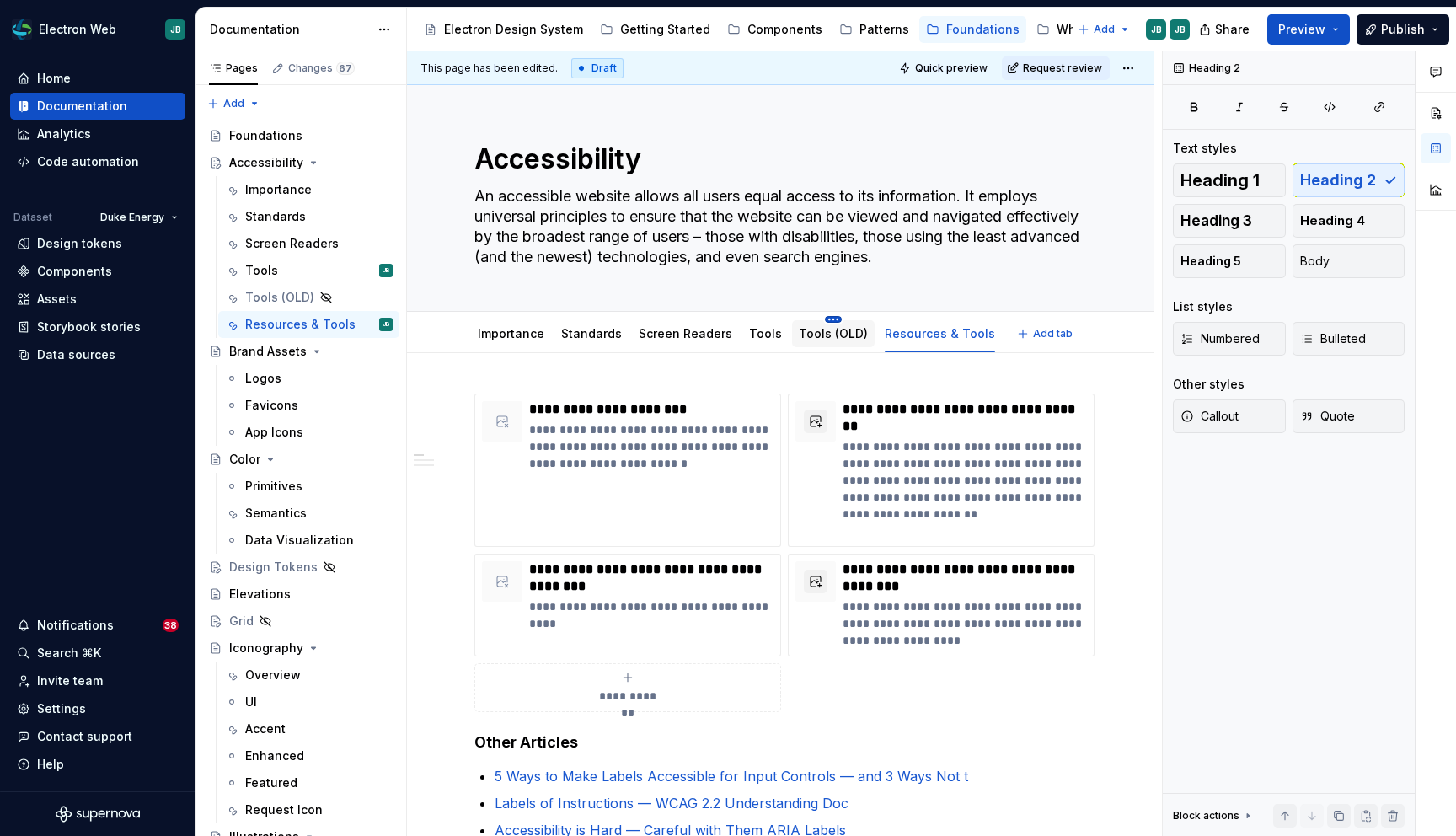
click at [824, 318] on html "Electron Web JB Home Documentation Analytics Code automation Dataset Duke Energ…" at bounding box center [728, 418] width 1456 height 836
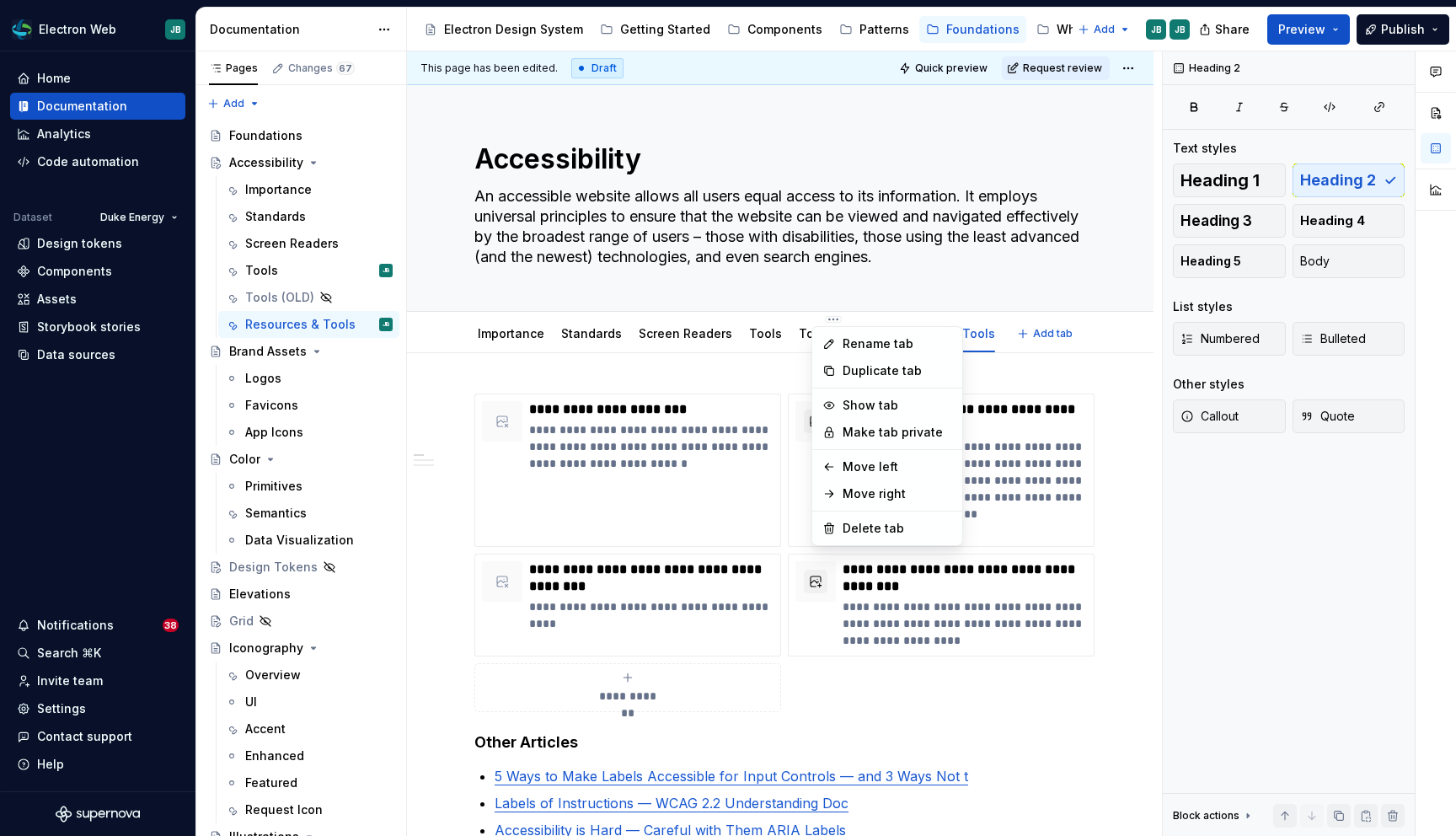
type textarea "*"
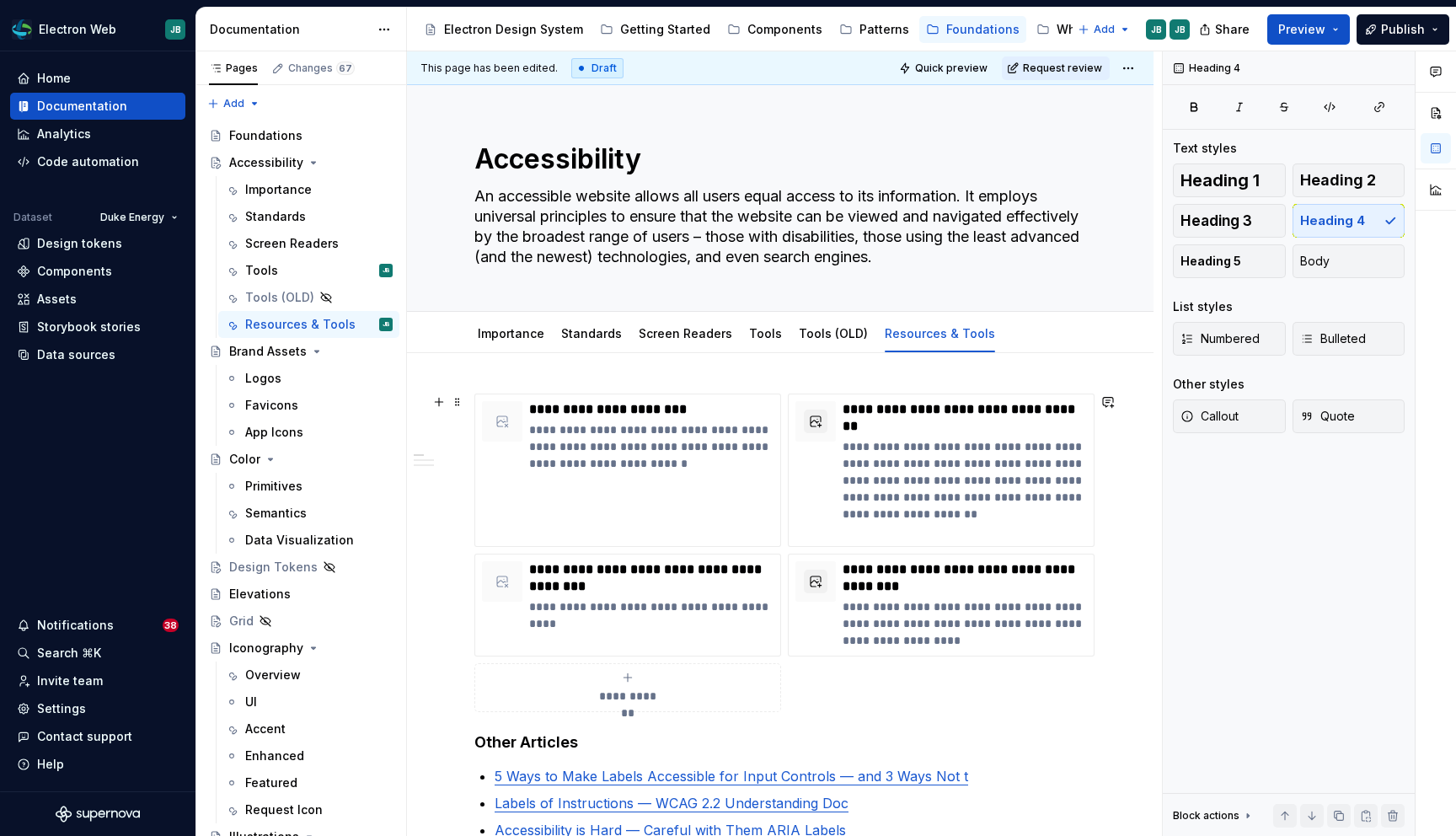
click at [1145, 560] on html "Electron Web JB Home Documentation Analytics Code automation Dataset Duke Energ…" at bounding box center [728, 418] width 1456 height 836
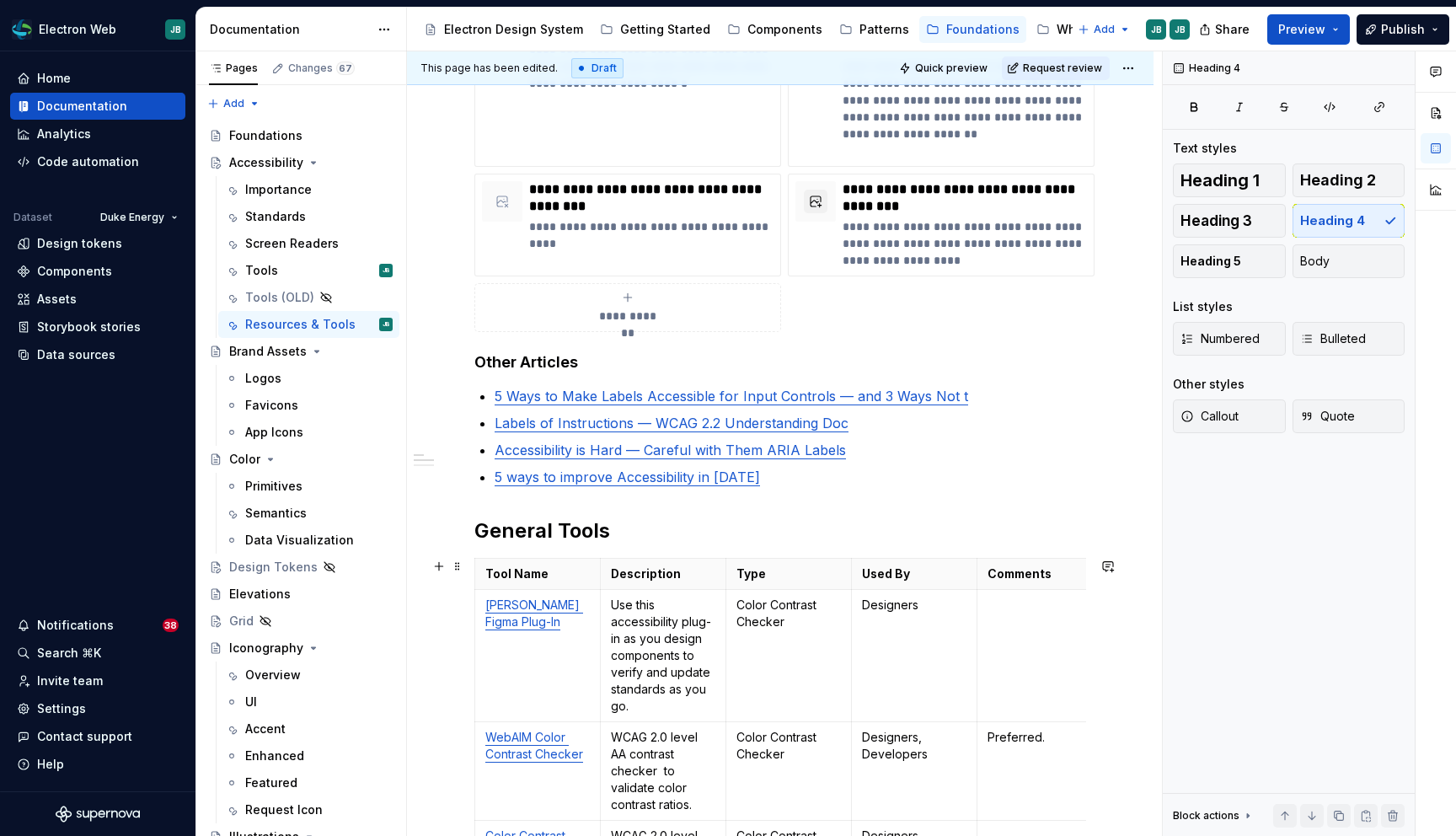
scroll to position [390, 0]
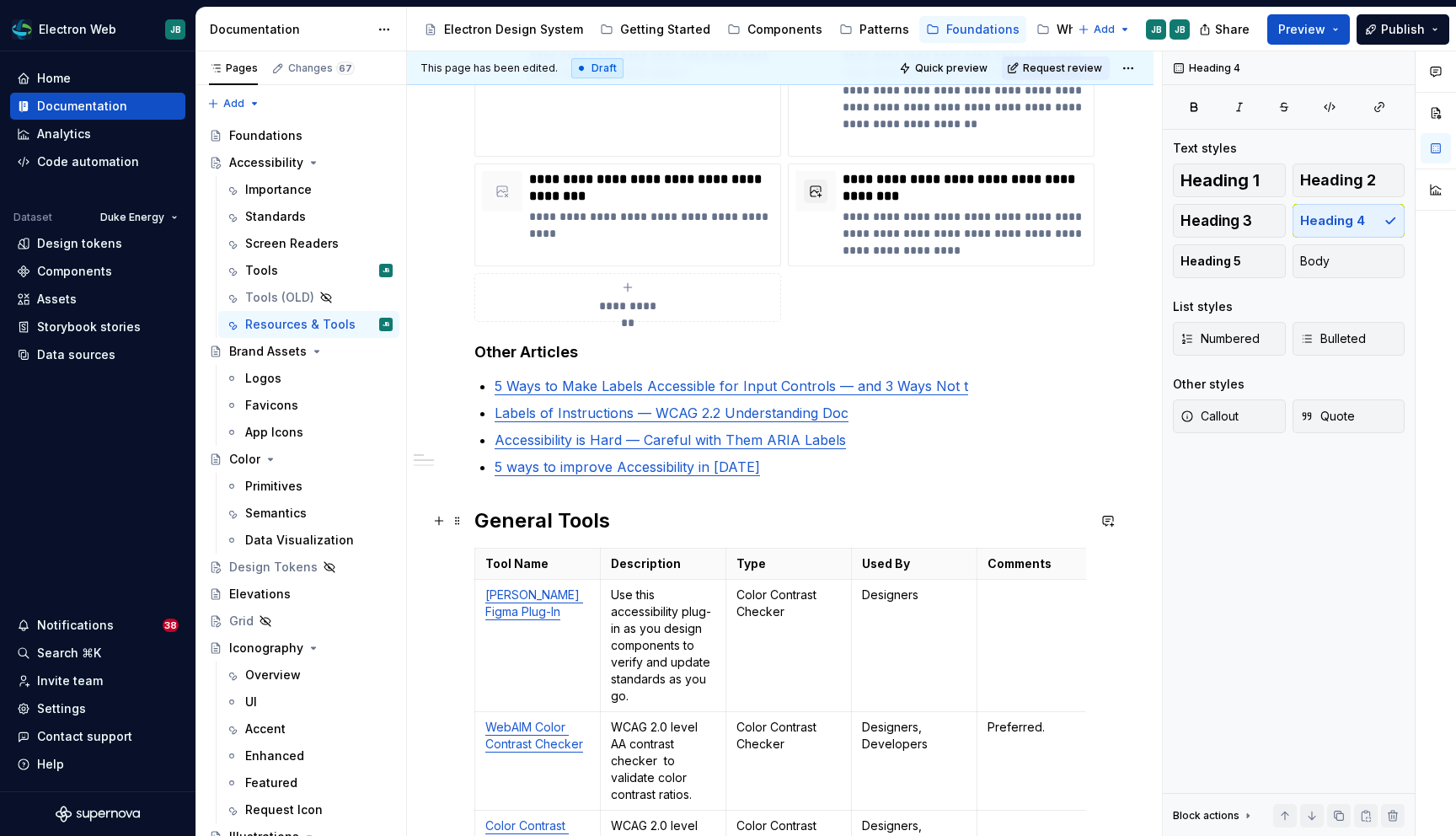
click at [531, 519] on h2 "General Tools" at bounding box center [780, 520] width 612 height 27
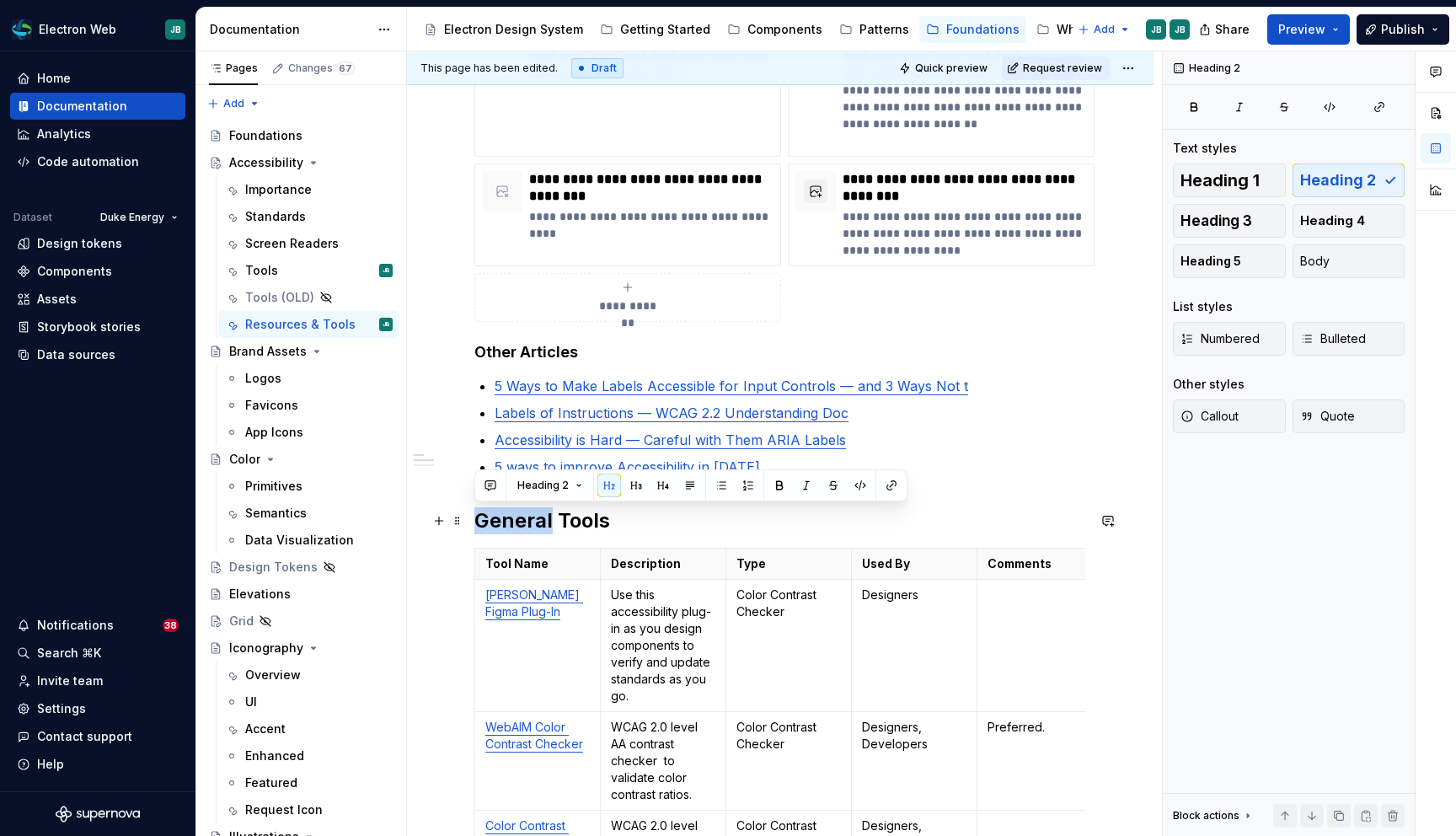
click at [531, 519] on h2 "General Tools" at bounding box center [780, 520] width 612 height 27
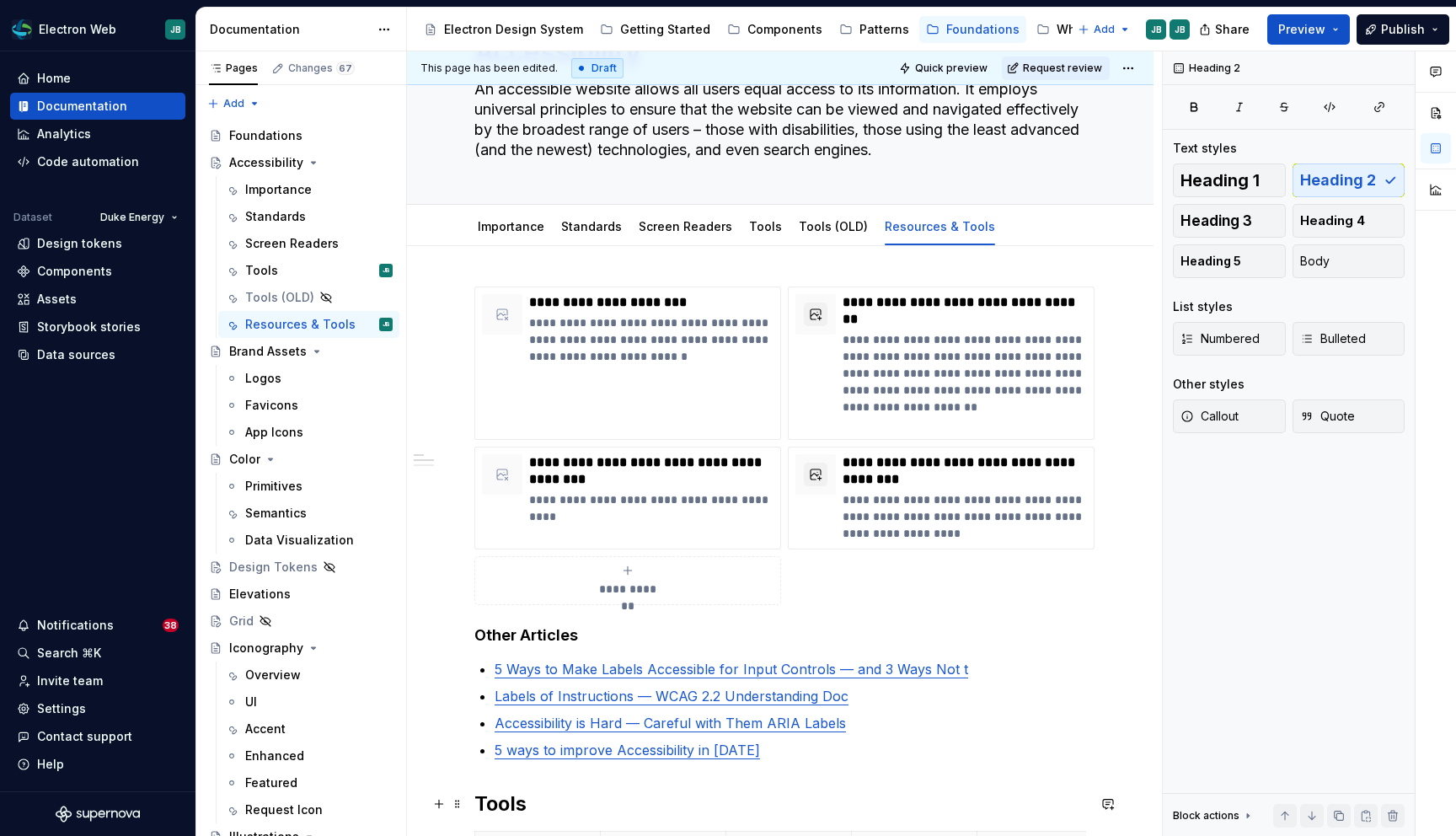
scroll to position [0, 0]
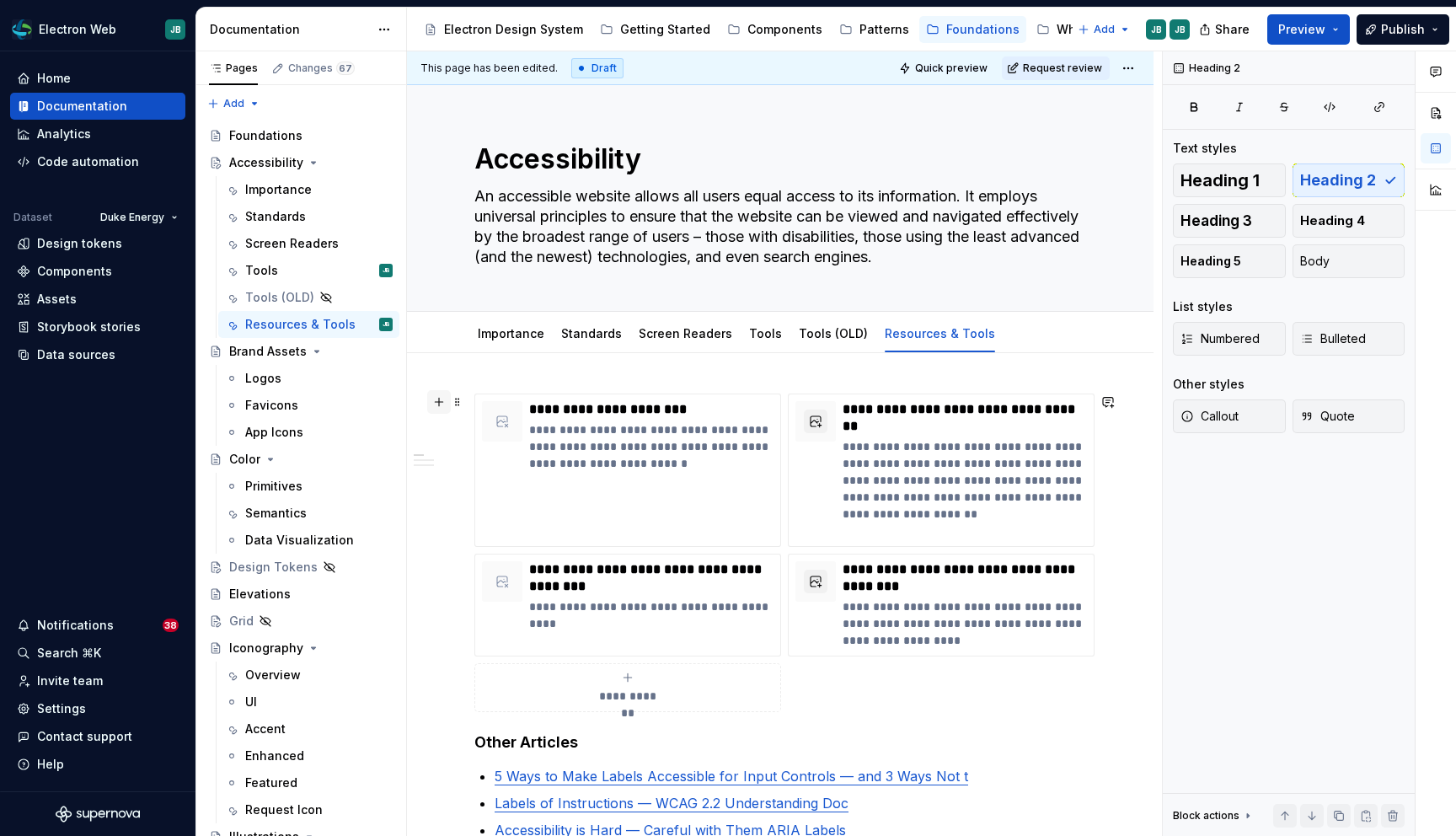
click at [437, 403] on button "button" at bounding box center [438, 402] width 24 height 24
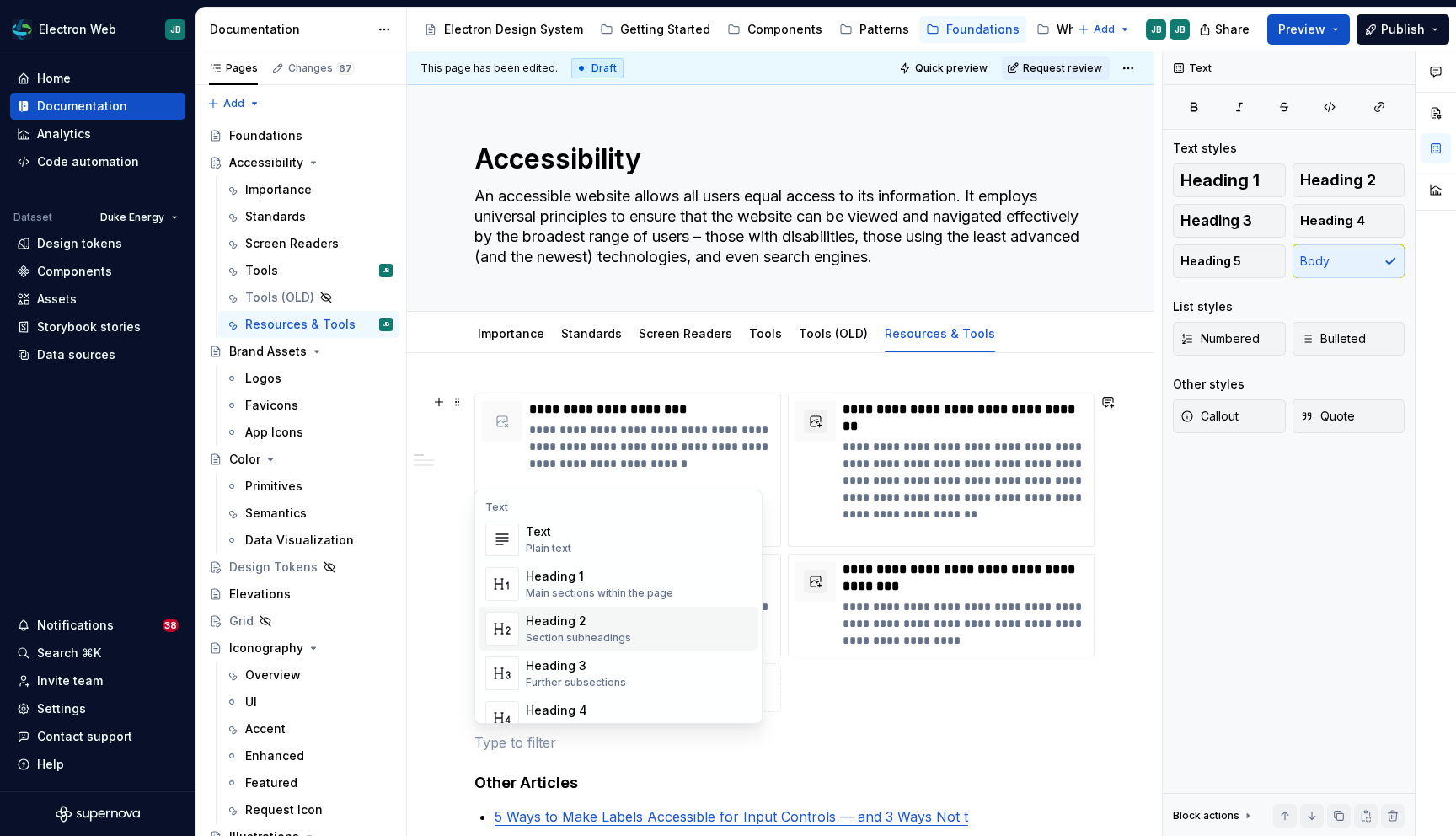
click at [589, 619] on div "Heading 2" at bounding box center [578, 621] width 105 height 17
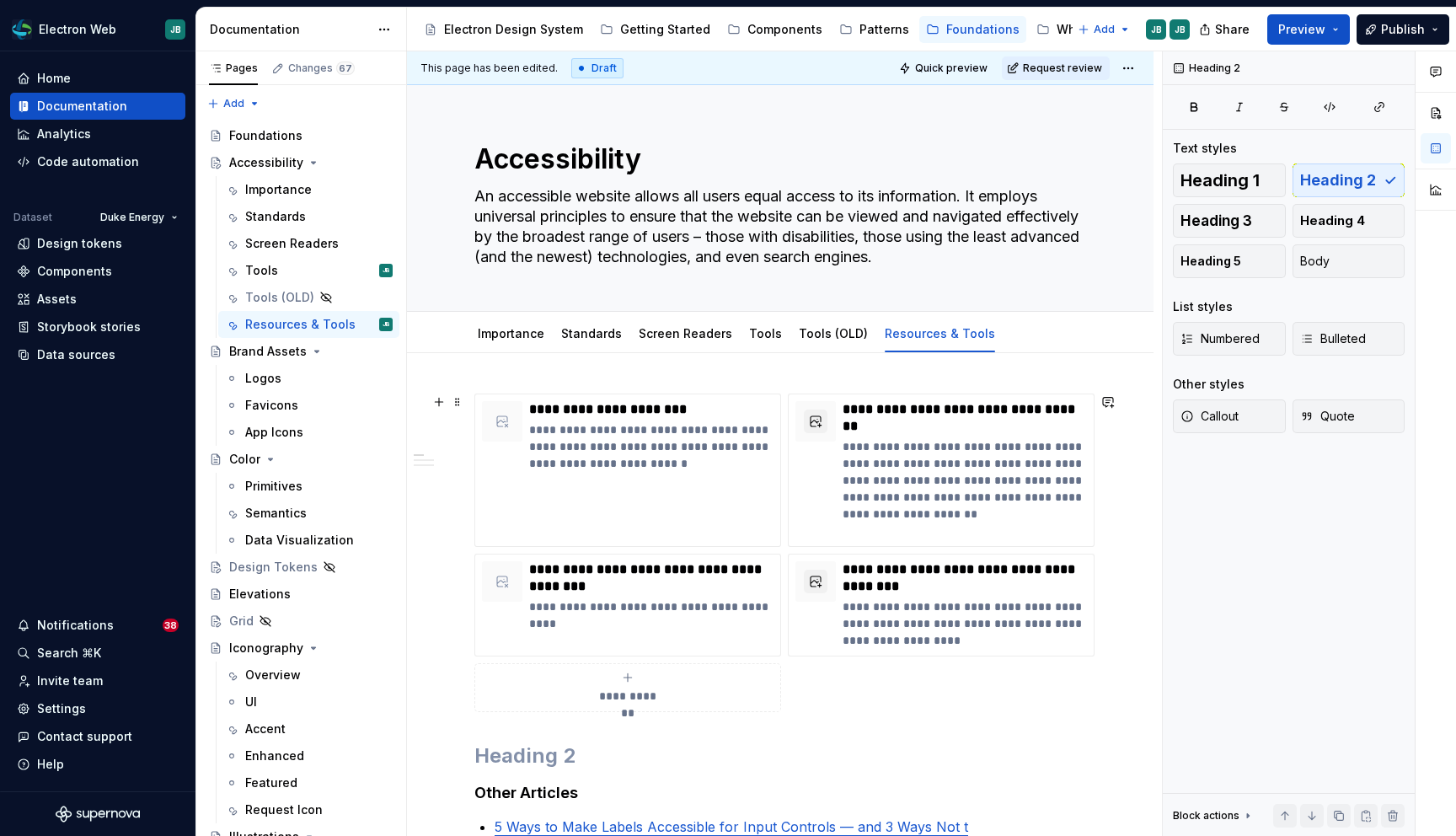
click at [519, 687] on div "**********" at bounding box center [628, 687] width 292 height 34
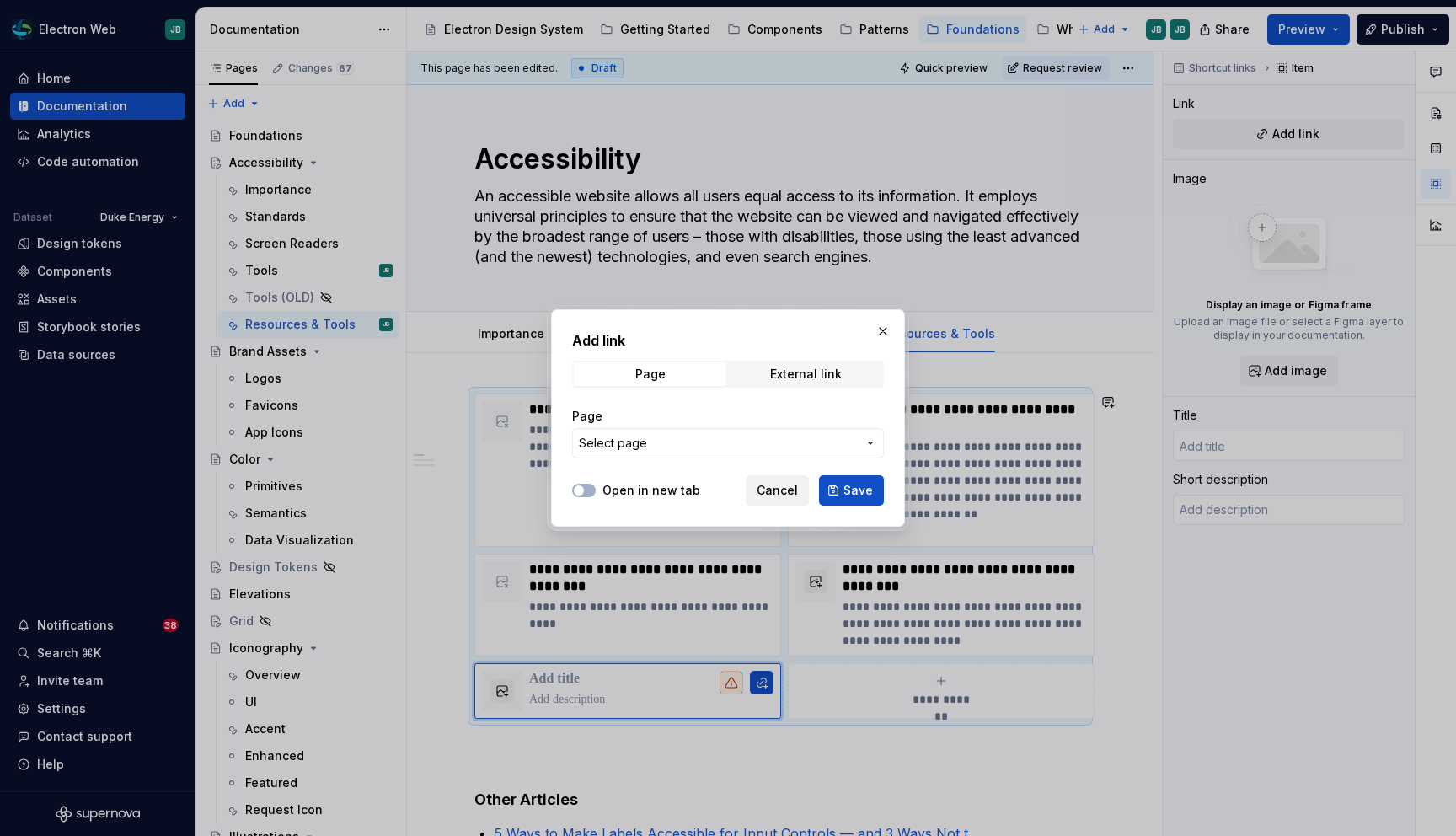
click at [783, 484] on span "Cancel" at bounding box center [777, 490] width 41 height 17
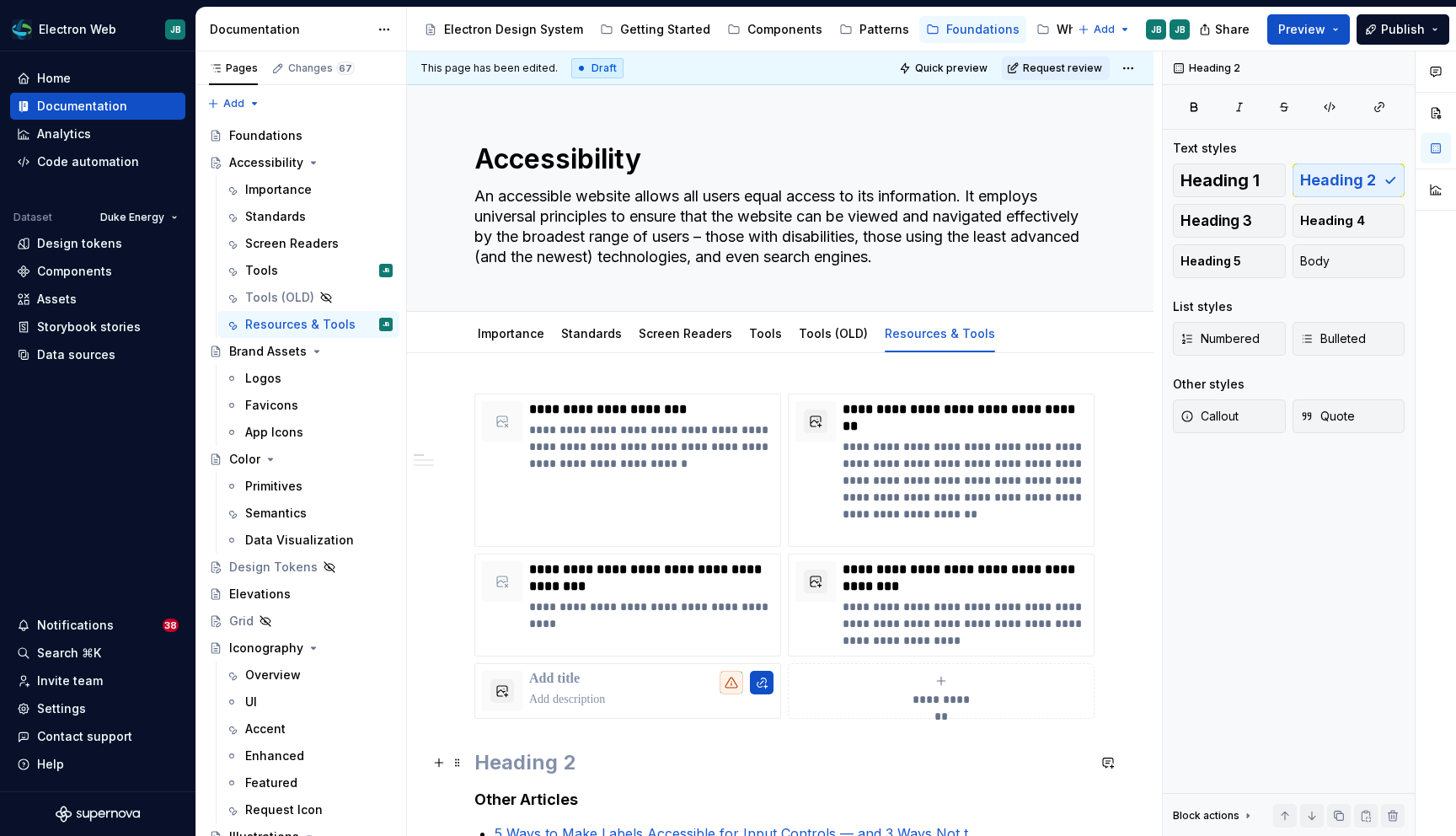
click at [535, 754] on h2 at bounding box center [780, 762] width 612 height 27
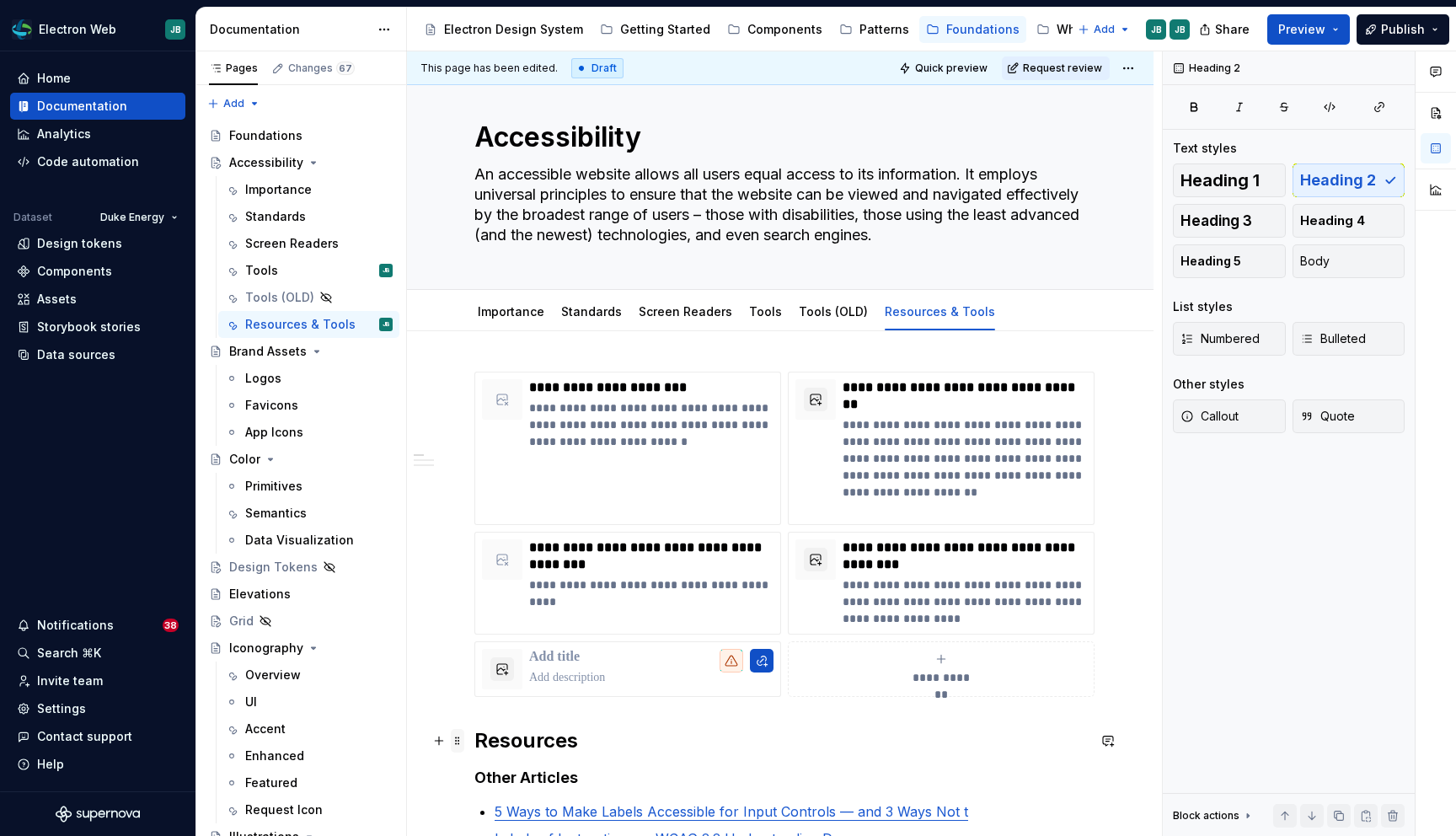
click at [460, 746] on span at bounding box center [457, 741] width 13 height 24
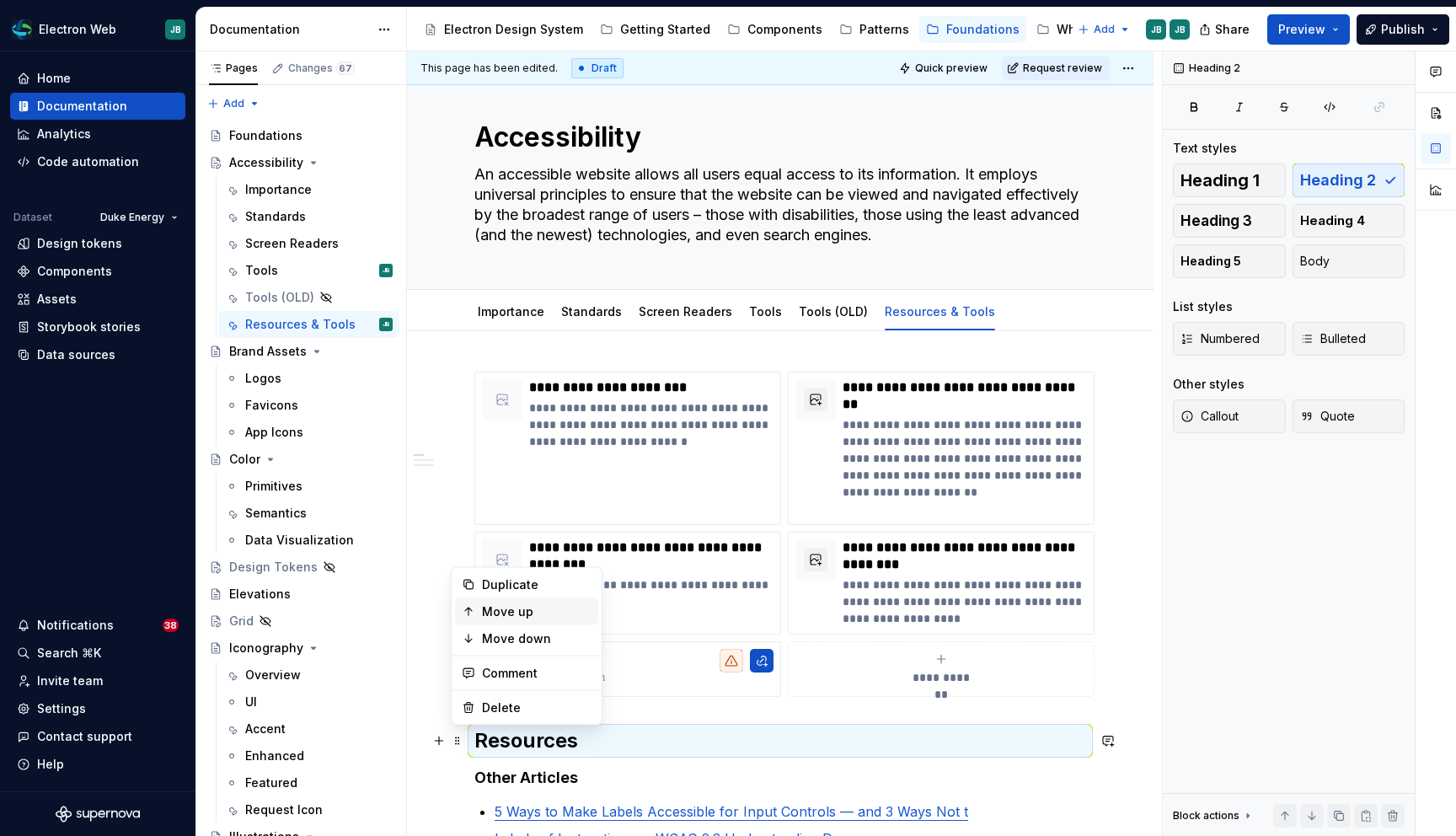
click at [523, 613] on div "Move up" at bounding box center [536, 611] width 109 height 17
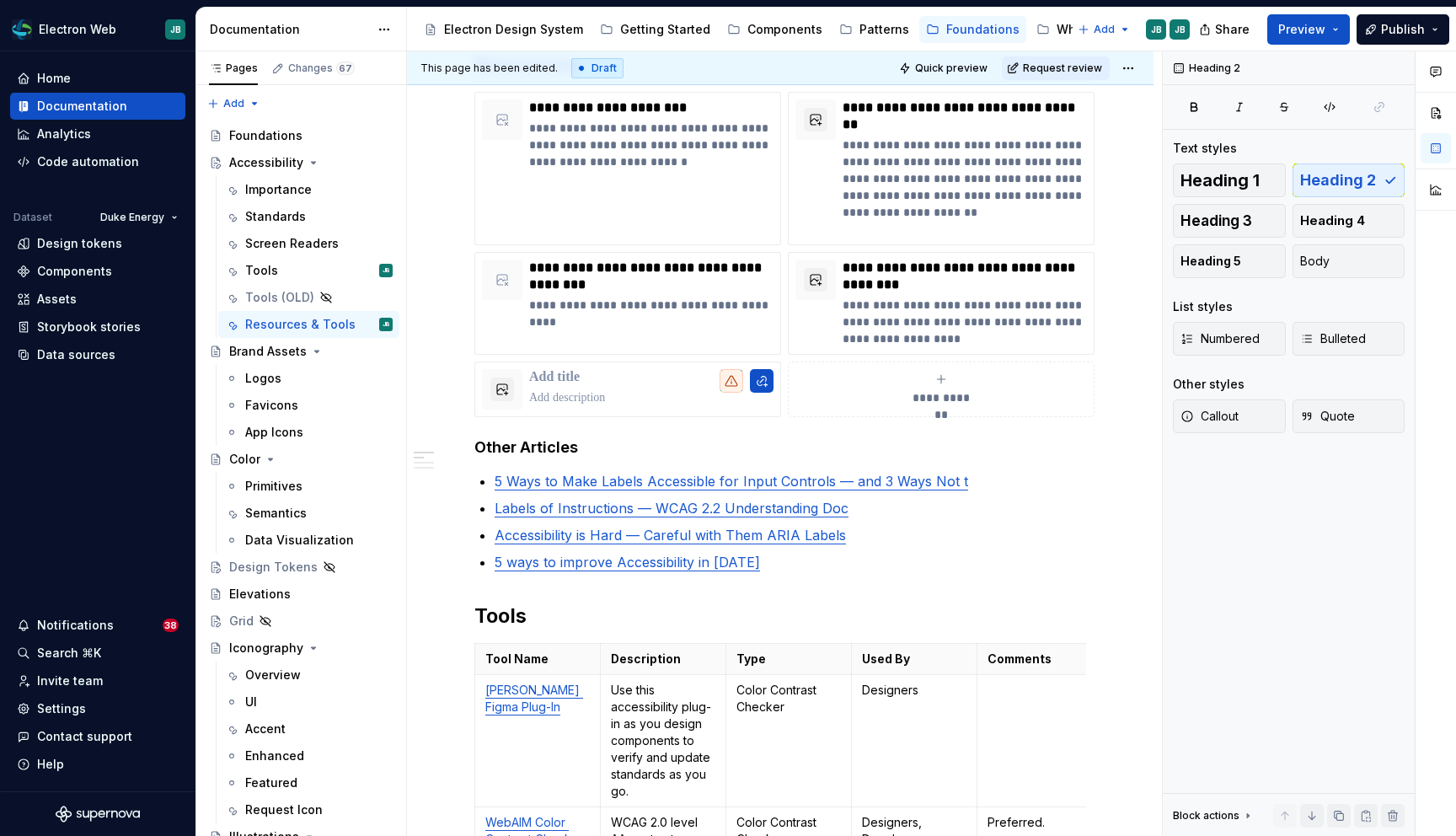
scroll to position [0, 0]
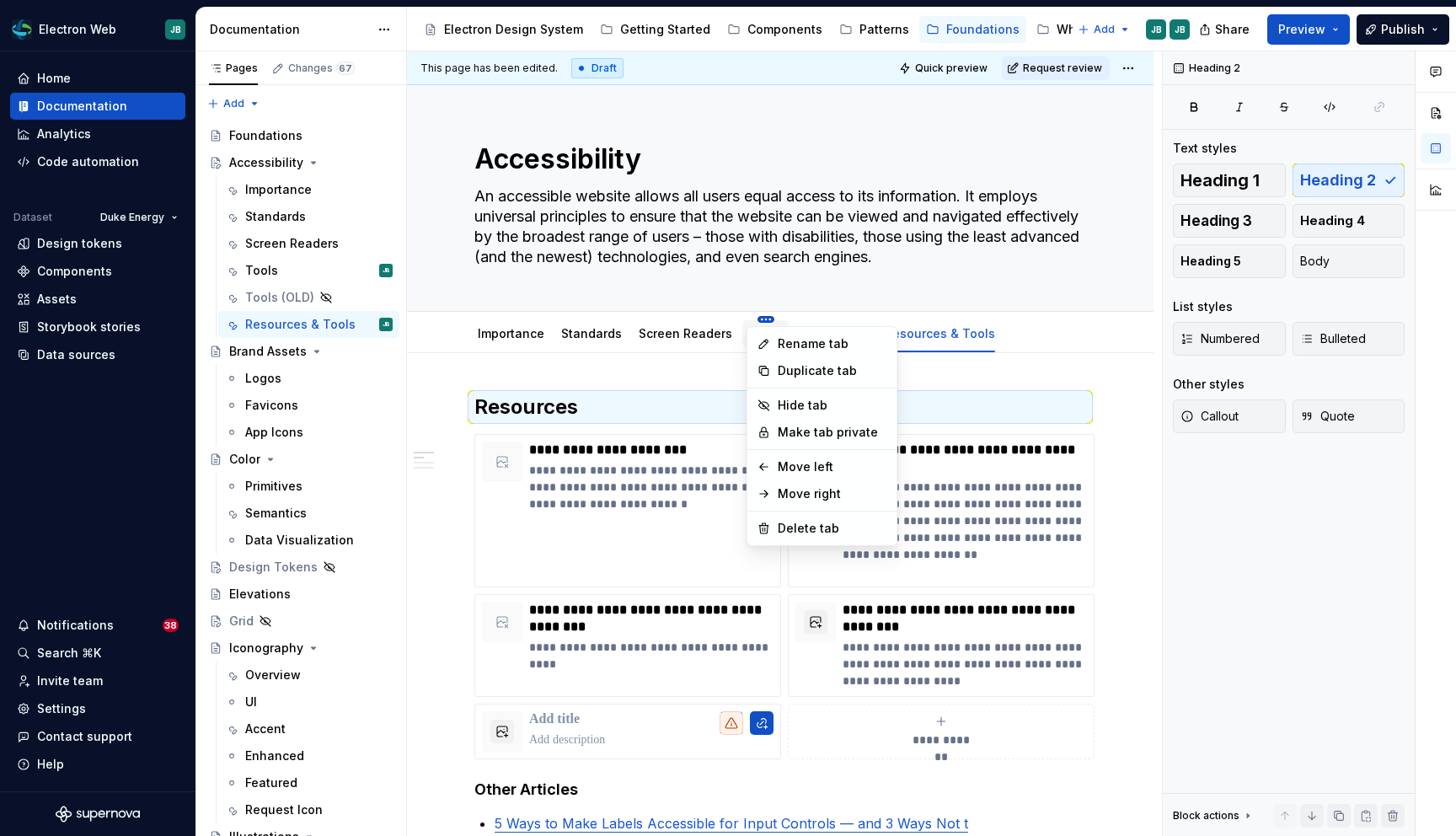
click at [754, 318] on html "Electron Web JB Home Documentation Analytics Code automation Dataset Duke Energ…" at bounding box center [728, 418] width 1456 height 836
click at [806, 532] on div "Delete tab" at bounding box center [832, 528] width 109 height 17
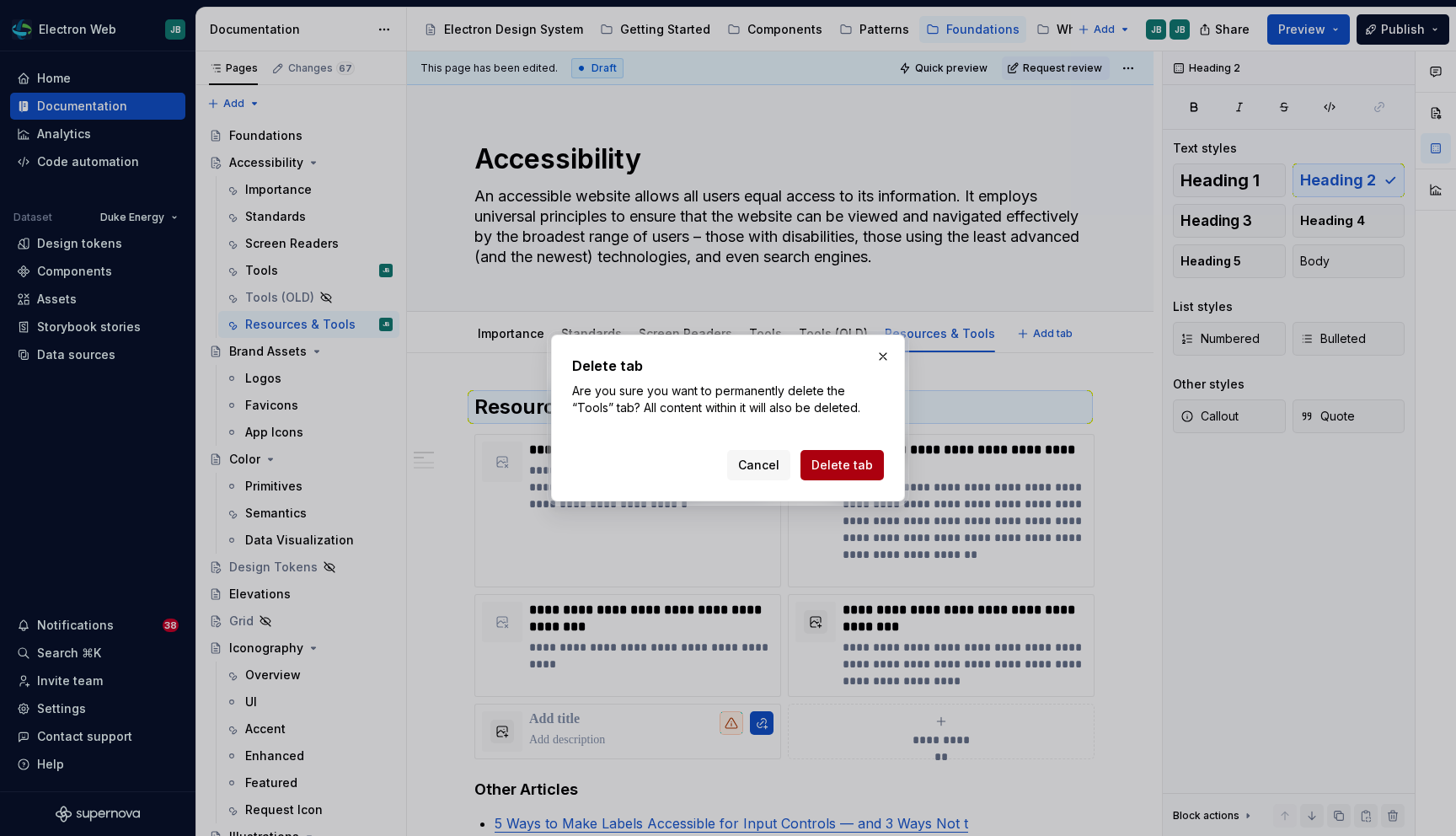
click at [854, 462] on span "Delete tab" at bounding box center [841, 464] width 61 height 17
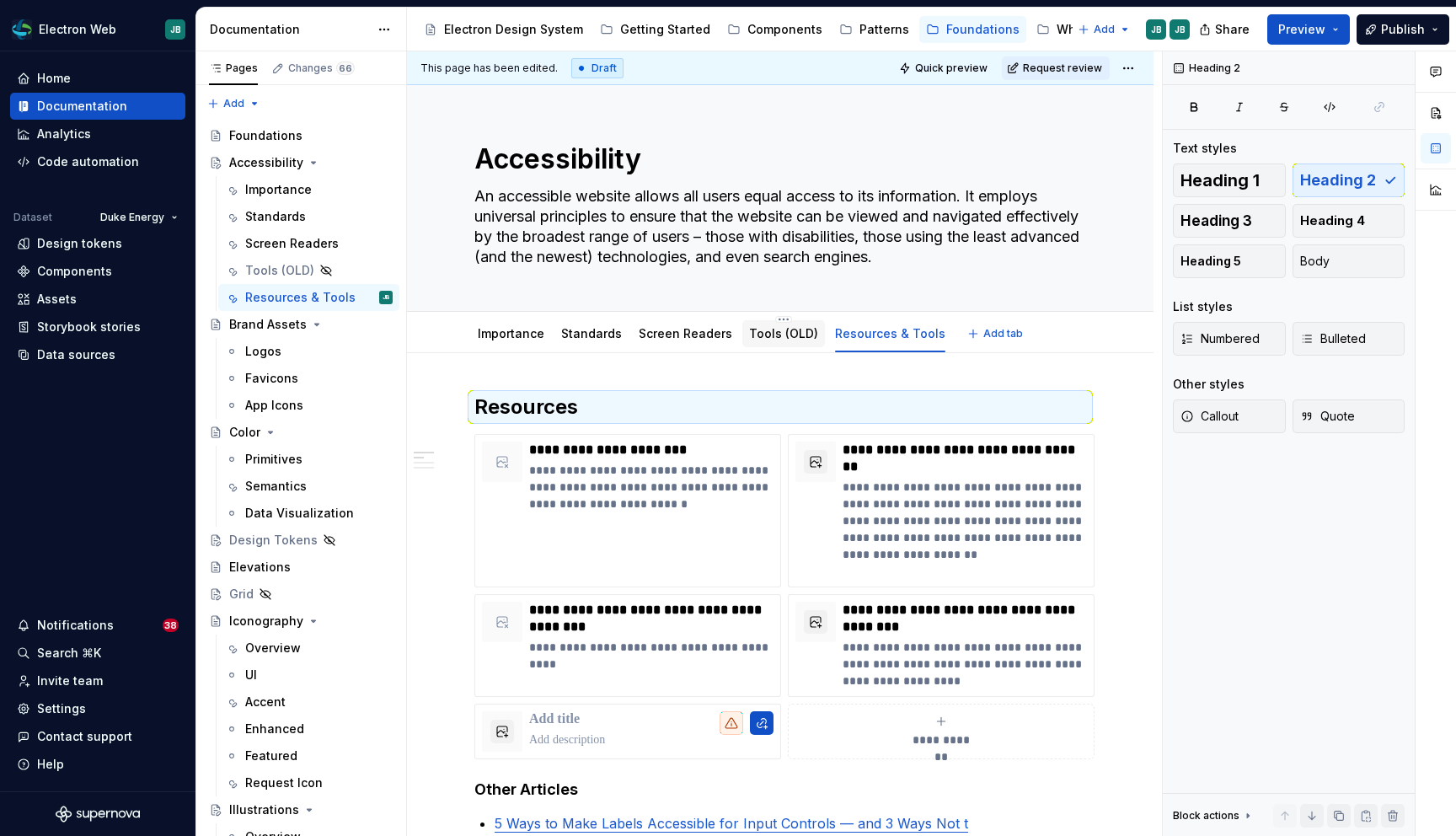
click at [775, 334] on link "Tools (OLD)" at bounding box center [784, 334] width 69 height 14
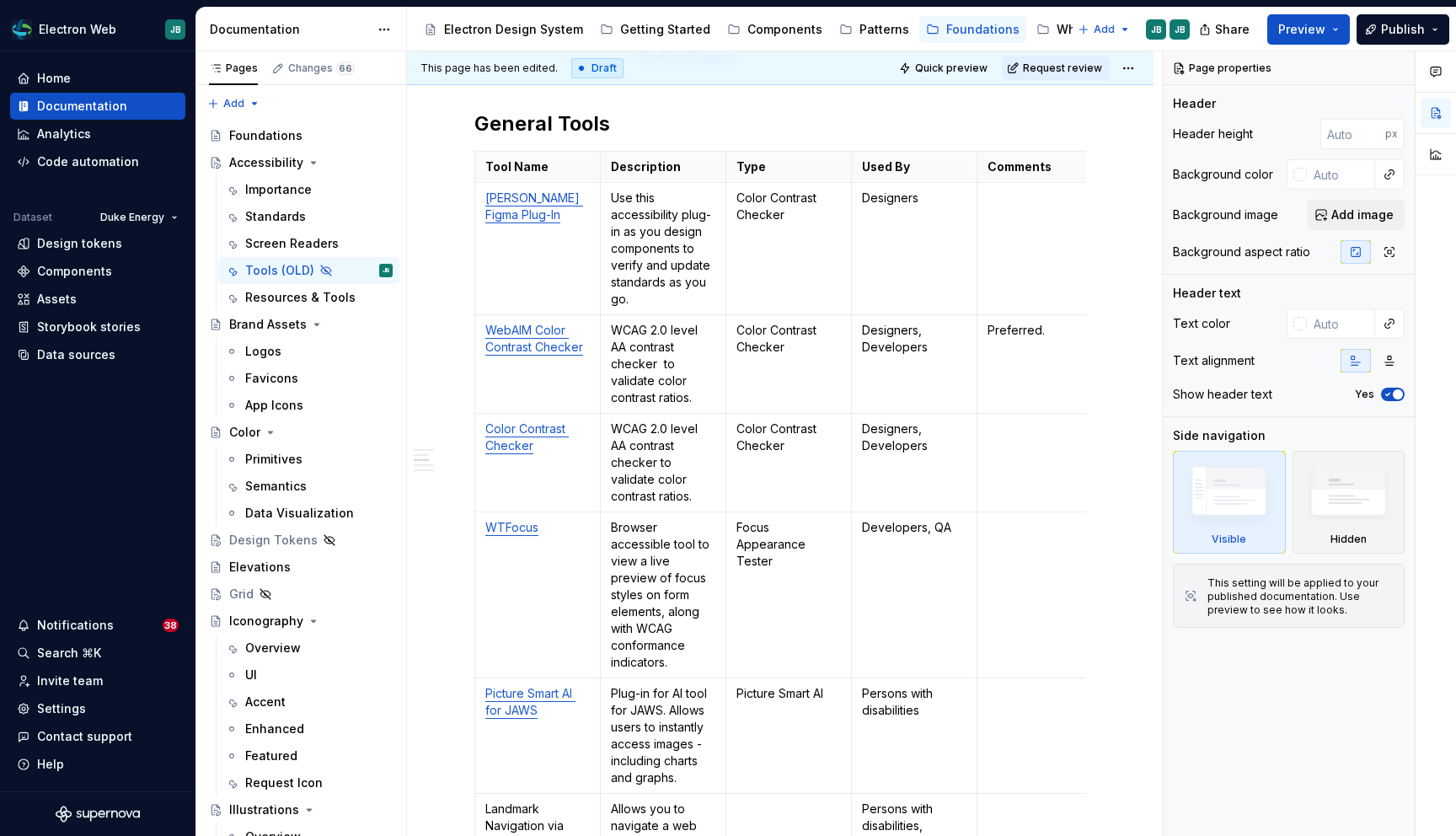
scroll to position [2290, 0]
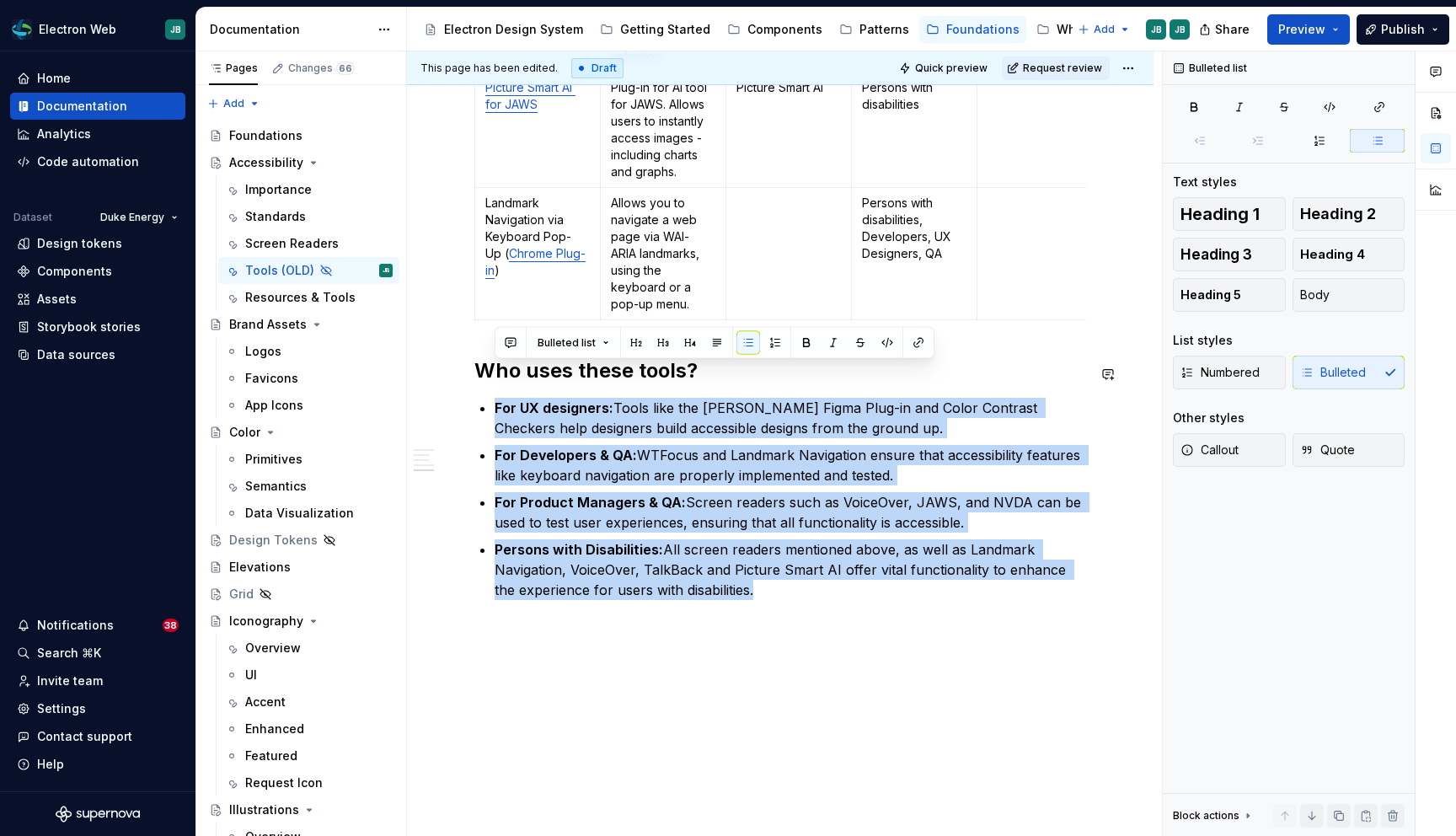
drag, startPoint x: 770, startPoint y: 559, endPoint x: 475, endPoint y: 376, distance: 347.2
copy ul "For UX designers: Tools like the Stark Figma Plug-in and Color Contrast Checker…"
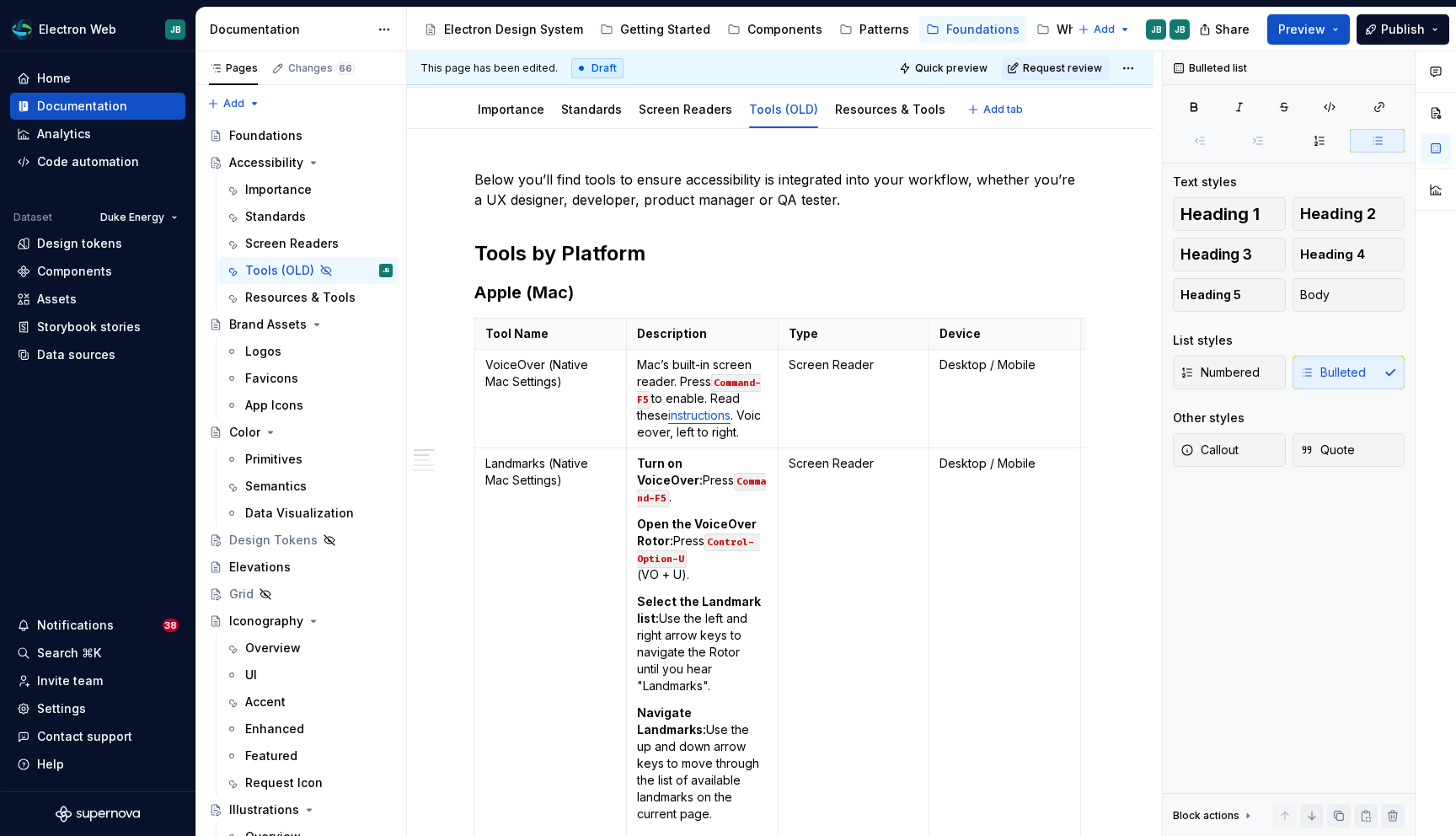
scroll to position [135, 0]
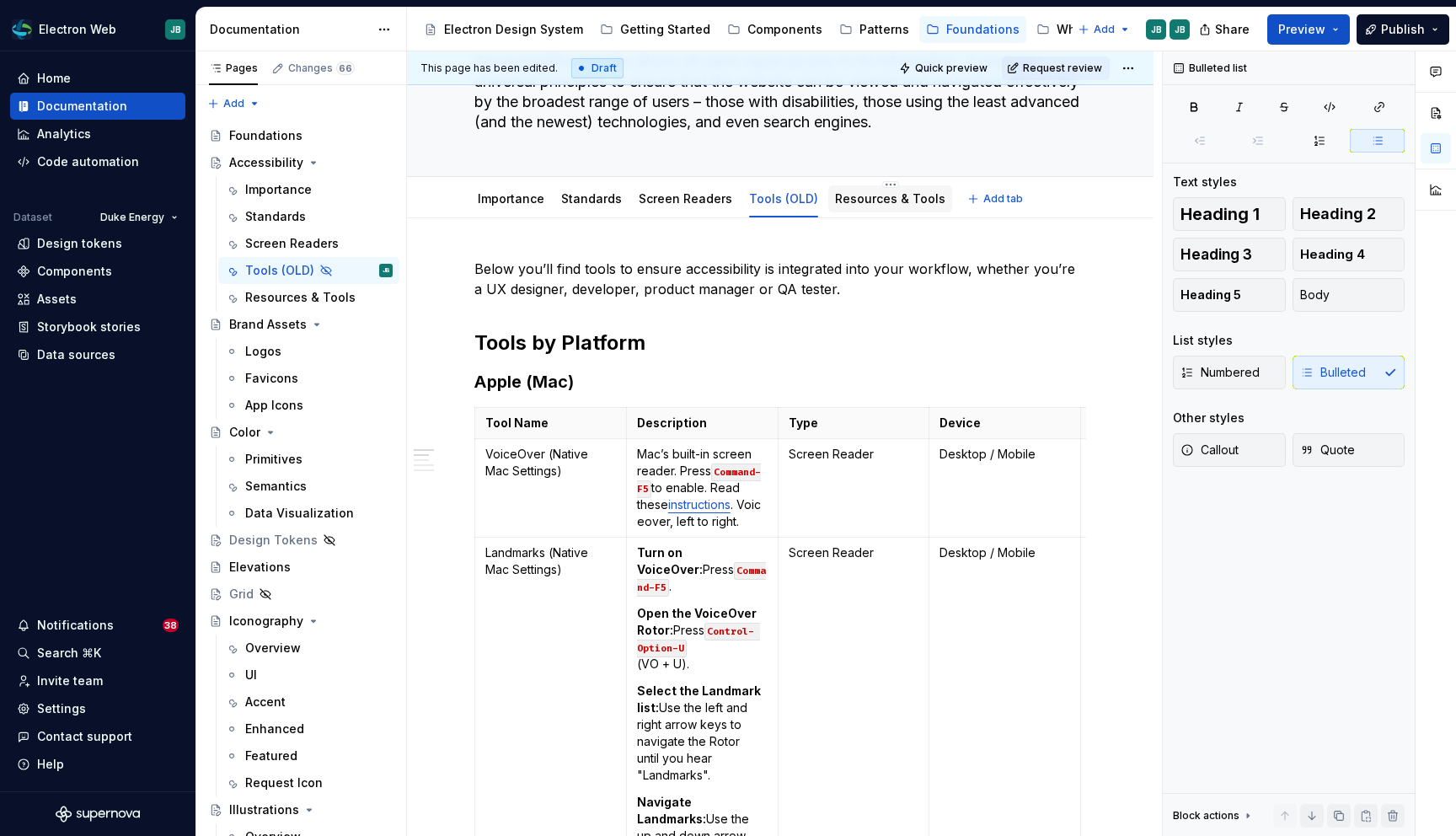
click at [857, 205] on div "Resources & Tools" at bounding box center [890, 198] width 110 height 17
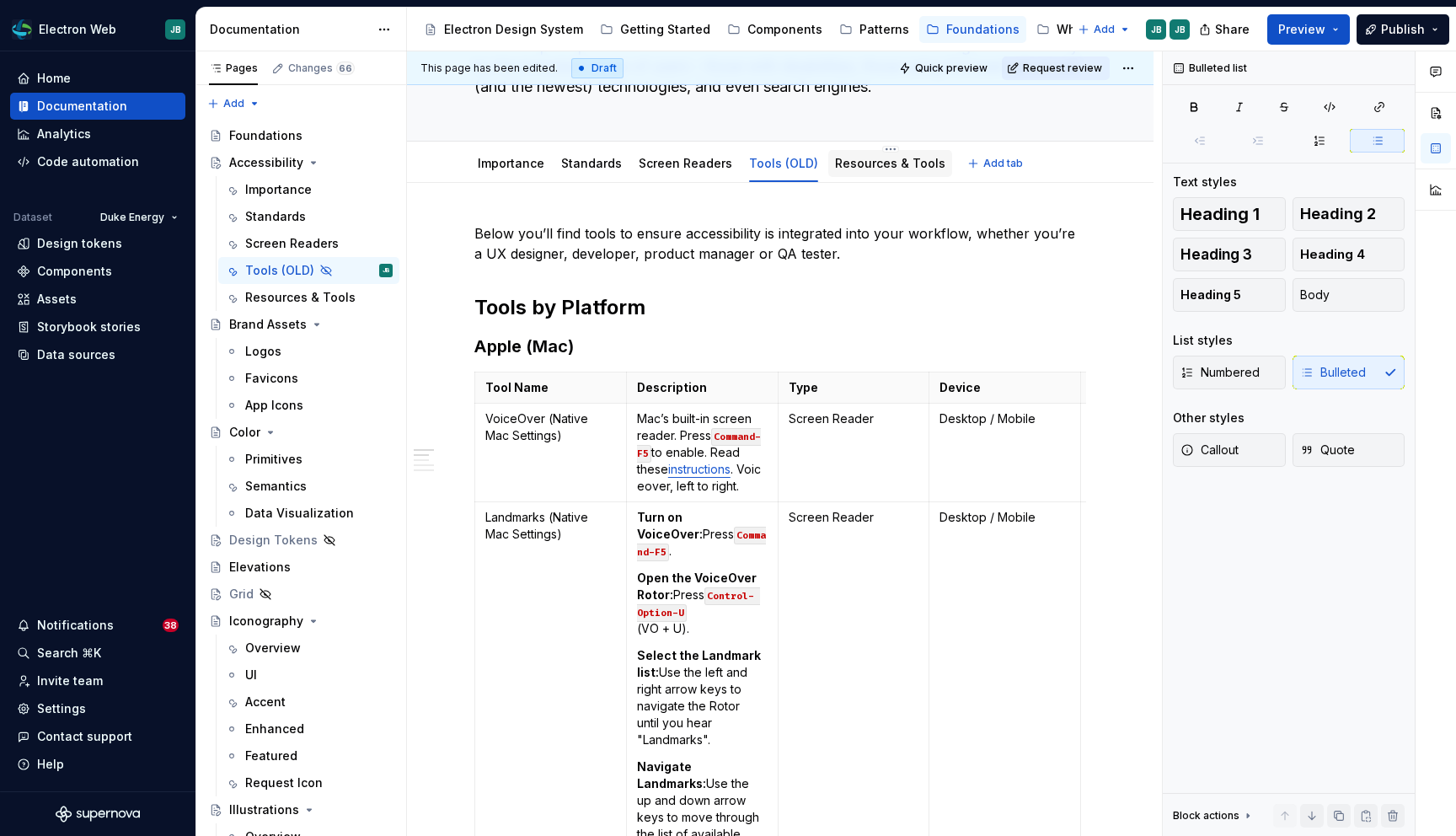
scroll to position [162, 0]
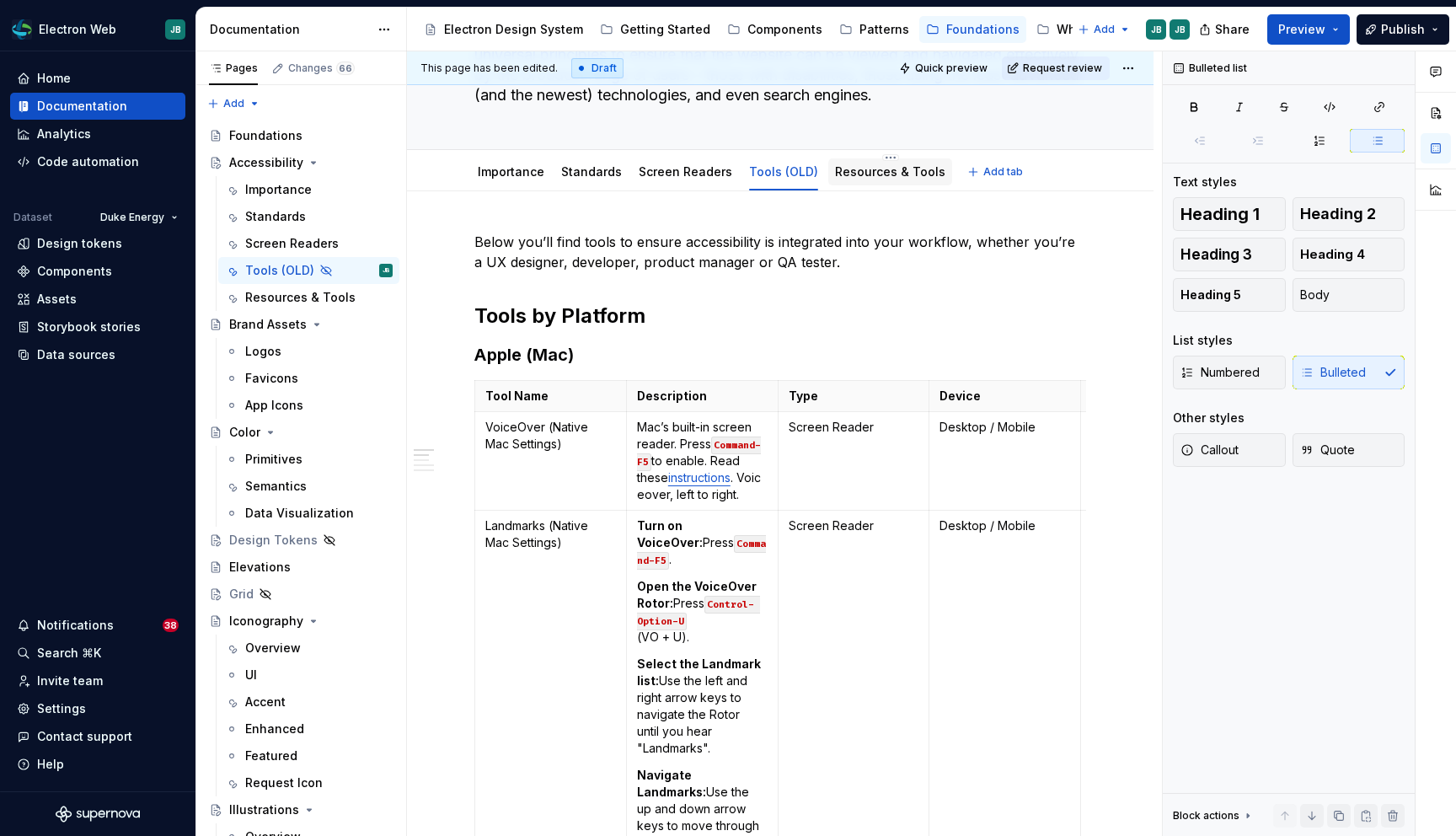
click at [896, 165] on link "Resources & Tools" at bounding box center [890, 172] width 110 height 14
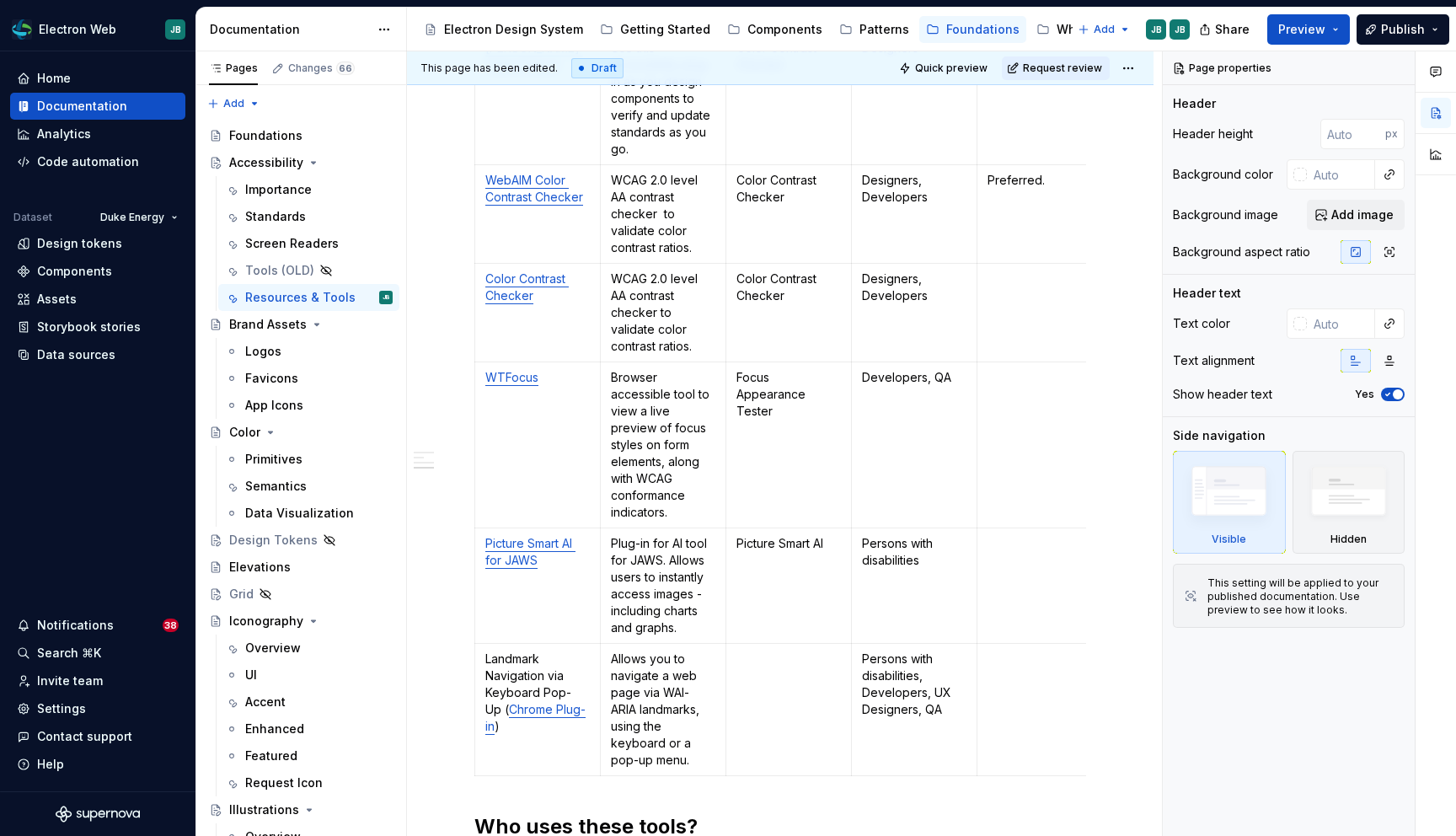
scroll to position [1139, 0]
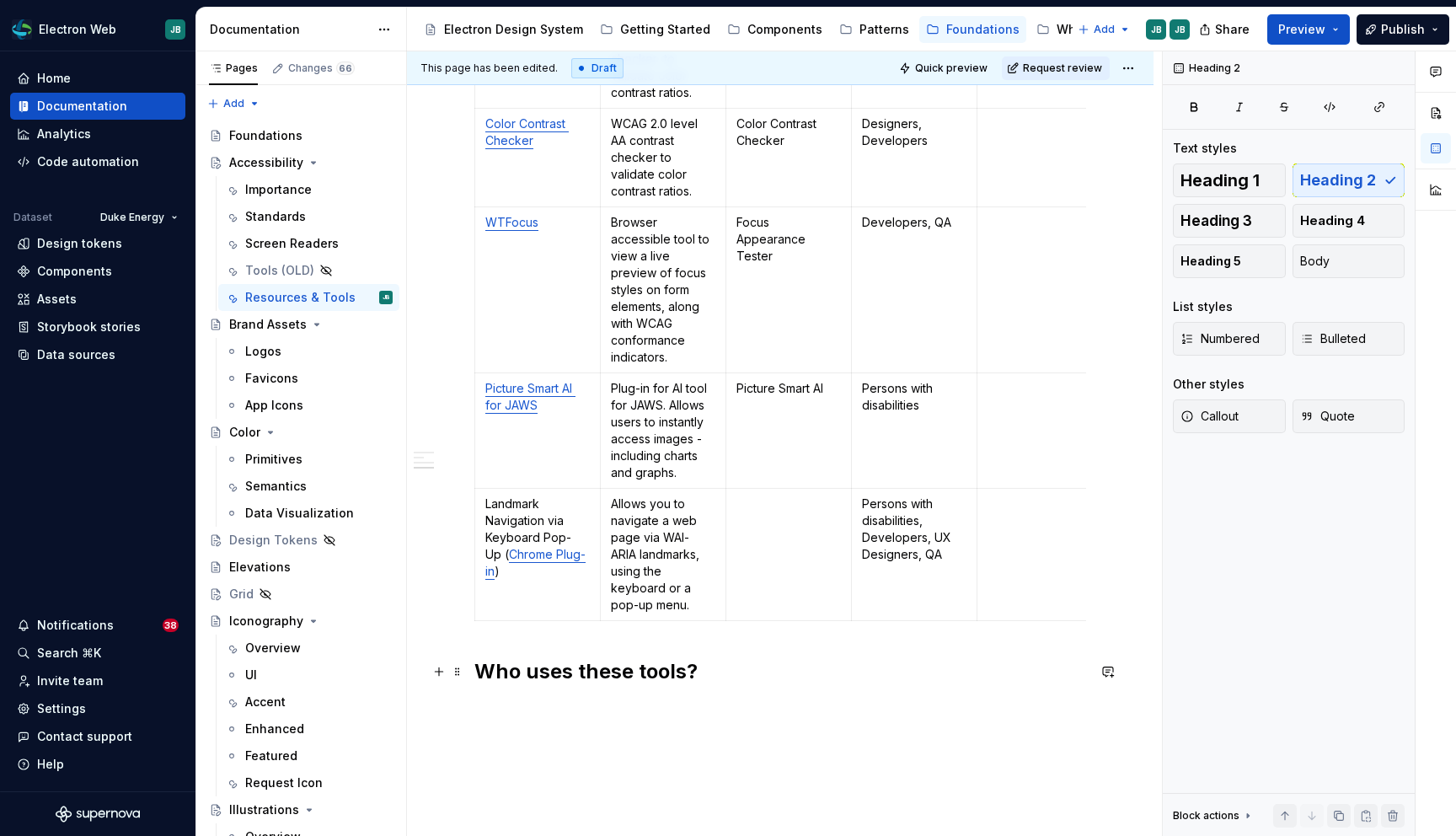
click at [730, 674] on h2 "Who uses these tools?" at bounding box center [780, 671] width 612 height 27
click at [737, 681] on h2 "Who uses these tools?" at bounding box center [780, 671] width 612 height 27
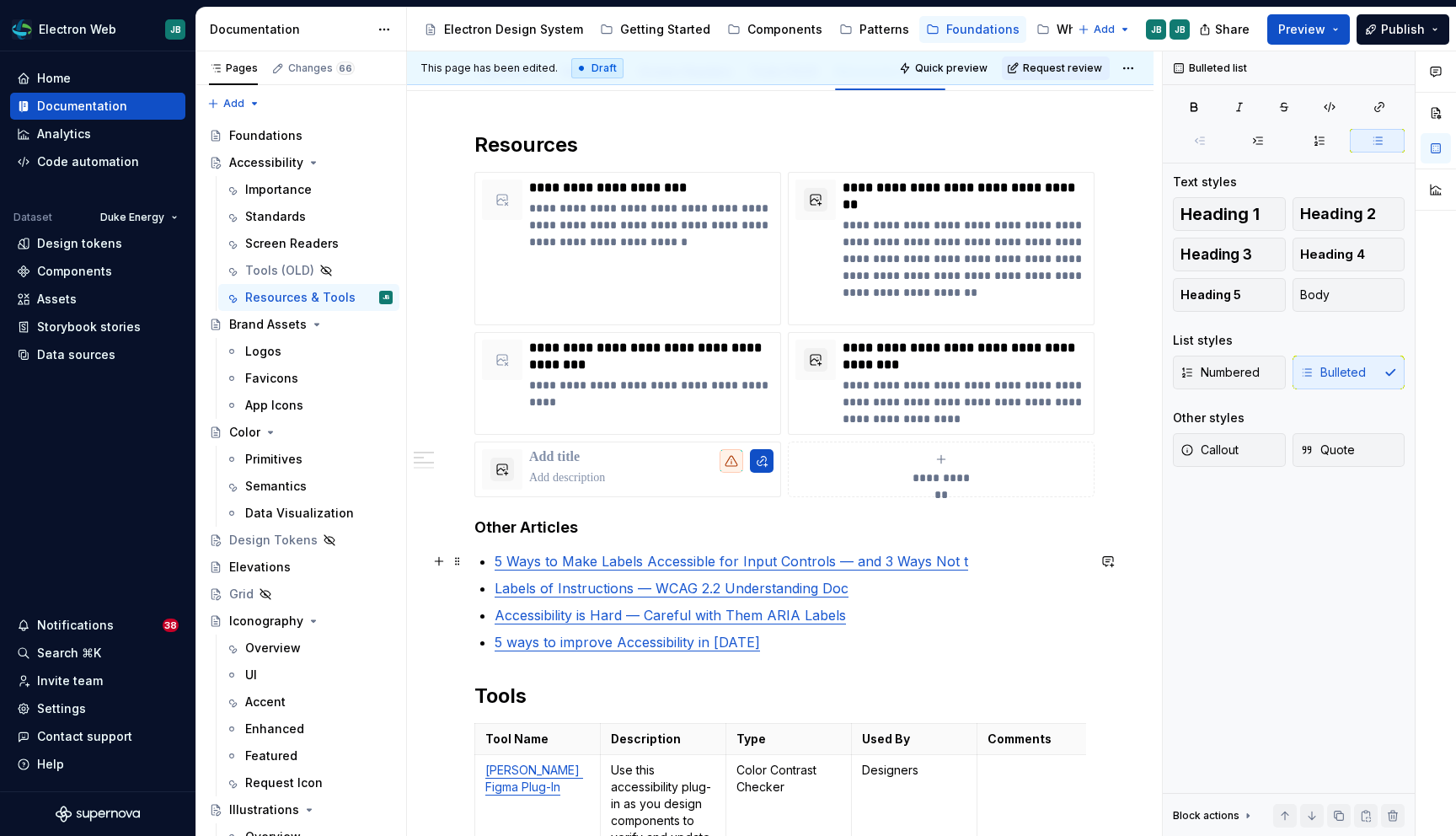
scroll to position [267, 0]
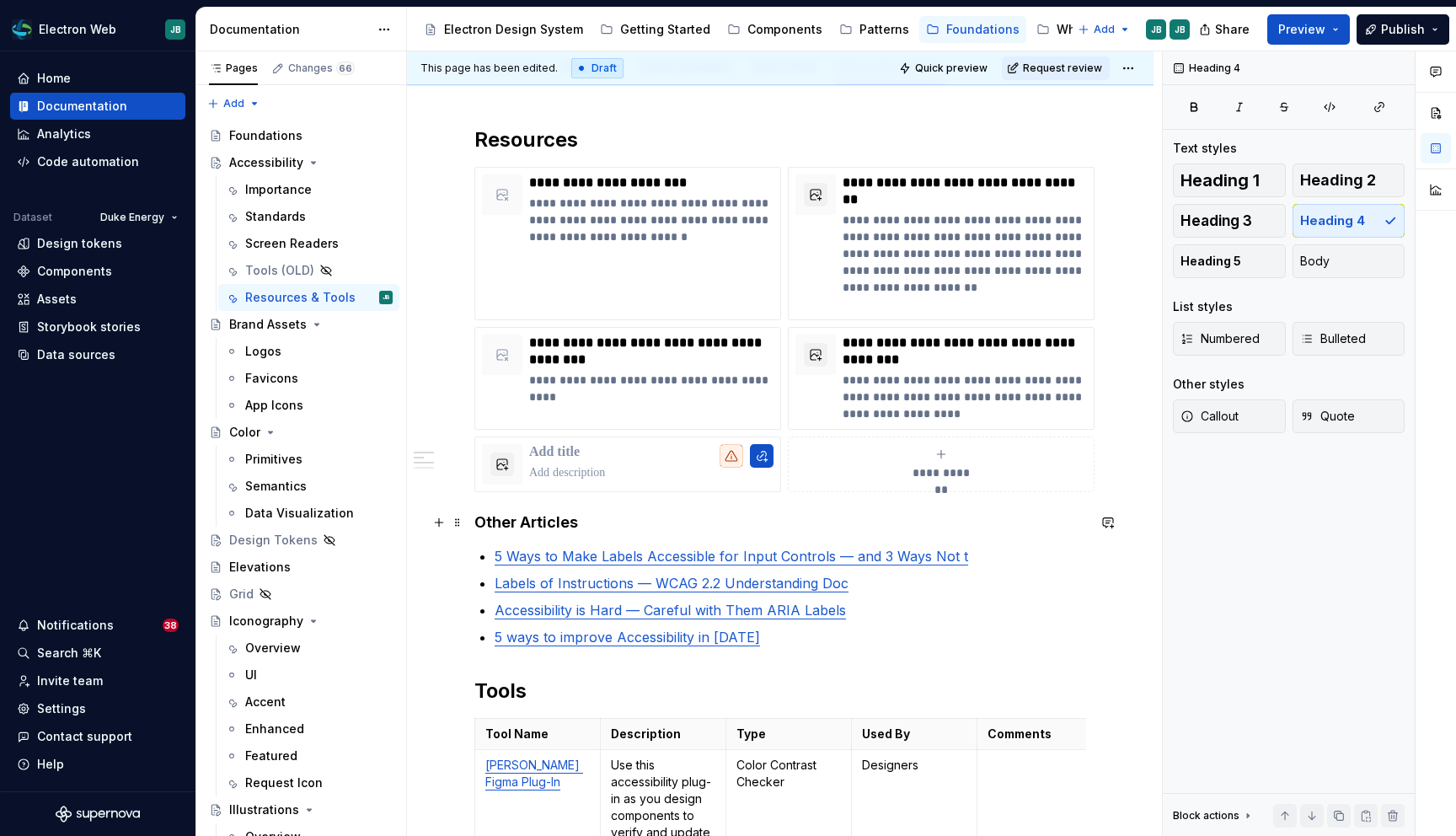
click at [546, 521] on h4 "Other Articles" at bounding box center [780, 522] width 612 height 20
click at [1338, 166] on button "Heading 2" at bounding box center [1348, 181] width 113 height 34
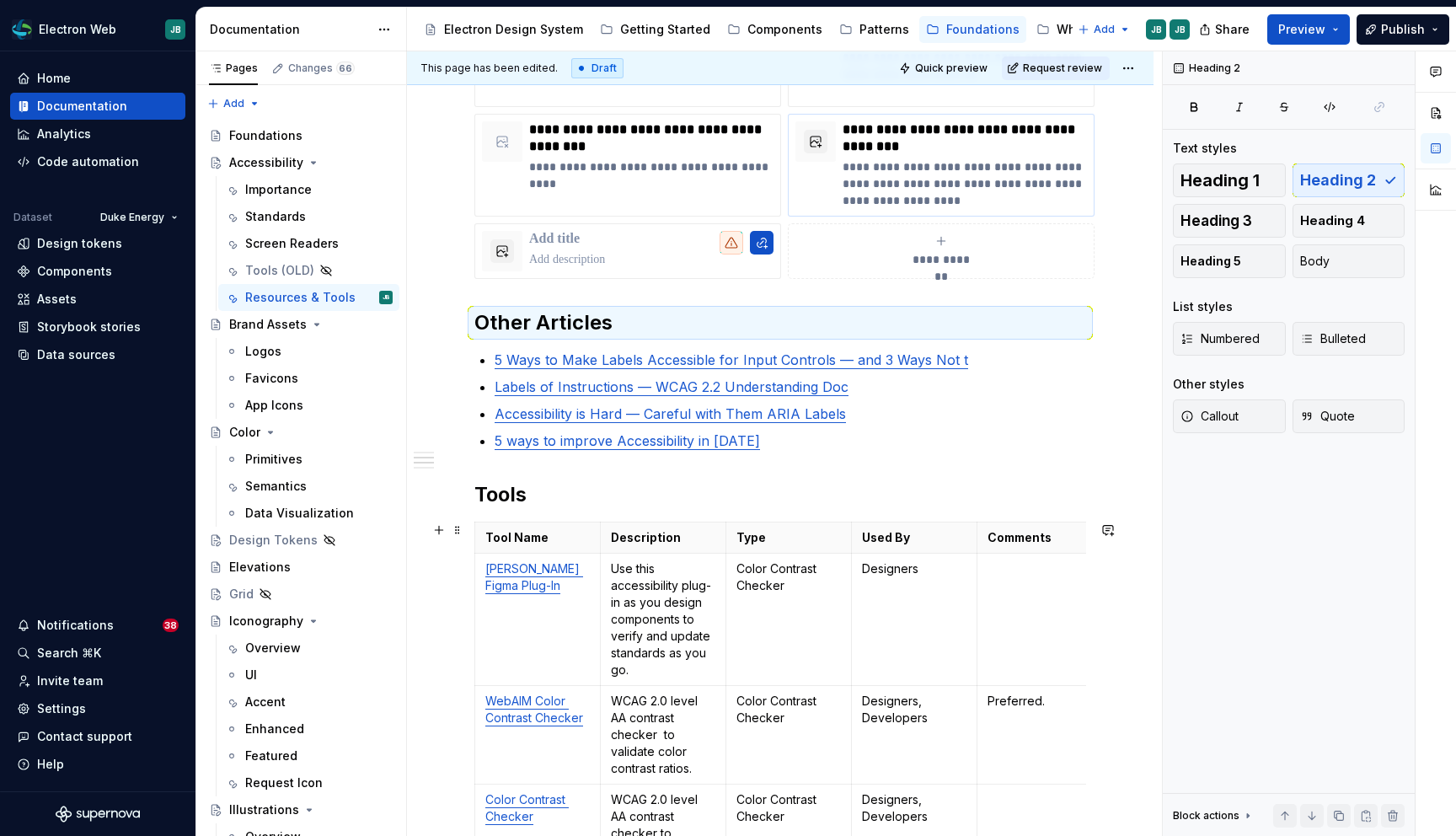
scroll to position [0, 0]
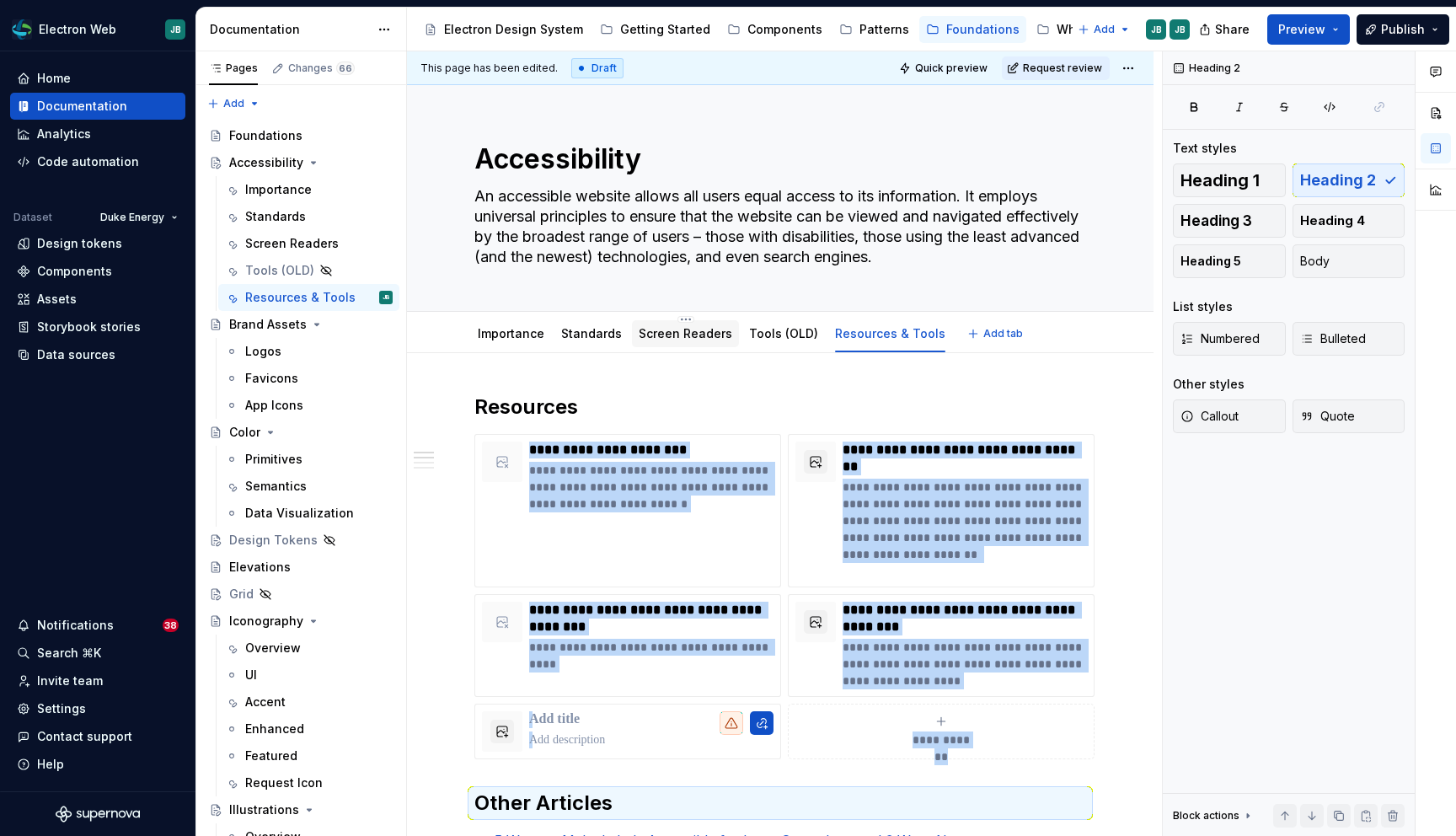
click at [677, 328] on link "Screen Readers" at bounding box center [685, 334] width 93 height 14
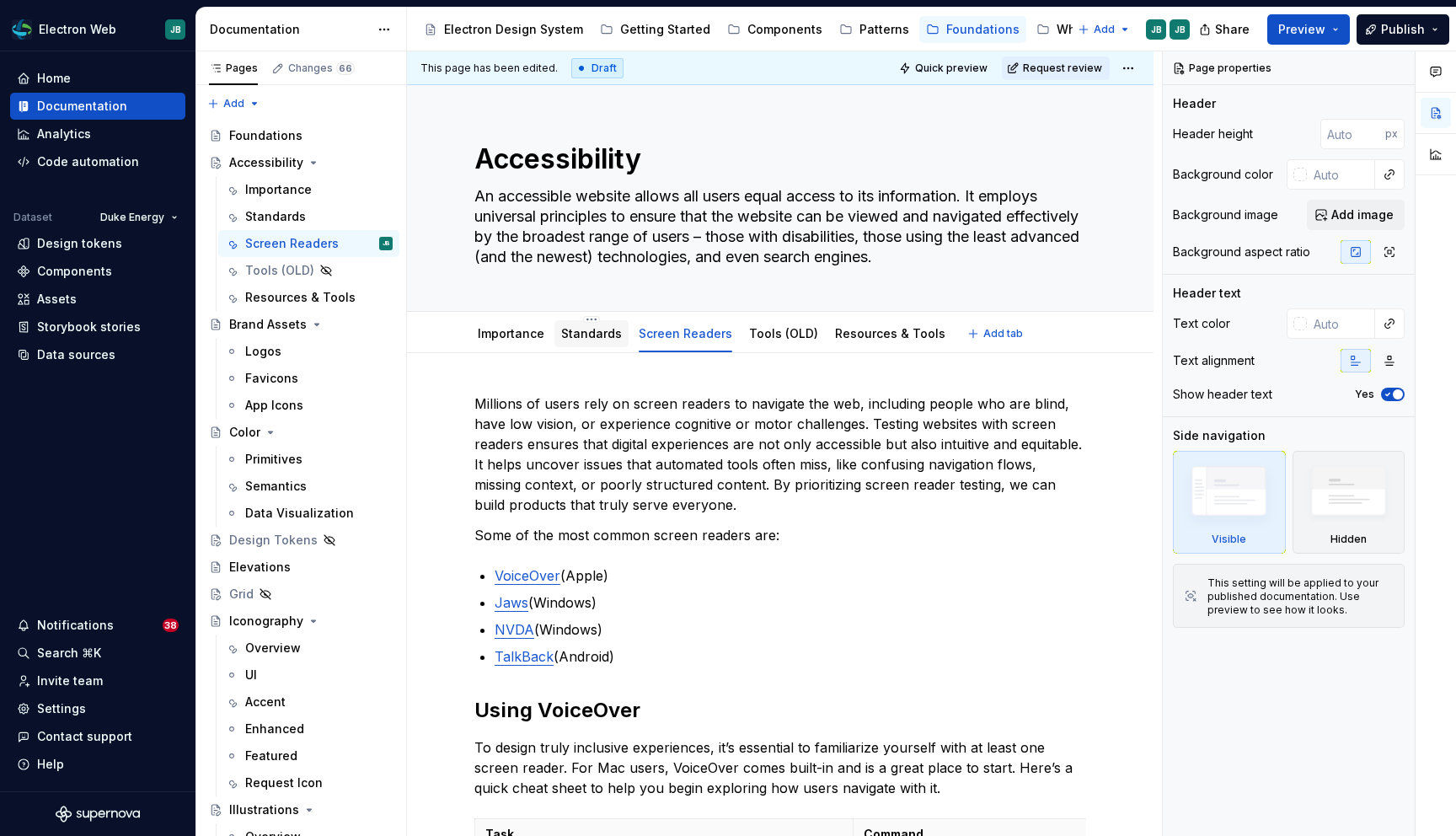
click at [596, 330] on link "Standards" at bounding box center [591, 334] width 60 height 14
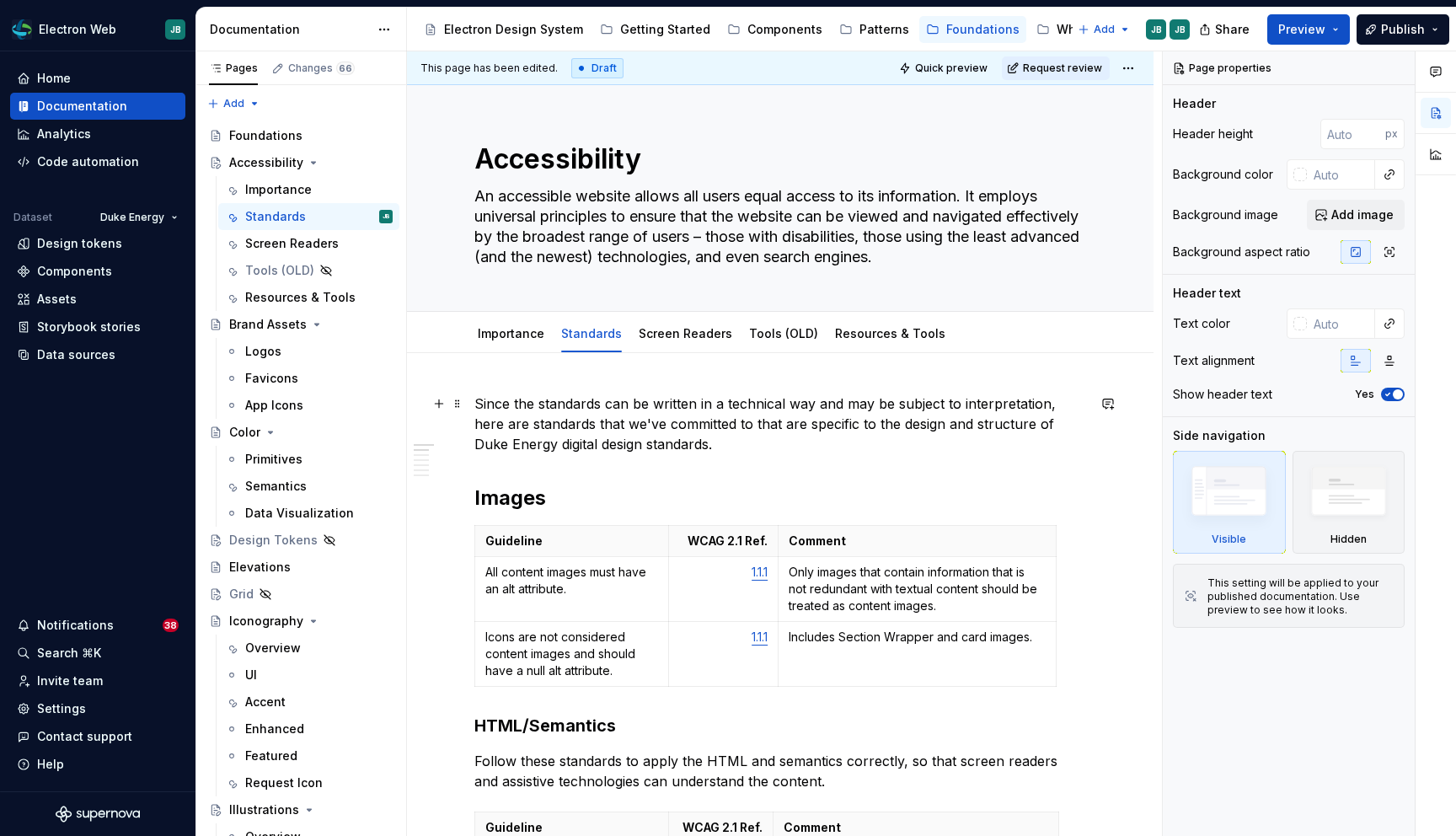
click at [569, 427] on p "Since the standards can be written in a technical way and may be subject to int…" at bounding box center [780, 423] width 612 height 60
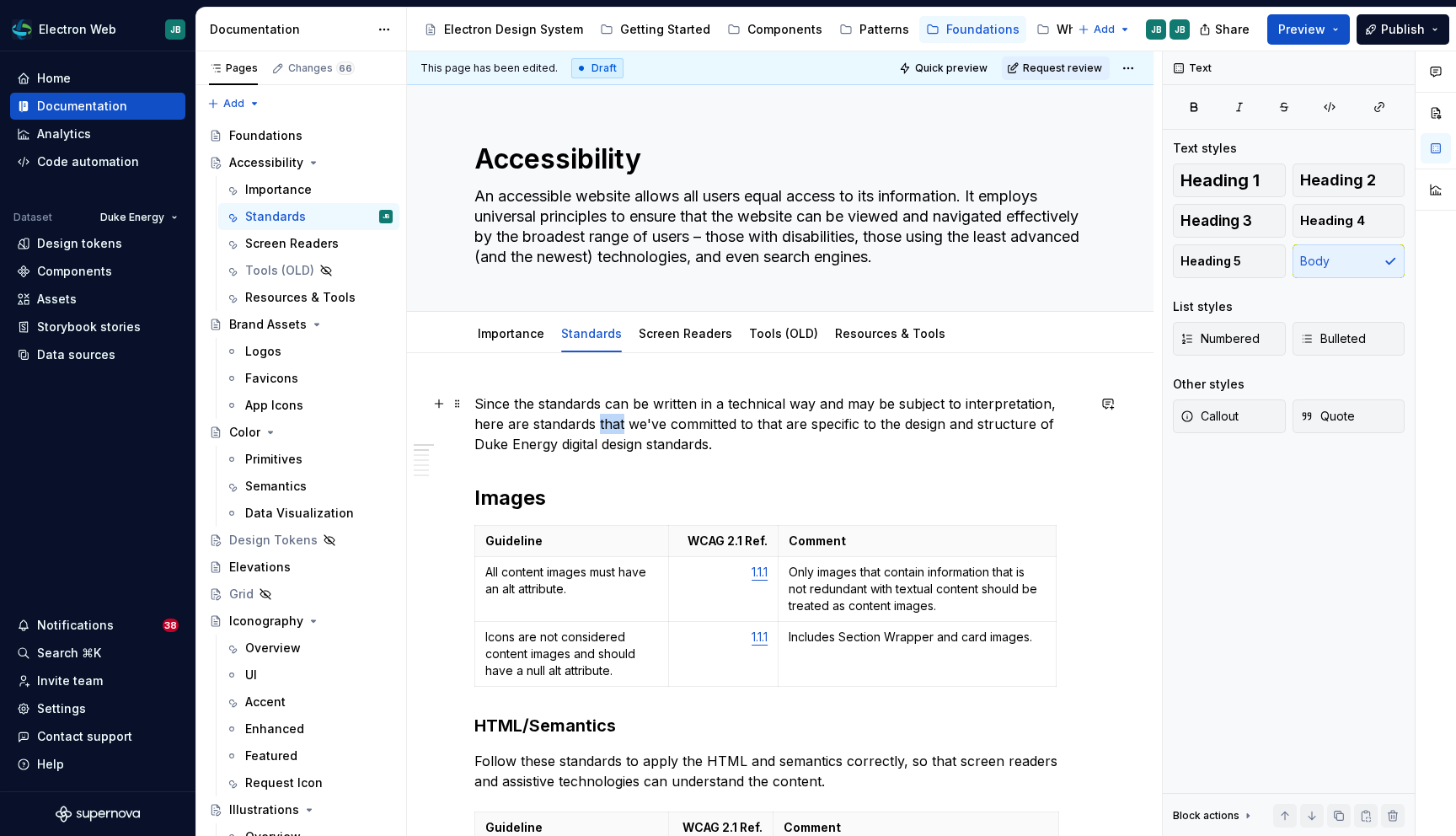
click at [569, 427] on p "Since the standards can be written in a technical way and may be subject to int…" at bounding box center [780, 423] width 612 height 60
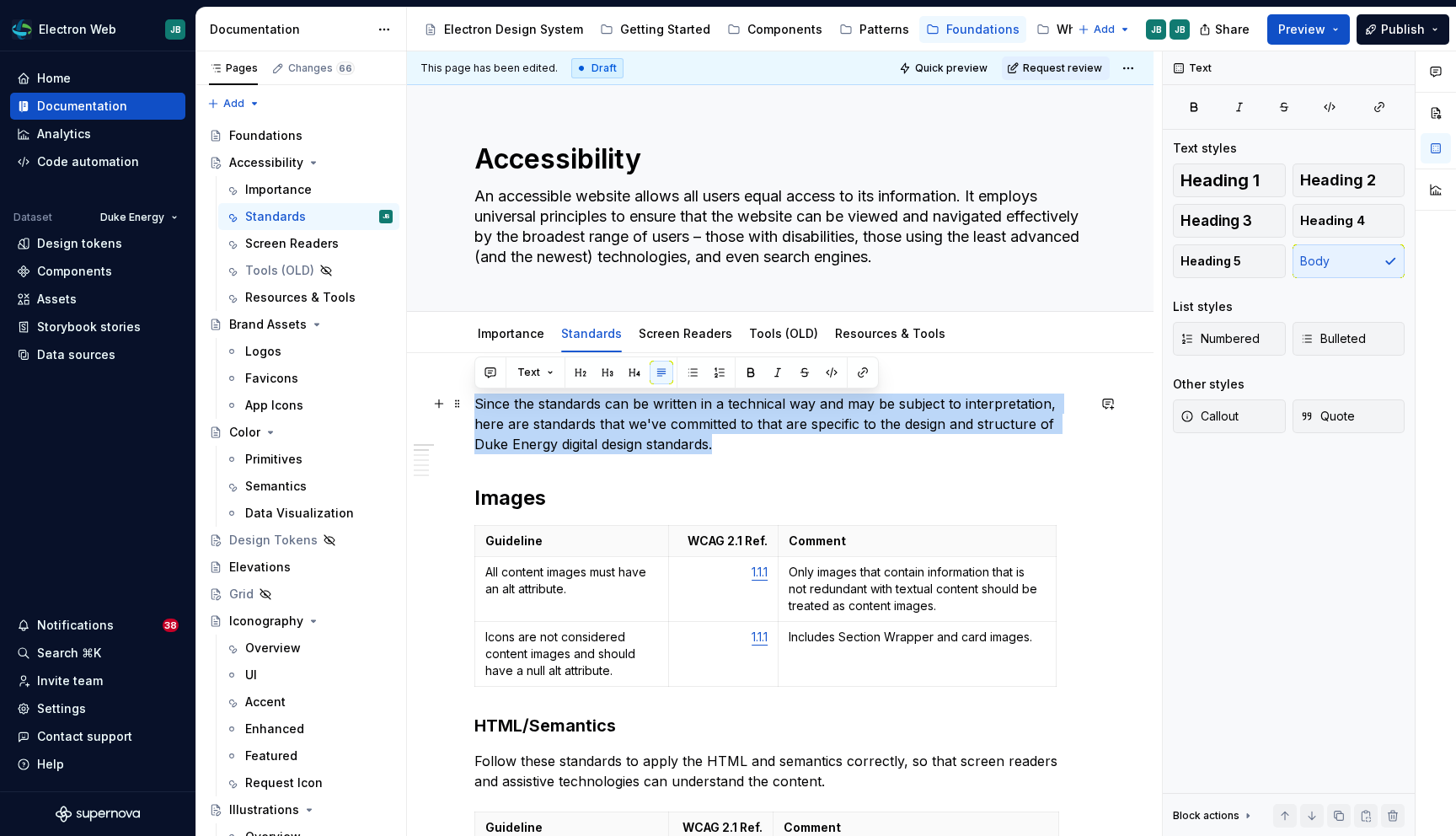
click at [569, 427] on p "Since the standards can be written in a technical way and may be subject to int…" at bounding box center [780, 423] width 612 height 60
copy p "Since the standards can be written in a technical way and may be subject to int…"
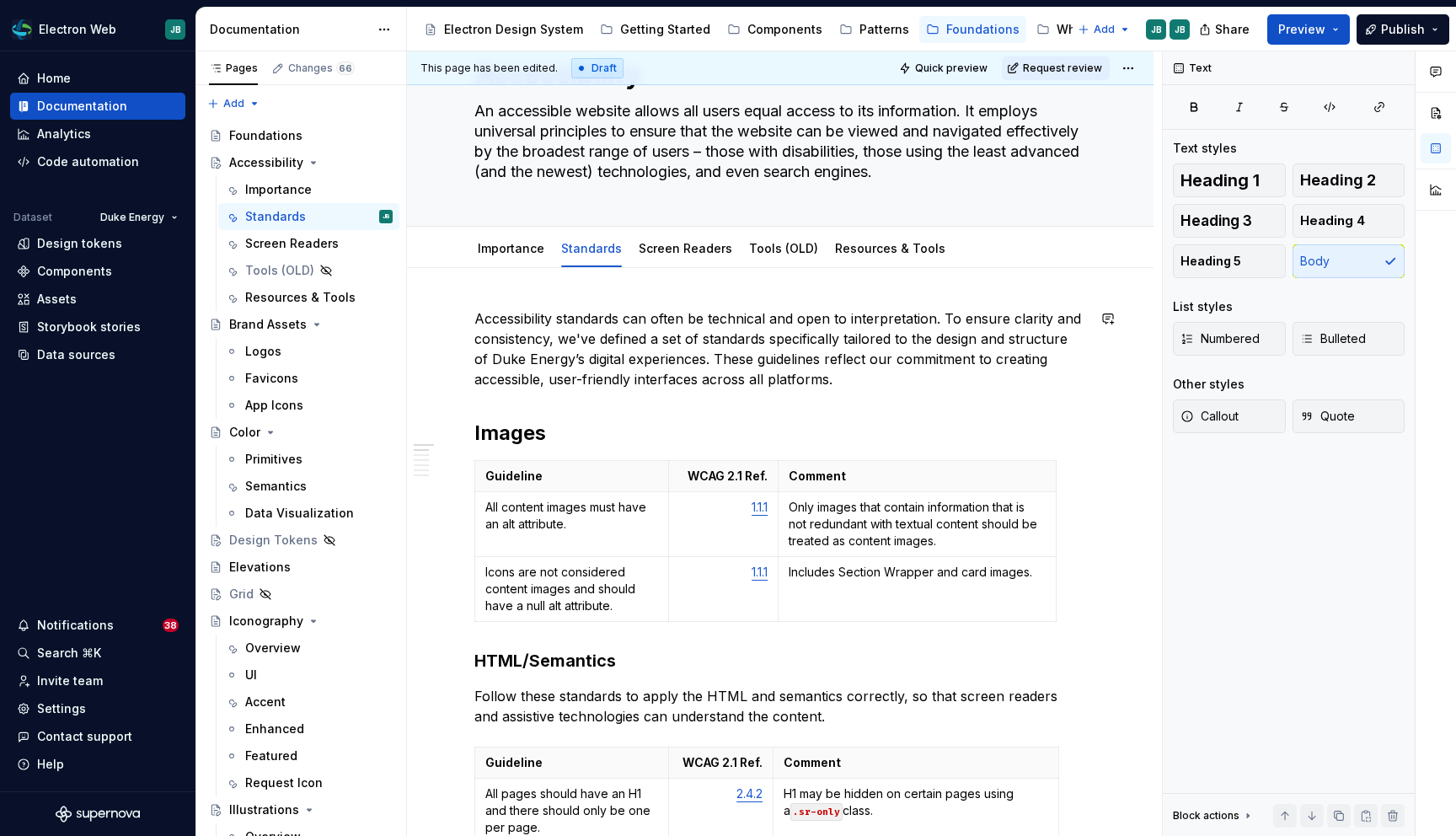
scroll to position [86, 0]
click at [693, 249] on link "Screen Readers" at bounding box center [685, 247] width 93 height 14
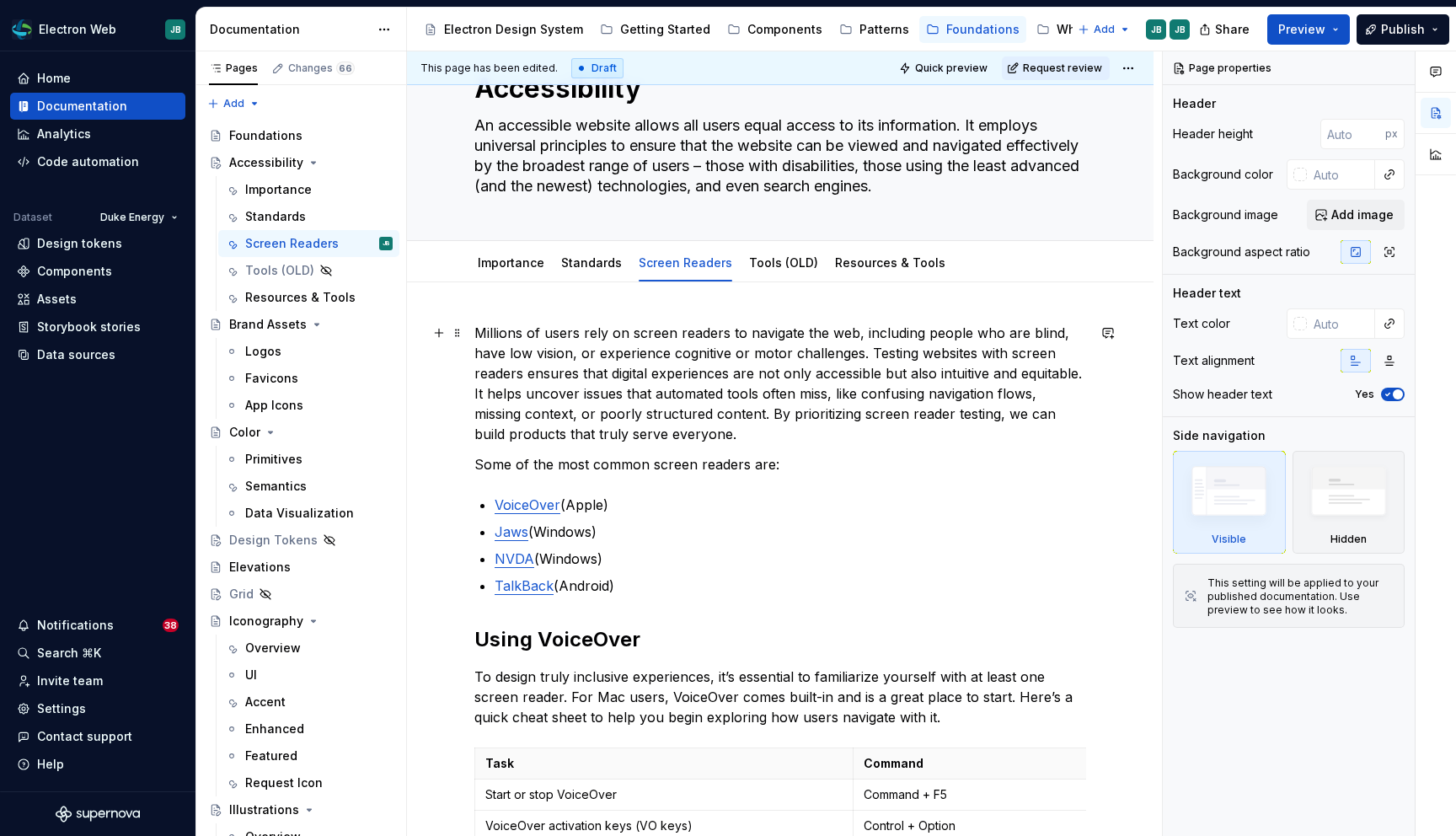
scroll to position [41, 0]
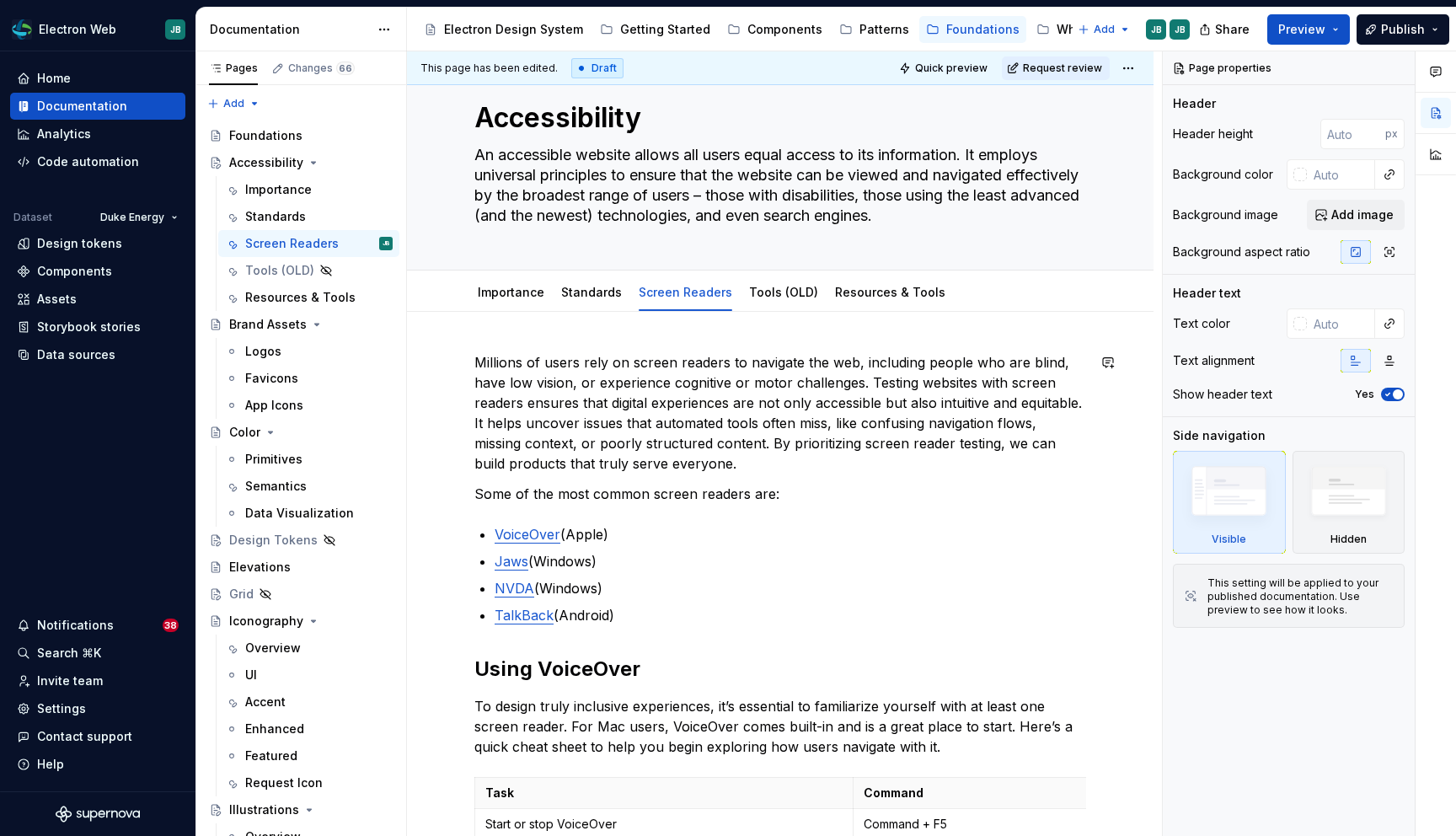
type textarea "*"
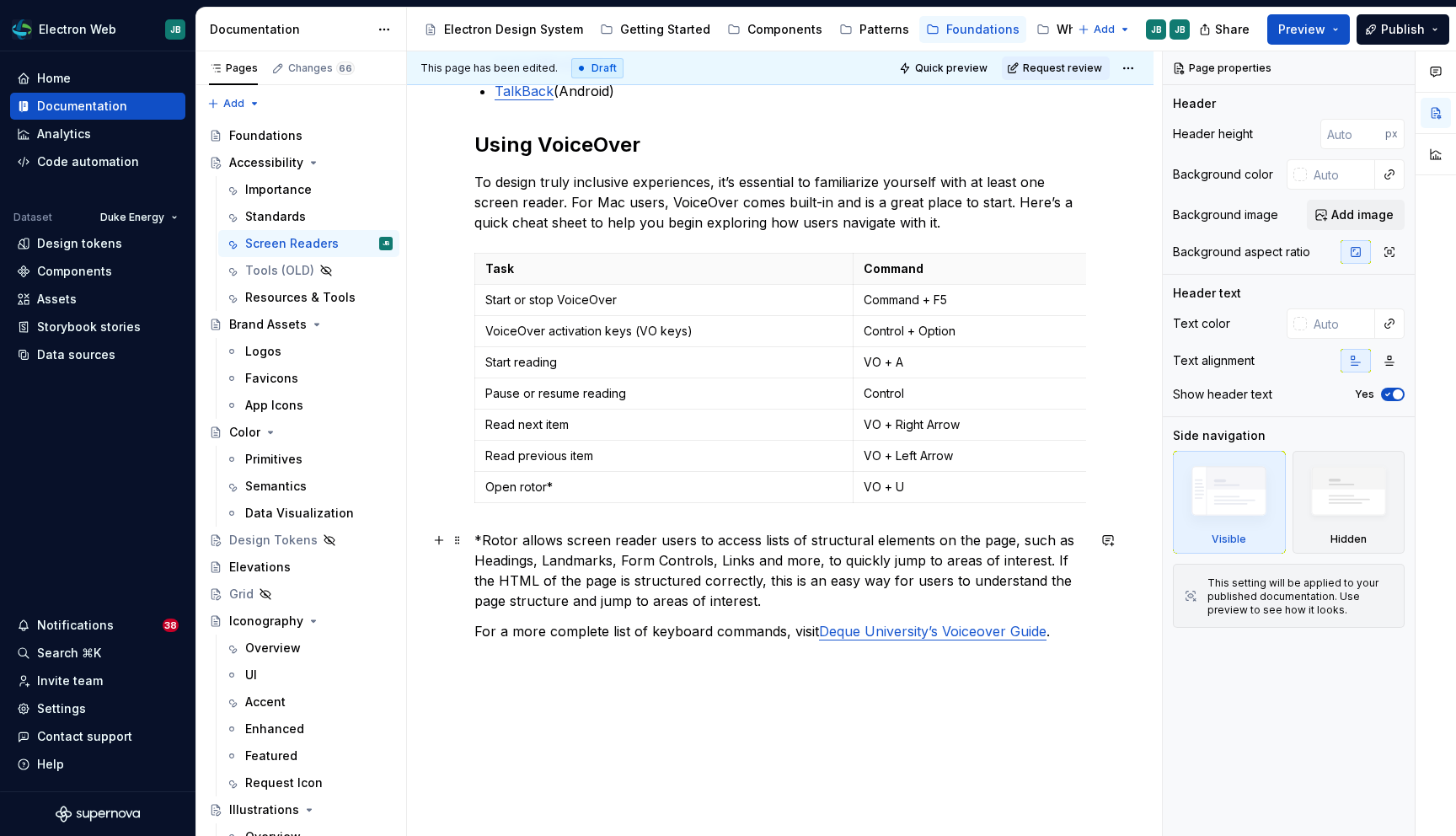
scroll to position [574, 0]
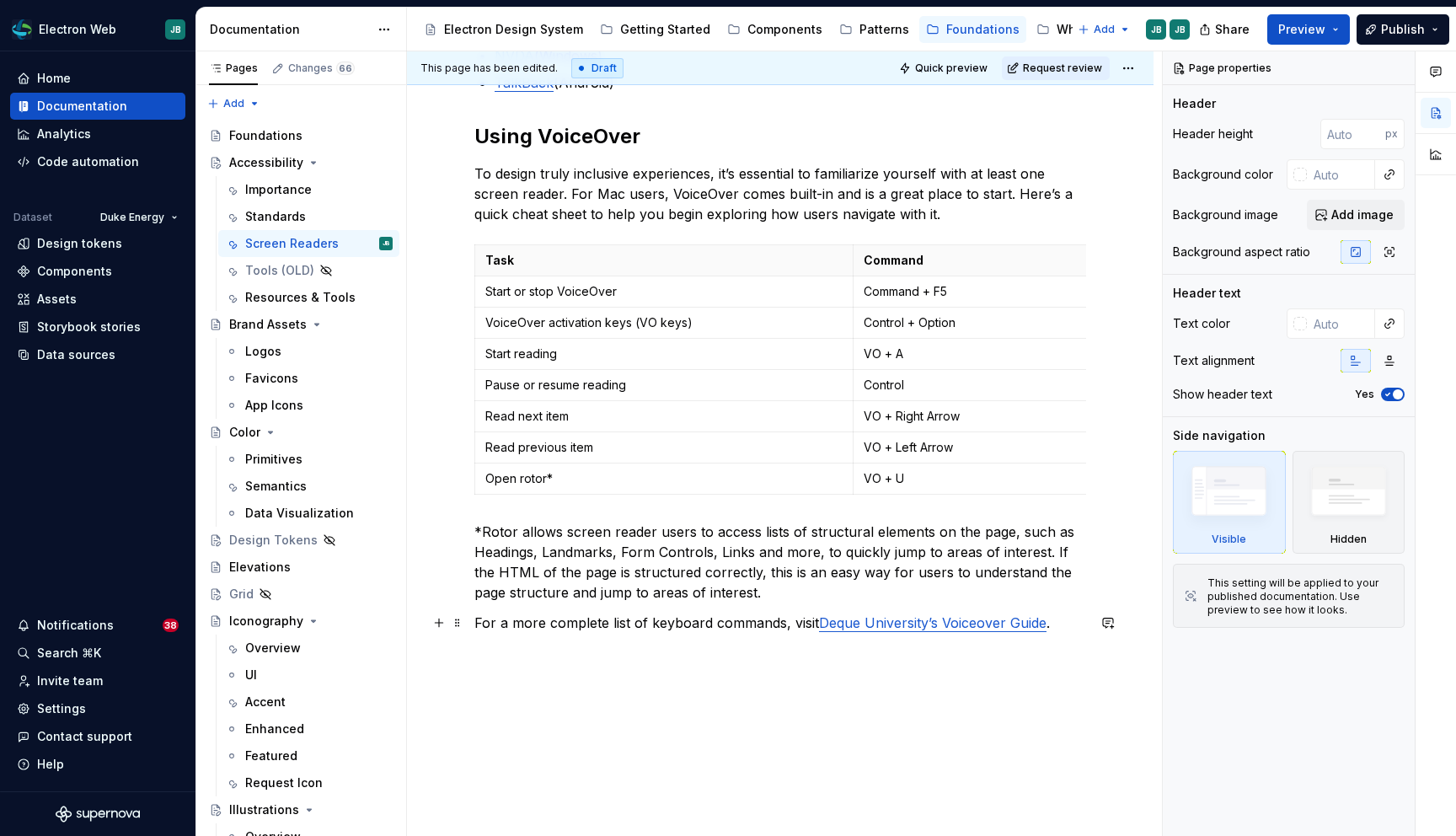
click at [1065, 621] on p "For a more complete list of keyboard commands, visit Deque University’s Voiceov…" at bounding box center [780, 623] width 612 height 20
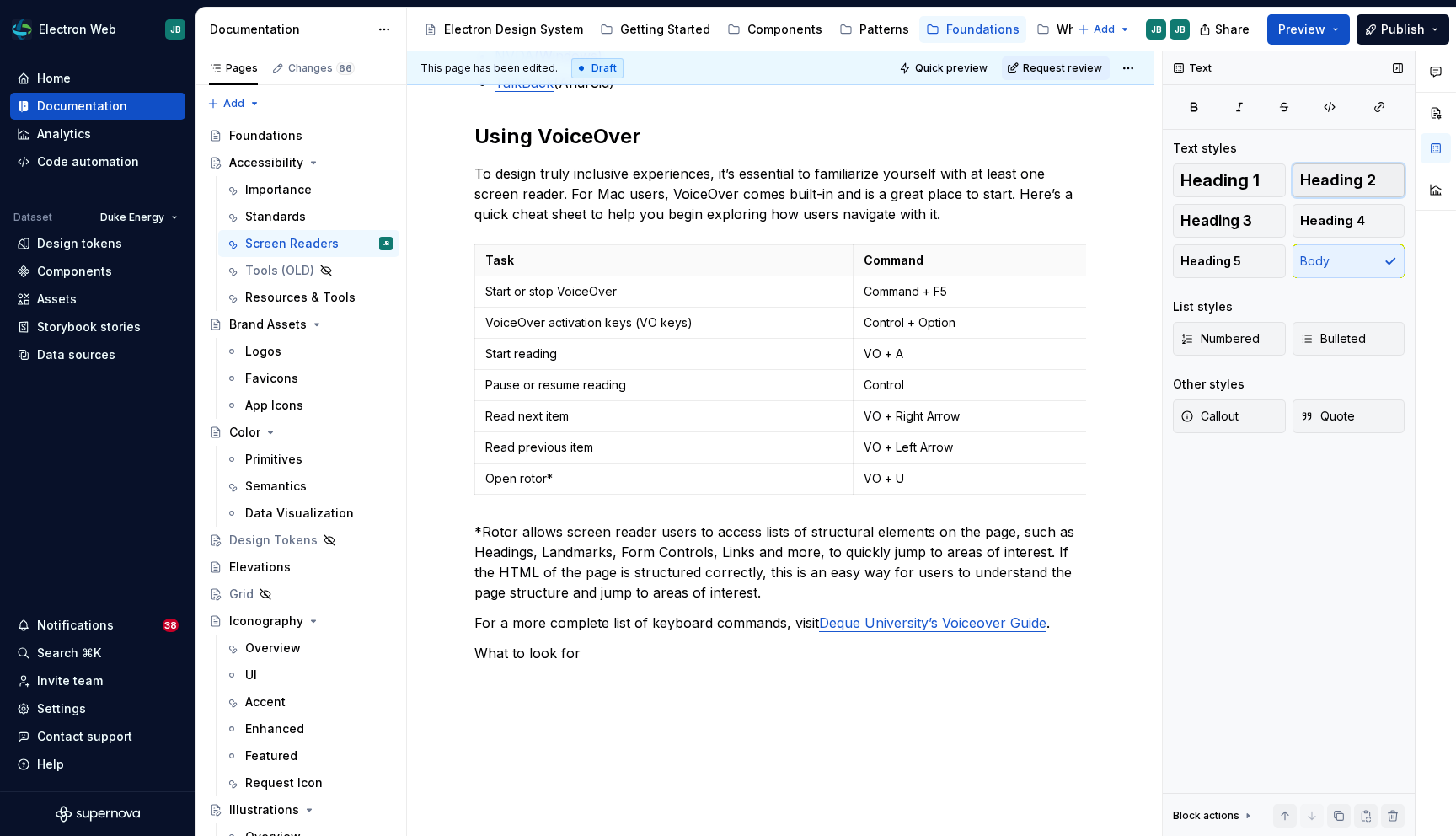
click at [1354, 173] on span "Heading 2" at bounding box center [1338, 180] width 76 height 17
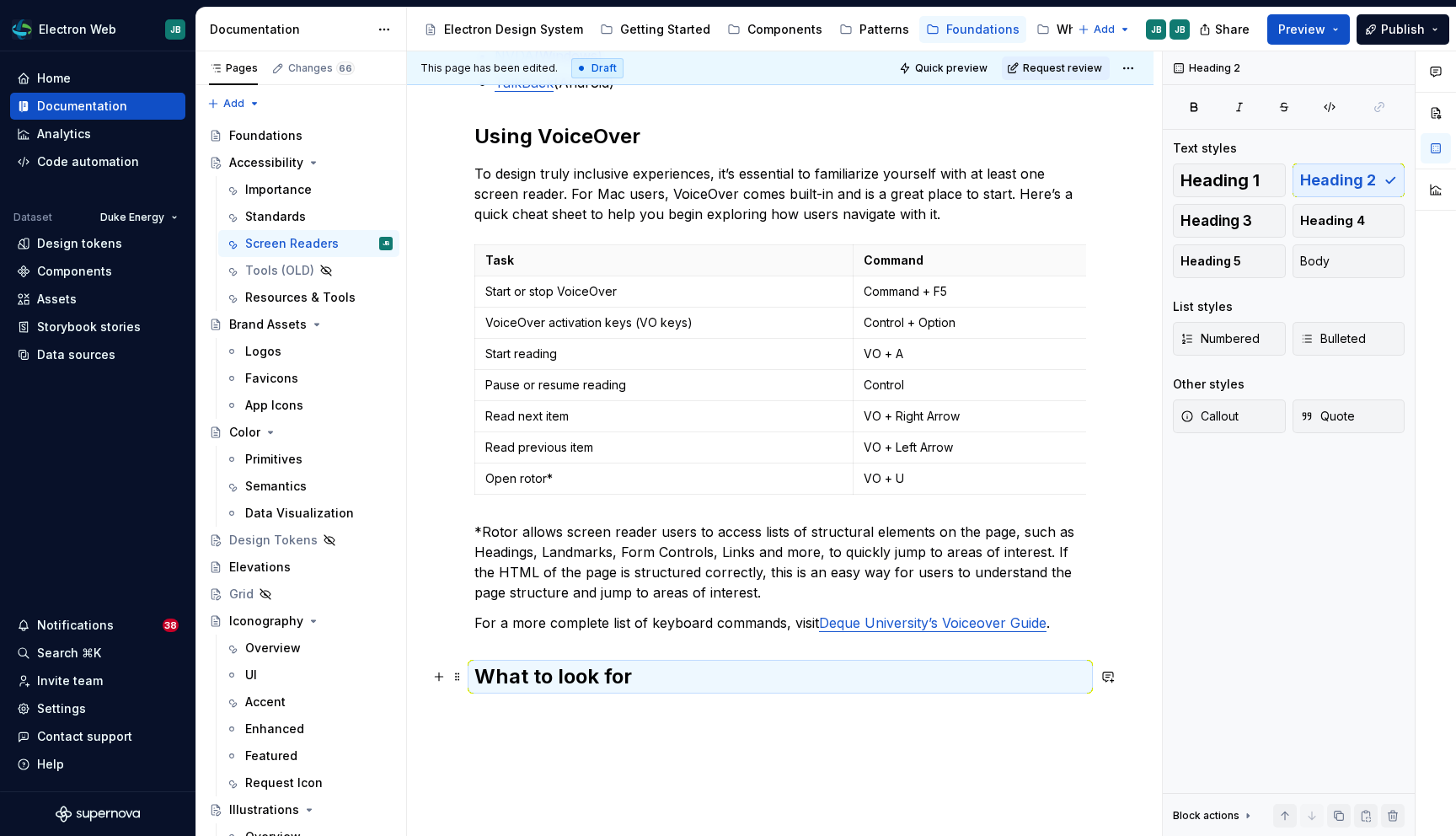
click at [679, 665] on h2 "What to look for" at bounding box center [780, 677] width 612 height 27
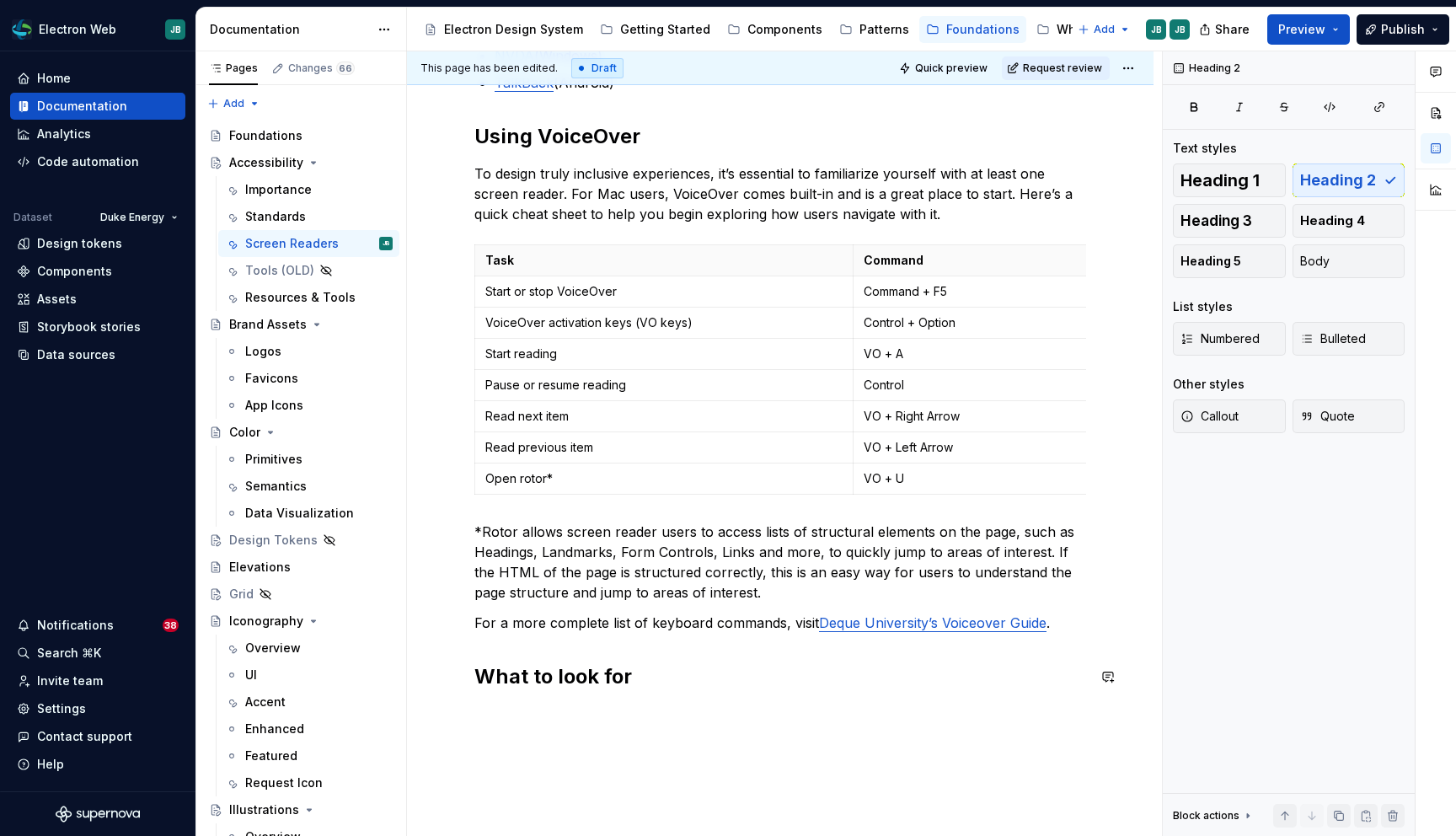
click at [649, 690] on div "Millions of users rely on screen readers to navigate the web, including people …" at bounding box center [780, 264] width 612 height 890
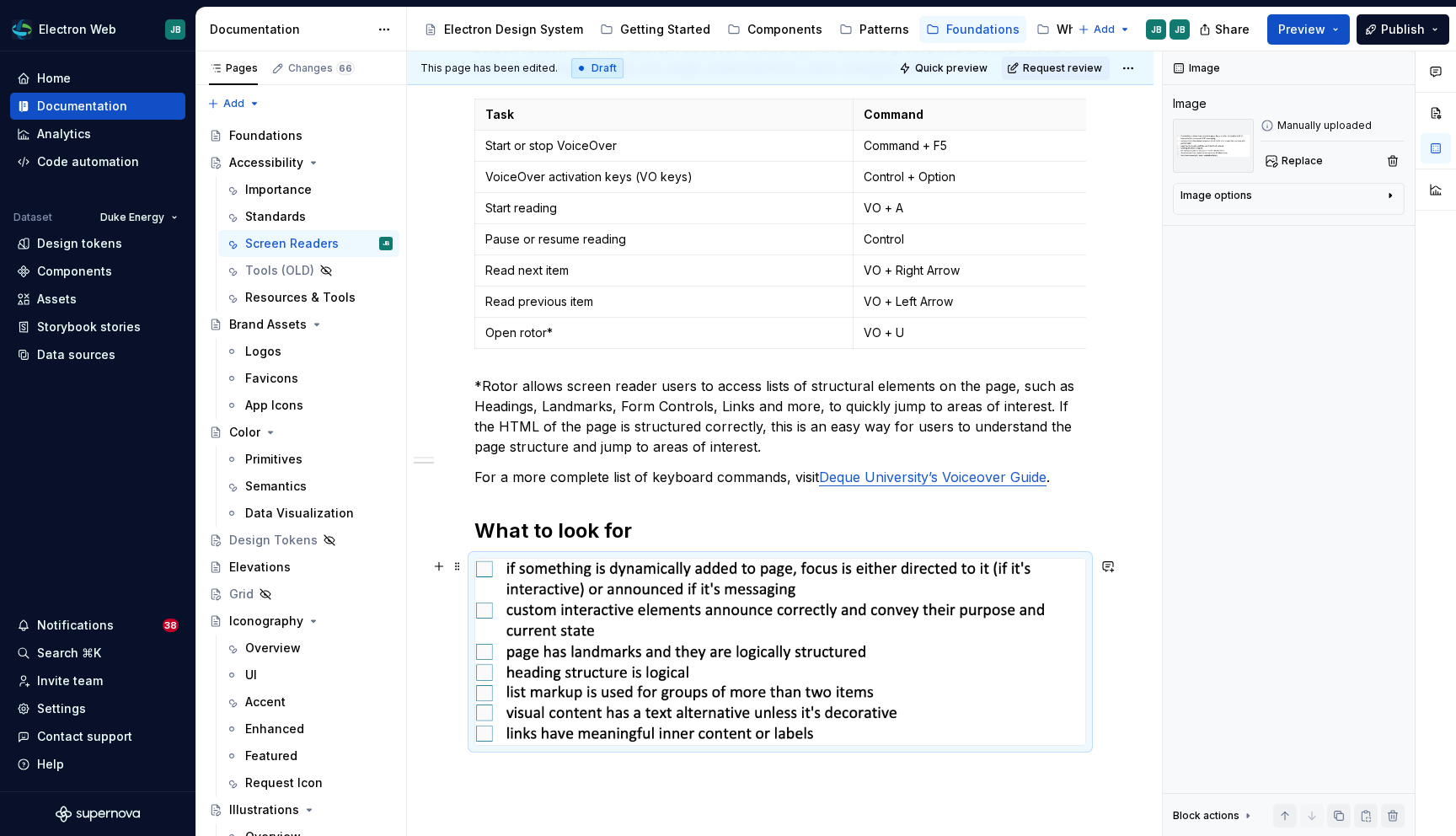
scroll to position [725, 0]
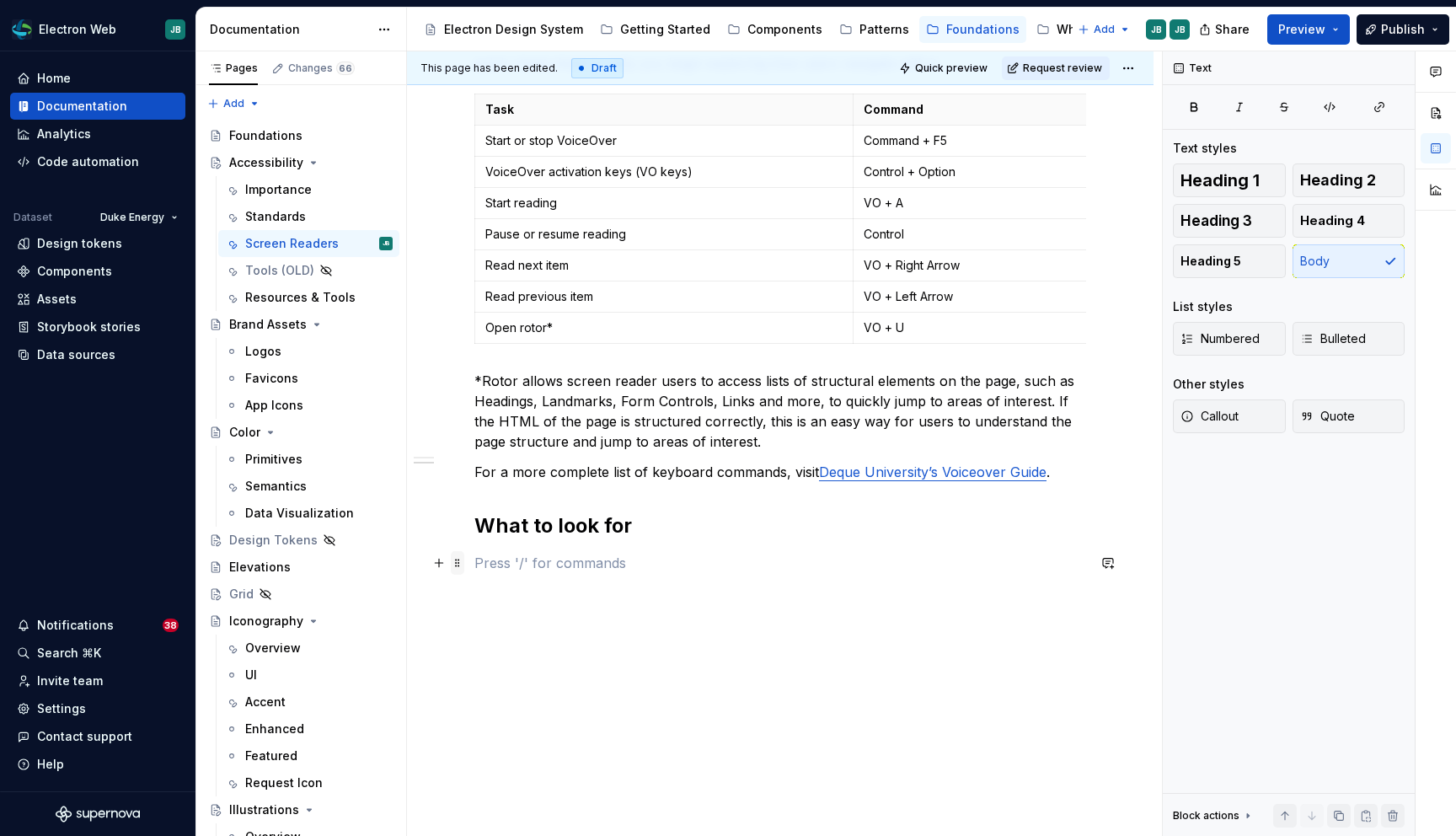
click at [454, 562] on span at bounding box center [457, 563] width 13 height 24
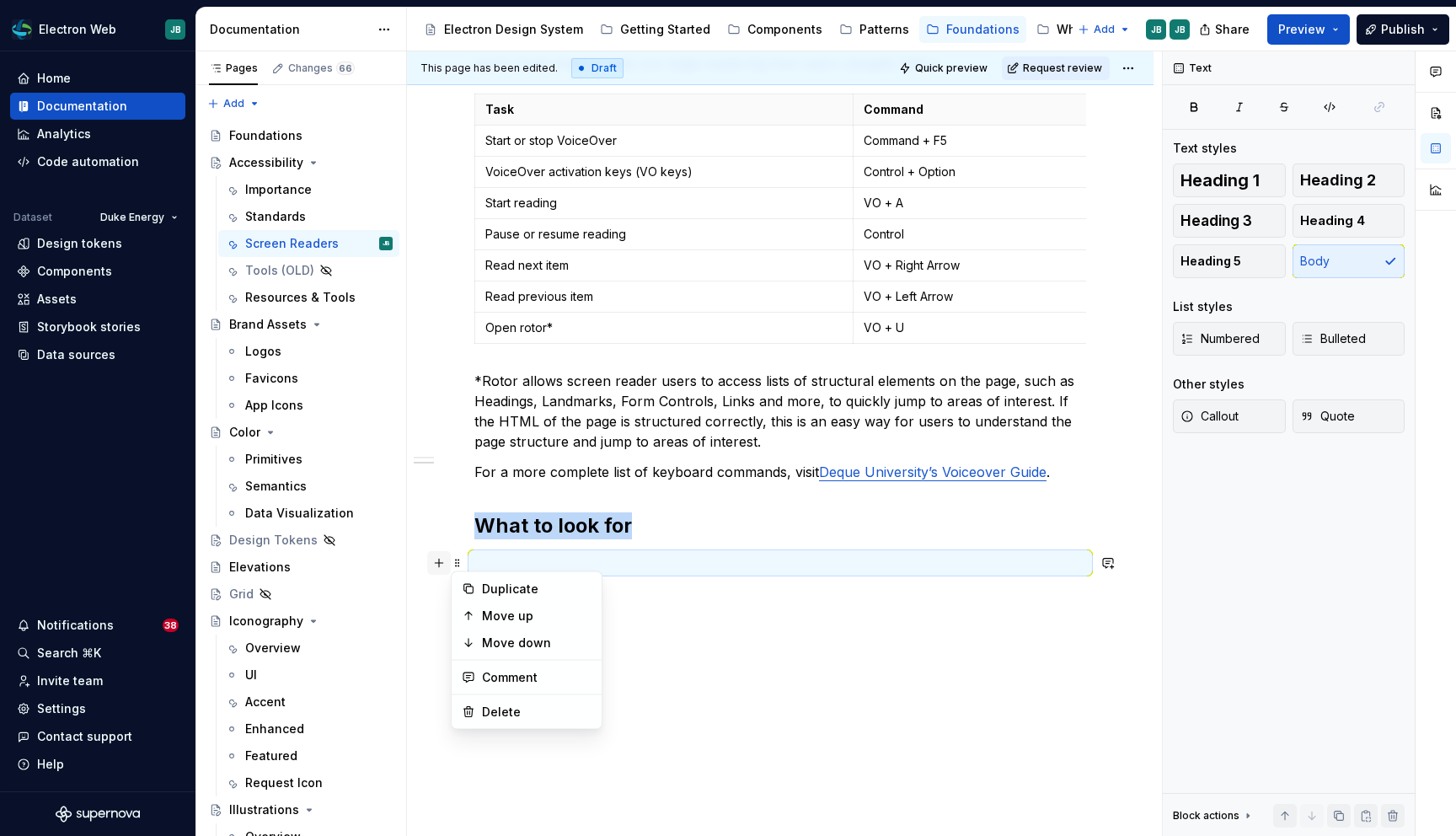
click at [438, 557] on button "button" at bounding box center [438, 563] width 24 height 24
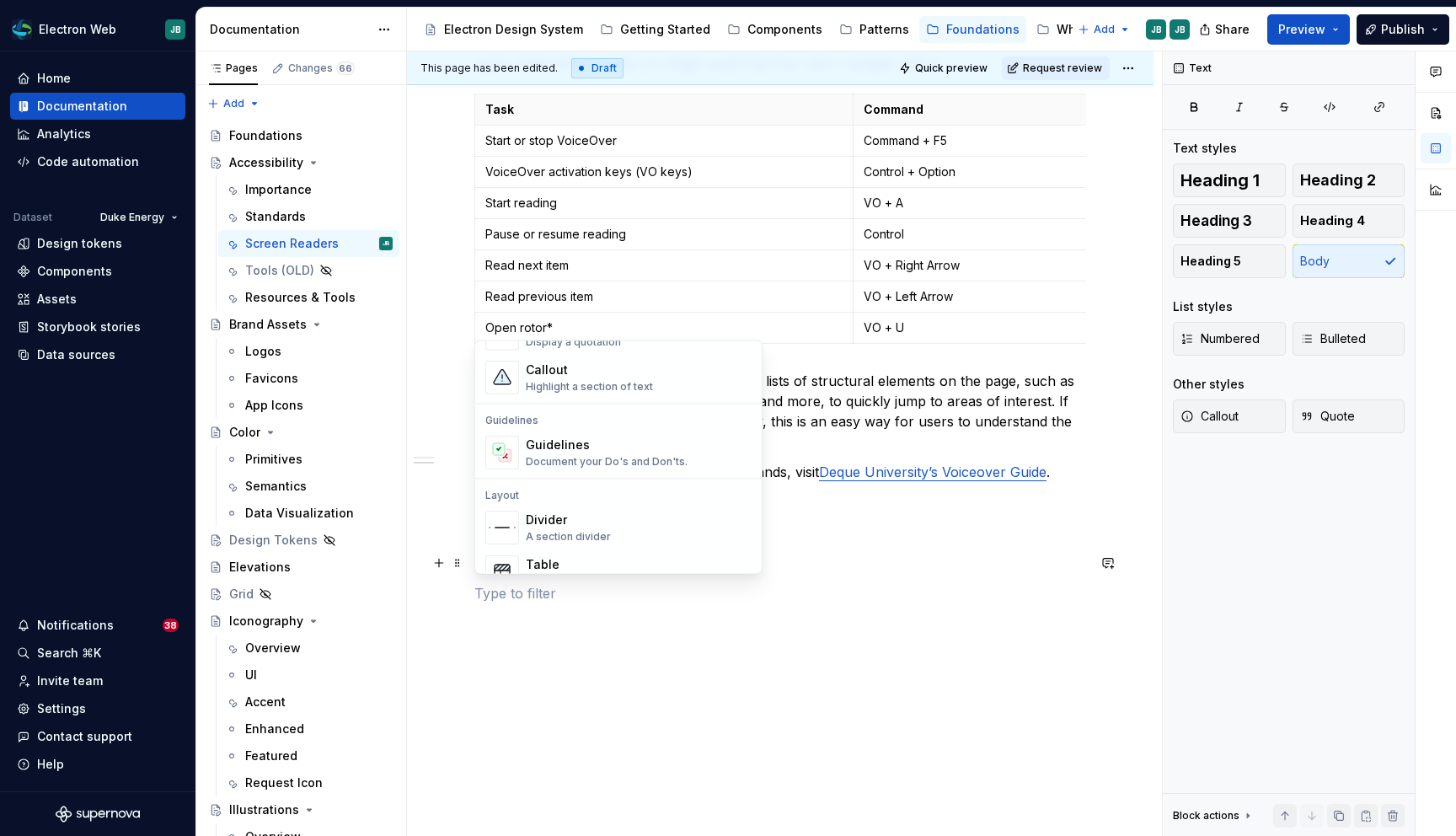
scroll to position [384, 0]
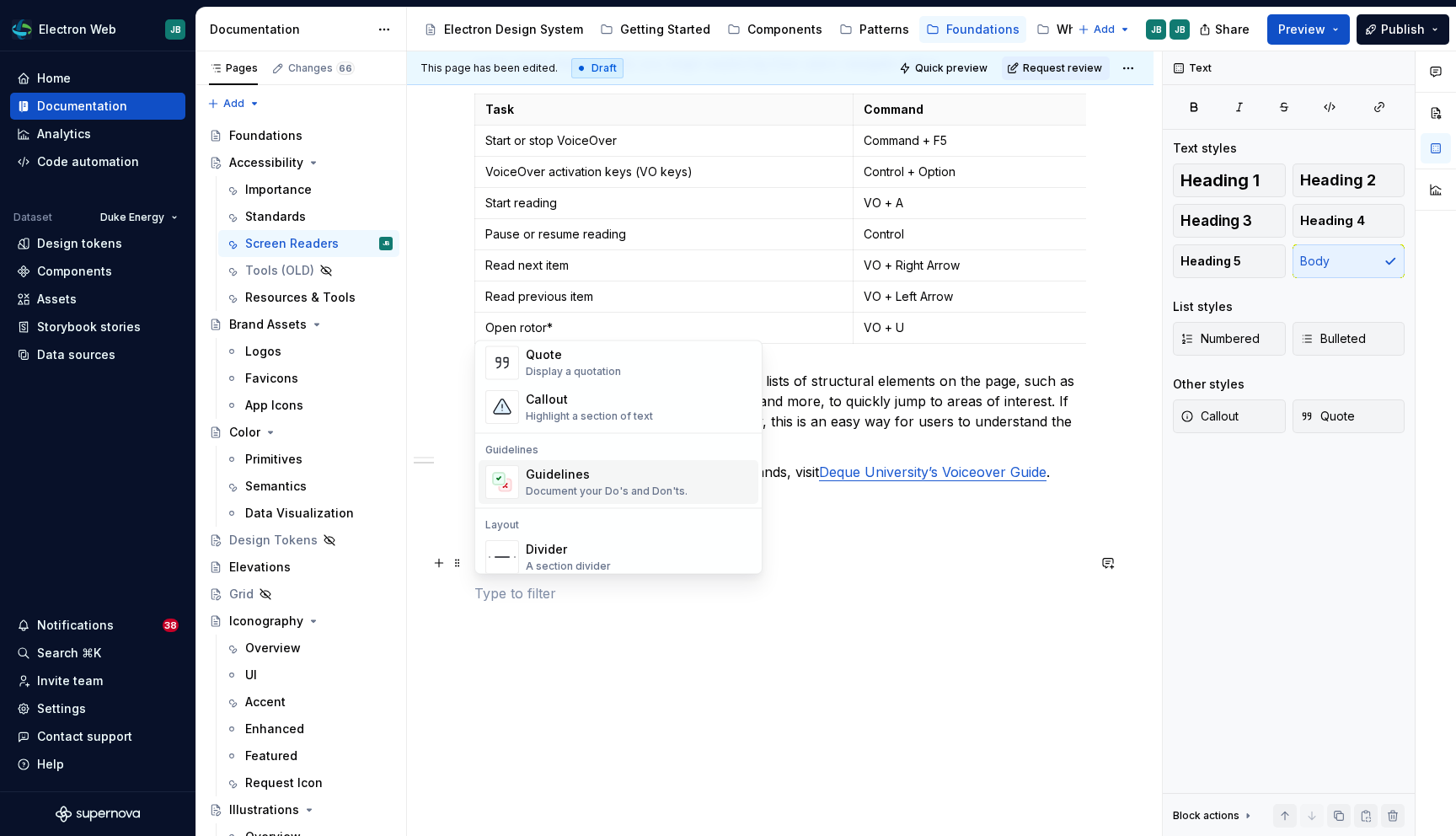
click at [575, 475] on div "Guidelines" at bounding box center [607, 475] width 162 height 17
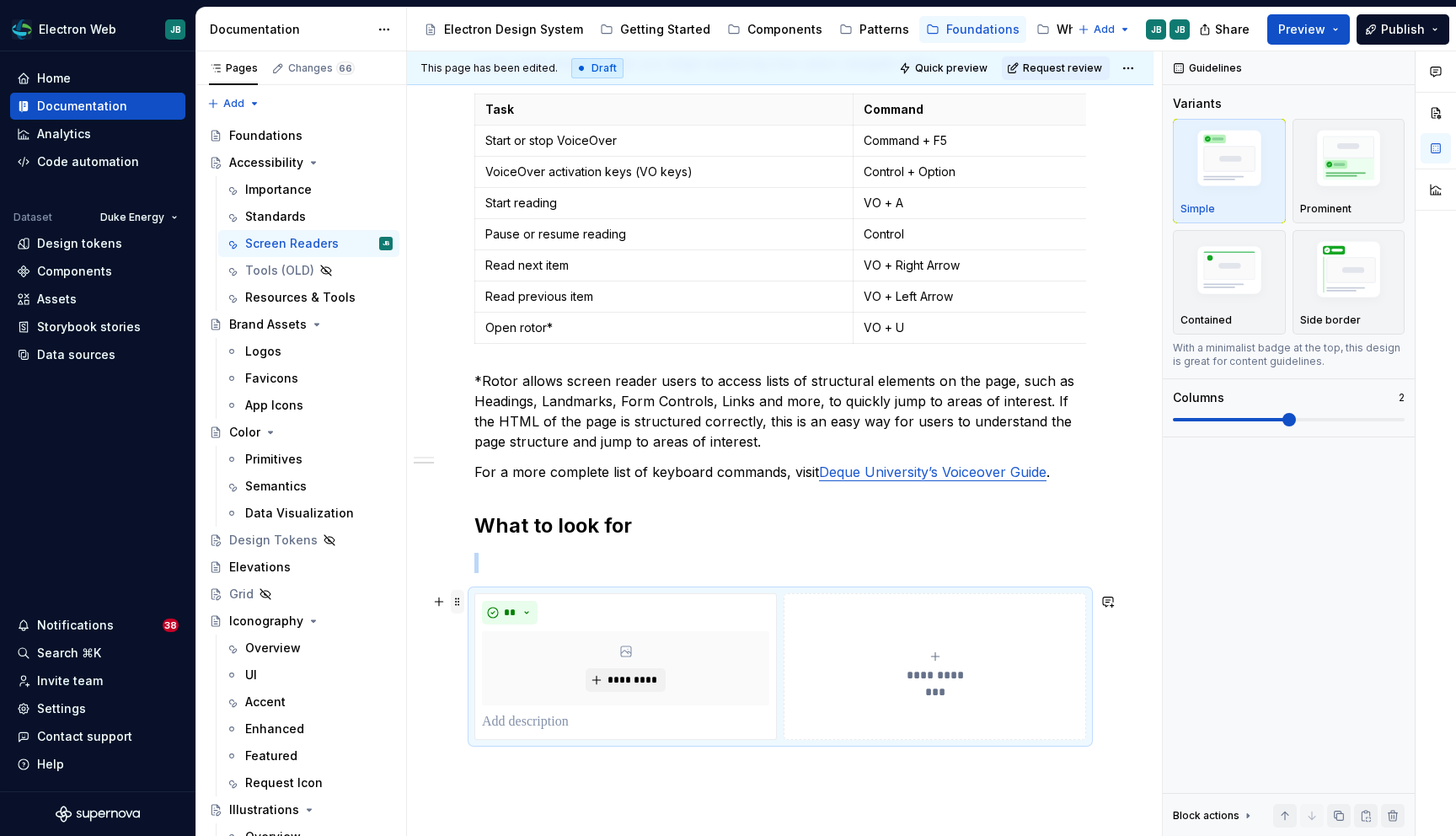
click at [456, 601] on span at bounding box center [457, 601] width 13 height 24
click at [526, 739] on div "Delete" at bounding box center [527, 751] width 143 height 27
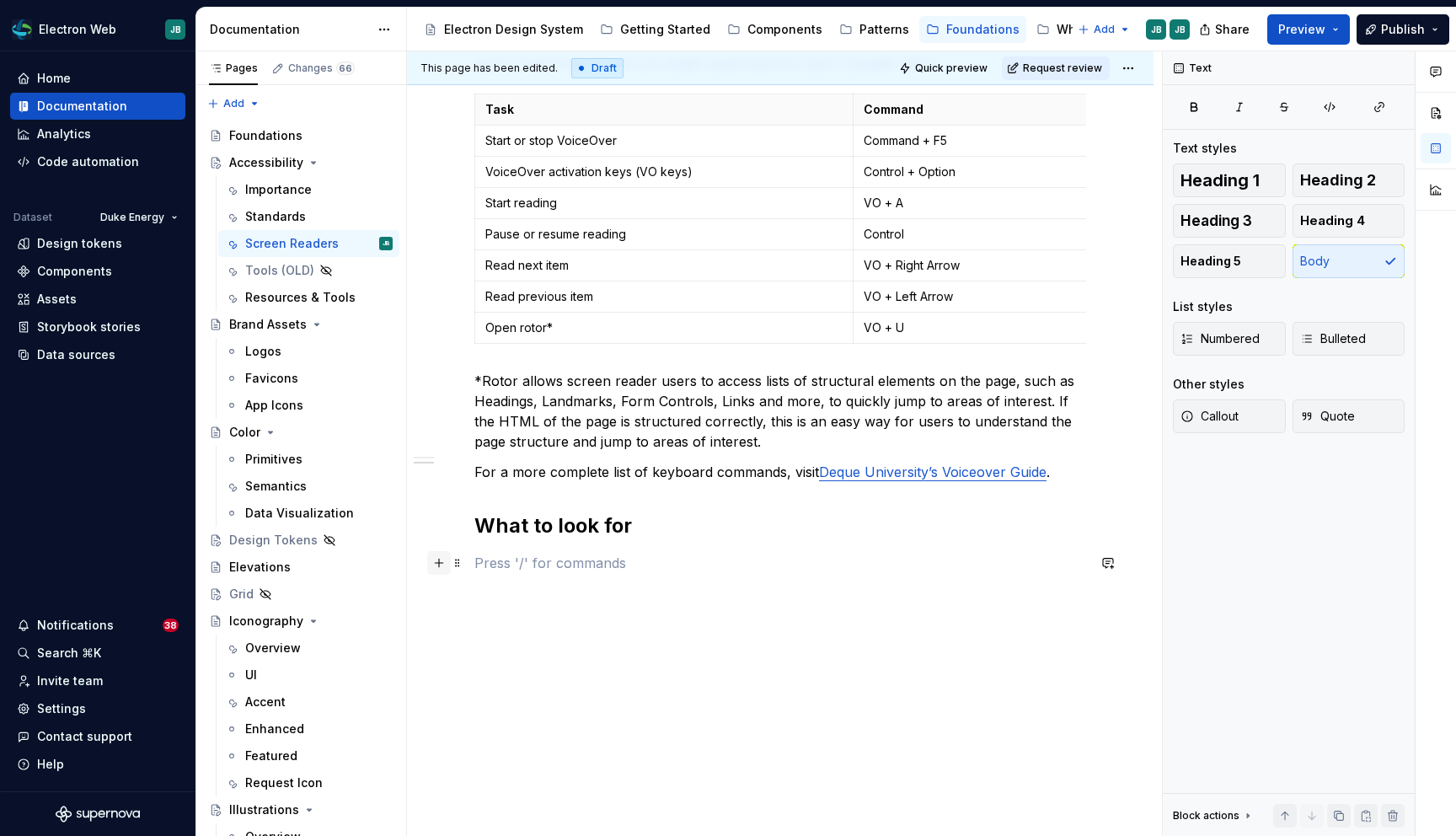
click at [441, 559] on button "button" at bounding box center [438, 563] width 24 height 24
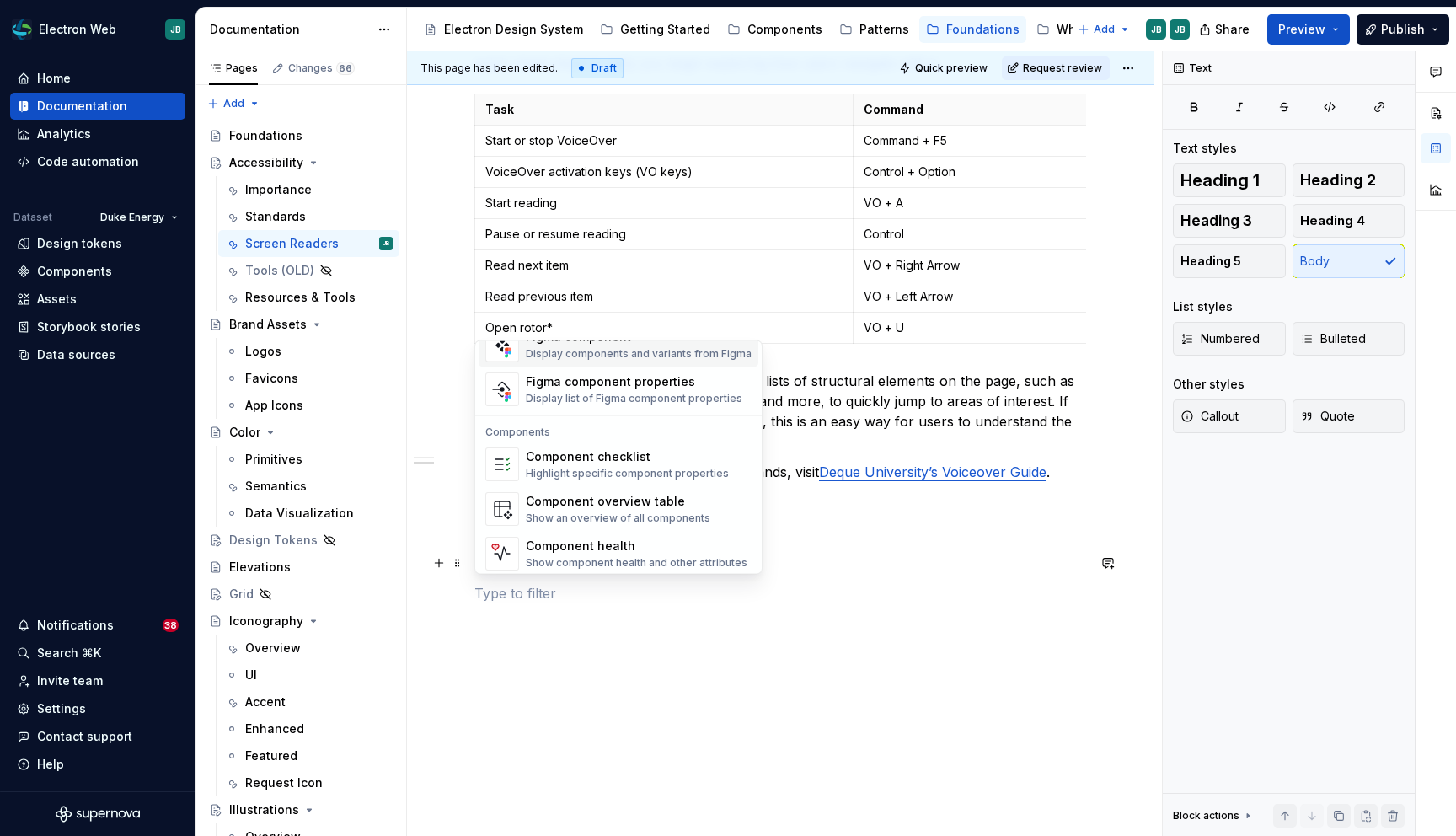
scroll to position [1677, 0]
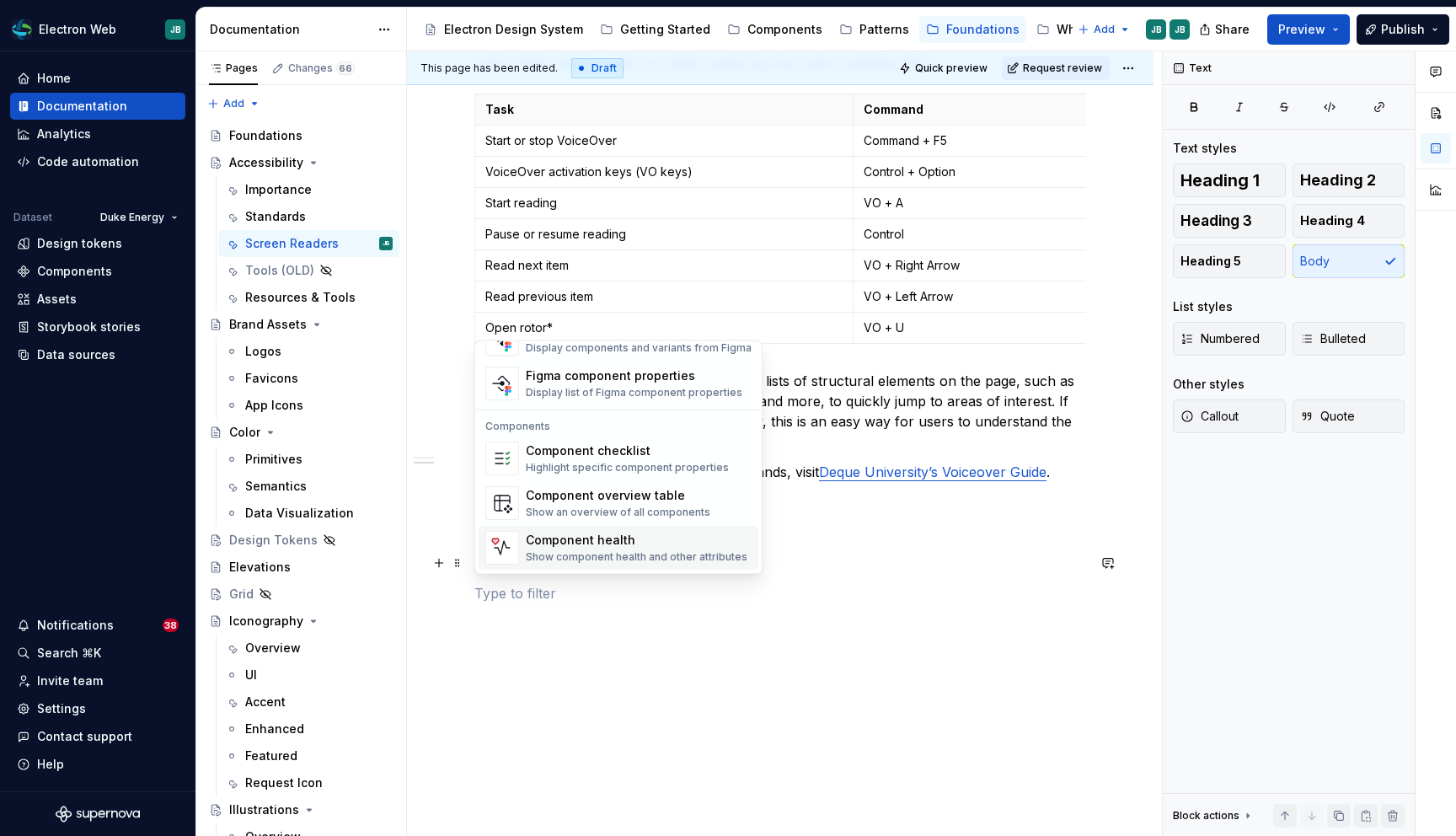
click at [634, 611] on div "Millions of users rely on screen readers to navigate the web, including people …" at bounding box center [780, 146] width 612 height 954
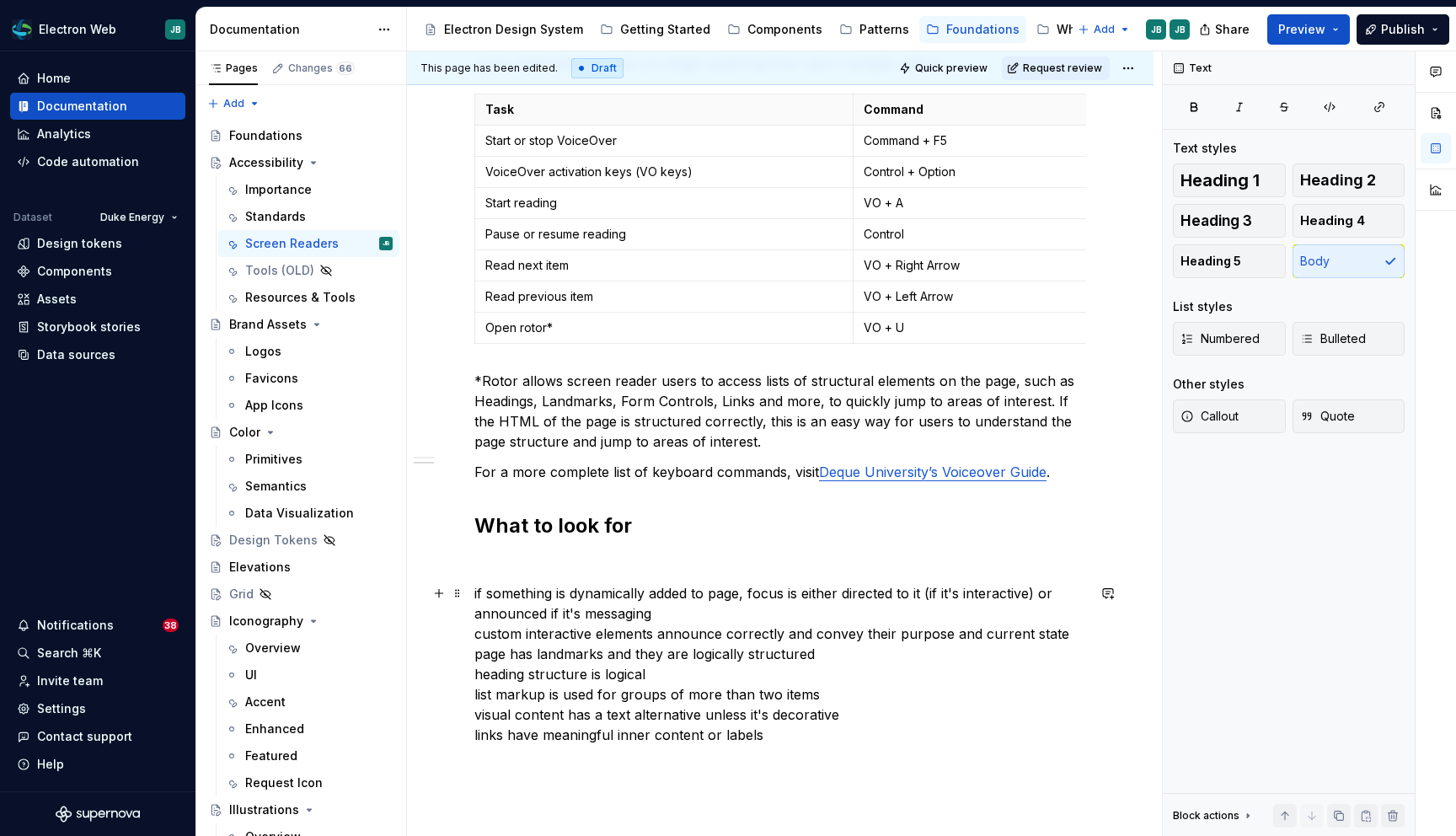
click at [559, 591] on p "if something is dynamically added to page, focus is either directed to it (if i…" at bounding box center [780, 664] width 612 height 162
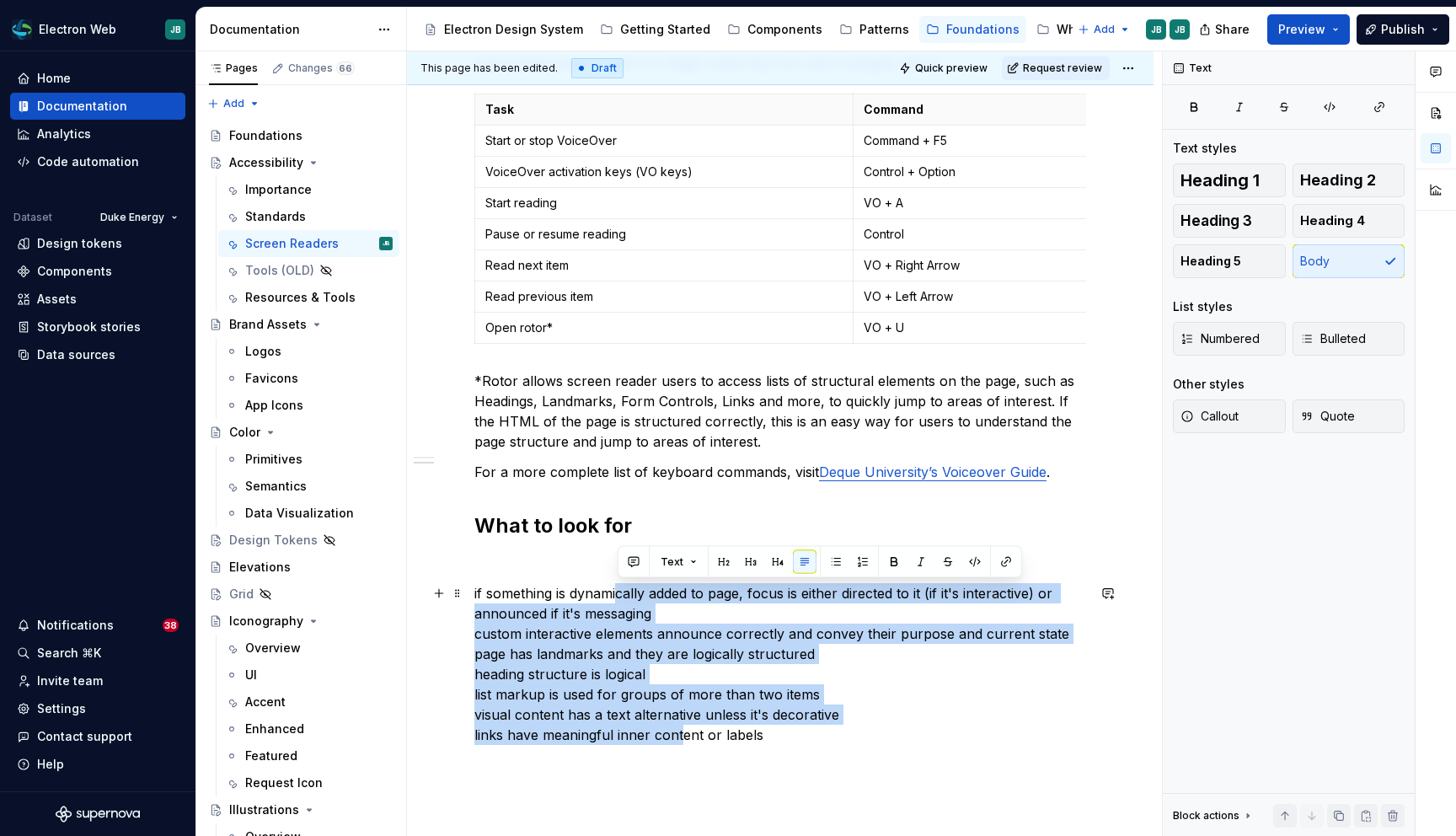
drag, startPoint x: 681, startPoint y: 737, endPoint x: 622, endPoint y: 595, distance: 153.8
click at [622, 594] on p "if something is dynamically added to page, focus is either directed to it (if i…" at bounding box center [780, 664] width 612 height 162
click at [1359, 326] on button "Bulleted" at bounding box center [1348, 339] width 113 height 34
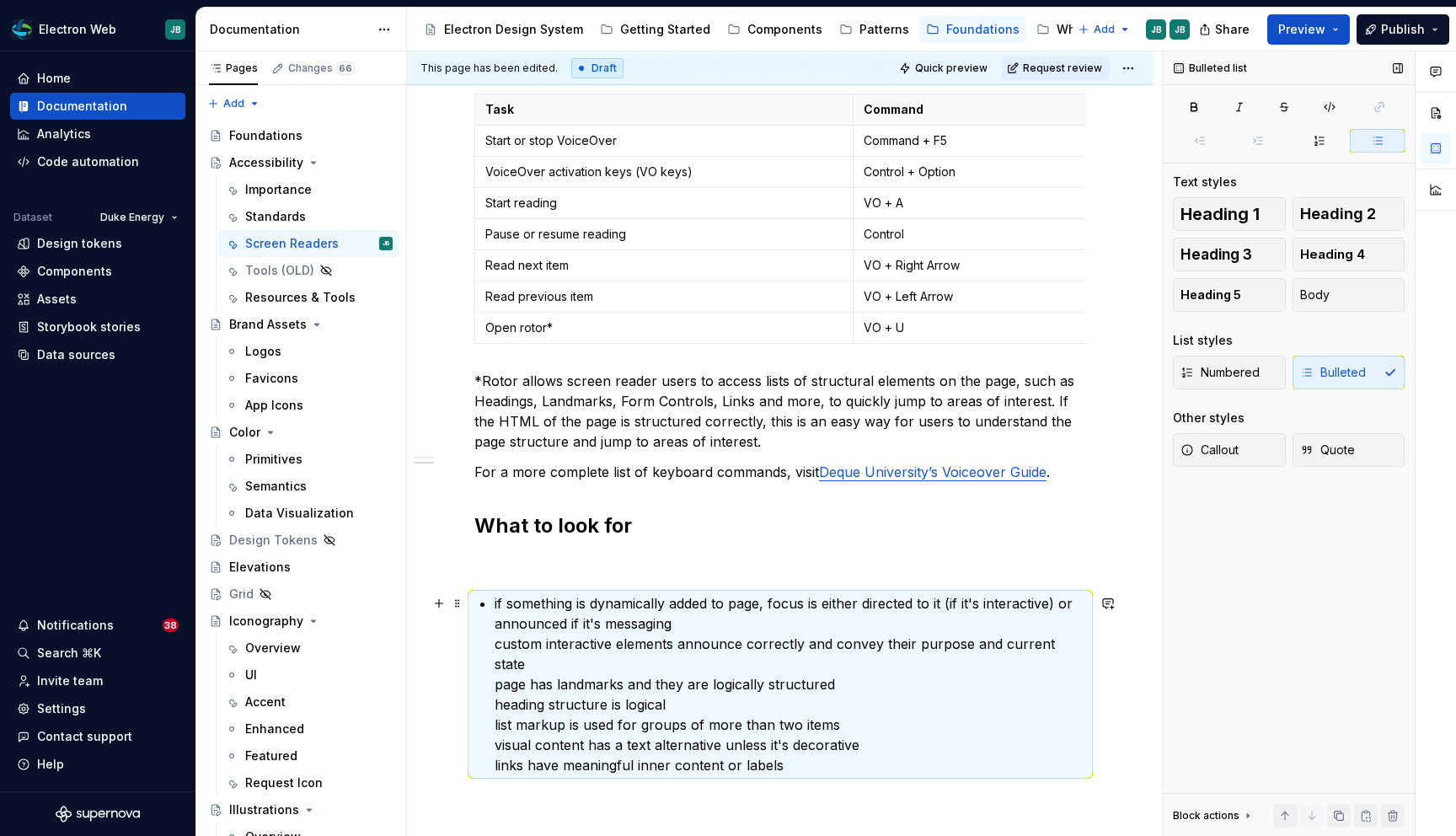
click at [696, 615] on p "if something is dynamically added to page, focus is either directed to it (if i…" at bounding box center [790, 684] width 591 height 182
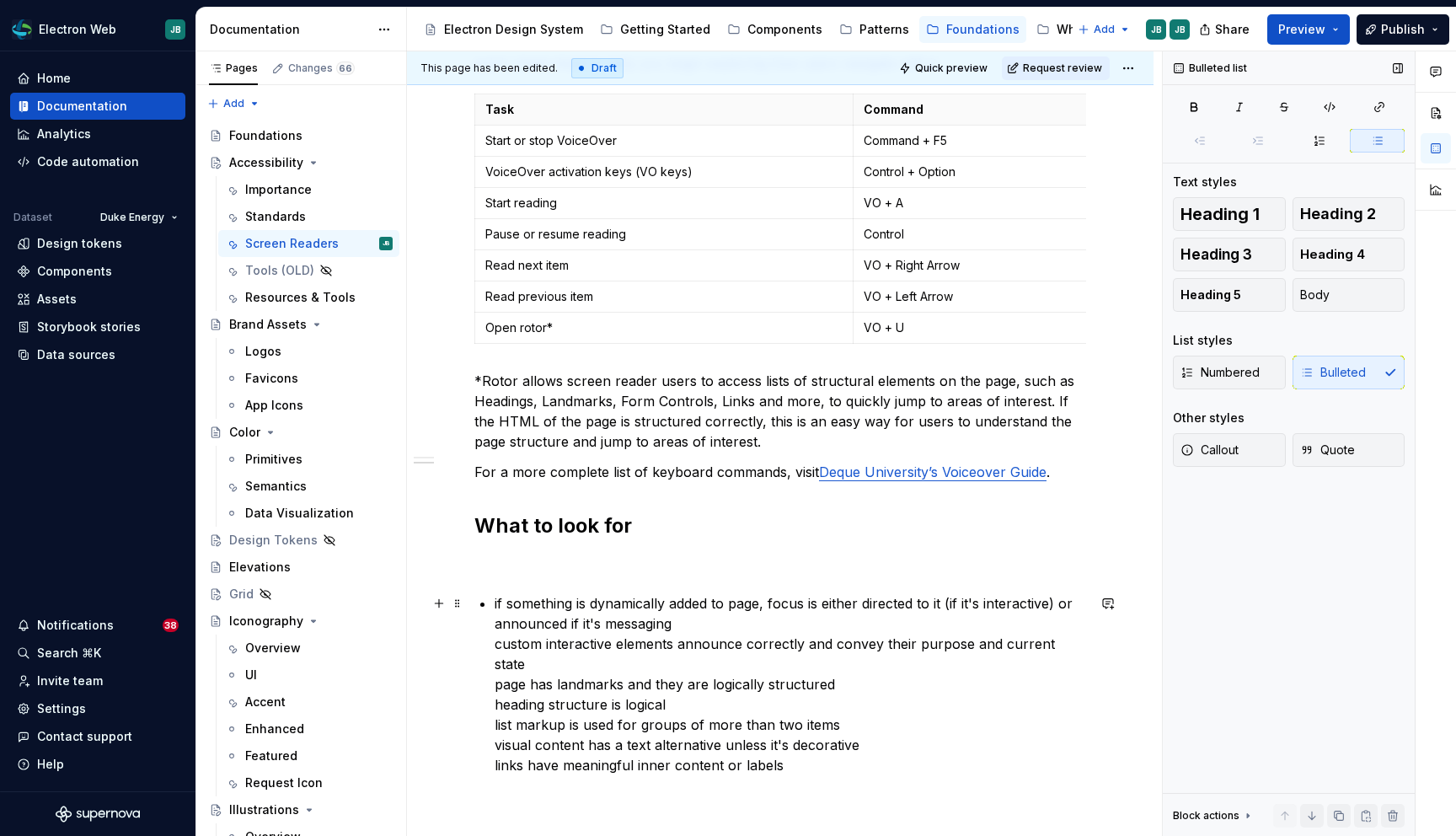
click at [495, 641] on p "if something is dynamically added to page, focus is either directed to it (if i…" at bounding box center [790, 684] width 591 height 182
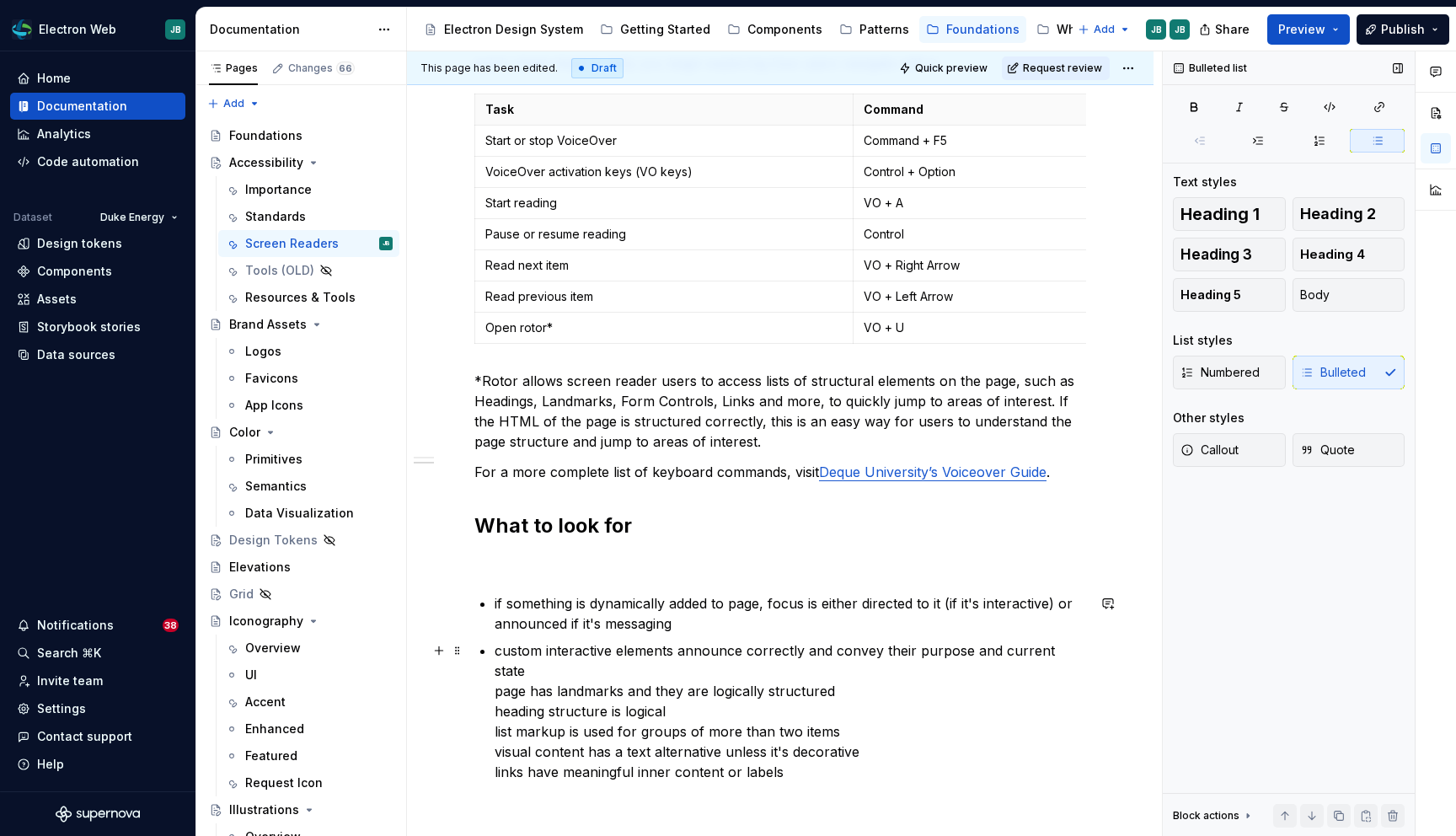
click at [492, 671] on div "Millions of users rely on screen readers to navigate the web, including people …" at bounding box center [780, 226] width 612 height 1113
click at [489, 695] on div "Millions of users rely on screen readers to navigate the web, including people …" at bounding box center [780, 229] width 612 height 1120
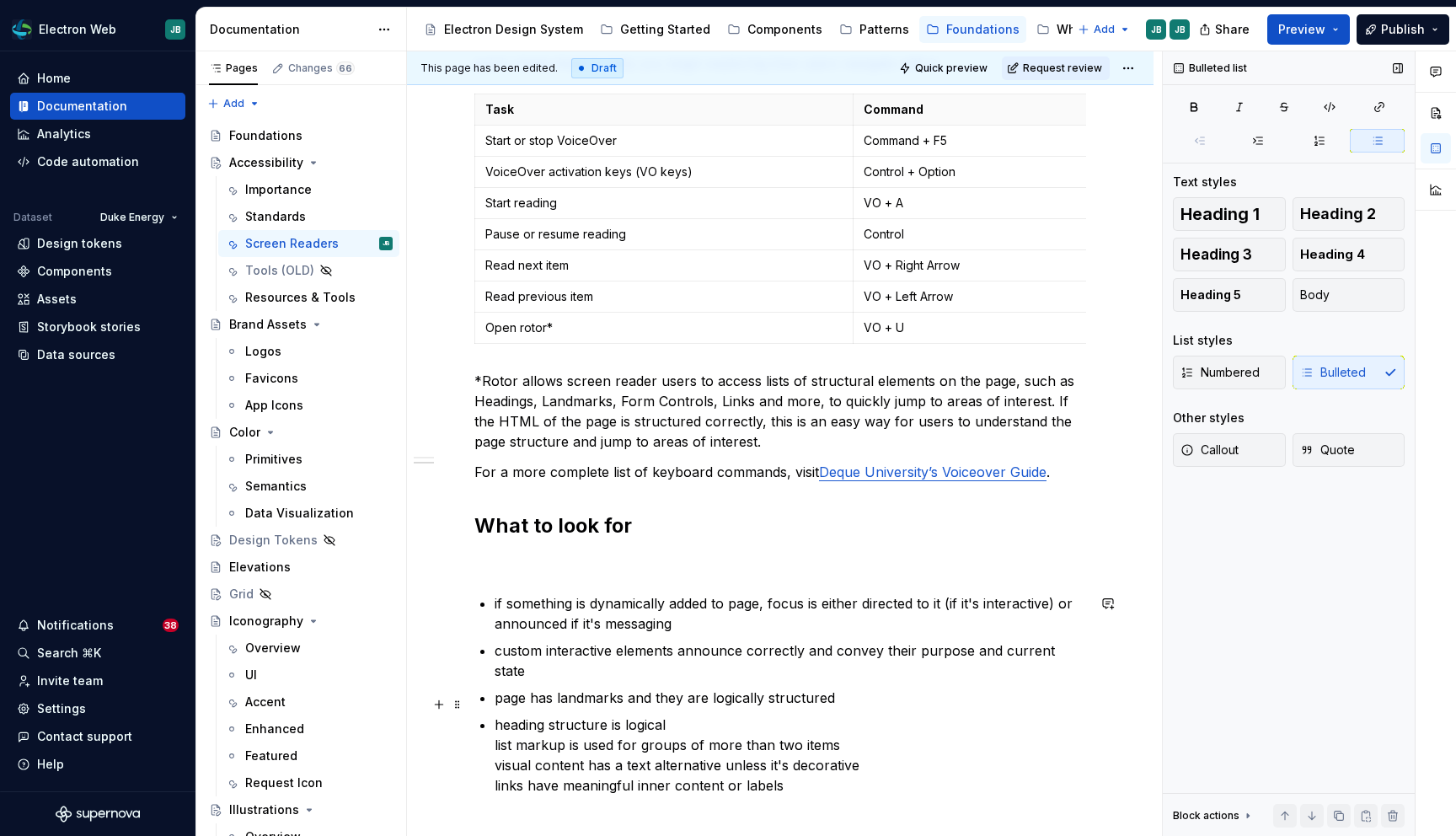
click at [492, 729] on div "Millions of users rely on screen readers to navigate the web, including people …" at bounding box center [780, 232] width 612 height 1127
click at [492, 749] on div "Millions of users rely on screen readers to navigate the web, including people …" at bounding box center [780, 236] width 612 height 1133
click at [489, 781] on div "Millions of users rely on screen readers to navigate the web, including people …" at bounding box center [780, 239] width 612 height 1140
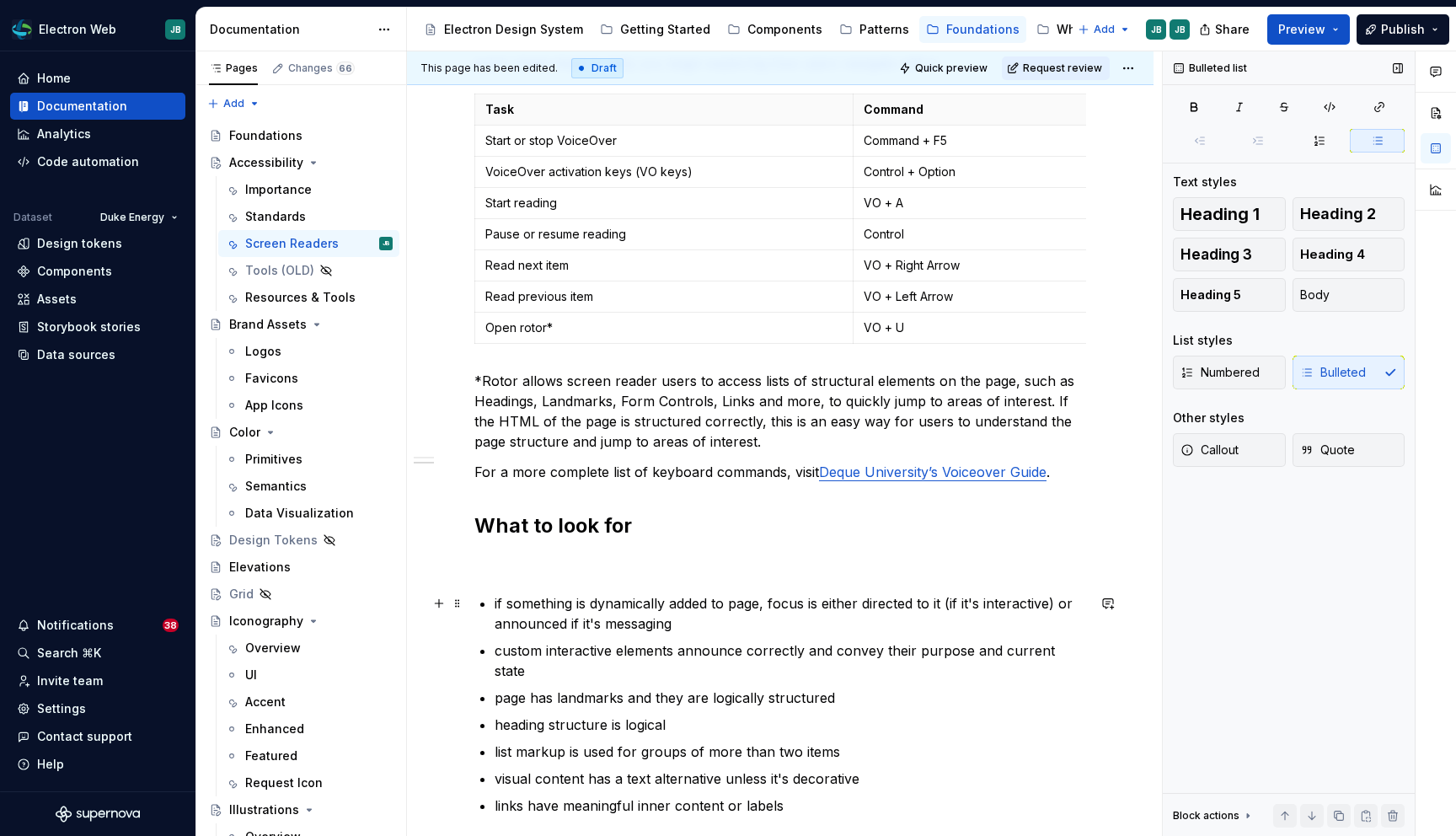
click at [500, 606] on p "if something is dynamically added to page, focus is either directed to it (if i…" at bounding box center [790, 613] width 591 height 40
click at [502, 649] on p "custom interactive elements announce correctly and convey their purpose and cur…" at bounding box center [790, 660] width 591 height 40
click at [713, 621] on p "If something is dynamically added to page, focus is either directed to it (if i…" at bounding box center [790, 613] width 591 height 40
click at [1095, 656] on div "Millions of users rely on screen readers to navigate the web, including people …" at bounding box center [780, 358] width 746 height 1459
click at [1081, 646] on p "Custom interactive elements announce correctly and convey their purpose and cur…" at bounding box center [790, 660] width 591 height 40
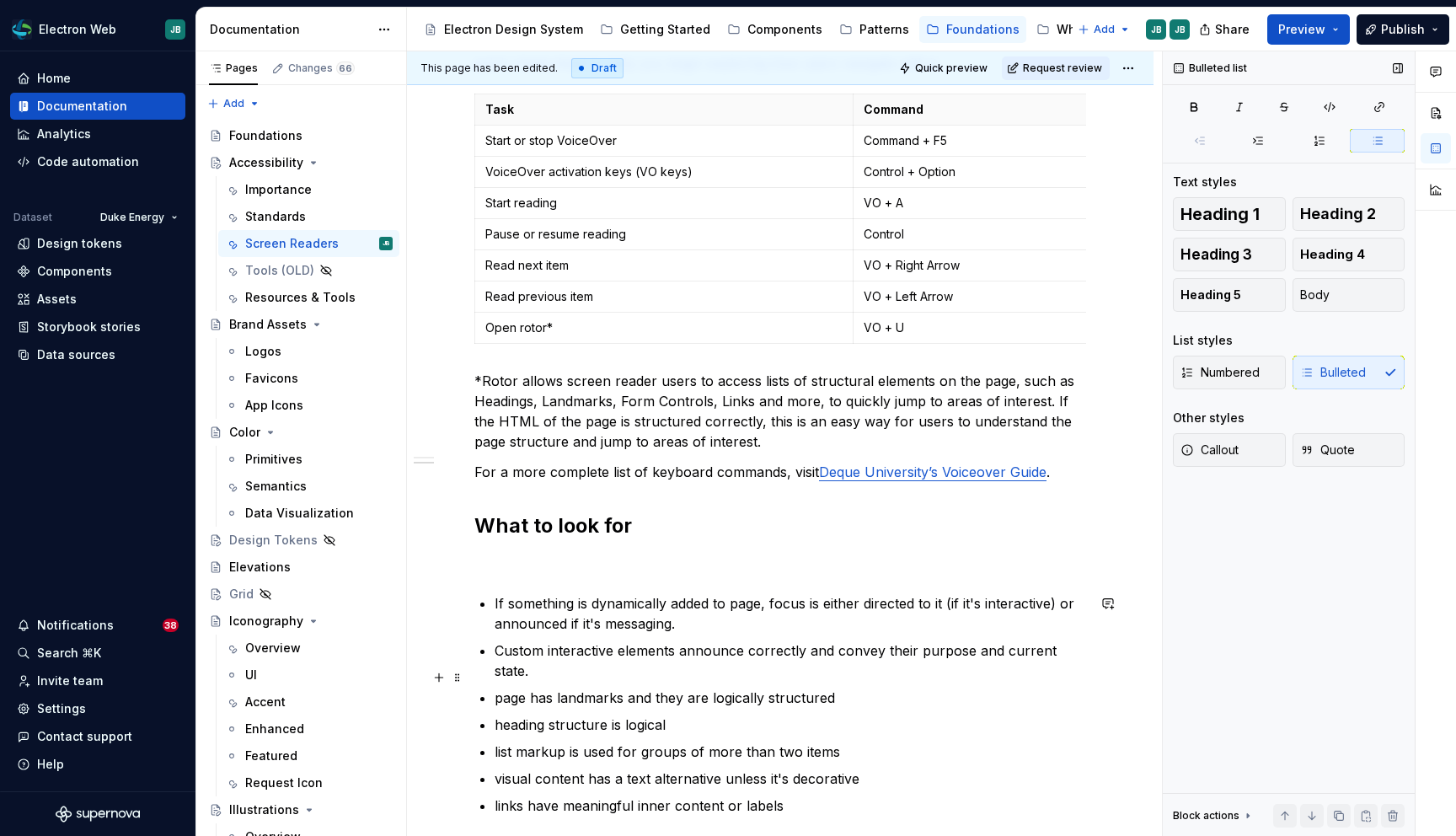
click at [502, 687] on p "page has landmarks and they are logically structured" at bounding box center [790, 697] width 591 height 20
click at [841, 687] on p "Page has landmarks and they are logically structured" at bounding box center [790, 697] width 591 height 20
click at [564, 687] on p "Page has landmarks and they are logically structured." at bounding box center [790, 697] width 591 height 20
click at [503, 714] on p "heading structure is logical" at bounding box center [790, 724] width 591 height 20
click at [712, 714] on p "Heading structure is logical" at bounding box center [790, 724] width 591 height 20
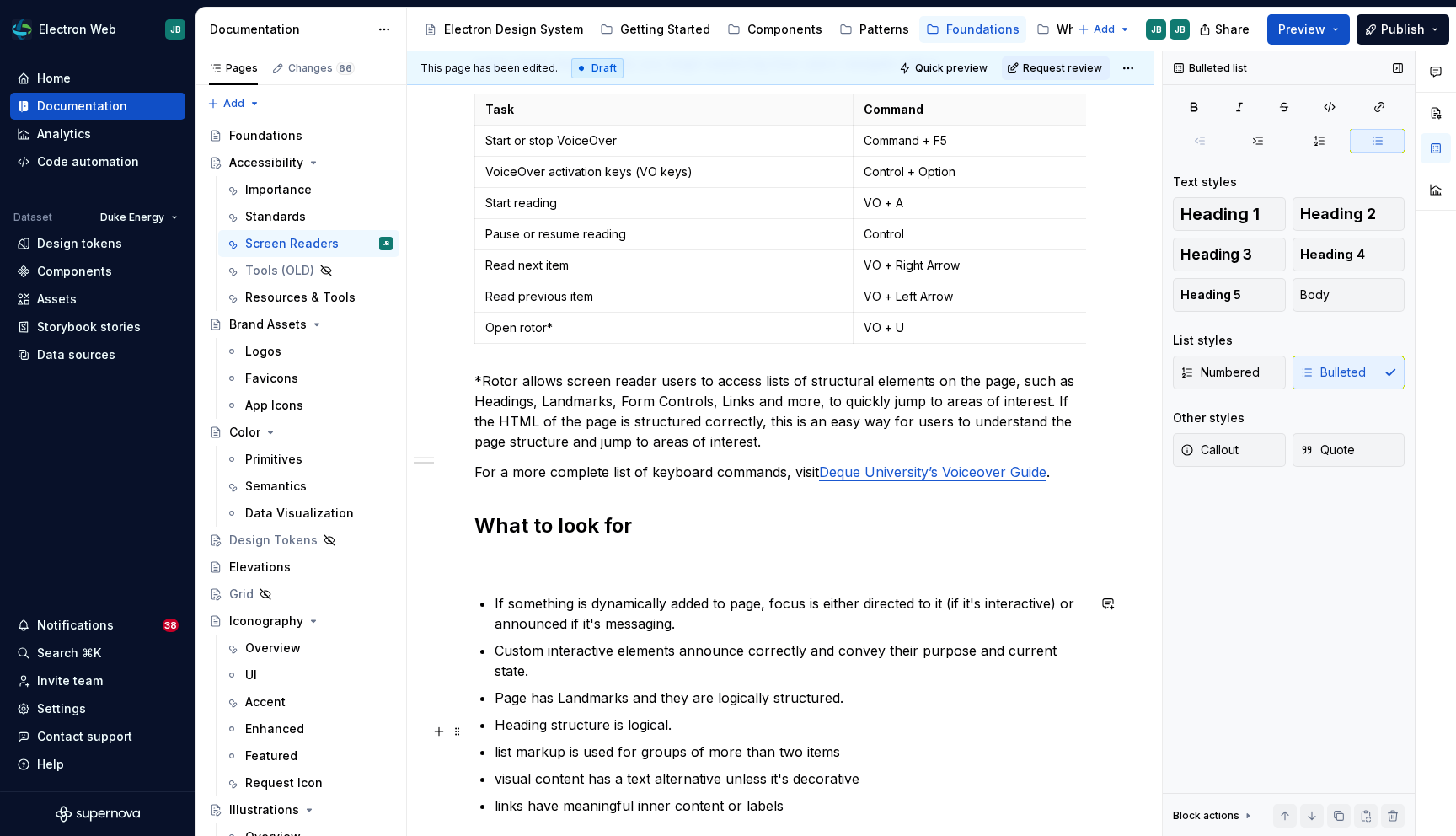
click at [497, 742] on p "list markup is used for groups of more than two items" at bounding box center [790, 752] width 591 height 20
click at [851, 742] on p "List markup is used for groups of more than two items" at bounding box center [790, 752] width 591 height 20
click at [502, 768] on p "visual content has a text alternative unless it's decorative" at bounding box center [790, 778] width 591 height 20
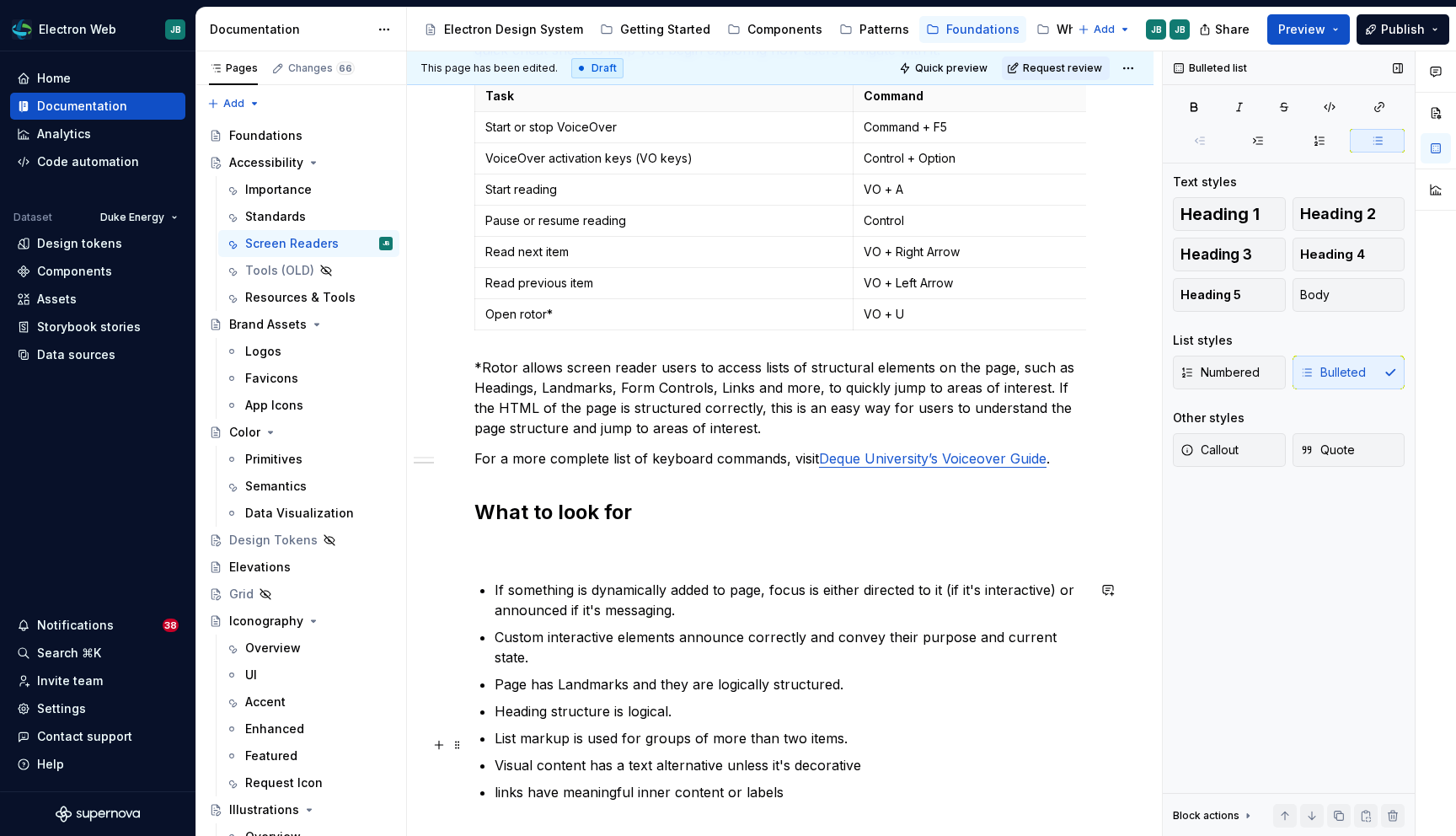
click at [921, 755] on p "Visual content has a text alternative unless it's decorative" at bounding box center [790, 765] width 591 height 20
click at [499, 782] on p "links have meaningful inner content or labels" at bounding box center [790, 792] width 591 height 20
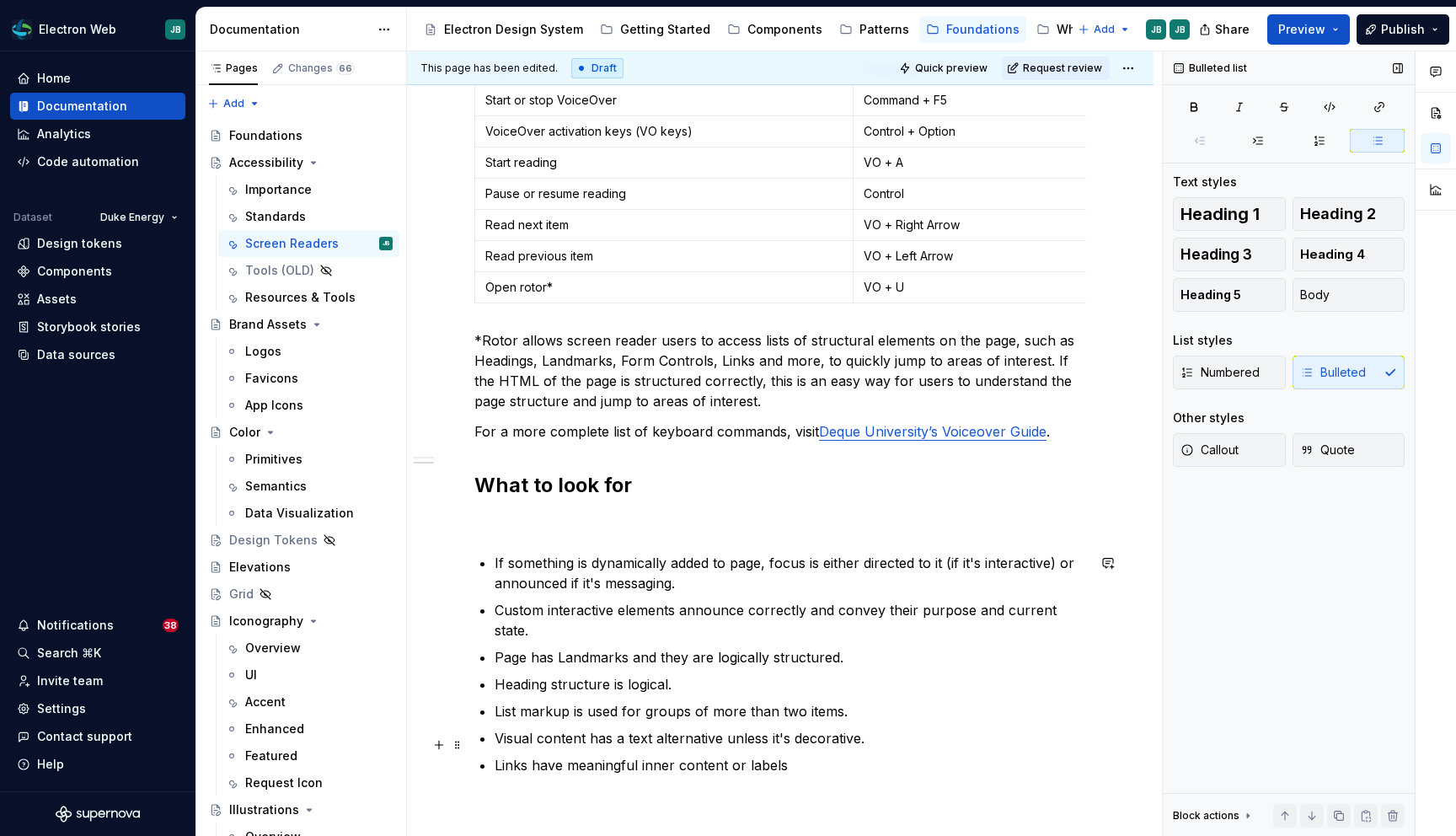
click at [832, 755] on p "Links have meaningful inner content or labels" at bounding box center [790, 765] width 591 height 20
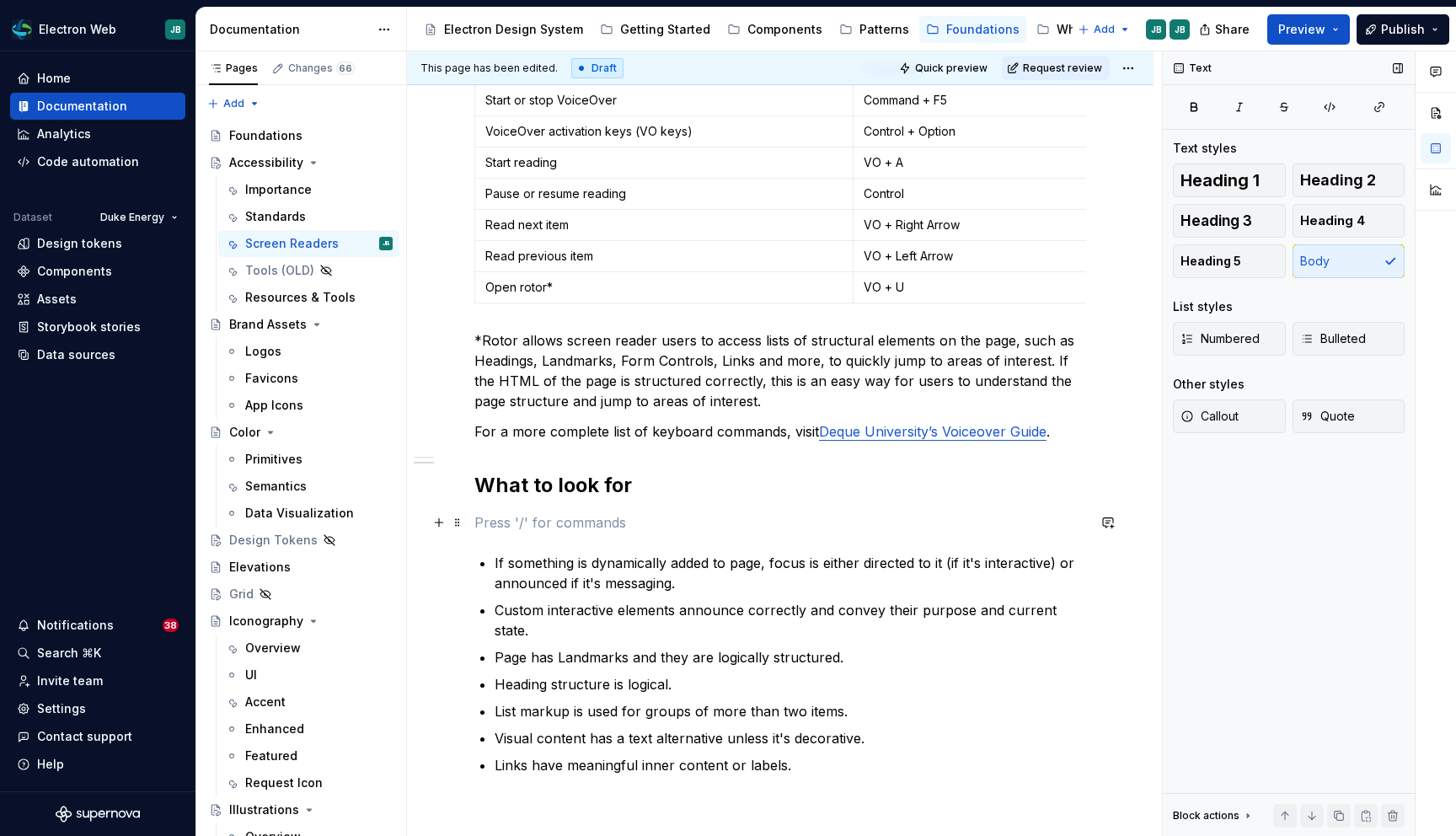
click at [553, 521] on p at bounding box center [780, 522] width 612 height 20
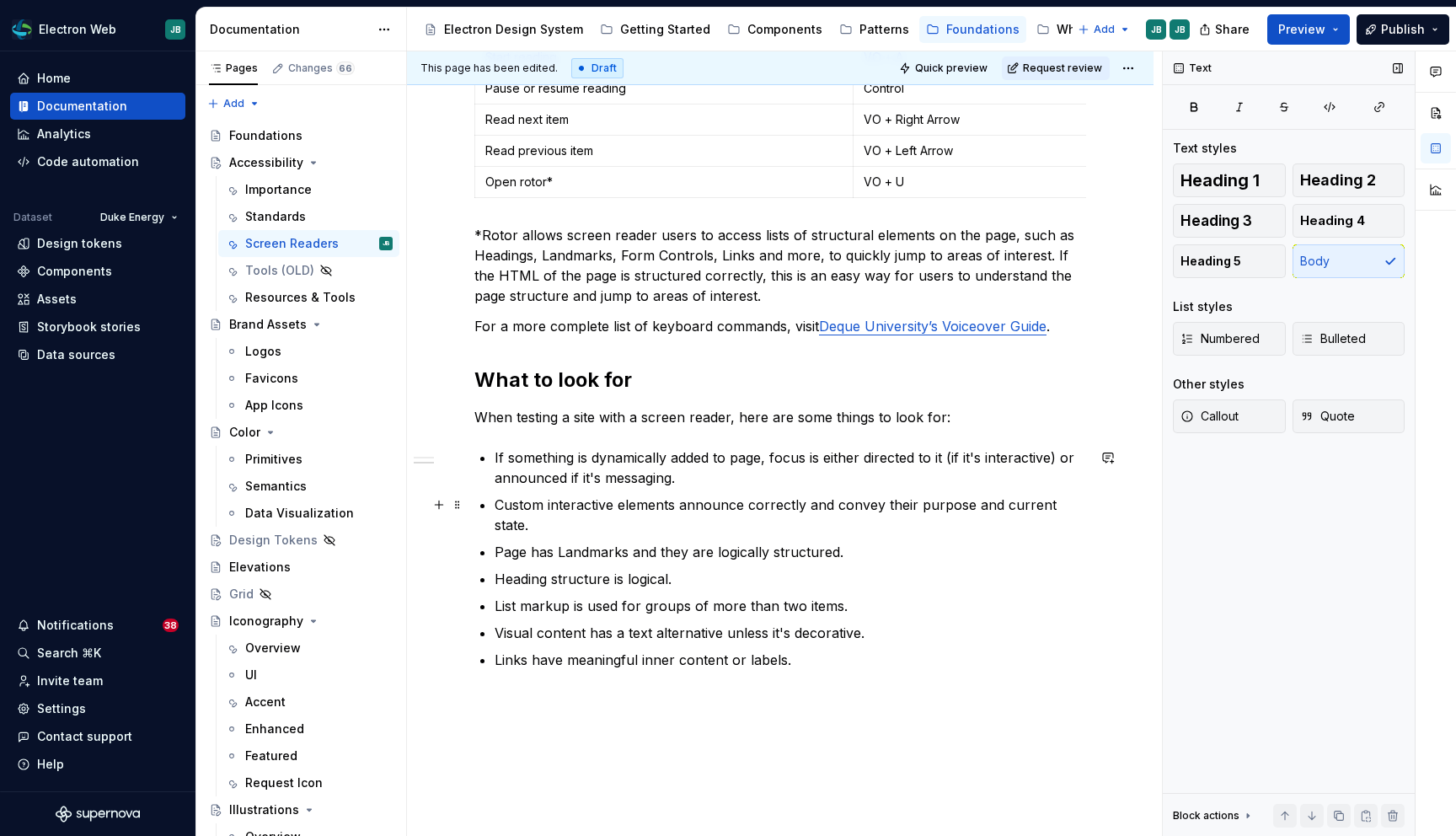
scroll to position [872, 0]
click at [569, 476] on p "If something is dynamically added to page, focus is either directed to it (if i…" at bounding box center [790, 466] width 591 height 40
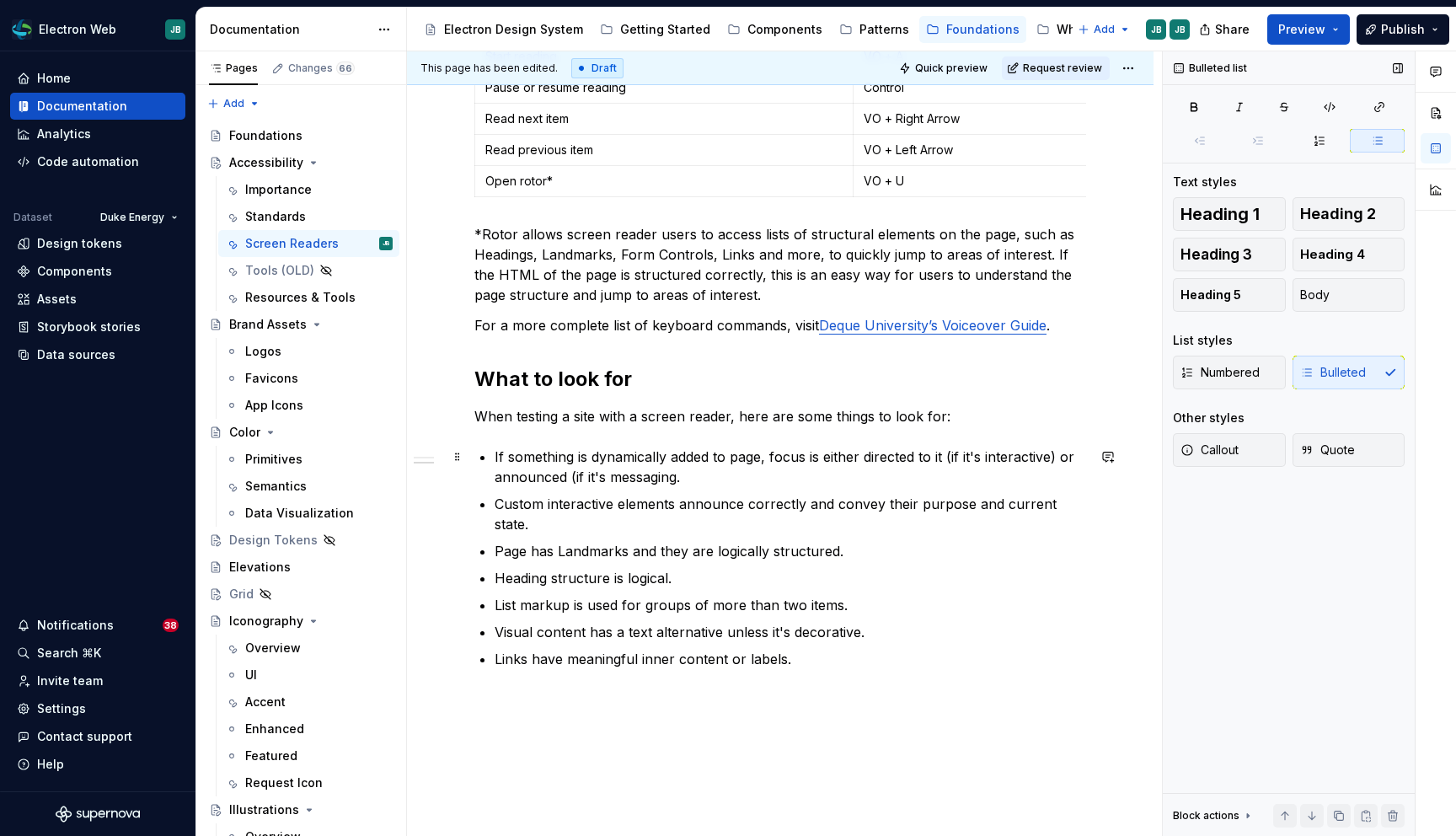
click at [679, 480] on p "If something is dynamically added to page, focus is either directed to it (if i…" at bounding box center [790, 466] width 591 height 40
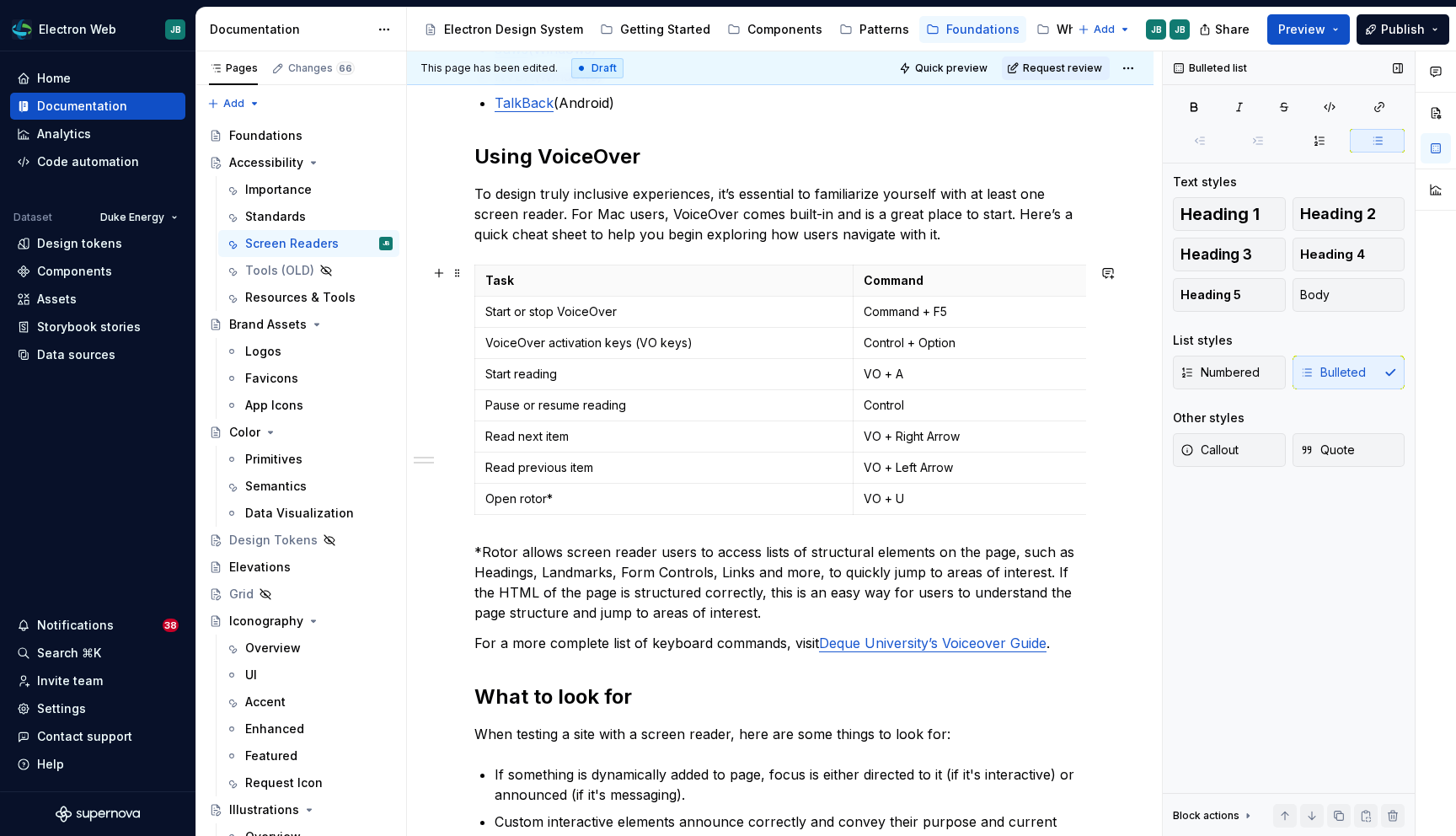
scroll to position [555, 0]
click at [567, 698] on h2 "What to look for" at bounding box center [780, 695] width 612 height 27
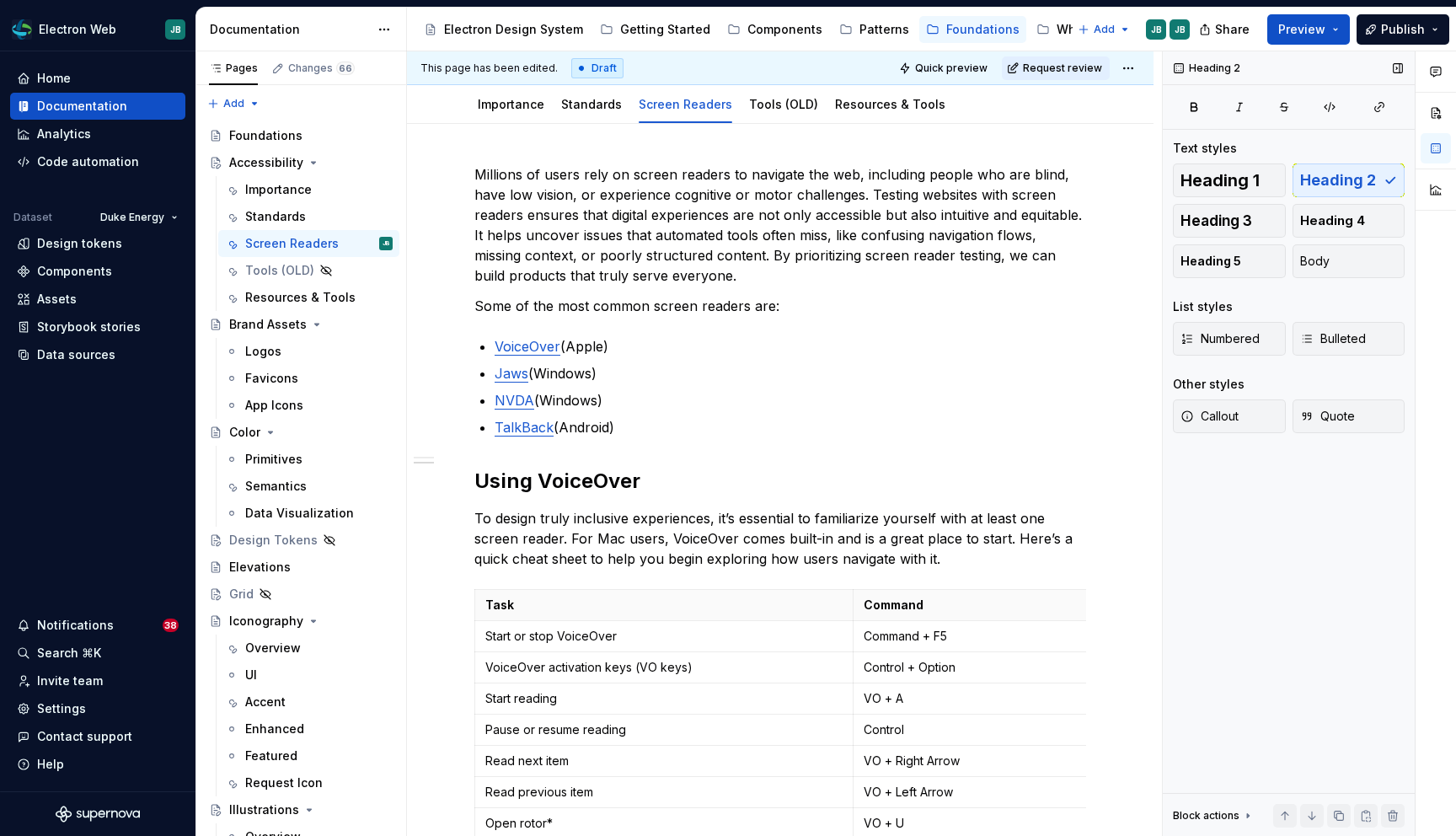
scroll to position [0, 0]
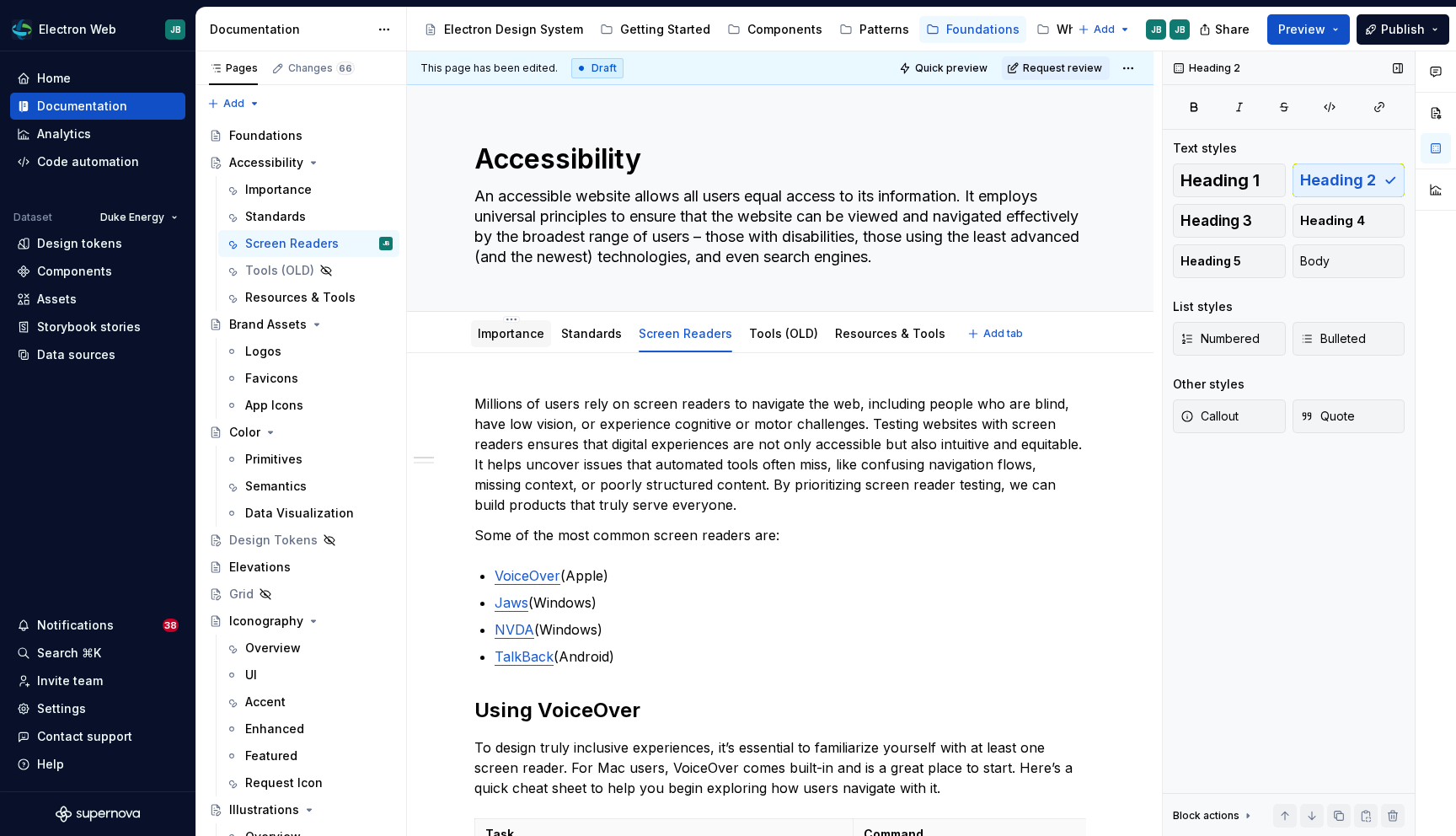
click at [516, 342] on div "Importance" at bounding box center [511, 334] width 67 height 17
click at [495, 326] on link "Importance" at bounding box center [511, 331] width 67 height 14
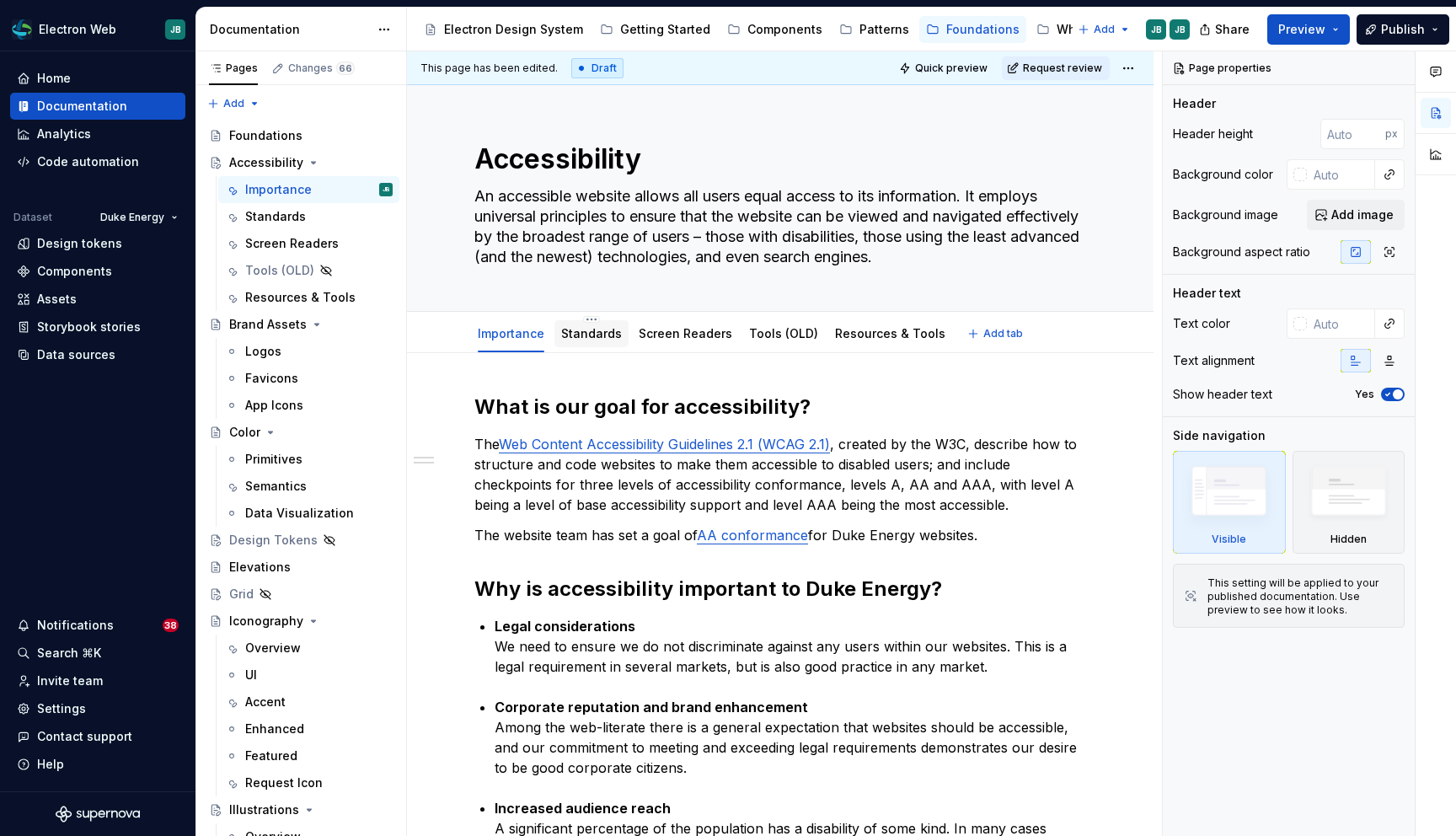
click at [592, 328] on link "Standards" at bounding box center [591, 334] width 60 height 14
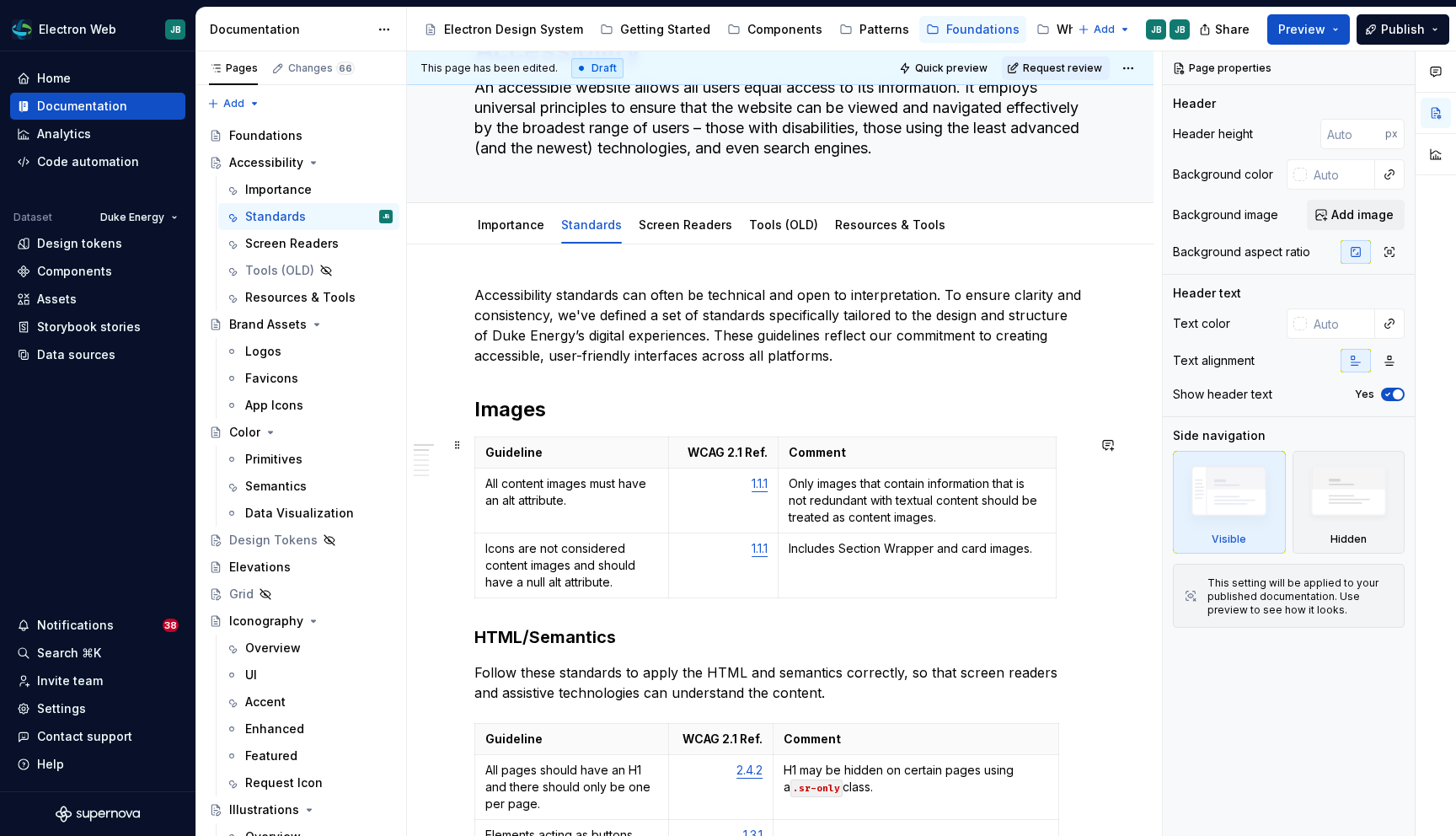
scroll to position [122, 0]
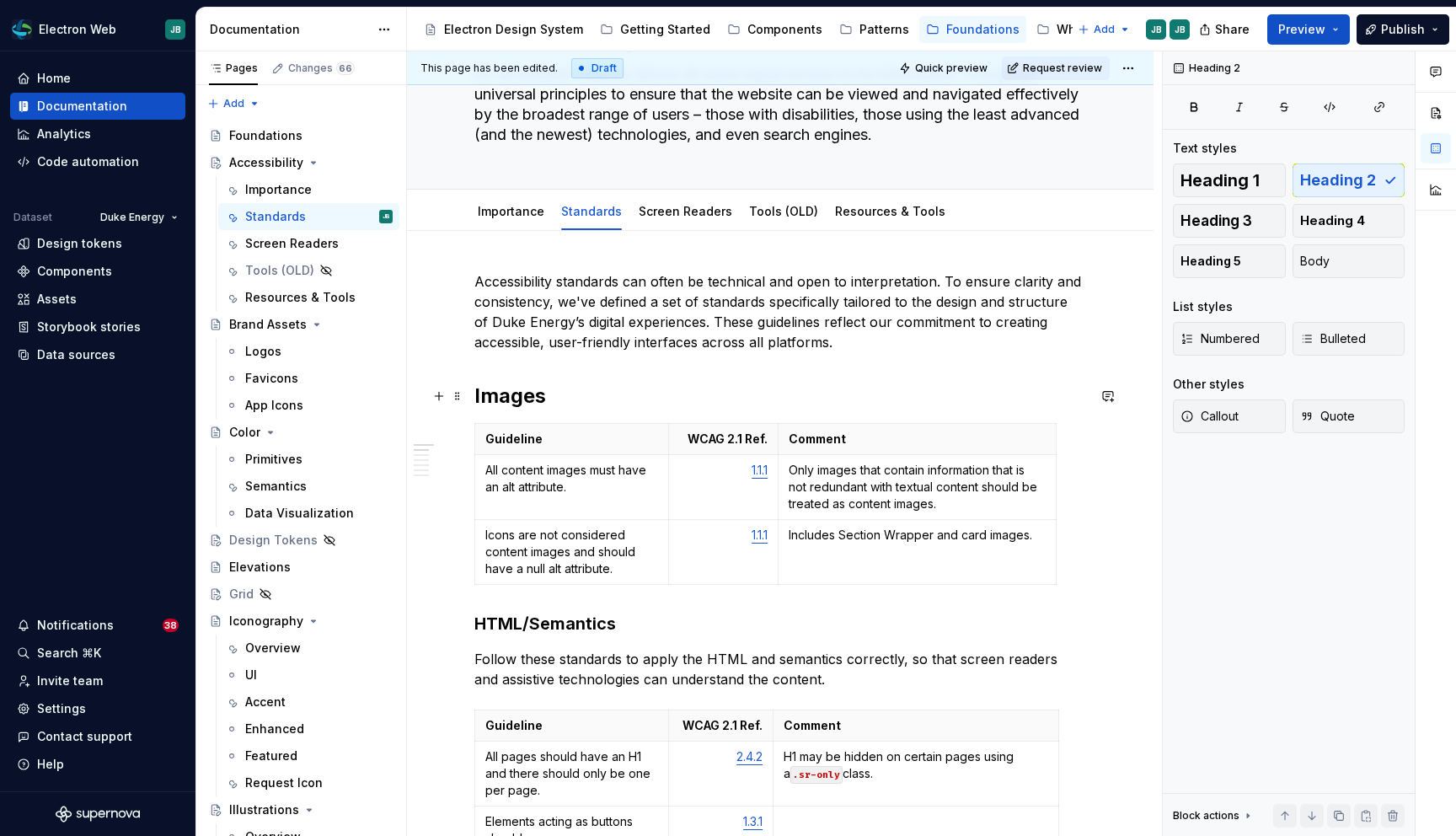
click at [538, 394] on h2 "Images" at bounding box center [780, 396] width 612 height 27
click at [577, 619] on h3 "HTML/Semantics" at bounding box center [780, 623] width 612 height 24
click at [1316, 179] on span "Heading 2" at bounding box center [1338, 180] width 76 height 17
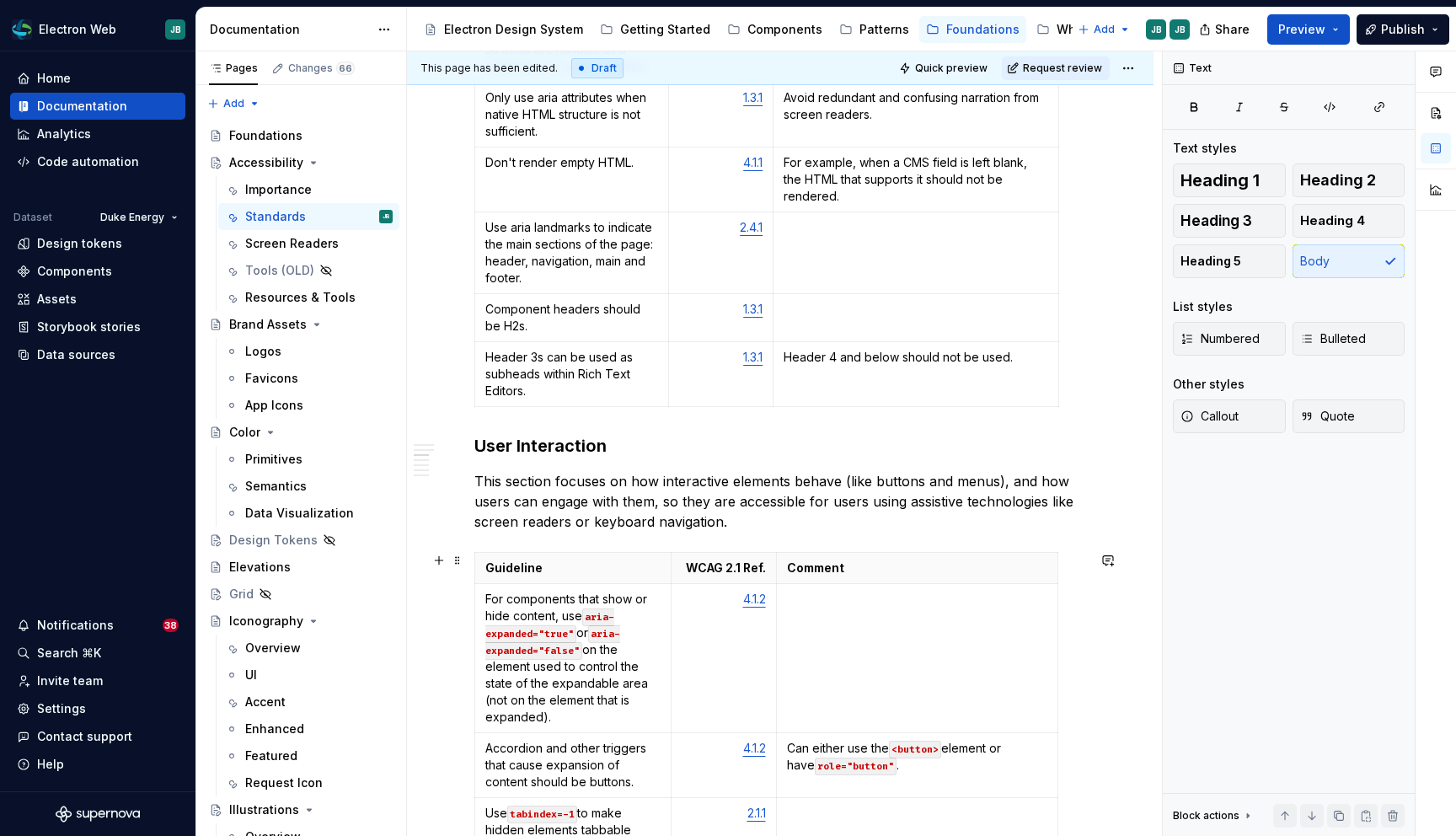
scroll to position [1286, 0]
click at [595, 446] on h3 "User Interaction" at bounding box center [780, 445] width 612 height 24
click at [1324, 178] on span "Heading 2" at bounding box center [1338, 180] width 76 height 17
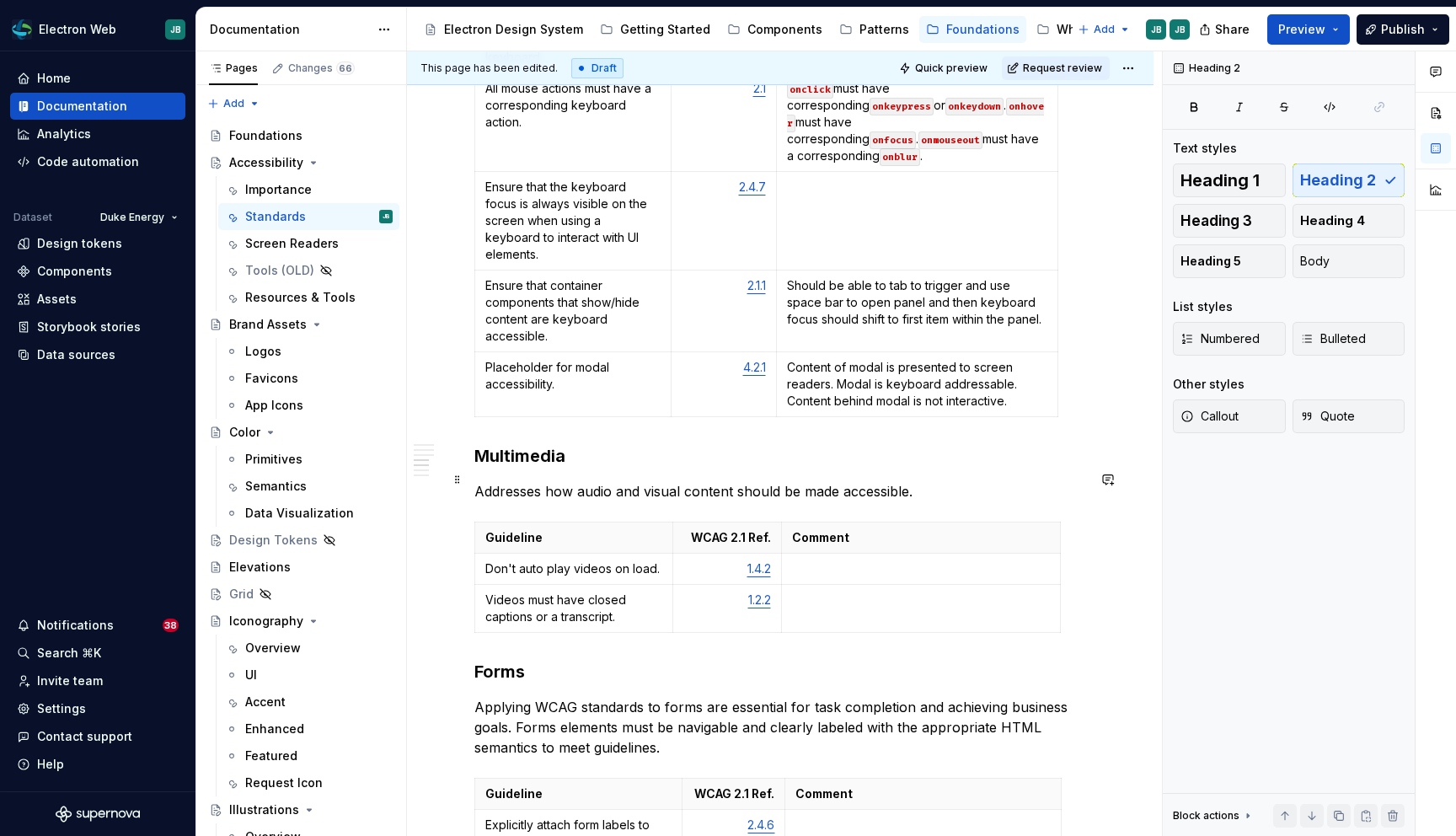
scroll to position [2249, 0]
click at [574, 446] on h3 "Multimedia" at bounding box center [780, 458] width 612 height 24
click at [1342, 176] on span "Heading 2" at bounding box center [1338, 180] width 76 height 17
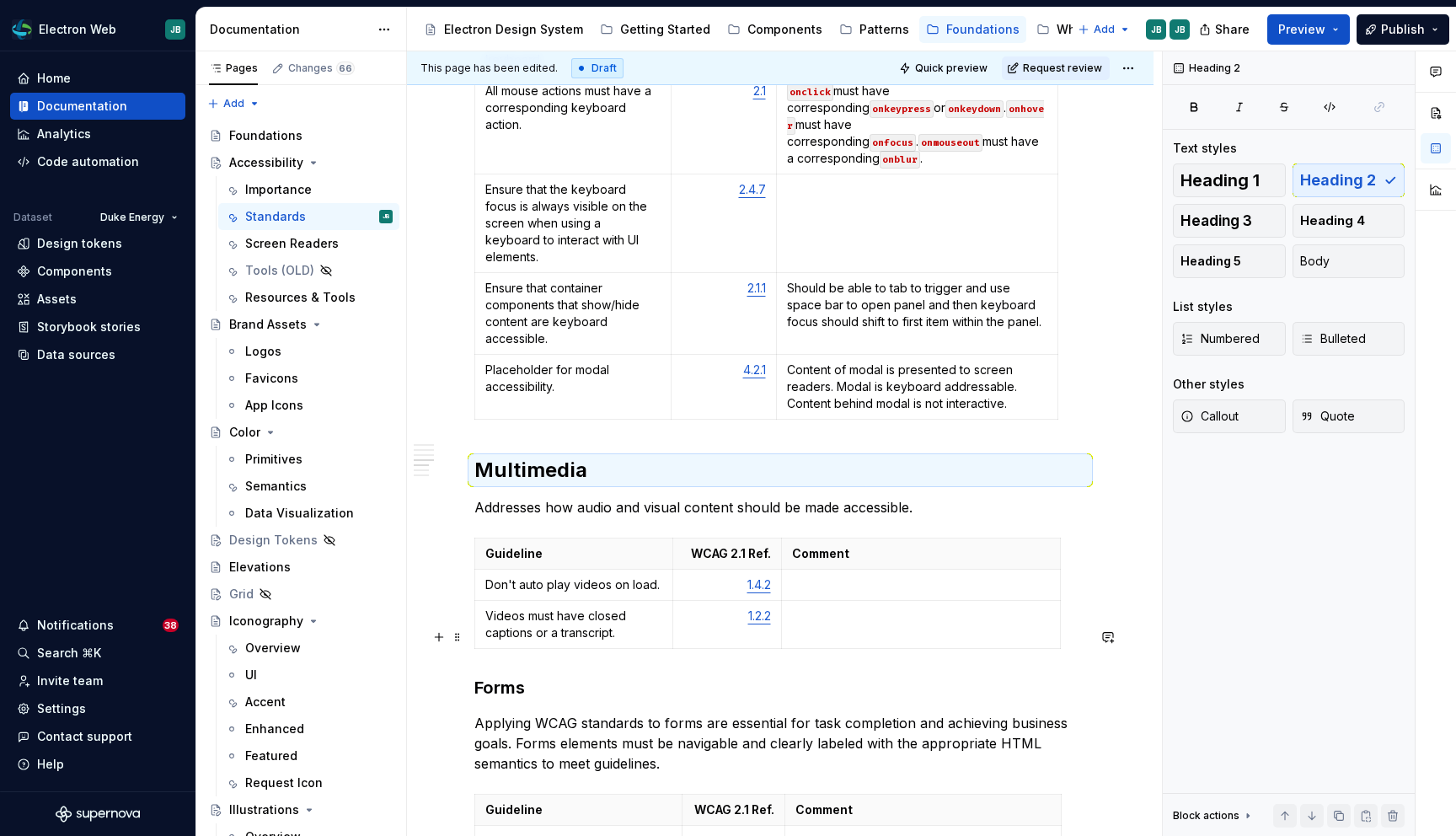
click at [532, 676] on h3 "Forms" at bounding box center [780, 687] width 612 height 24
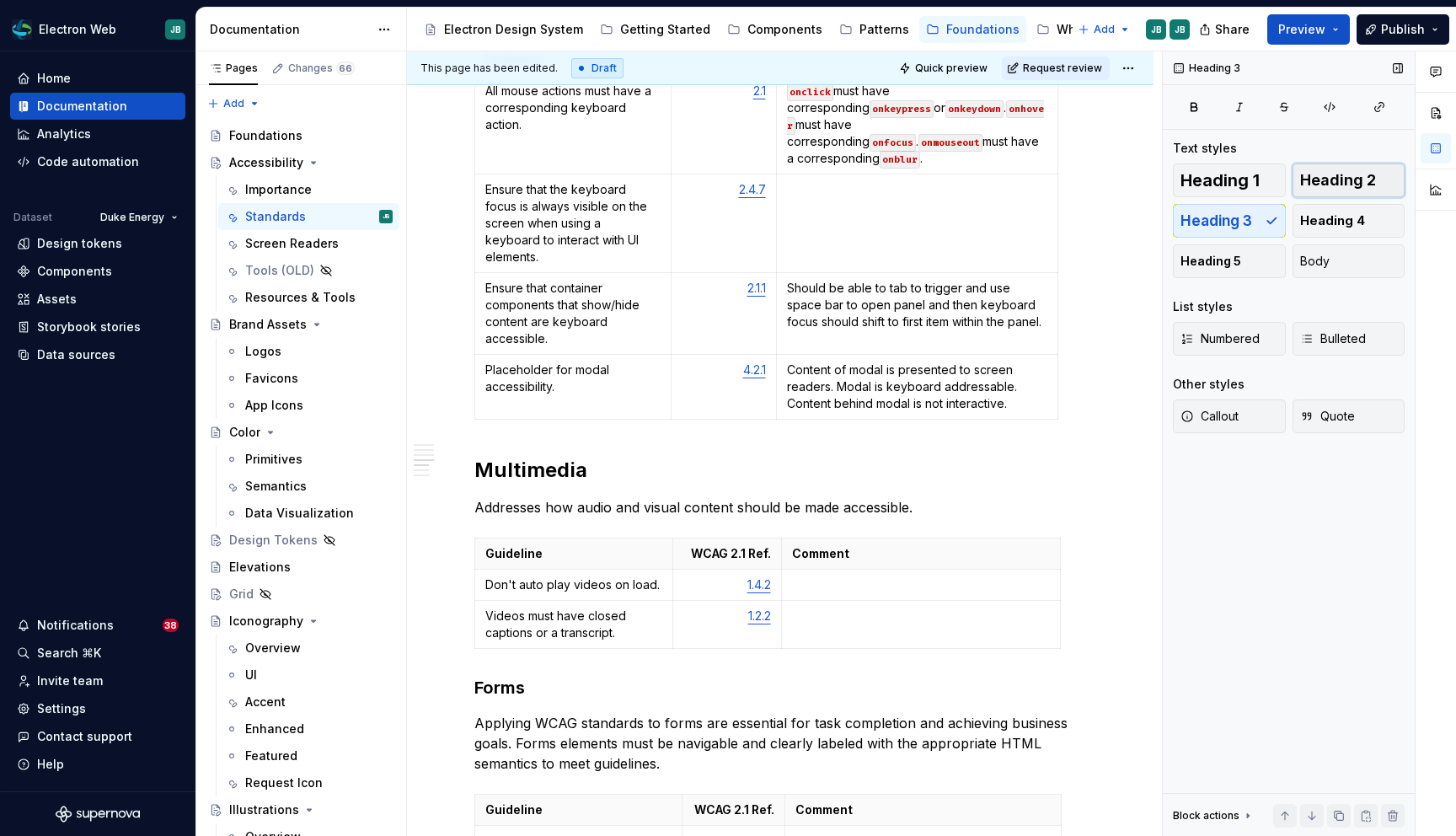
click at [1350, 177] on span "Heading 2" at bounding box center [1338, 180] width 76 height 17
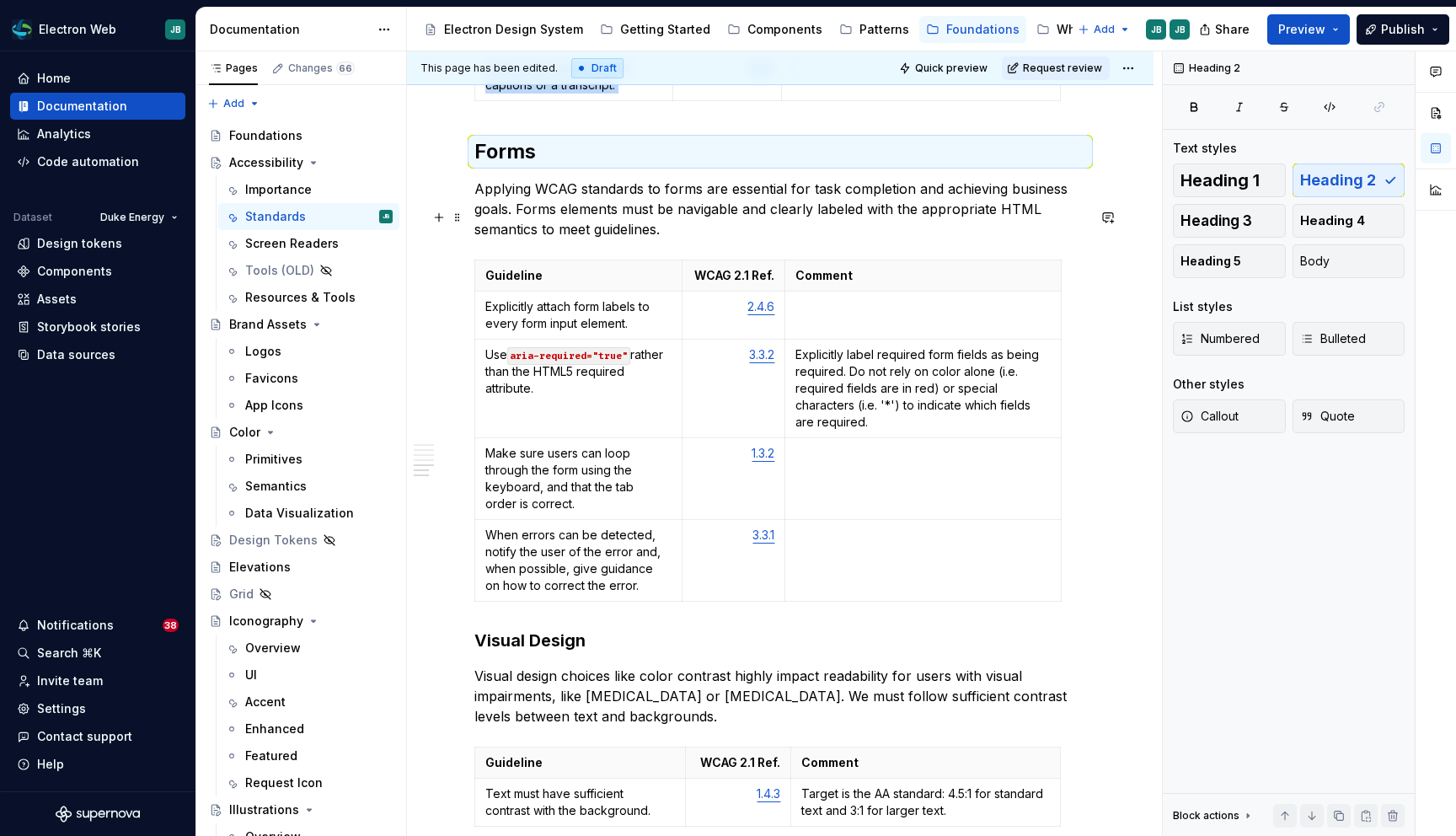
scroll to position [2803, 0]
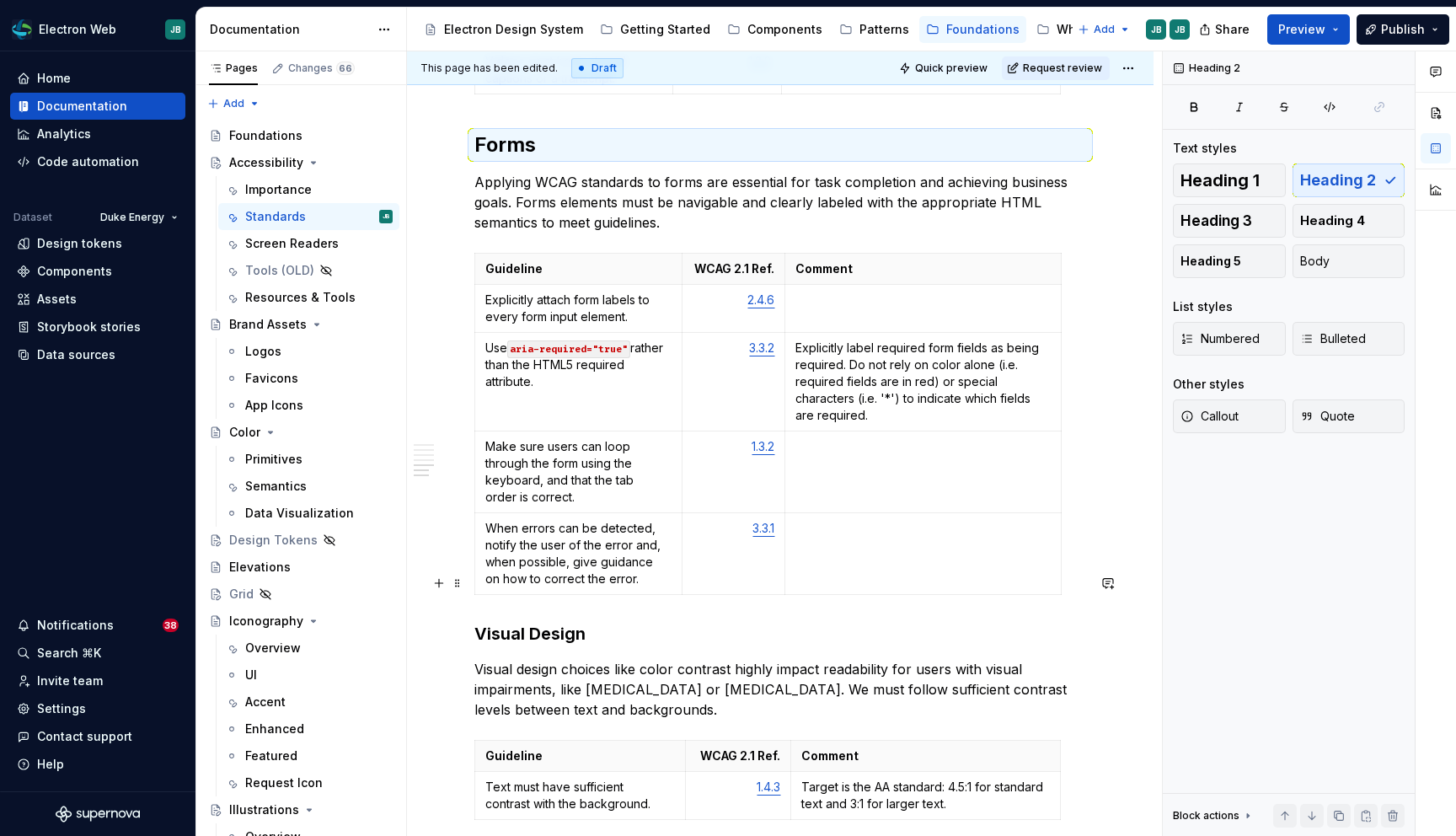
click at [599, 622] on h3 "Visual Design" at bounding box center [780, 633] width 612 height 24
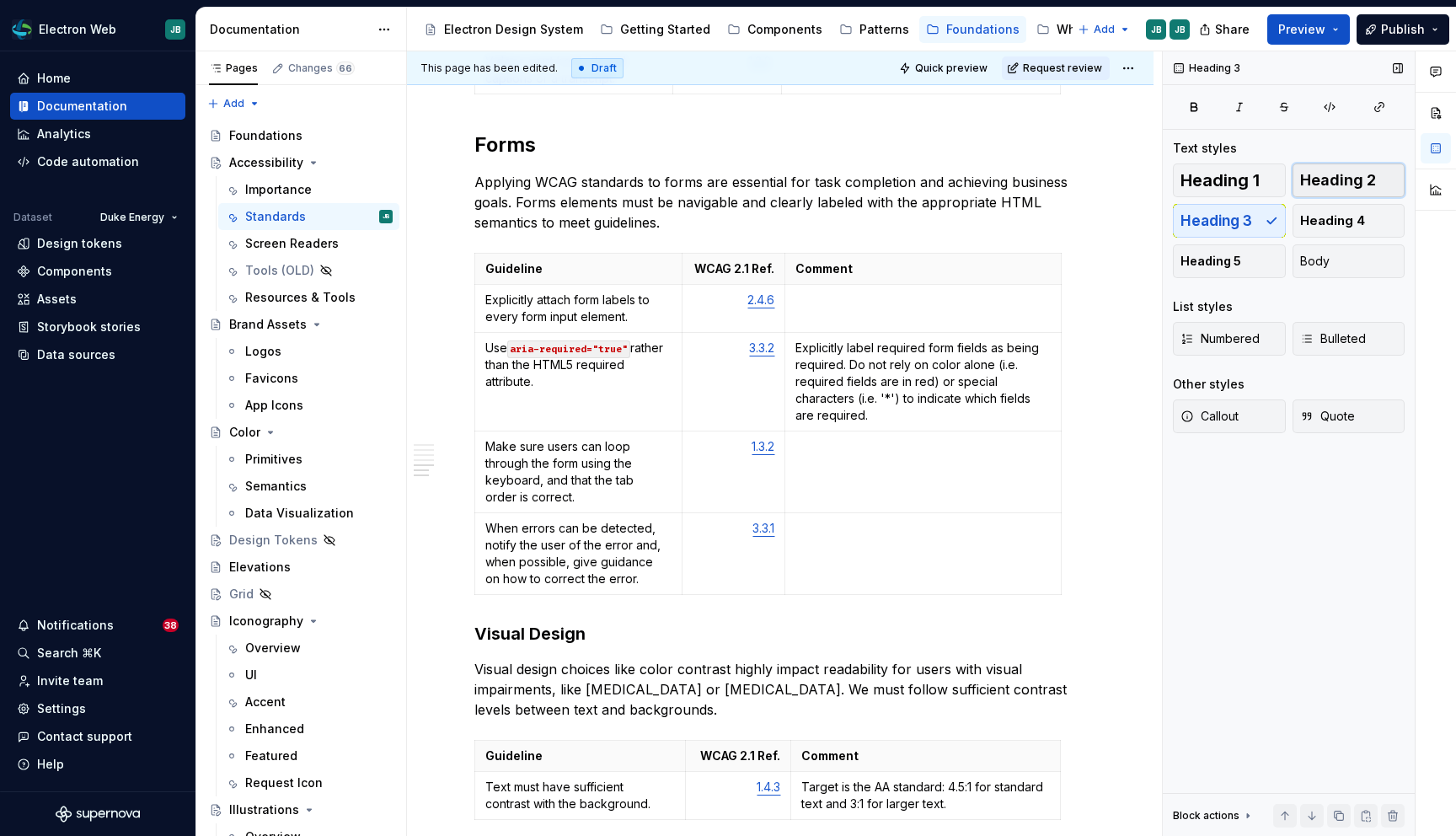
click at [1344, 189] on span "Heading 2" at bounding box center [1338, 180] width 76 height 17
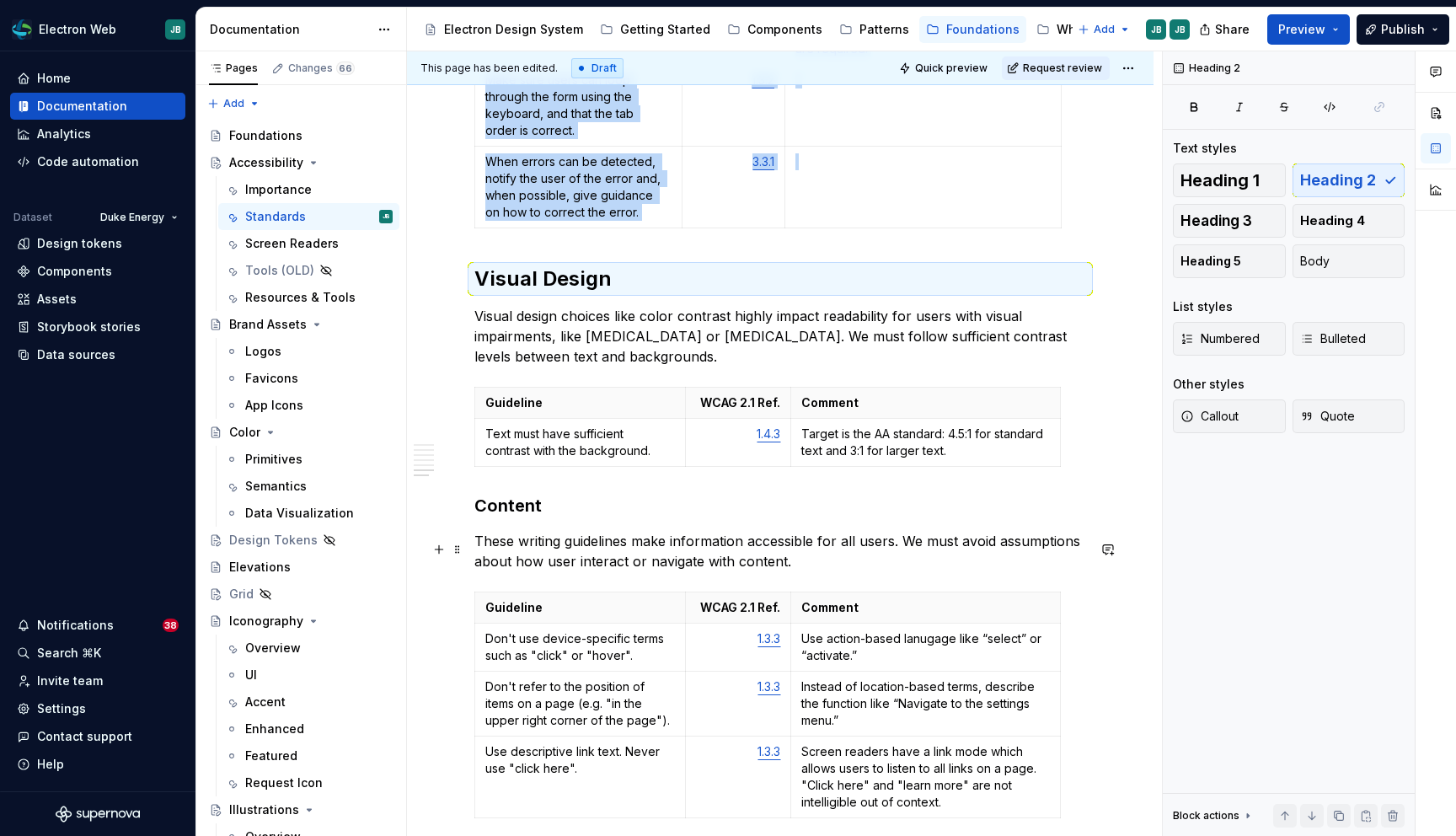
scroll to position [3182, 0]
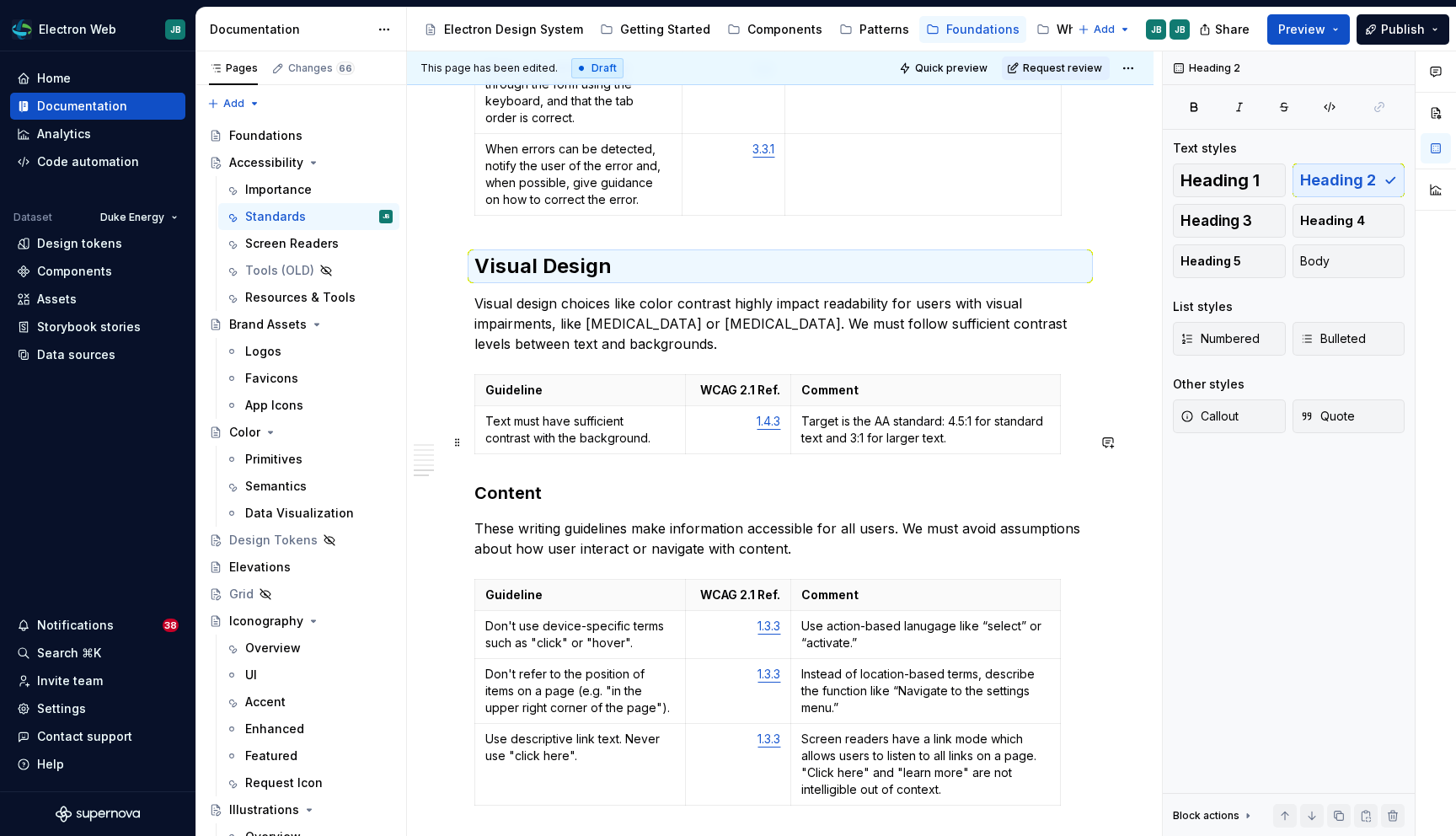
click at [534, 481] on h3 "Content" at bounding box center [780, 493] width 612 height 24
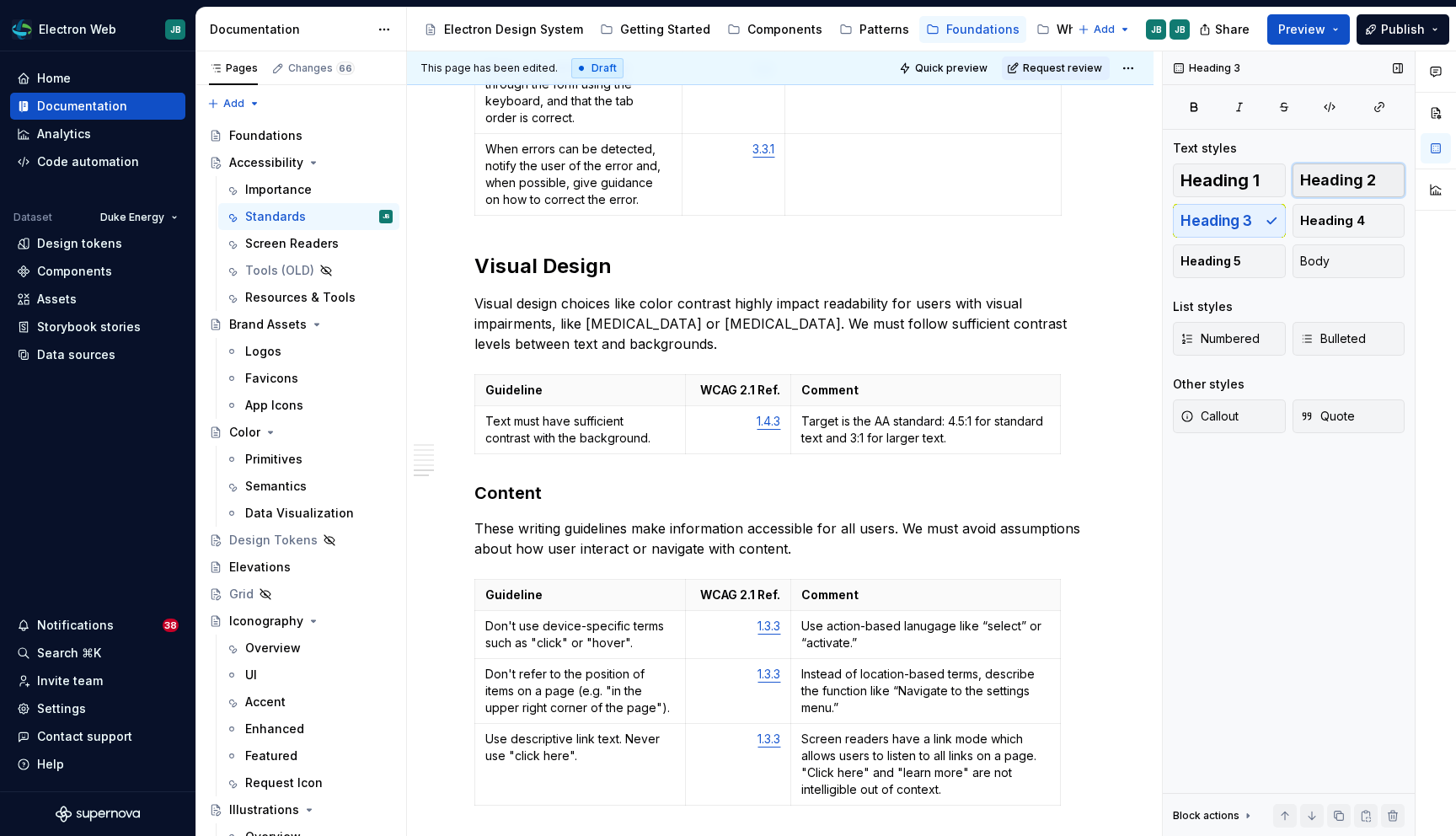
click at [1345, 170] on button "Heading 2" at bounding box center [1348, 181] width 113 height 34
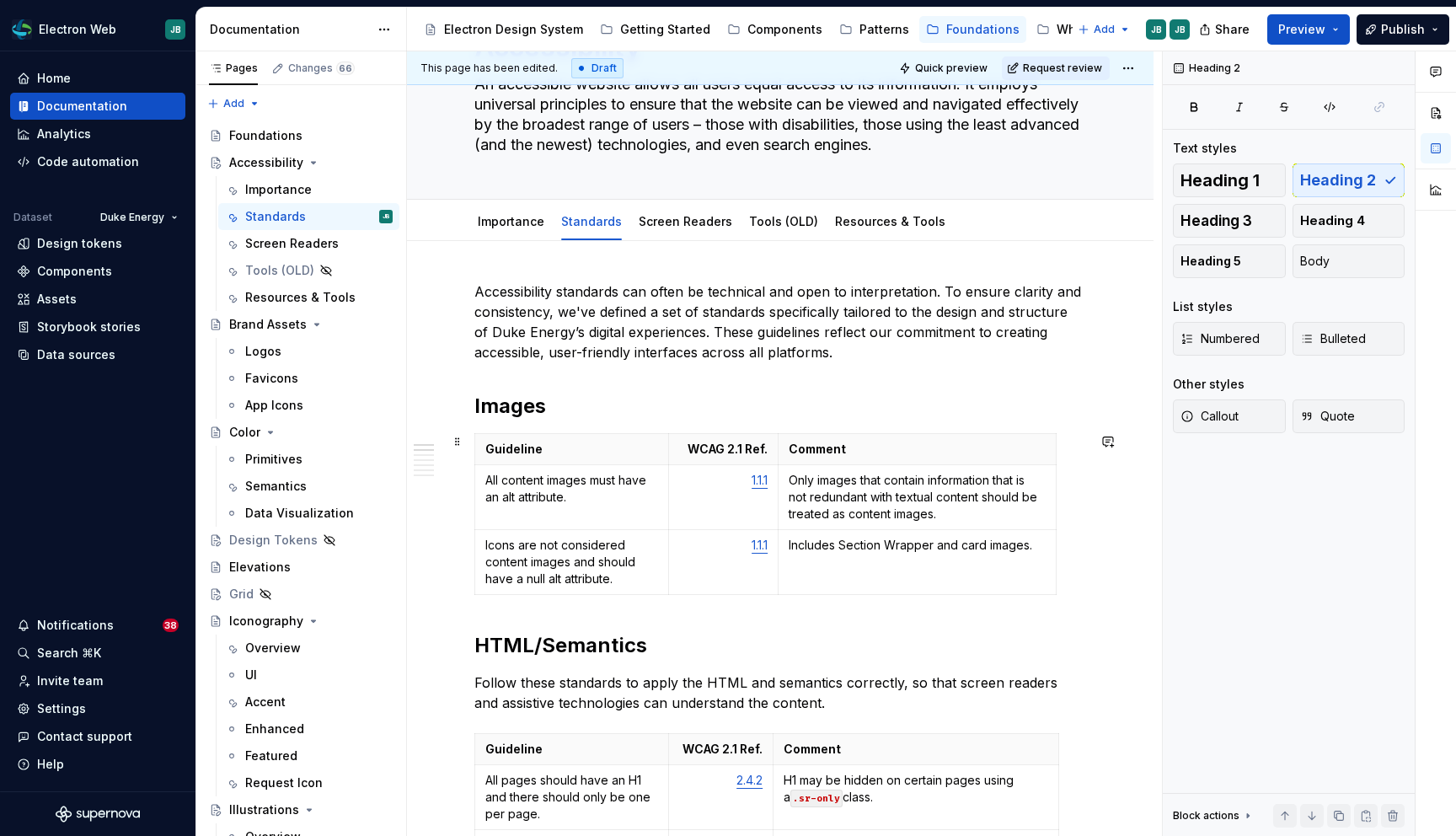
scroll to position [0, 0]
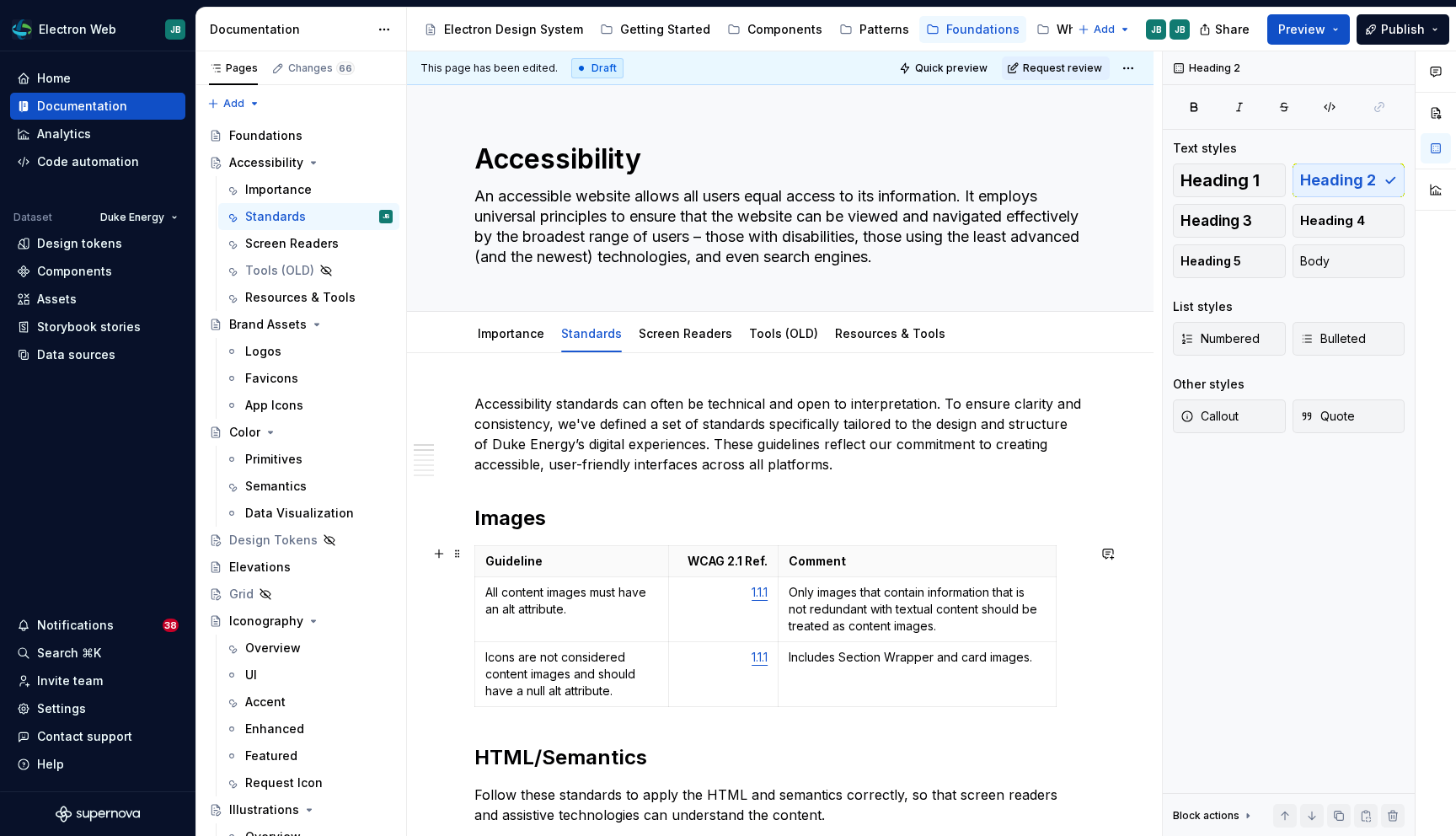
type textarea "*"
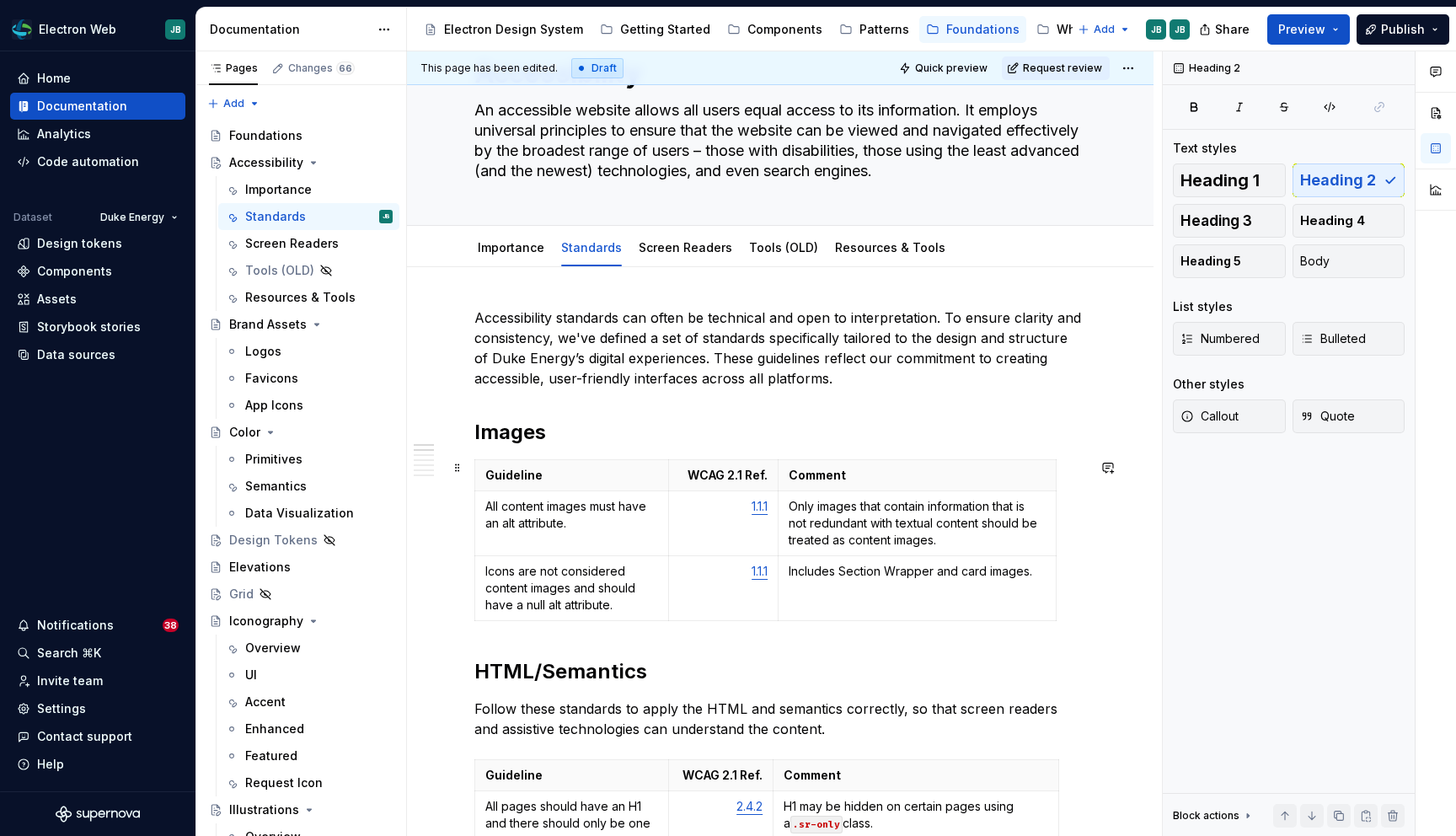
scroll to position [87, 0]
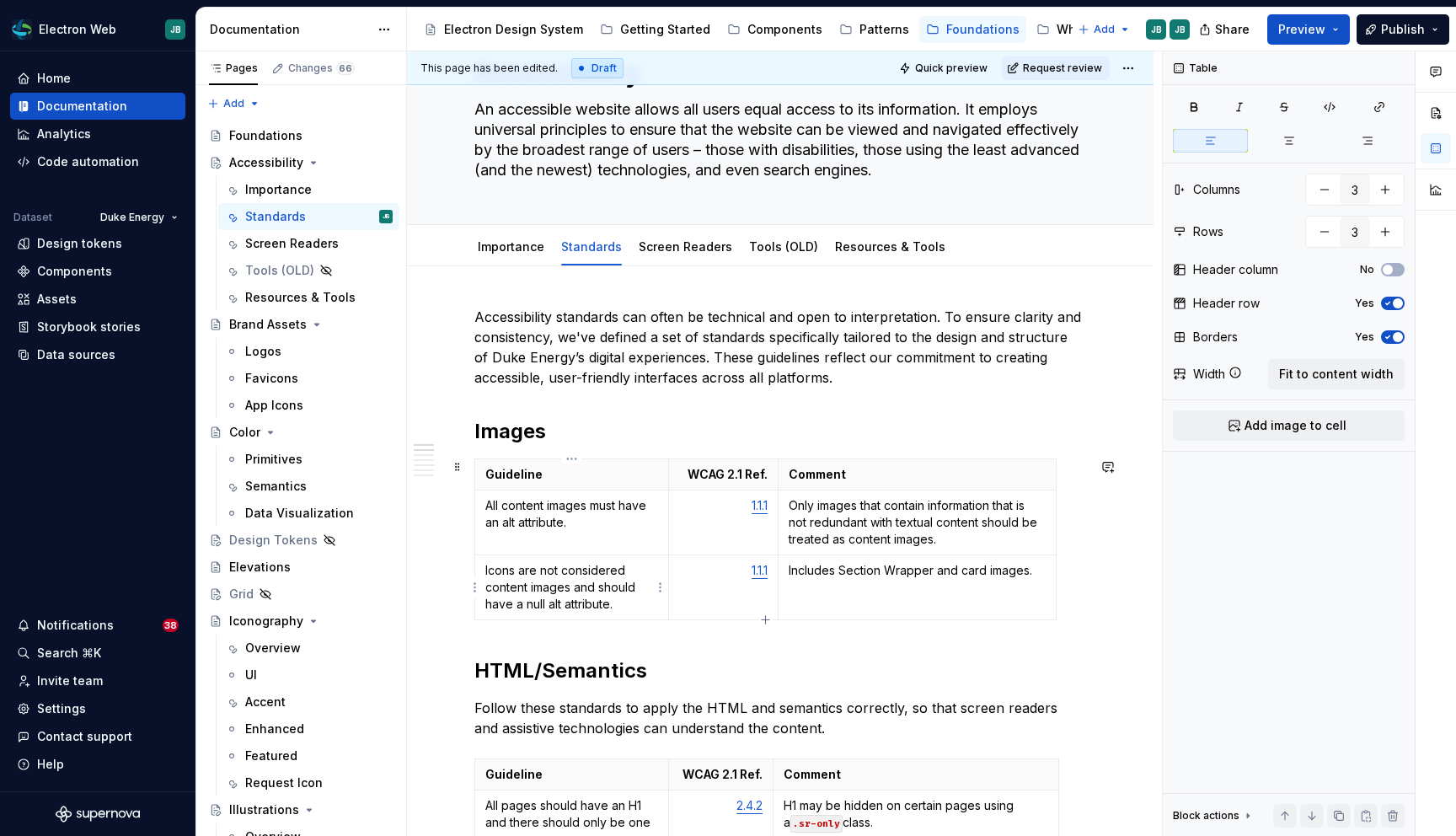
click at [520, 573] on p "Icons are not considered content images and should have a null alt attribute." at bounding box center [572, 587] width 173 height 51
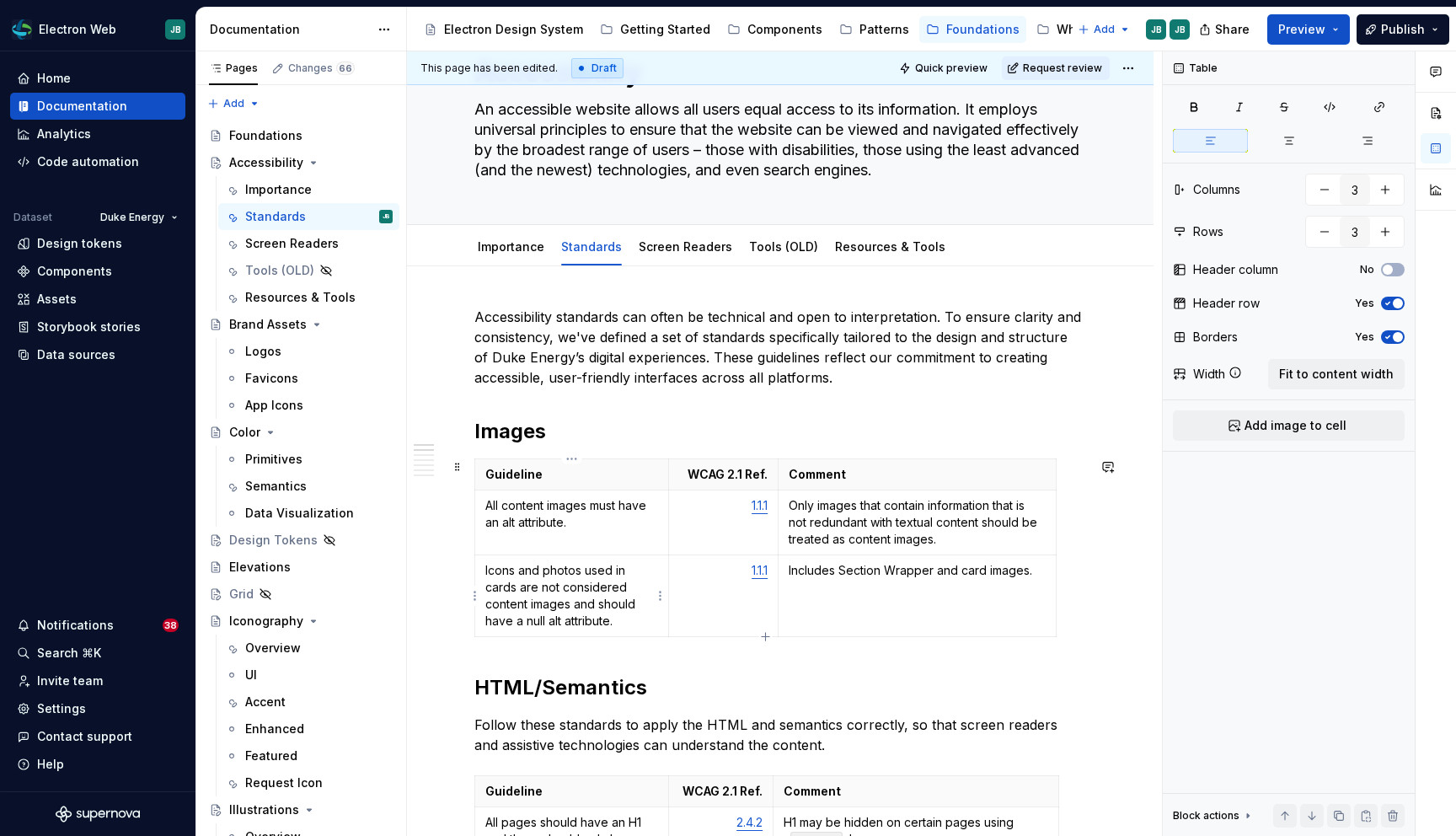
click at [635, 621] on p "Icons and photos used in cards are not considered content images and should hav…" at bounding box center [572, 596] width 173 height 68
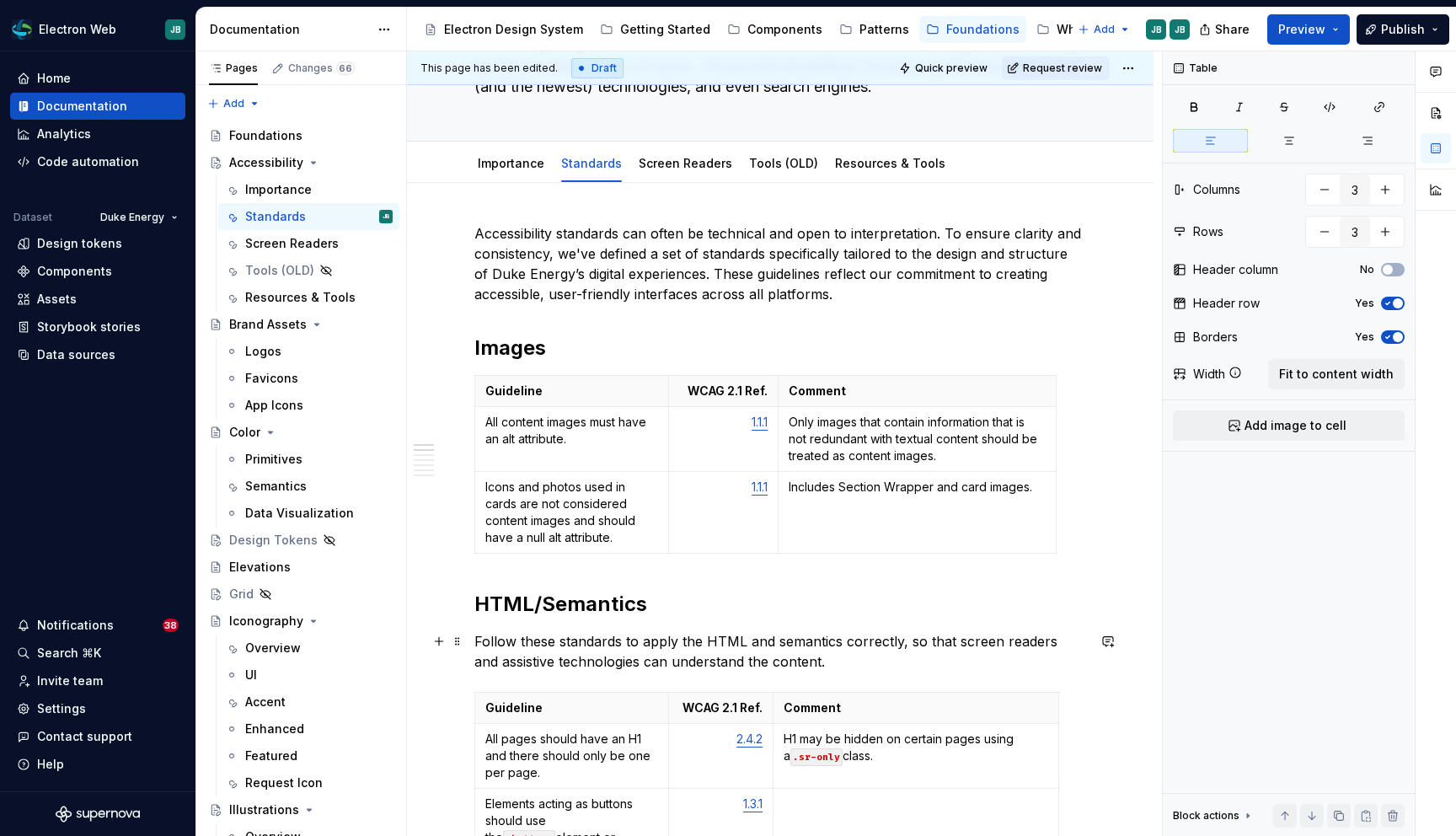
scroll to position [168, 0]
drag, startPoint x: 934, startPoint y: 492, endPoint x: 839, endPoint y: 489, distance: 95.0
click at [838, 489] on p "Includes Section Wrapper and card images." at bounding box center [917, 488] width 257 height 17
click at [994, 458] on button "button" at bounding box center [998, 459] width 24 height 24
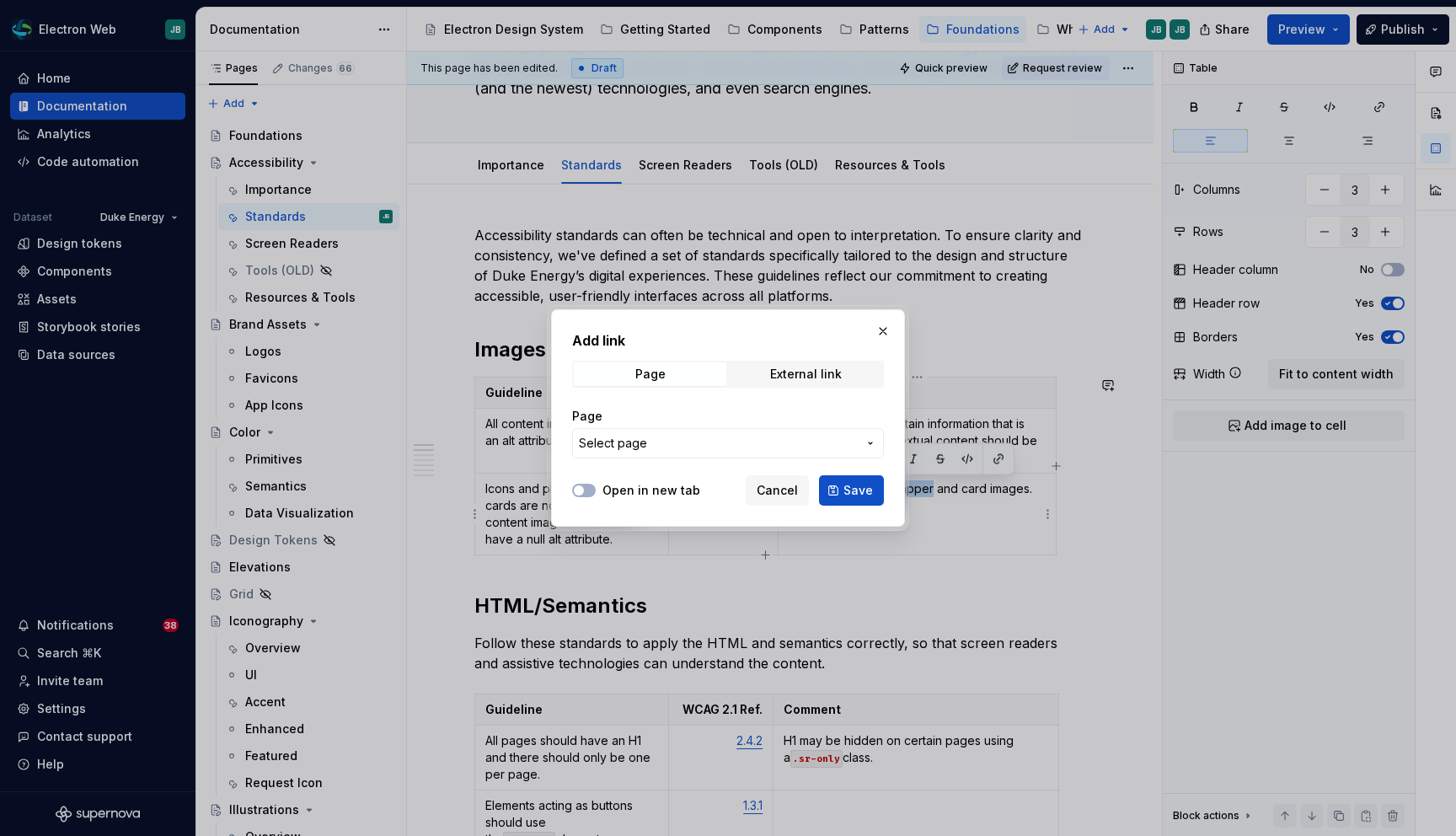
click at [674, 438] on span "Select page" at bounding box center [718, 443] width 278 height 17
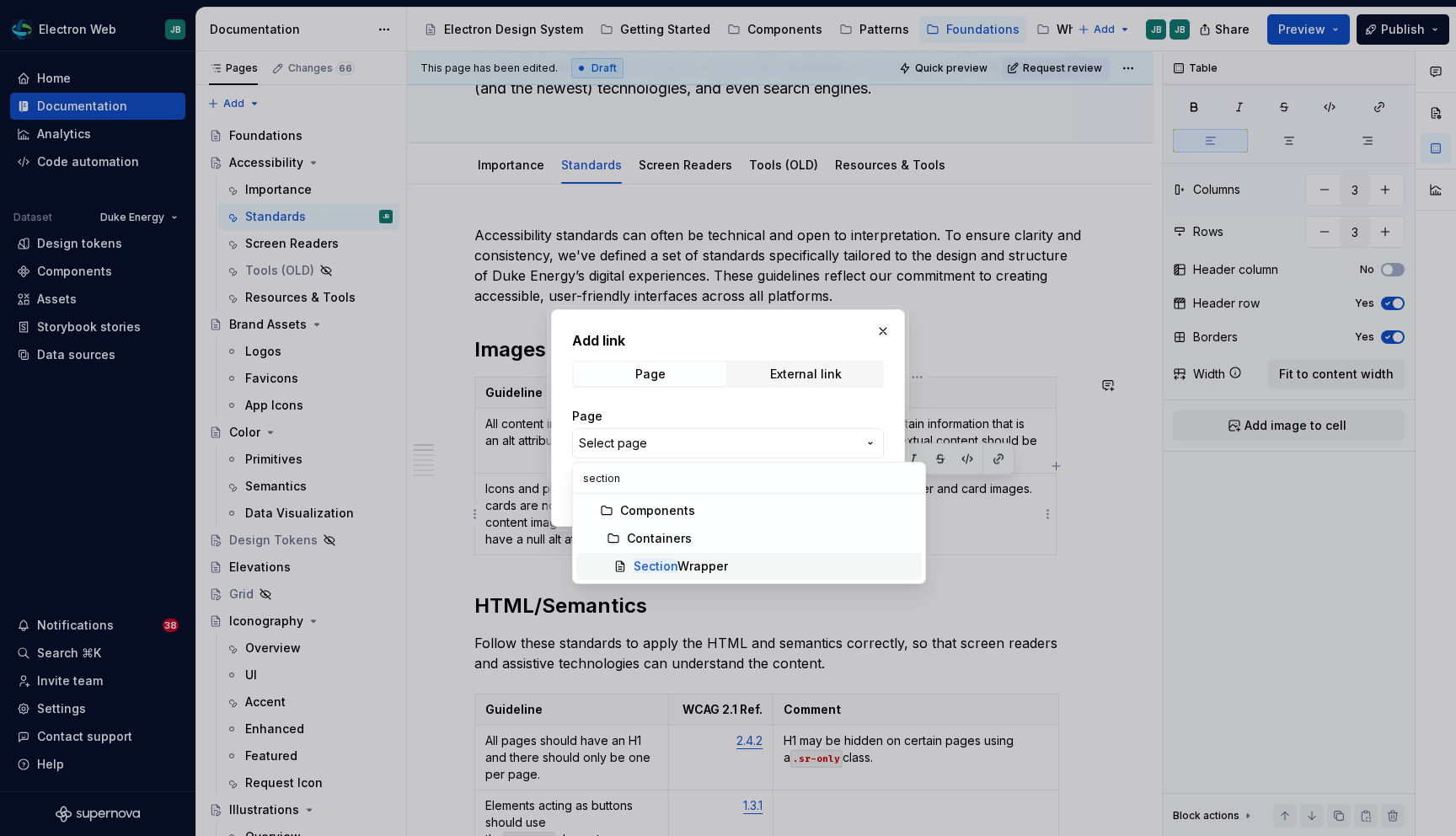
type input "section"
click at [688, 563] on div "Section Wrapper" at bounding box center [680, 566] width 94 height 17
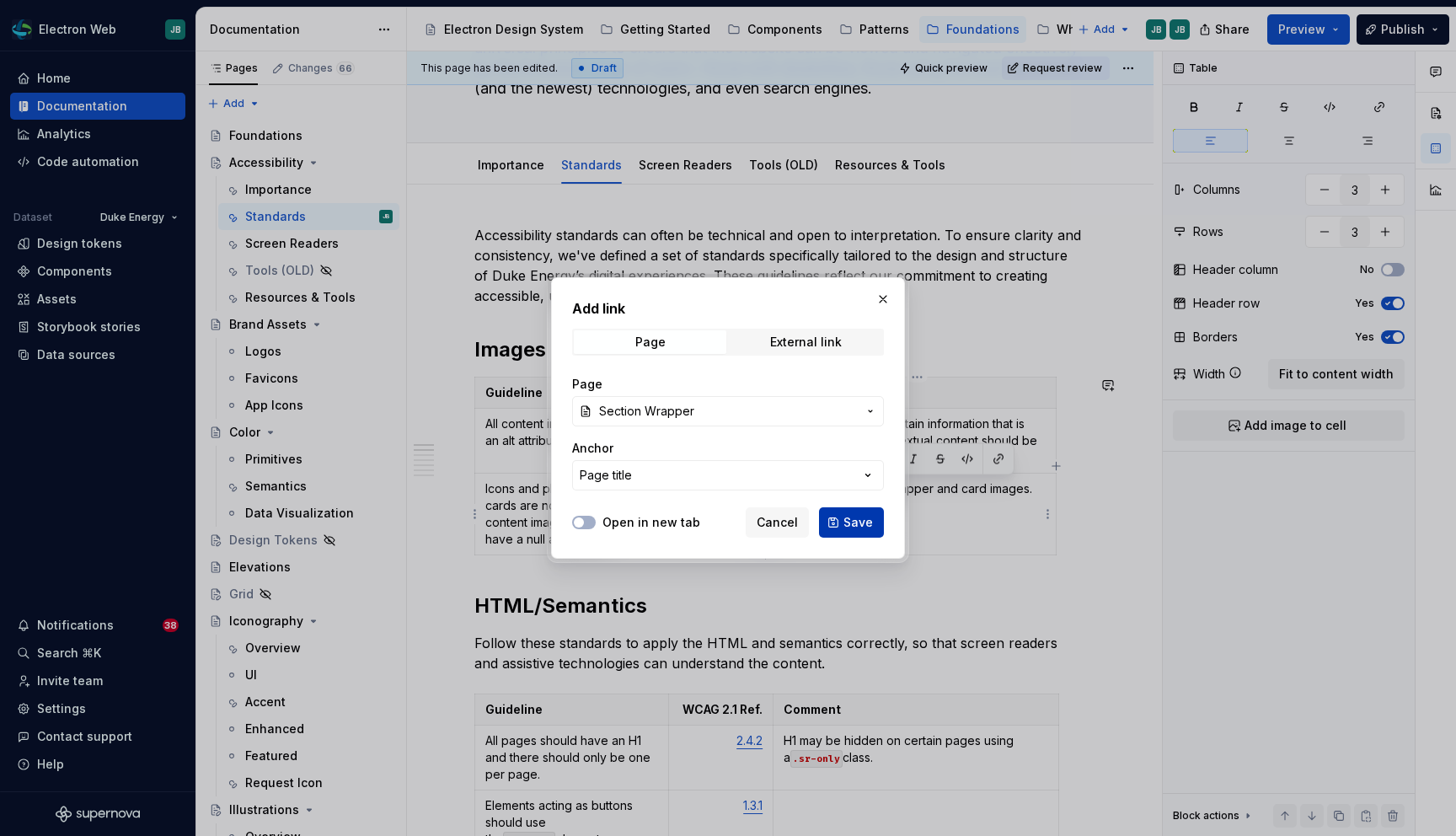
click at [858, 526] on span "Save" at bounding box center [857, 522] width 29 height 17
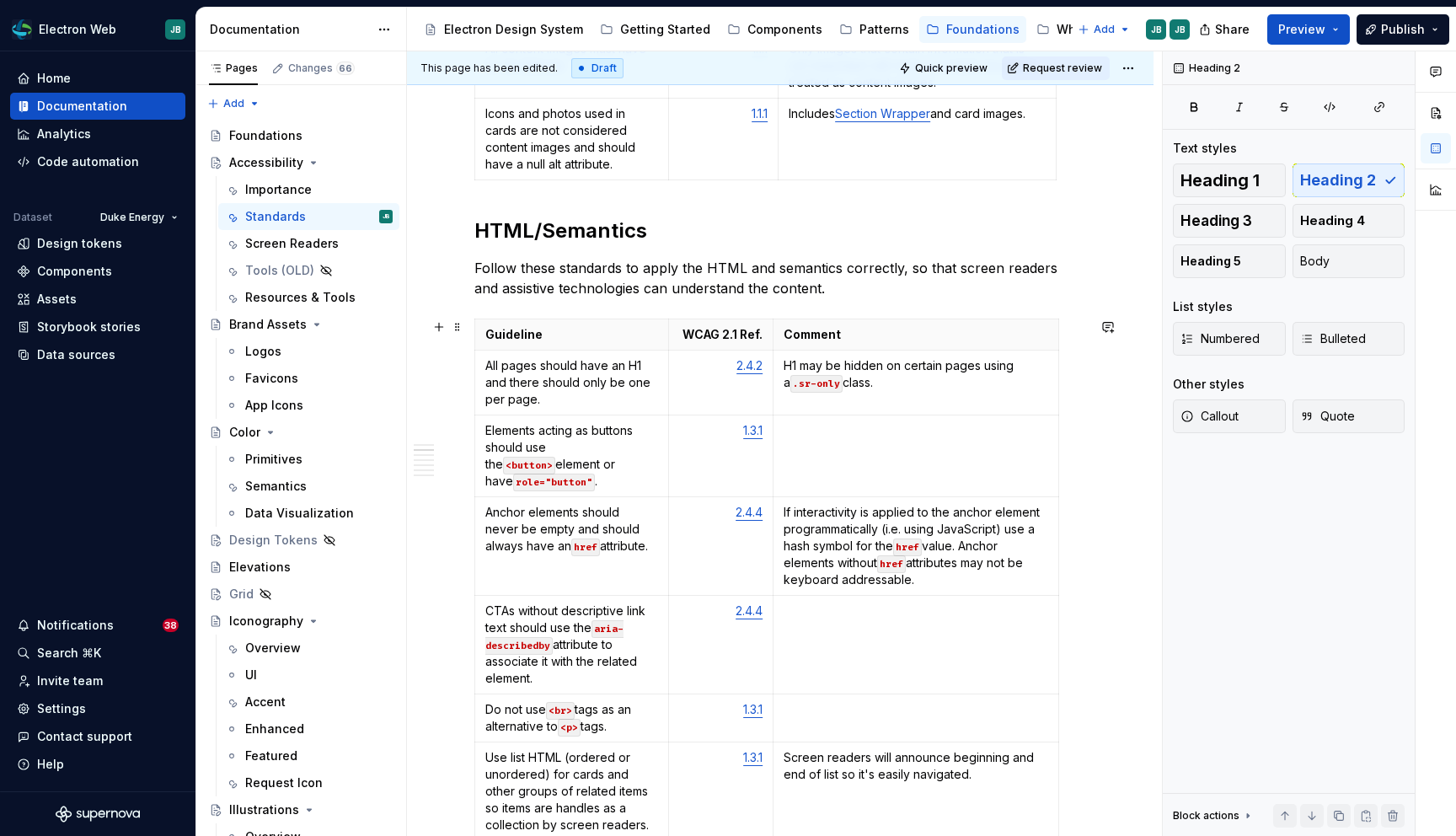
scroll to position [544, 0]
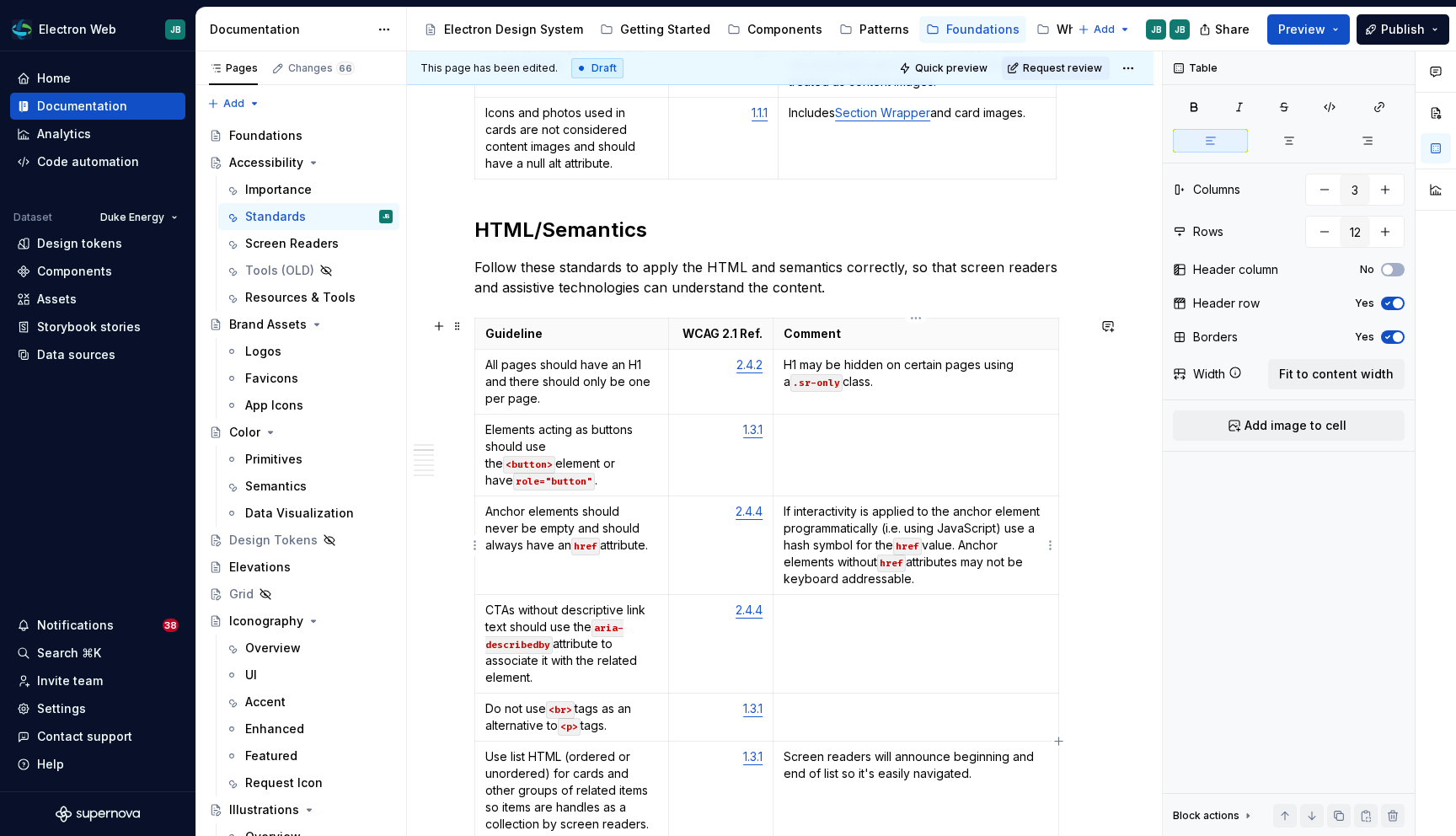
click at [983, 563] on p "If interactivity is applied to the anchor element programmatically (i.e. using …" at bounding box center [915, 545] width 264 height 84
click at [1018, 561] on p "If interactivity is applied to the anchor element programmatically (i.e. using …" at bounding box center [915, 545] width 264 height 84
click at [933, 582] on p "If interactivity is applied to the anchor element programmatically (i.e. using …" at bounding box center [915, 545] width 264 height 84
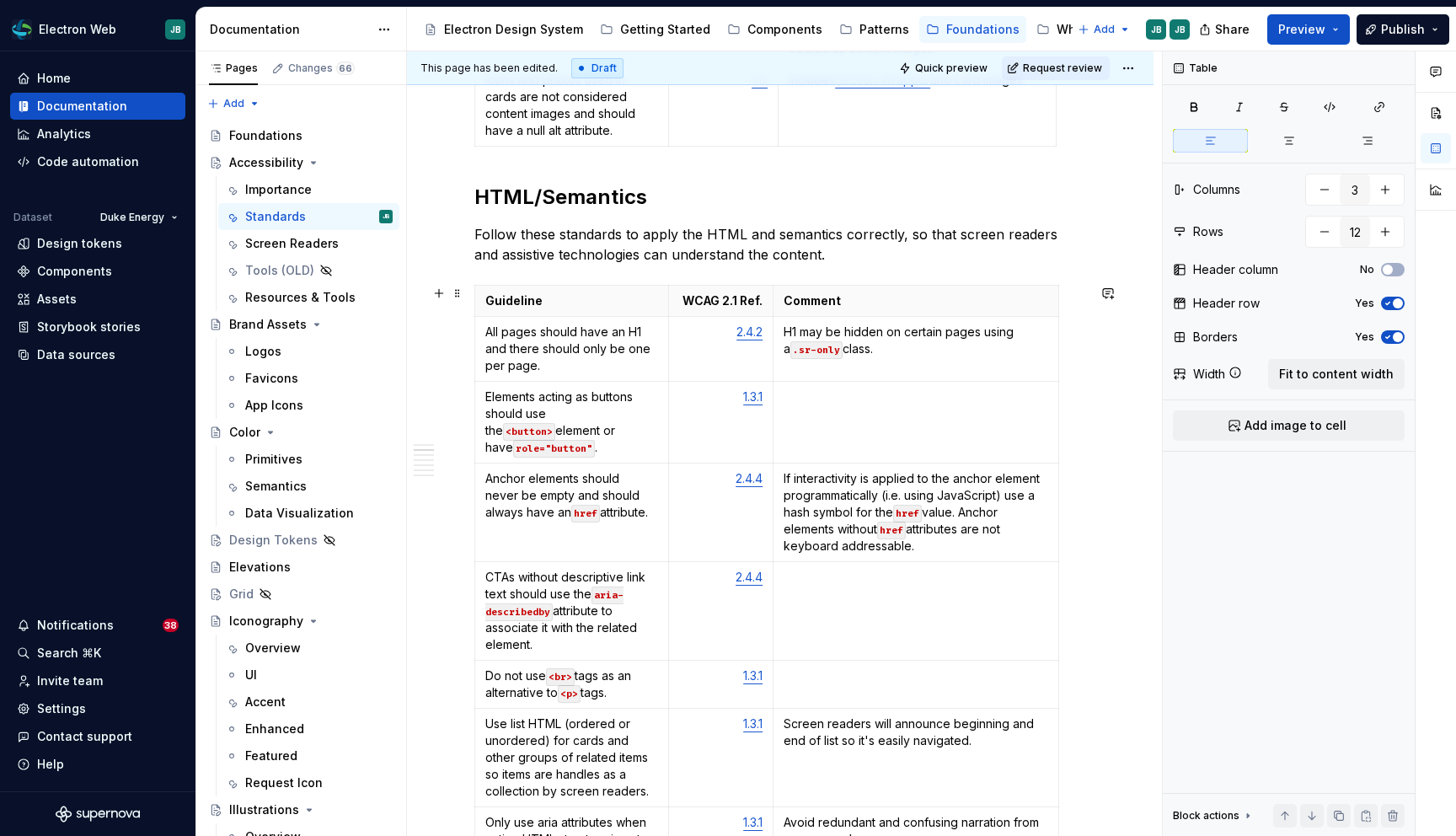
scroll to position [571, 0]
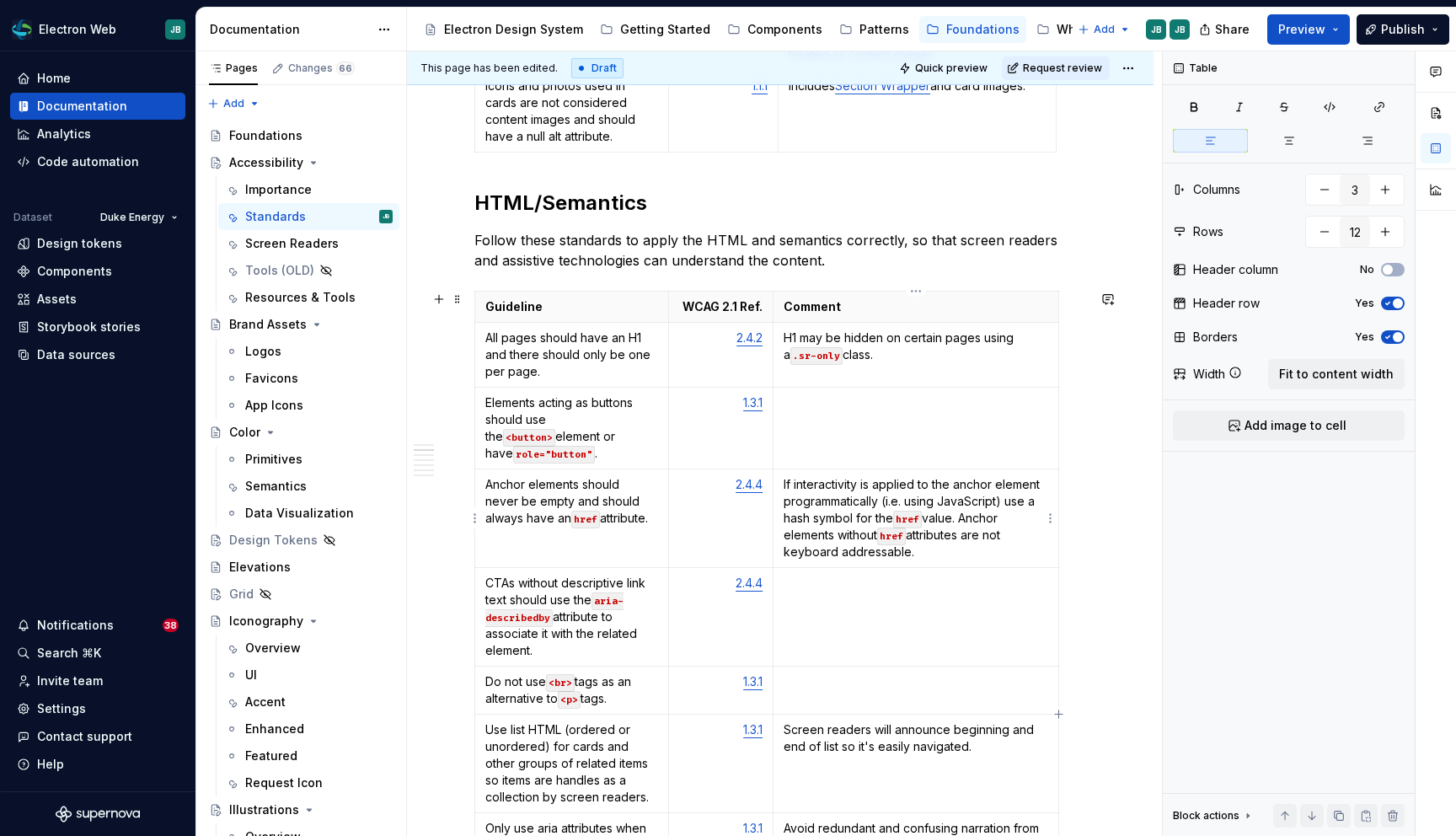
click at [1005, 503] on p "If interactivity is applied to the anchor element programmatically (i.e. using …" at bounding box center [915, 518] width 264 height 84
click at [941, 551] on p "If interactivity is applied to the anchor element programmatically (i.e. using …" at bounding box center [915, 518] width 264 height 84
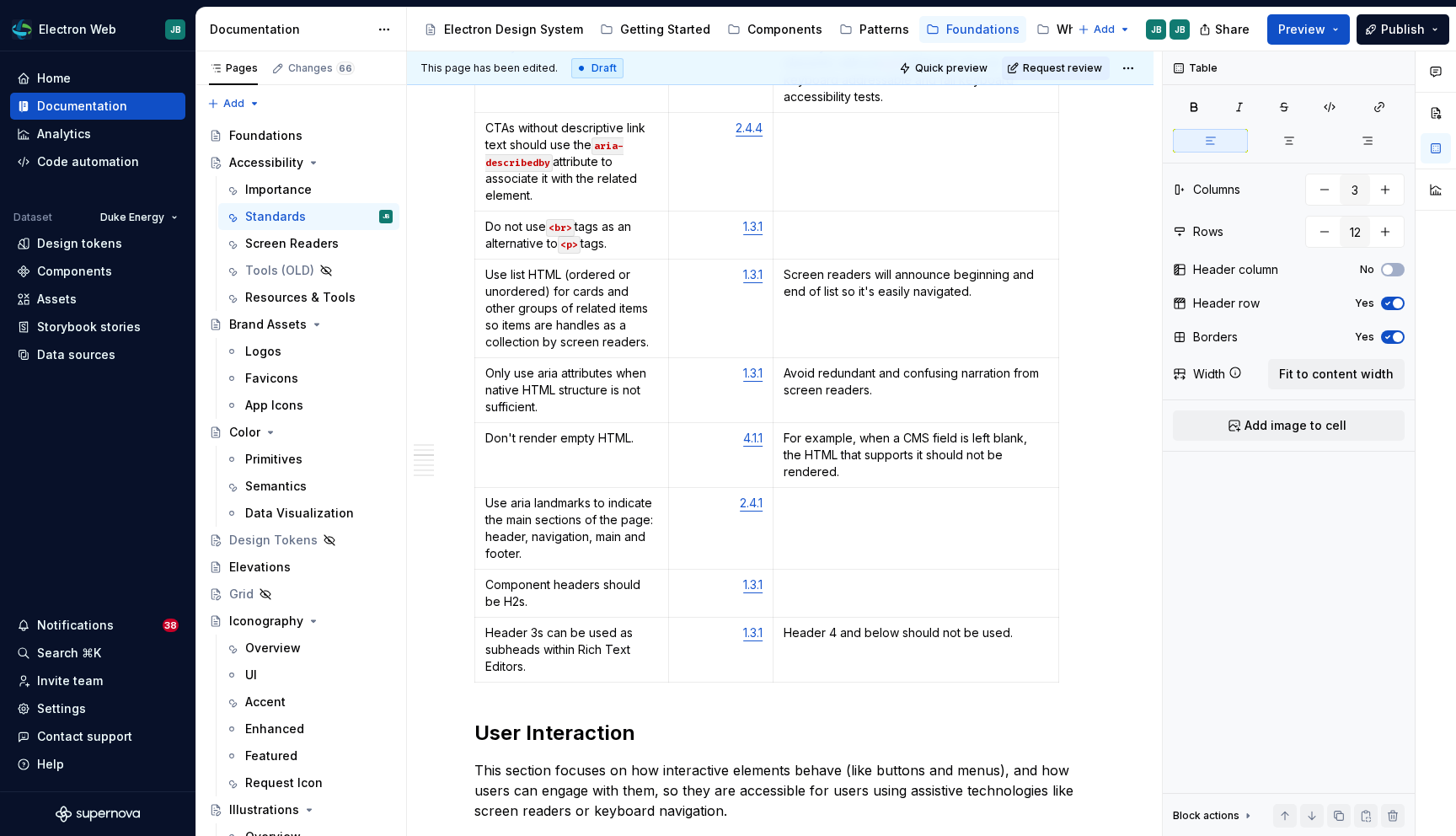
scroll to position [1059, 0]
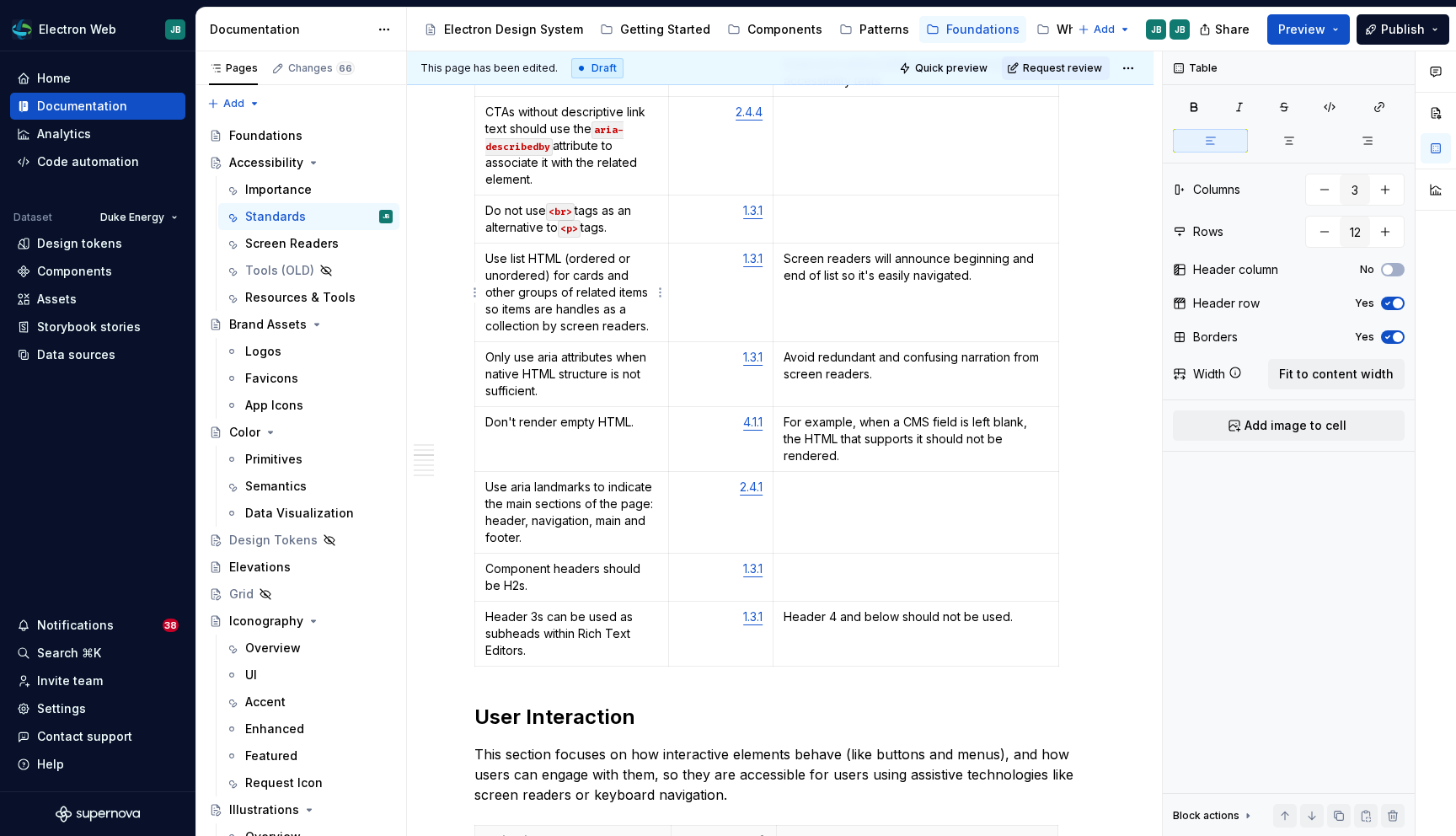
click at [599, 310] on p "Use list HTML (ordered or unordered) for cards and other groups of related item…" at bounding box center [572, 292] width 173 height 84
click at [574, 309] on p "Use list HTML (ordered or unordered) for cards and other groups of related item…" at bounding box center [572, 292] width 173 height 84
click at [582, 392] on p "Only use aria attributes when native HTML structure is not sufficient." at bounding box center [572, 374] width 173 height 51
click at [551, 432] on td "Don't render empty HTML." at bounding box center [572, 439] width 194 height 65
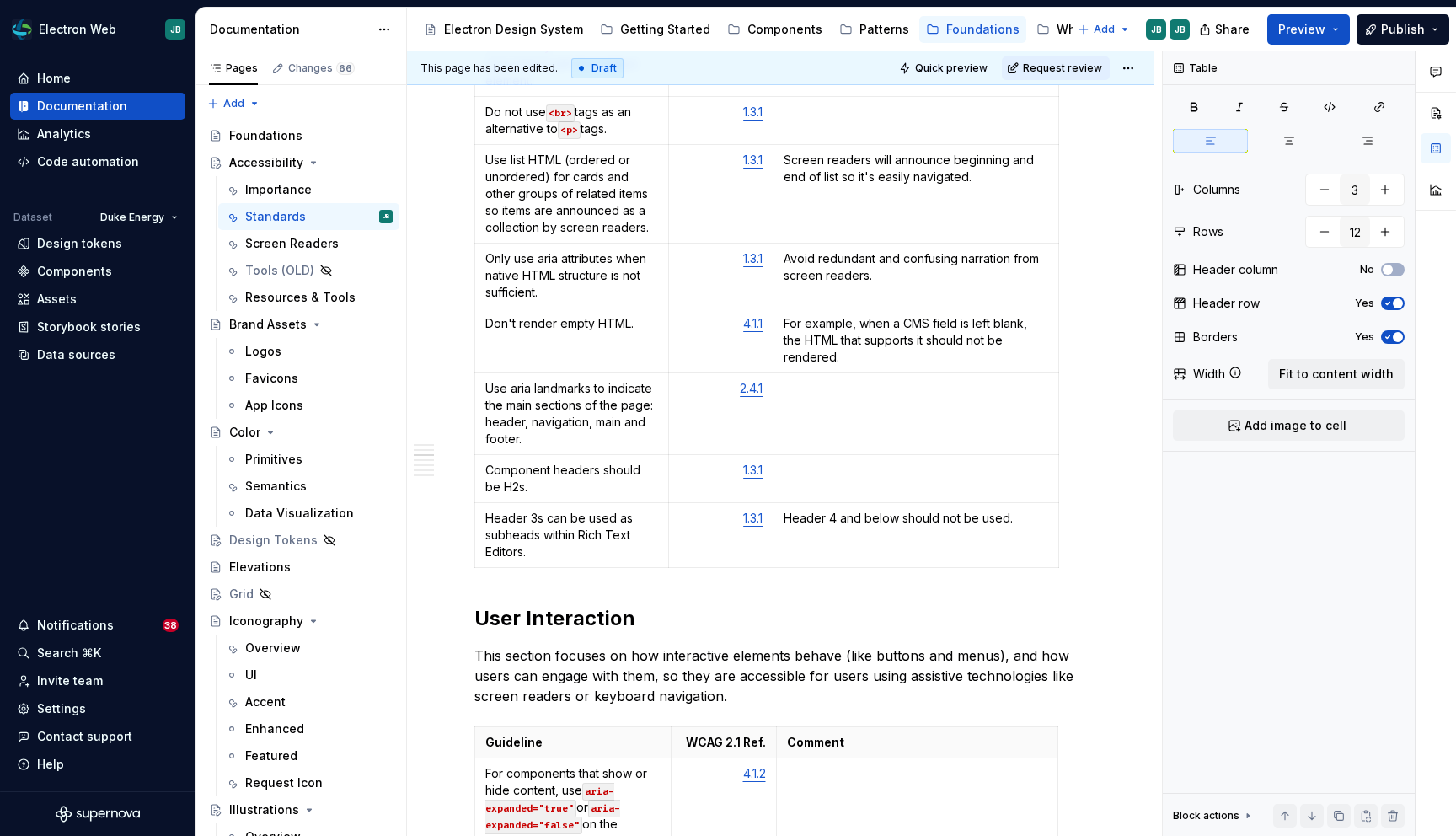
scroll to position [1156, 0]
click at [552, 535] on p "Header 3s can be used as subheads within Rich Text Editors." at bounding box center [572, 536] width 173 height 51
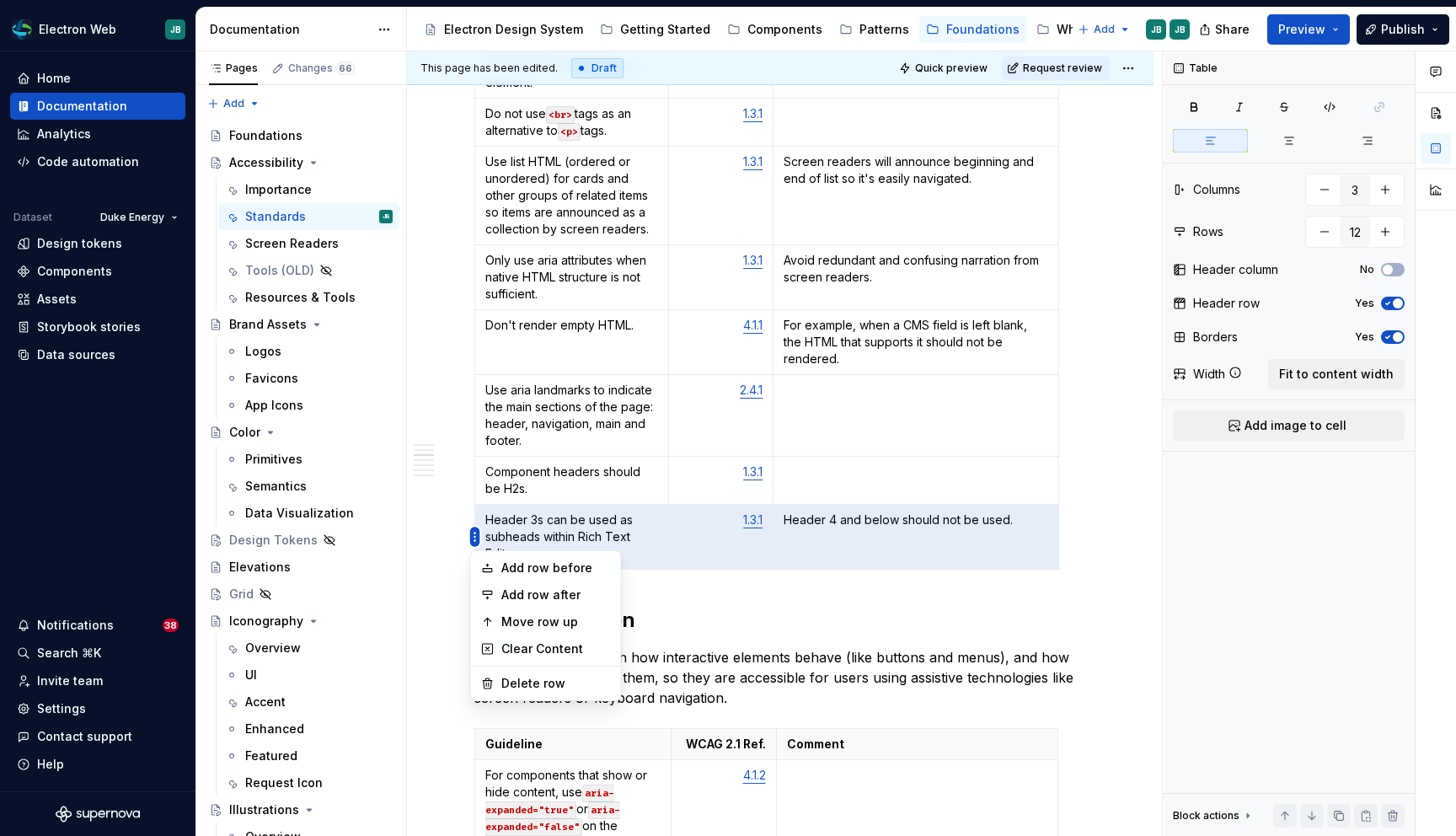
click at [476, 541] on html "Electron Web JB Home Documentation Analytics Code automation Dataset Duke Energ…" at bounding box center [728, 418] width 1456 height 836
click at [543, 596] on div "Add row after" at bounding box center [556, 594] width 109 height 17
type input "13"
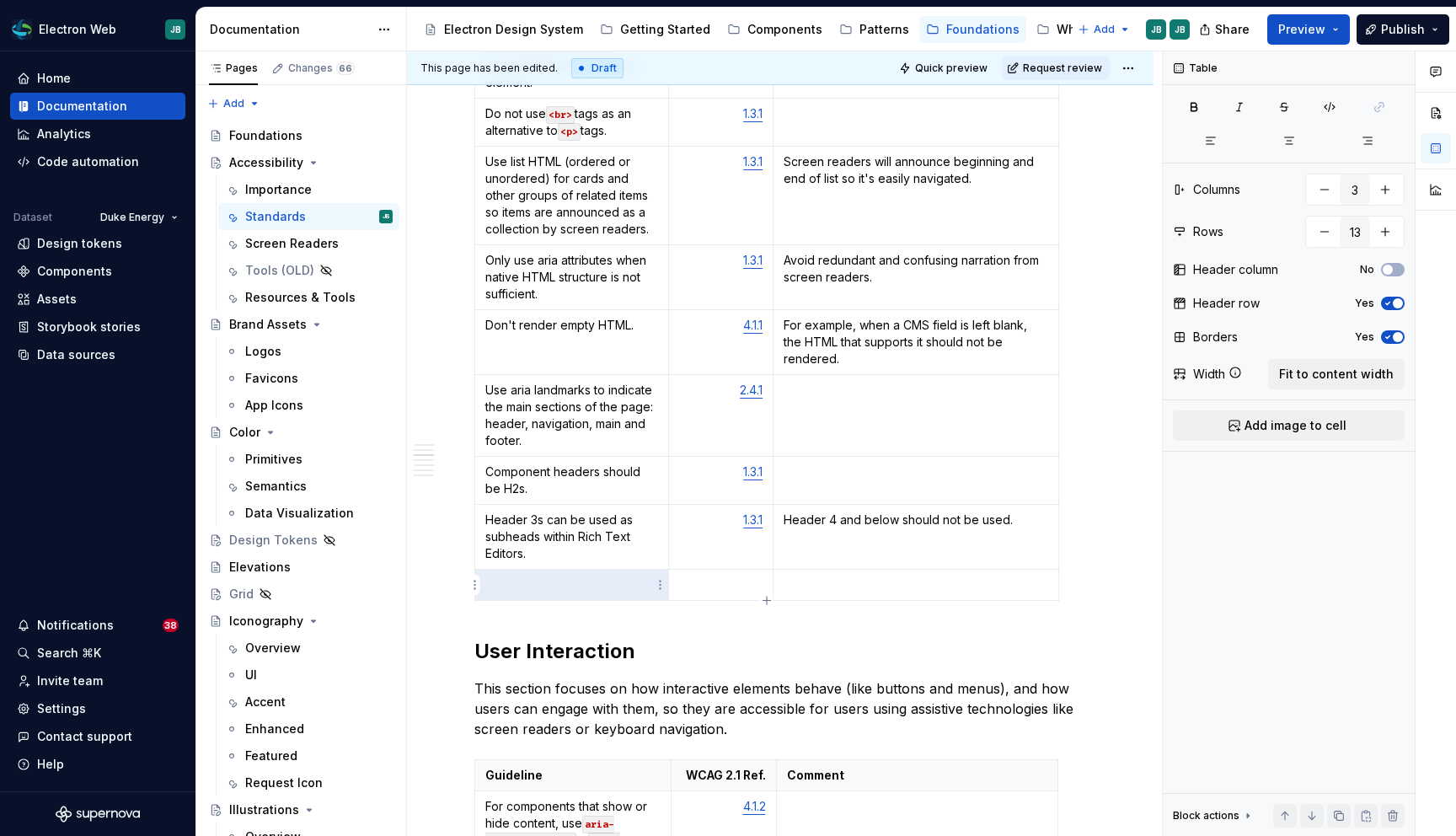
click at [543, 595] on td at bounding box center [572, 584] width 194 height 31
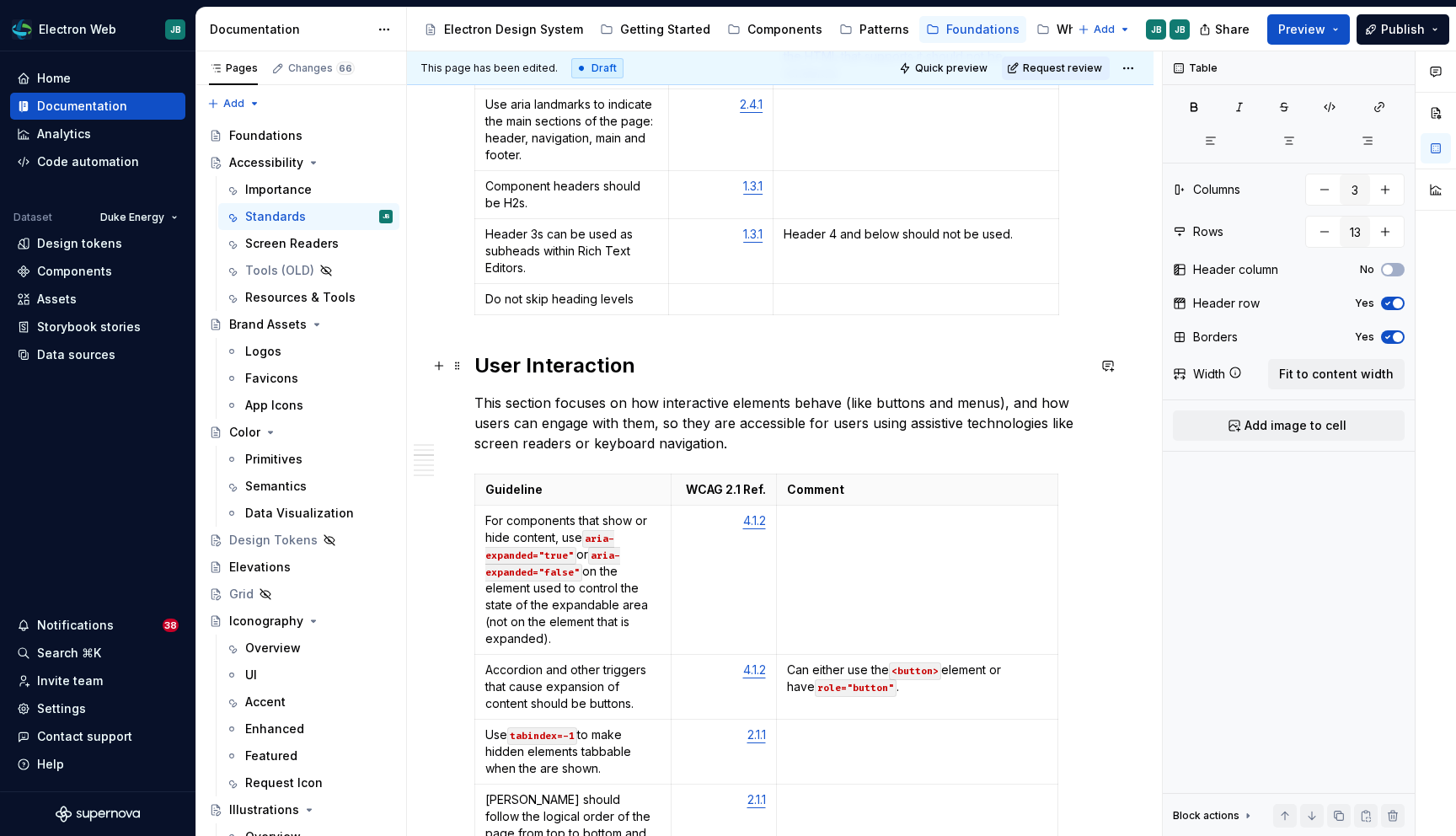
scroll to position [1441, 0]
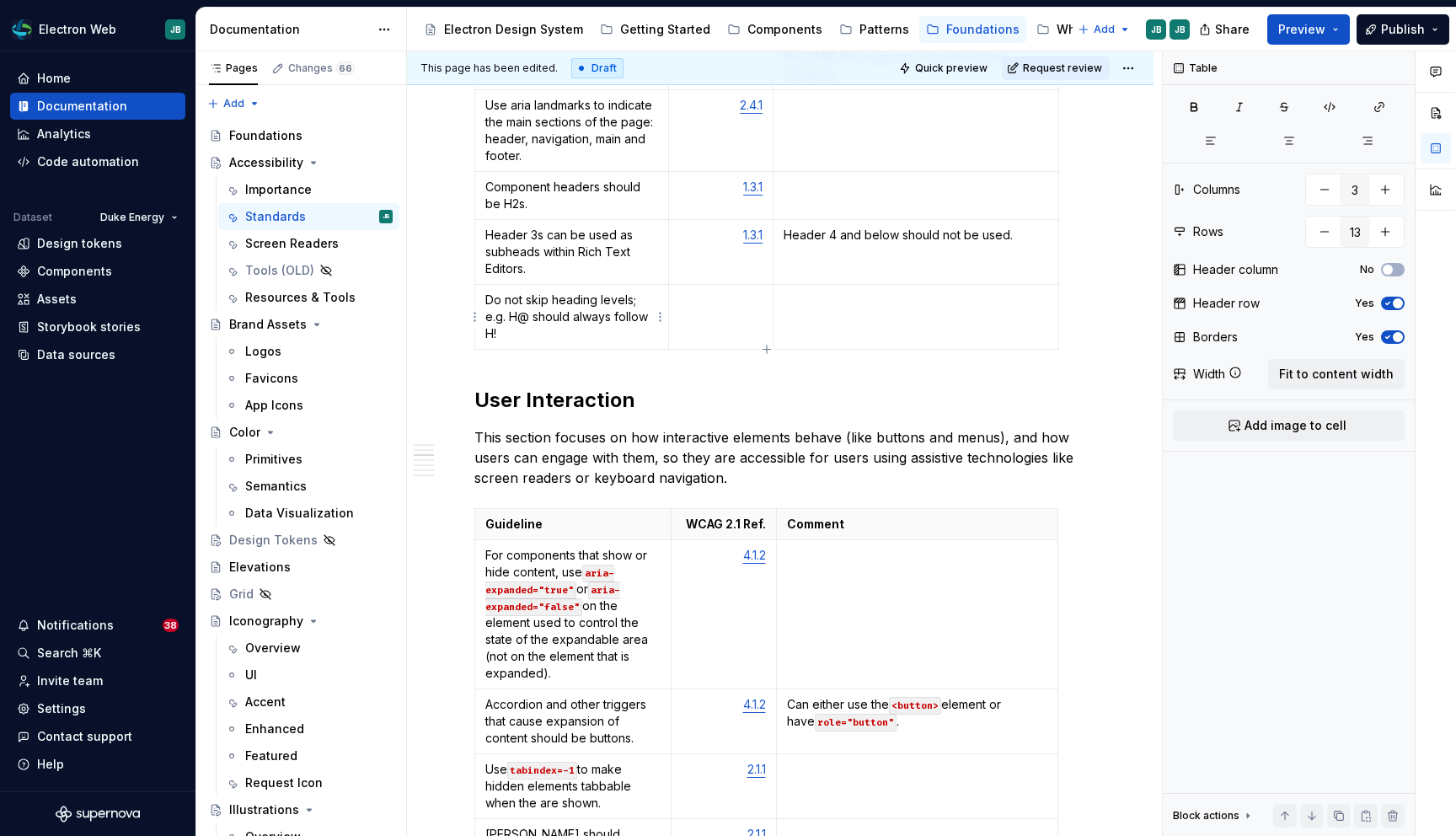
click at [528, 317] on p "Do not skip heading levels; e.g. H@ should always follow H!" at bounding box center [572, 317] width 173 height 51
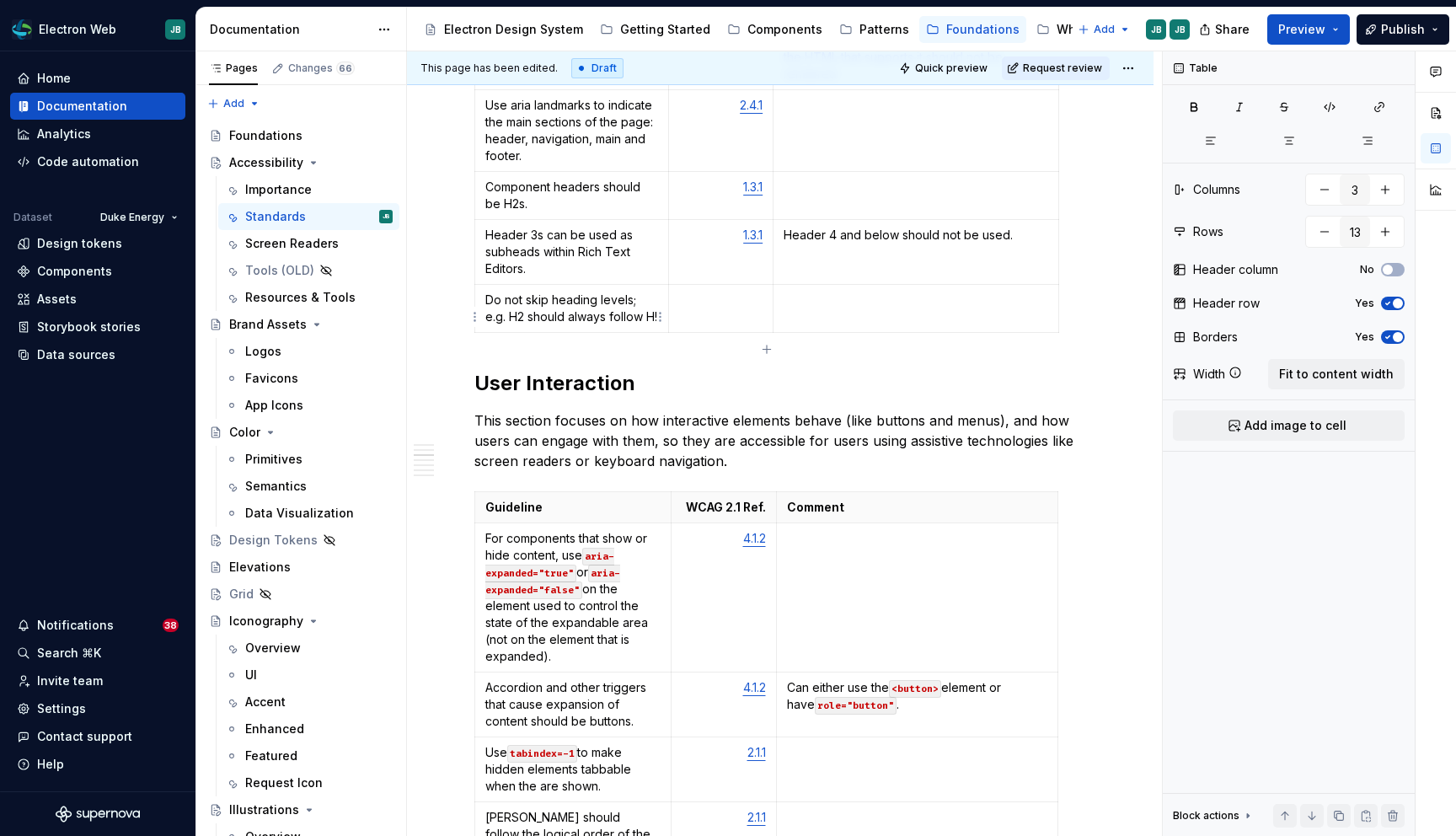
click at [510, 326] on p "Do not skip heading levels; e.g. H2 should always follow H!" at bounding box center [572, 309] width 173 height 34
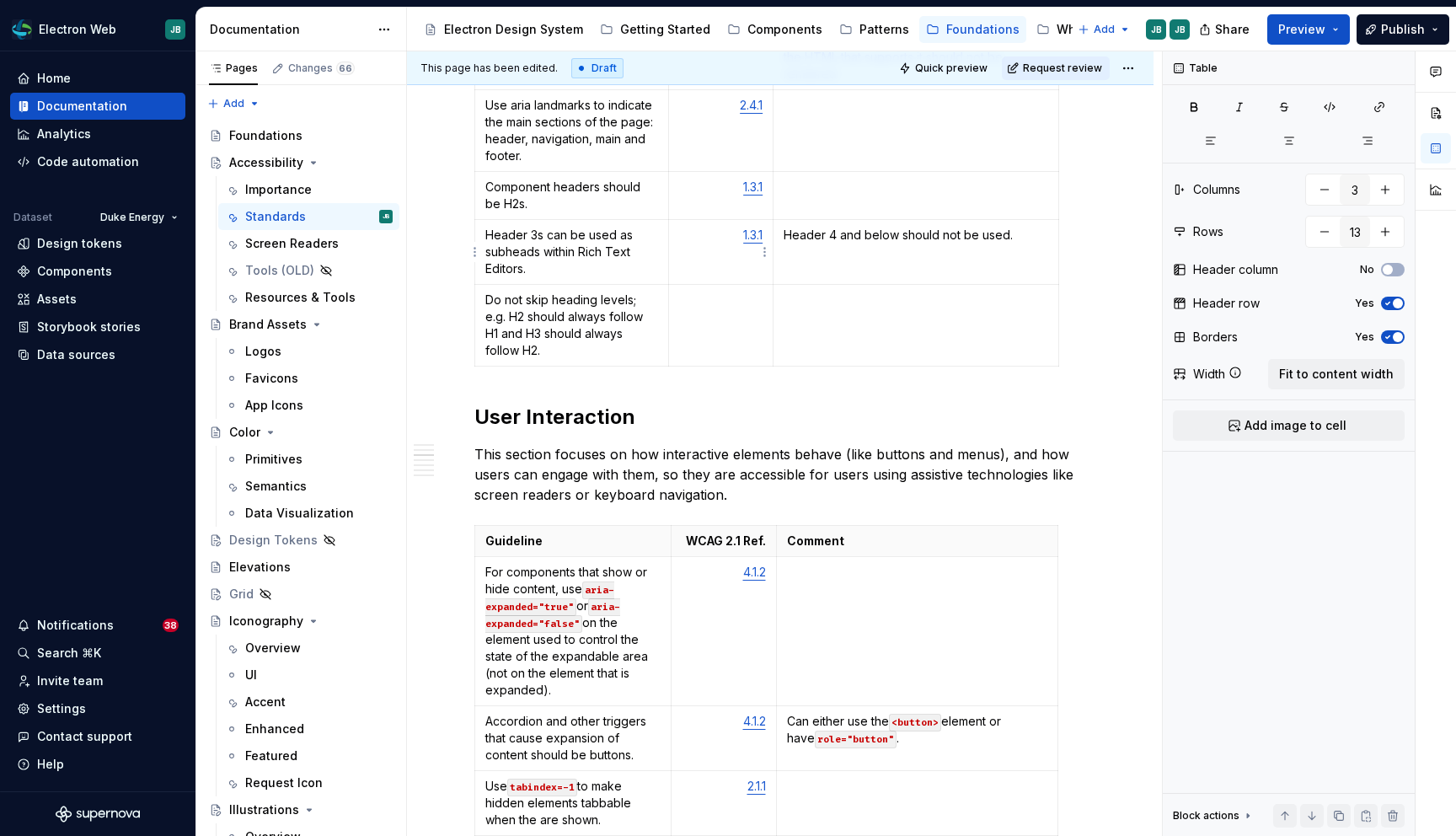
click at [710, 239] on p "1.3.1" at bounding box center [721, 235] width 84 height 17
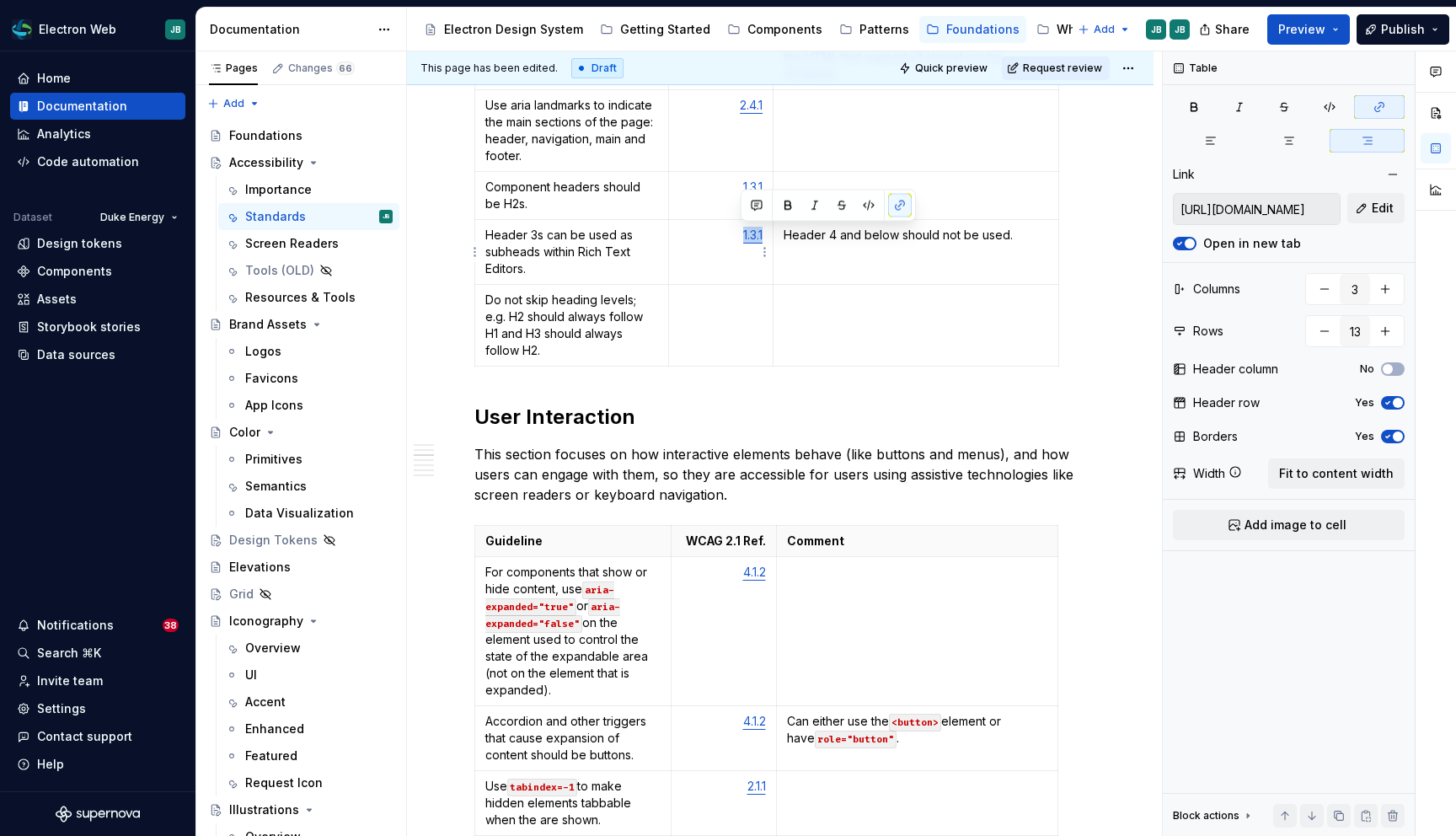
click at [710, 239] on p "1.3.1" at bounding box center [721, 235] width 84 height 17
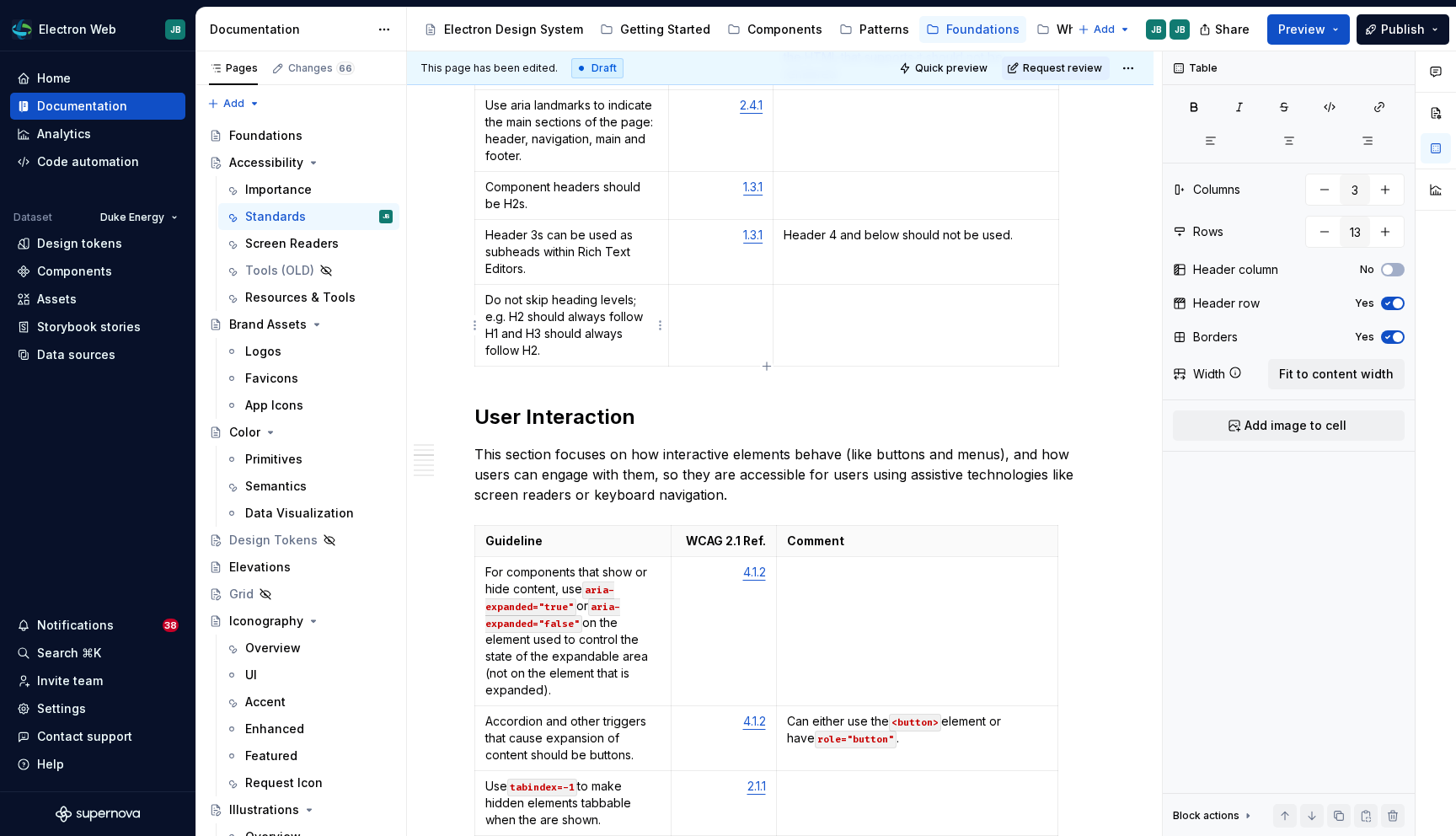
click at [583, 326] on p "Do not skip heading levels; e.g. H2 should always follow H1 and H3 should alway…" at bounding box center [572, 326] width 173 height 68
drag, startPoint x: 537, startPoint y: 347, endPoint x: 511, endPoint y: 323, distance: 35.4
click at [511, 322] on p "Do not skip heading levels; e.g. H2 should always follow H1 and H3 should alway…" at bounding box center [572, 326] width 173 height 68
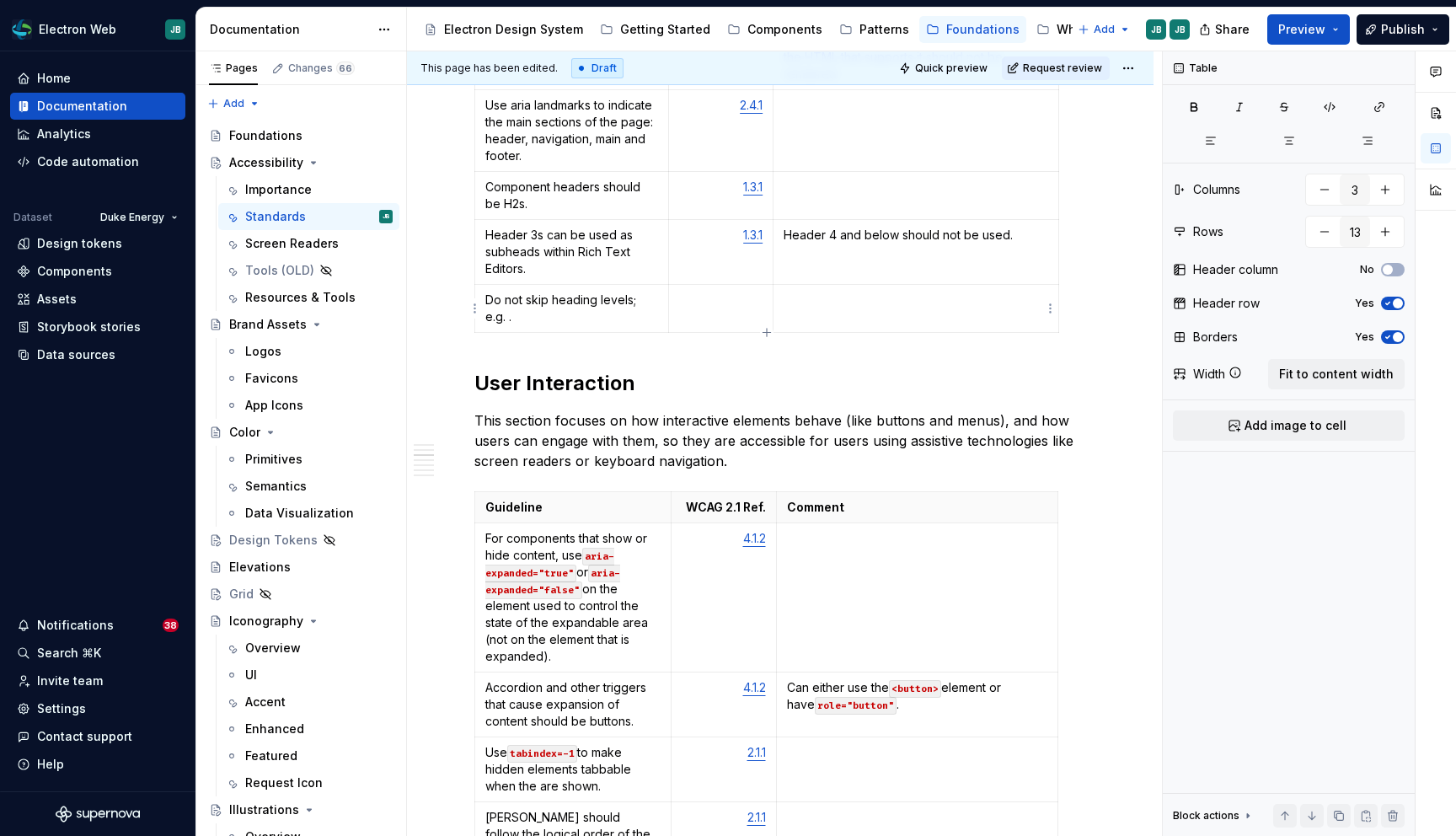
click at [840, 302] on p at bounding box center [915, 300] width 264 height 17
click at [792, 300] on p "H2 should always follow H1 and H3 should always follow H2" at bounding box center [915, 309] width 264 height 34
click at [968, 297] on p "Header 2 should always follow H1 and H3 should always follow H2" at bounding box center [915, 309] width 264 height 34
click at [793, 313] on p "Header 2 should always follow Header 1 and H3 should always follow H2" at bounding box center [915, 309] width 264 height 34
click at [968, 318] on p "Header 2 should always follow Header 1 and Header 3 should always follow H2" at bounding box center [915, 309] width 264 height 34
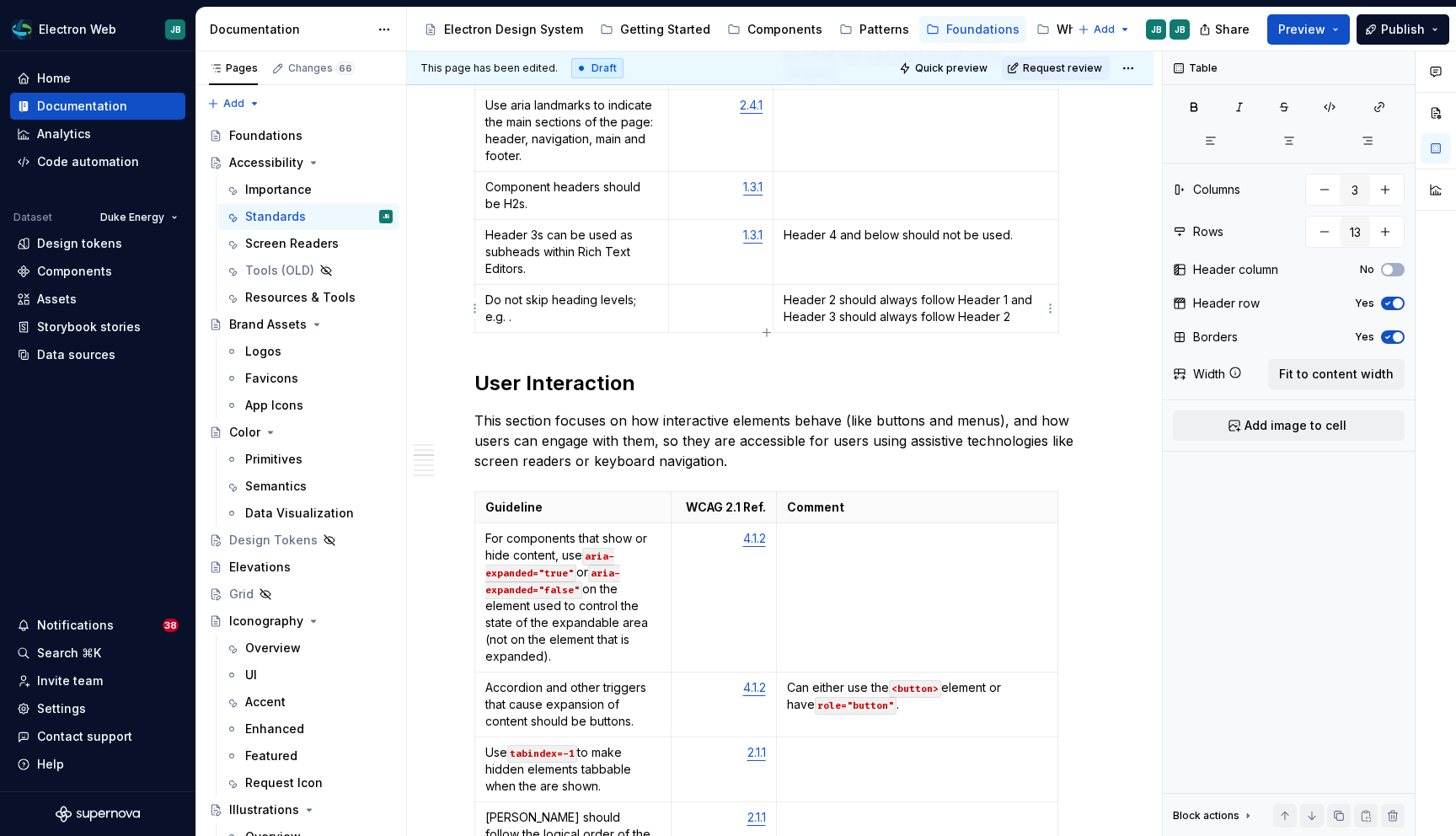
click at [1024, 318] on p "Header 2 should always follow Header 1 and Header 3 should always follow Header…" at bounding box center [915, 309] width 264 height 34
drag, startPoint x: 519, startPoint y: 316, endPoint x: 633, endPoint y: 301, distance: 115.0
click at [633, 301] on p "Do not skip heading levels; e.g. ." at bounding box center [572, 309] width 173 height 34
click at [710, 243] on p "1.3.1" at bounding box center [721, 235] width 84 height 17
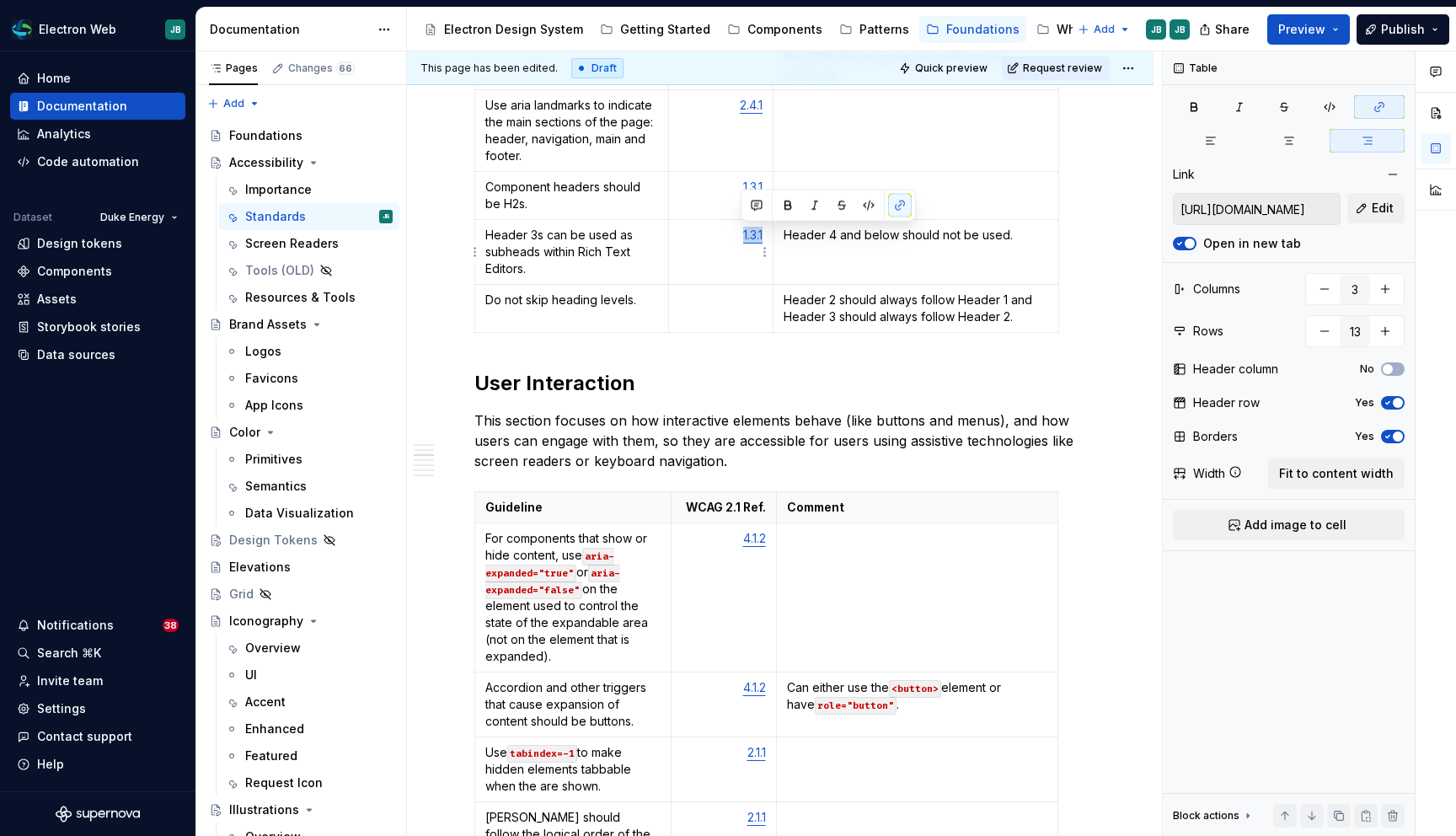
click at [710, 243] on p "1.3.1" at bounding box center [721, 235] width 84 height 17
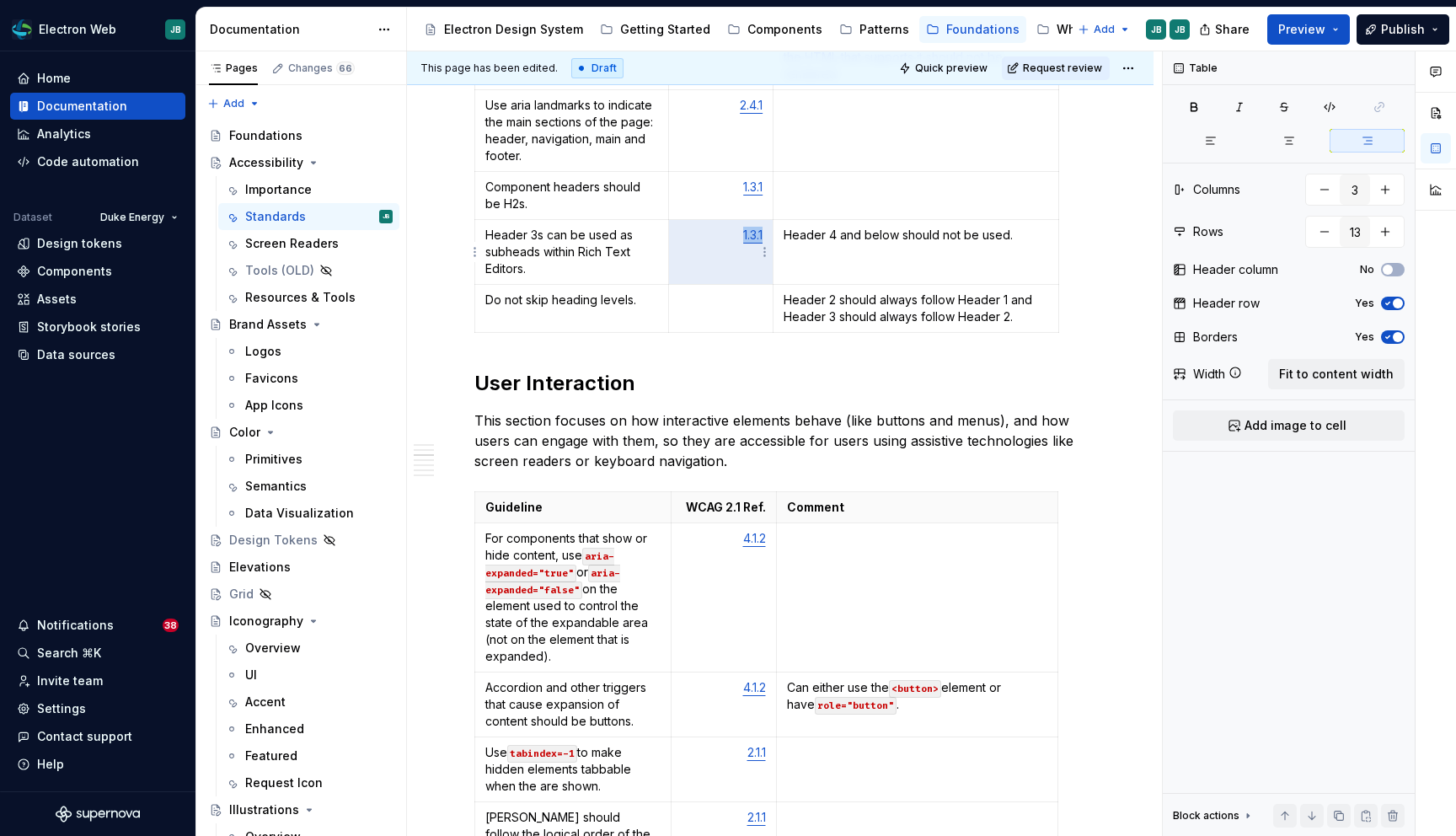
click at [710, 243] on p "1.3.1" at bounding box center [721, 235] width 84 height 17
copy link "1.3.1"
click at [712, 300] on p at bounding box center [721, 300] width 84 height 17
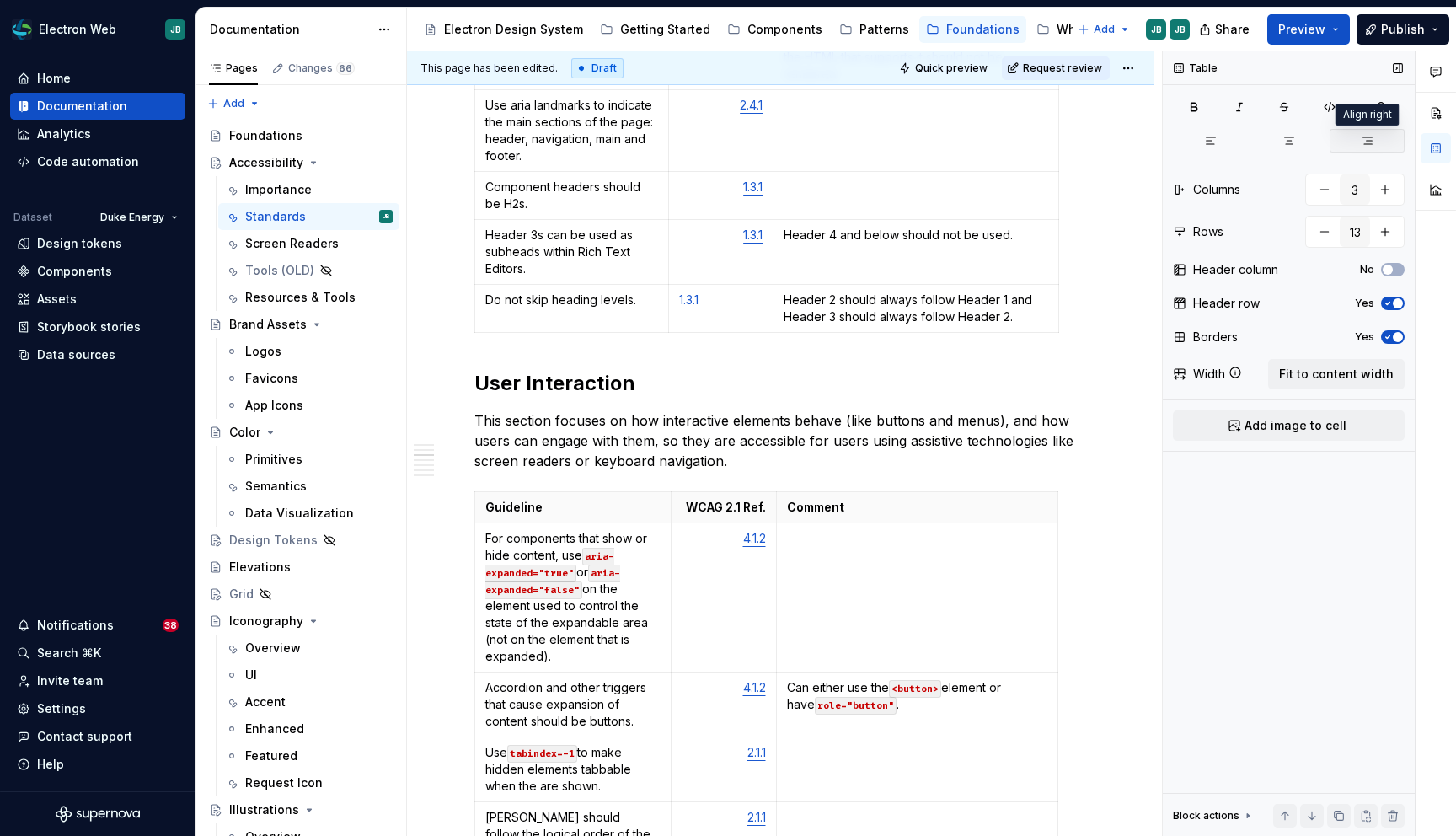
click at [1368, 138] on icon "button" at bounding box center [1367, 141] width 13 height 13
click at [559, 309] on td "Do not skip heading levels." at bounding box center [572, 309] width 194 height 48
click at [475, 313] on html "Electron Web JB Home Documentation Analytics Code automation Dataset Duke Energ…" at bounding box center [728, 418] width 1456 height 836
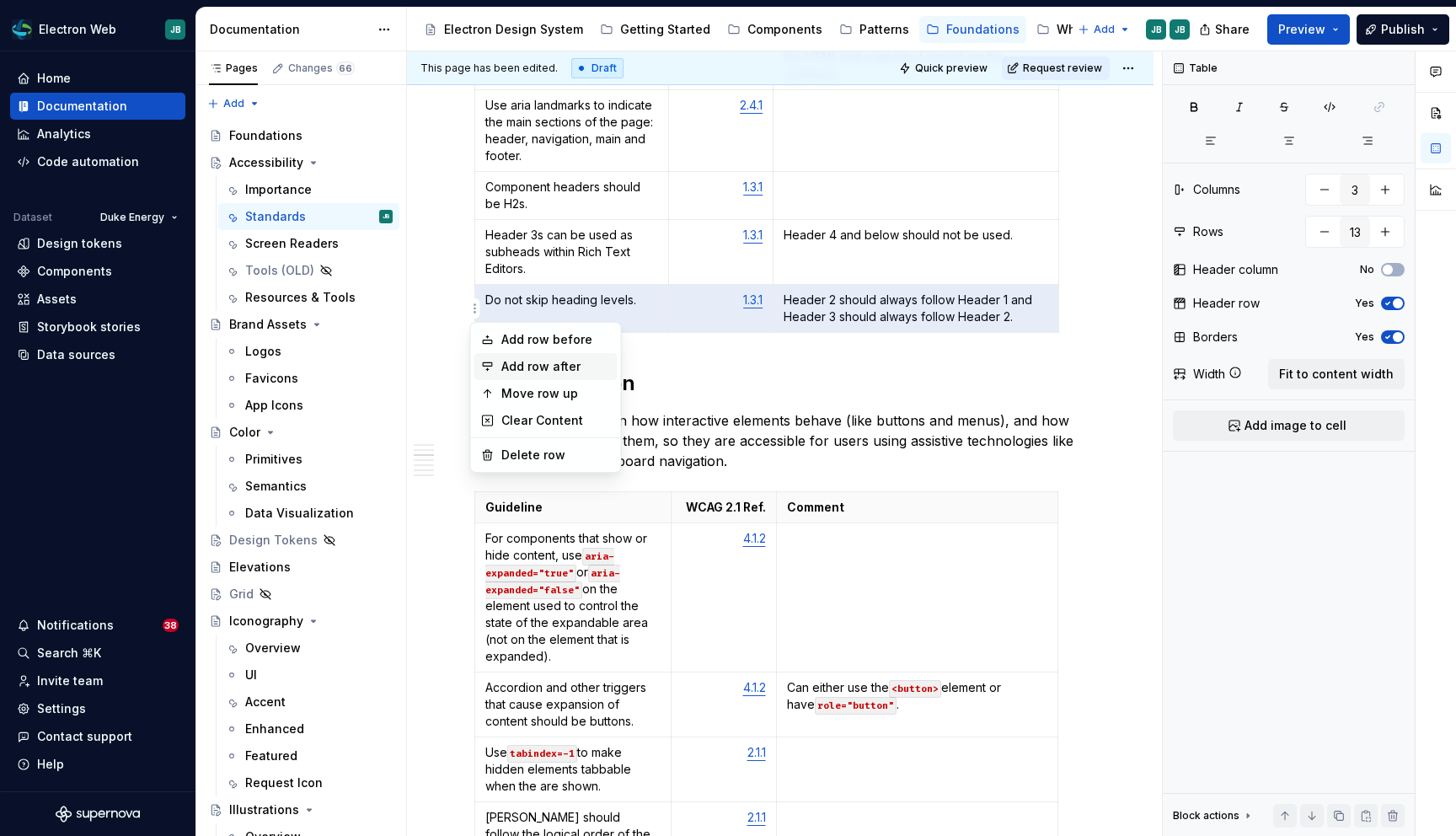
click at [545, 371] on div "Add row after" at bounding box center [556, 366] width 109 height 17
type input "14"
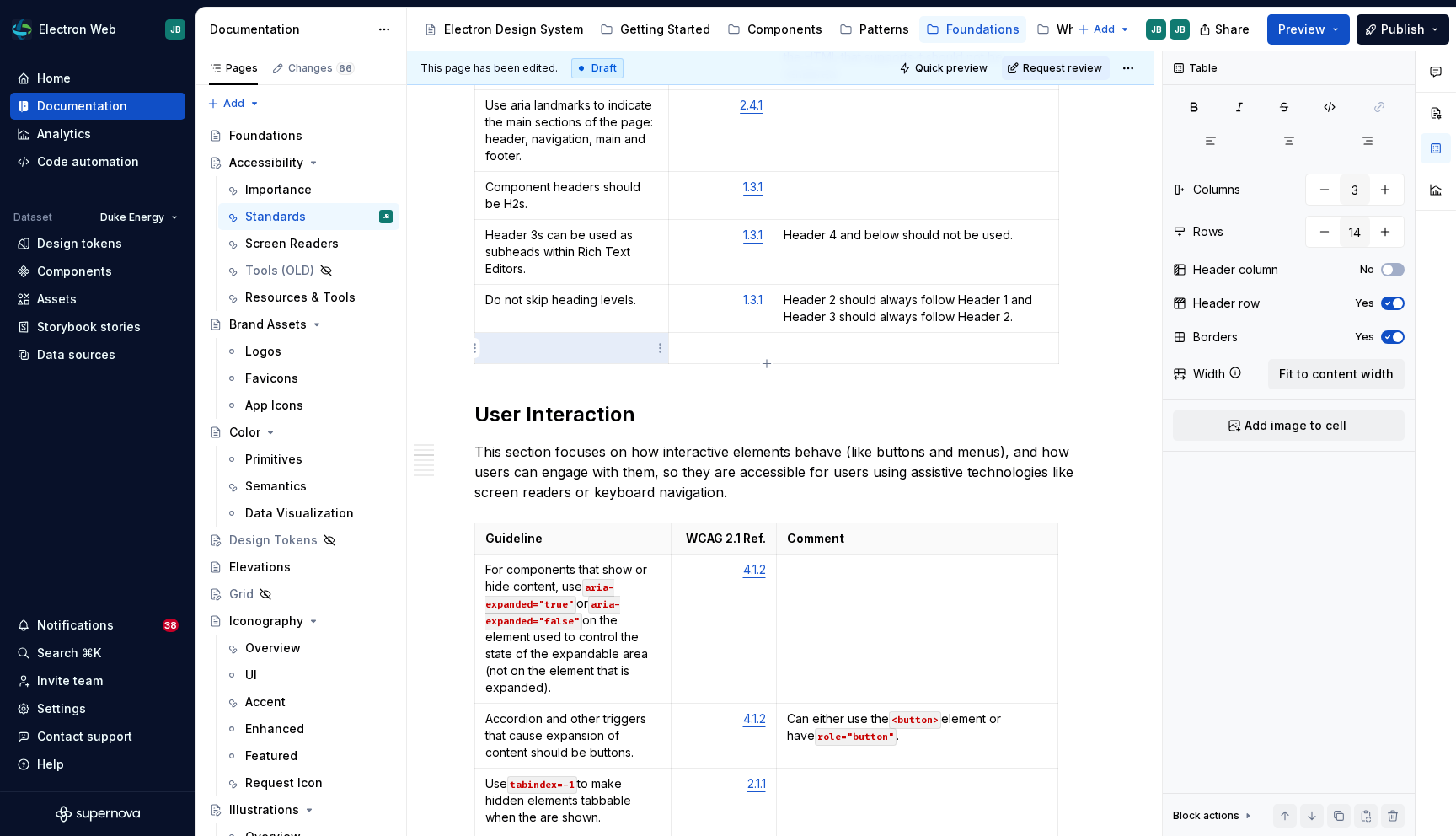
click at [555, 349] on p at bounding box center [572, 348] width 173 height 17
click at [752, 303] on link "1.3.1" at bounding box center [753, 300] width 20 height 14
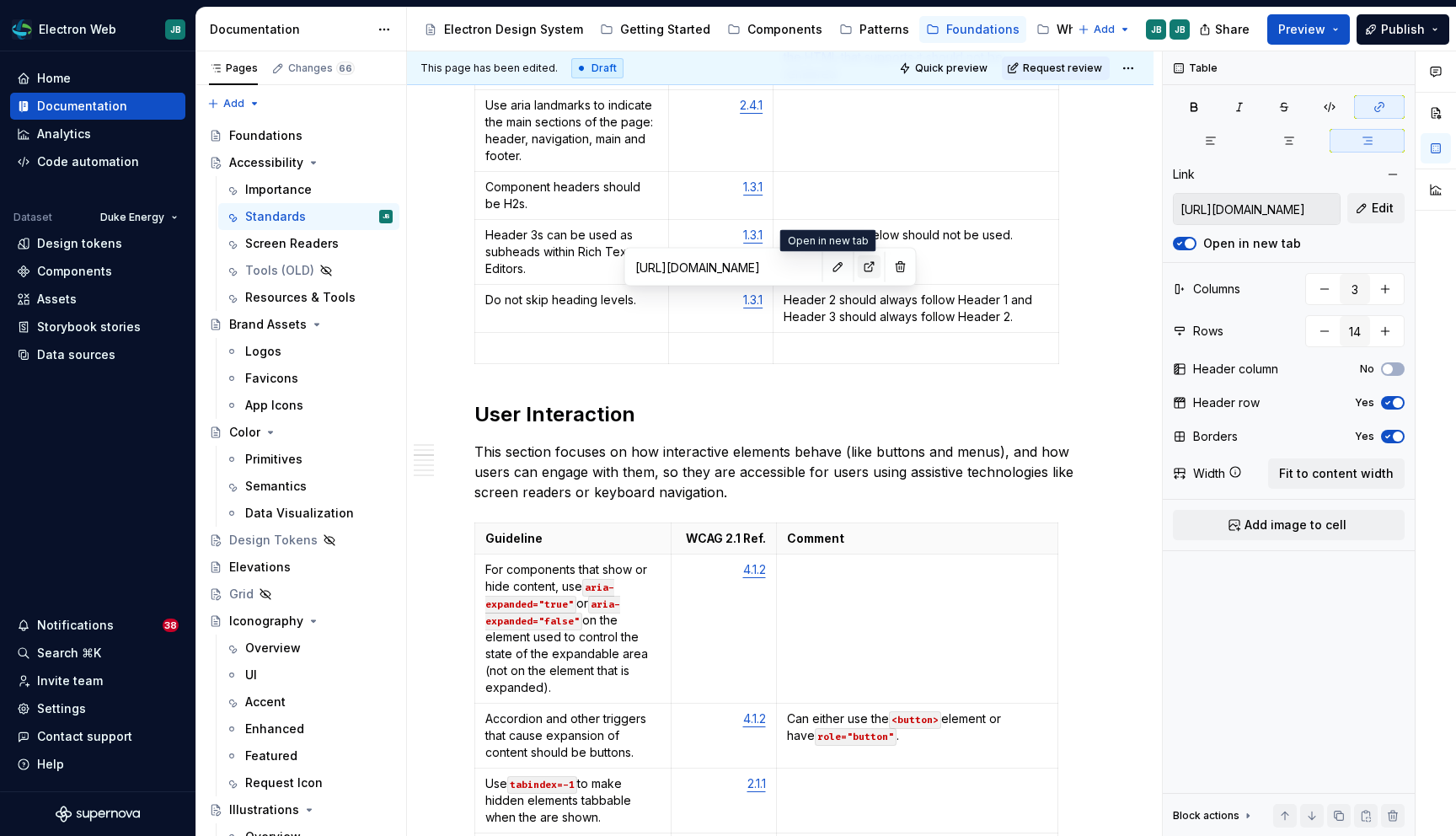
click at [857, 269] on button "button" at bounding box center [869, 267] width 24 height 24
click at [549, 342] on p at bounding box center [572, 348] width 173 height 17
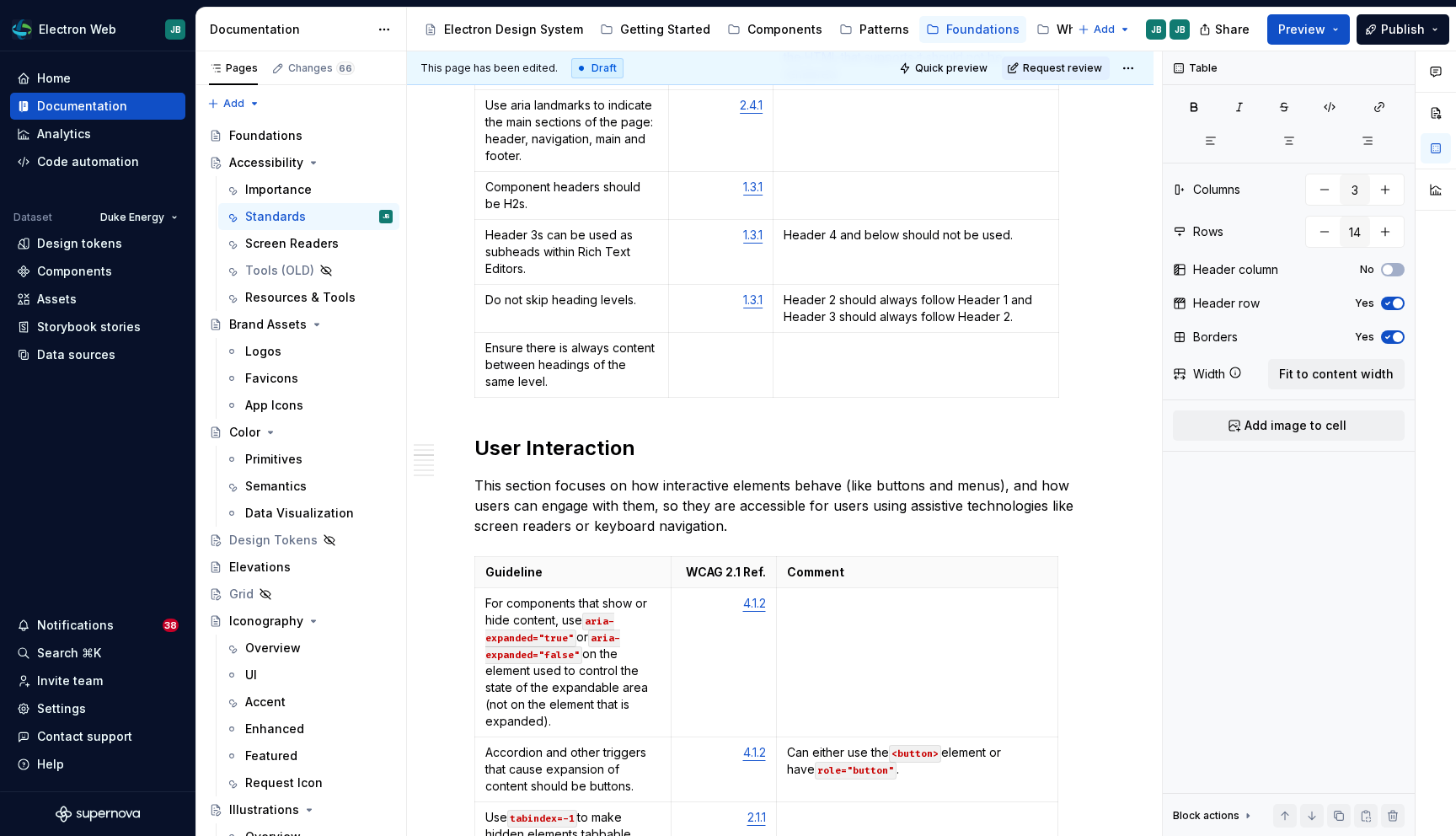
type textarea "*"
click at [749, 349] on p at bounding box center [721, 348] width 84 height 17
click at [1370, 136] on icon "button" at bounding box center [1367, 141] width 13 height 13
click at [845, 353] on p at bounding box center [915, 348] width 264 height 17
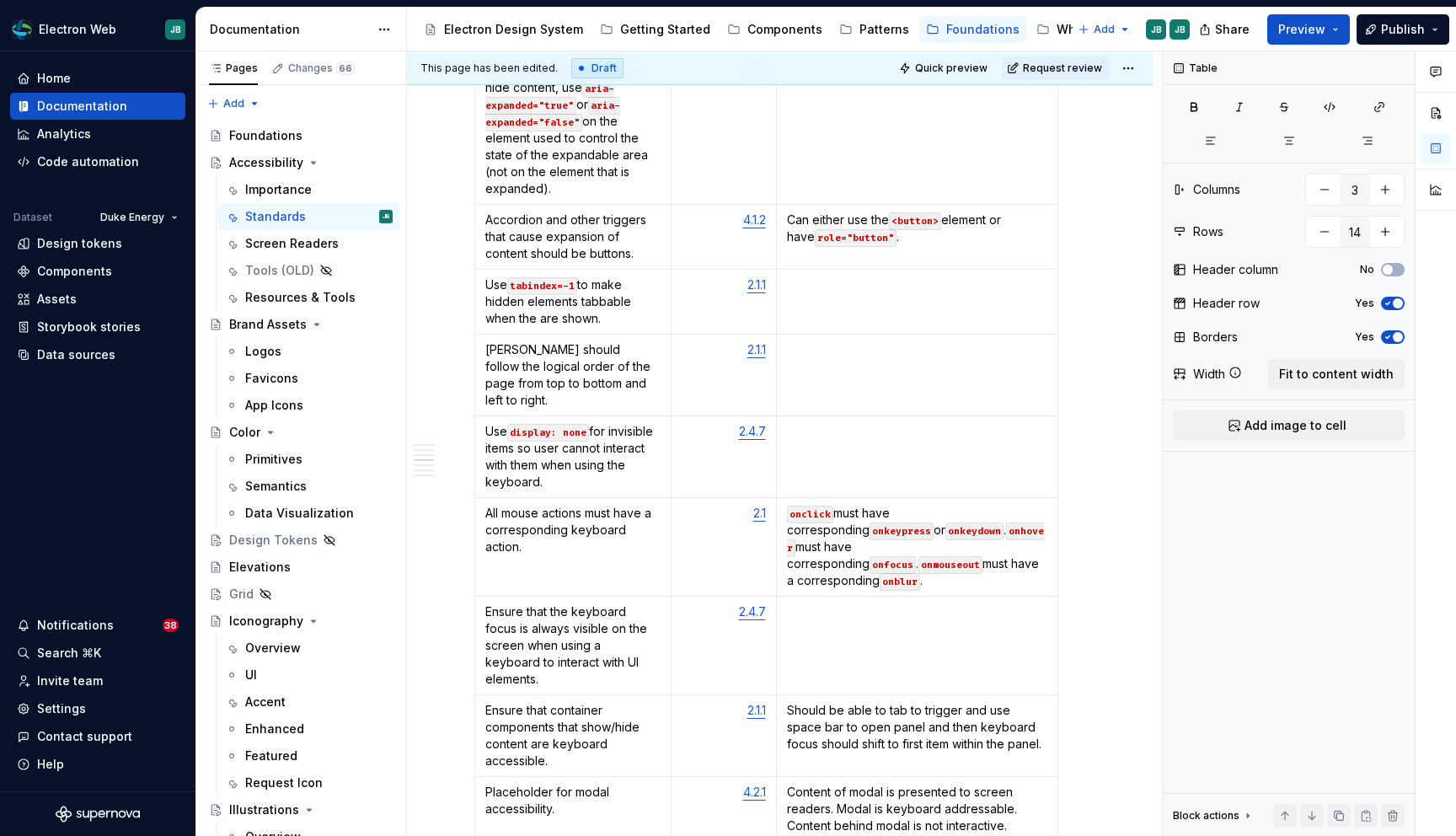
scroll to position [1986, 0]
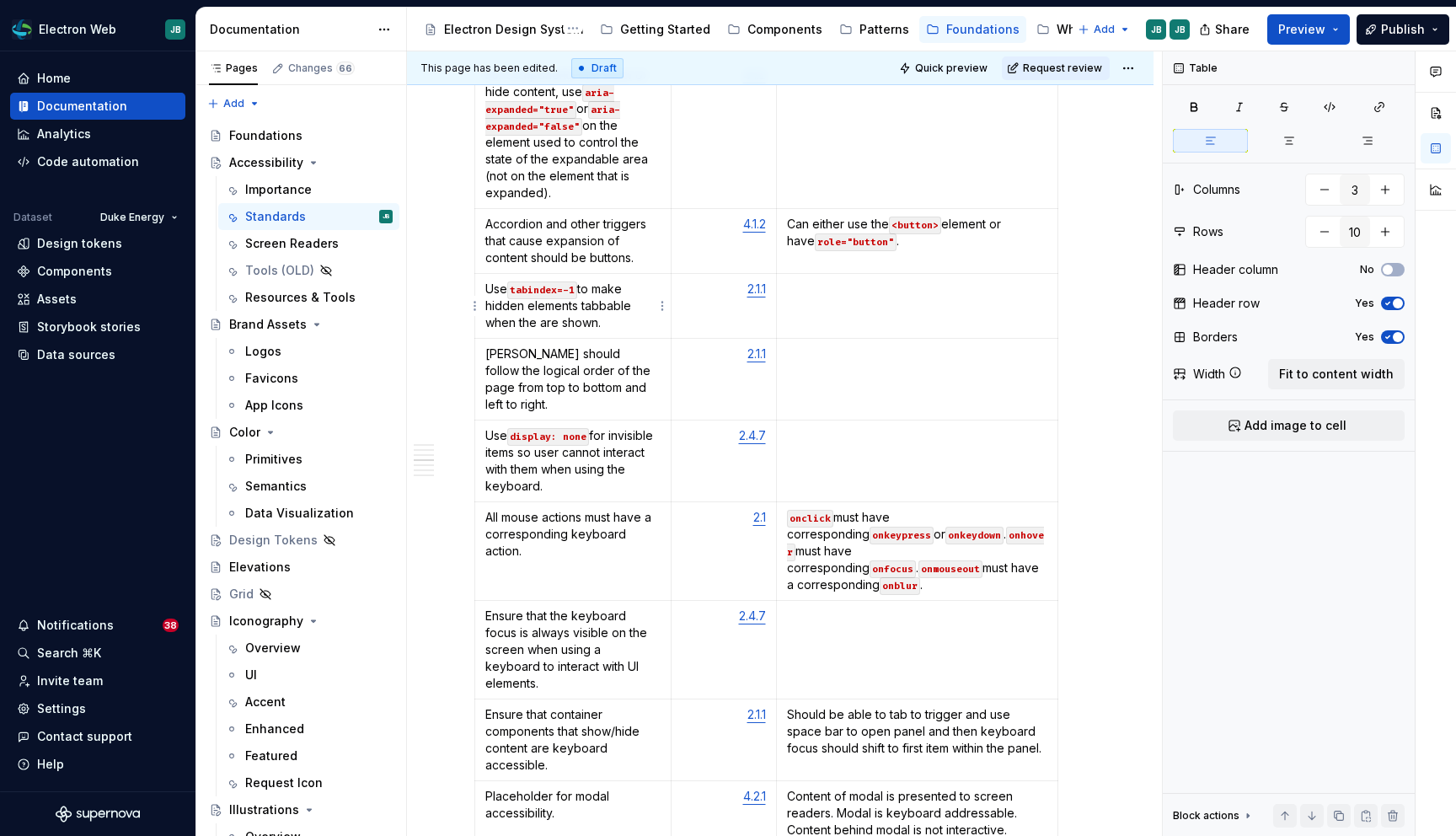
click at [535, 323] on p "Use tabindex=-1 to make hidden elements tabbable when the are shown." at bounding box center [573, 305] width 175 height 51
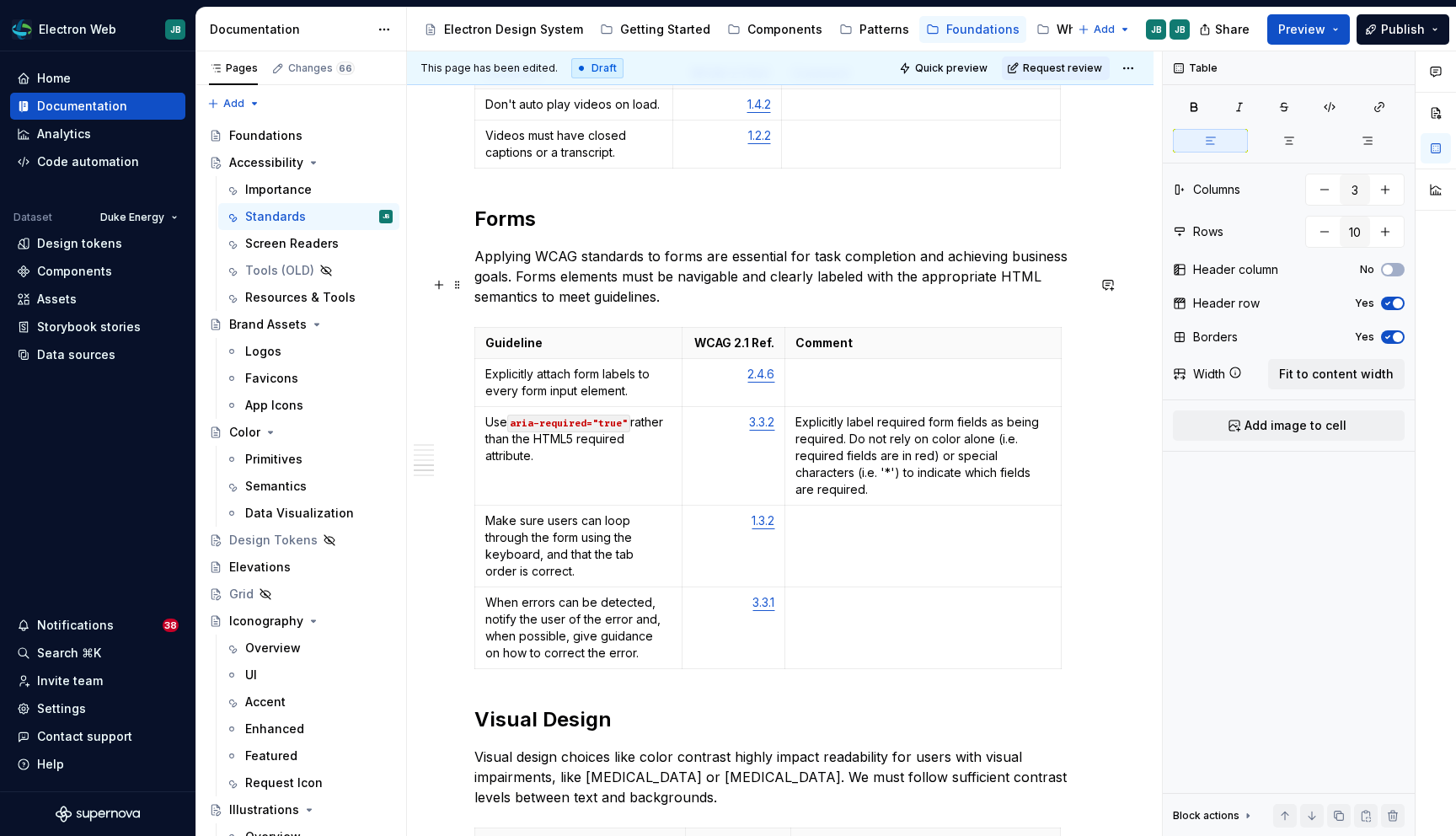
scroll to position [2894, 0]
type input "5"
click at [841, 358] on td at bounding box center [923, 382] width 277 height 48
click at [915, 364] on p "Use the for attribute with a value that" at bounding box center [922, 372] width 255 height 17
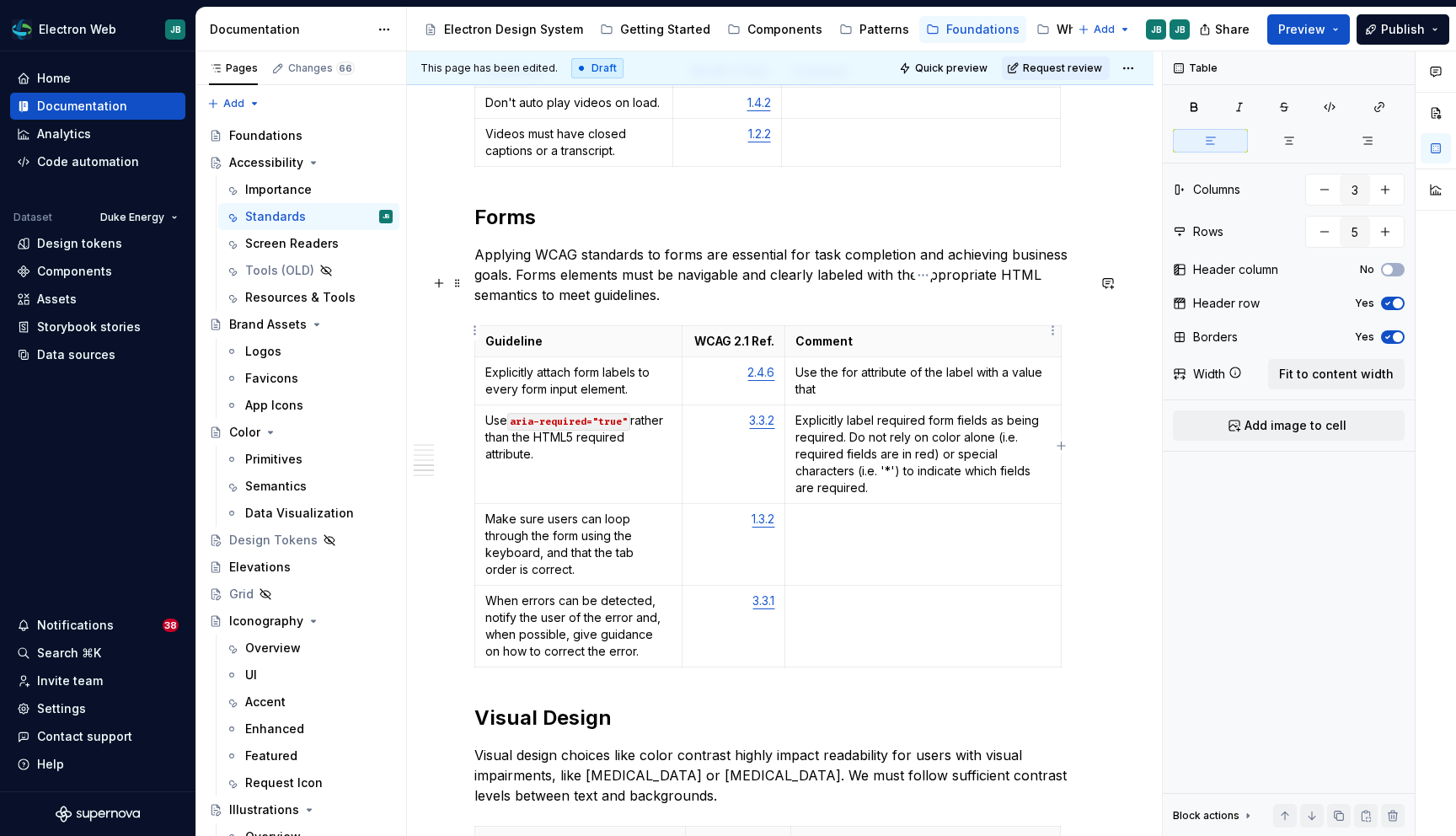
click at [865, 364] on p "Use the for attribute of the label with a value that" at bounding box center [922, 381] width 255 height 34
click at [800, 364] on p "Use the for attribute of the label with a value that matches the id of the form…" at bounding box center [922, 381] width 255 height 34
click at [849, 364] on p "Use the for attribute of the label with a value that matches the id of the form…" at bounding box center [922, 381] width 255 height 34
click at [969, 290] on button "button" at bounding box center [970, 292] width 24 height 24
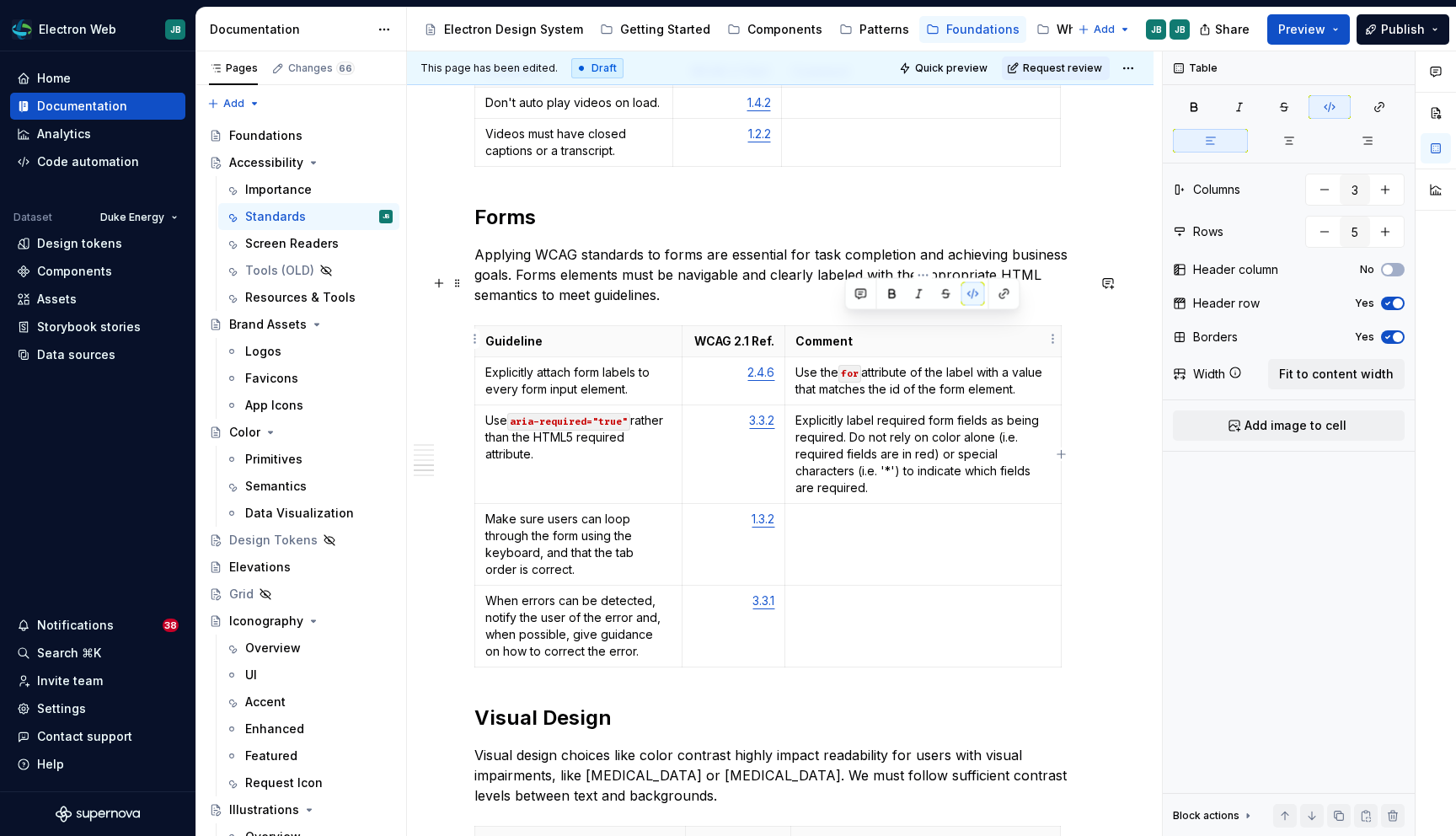
click at [927, 364] on p "Use the for attribute of the label with a value that matches the id of the form…" at bounding box center [922, 381] width 255 height 34
click at [1057, 303] on button "button" at bounding box center [1054, 309] width 24 height 24
click at [1010, 364] on p "Use the for attribute of the label with a value that matches the id of the form…" at bounding box center [922, 381] width 255 height 34
click at [967, 364] on p "Use the for attribute of the label with a value that matches the id of the form…" at bounding box center [922, 381] width 255 height 34
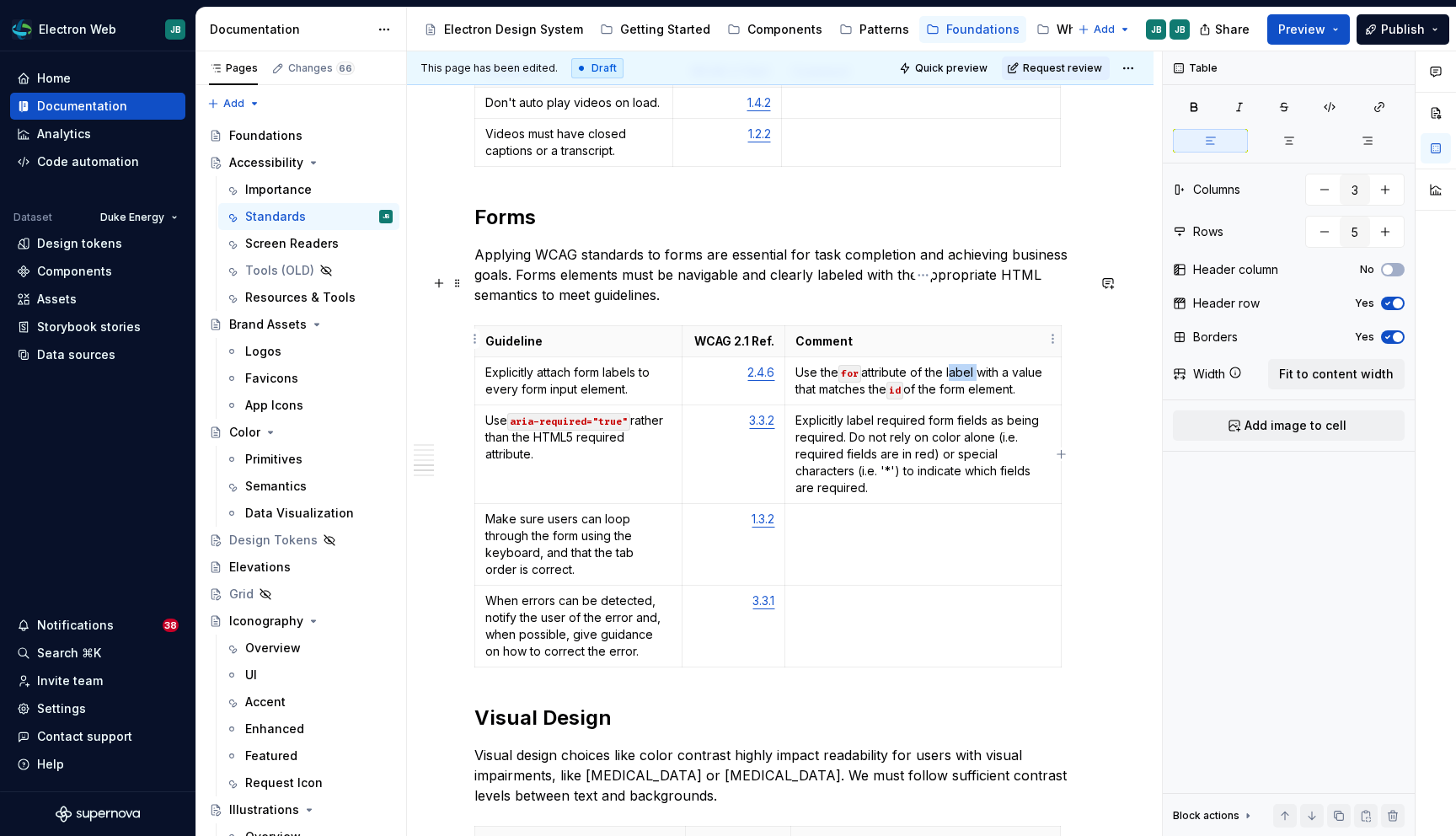
click at [967, 364] on p "Use the for attribute of the label with a value that matches the id of the form…" at bounding box center [922, 381] width 255 height 34
click at [1080, 287] on button "button" at bounding box center [1082, 292] width 24 height 24
click at [882, 364] on p "Use the for attribute of the label with a value that matches the id of the form…" at bounding box center [922, 381] width 255 height 34
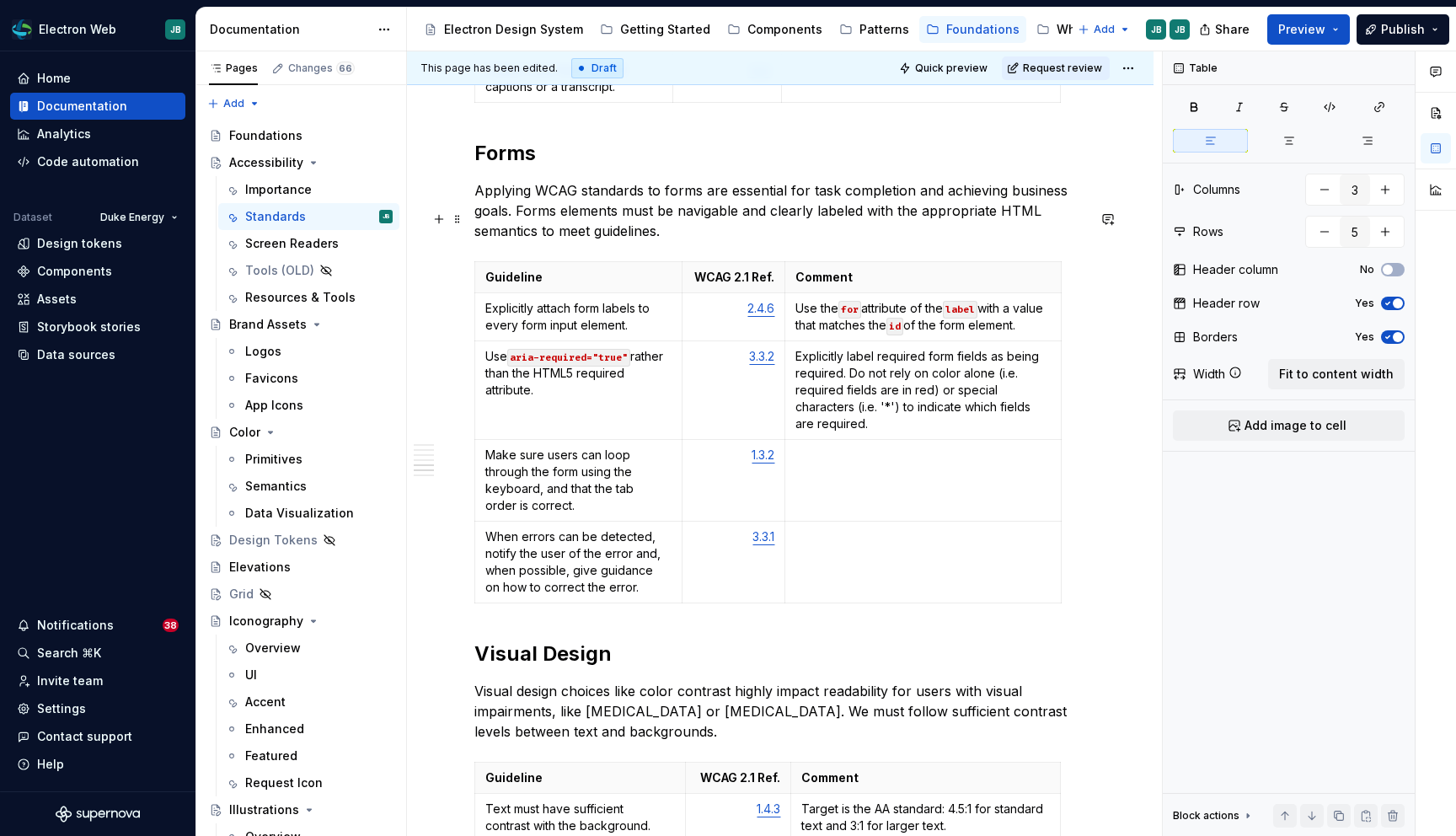
type textarea "*"
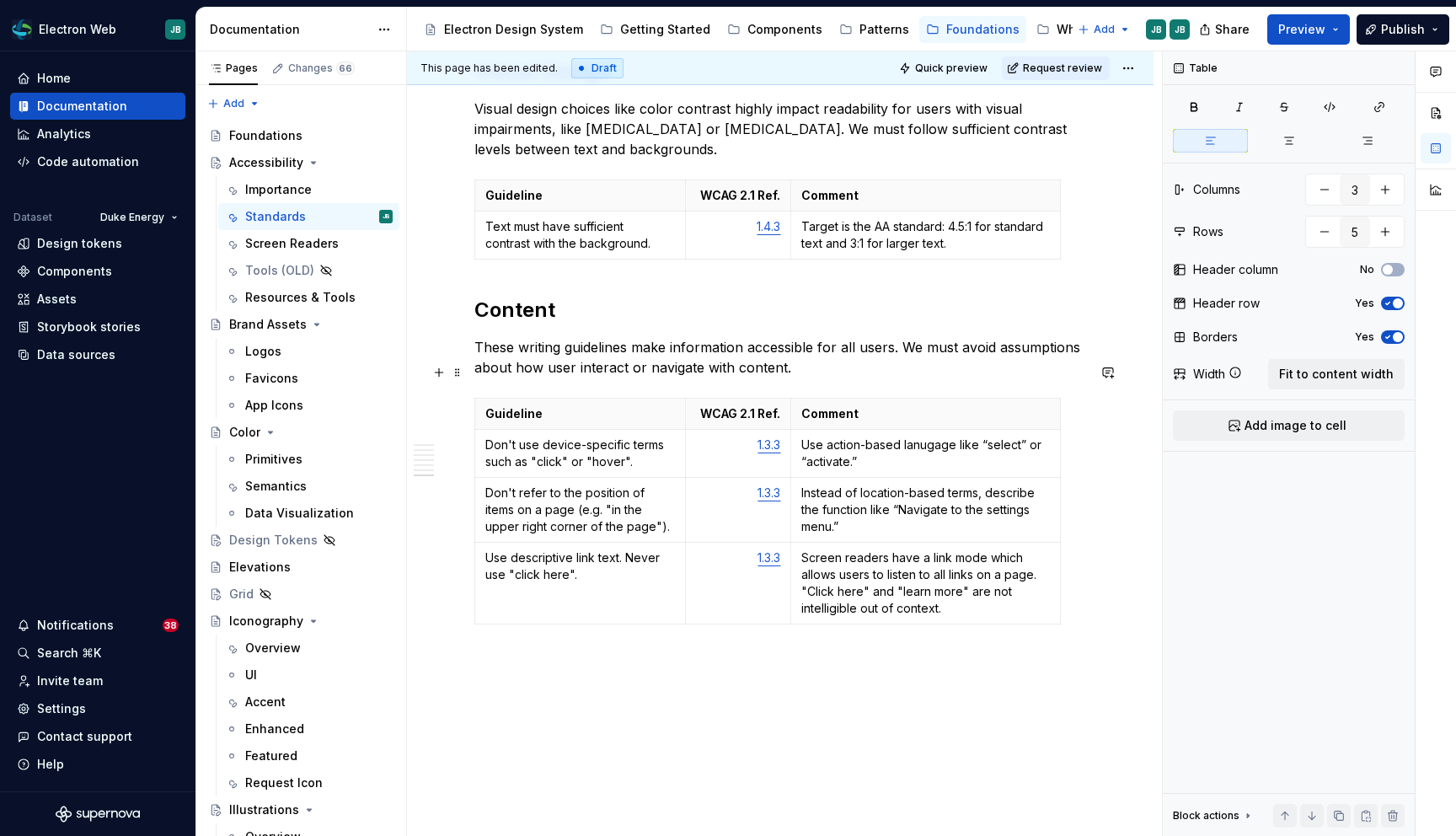
scroll to position [3572, 0]
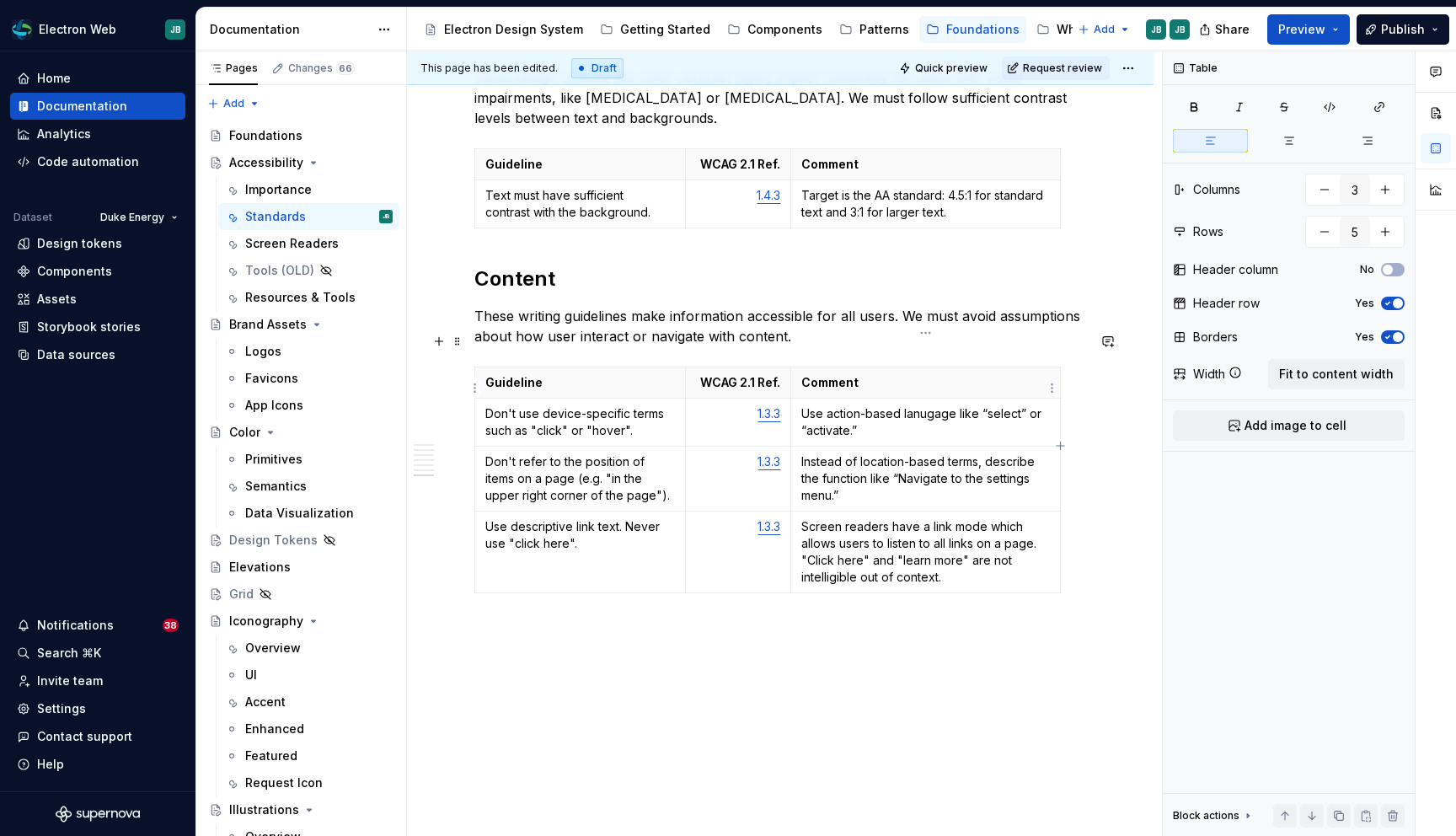
type input "4"
click at [894, 406] on p "Use action-based language like “select” or “activate.”" at bounding box center [925, 422] width 248 height 34
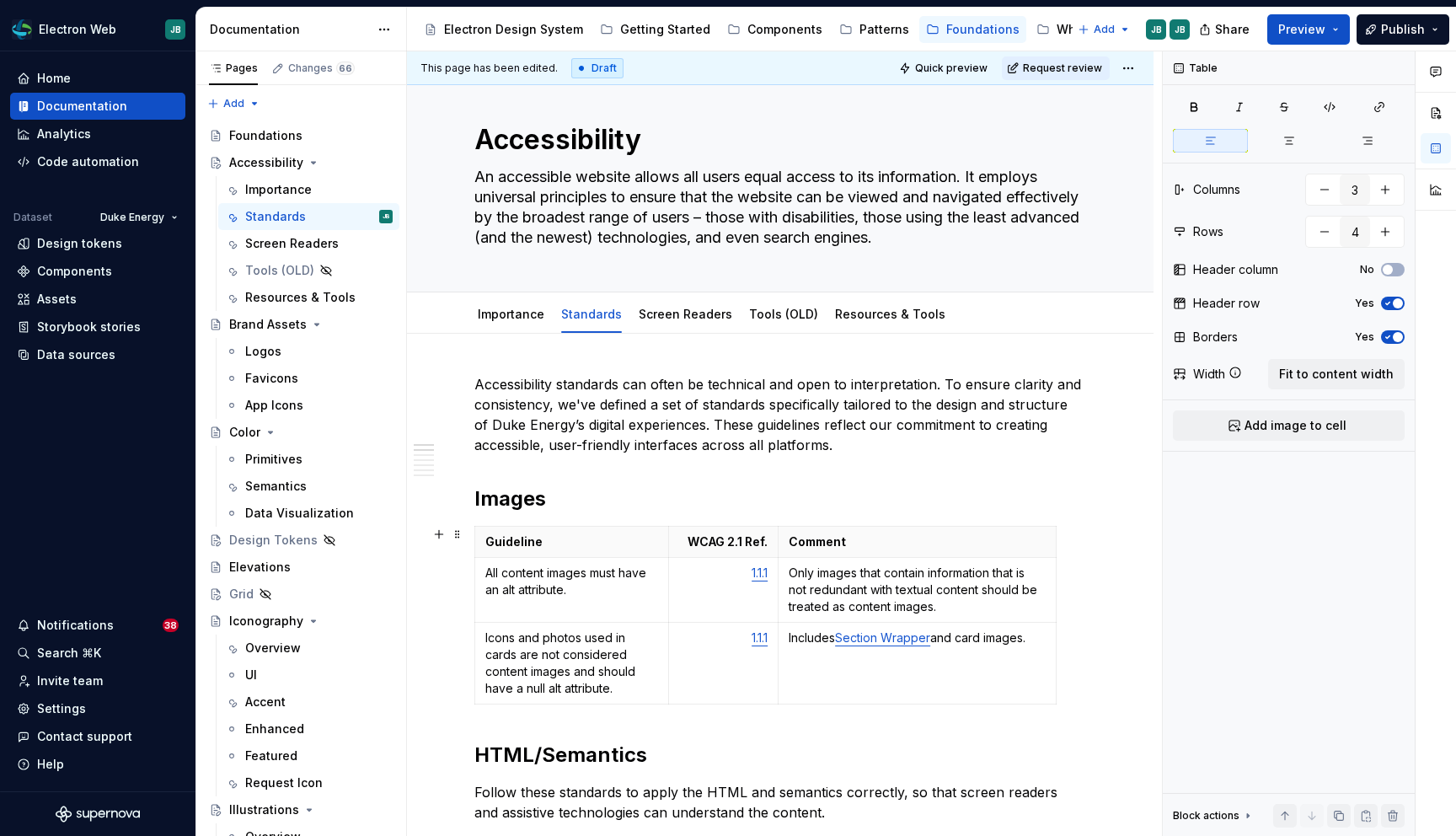
scroll to position [0, 0]
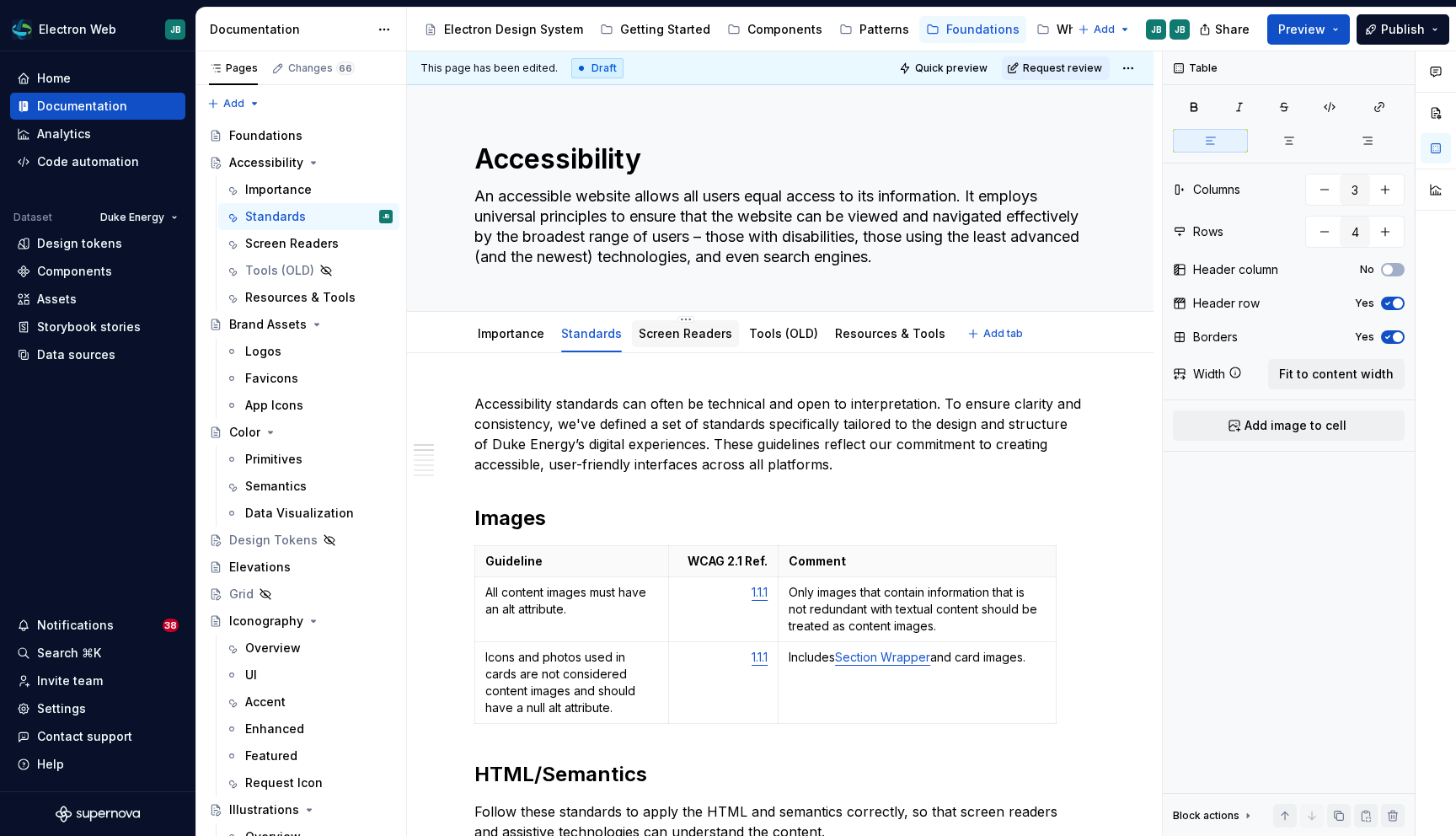
click at [695, 341] on link "Screen Readers" at bounding box center [685, 334] width 93 height 14
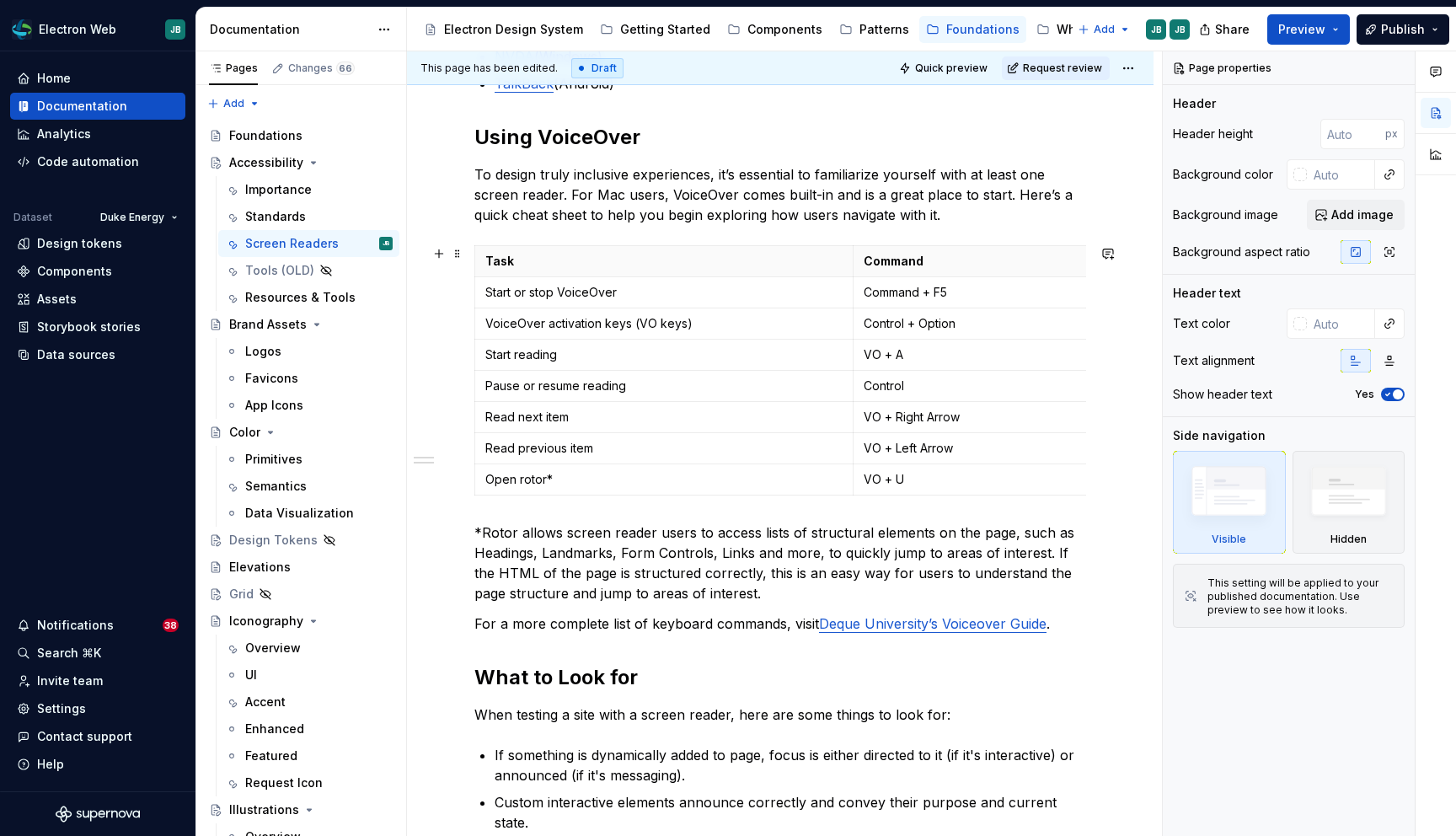
scroll to position [507, 0]
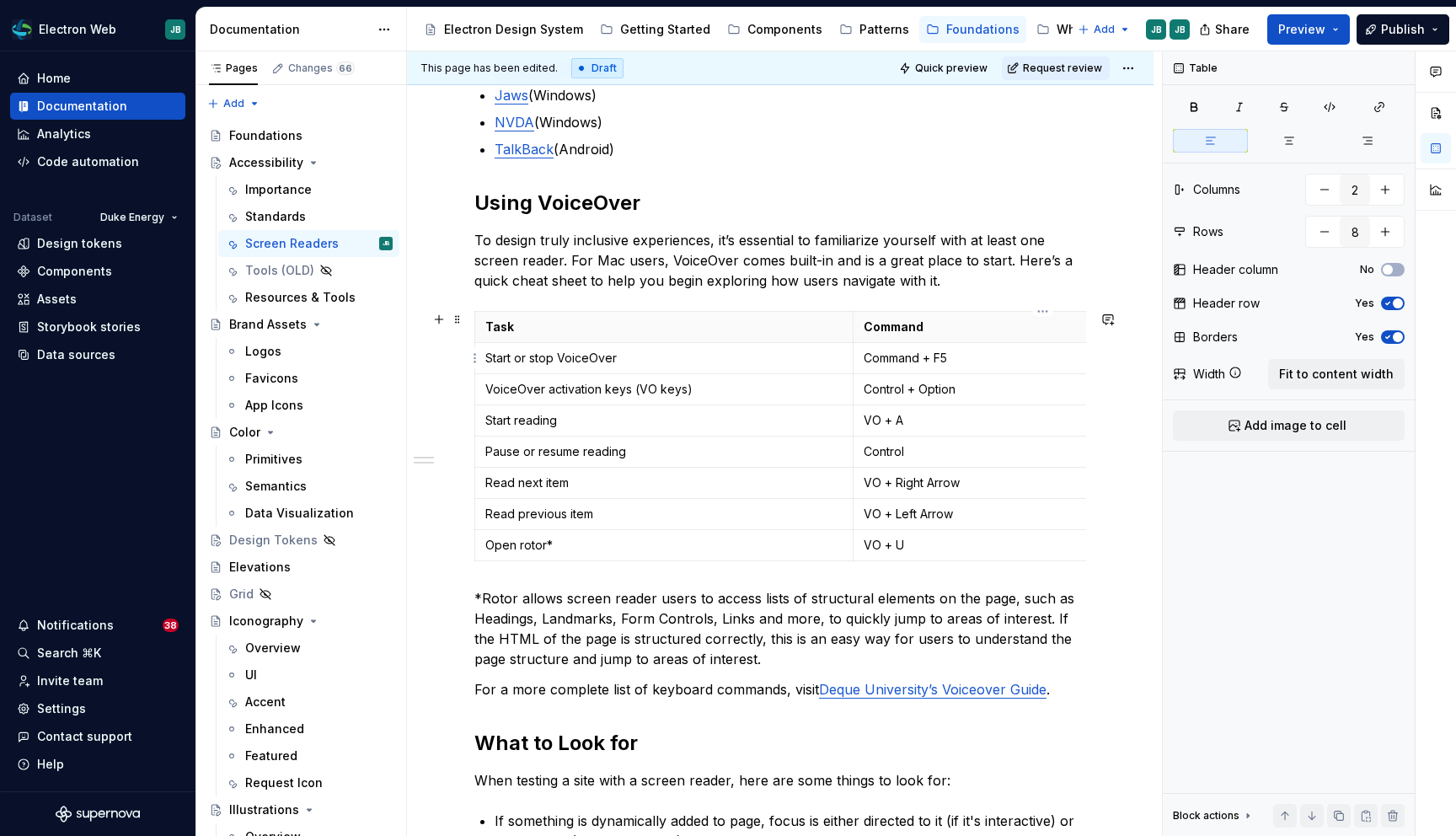
click at [905, 360] on p "Command + F5" at bounding box center [1042, 358] width 358 height 17
click at [993, 324] on button "button" at bounding box center [993, 328] width 24 height 24
click at [925, 360] on p "Command + F5" at bounding box center [1042, 358] width 358 height 17
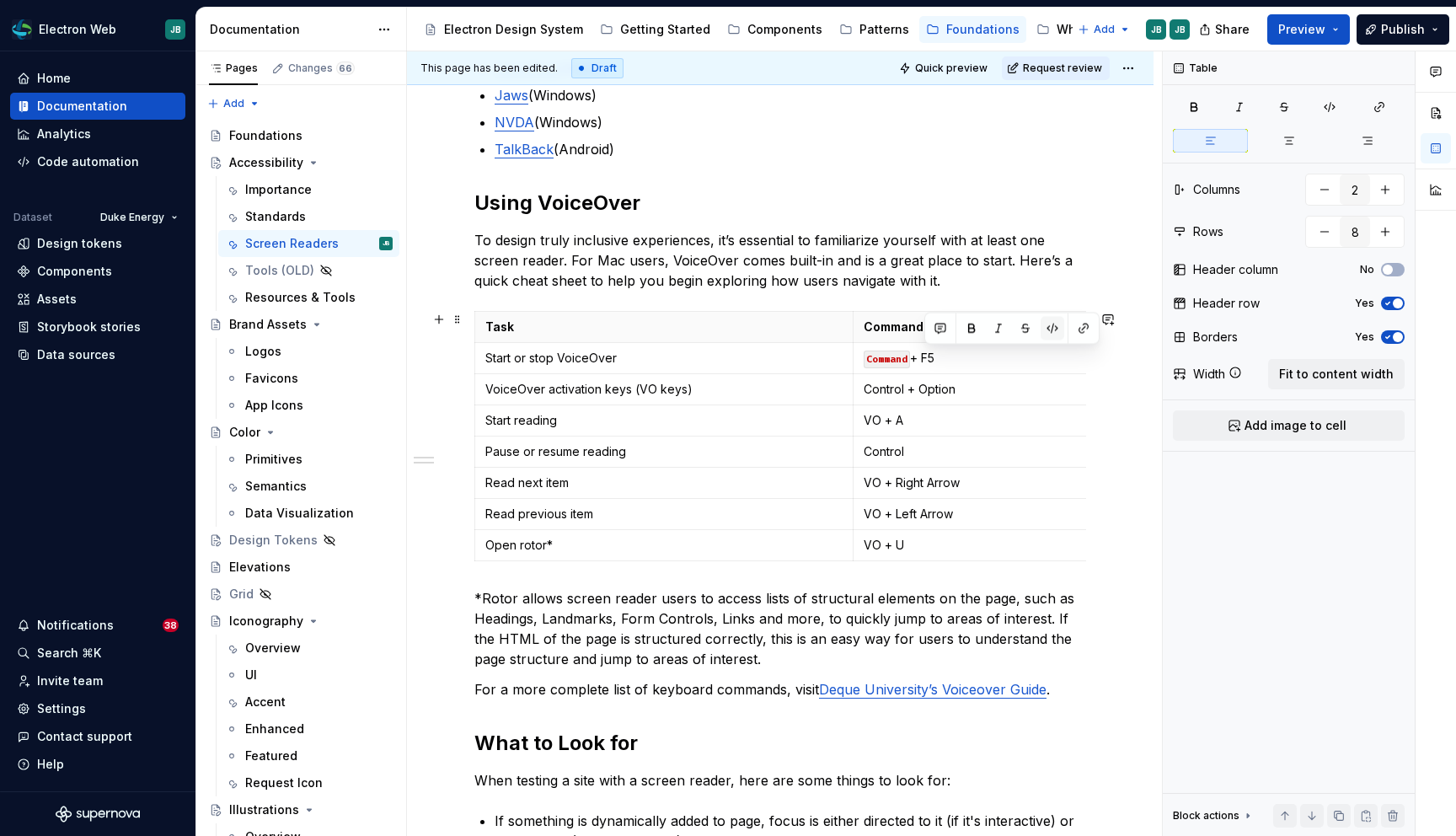
click at [1050, 326] on button "button" at bounding box center [1052, 328] width 24 height 24
click at [873, 397] on p "Control + Option" at bounding box center [1042, 389] width 358 height 17
click at [875, 391] on p "Control + Option" at bounding box center [1042, 389] width 358 height 17
click at [988, 355] on button "button" at bounding box center [993, 359] width 24 height 24
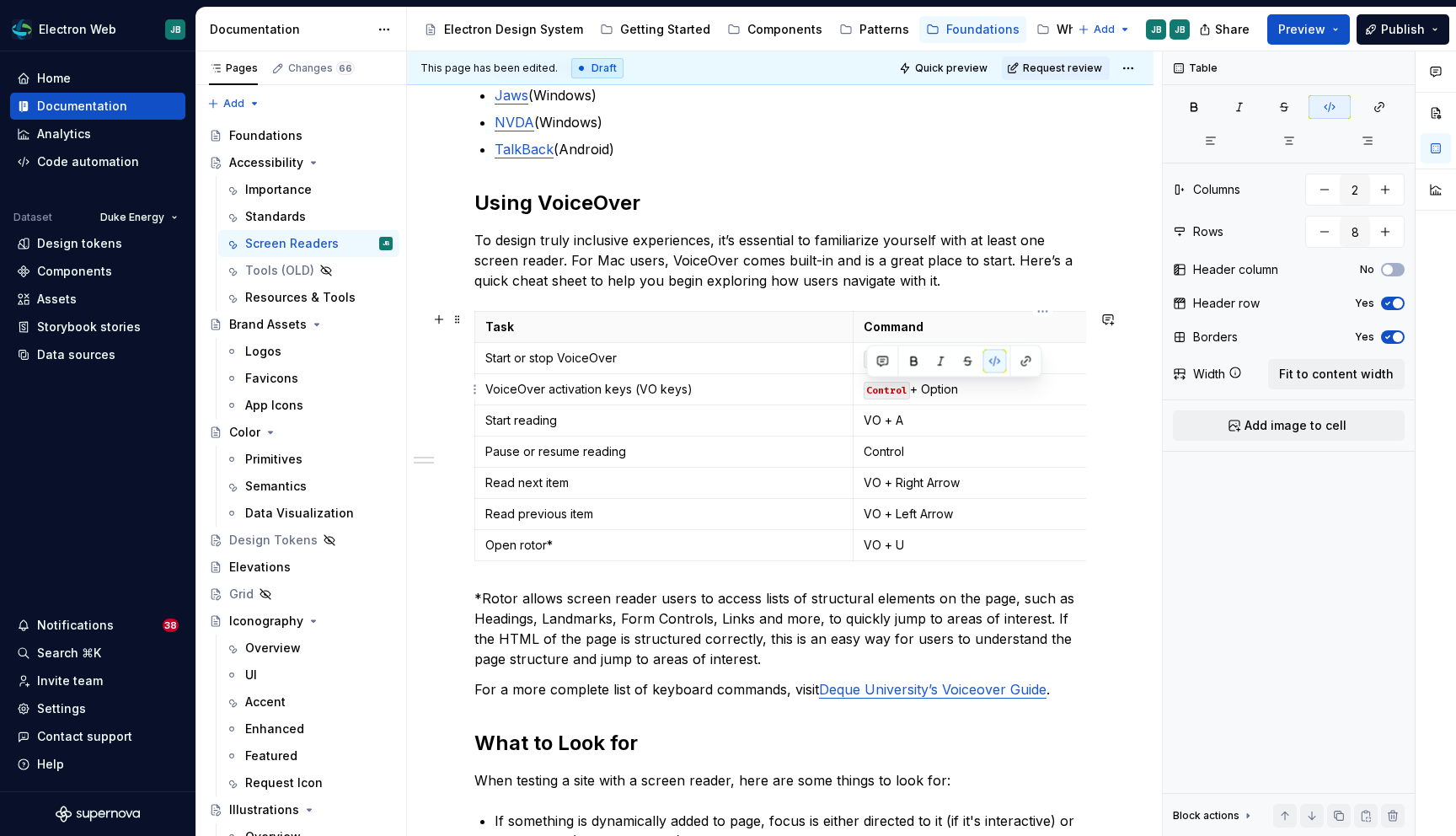
click at [948, 387] on p "Control + Option" at bounding box center [1042, 389] width 358 height 17
click at [1050, 357] on button "button" at bounding box center [1052, 359] width 24 height 24
click at [897, 422] on p "VO + A" at bounding box center [1042, 420] width 358 height 17
click at [1023, 389] on button "button" at bounding box center [1024, 390] width 24 height 24
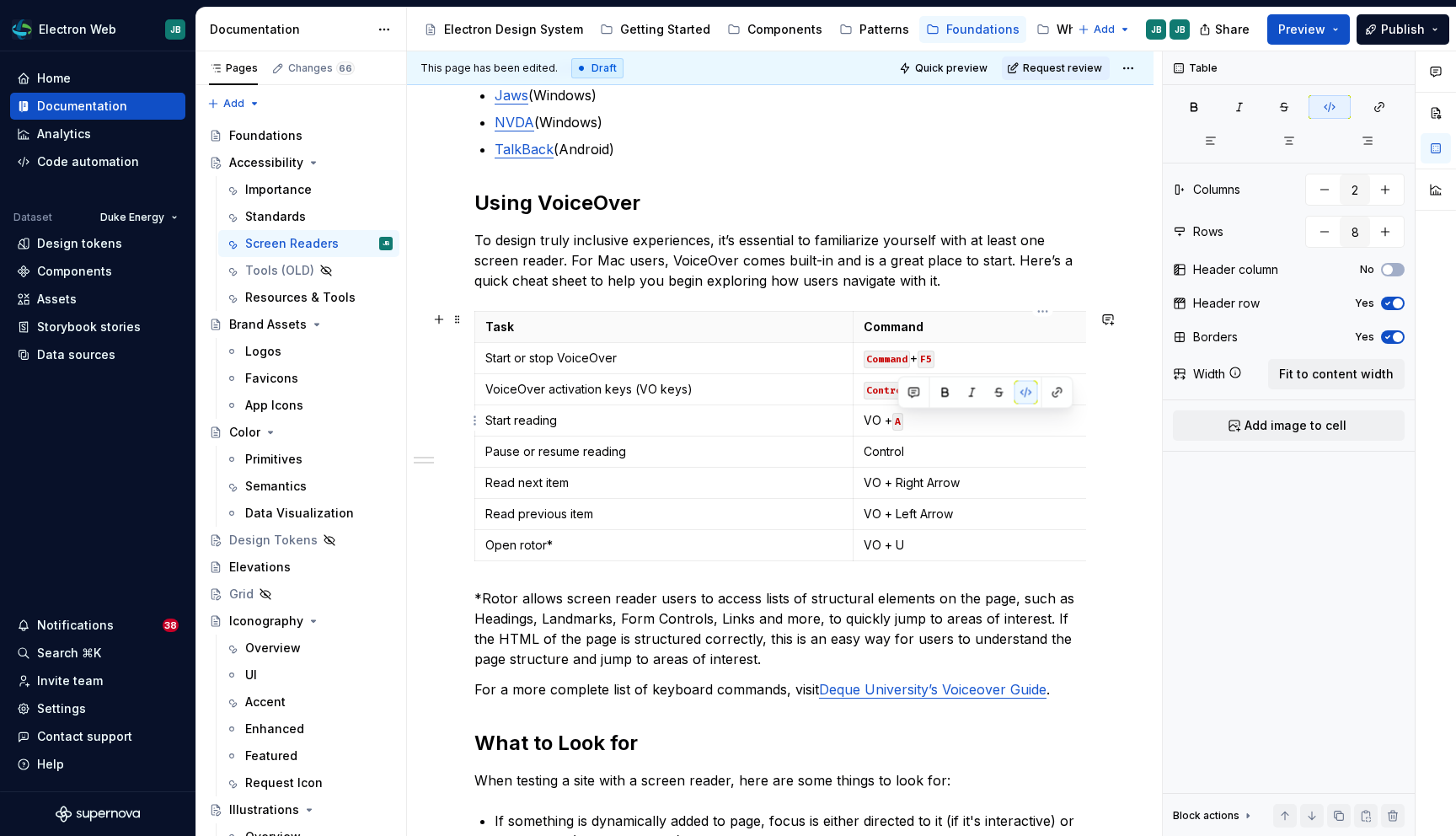
click at [869, 416] on p "VO + A" at bounding box center [1042, 420] width 358 height 17
click at [991, 390] on button "button" at bounding box center [993, 390] width 24 height 24
click at [878, 453] on p "Control" at bounding box center [1042, 451] width 358 height 17
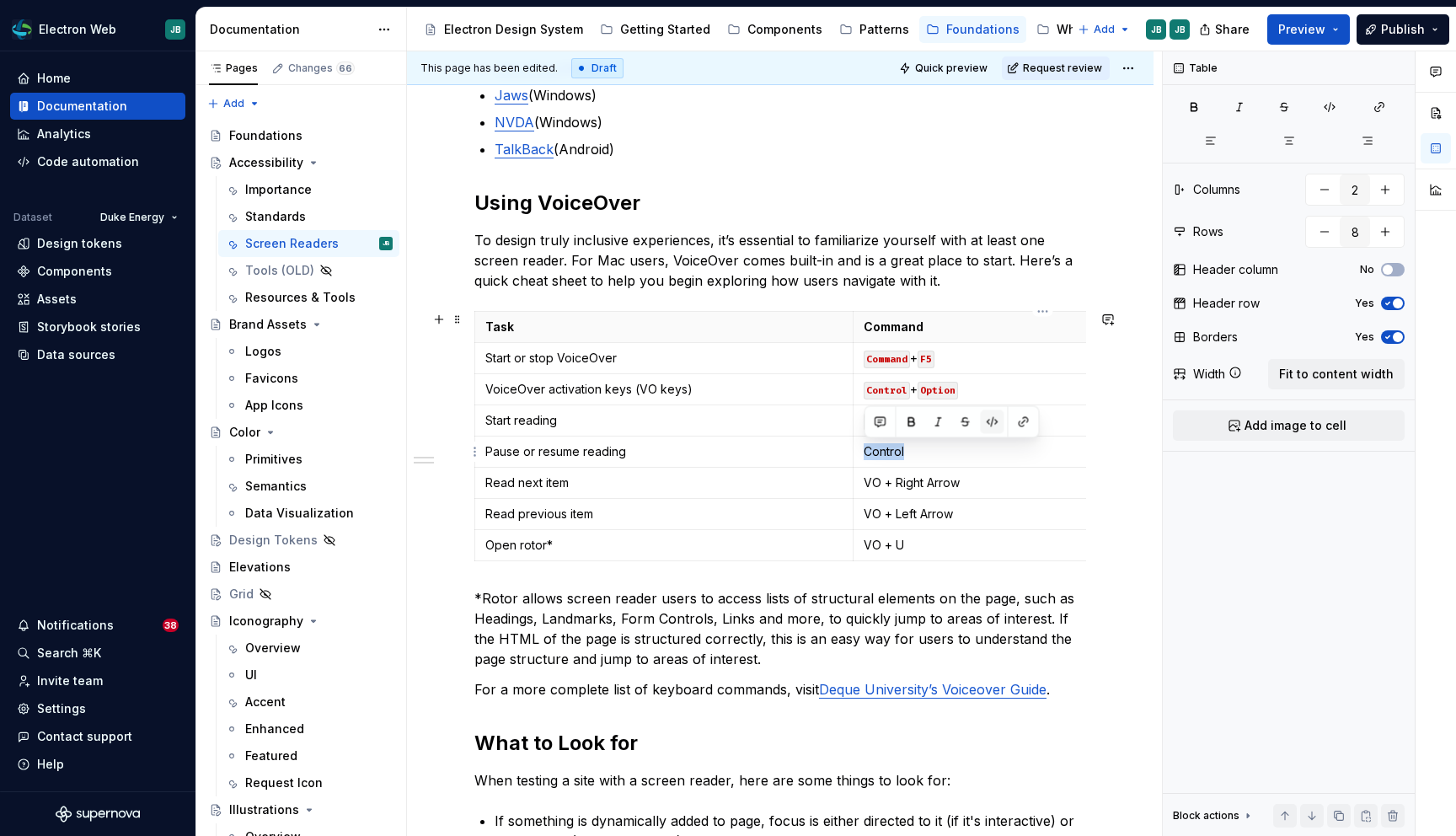
click at [993, 422] on button "button" at bounding box center [993, 422] width 24 height 24
click at [871, 483] on p "VO + Right Arrow" at bounding box center [1042, 482] width 358 height 17
click at [994, 447] on button "button" at bounding box center [993, 453] width 24 height 24
drag, startPoint x: 969, startPoint y: 482, endPoint x: 896, endPoint y: 479, distance: 73.1
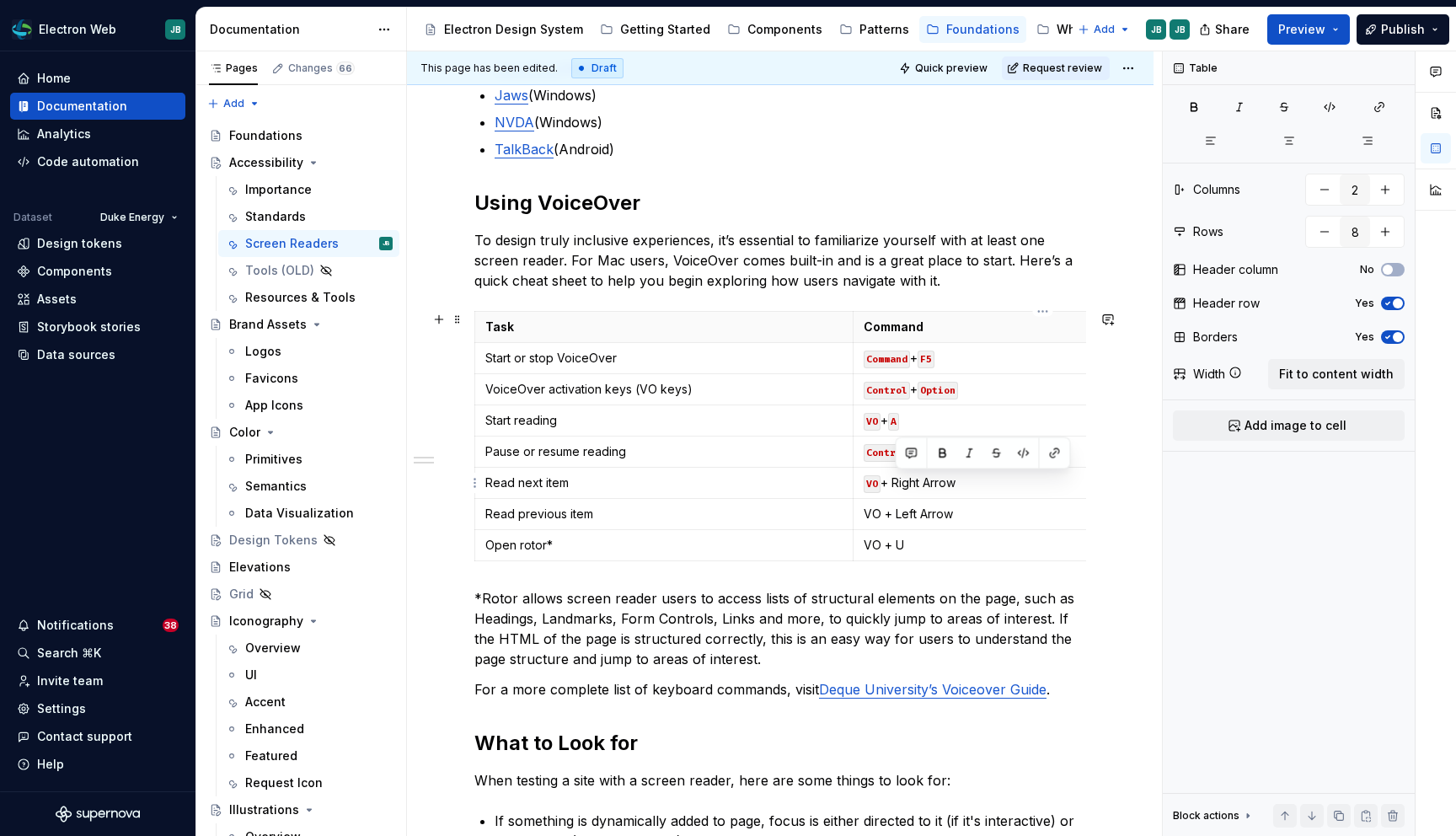
click at [896, 479] on p "VO + Right Arrow" at bounding box center [1042, 482] width 358 height 17
click at [1019, 451] on button "button" at bounding box center [1024, 453] width 24 height 24
drag, startPoint x: 956, startPoint y: 511, endPoint x: 897, endPoint y: 505, distance: 59.3
click at [897, 505] on p "VO + Left Arrow" at bounding box center [1042, 513] width 358 height 17
click at [1021, 476] on button "button" at bounding box center [1024, 484] width 24 height 24
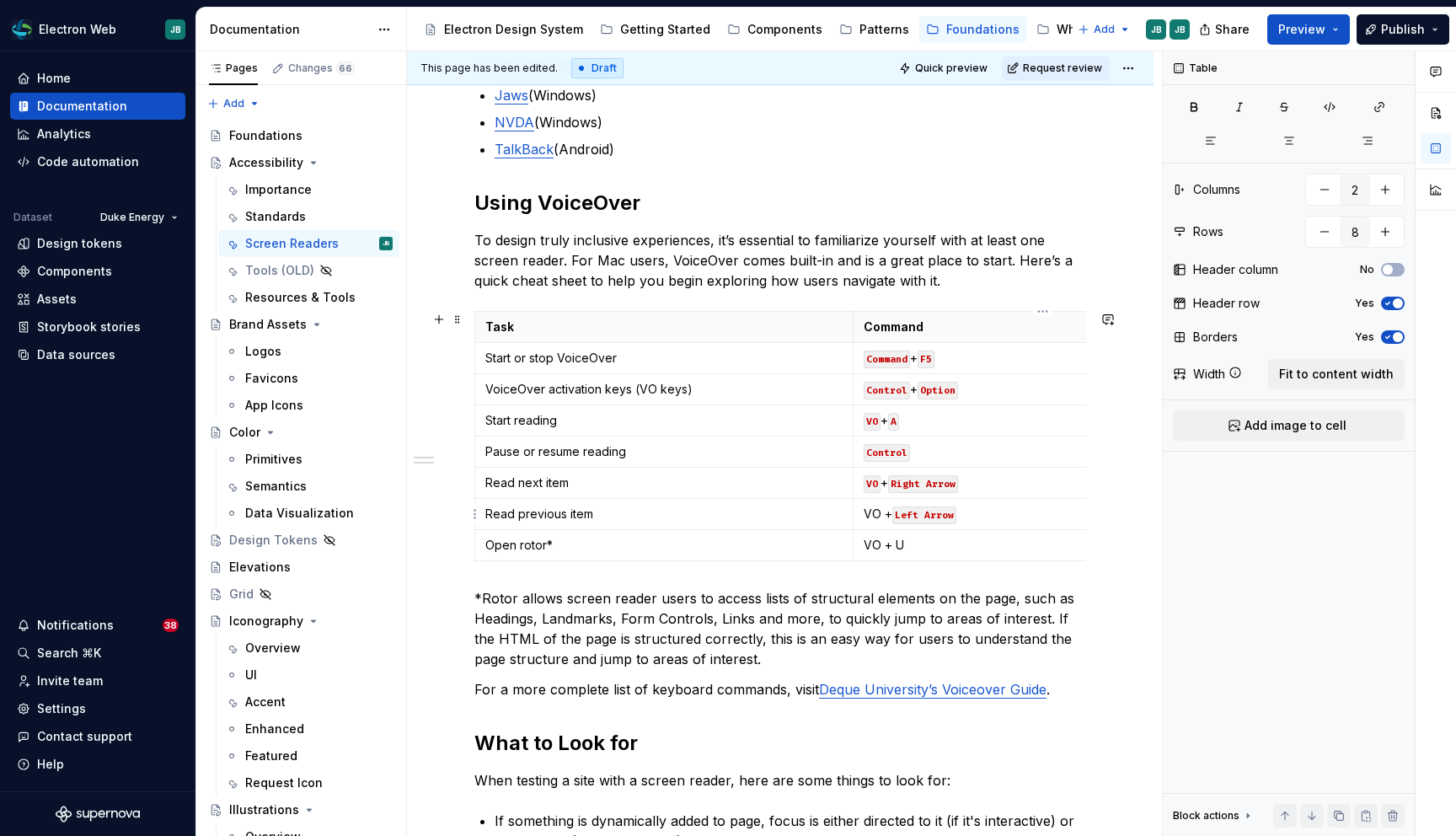
click at [871, 513] on p "VO + Left Arrow" at bounding box center [1042, 513] width 358 height 17
click at [994, 481] on button "button" at bounding box center [993, 484] width 24 height 24
click at [898, 546] on p "VO + U" at bounding box center [1042, 545] width 358 height 17
click at [1020, 514] on button "button" at bounding box center [1024, 516] width 24 height 24
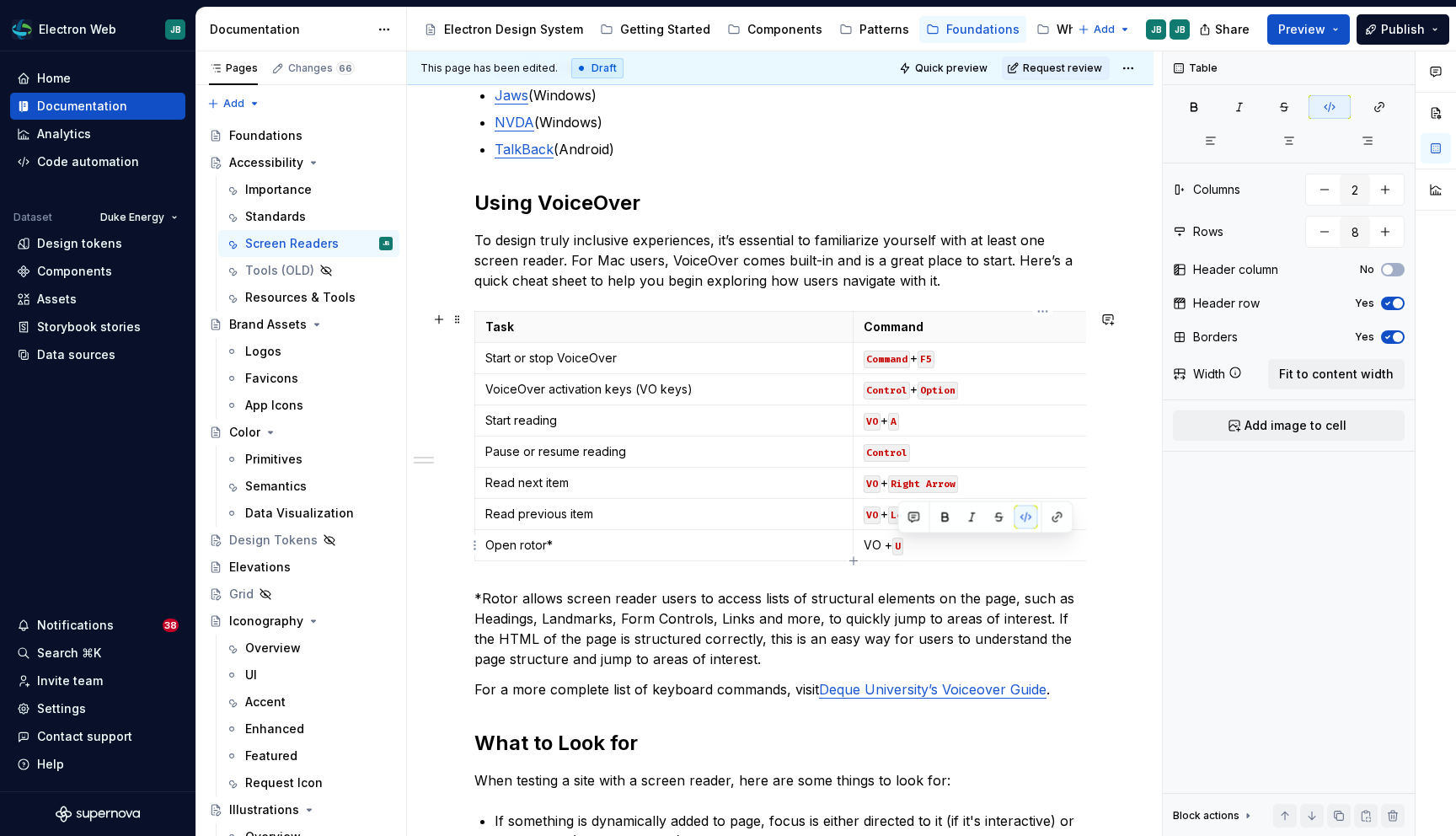
click at [870, 540] on p "VO + U" at bounding box center [1042, 545] width 358 height 17
click at [989, 512] on button "button" at bounding box center [993, 516] width 24 height 24
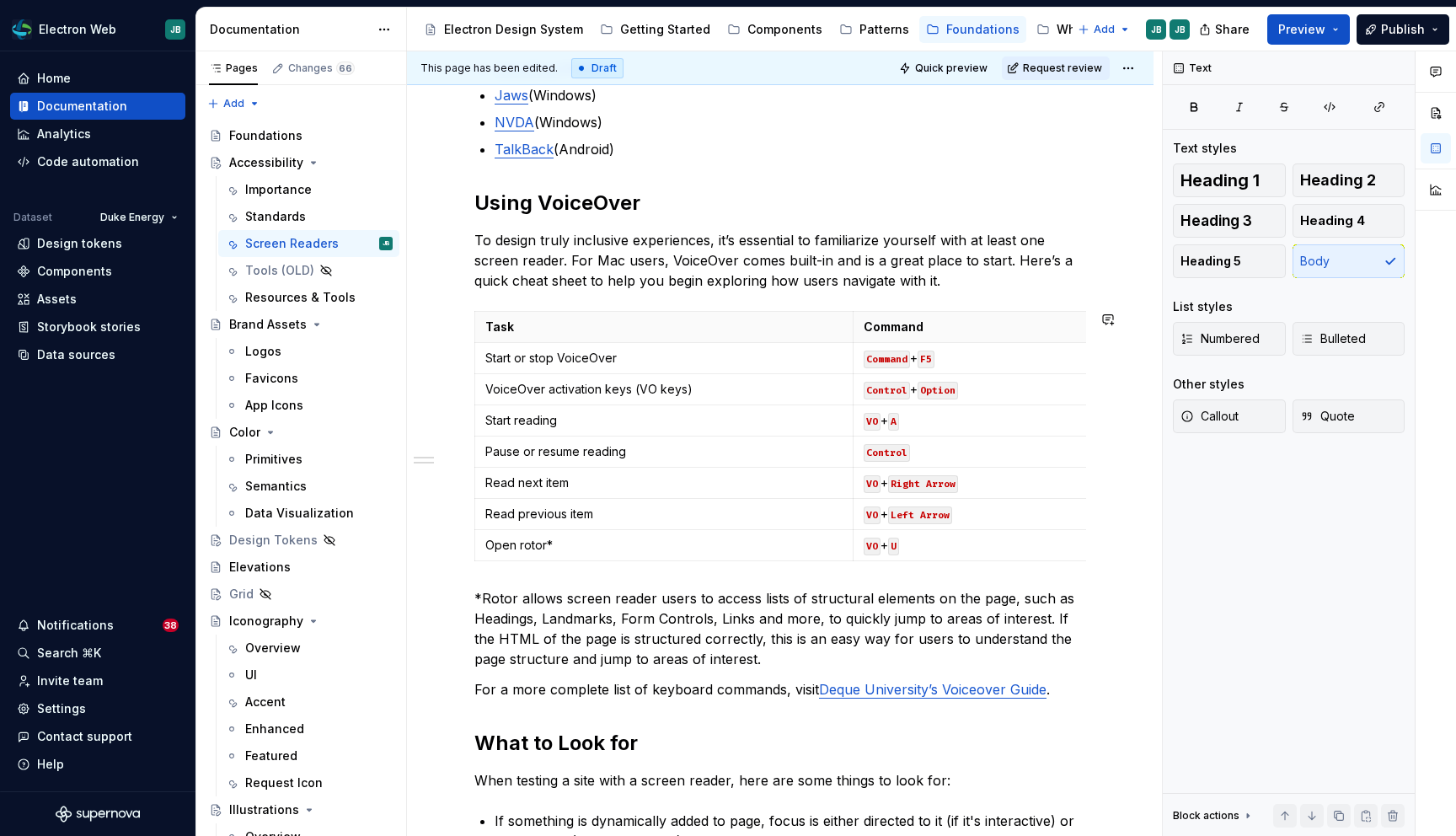
click at [984, 585] on div "Millions of users rely on screen readers to navigate the web, including people …" at bounding box center [780, 459] width 612 height 1146
click at [884, 620] on p "*Rotor allows screen reader users to access lists of structural elements on the…" at bounding box center [780, 628] width 612 height 81
type textarea "*"
click at [996, 513] on p "VO + Left Arrow" at bounding box center [1042, 513] width 358 height 17
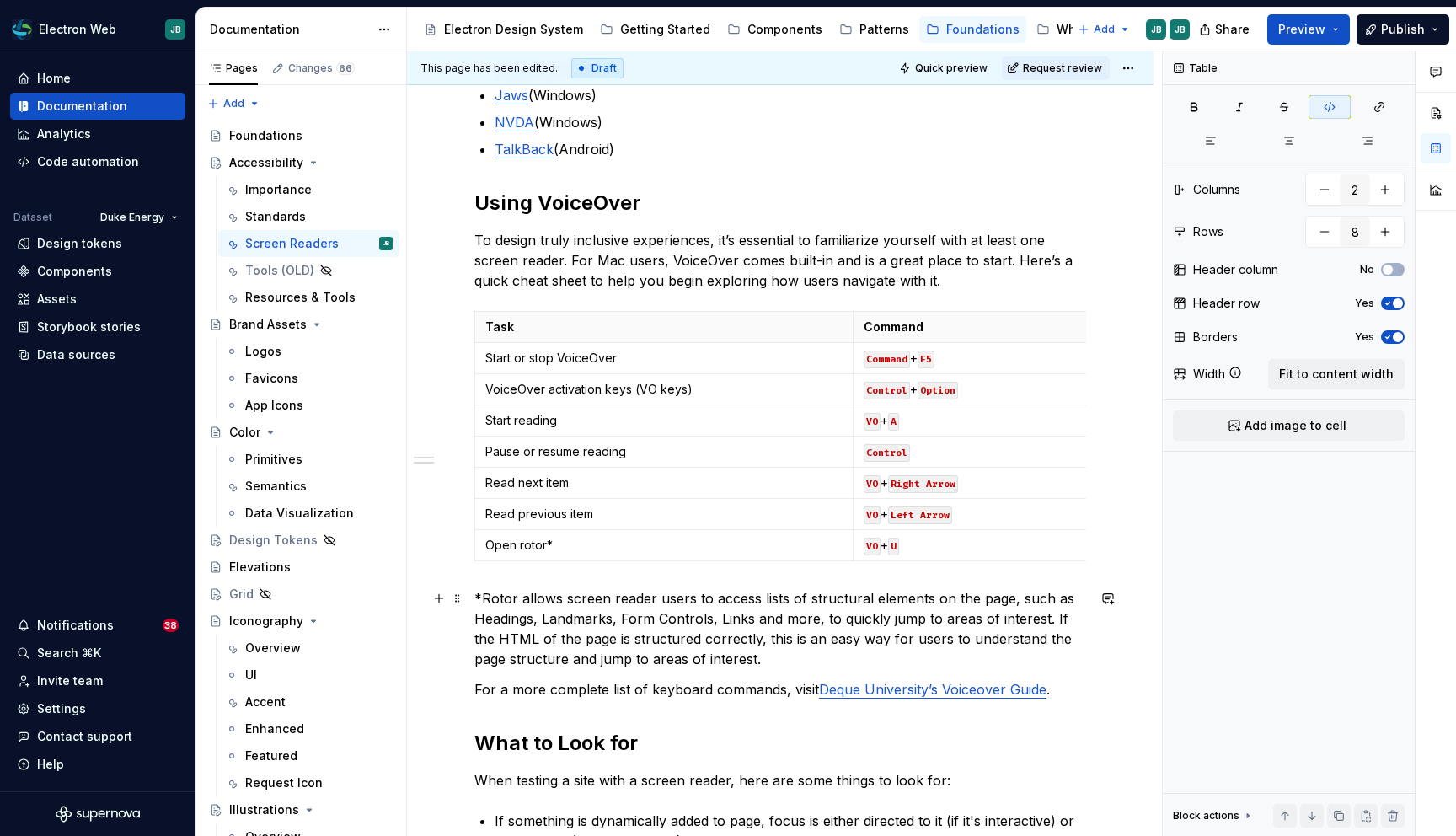
drag, startPoint x: 1056, startPoint y: 644, endPoint x: 1056, endPoint y: 633, distance: 11.0
click at [1056, 637] on p "*Rotor allows screen reader users to access lists of structural elements on the…" at bounding box center [780, 628] width 612 height 81
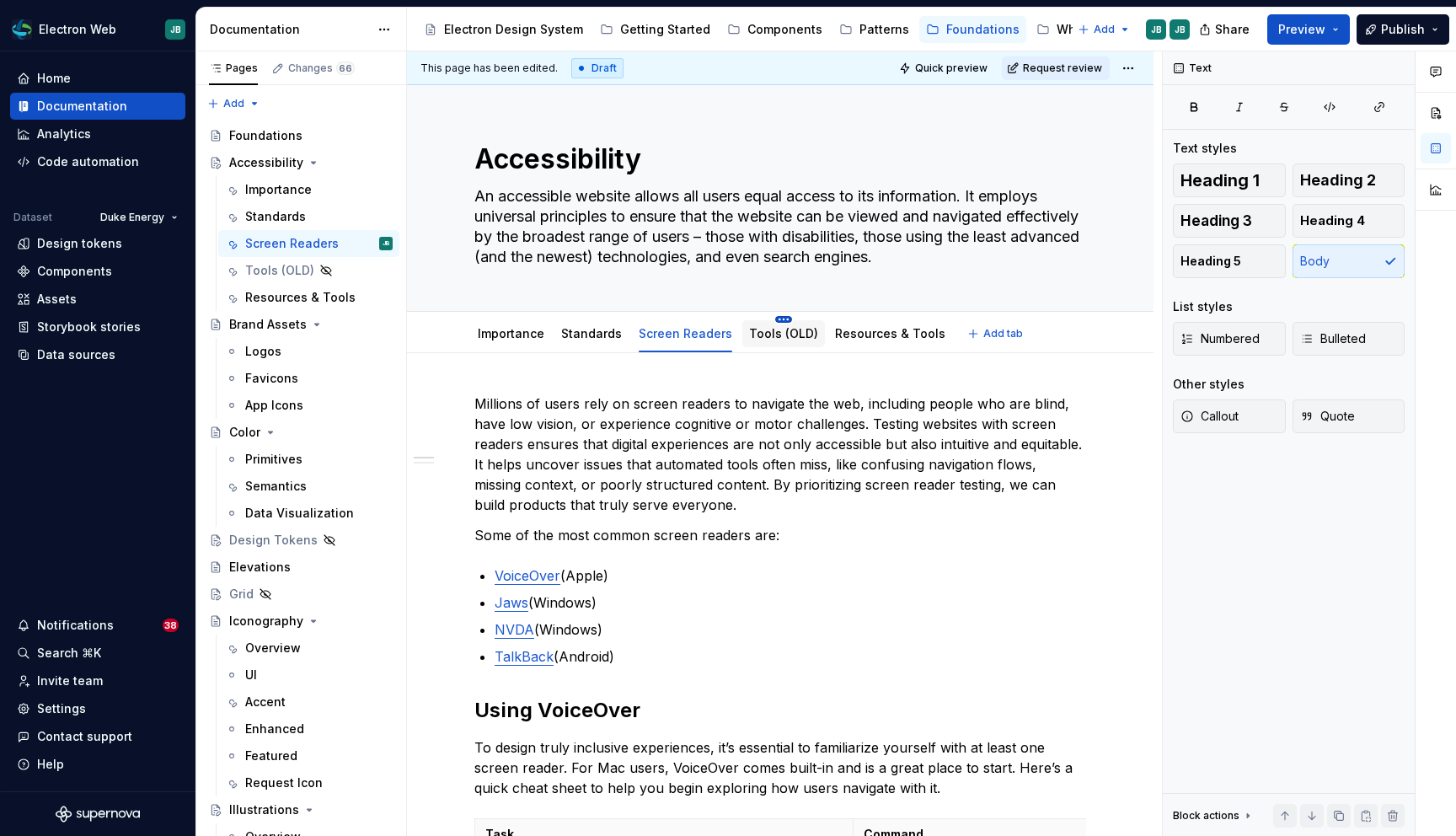
click at [768, 318] on html "Electron Web JB Home Documentation Analytics Code automation Dataset Duke Energ…" at bounding box center [728, 418] width 1456 height 836
click at [994, 454] on html "Electron Web JB Home Documentation Analytics Code automation Dataset Duke Energ…" at bounding box center [728, 418] width 1456 height 836
type textarea "*"
click at [984, 334] on span "Add tab" at bounding box center [1003, 334] width 40 height 13
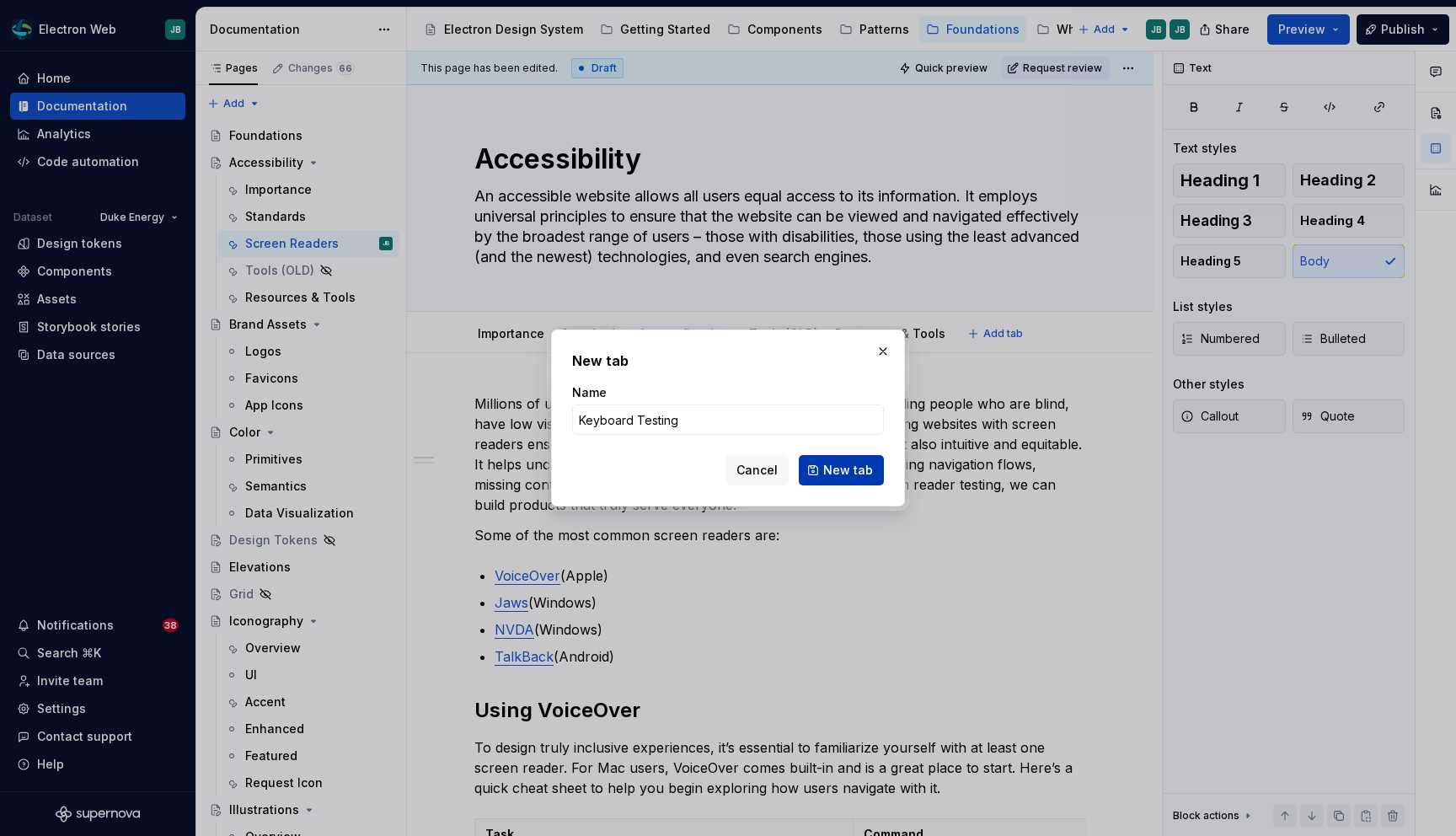
type input "Keyboard Testing"
click at [849, 462] on span "New tab" at bounding box center [849, 470] width 50 height 17
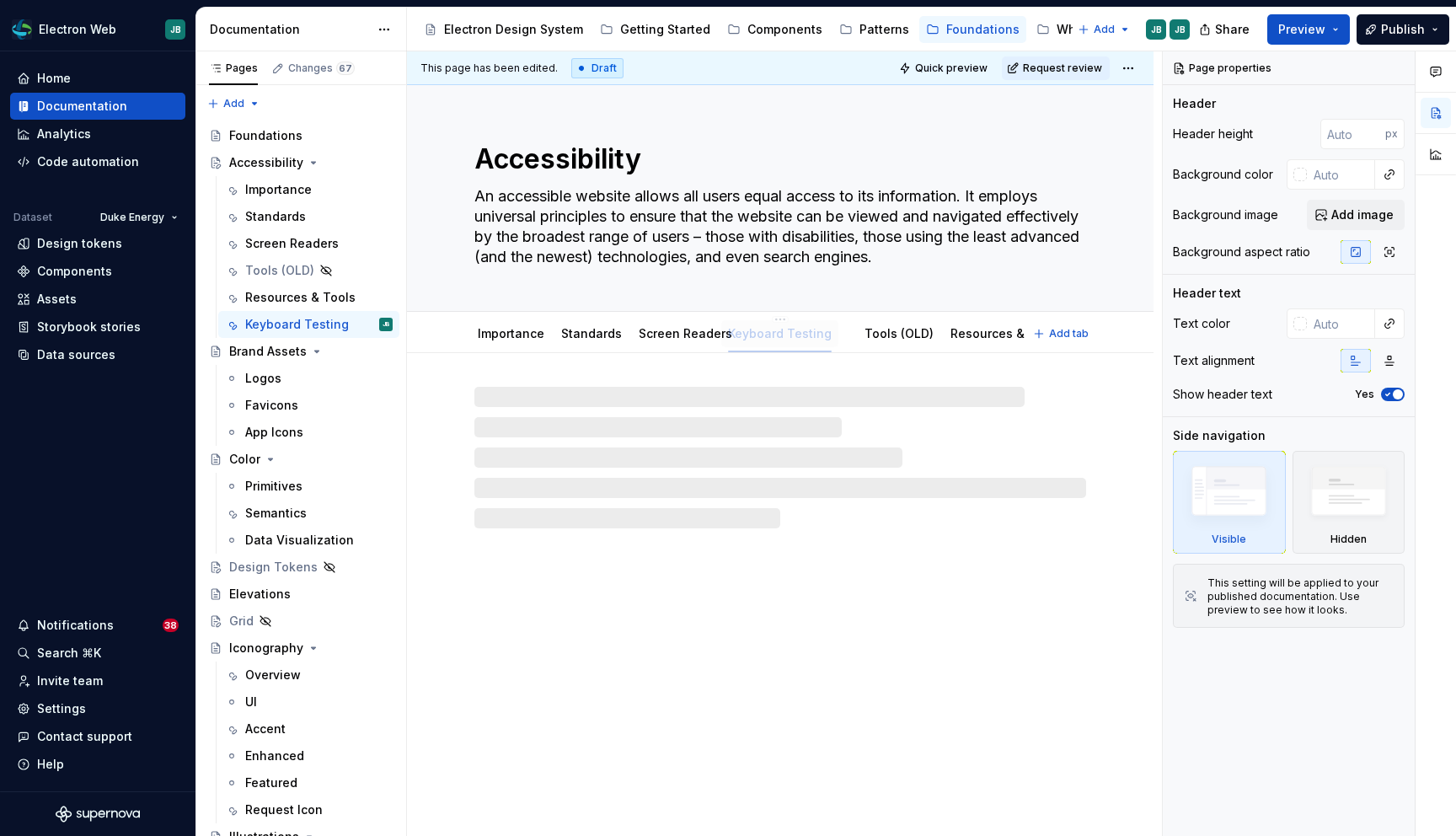
drag, startPoint x: 994, startPoint y: 331, endPoint x: 762, endPoint y: 329, distance: 232.0
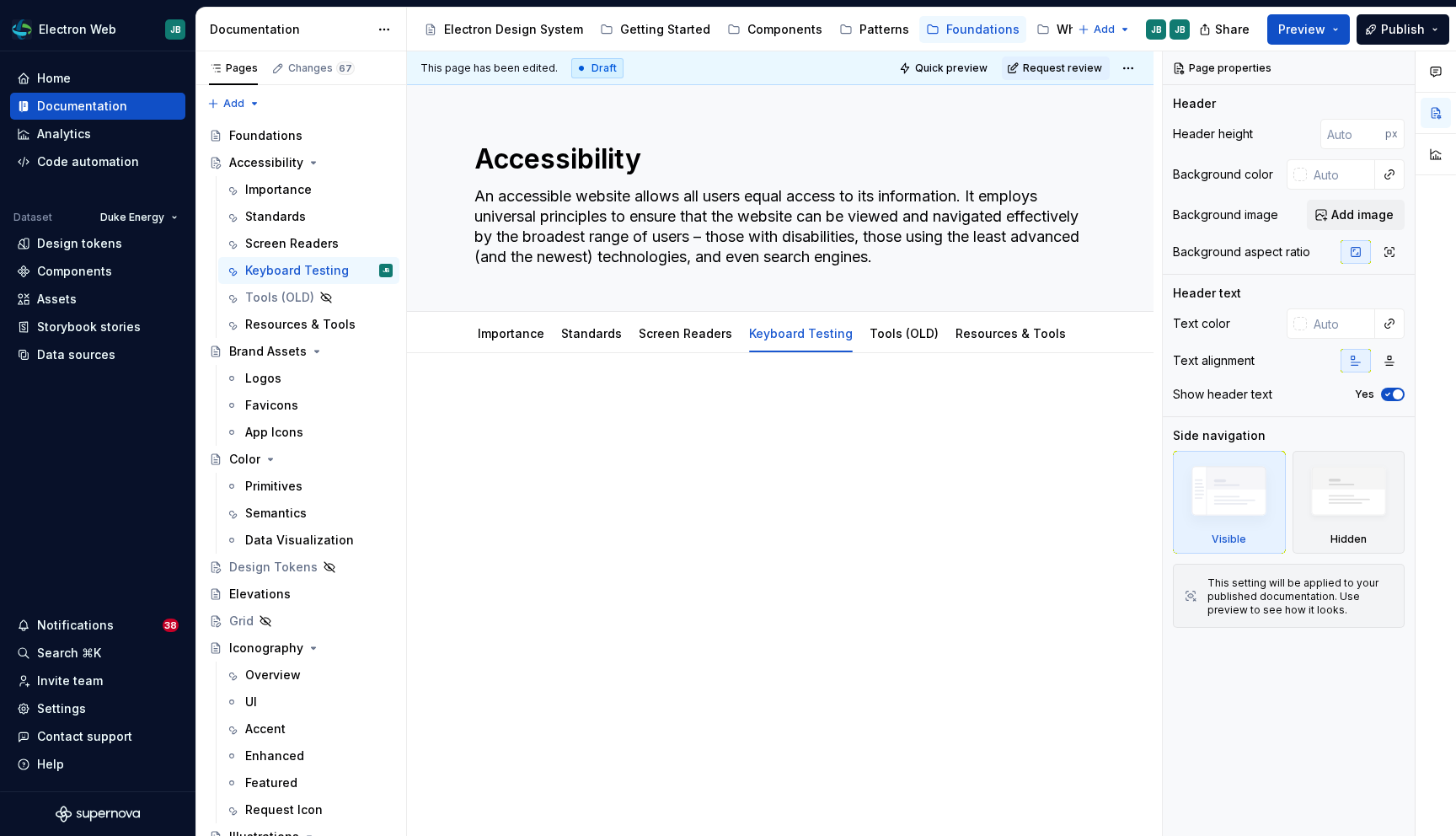
click at [558, 386] on div at bounding box center [780, 541] width 746 height 376
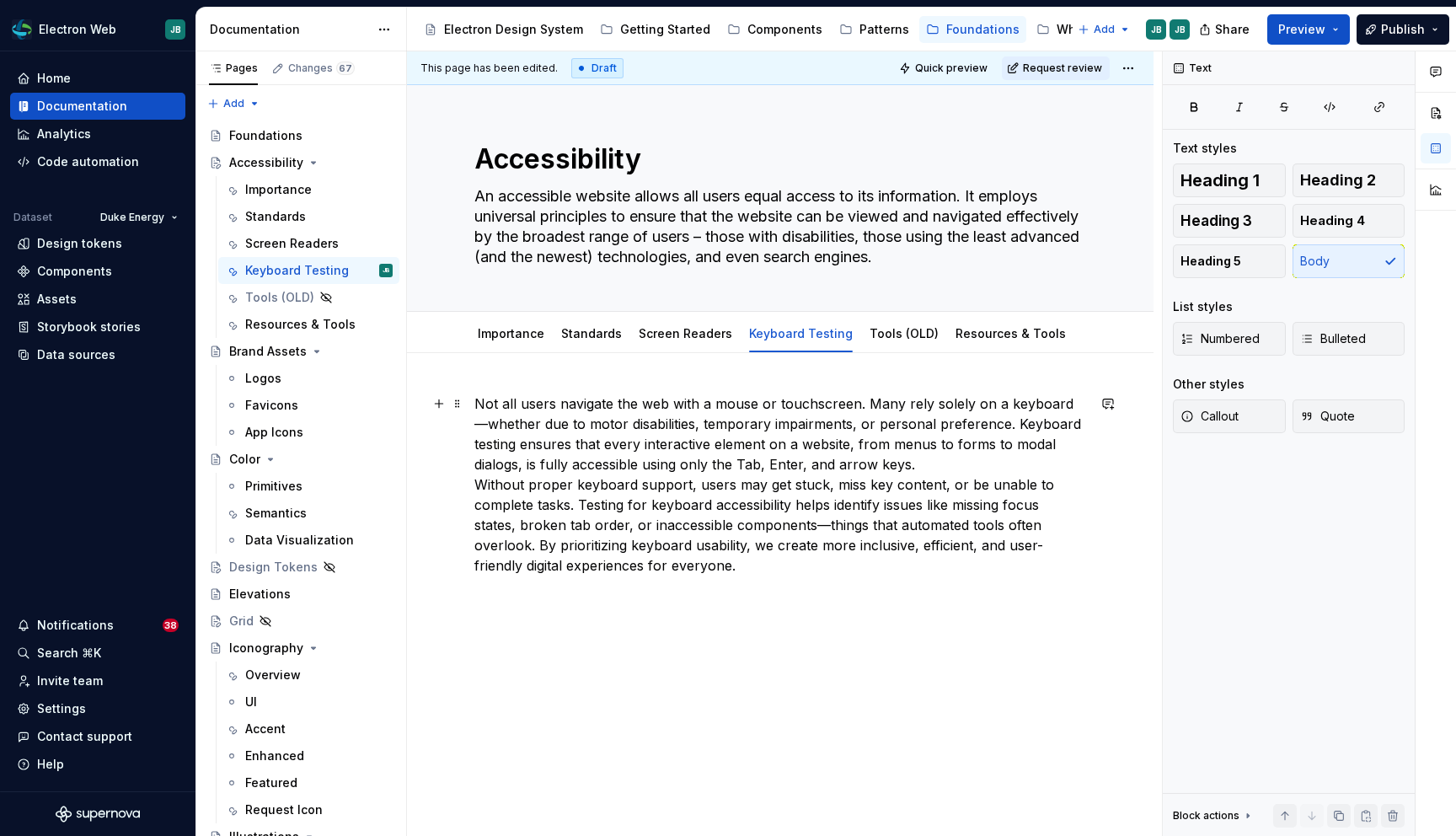
click at [476, 485] on p "Not all users navigate the web with a mouse or touchscreen. Many rely solely on…" at bounding box center [780, 484] width 612 height 182
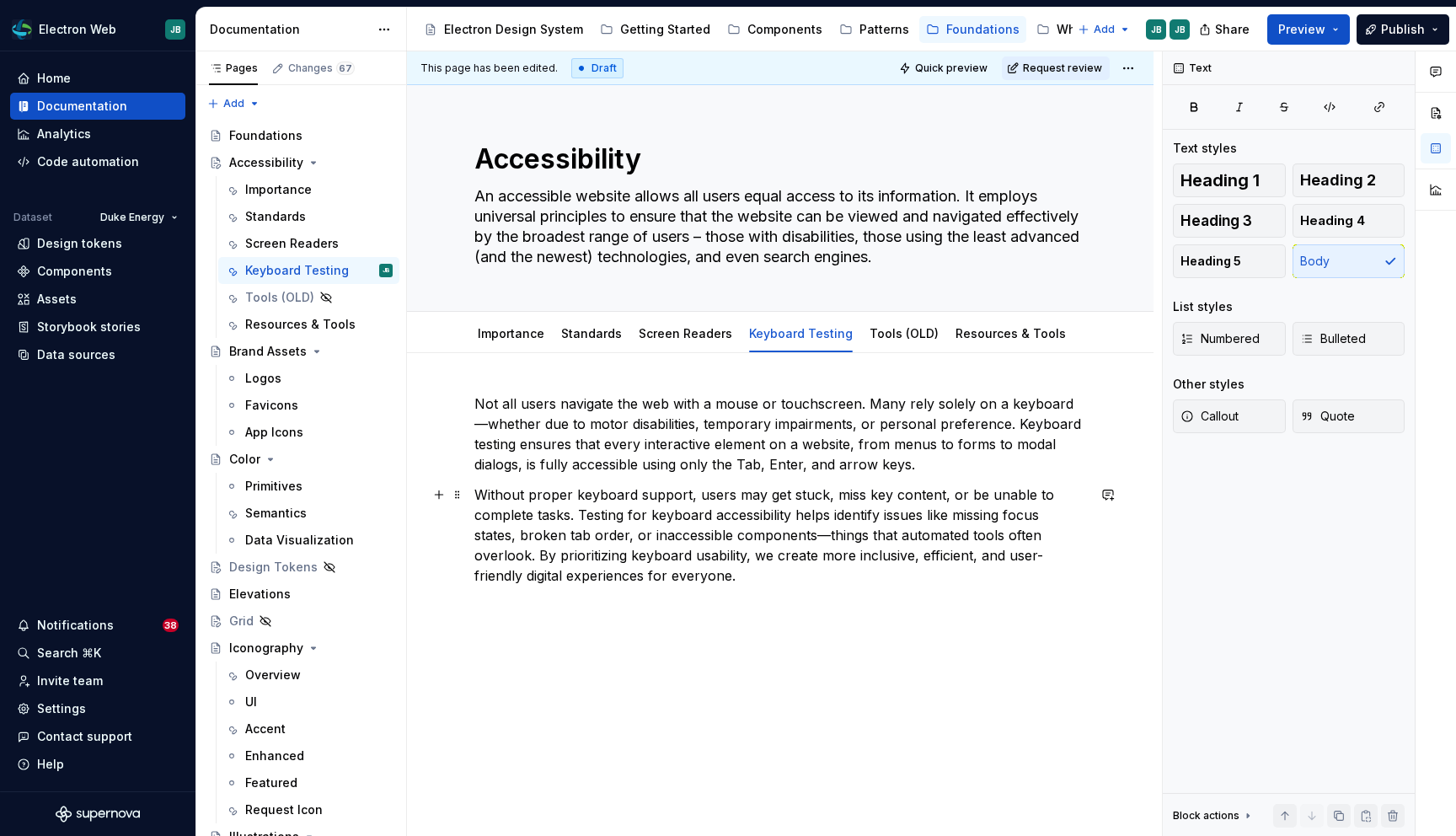
scroll to position [20, 0]
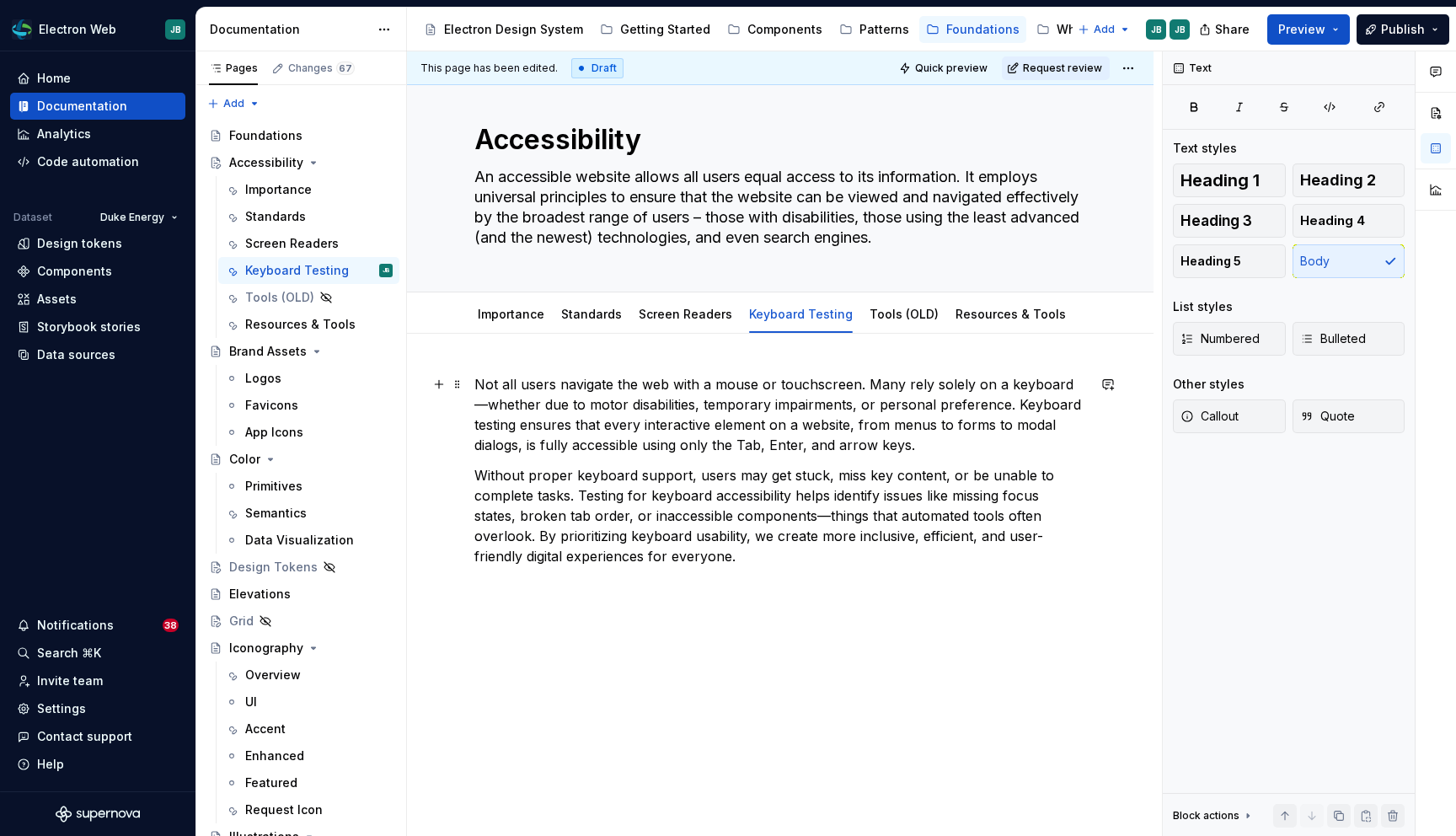
type textarea "*"
click at [746, 445] on p "Not all users navigate the web with a mouse or touchscreen. Many rely solely on…" at bounding box center [780, 414] width 612 height 81
click at [777, 446] on p "Not all users navigate the web with a mouse or touchscreen. Many rely solely on…" at bounding box center [780, 414] width 612 height 81
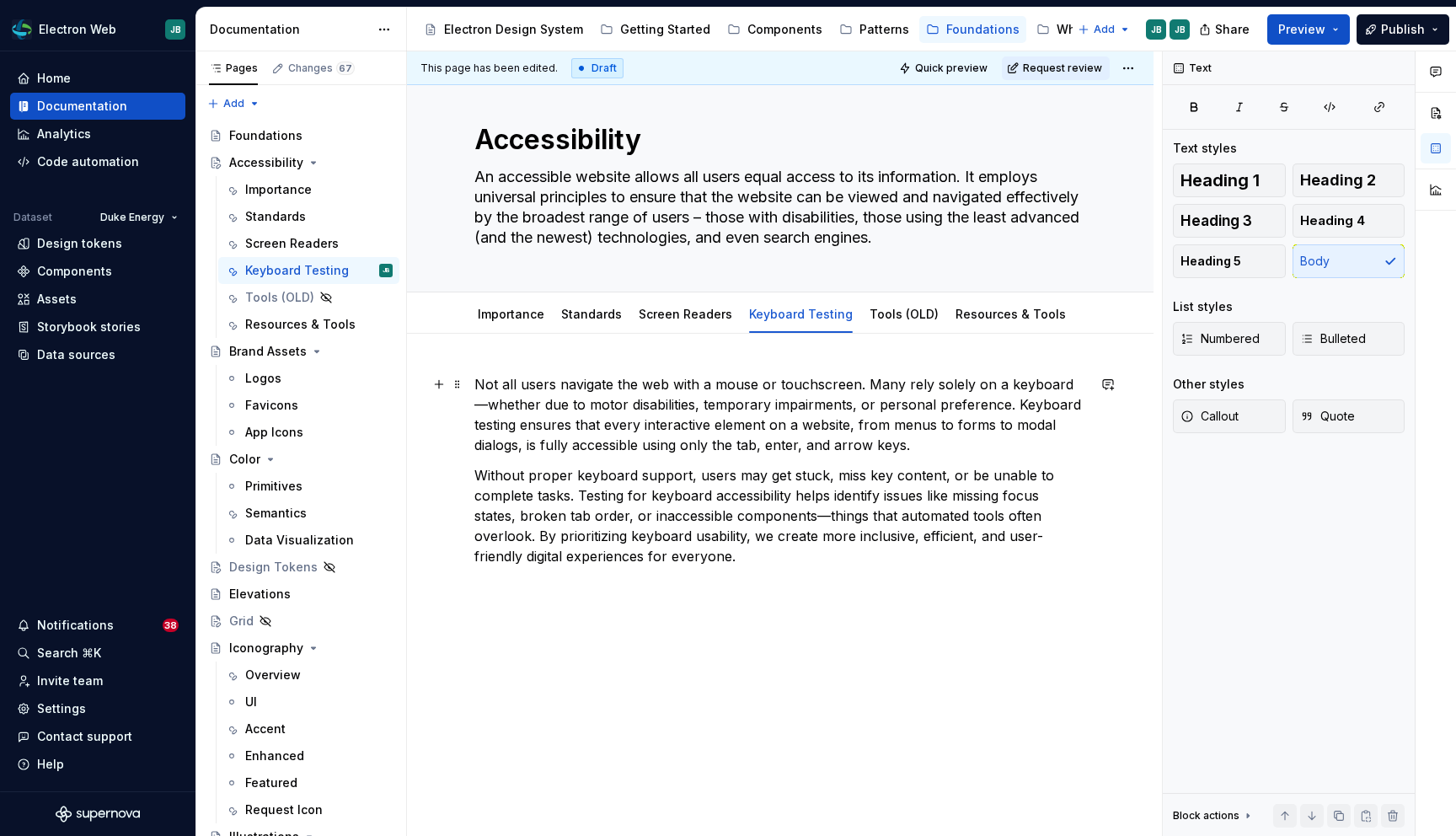
click at [745, 442] on p "Not all users navigate the web with a mouse or touchscreen. Many rely solely on…" at bounding box center [780, 414] width 612 height 81
click at [1096, 410] on button "button" at bounding box center [1095, 414] width 24 height 24
click at [789, 446] on p "Not all users navigate the web with a mouse or touchscreen. Many rely solely on…" at bounding box center [780, 414] width 612 height 81
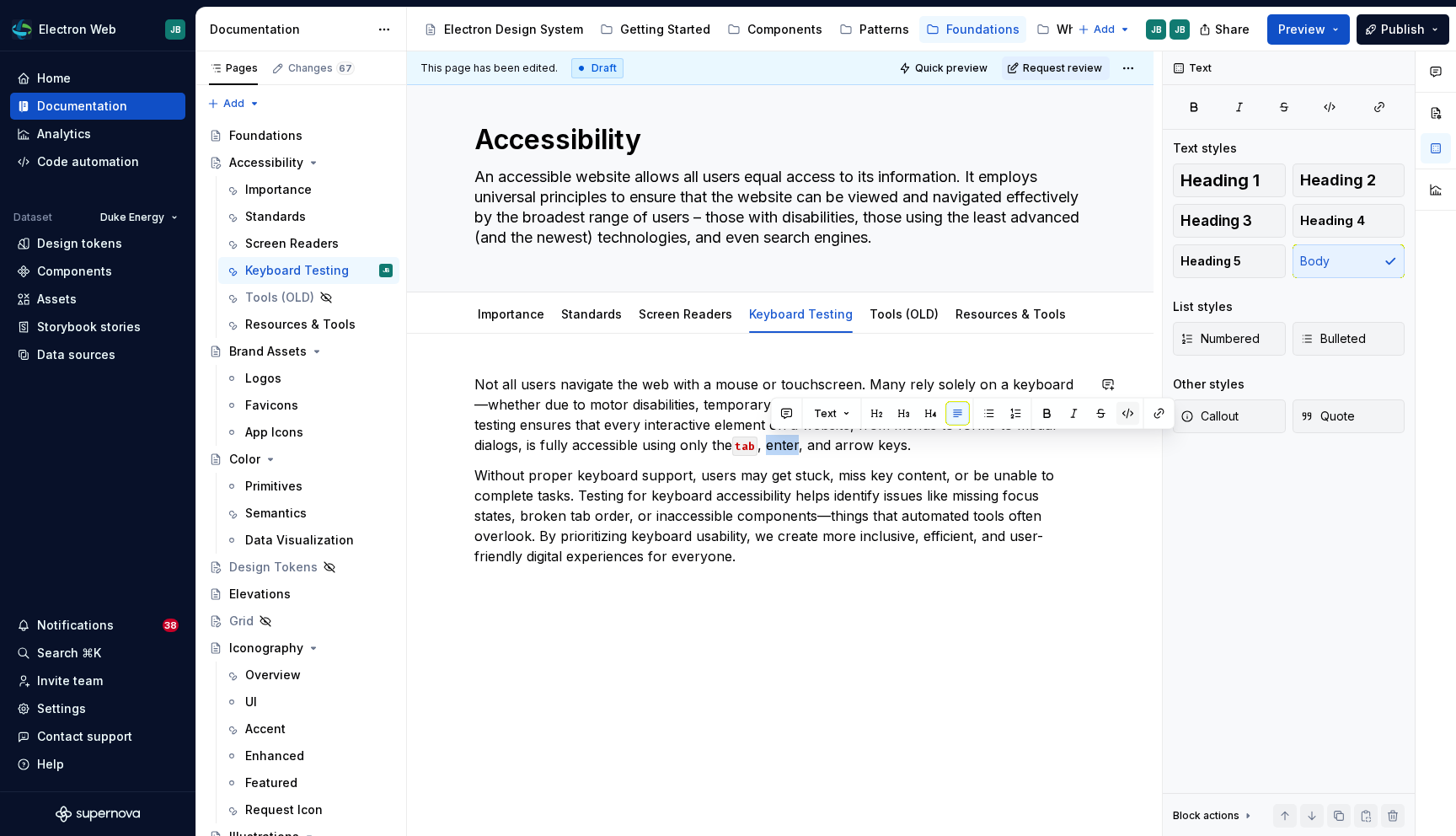
click at [1122, 417] on button "button" at bounding box center [1128, 414] width 24 height 24
click at [862, 443] on p "Not all users navigate the web with a mouse or touchscreen. Many rely solely on…" at bounding box center [780, 414] width 612 height 81
click at [1202, 408] on button "button" at bounding box center [1202, 414] width 24 height 24
click at [992, 527] on p "Without proper keyboard support, users may get stuck, miss key content, or be u…" at bounding box center [780, 516] width 612 height 101
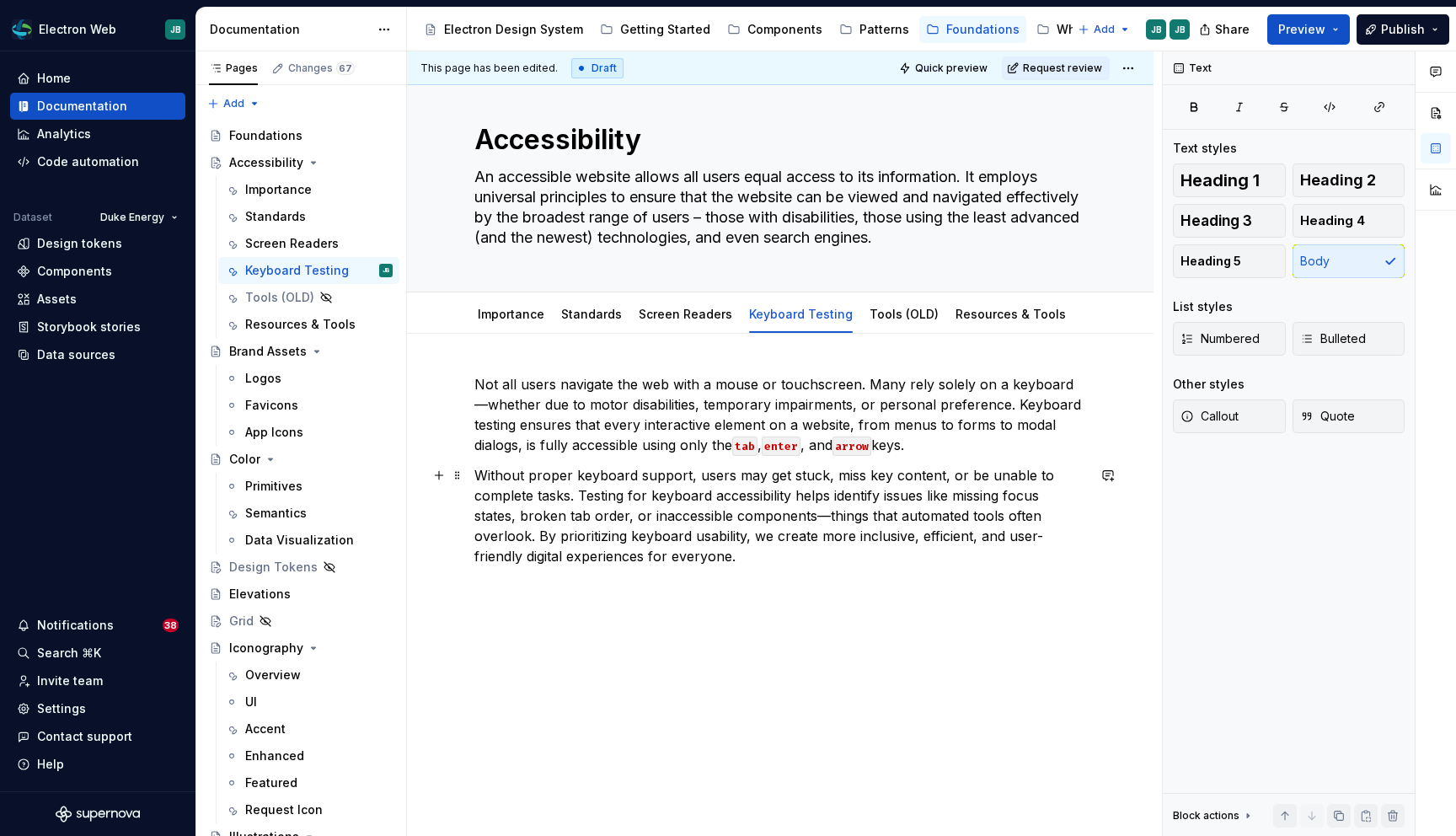
click at [688, 564] on p "Without proper keyboard support, users may get stuck, miss key content, or be u…" at bounding box center [780, 516] width 612 height 101
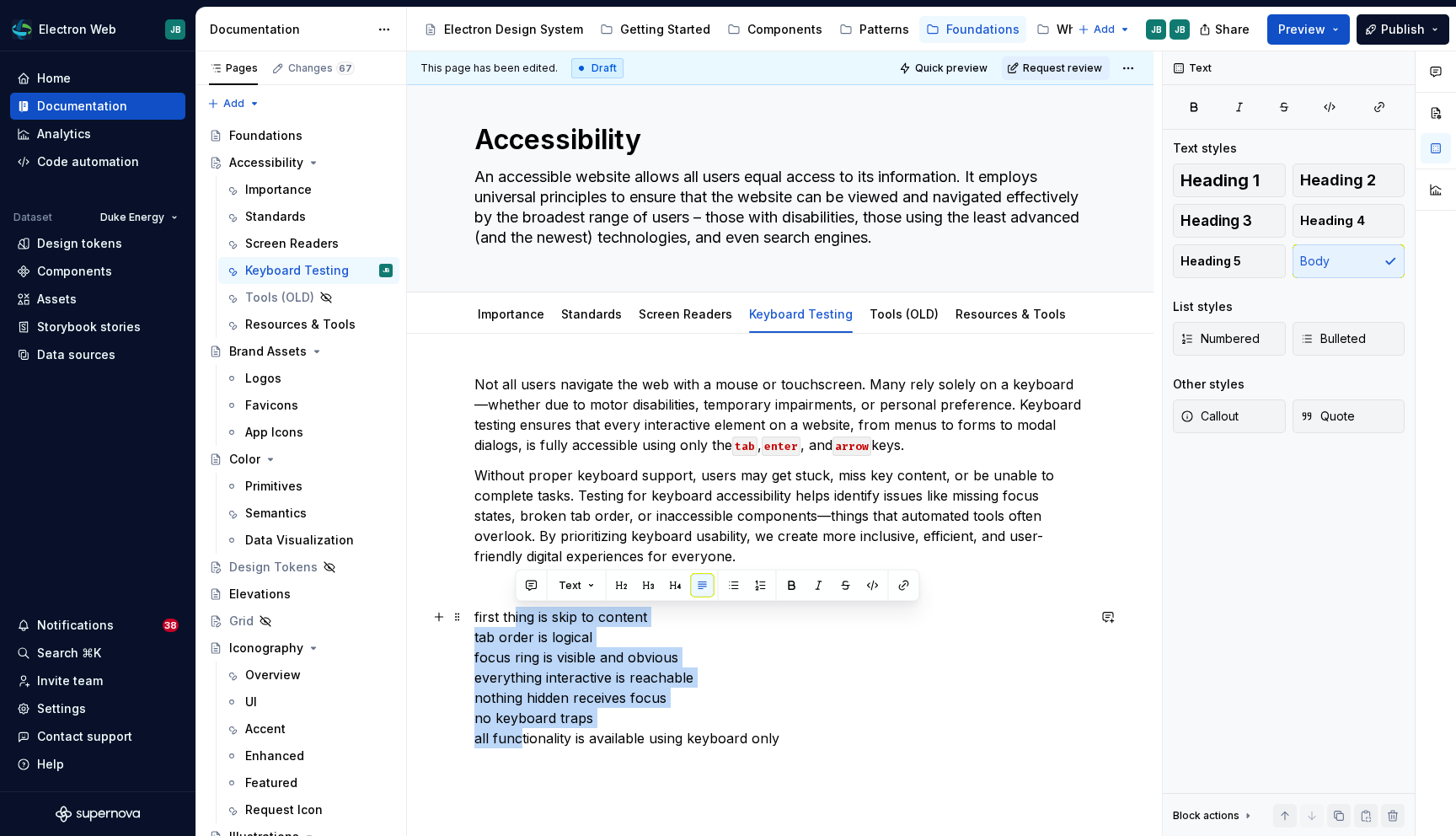
drag, startPoint x: 517, startPoint y: 615, endPoint x: 521, endPoint y: 729, distance: 114.1
click at [521, 729] on p "first thing is skip to content tab order is logical focus ring is visible and o…" at bounding box center [780, 677] width 612 height 141
click at [870, 586] on button "button" at bounding box center [873, 585] width 24 height 24
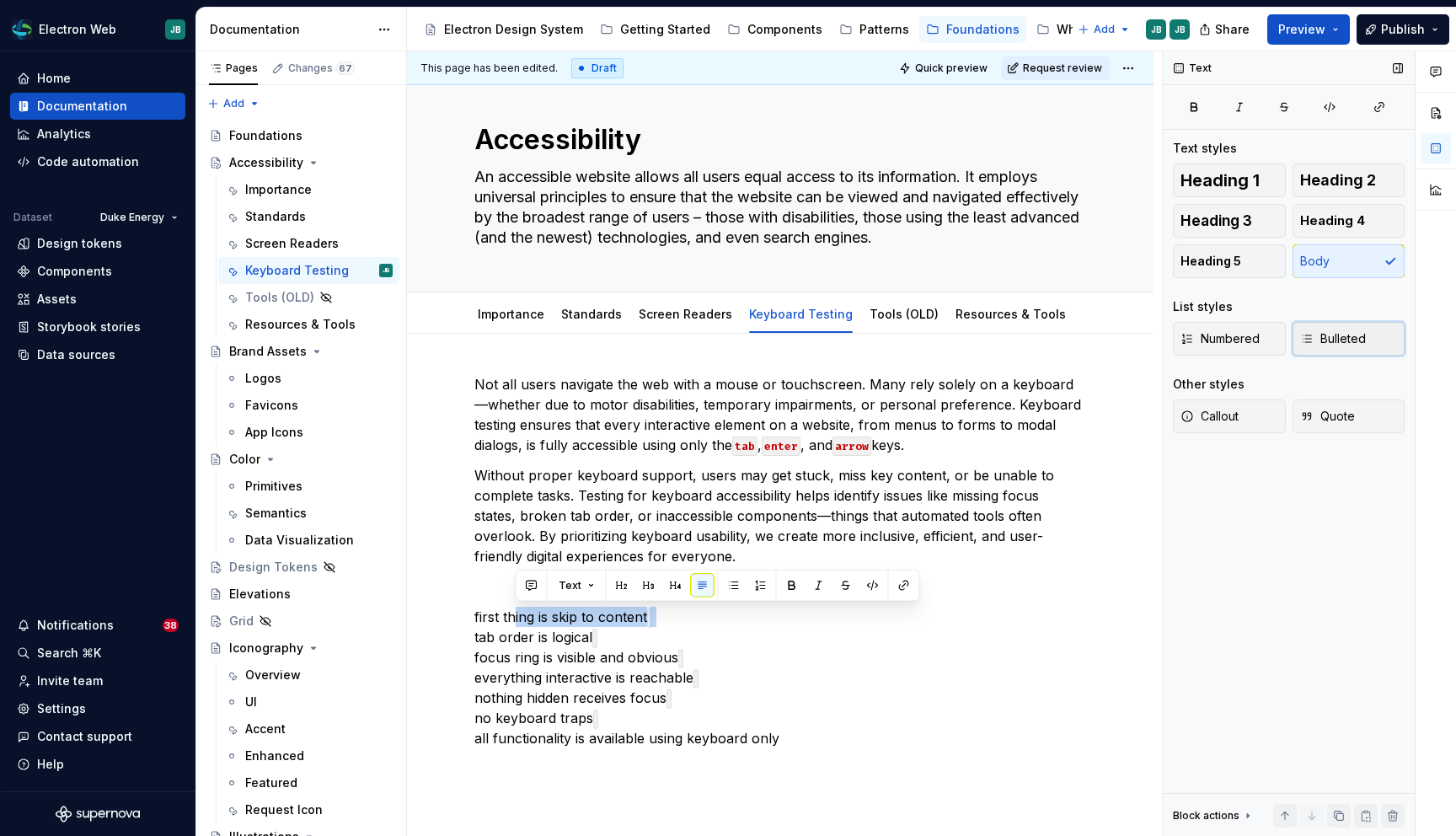
click at [1353, 332] on span "Bulleted" at bounding box center [1333, 338] width 66 height 17
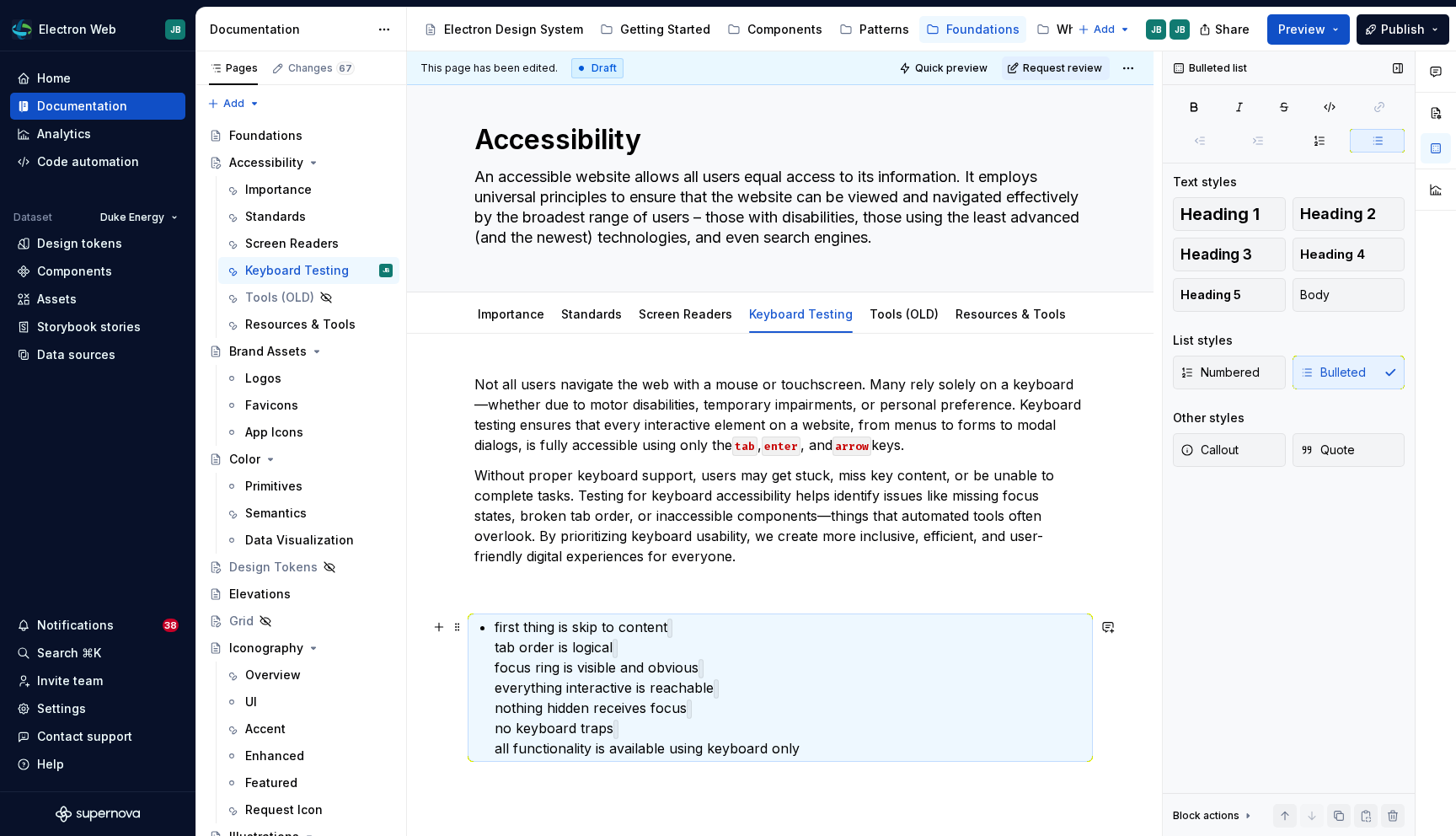
click at [534, 635] on p "first thing is skip to content tab order is logical focus ring is visible and o…" at bounding box center [790, 687] width 591 height 141
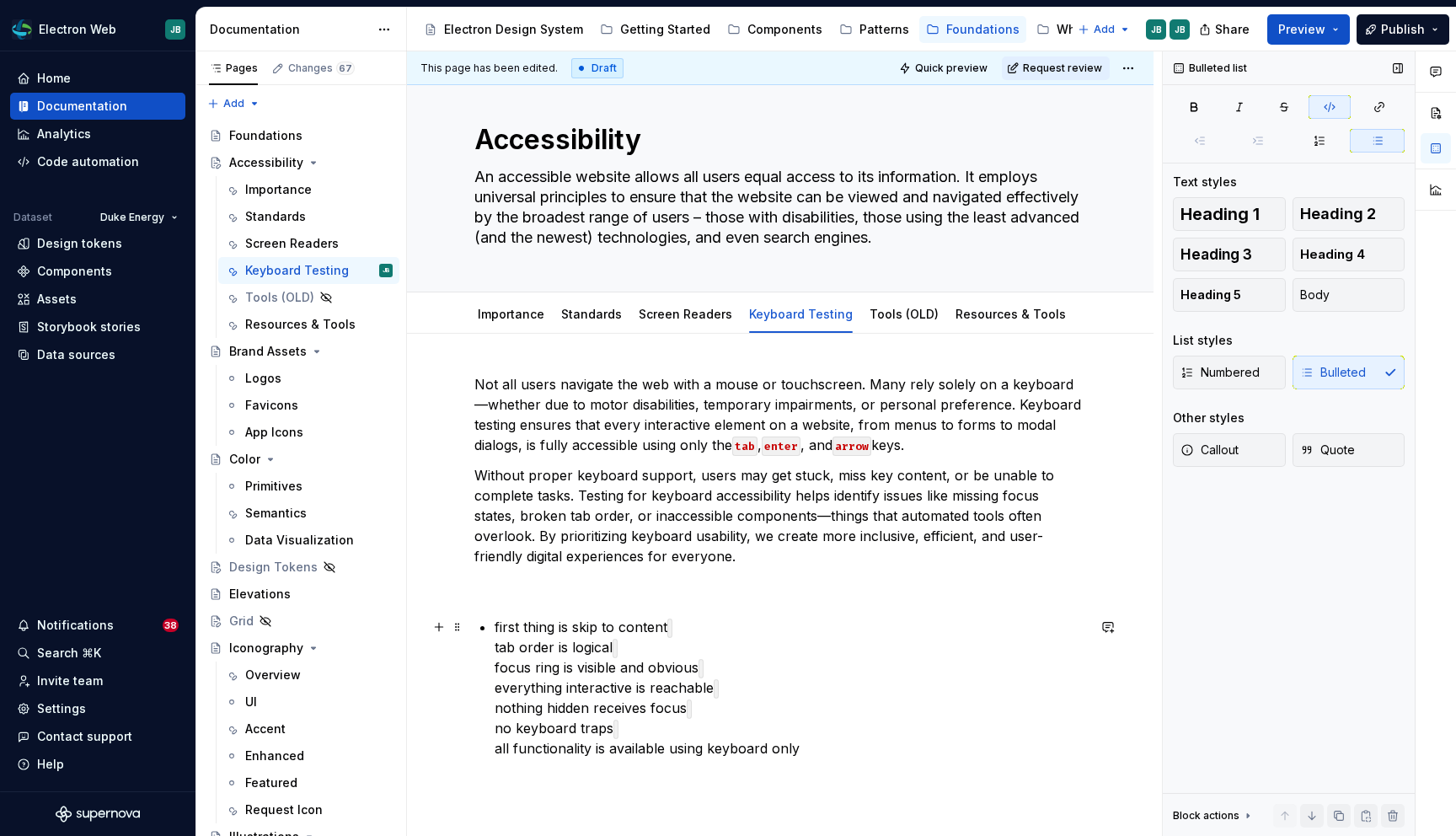
click at [487, 649] on div "Not all users navigate the web with a mouse or touchscreen. Many rely solely on…" at bounding box center [780, 567] width 612 height 384
click at [486, 666] on div "Not all users navigate the web with a mouse or touchscreen. Many rely solely on…" at bounding box center [780, 570] width 612 height 391
click at [492, 704] on div "Not all users navigate the web with a mouse or touchscreen. Many rely solely on…" at bounding box center [780, 573] width 612 height 398
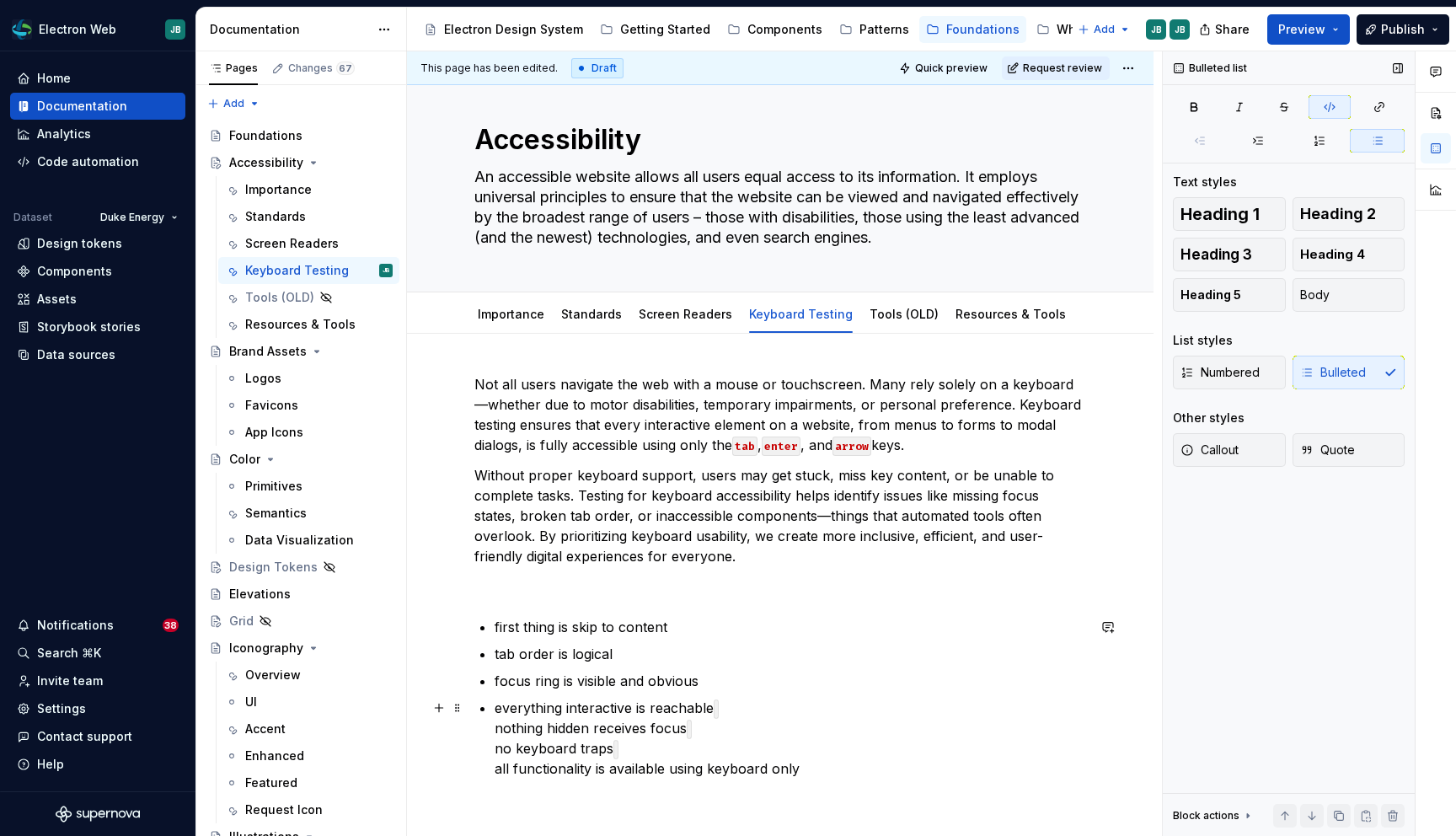
click at [490, 729] on div "Not all users navigate the web with a mouse or touchscreen. Many rely solely on…" at bounding box center [780, 576] width 612 height 405
click at [495, 757] on p "nothing hidden receives focus no keyboard traps all functionality is available …" at bounding box center [790, 755] width 591 height 60
click at [495, 783] on p "no keyboard traps all functionality is available using keyboard only" at bounding box center [790, 771] width 591 height 40
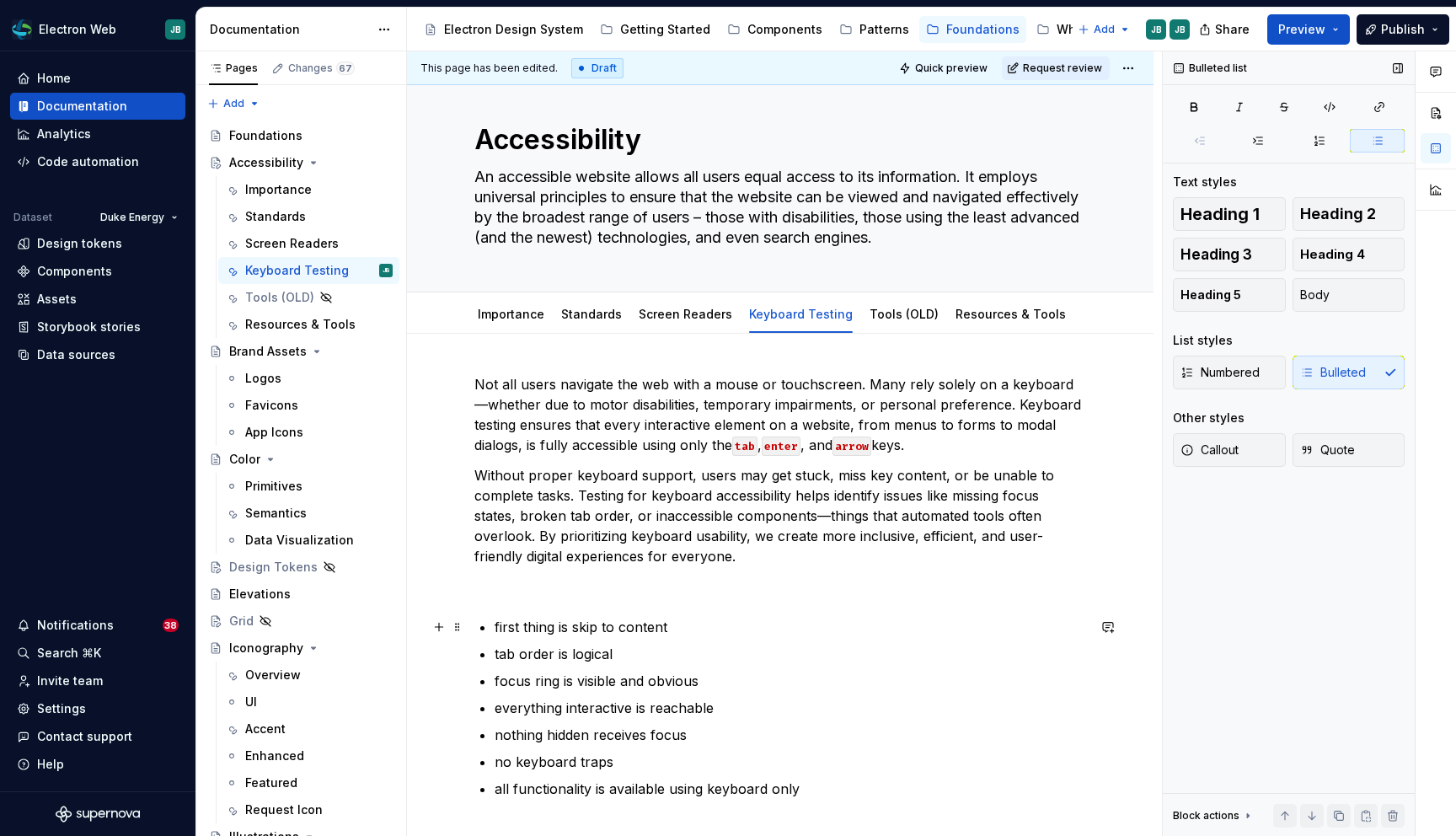
click at [498, 623] on p "first thing is skip to content" at bounding box center [790, 627] width 591 height 20
click at [564, 630] on p "First thing is skip to content" at bounding box center [790, 627] width 591 height 20
click at [583, 628] on p "First thing is skip to content" at bounding box center [790, 627] width 591 height 20
click at [631, 626] on p "First thing is Skip to content" at bounding box center [790, 627] width 591 height 20
click at [526, 626] on p "First thing is Skip to Content" at bounding box center [790, 627] width 591 height 20
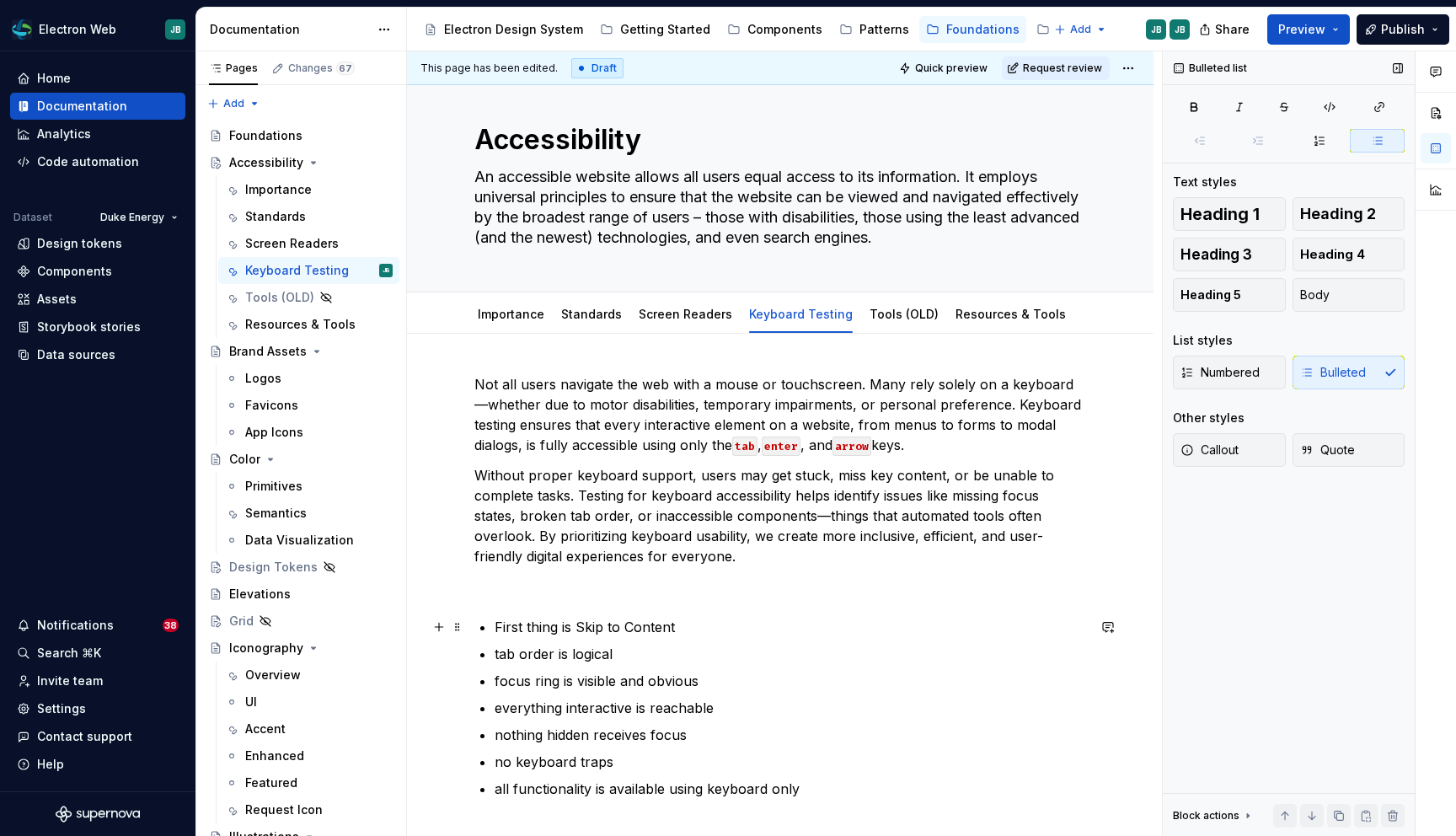
click at [549, 619] on p "First thing is Skip to Content" at bounding box center [790, 627] width 591 height 20
click at [777, 625] on p "First tab press should show and focus on is Skip to Content" at bounding box center [790, 627] width 591 height 20
click at [880, 623] on p "First tab press should show and focus on Skip to Content" at bounding box center [790, 627] width 591 height 20
click at [502, 657] on p "tab order is logical" at bounding box center [790, 654] width 591 height 20
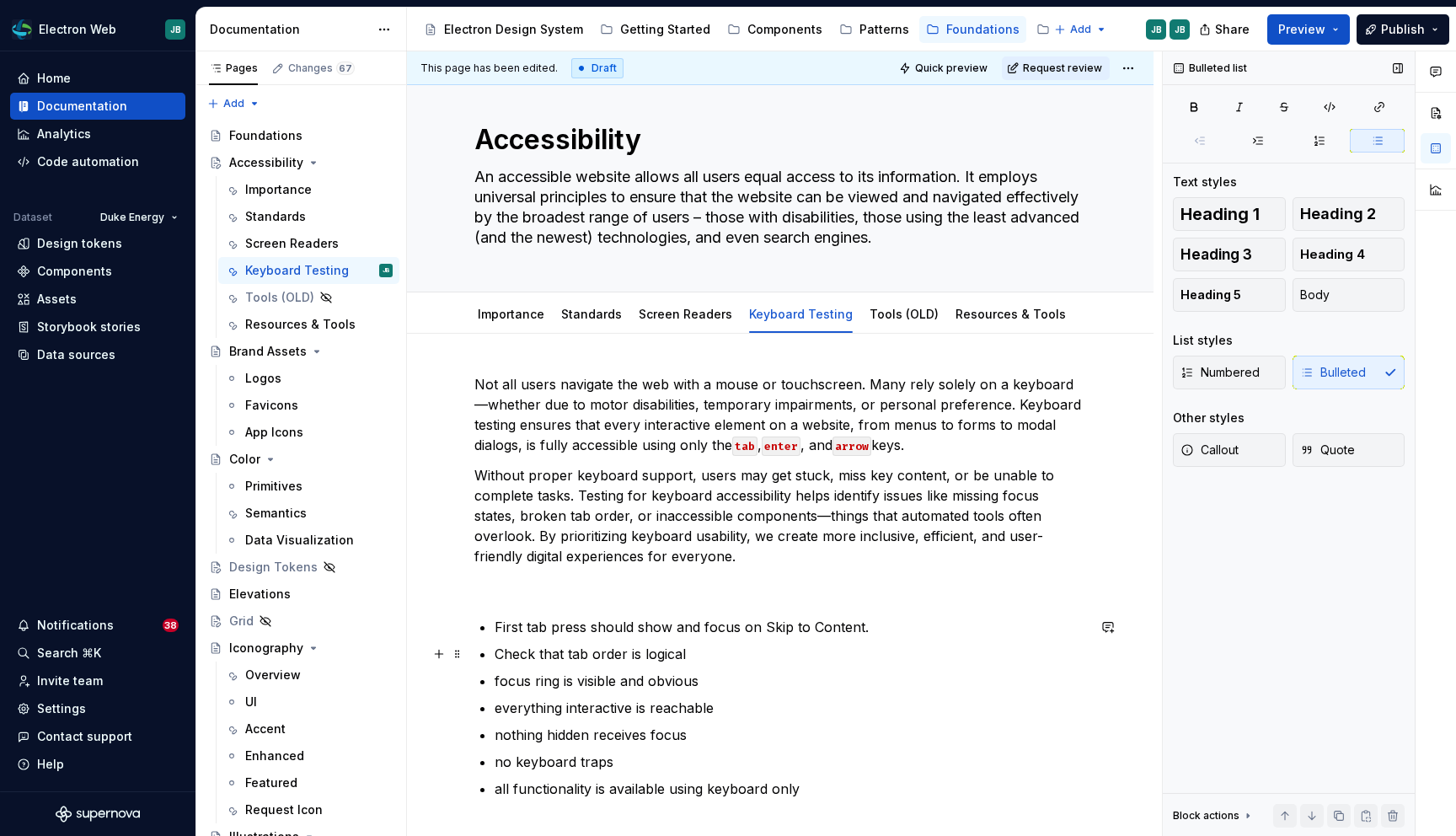
click at [710, 655] on p "Check that tab order is logical" at bounding box center [790, 654] width 591 height 20
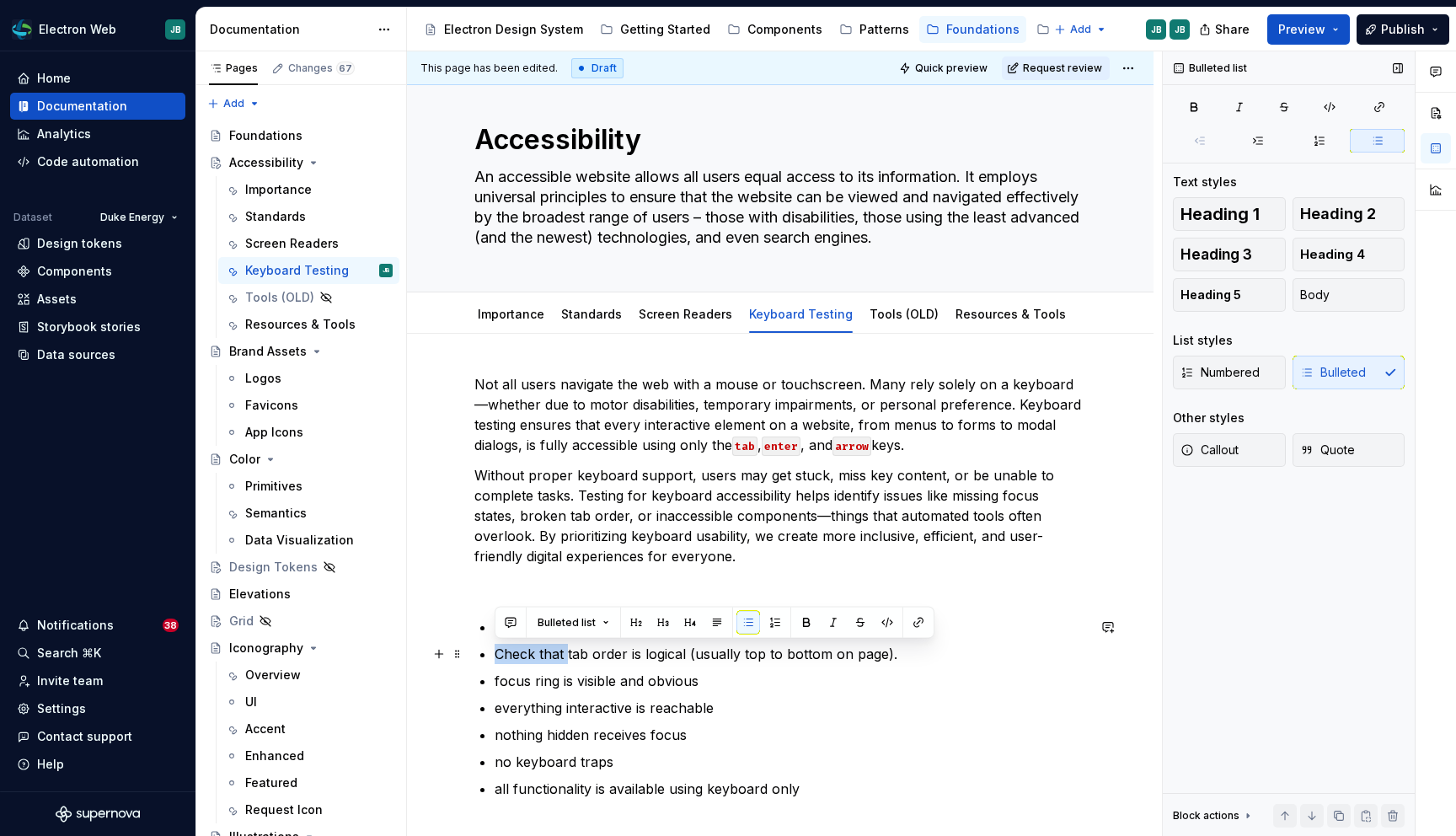
drag, startPoint x: 568, startPoint y: 655, endPoint x: 495, endPoint y: 652, distance: 73.1
click at [495, 652] on p "Check that tab order is logical (usually top to bottom on page)." at bounding box center [790, 654] width 591 height 20
click at [499, 681] on p "focus ring is visible and obvious" at bounding box center [790, 680] width 591 height 20
click at [583, 683] on p "Focus ring is visible and obvious" at bounding box center [790, 680] width 591 height 20
click at [776, 680] on p "Focus ring is always visible and obvious" at bounding box center [790, 680] width 591 height 20
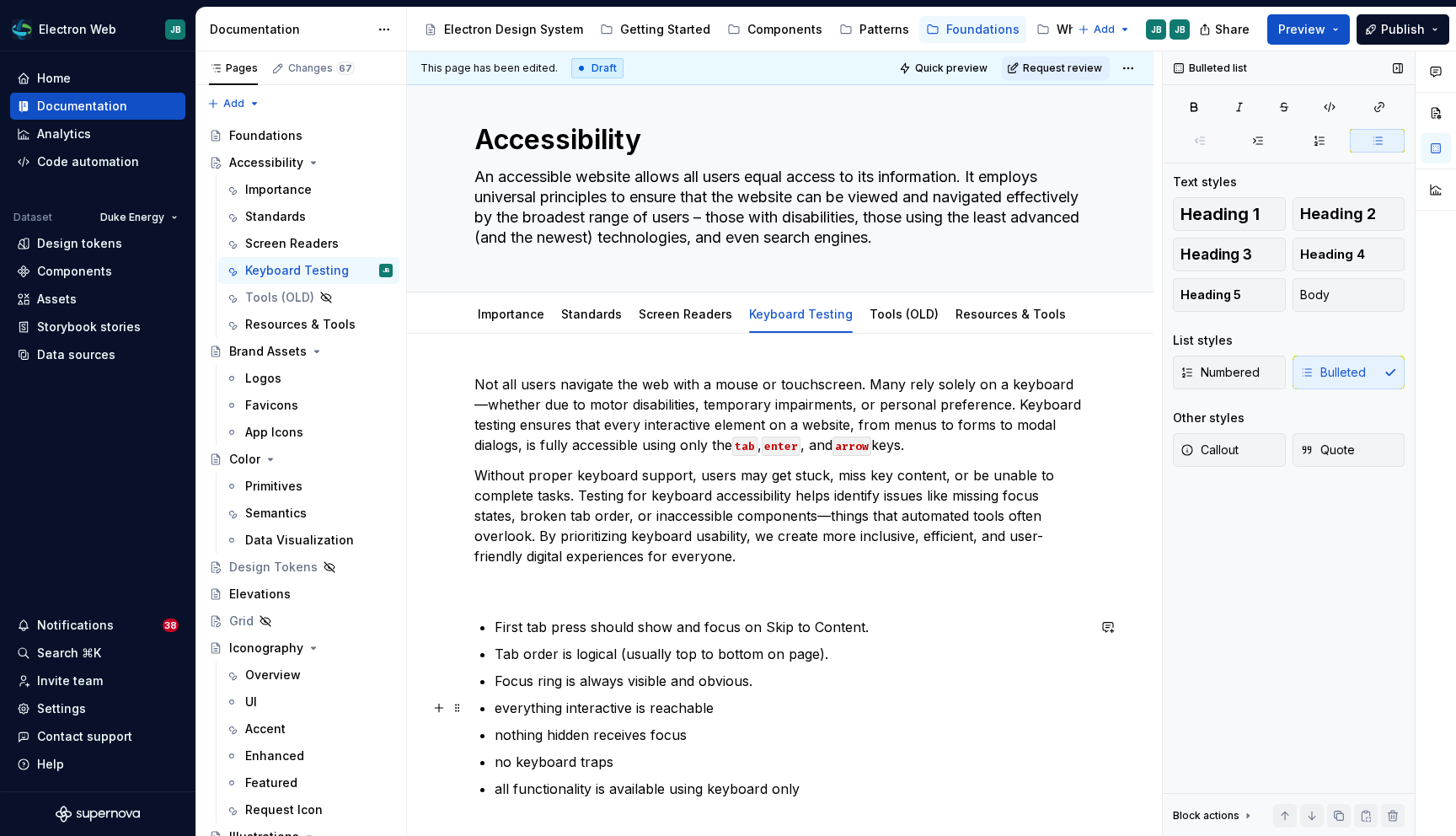
click at [499, 705] on p "everything interactive is reachable" at bounding box center [790, 707] width 591 height 20
click at [748, 710] on p "Everything interactive is reachable" at bounding box center [790, 707] width 591 height 20
click at [502, 736] on p "nothing hidden receives focus" at bounding box center [790, 735] width 591 height 20
click at [721, 734] on p "Nothing hidden receives focus" at bounding box center [790, 735] width 591 height 20
click at [503, 761] on p "no keyboard traps" at bounding box center [790, 761] width 591 height 20
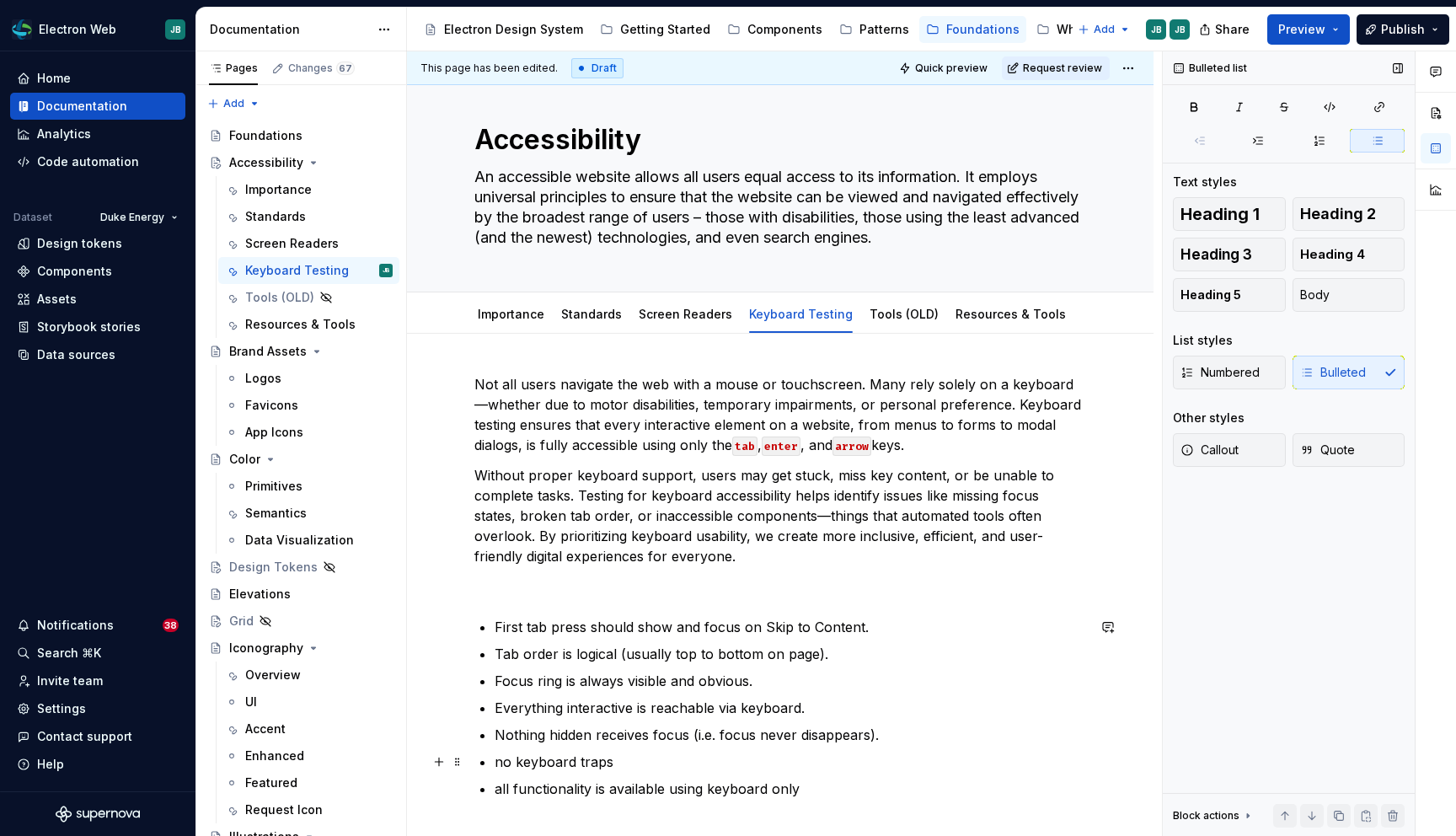
scroll to position [36, 0]
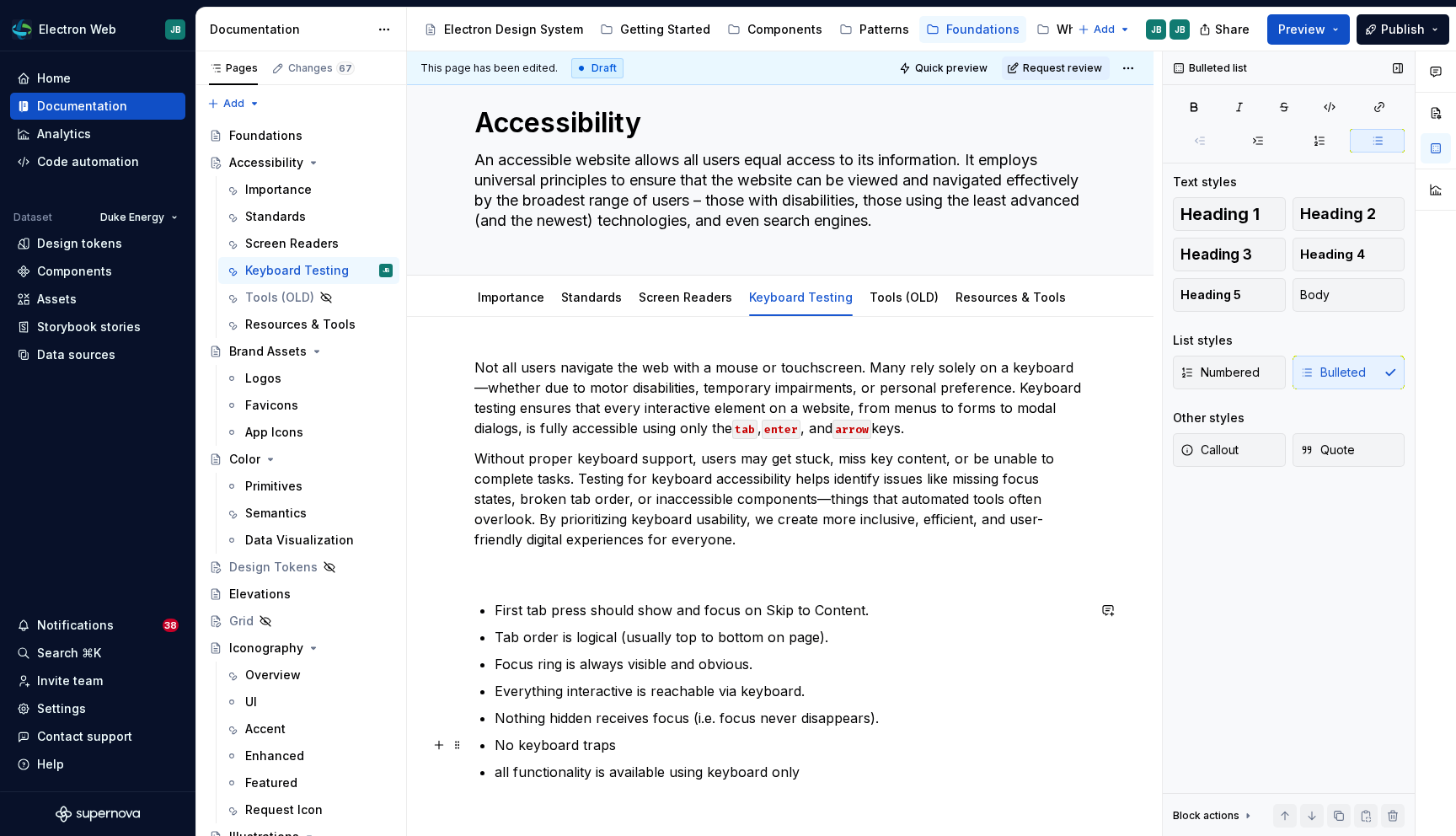
click at [643, 742] on p "No keyboard traps" at bounding box center [790, 744] width 591 height 20
click at [635, 743] on p "No keyboard traps (tab never enters an area that" at bounding box center [790, 744] width 591 height 20
click at [873, 744] on p "No keyboard traps (tabbing never enters an area that" at bounding box center [790, 744] width 591 height 20
click at [499, 770] on p "all functionality is available using keyboard only" at bounding box center [790, 771] width 591 height 20
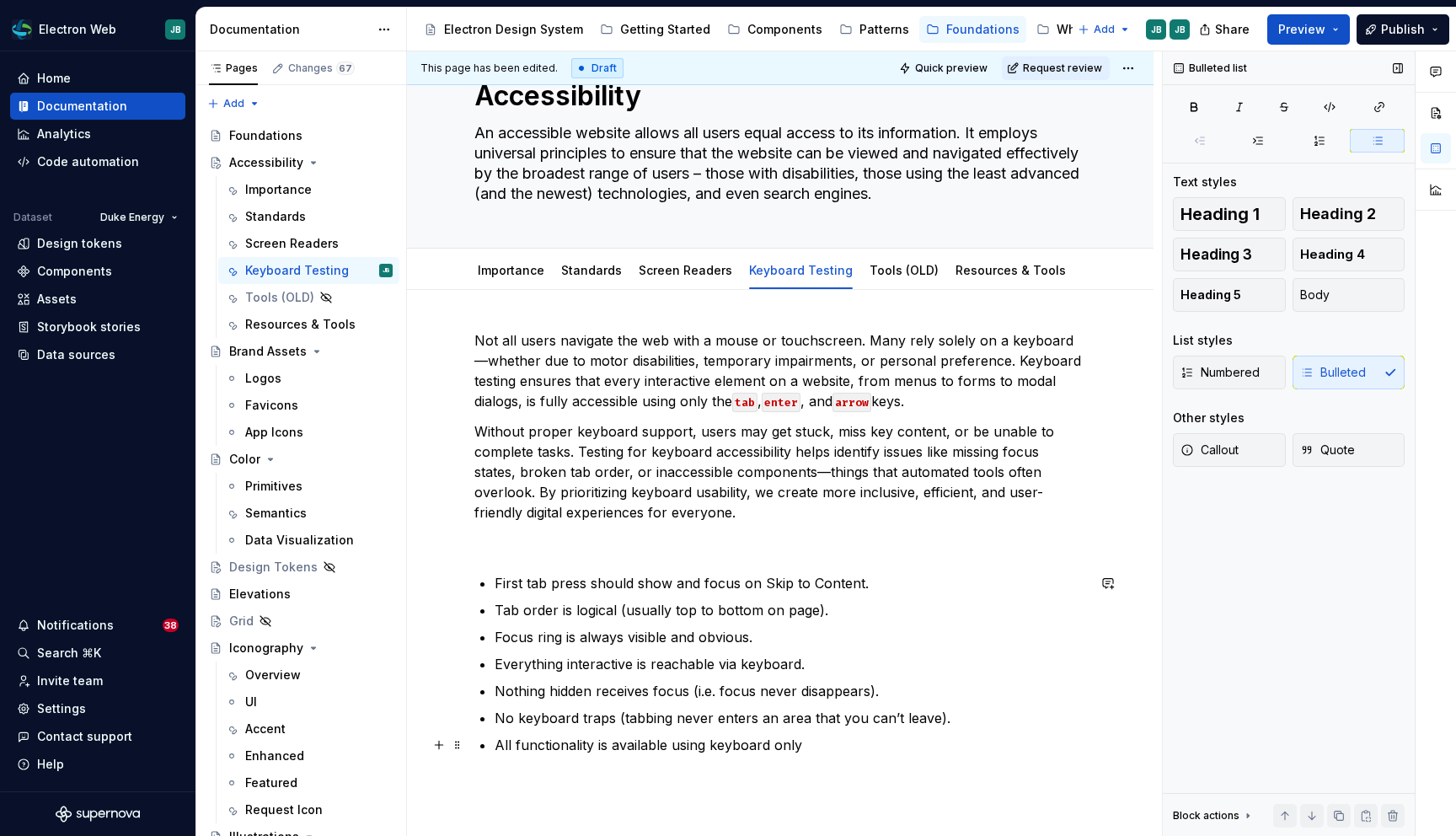
click at [599, 744] on p "All functionality is available using keyboard only" at bounding box center [790, 744] width 591 height 20
click at [595, 742] on p "All functionality is available using keyboard only" at bounding box center [790, 744] width 591 height 20
click at [798, 745] on p "All functionality availability via point or touch is available using keyboard o…" at bounding box center [790, 744] width 591 height 20
click at [925, 744] on p "All functionality availability via point or touch is also available using keybo…" at bounding box center [790, 744] width 591 height 20
click at [1040, 744] on p "All functionality availability via point or touch is also available using a key…" at bounding box center [790, 744] width 591 height 20
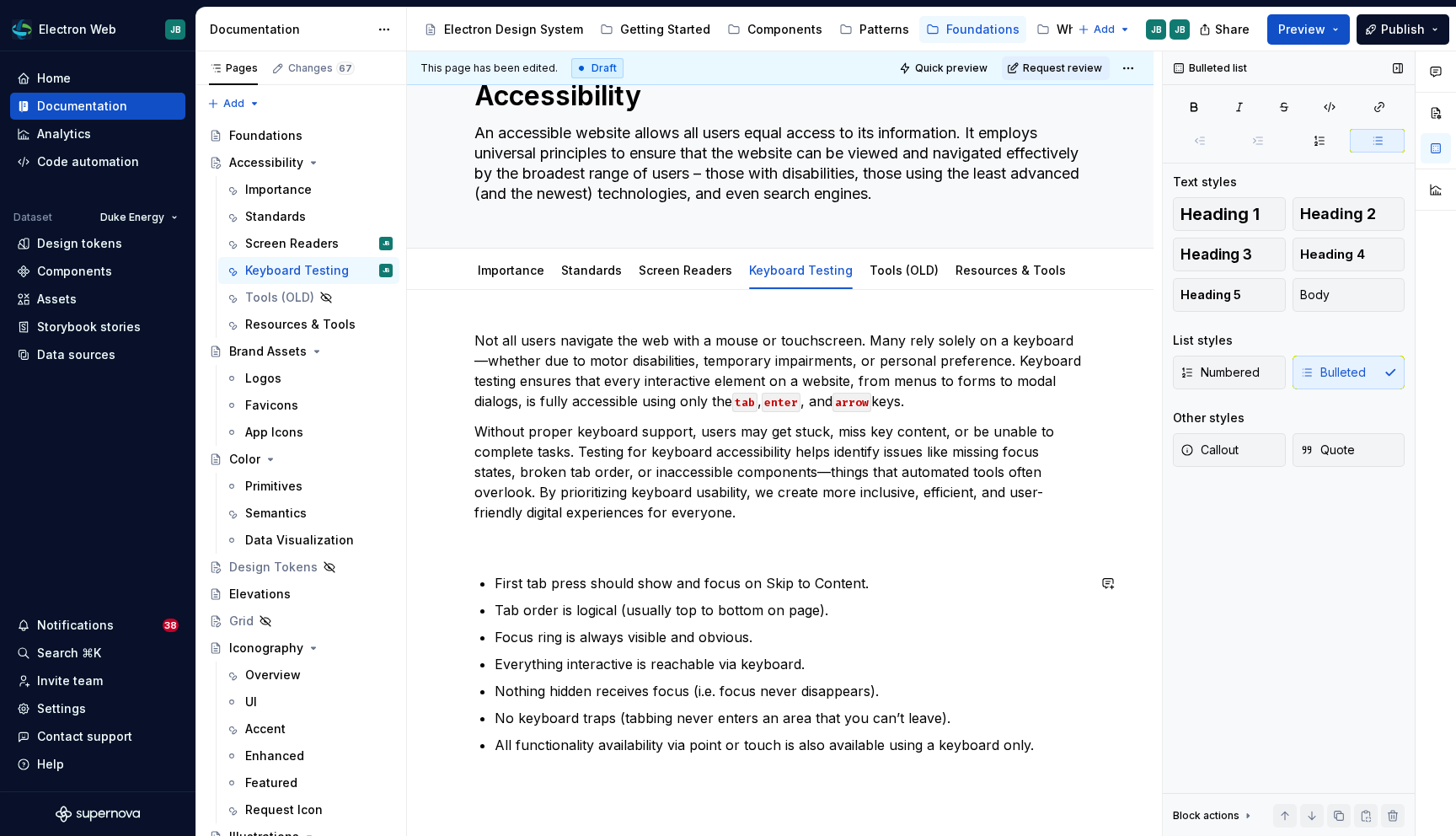
click at [510, 553] on div "Not all users navigate the web with a mouse or touchscreen. Many rely solely on…" at bounding box center [780, 542] width 612 height 424
click at [489, 539] on p at bounding box center [780, 543] width 612 height 20
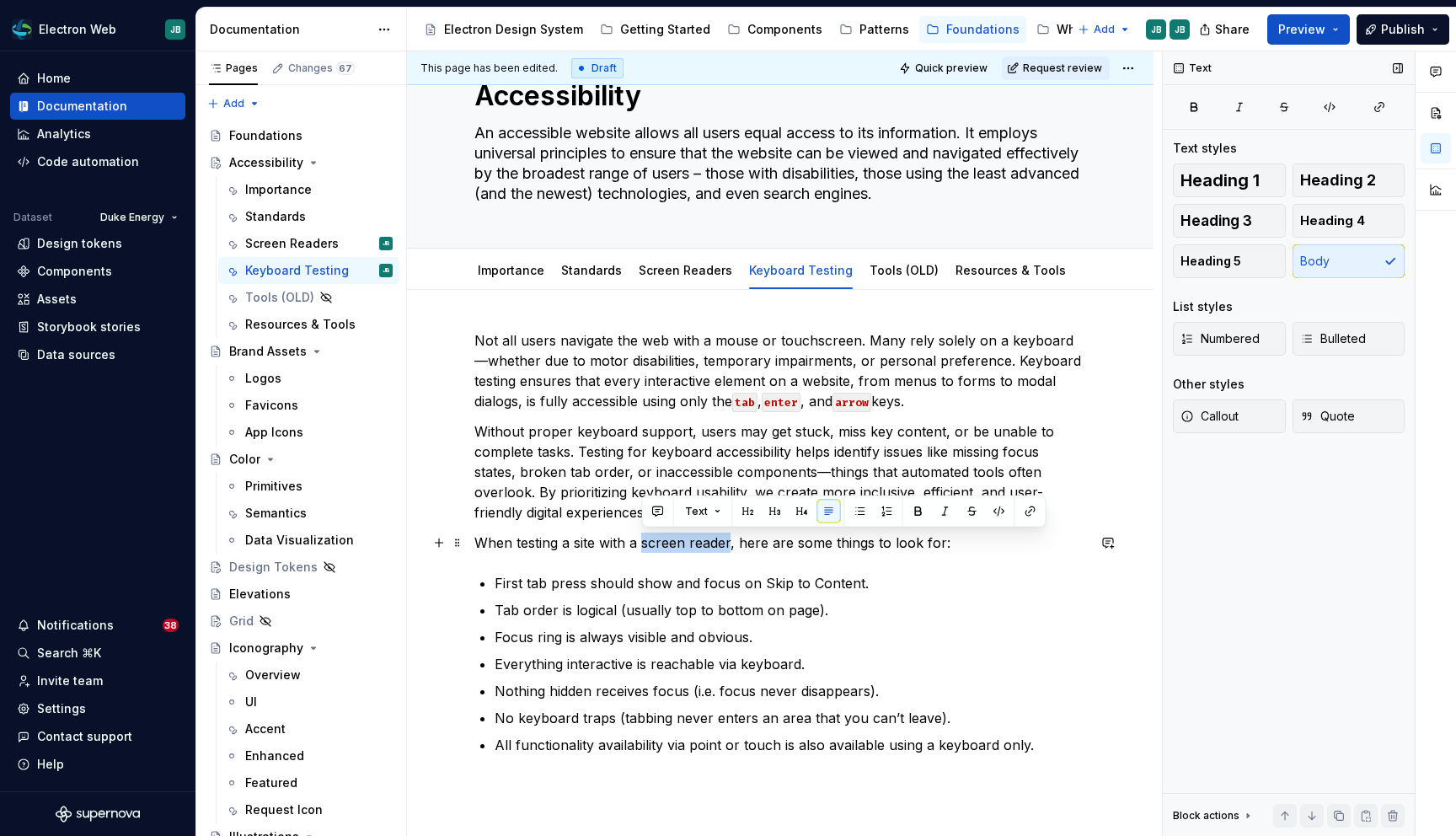
drag, startPoint x: 729, startPoint y: 544, endPoint x: 641, endPoint y: 543, distance: 88.0
click at [641, 543] on p "When testing a site with a screen reader, here are some things to look for:" at bounding box center [780, 543] width 612 height 20
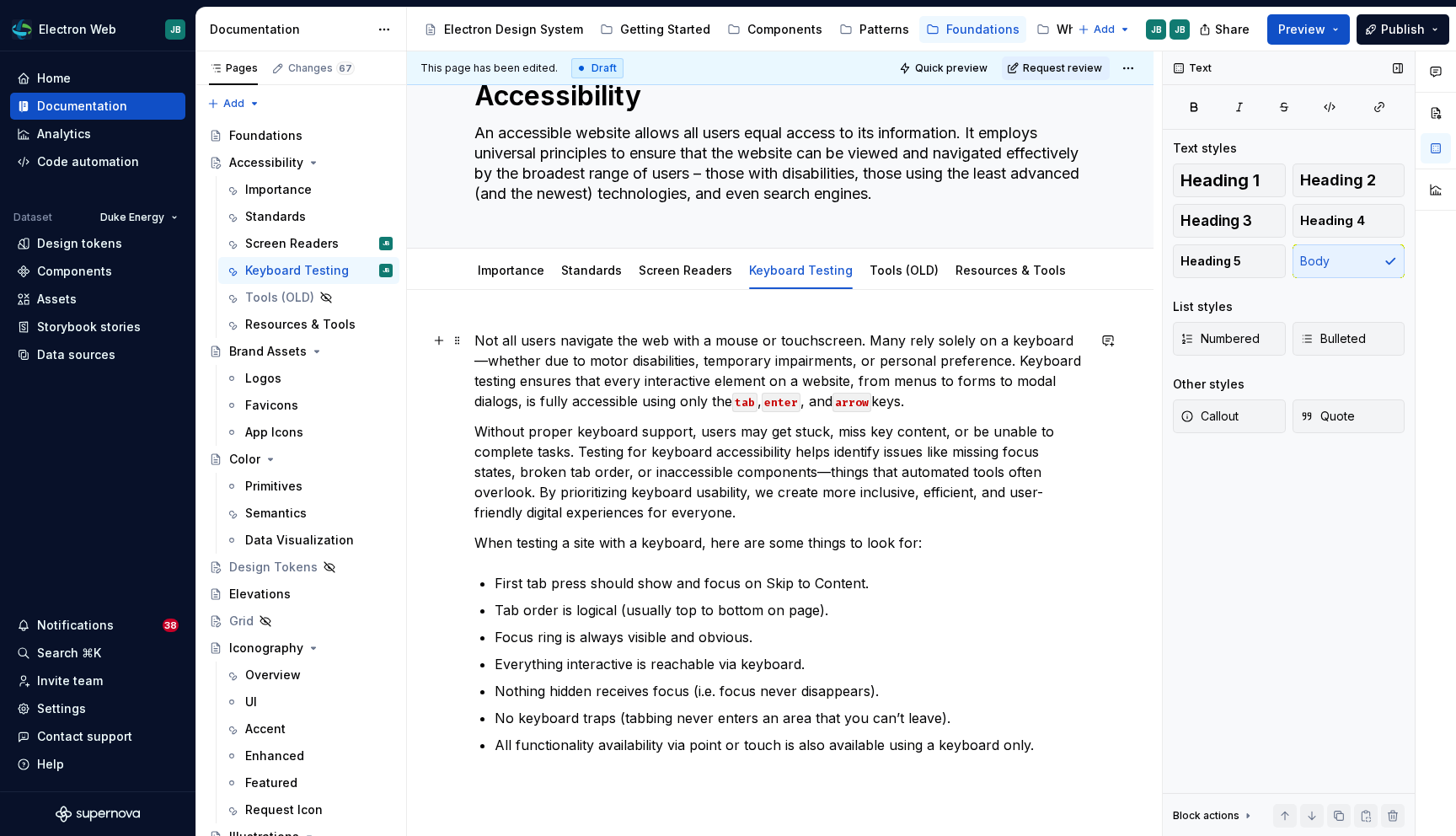
click at [586, 355] on p "Not all users navigate the web with a mouse or touchscreen. Many rely solely on…" at bounding box center [780, 370] width 612 height 81
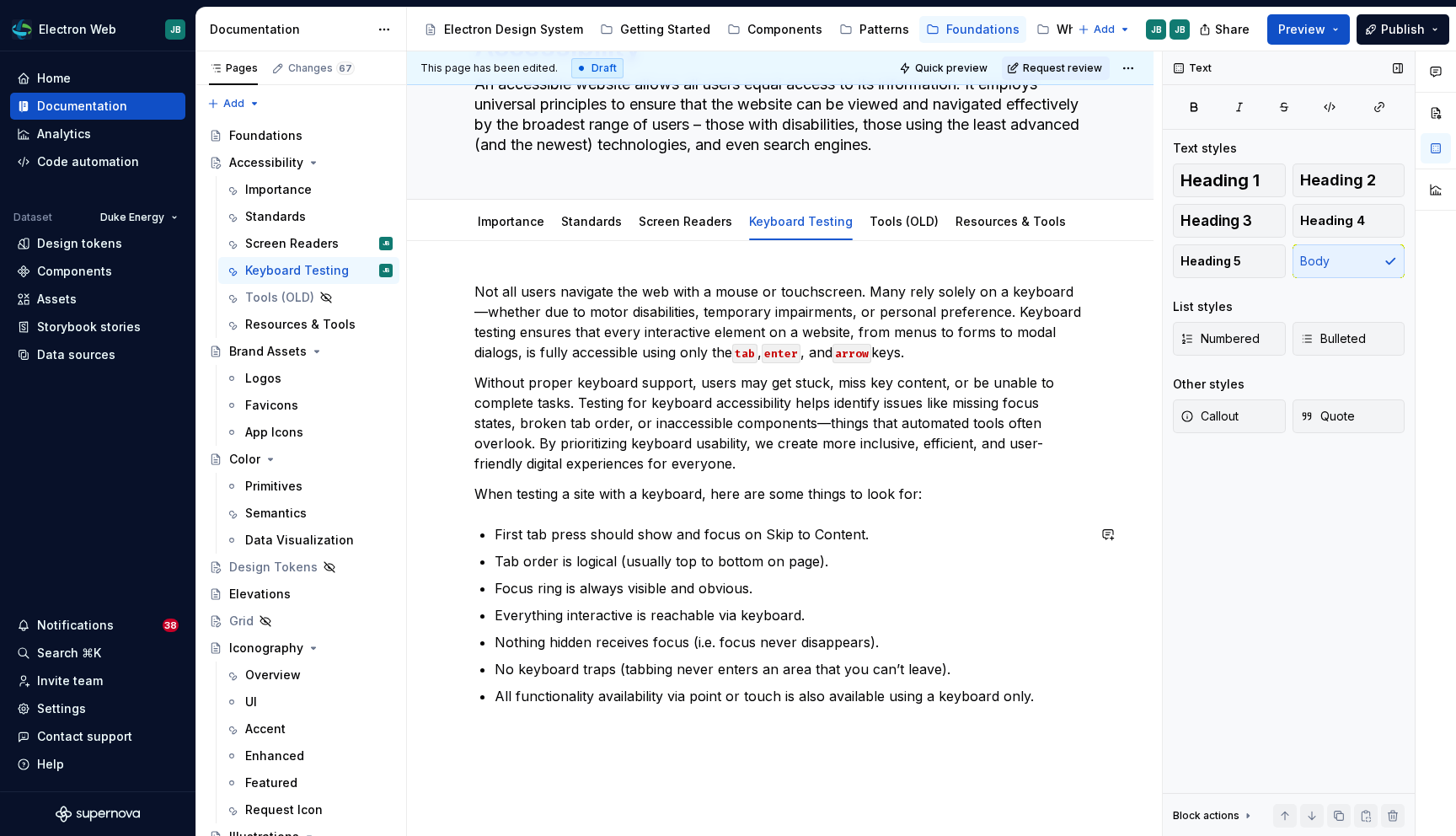
scroll to position [0, 0]
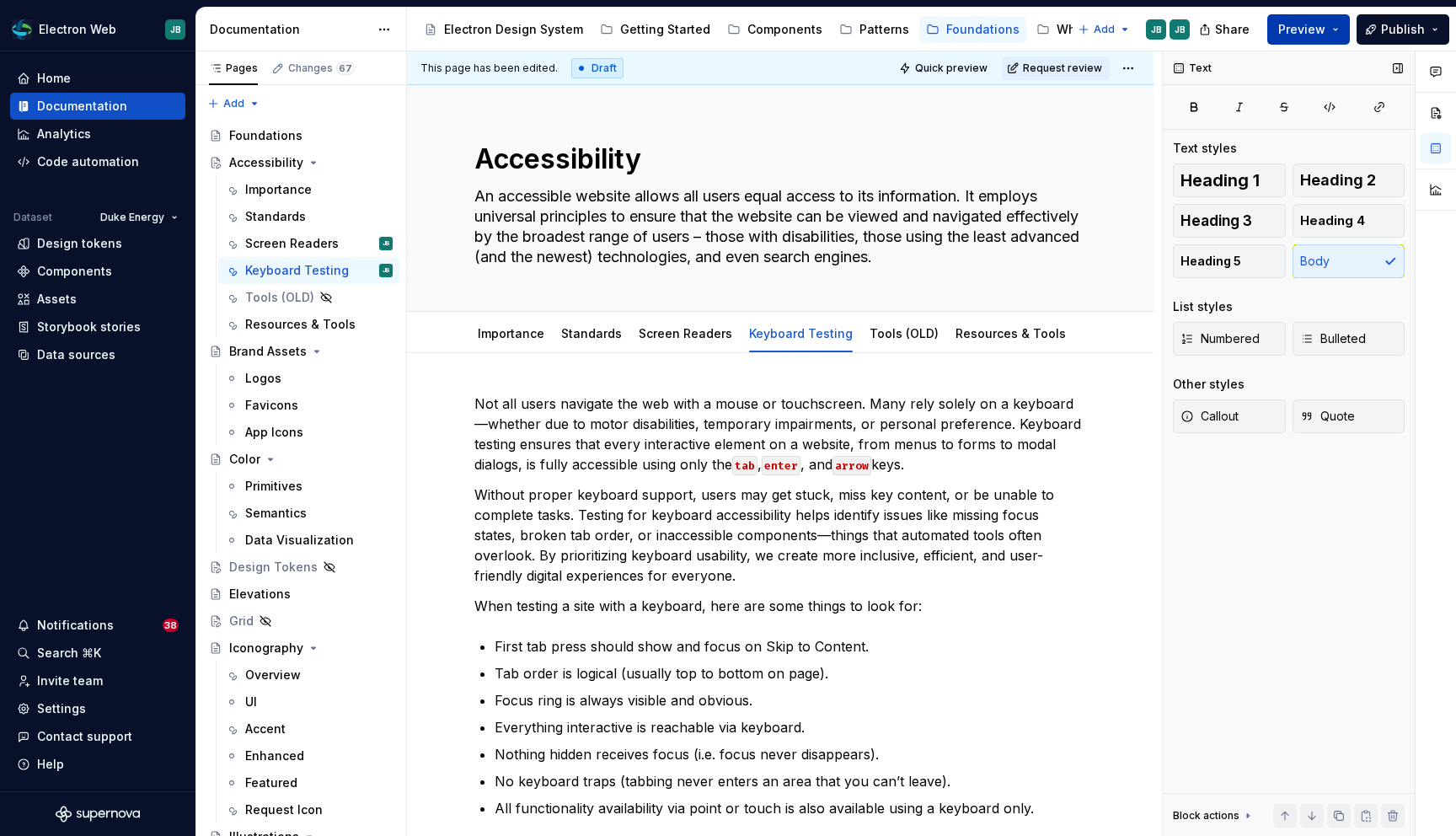
click at [1339, 23] on button "Preview" at bounding box center [1308, 29] width 83 height 30
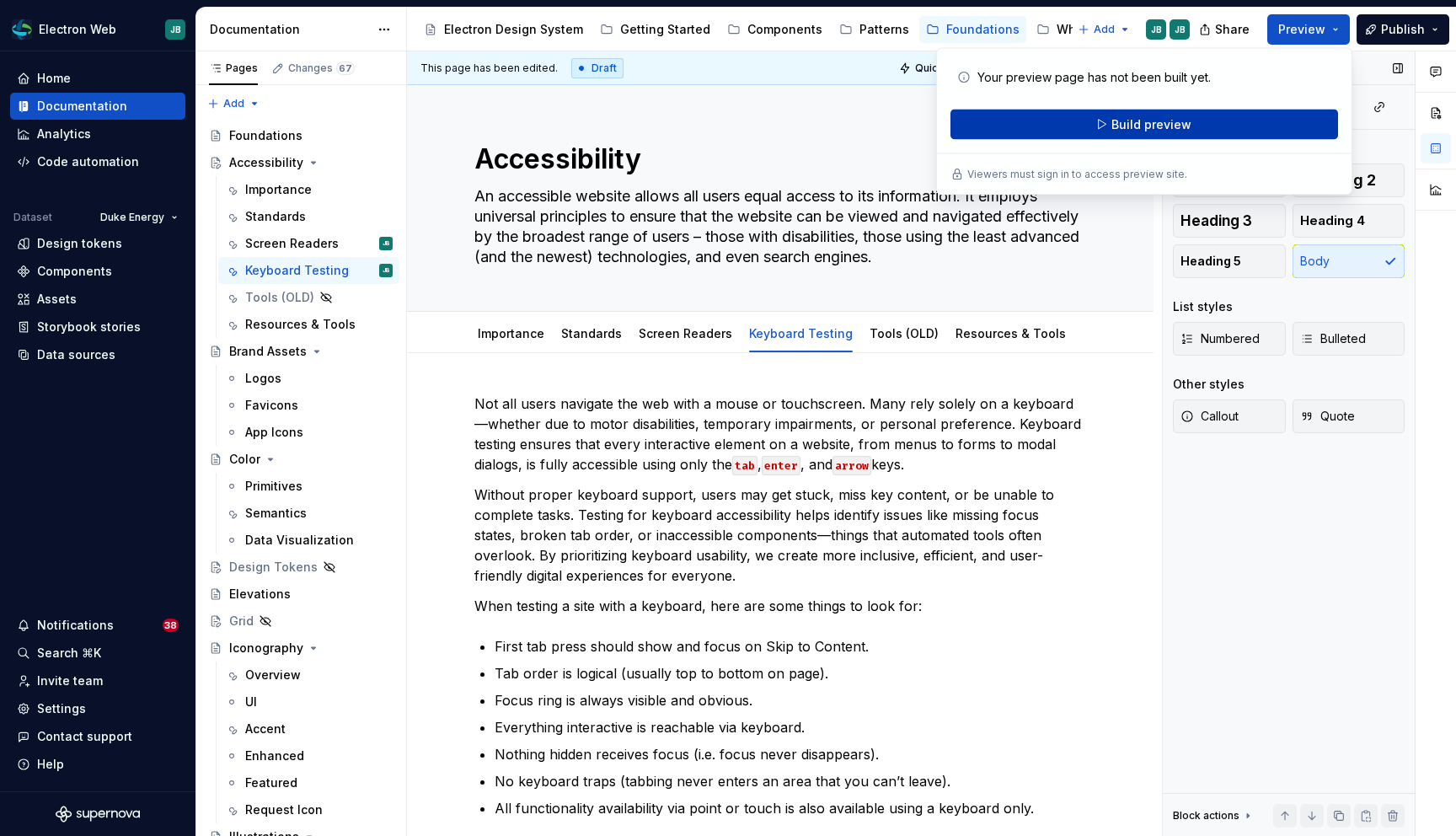
click at [1213, 125] on button "Build preview" at bounding box center [1145, 125] width 388 height 30
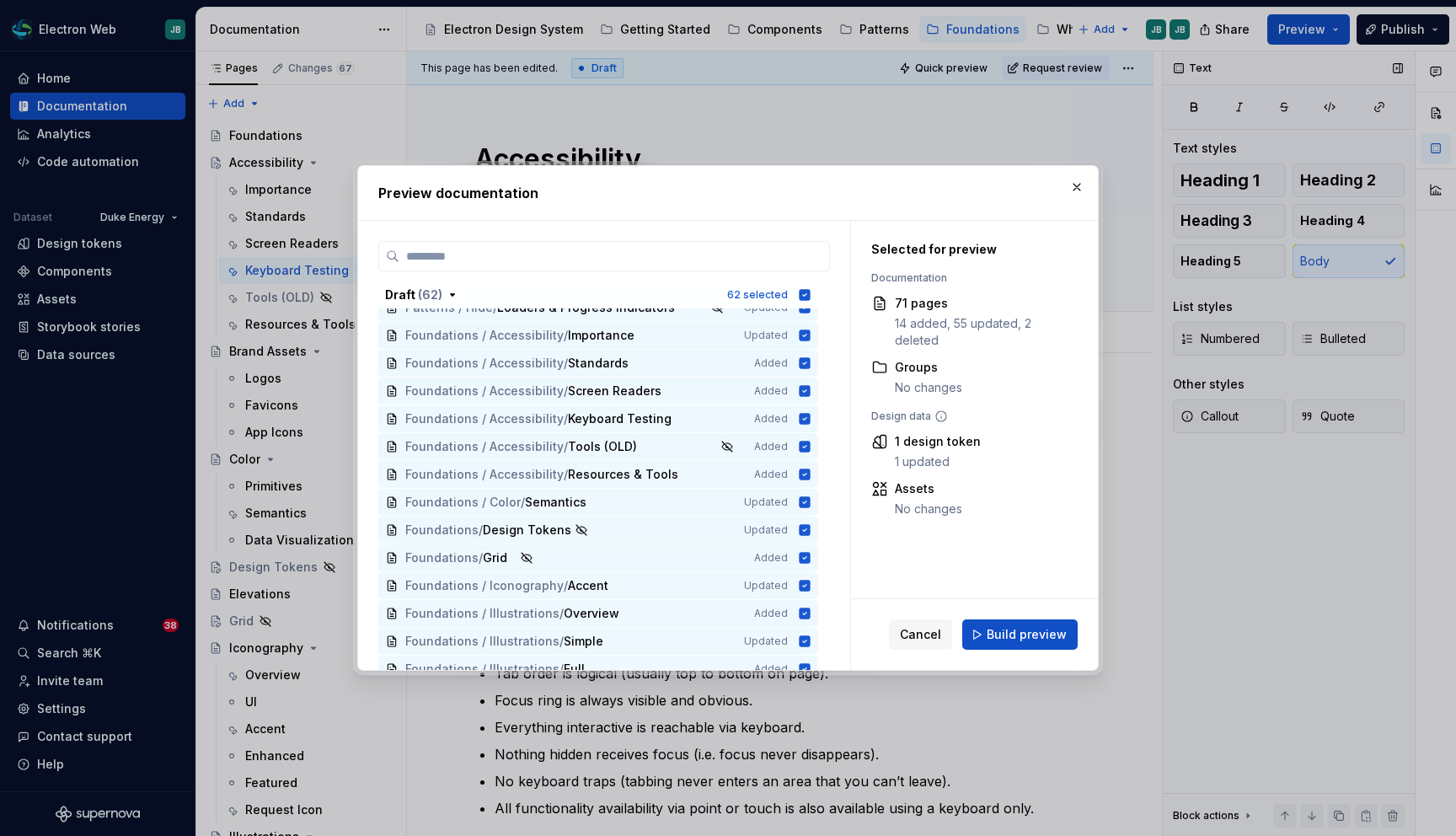
scroll to position [1697, 0]
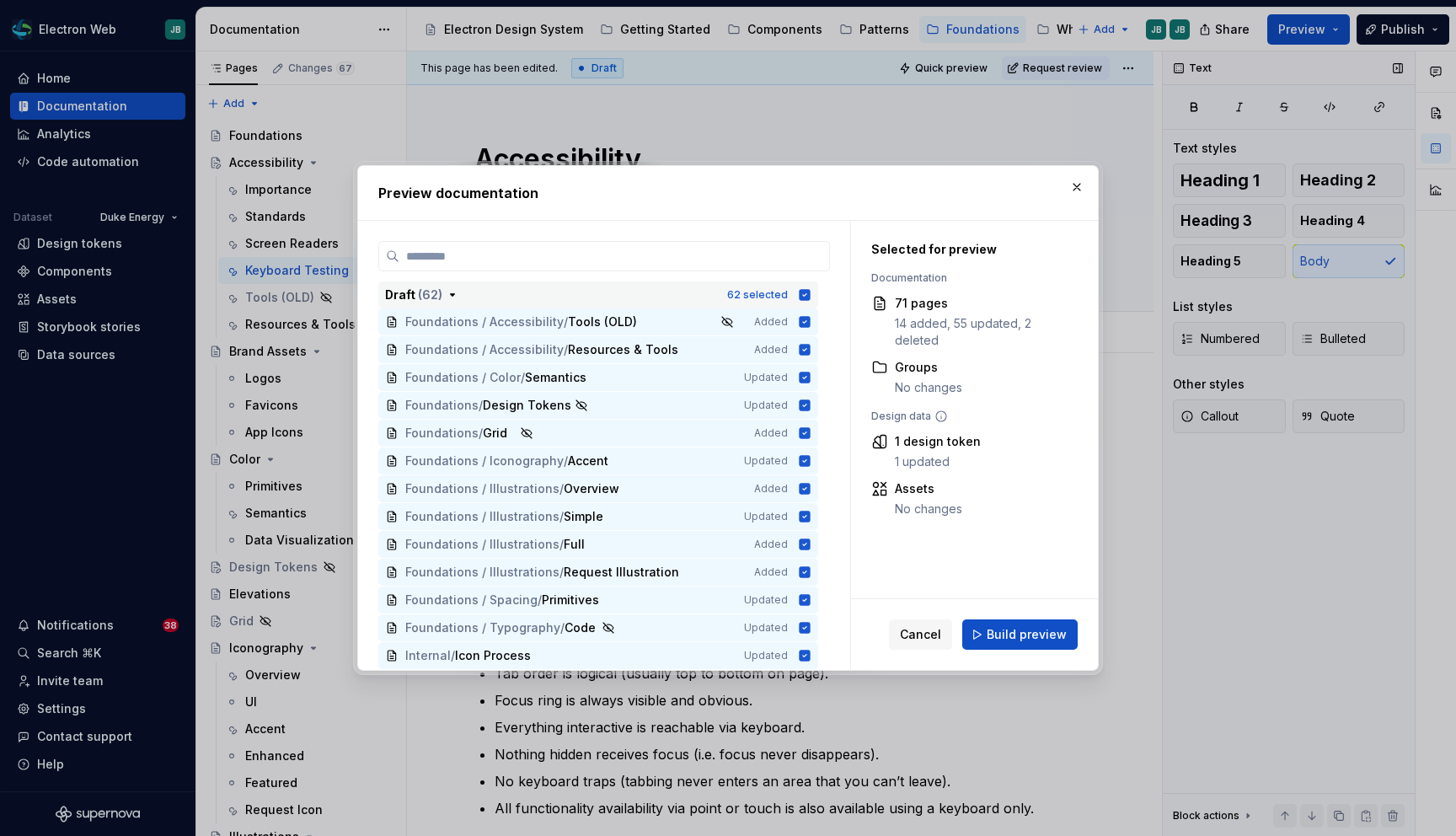
click at [810, 293] on icon "button" at bounding box center [805, 294] width 11 height 11
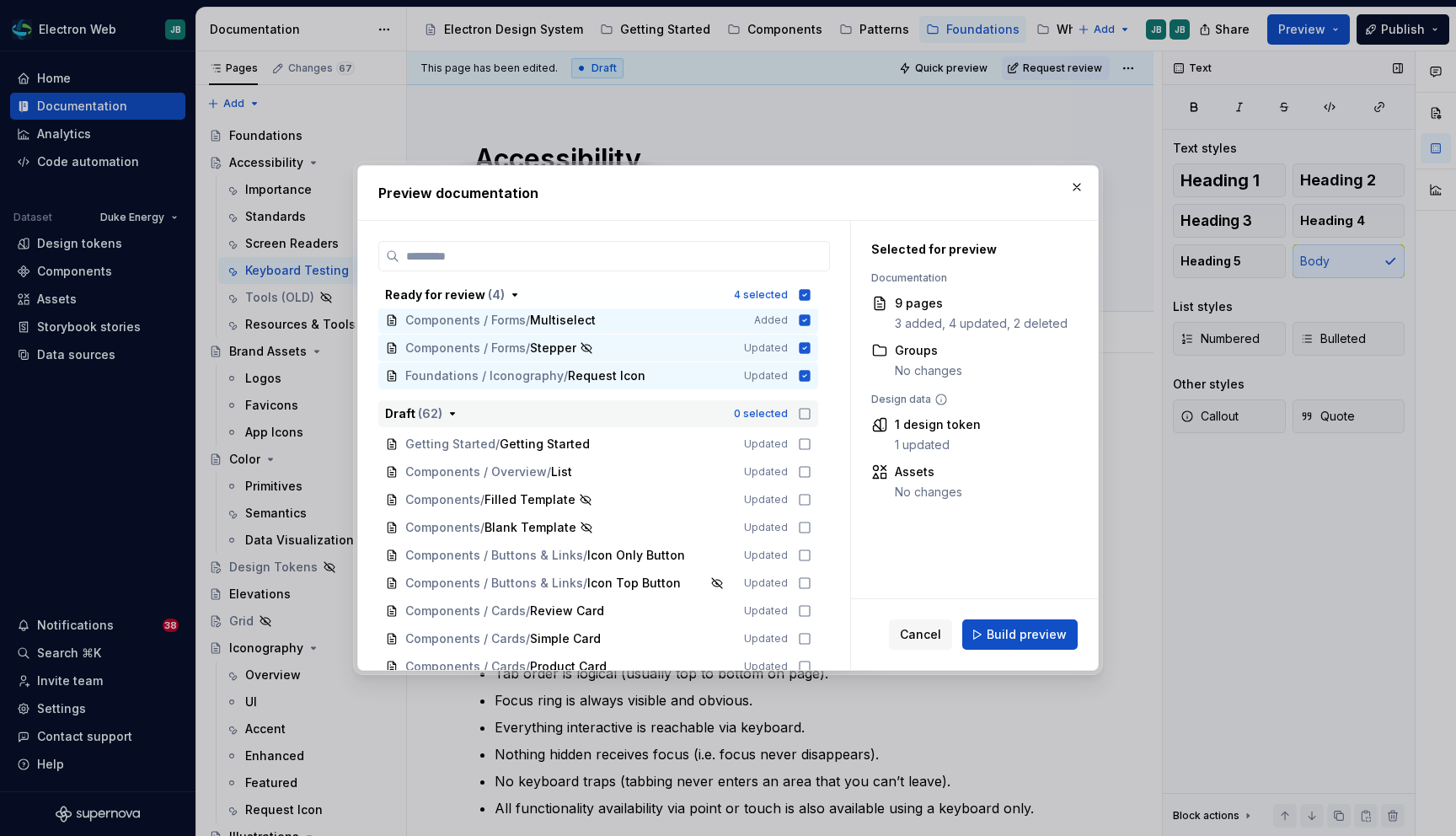
scroll to position [0, 0]
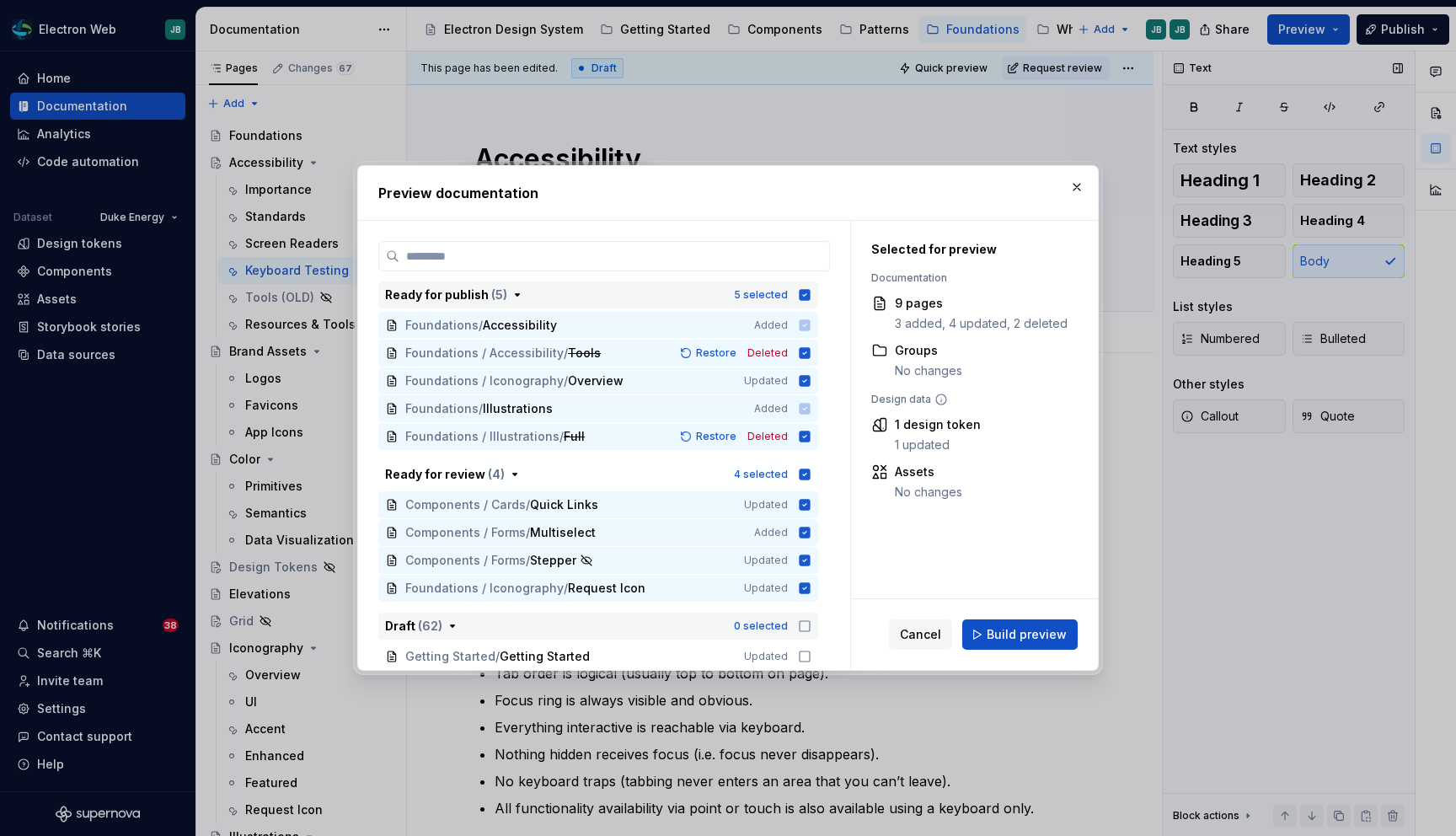
click at [810, 298] on icon "button" at bounding box center [805, 294] width 11 height 11
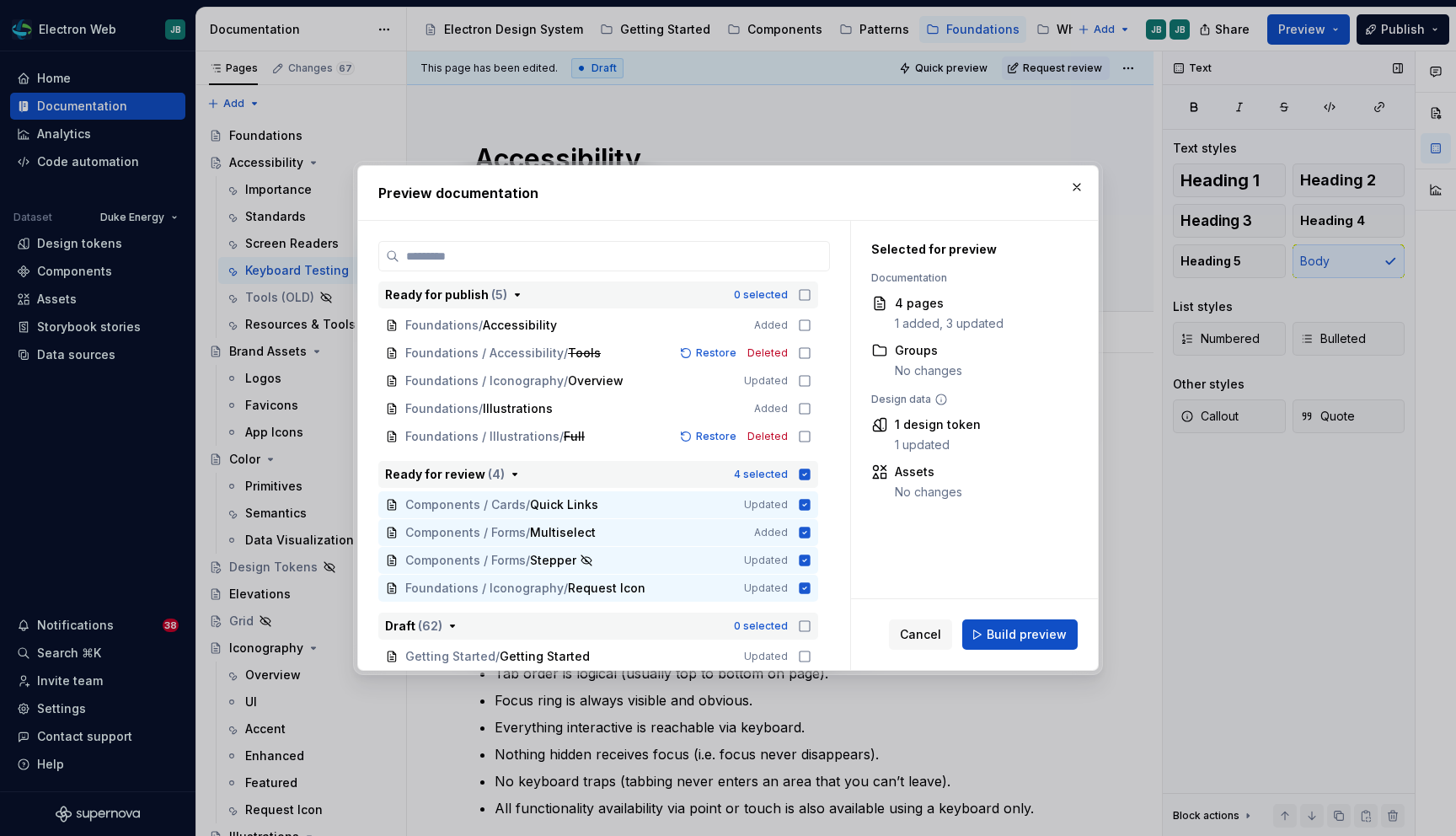
click at [810, 472] on icon "button" at bounding box center [805, 474] width 11 height 11
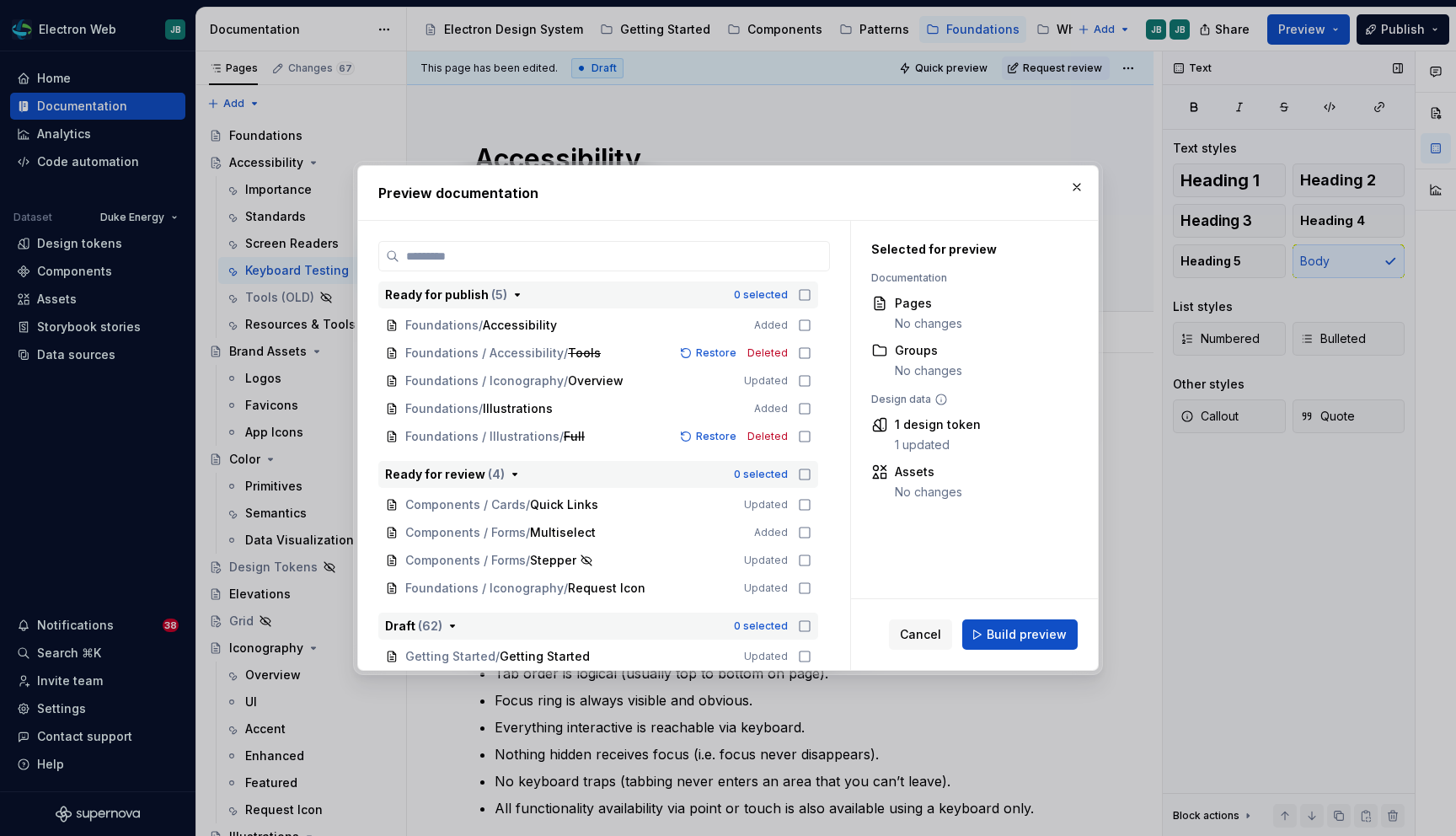
click at [809, 293] on icon "button" at bounding box center [804, 294] width 13 height 13
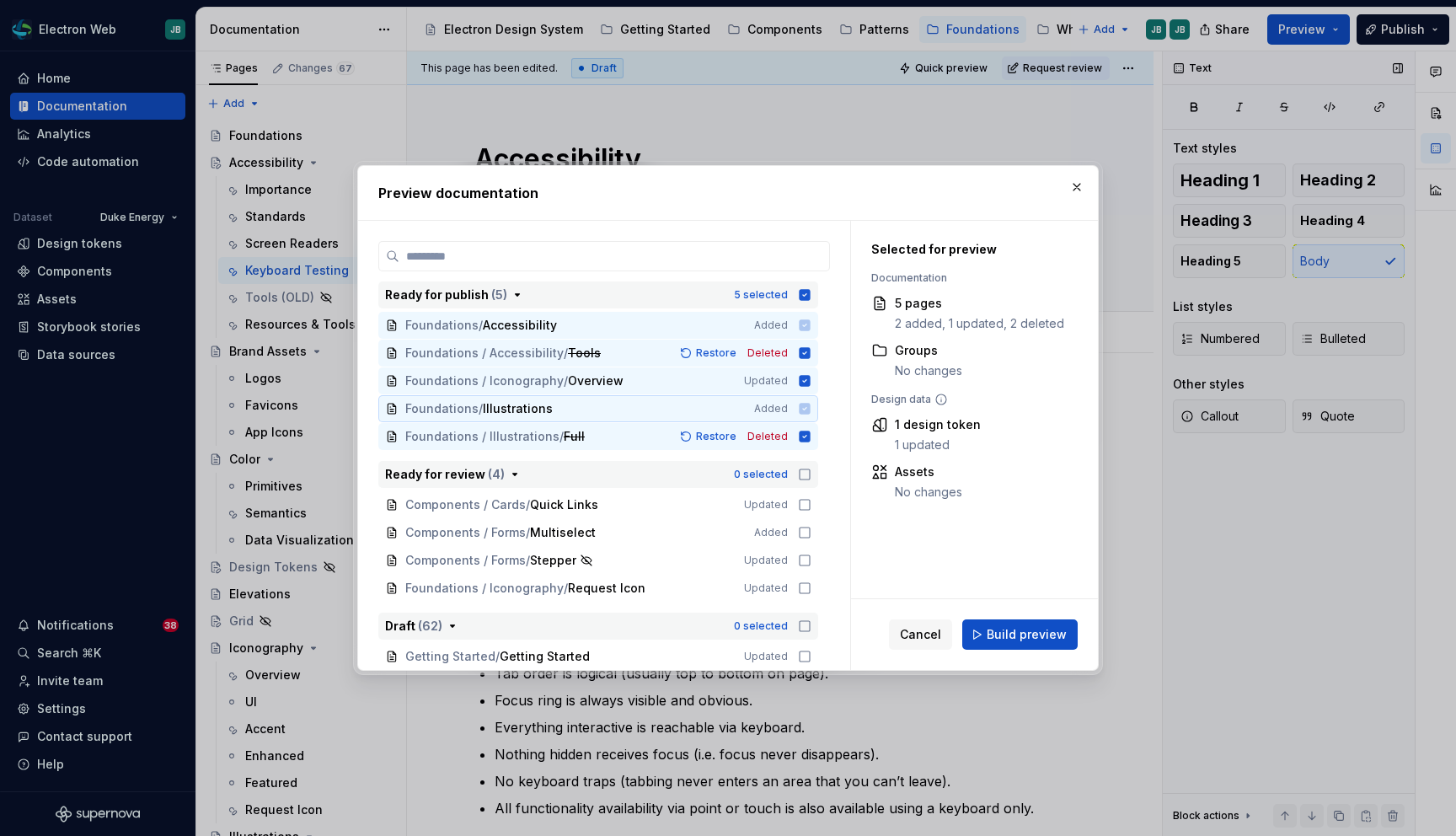
click at [810, 408] on icon at bounding box center [805, 408] width 11 height 11
click at [810, 406] on icon at bounding box center [805, 408] width 11 height 11
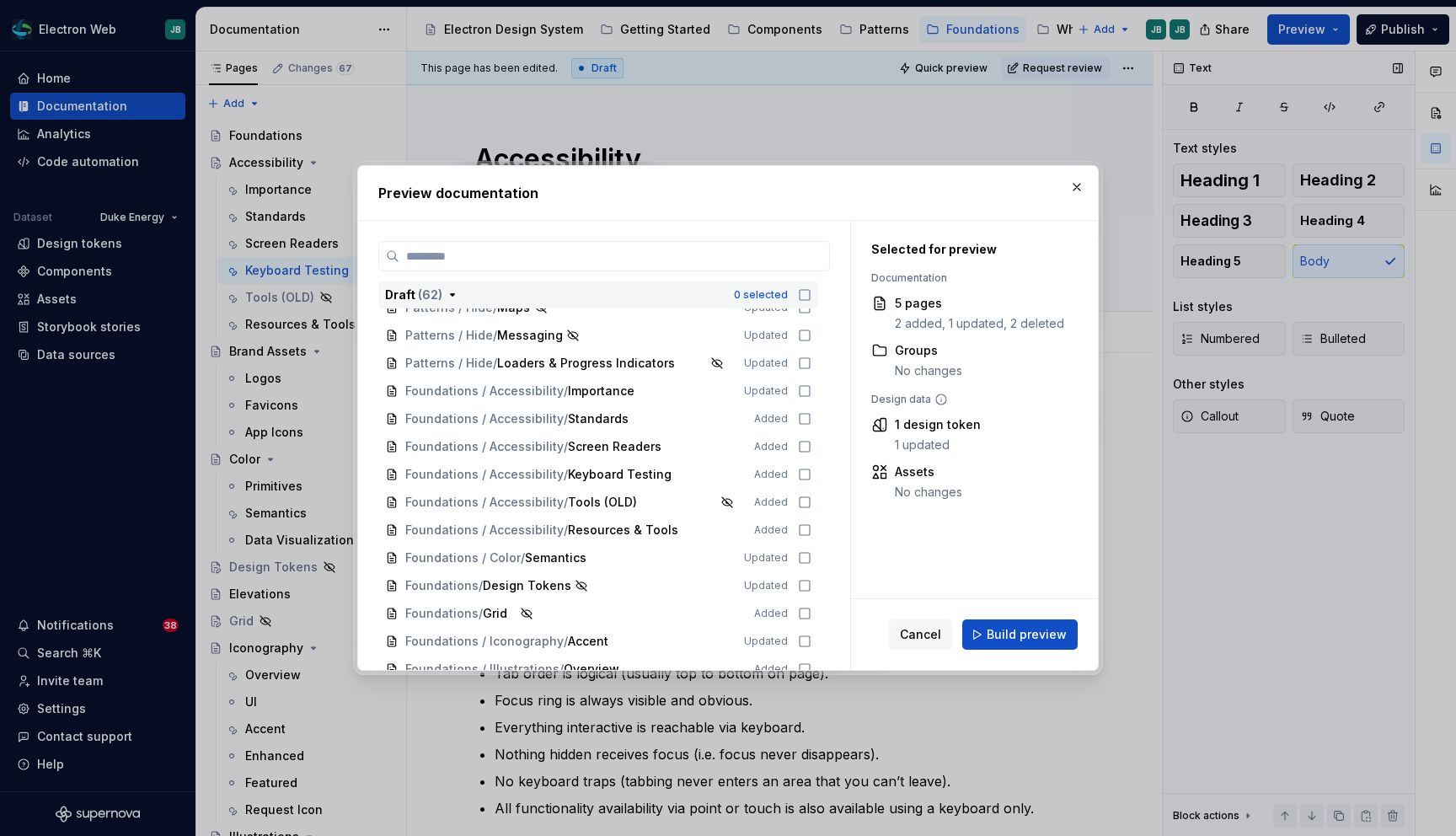
scroll to position [1499, 0]
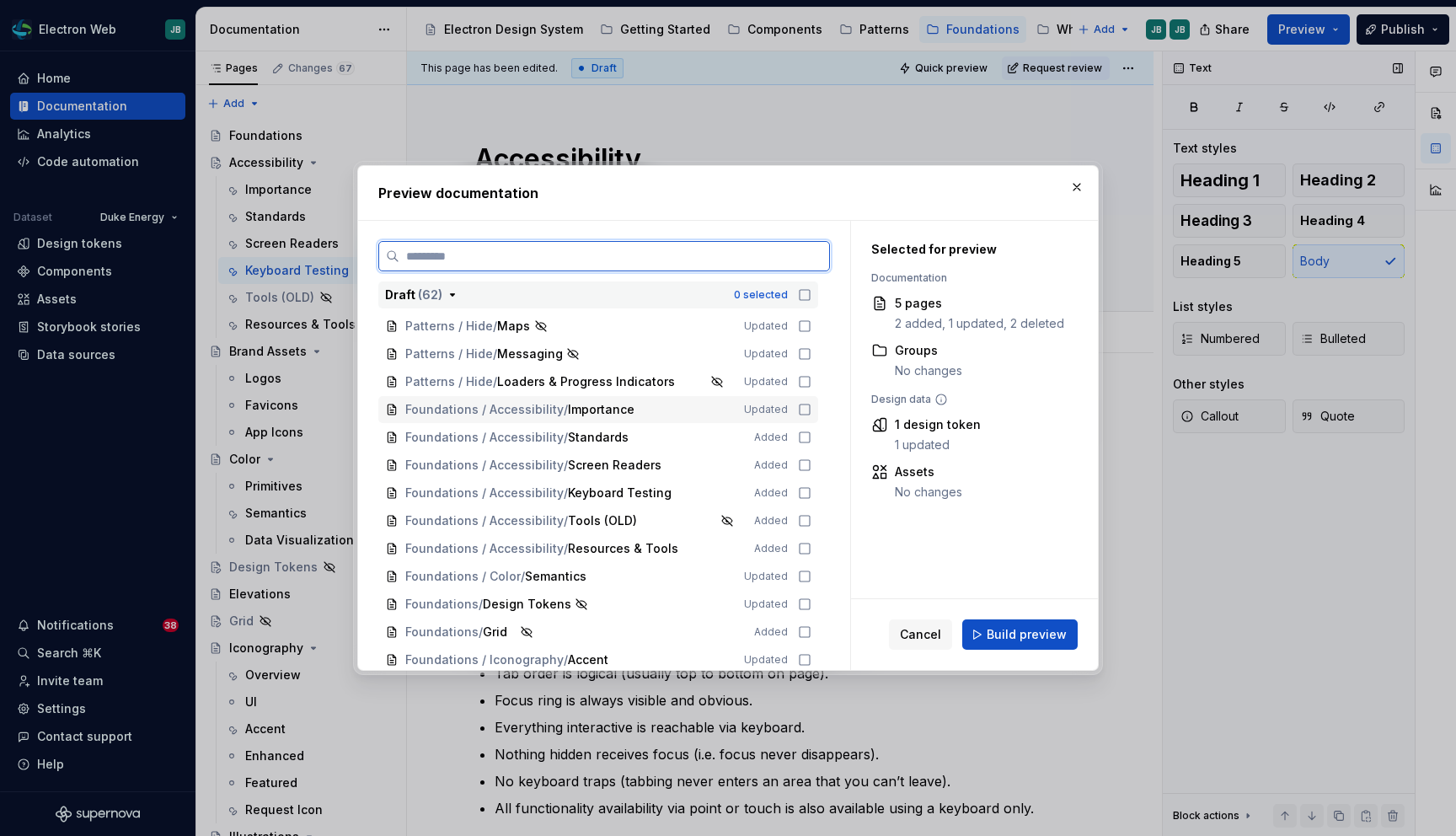
click at [811, 410] on icon at bounding box center [804, 409] width 13 height 13
click at [811, 438] on icon at bounding box center [804, 437] width 13 height 13
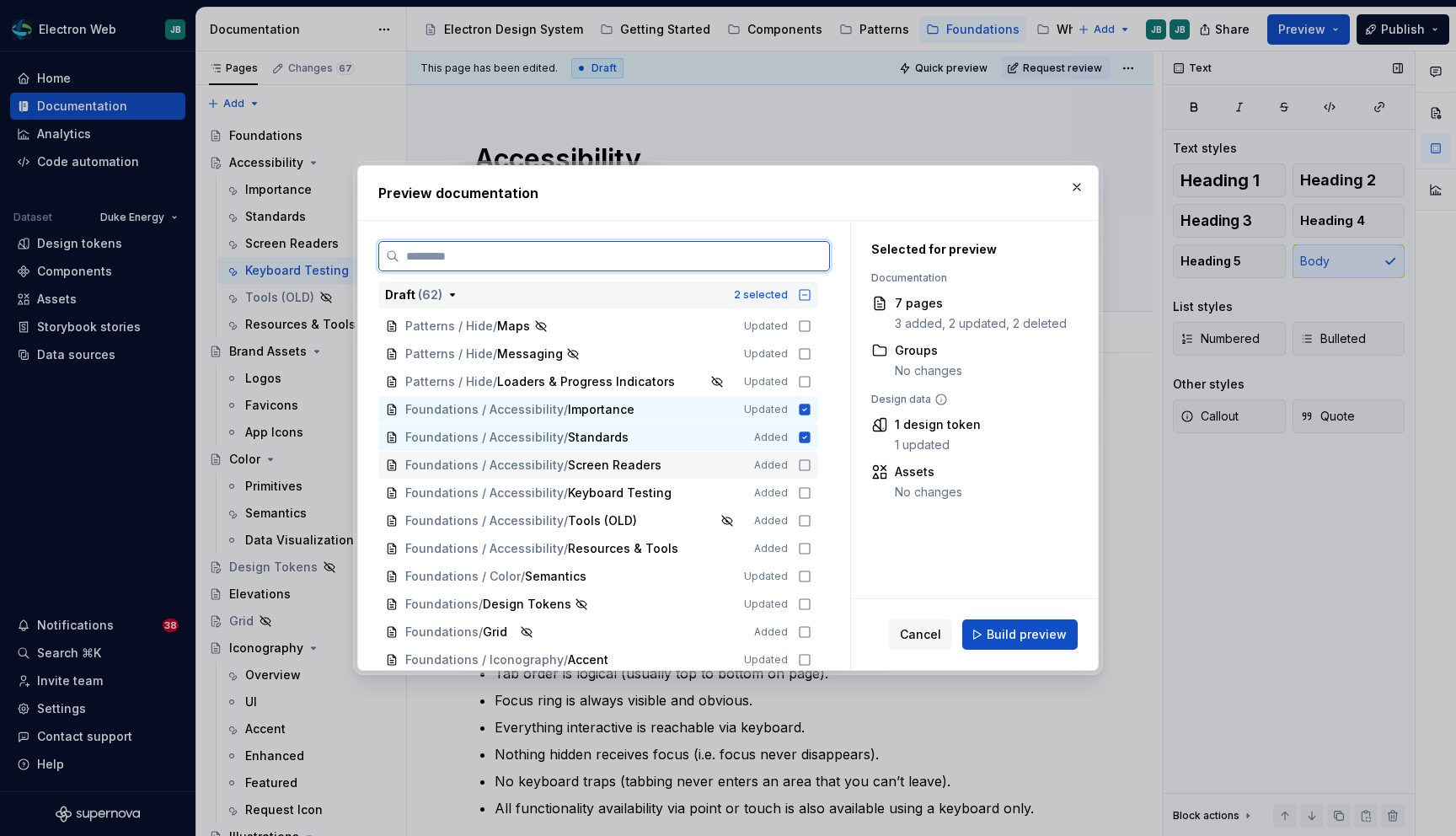
click at [810, 465] on icon at bounding box center [804, 464] width 13 height 13
click at [811, 489] on icon at bounding box center [804, 493] width 13 height 13
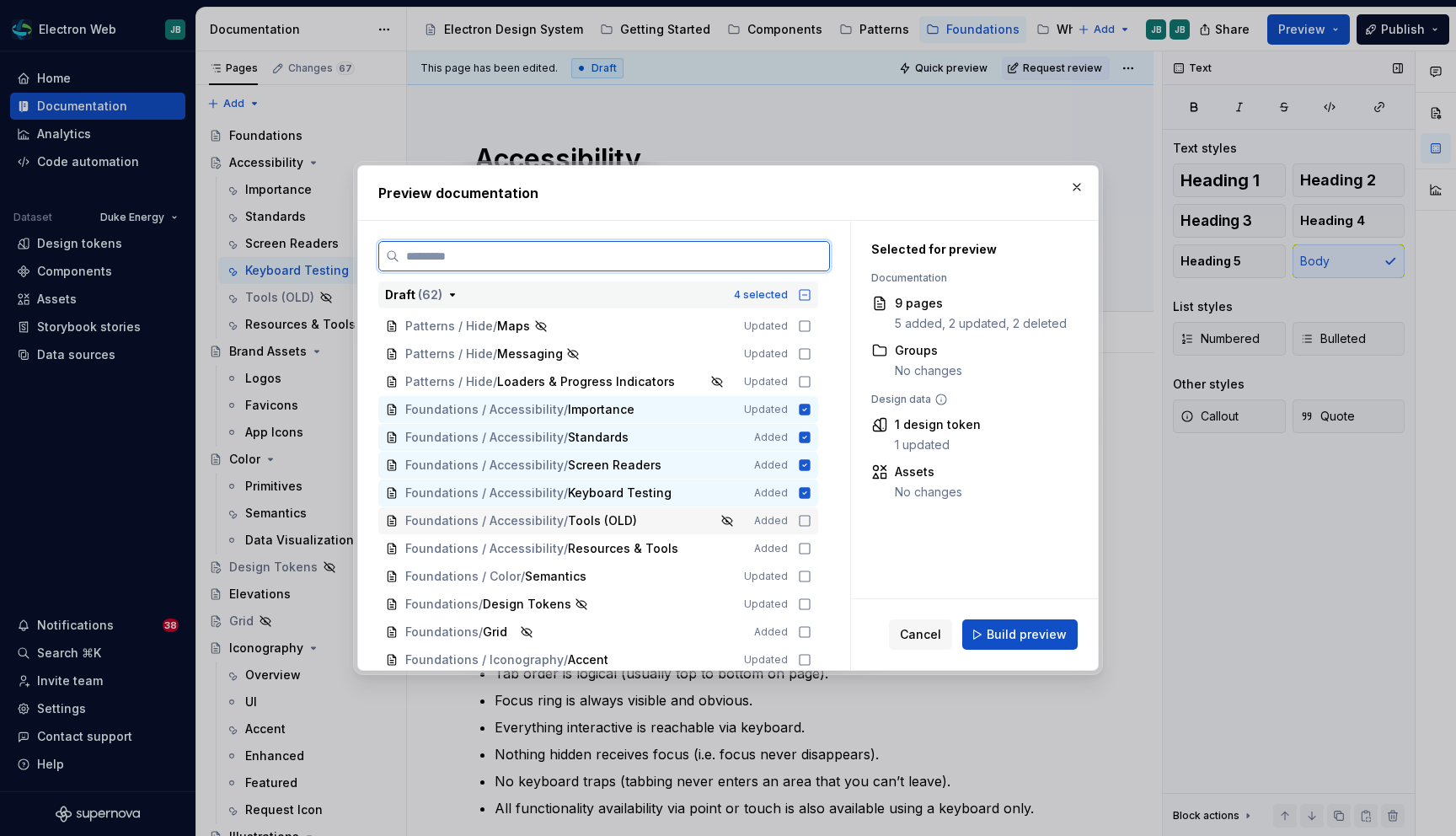
click at [811, 518] on icon at bounding box center [804, 520] width 13 height 13
click at [811, 551] on icon at bounding box center [804, 548] width 13 height 13
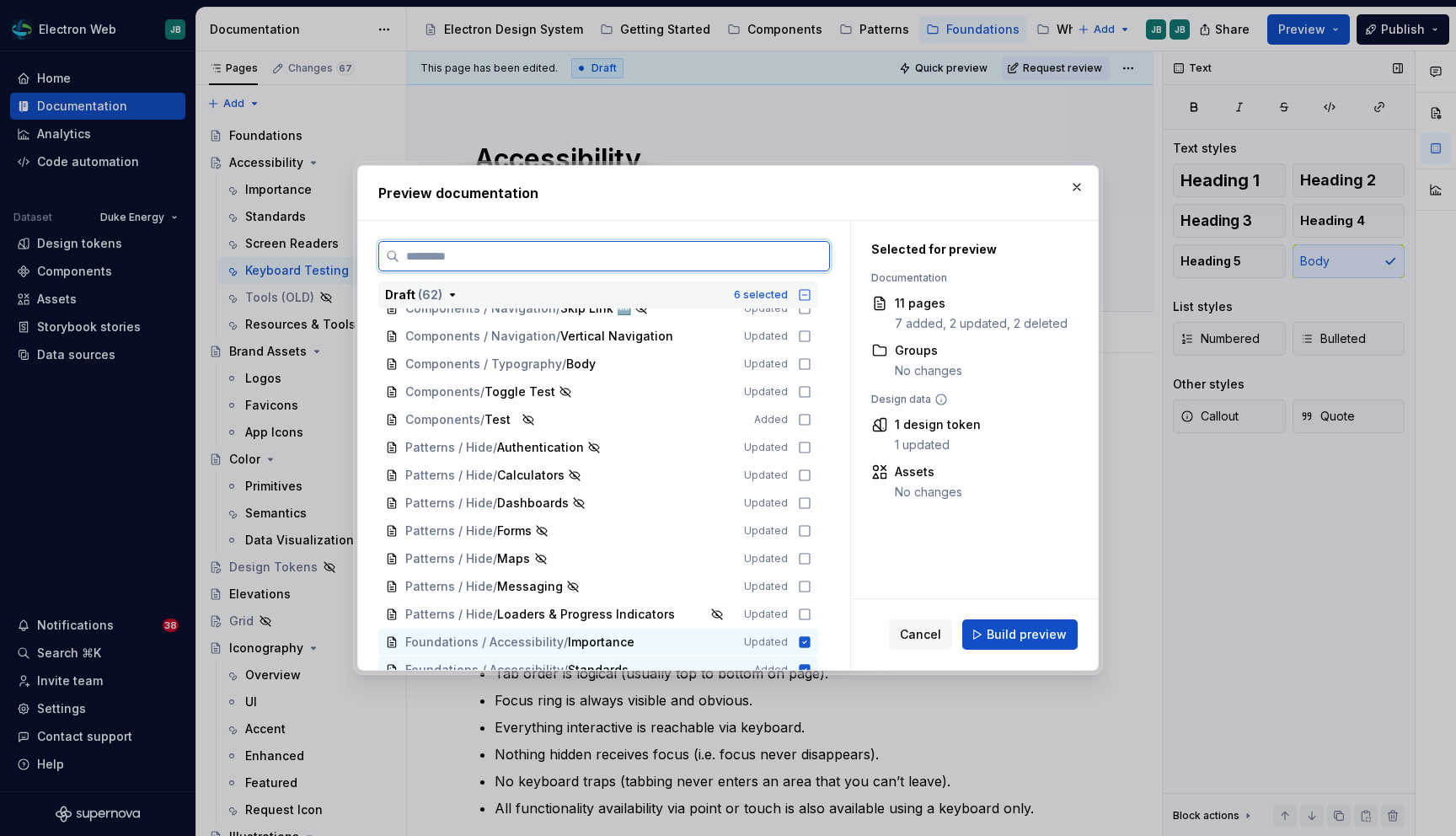
scroll to position [1253, 0]
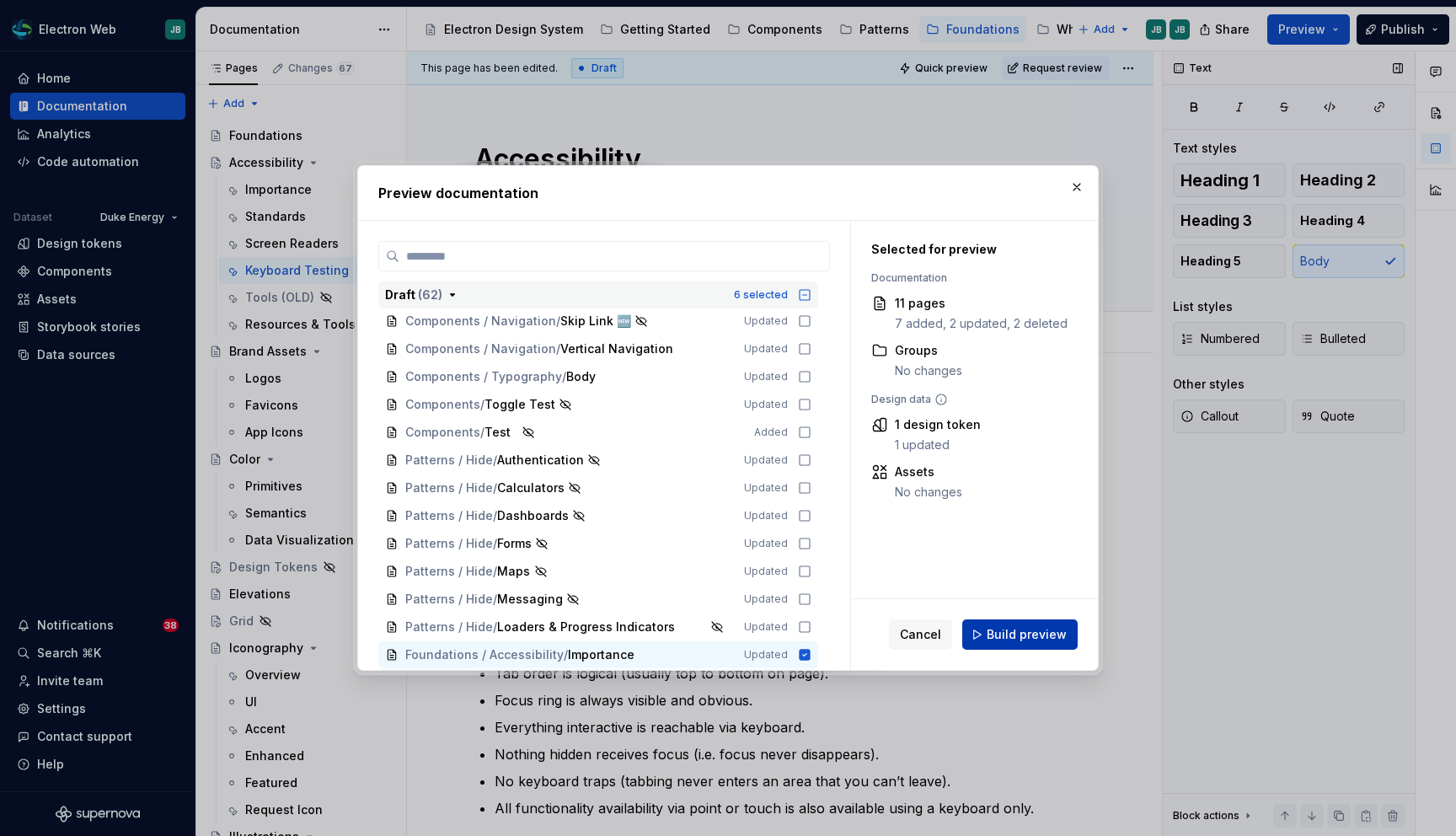
click at [1033, 633] on span "Build preview" at bounding box center [1026, 634] width 80 height 17
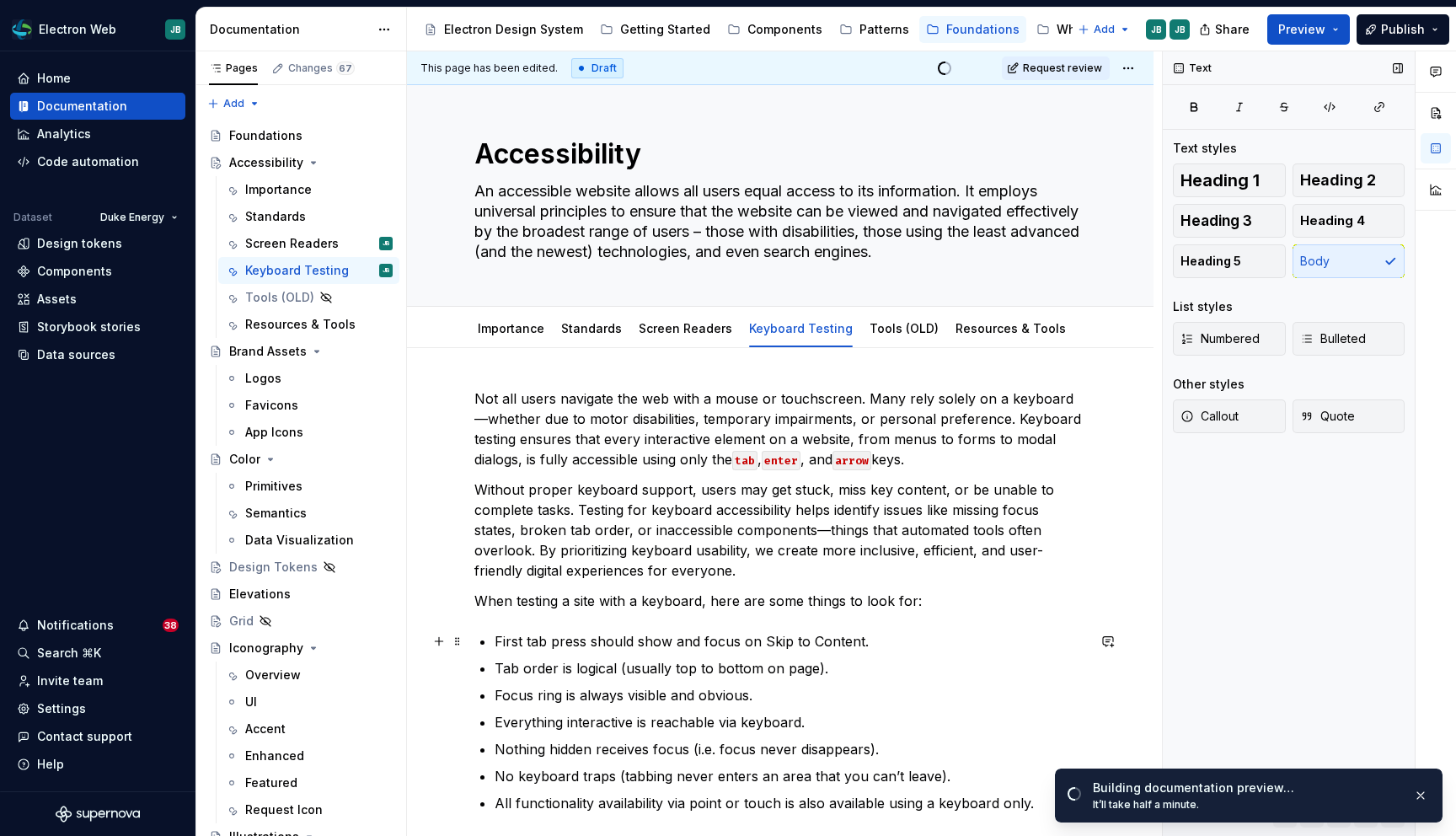
scroll to position [4, 0]
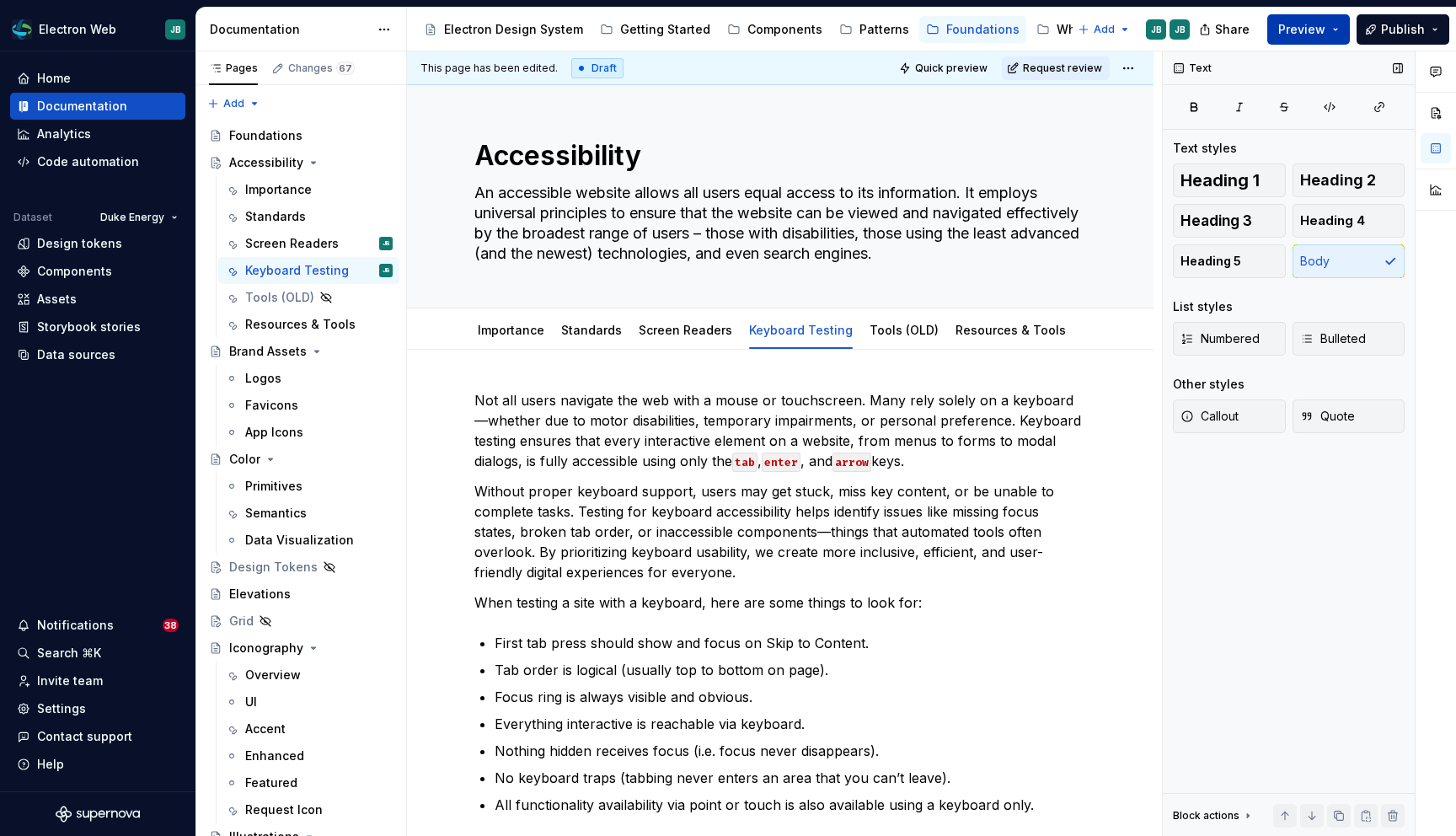
click at [1346, 30] on button "Preview" at bounding box center [1308, 29] width 83 height 30
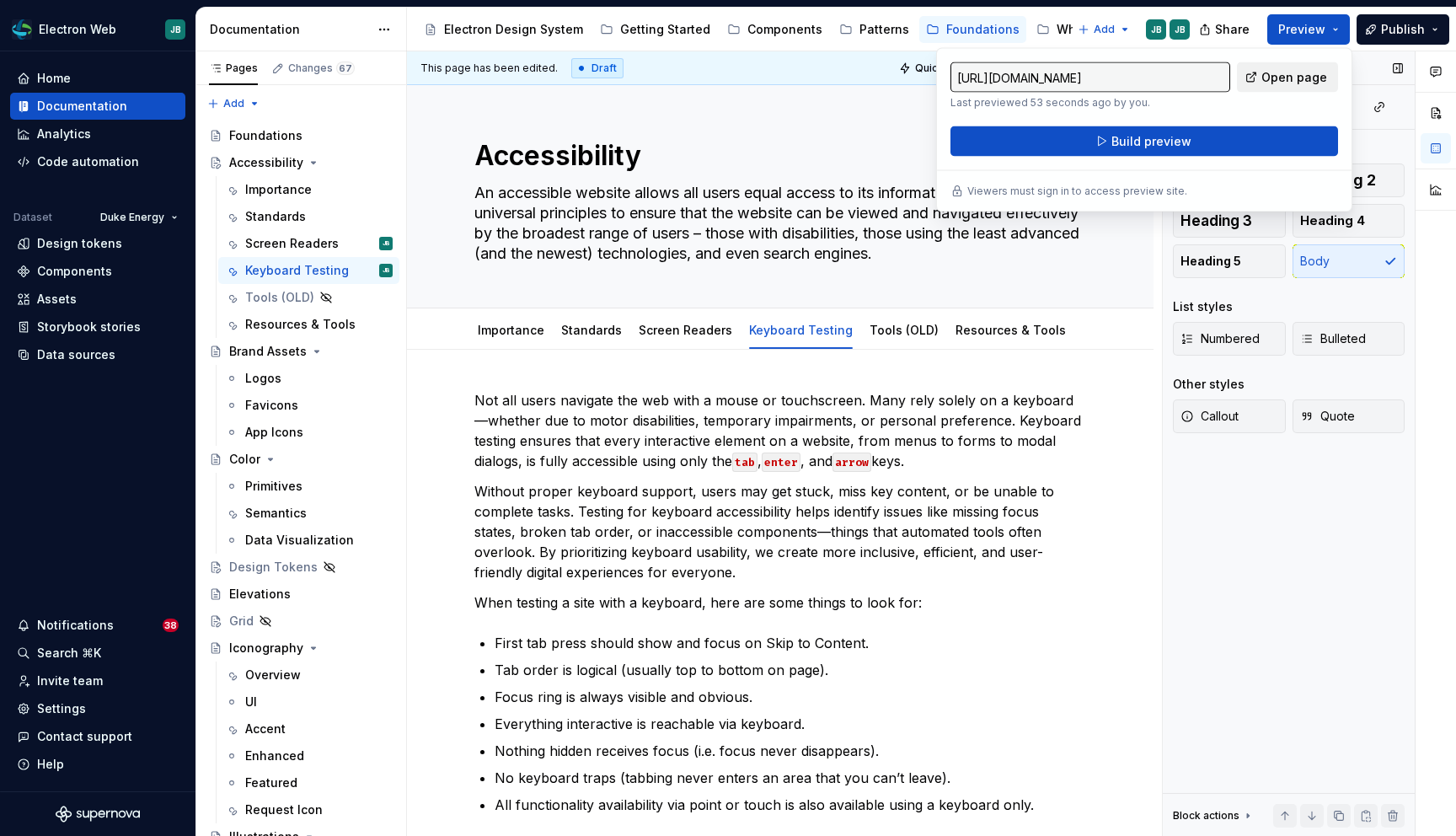
click at [1288, 71] on span "Open page" at bounding box center [1294, 77] width 66 height 17
click at [507, 633] on p "First tab press should show and focus on Skip to Content." at bounding box center [790, 643] width 591 height 20
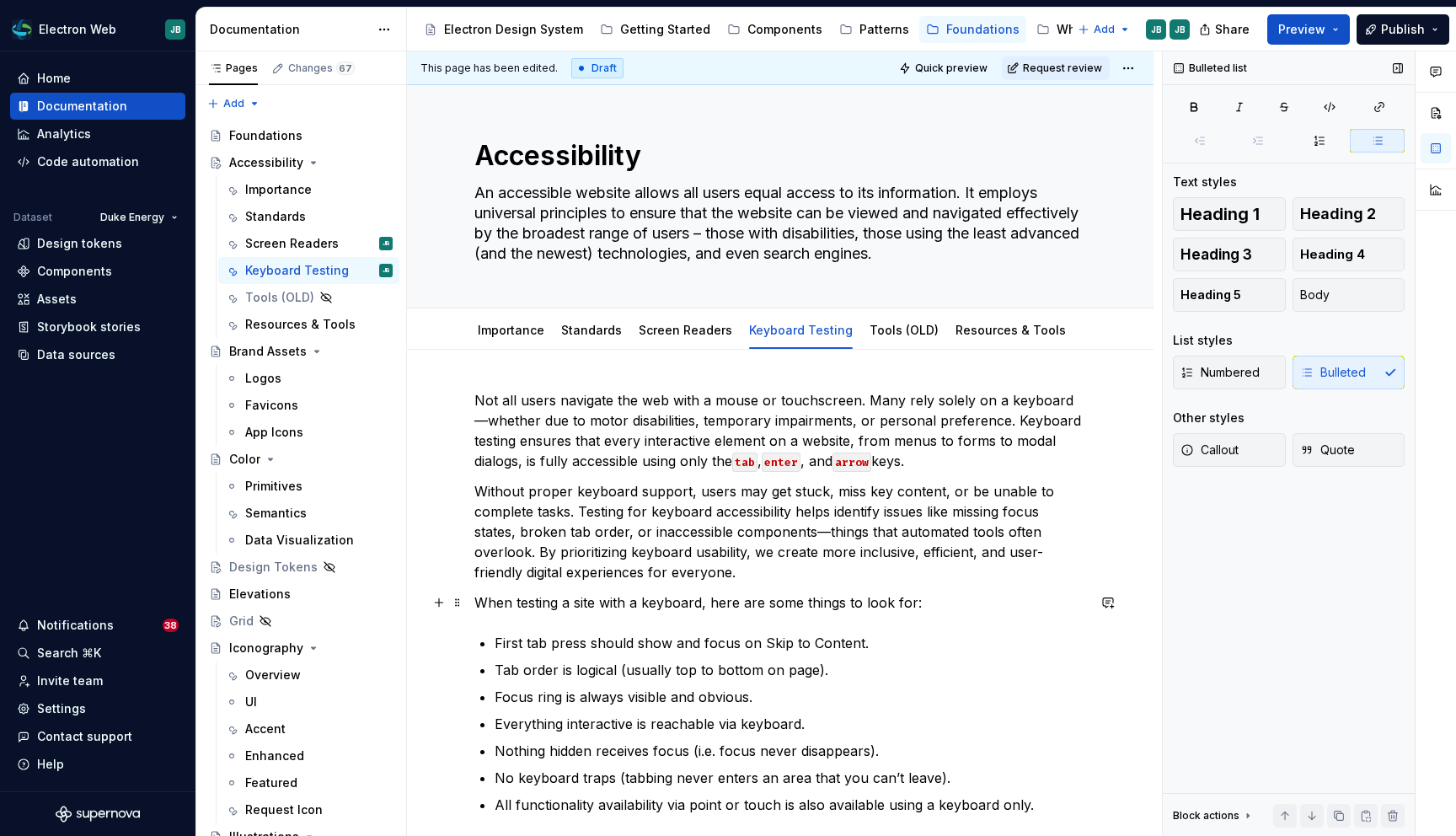
click at [472, 603] on div "Not all users navigate the web with a mouse or touchscreen. Many rely solely on…" at bounding box center [780, 718] width 746 height 736
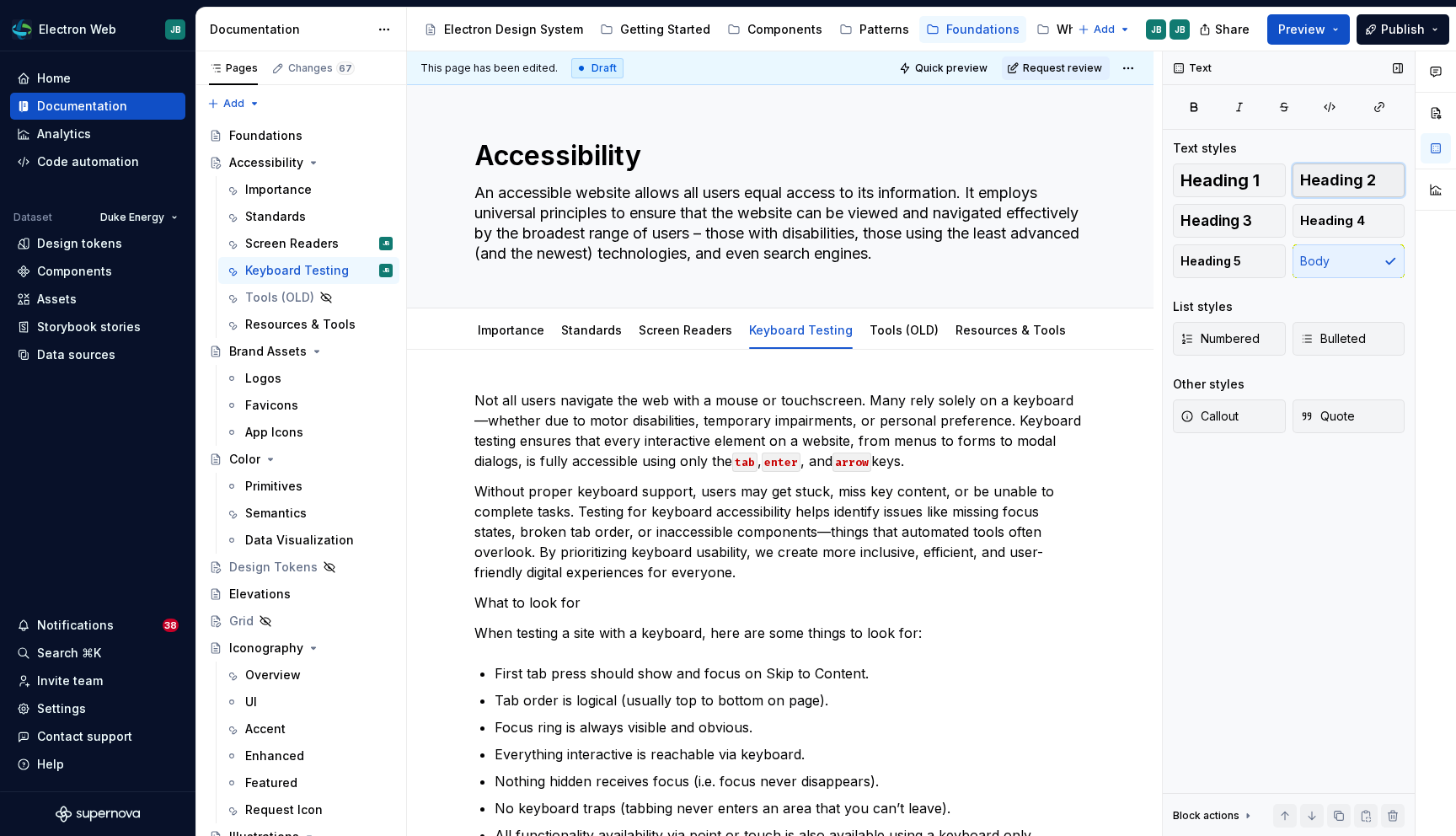
click at [1329, 178] on span "Heading 2" at bounding box center [1338, 180] width 76 height 17
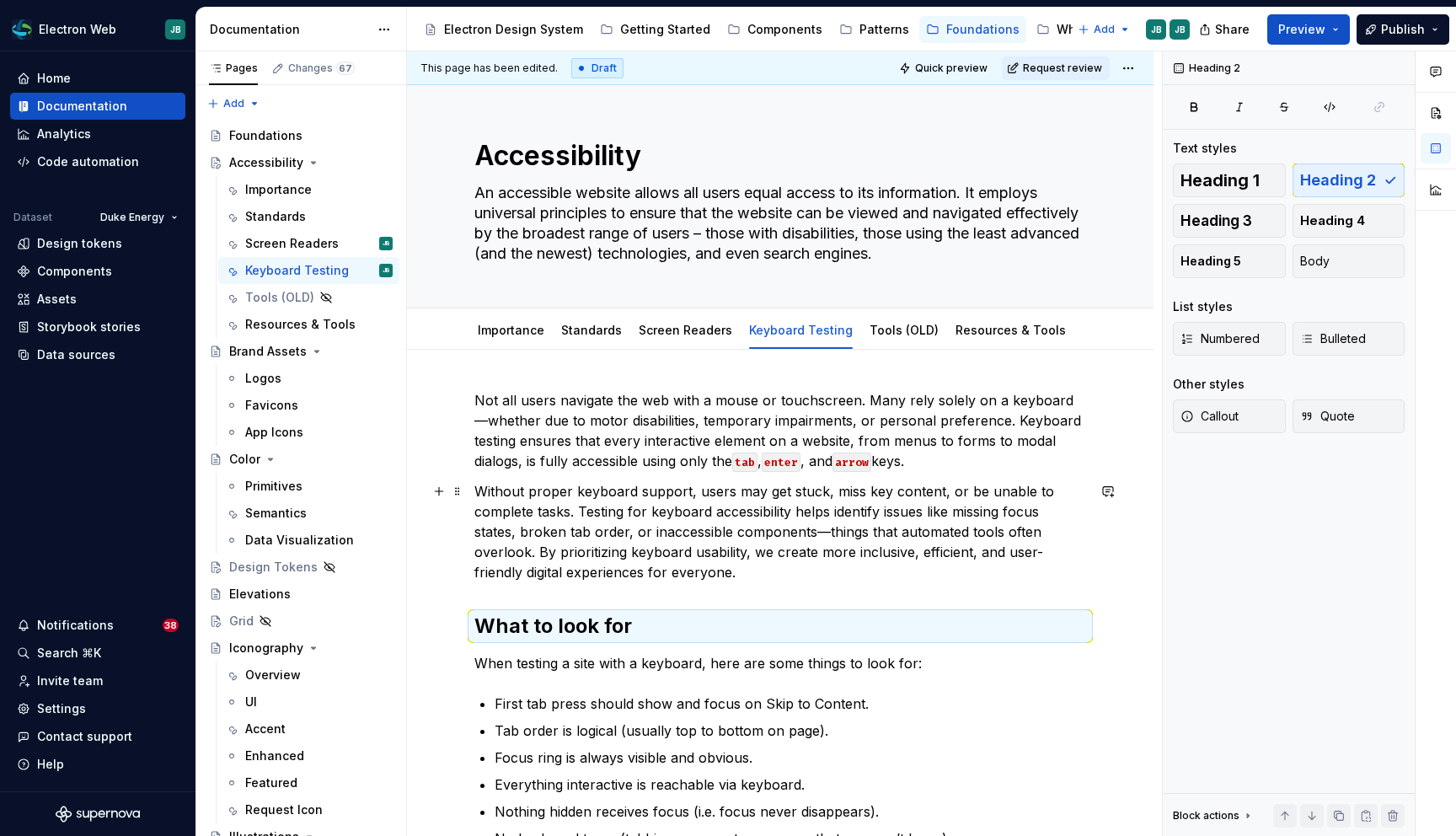
click at [671, 515] on p "Without proper keyboard support, users may get stuck, miss key content, or be u…" at bounding box center [780, 532] width 612 height 101
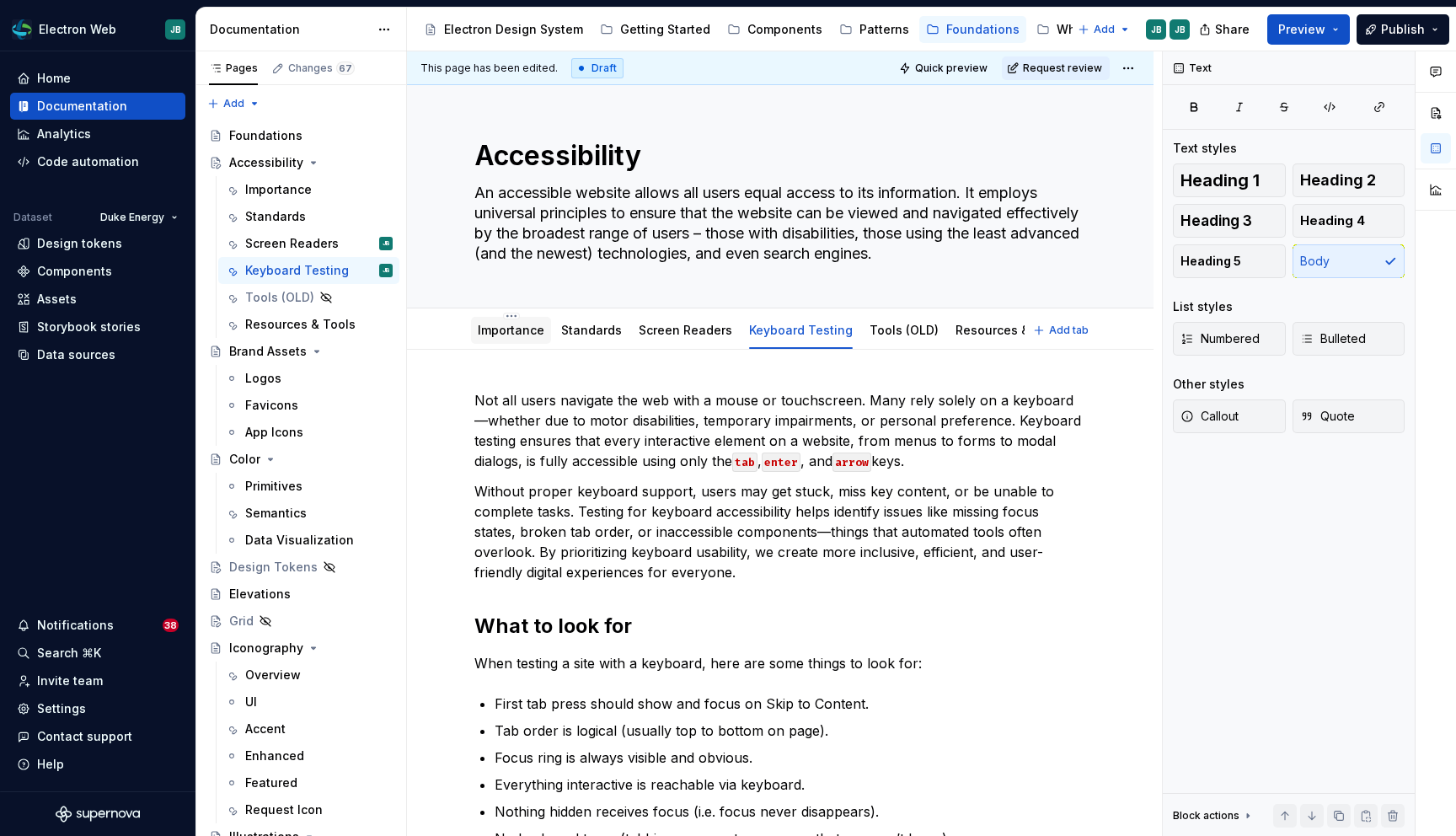
click at [530, 328] on link "Importance" at bounding box center [511, 330] width 67 height 14
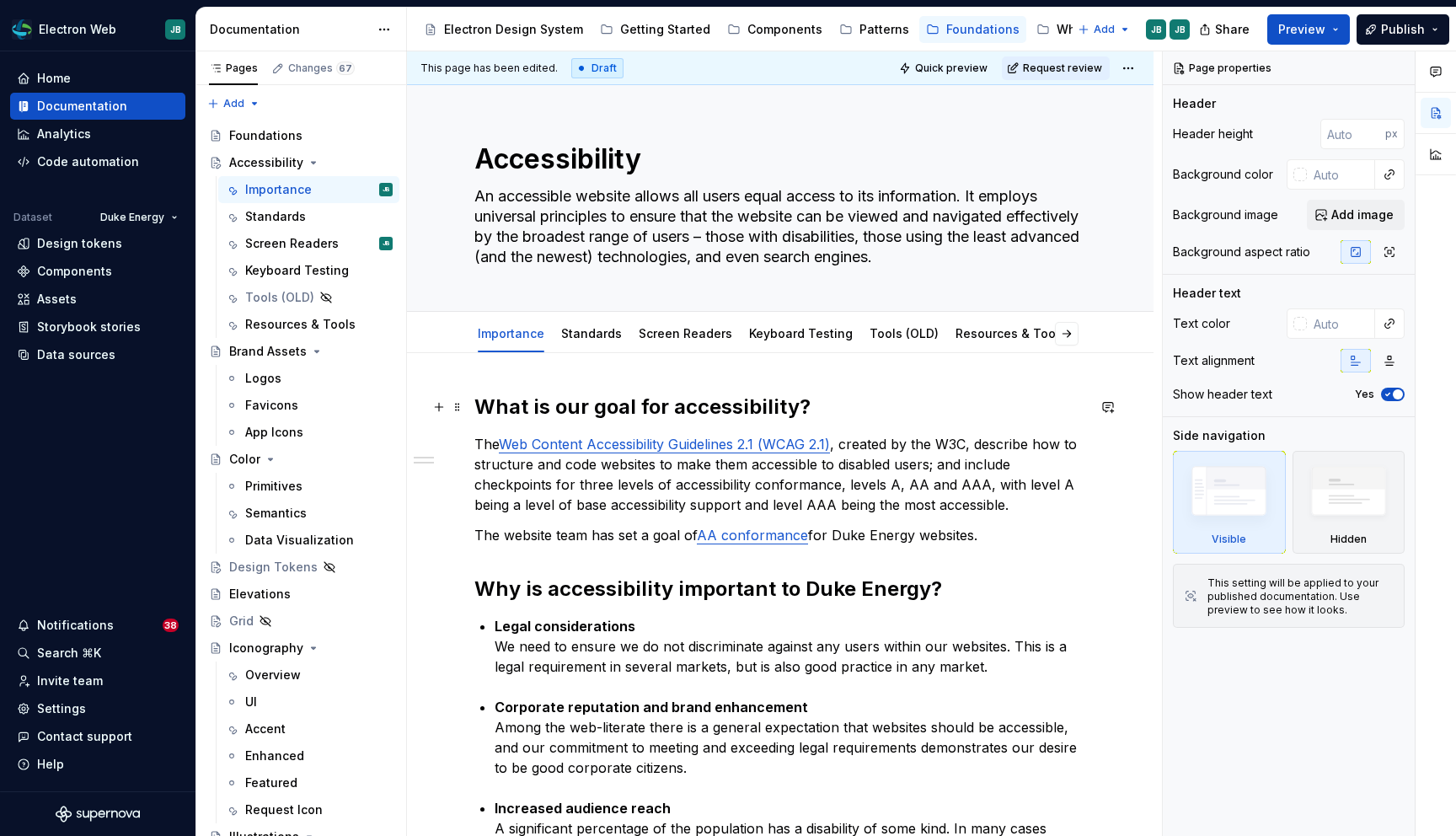
click at [640, 410] on h2 "What is our goal for accessibility?" at bounding box center [780, 406] width 612 height 27
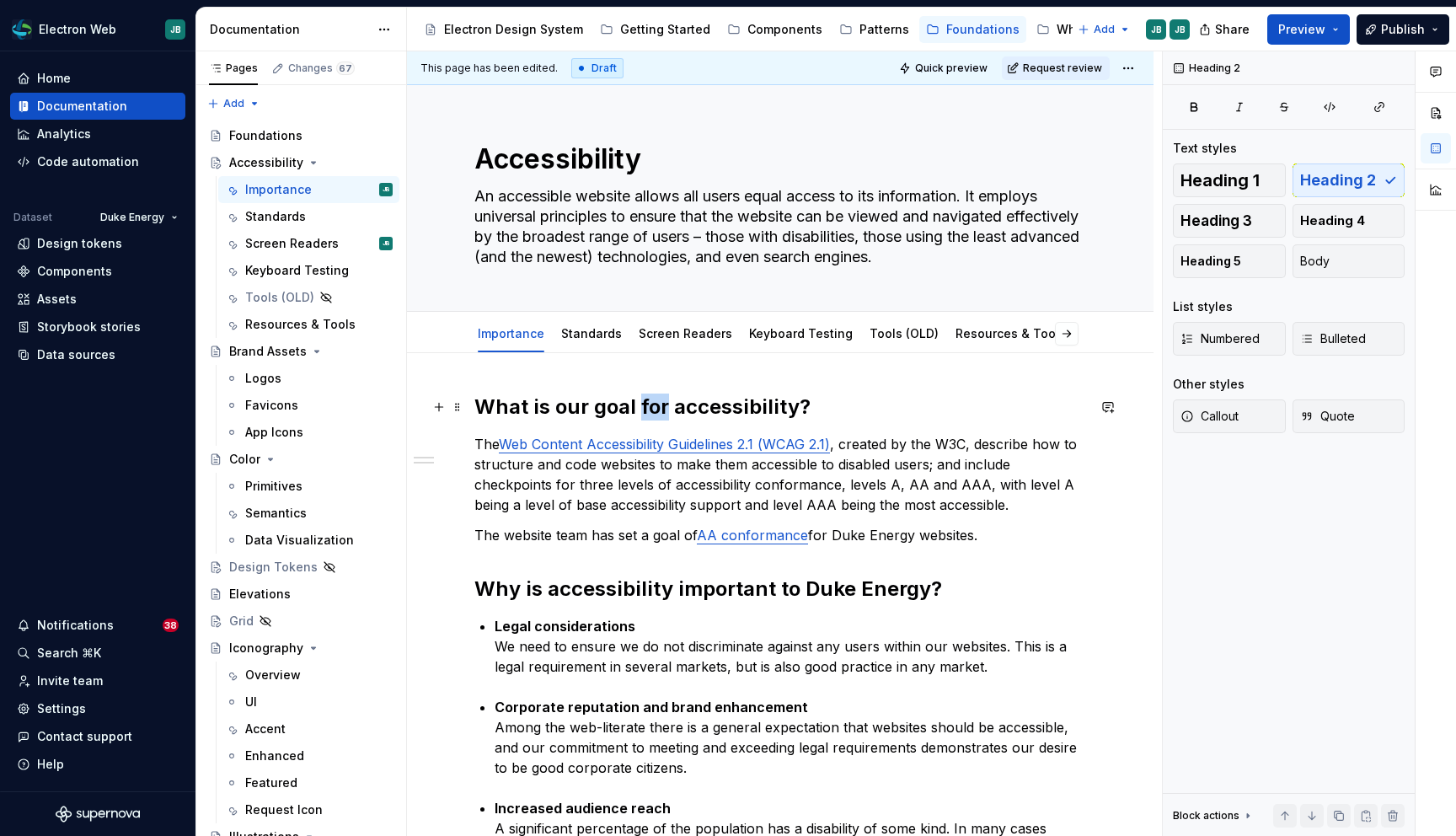
click at [640, 410] on h2 "What is our goal for accessibility?" at bounding box center [780, 406] width 612 height 27
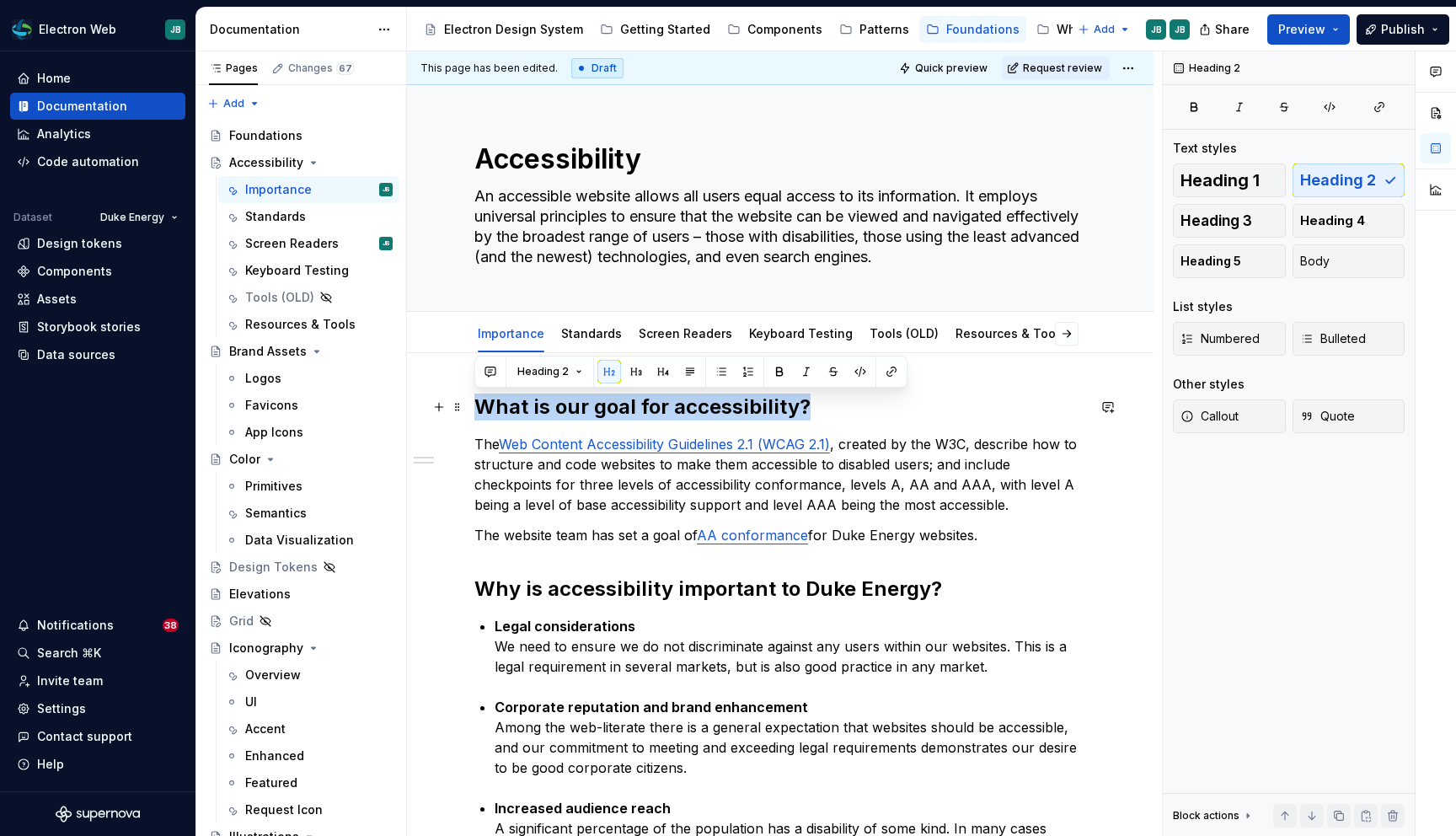
click at [640, 410] on h2 "What is our goal for accessibility?" at bounding box center [780, 406] width 612 height 27
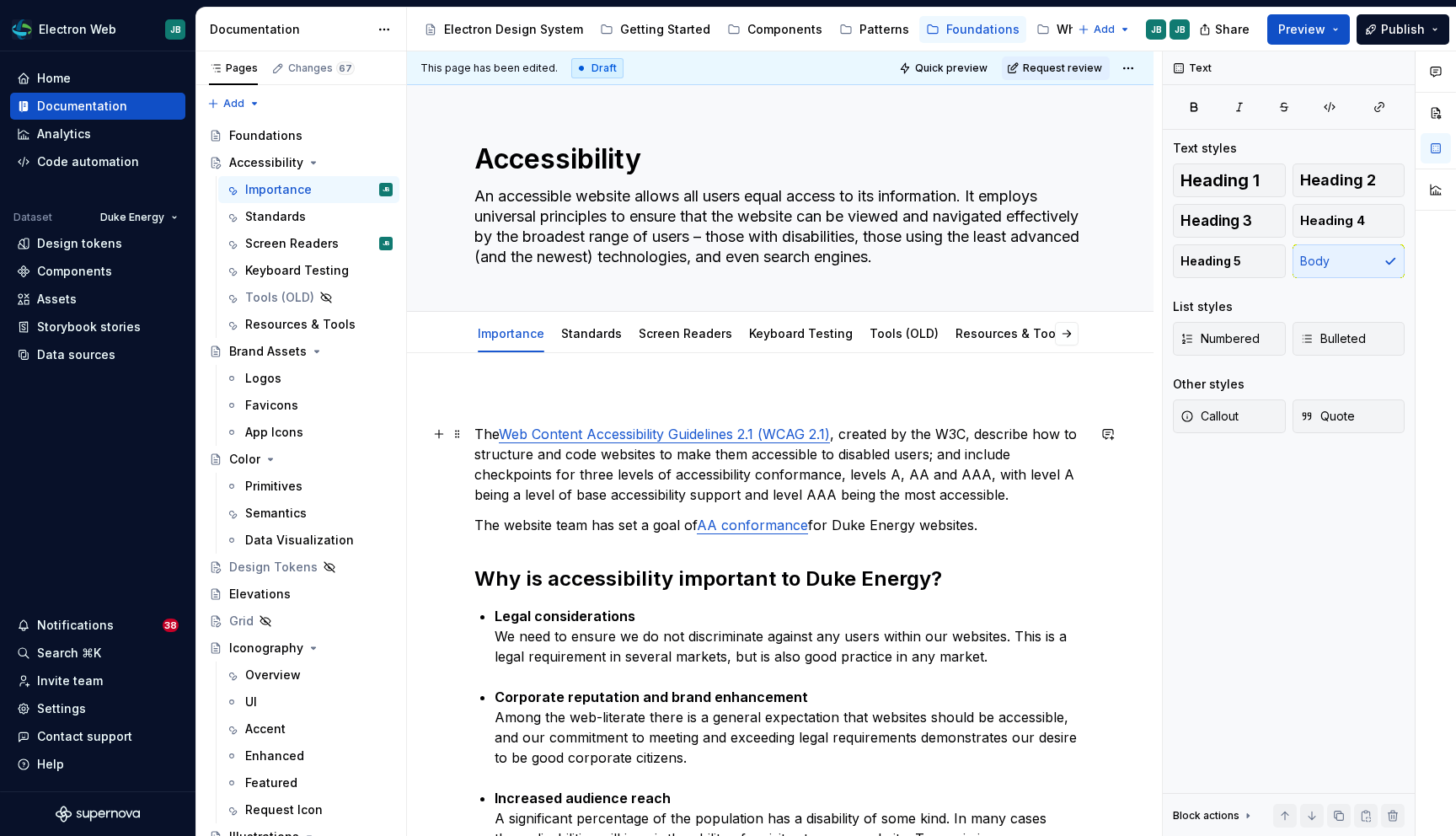
click at [476, 431] on p "The Web Content Accessibility Guidelines 2.1 (WCAG 2.1) , created by the W3C, d…" at bounding box center [780, 464] width 612 height 81
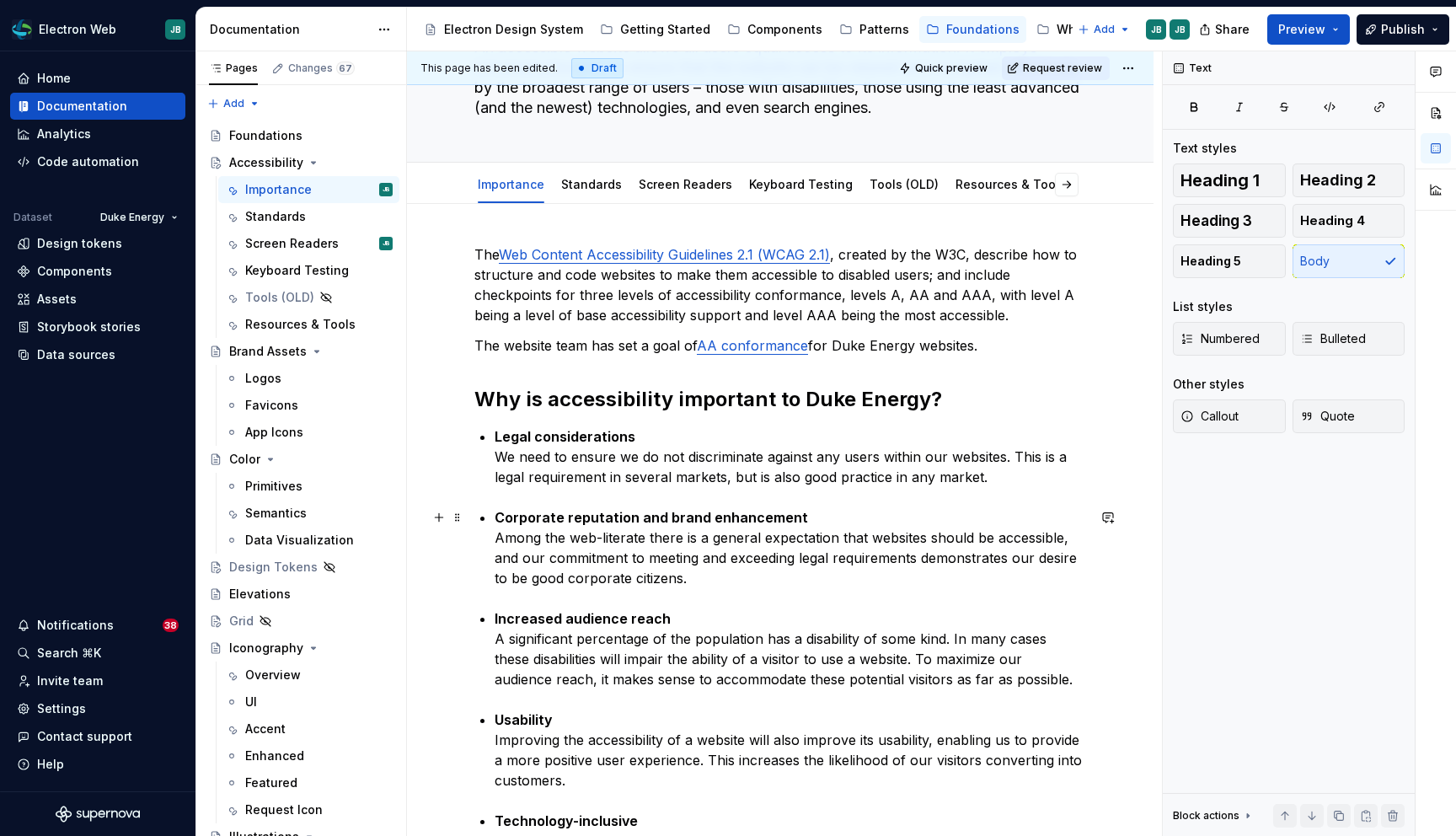
scroll to position [150, 0]
click at [593, 181] on link "Standards" at bounding box center [591, 183] width 60 height 14
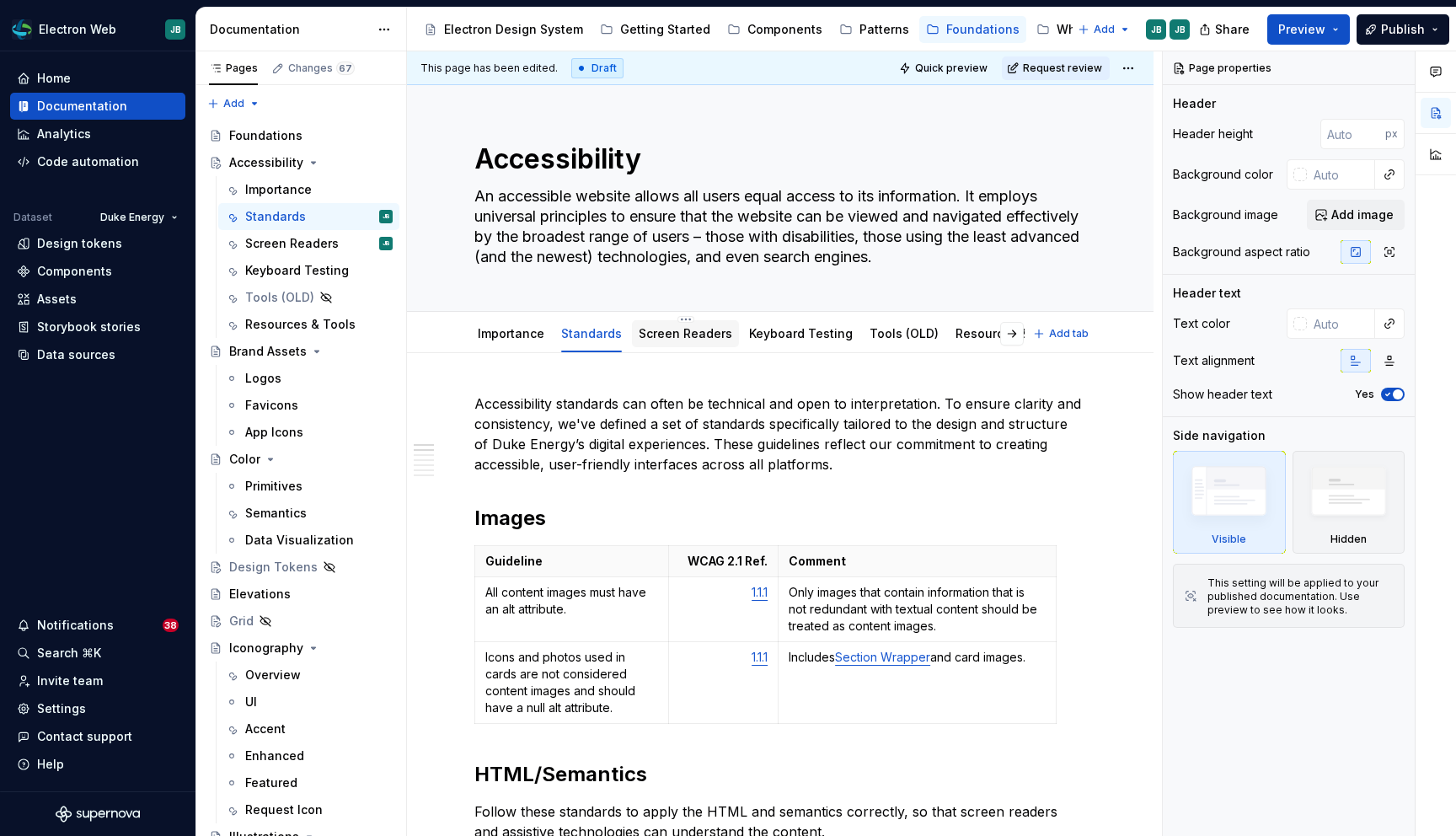
click at [704, 336] on link "Screen Readers" at bounding box center [685, 334] width 93 height 14
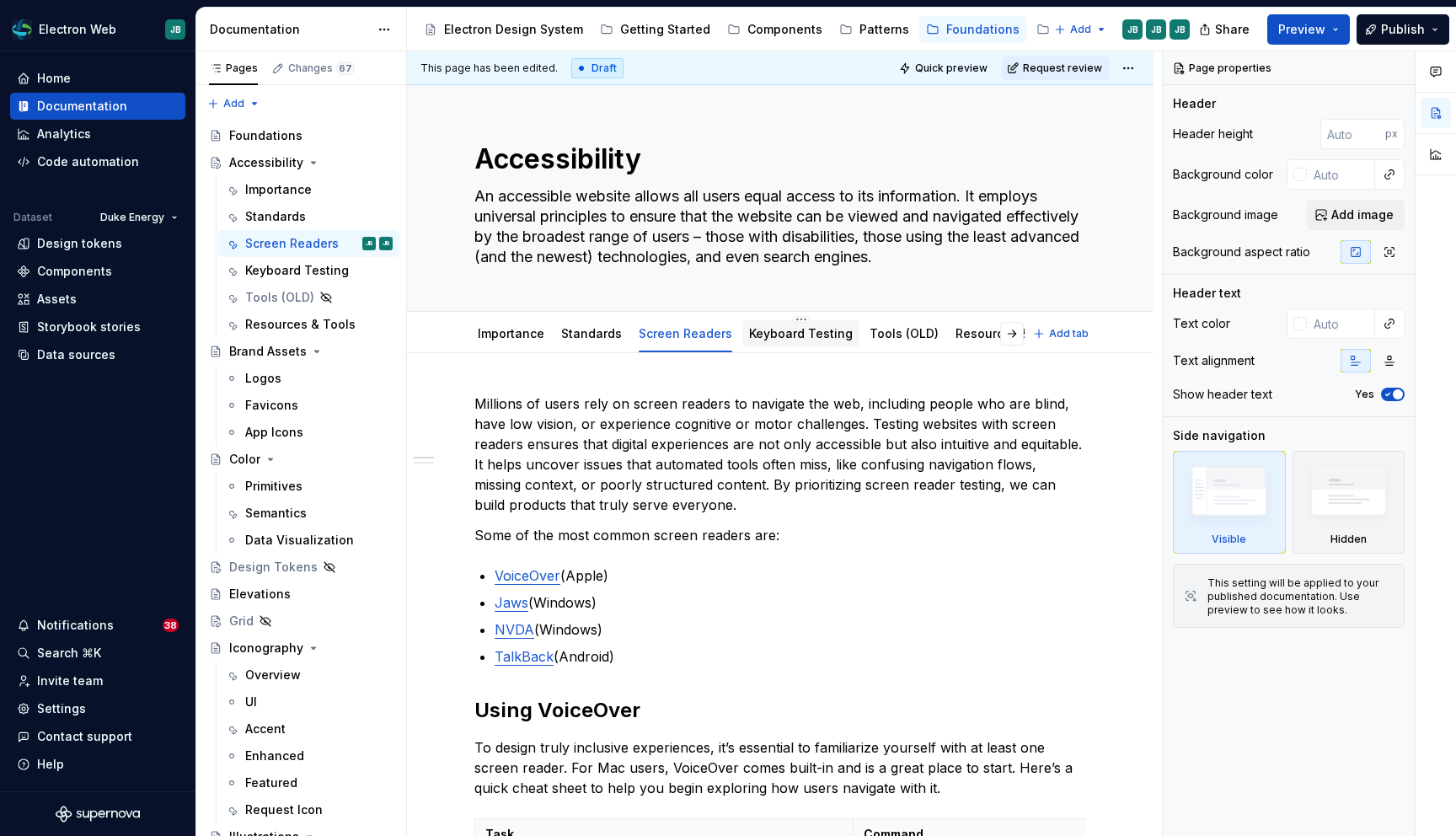
click at [789, 330] on link "Keyboard Testing" at bounding box center [800, 334] width 104 height 14
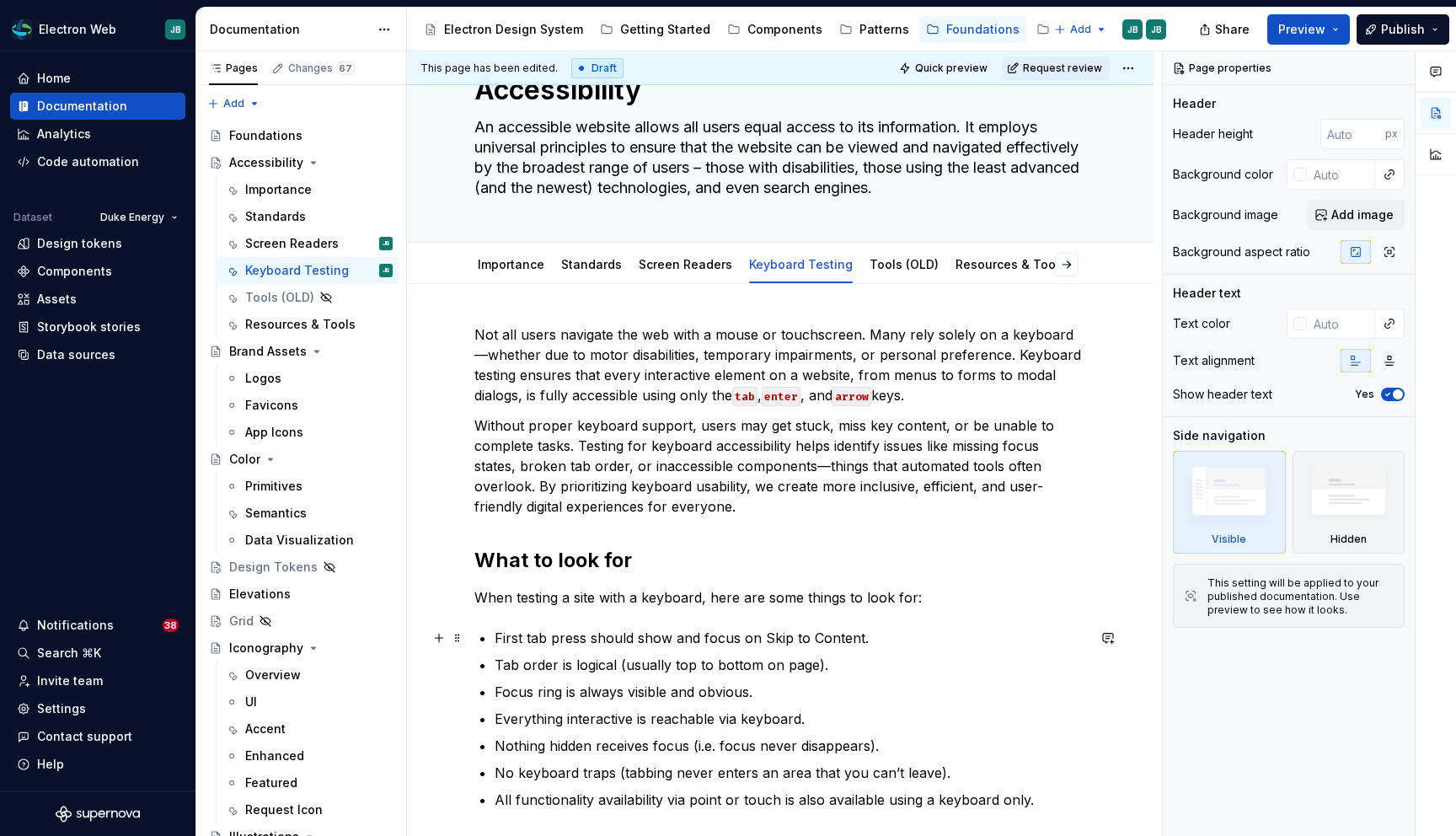
scroll to position [44, 0]
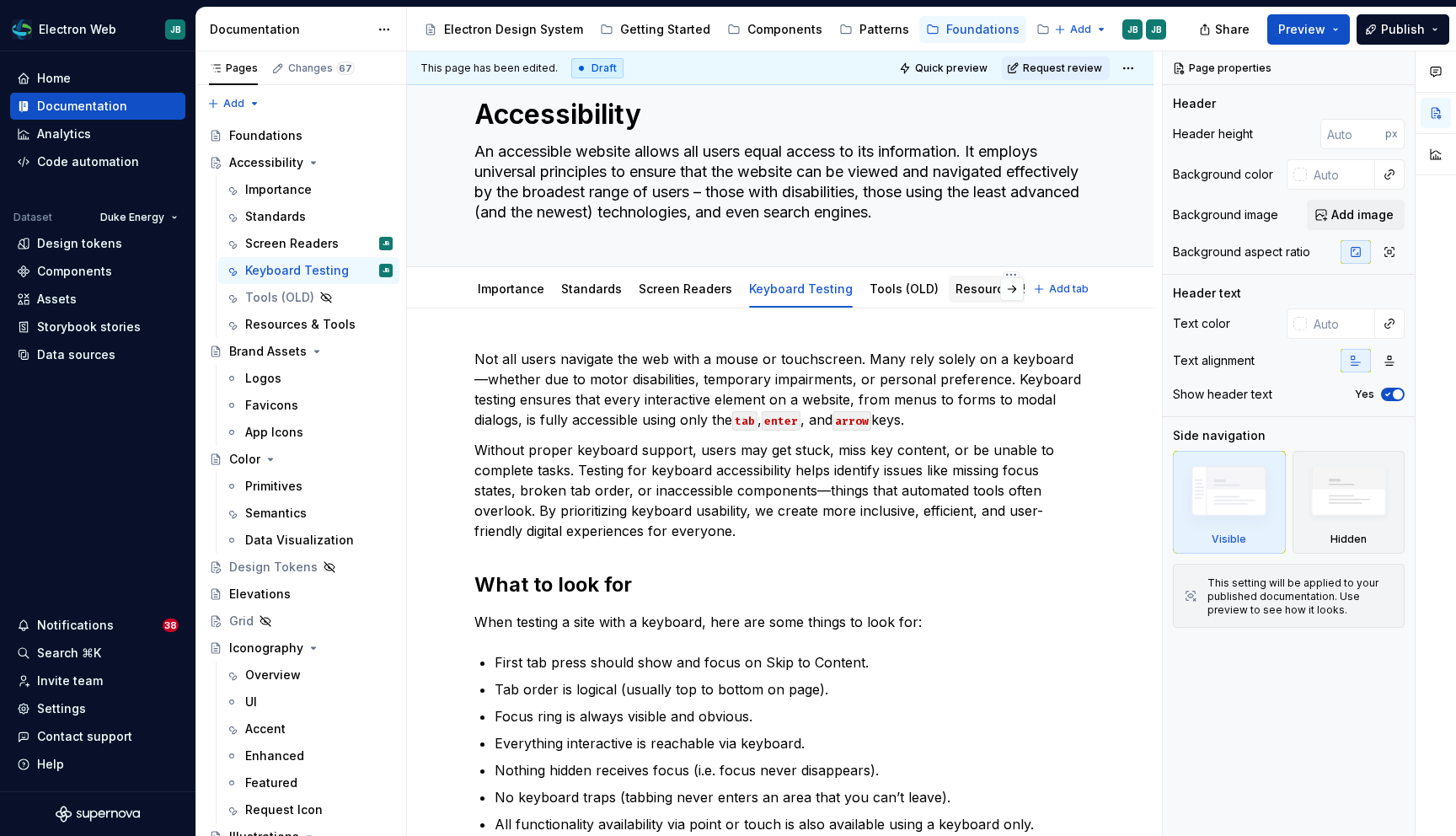
click at [975, 294] on link "Resources & Tools" at bounding box center [1010, 288] width 110 height 14
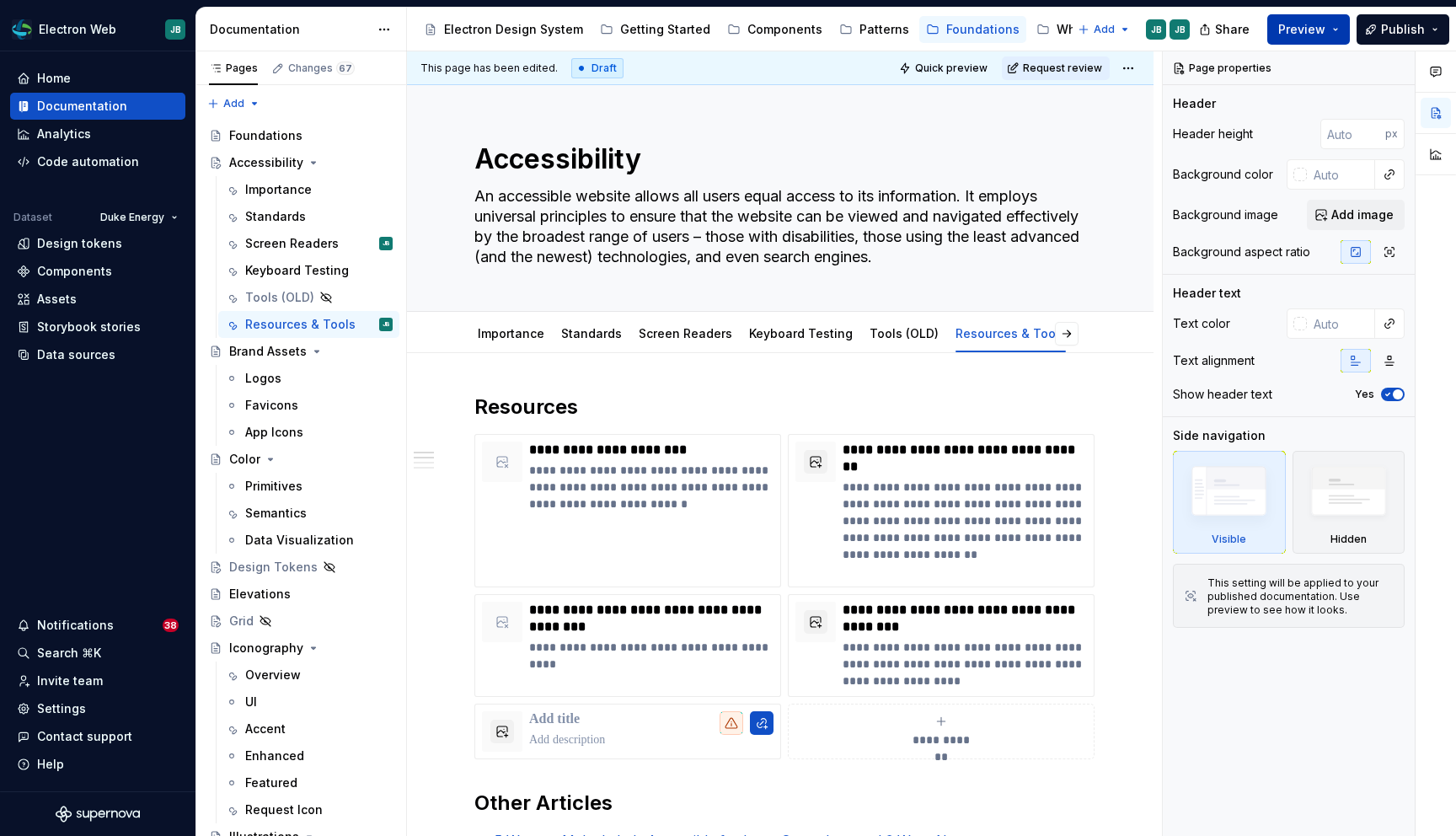
click at [1342, 28] on button "Preview" at bounding box center [1308, 29] width 83 height 30
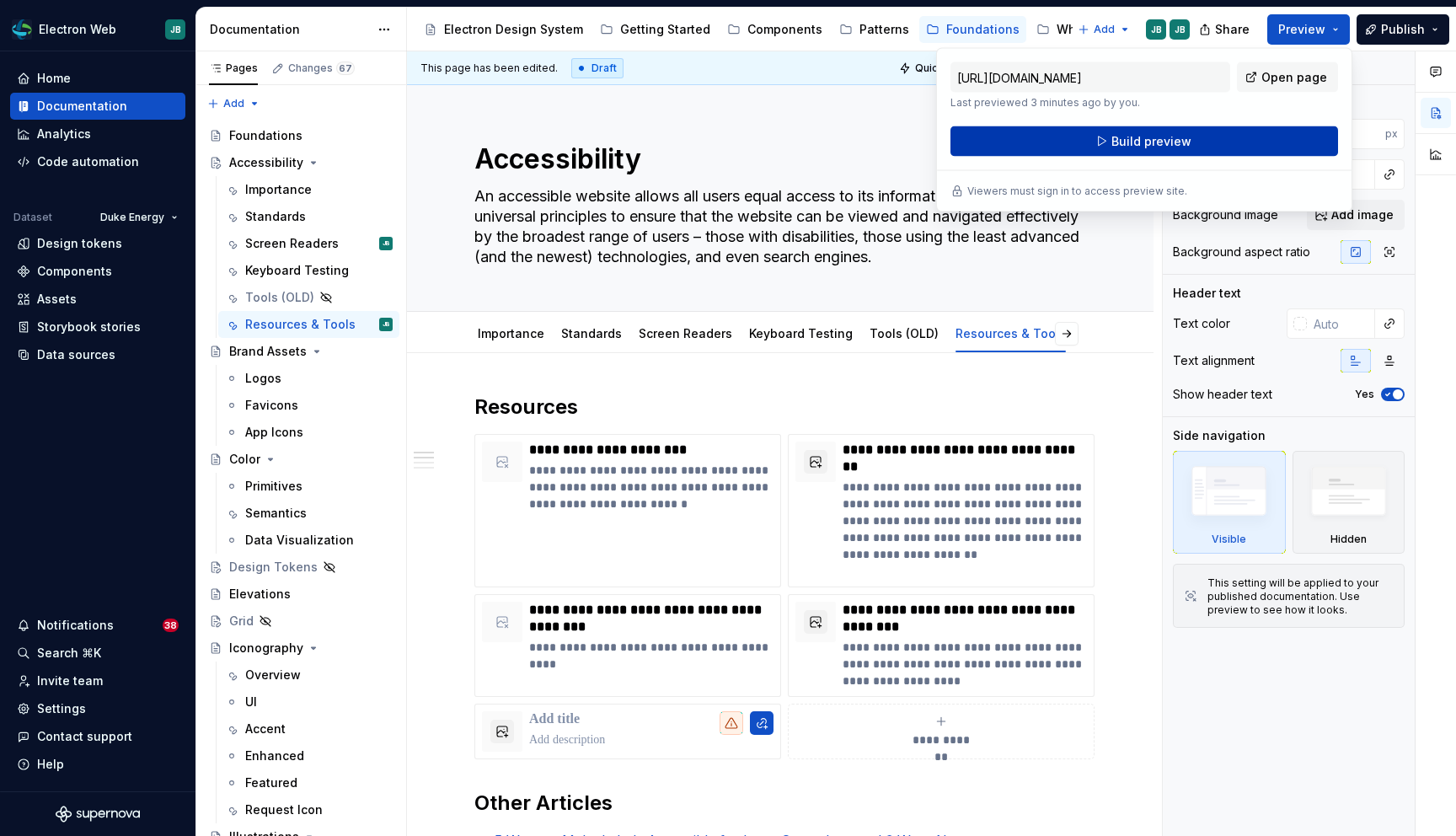
click at [1094, 140] on button "Build preview" at bounding box center [1145, 141] width 388 height 30
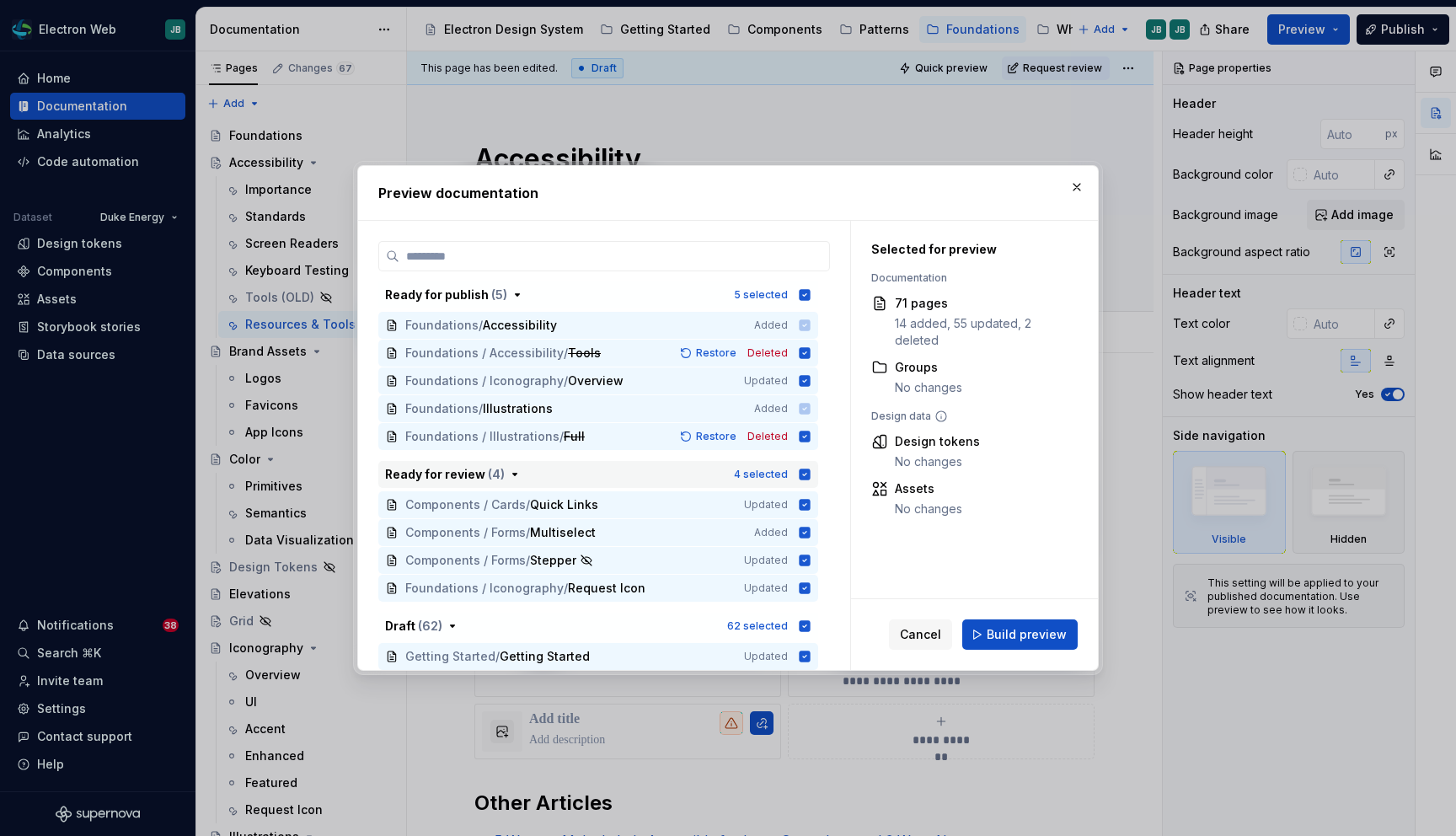
click at [810, 471] on icon "button" at bounding box center [805, 474] width 11 height 11
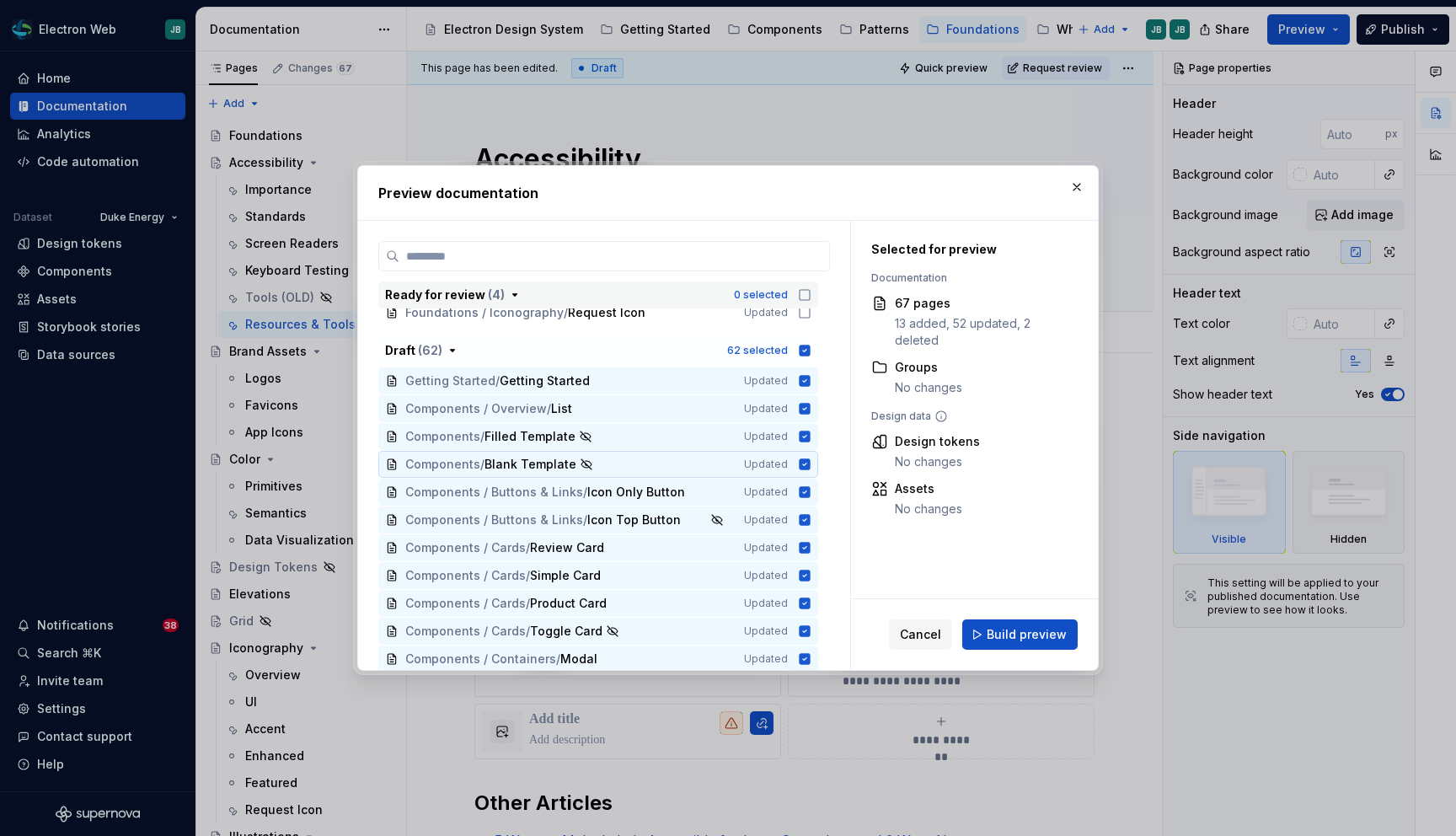
scroll to position [269, 0]
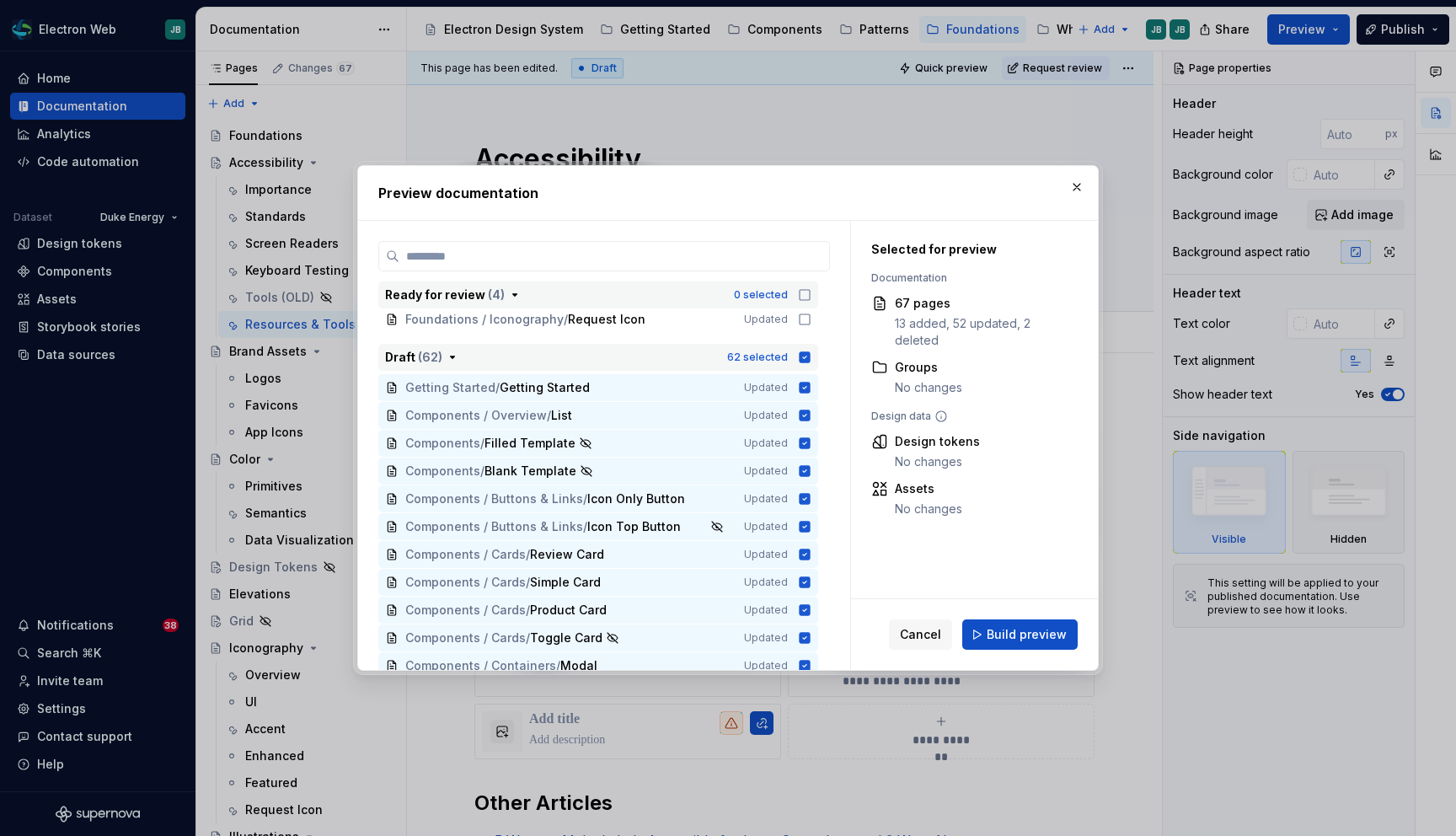
click at [810, 356] on icon "button" at bounding box center [805, 357] width 11 height 11
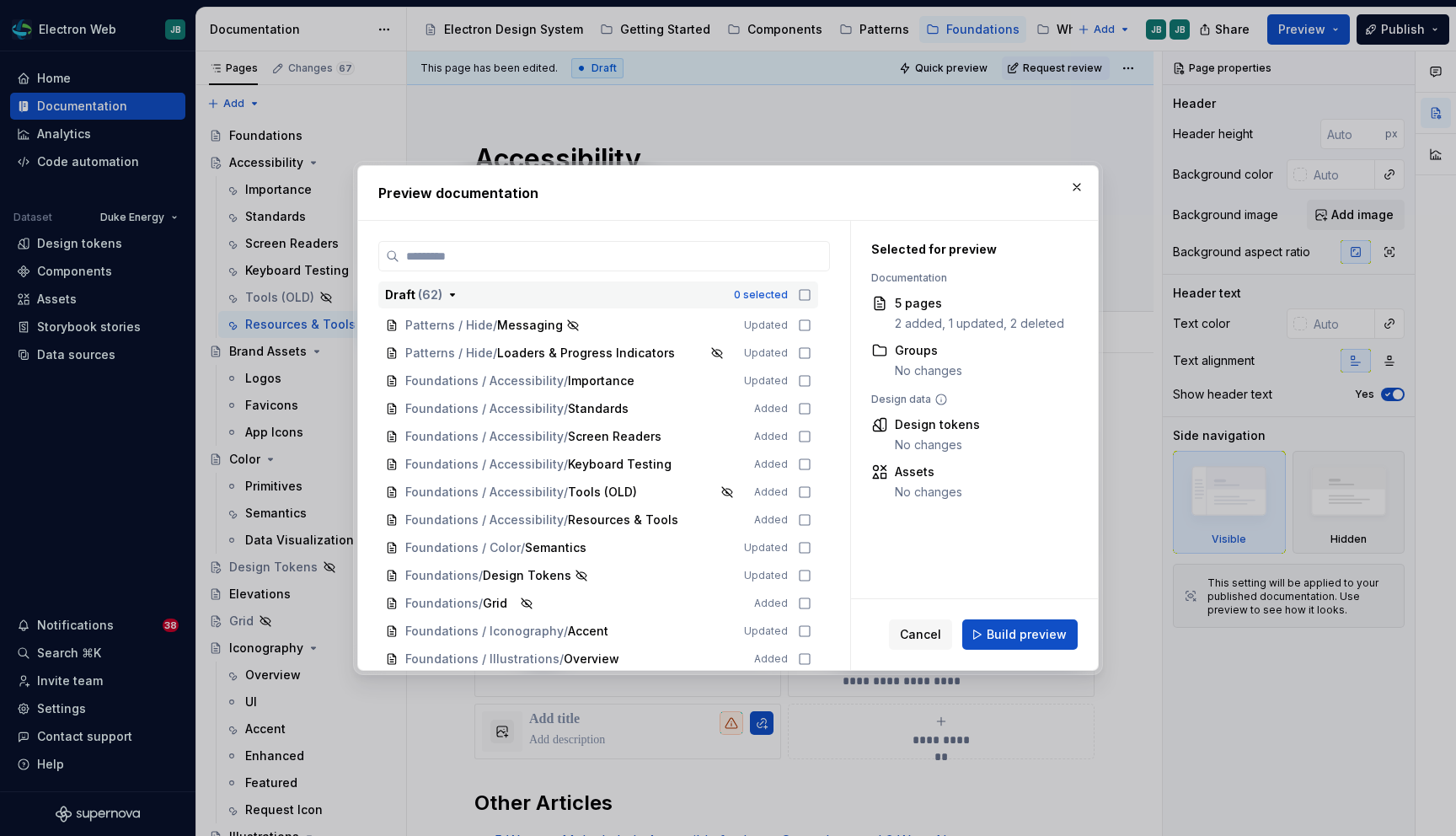
scroll to position [1523, 0]
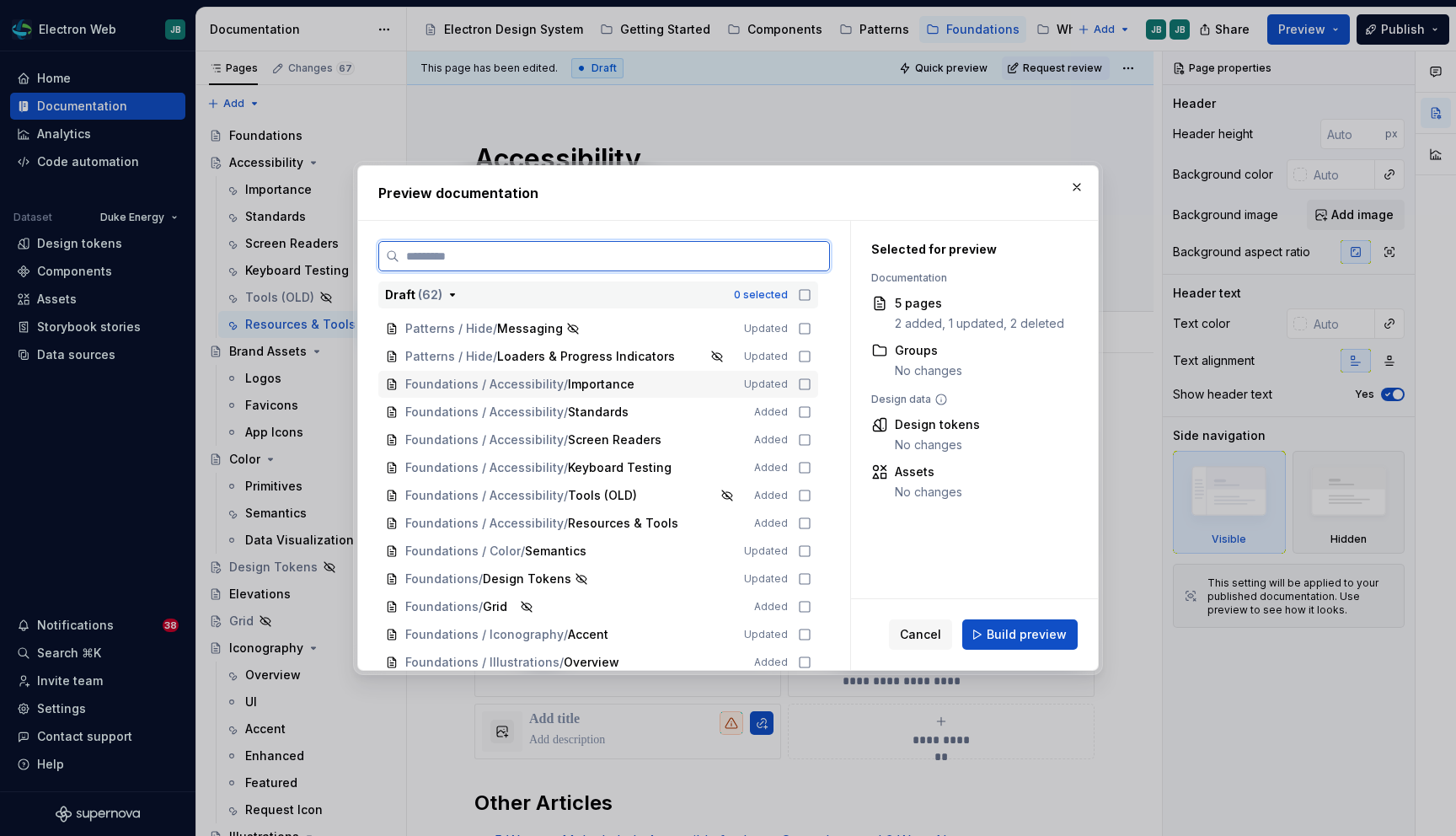
click at [811, 382] on icon at bounding box center [804, 383] width 13 height 13
click at [811, 409] on icon at bounding box center [804, 412] width 13 height 13
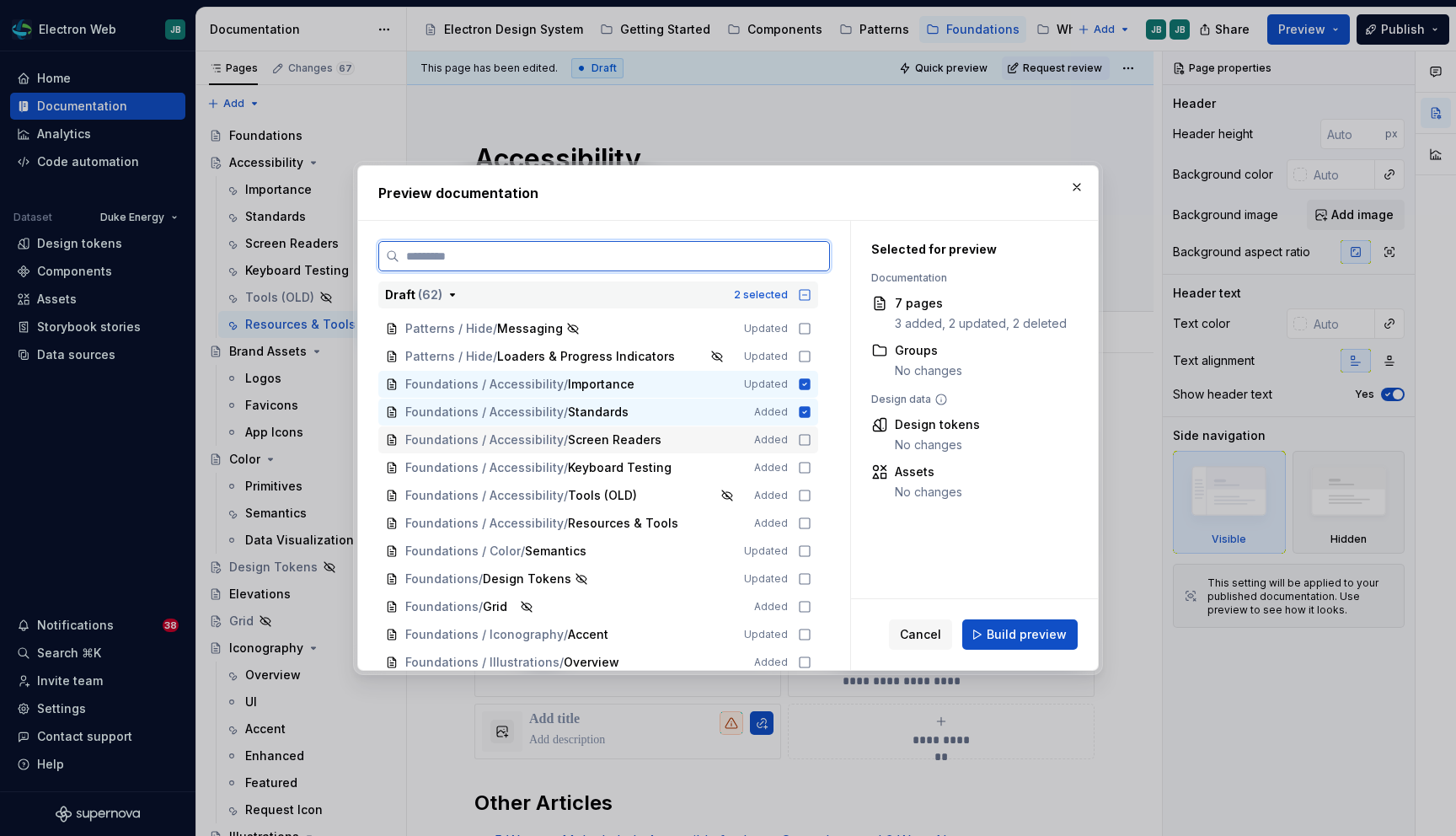
click at [811, 441] on icon at bounding box center [804, 439] width 13 height 13
click at [811, 467] on icon at bounding box center [804, 467] width 13 height 13
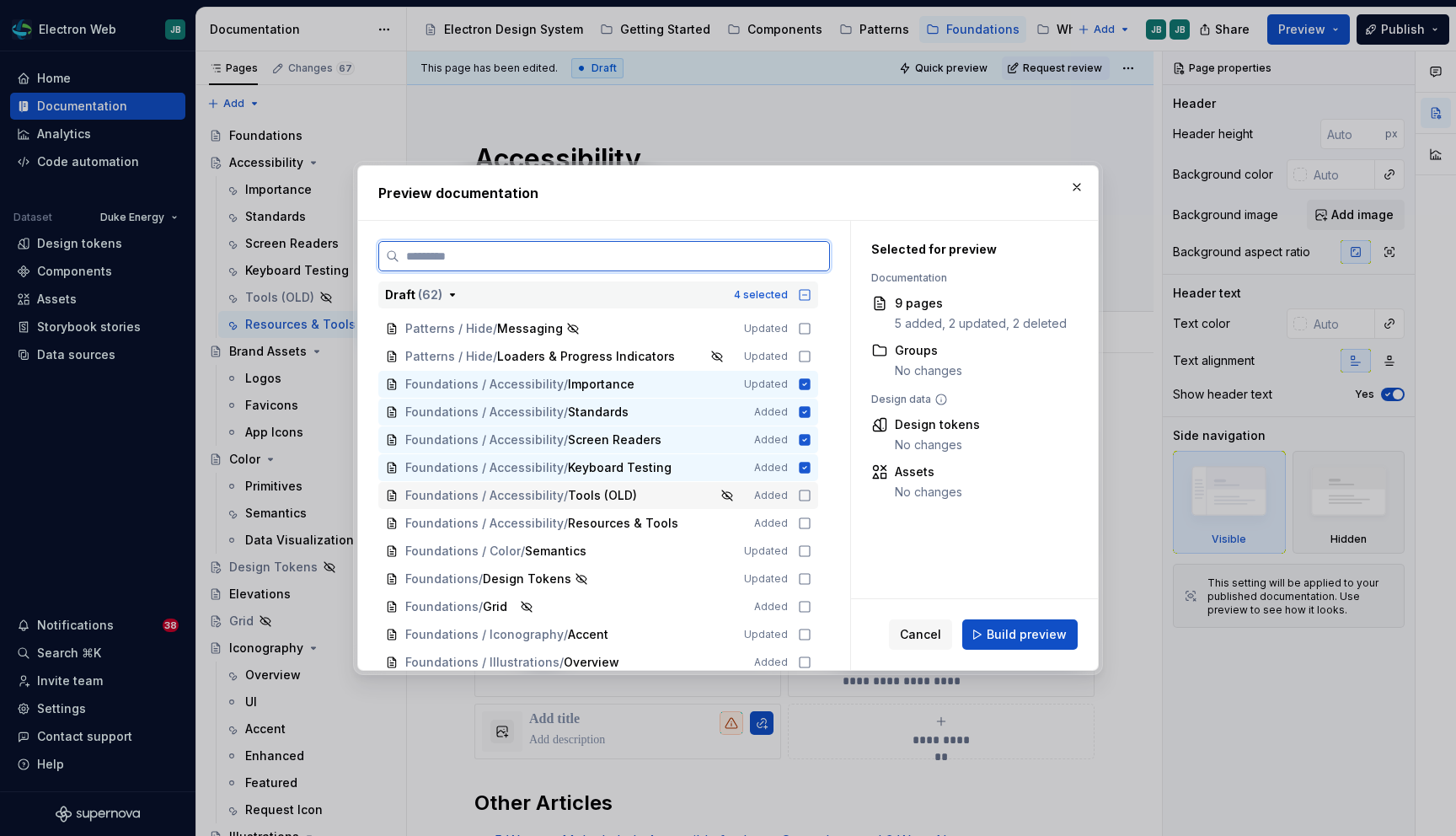
click at [808, 497] on icon at bounding box center [804, 494] width 10 height 10
click at [810, 522] on icon at bounding box center [804, 523] width 13 height 13
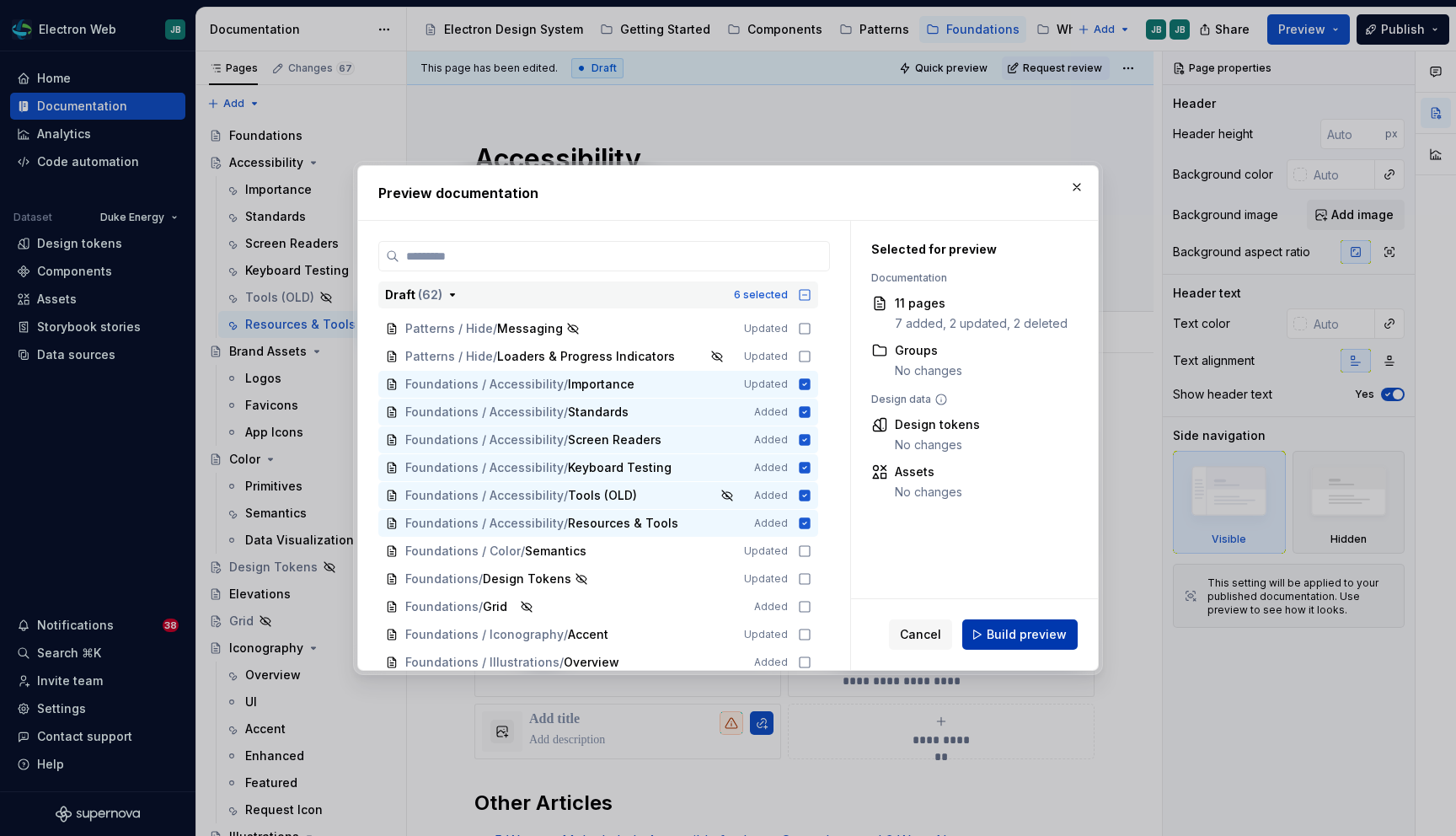
click at [1037, 634] on span "Build preview" at bounding box center [1026, 634] width 80 height 17
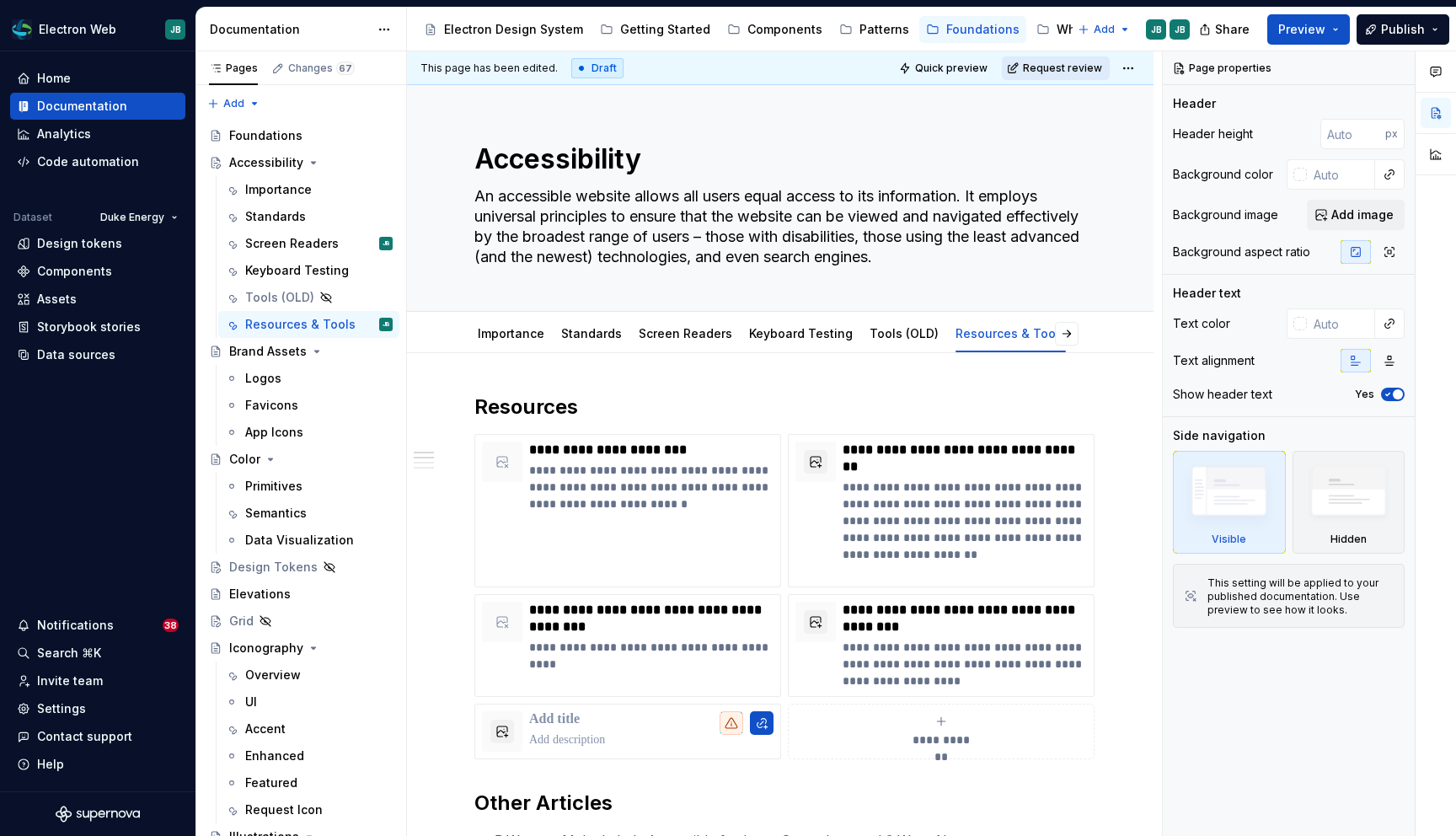
click at [1078, 66] on span "Request review" at bounding box center [1062, 68] width 79 height 13
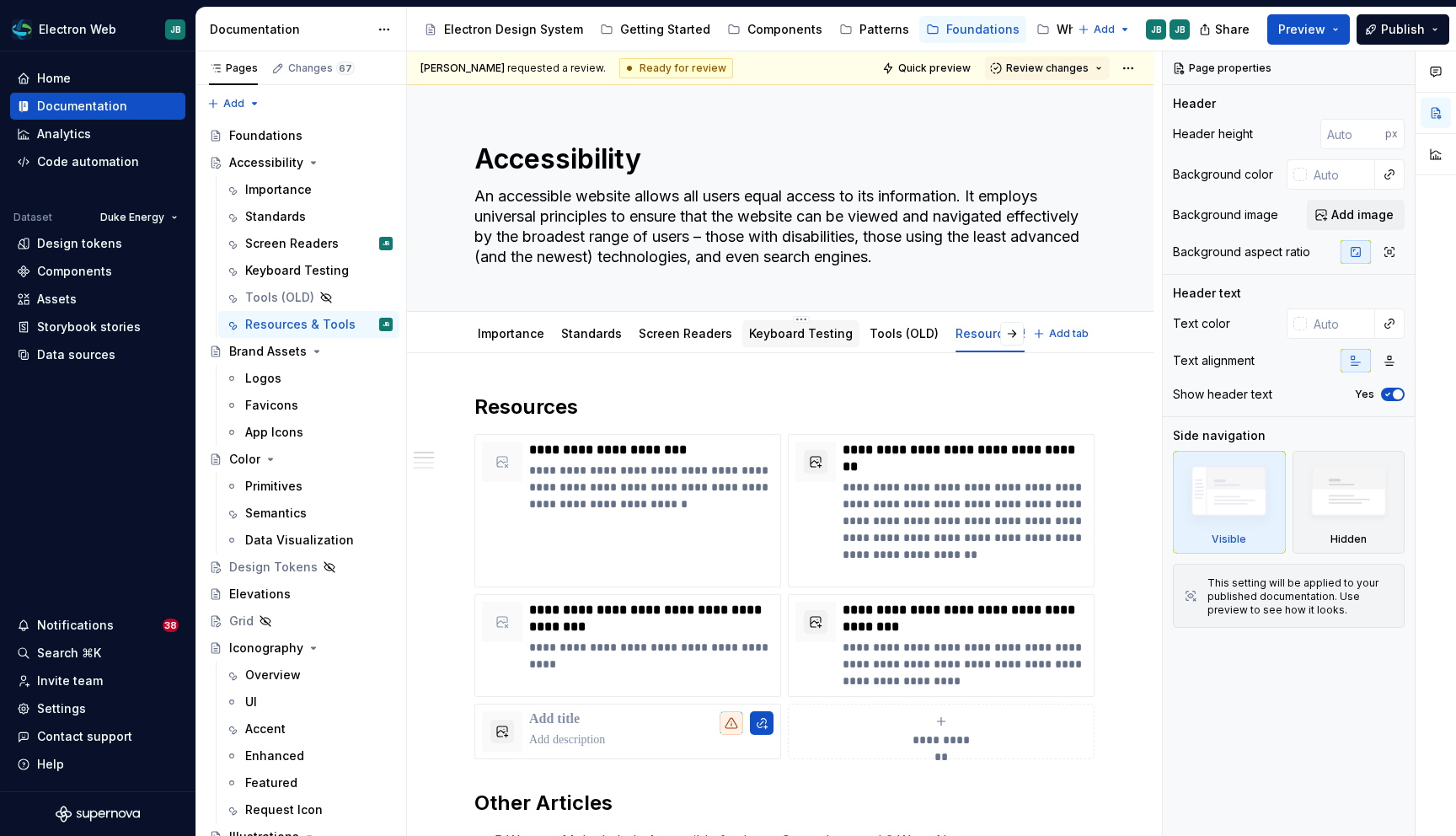
click at [793, 346] on div "Keyboard Testing" at bounding box center [801, 334] width 117 height 27
click at [800, 331] on link "Keyboard Testing" at bounding box center [800, 334] width 104 height 14
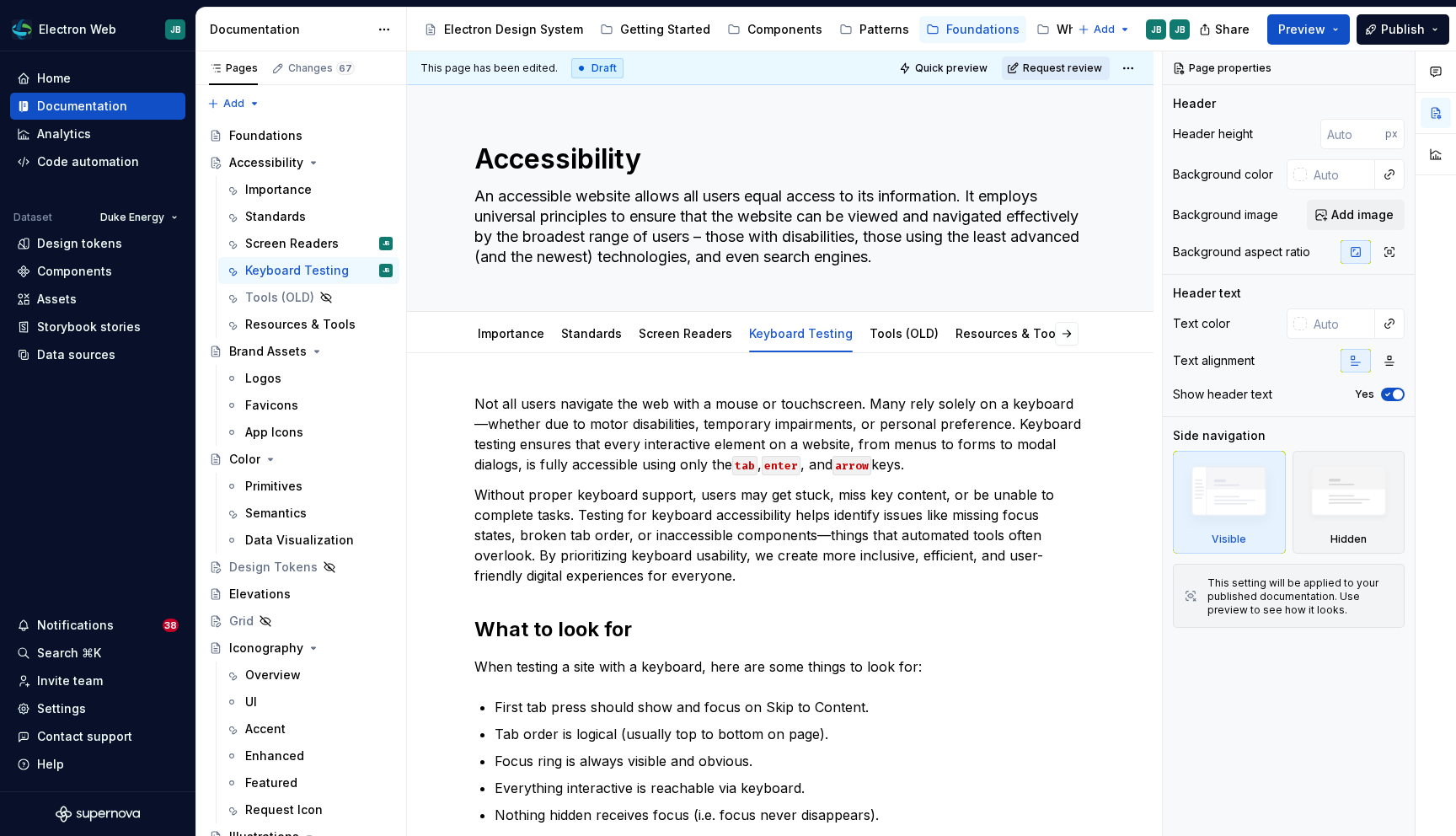
click at [1062, 61] on span "Request review" at bounding box center [1062, 68] width 79 height 13
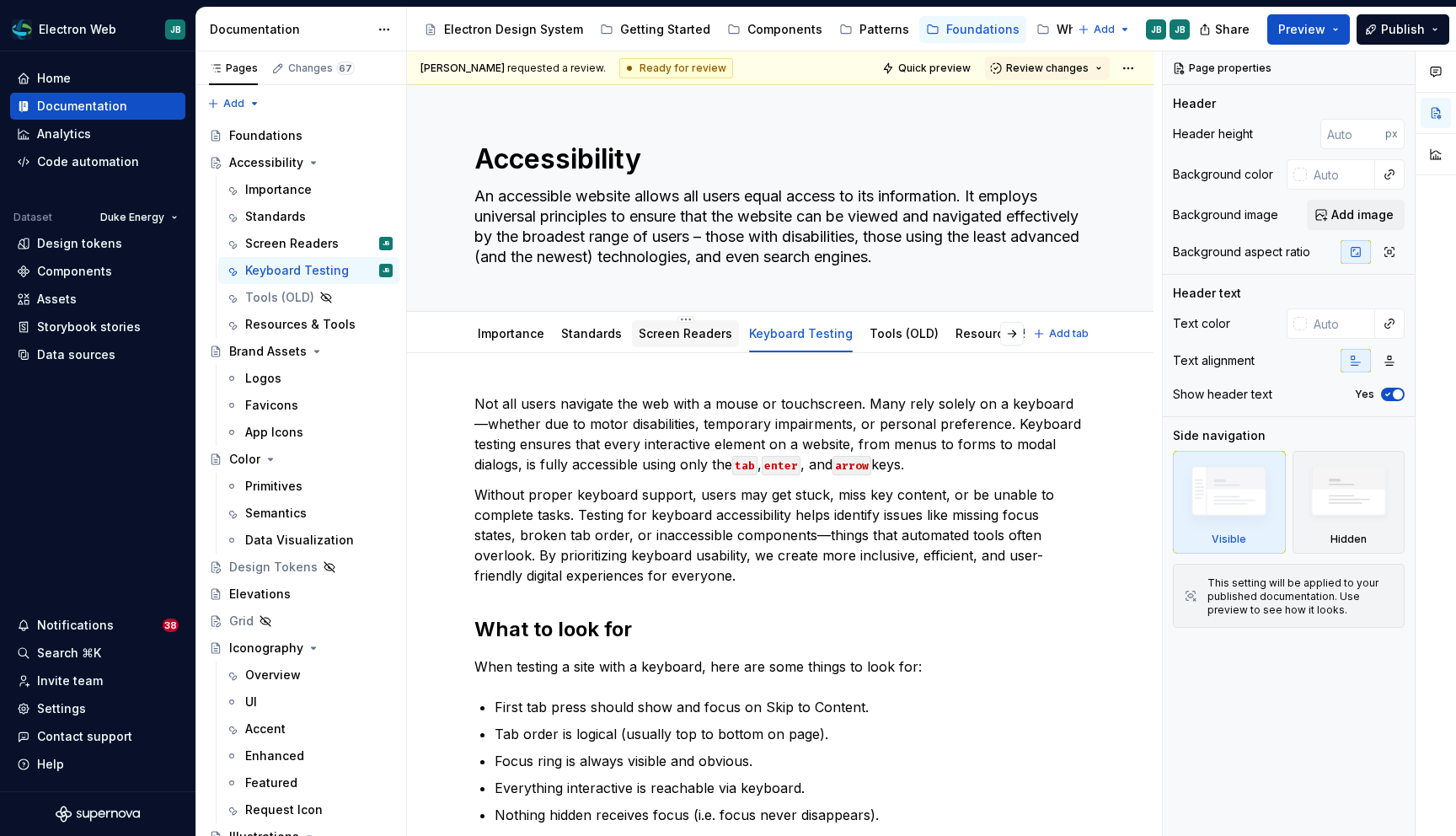
click at [680, 328] on link "Screen Readers" at bounding box center [685, 334] width 93 height 14
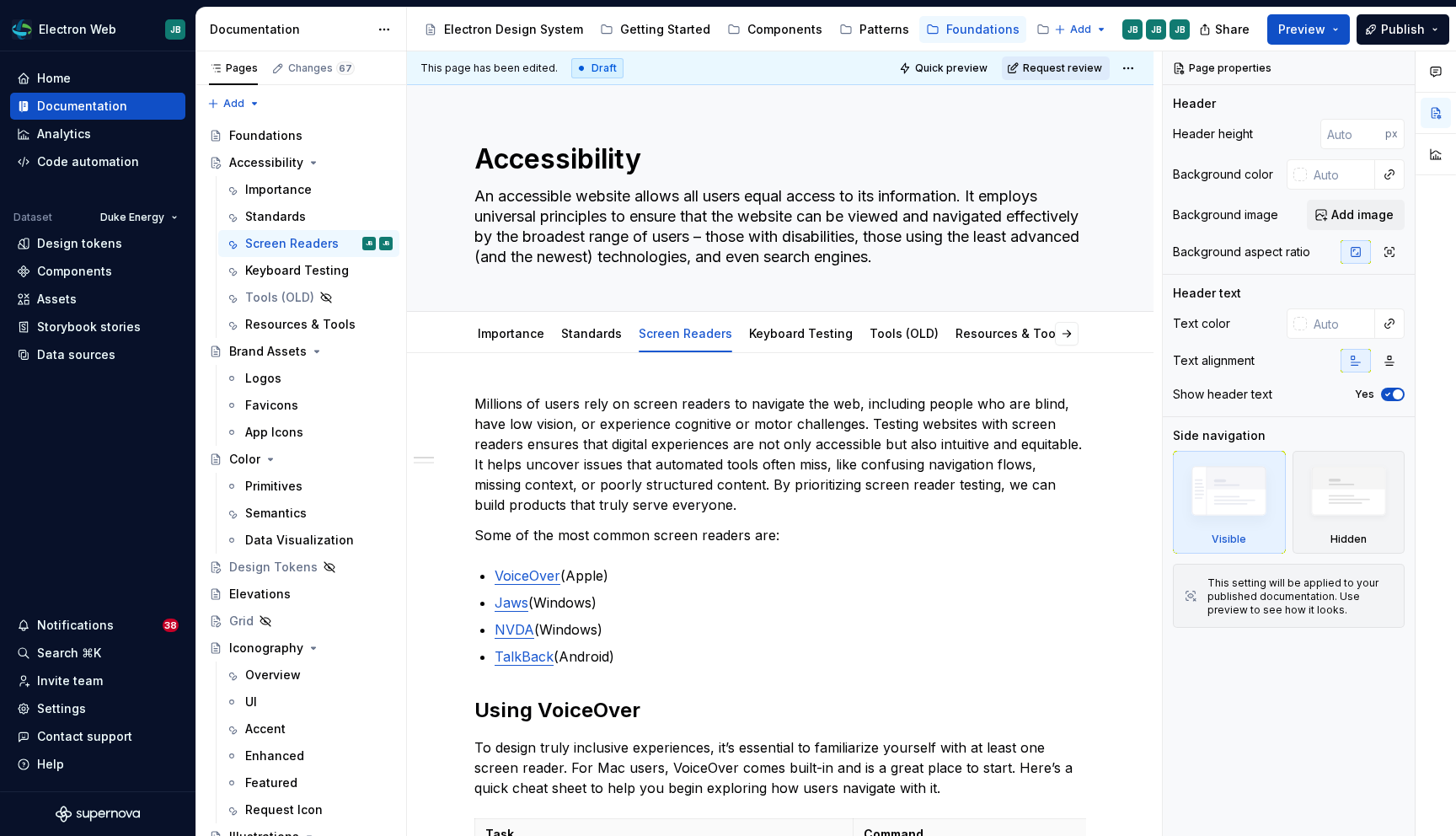
click at [1059, 65] on span "Request review" at bounding box center [1062, 68] width 79 height 13
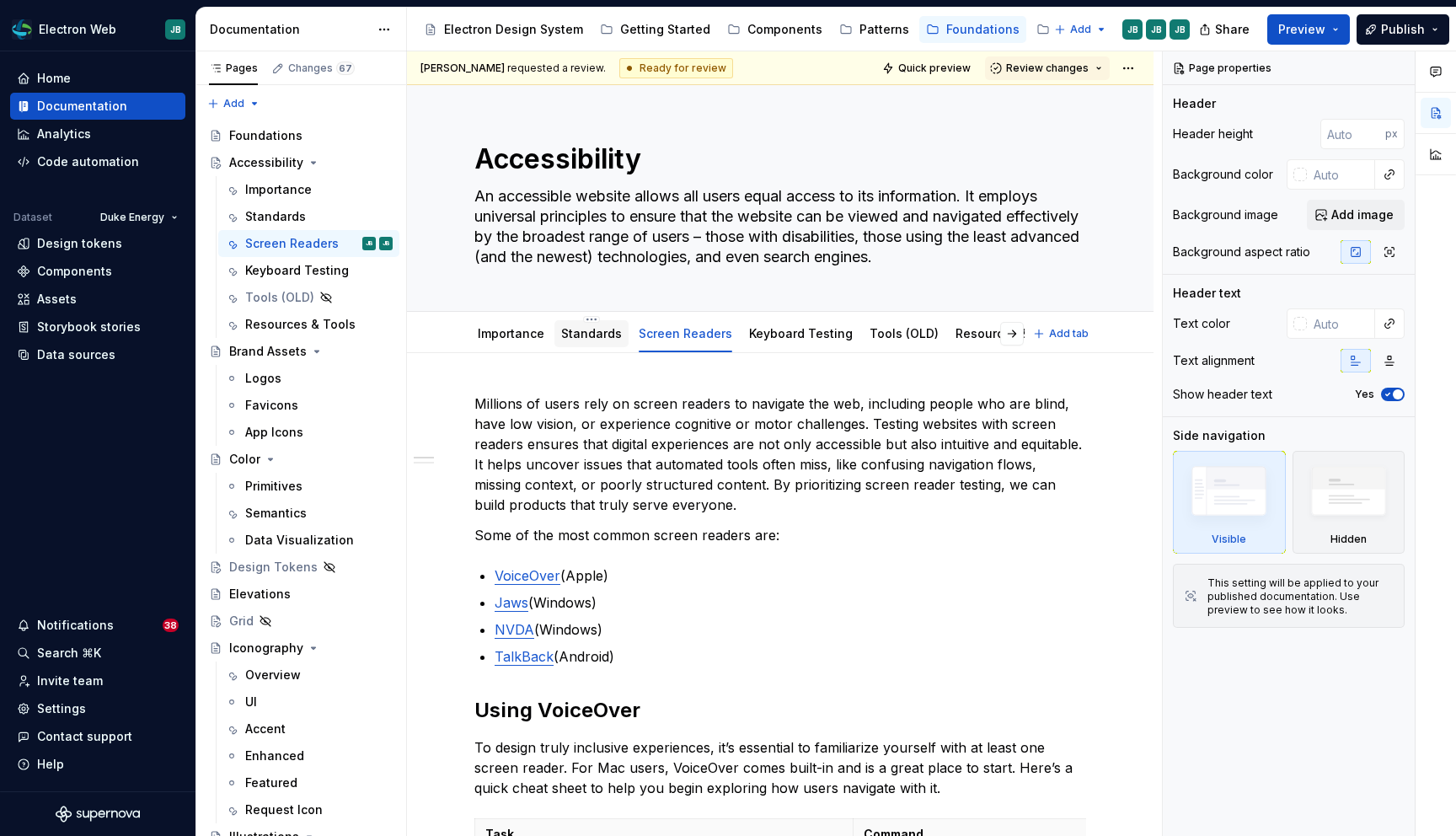
click at [593, 329] on link "Standards" at bounding box center [591, 334] width 60 height 14
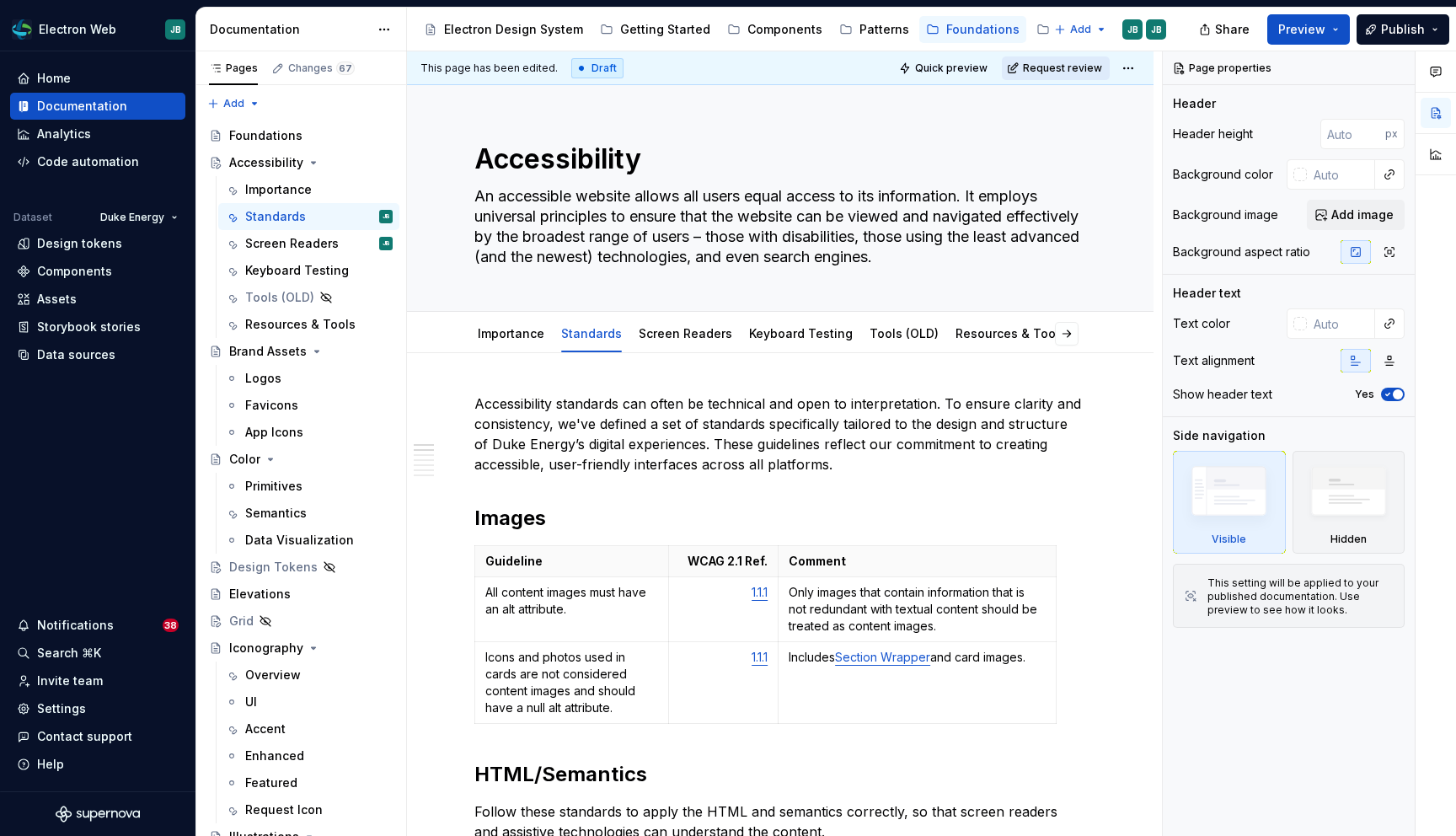
click at [1066, 64] on span "Request review" at bounding box center [1062, 68] width 79 height 13
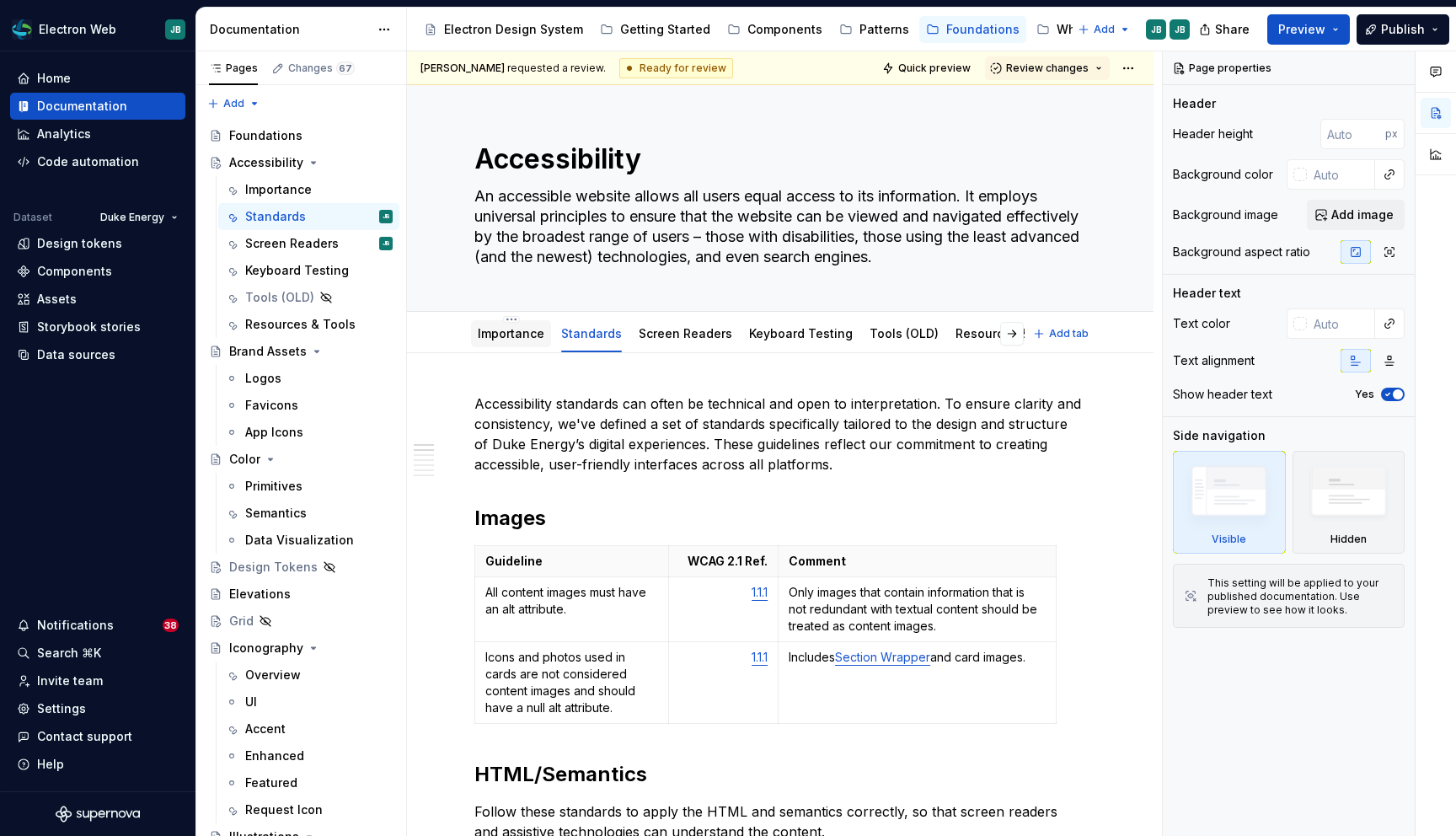
click at [505, 335] on link "Importance" at bounding box center [511, 334] width 67 height 14
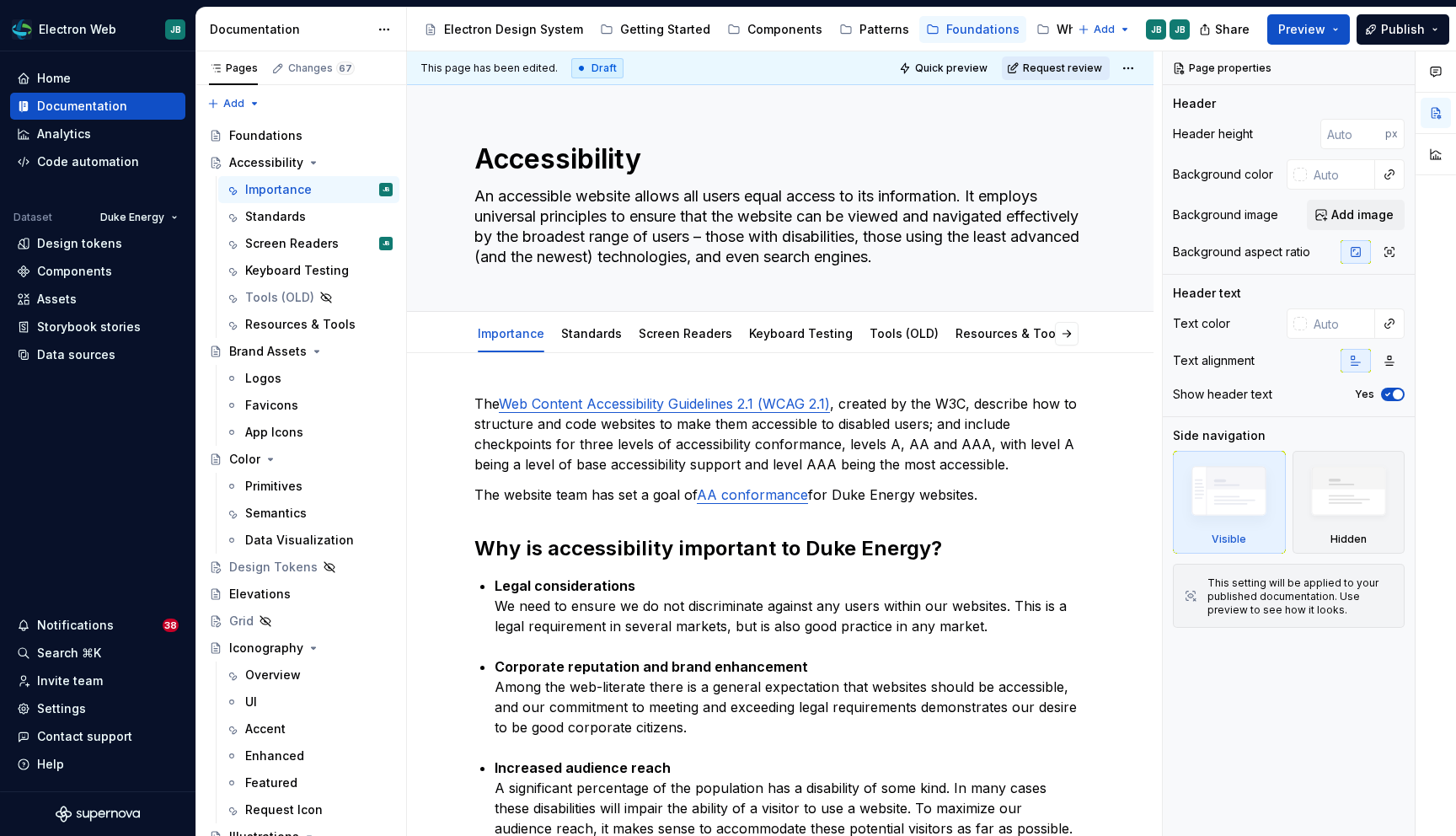
click at [1074, 66] on span "Request review" at bounding box center [1062, 68] width 79 height 13
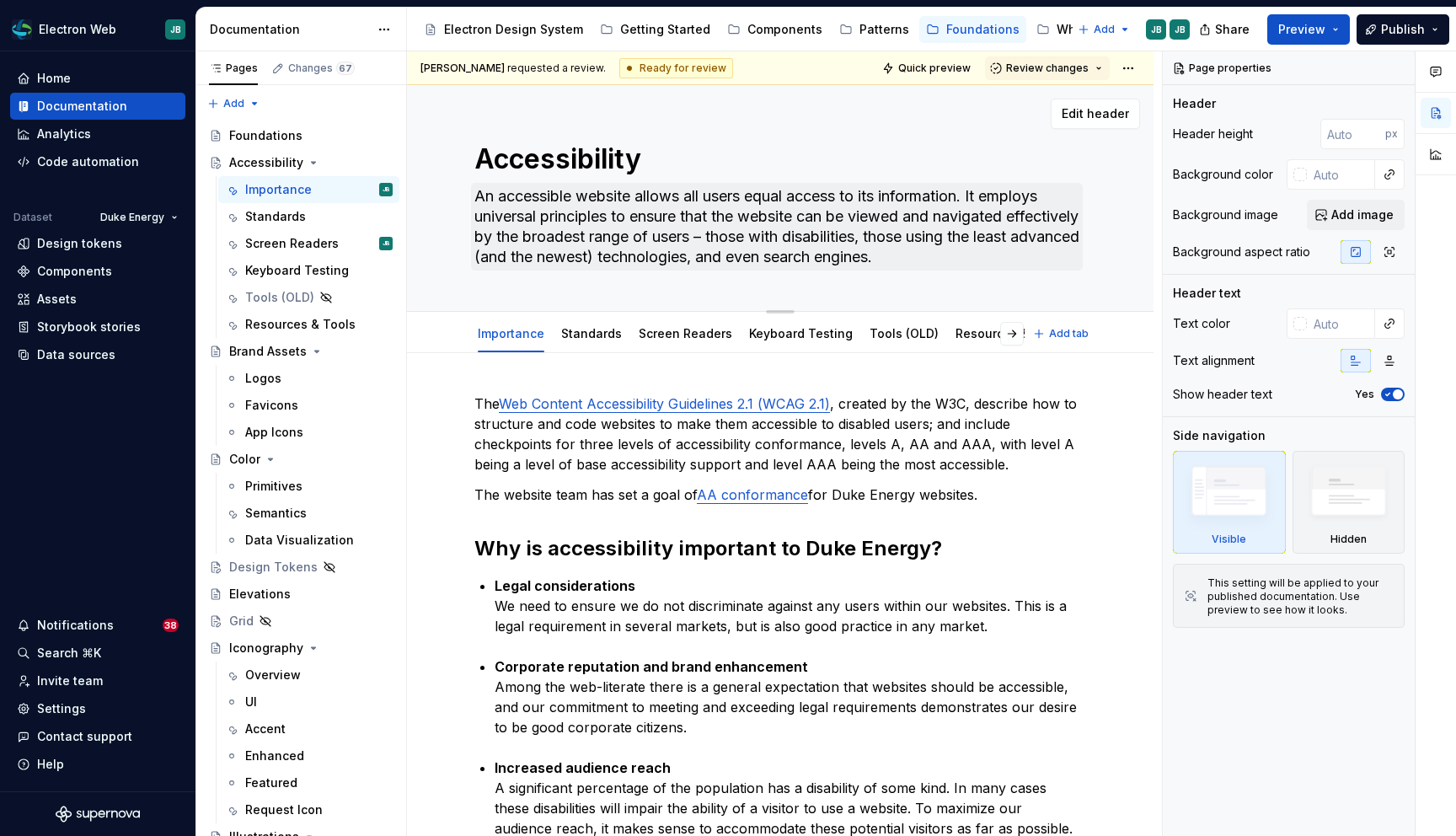
type textarea "*"
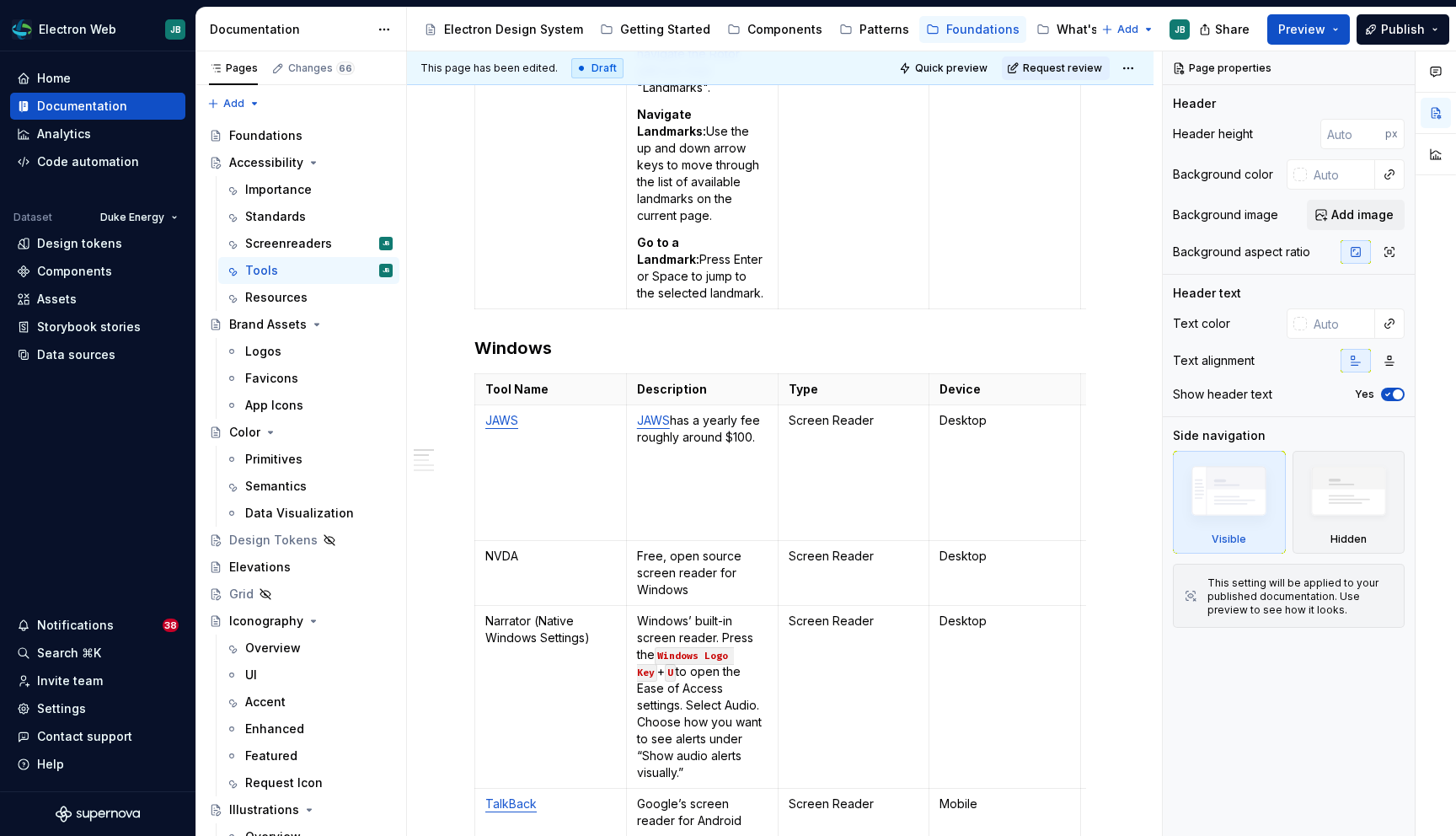
scroll to position [1099, 0]
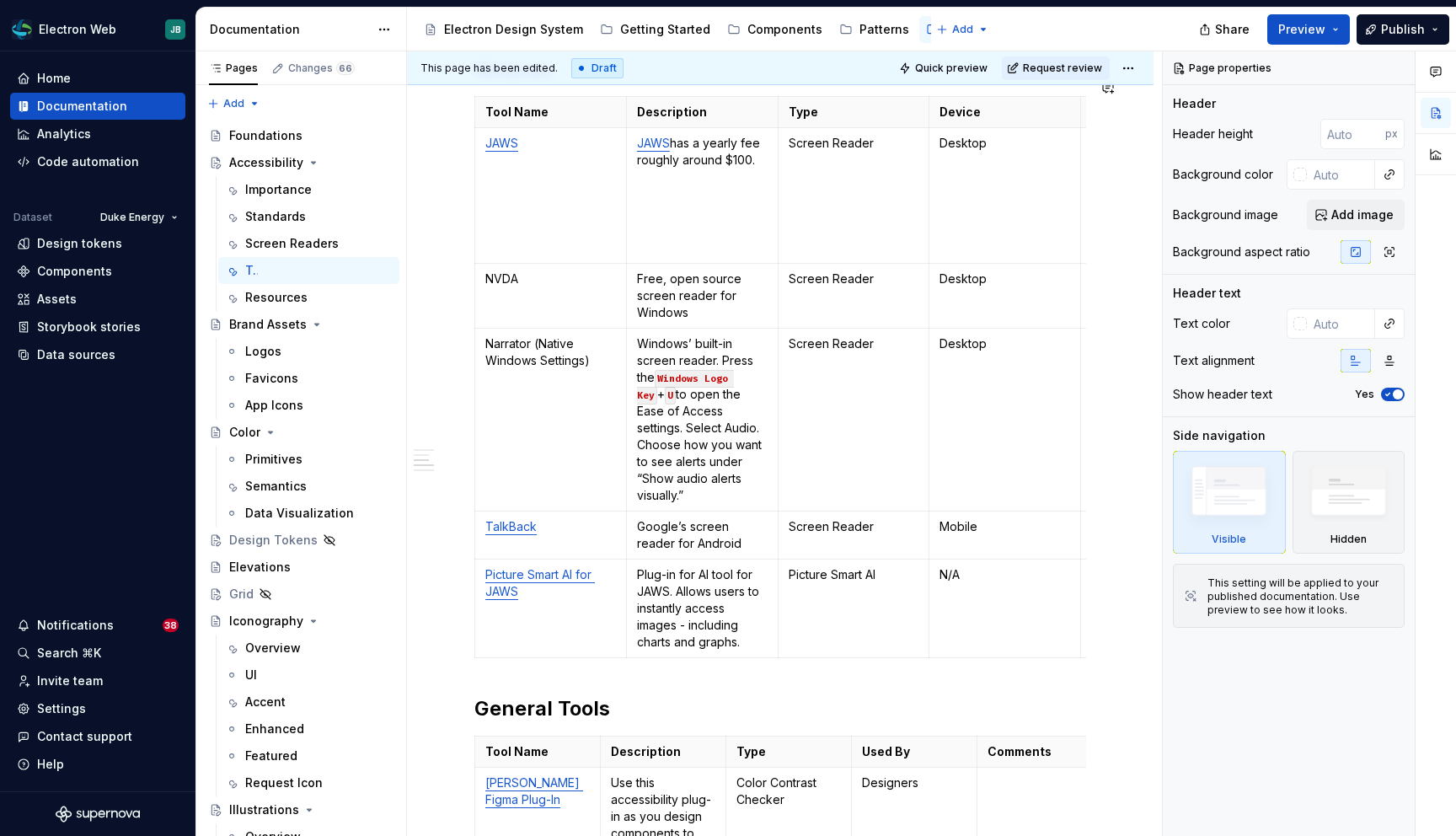
type textarea "*"
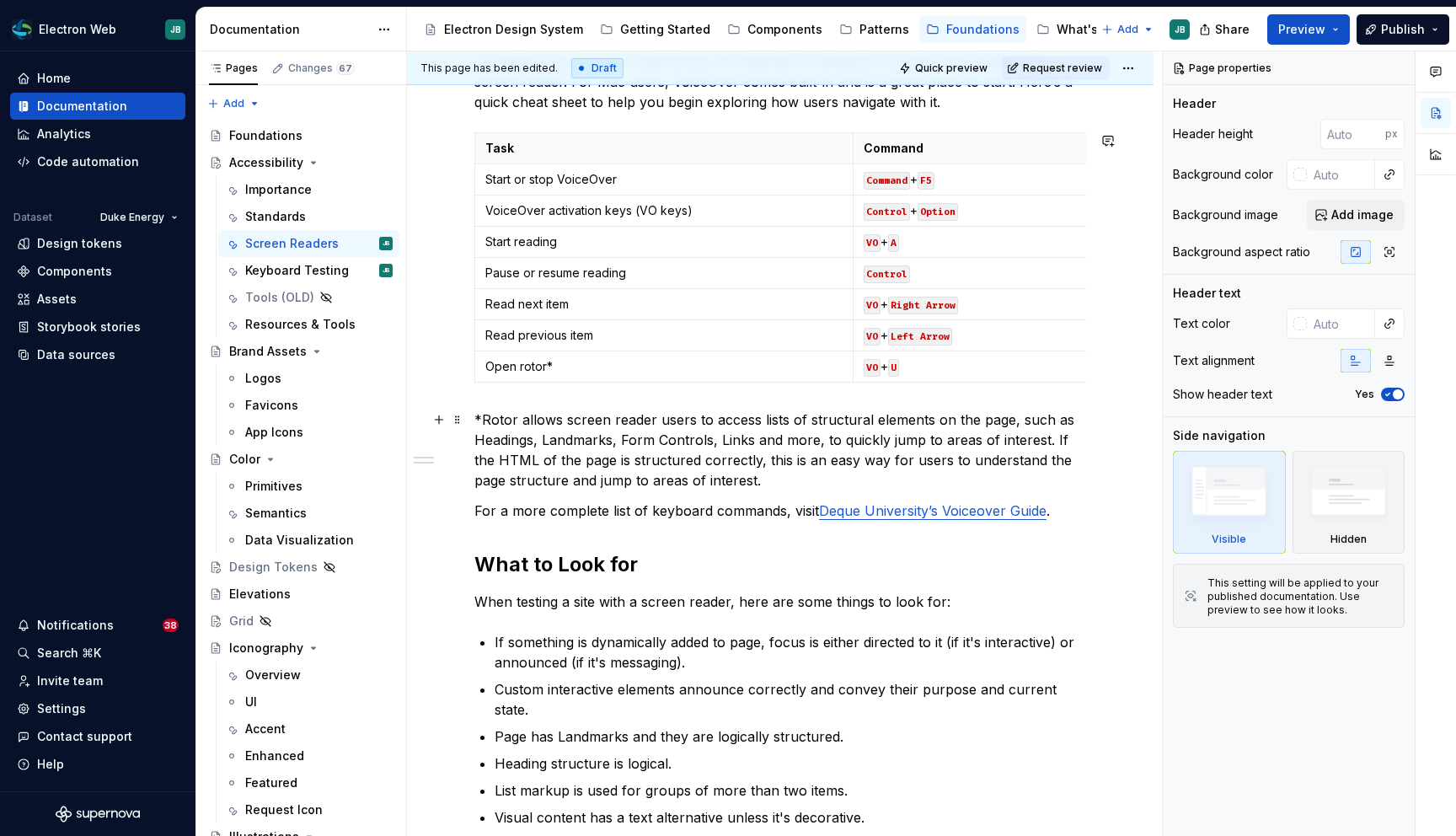
scroll to position [697, 0]
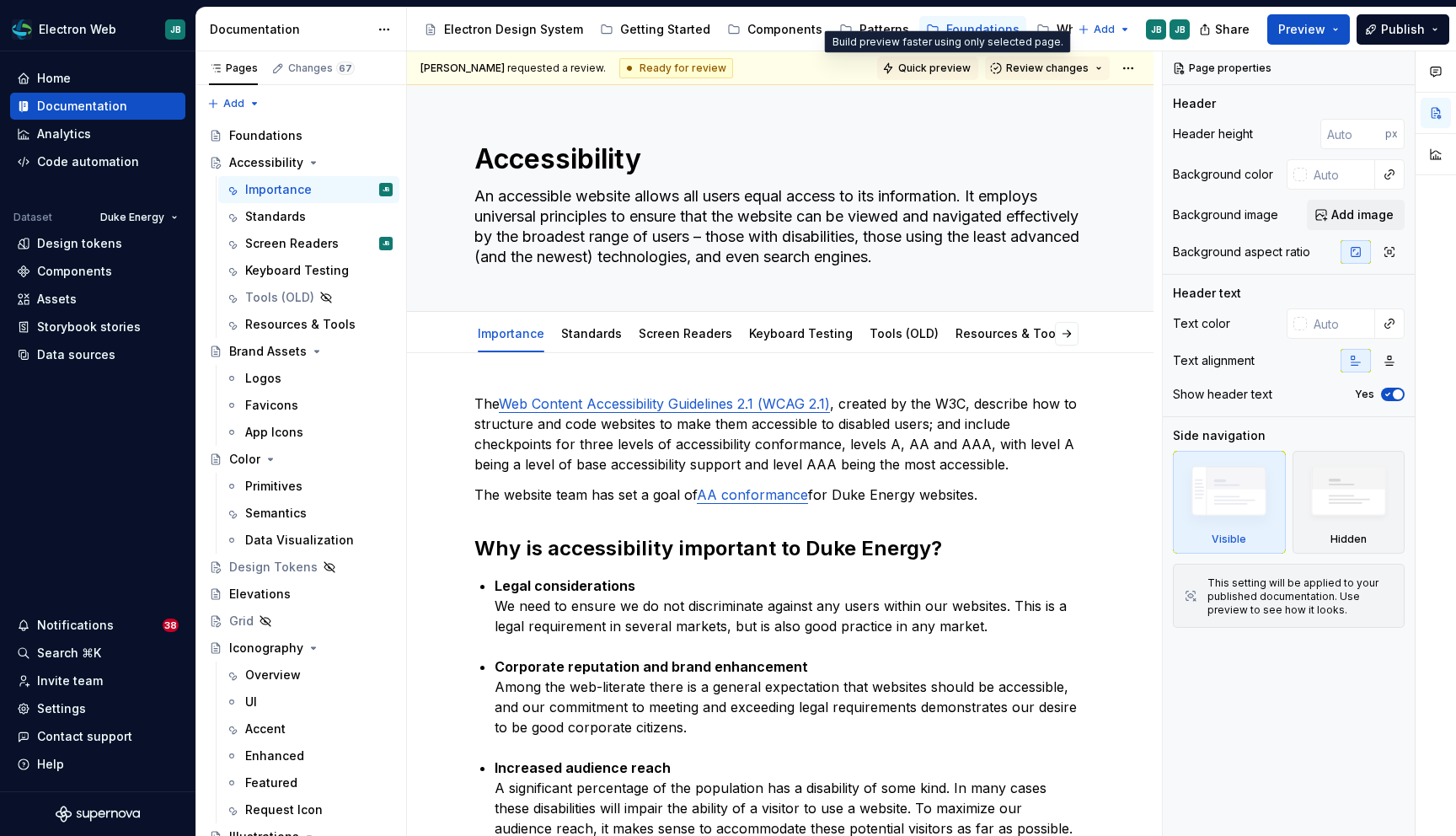
click at [948, 69] on span "Quick preview" at bounding box center [934, 68] width 72 height 13
click at [924, 67] on span "Quick preview" at bounding box center [934, 68] width 72 height 13
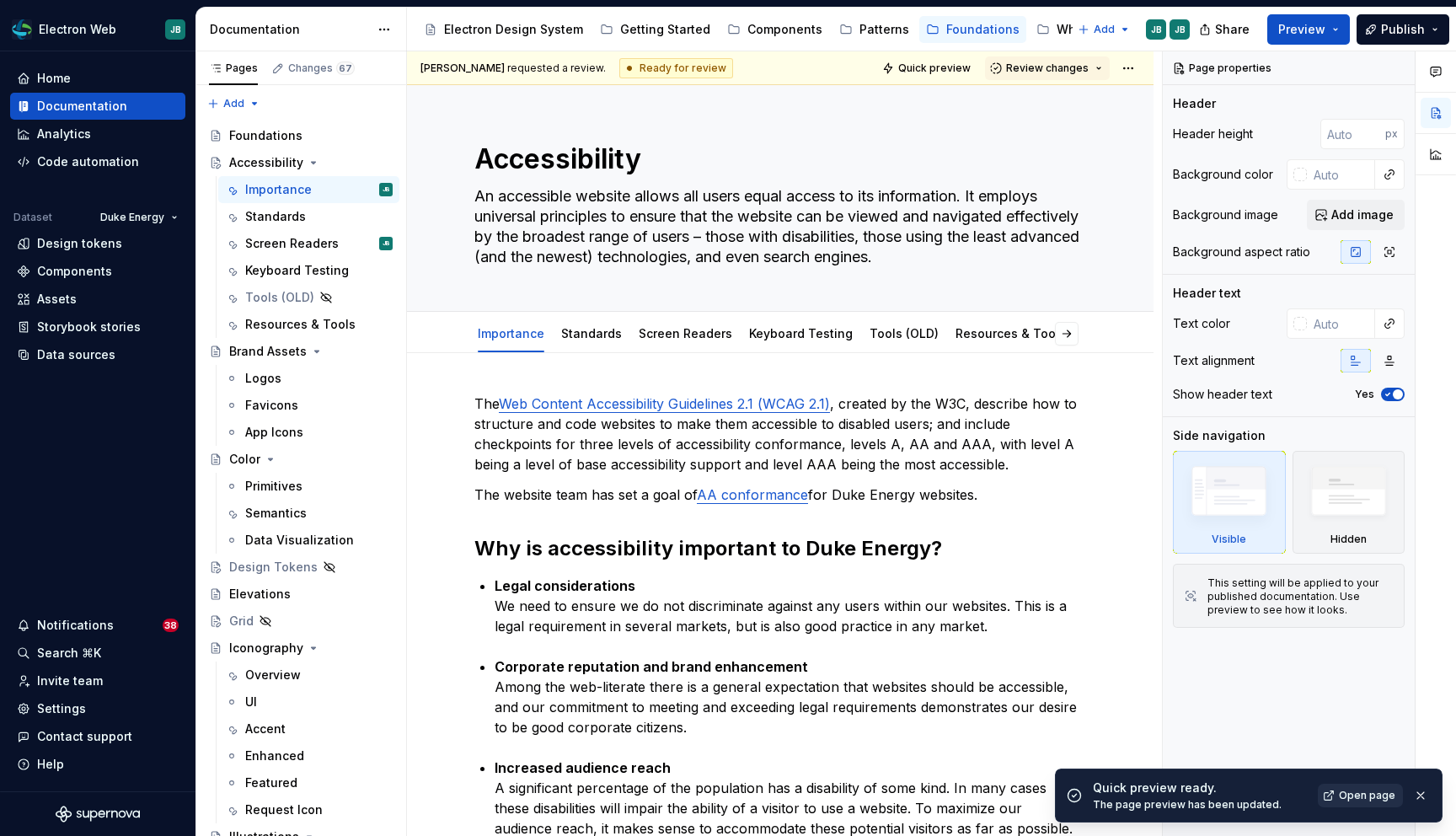
click at [1355, 794] on span "Open page" at bounding box center [1366, 795] width 56 height 13
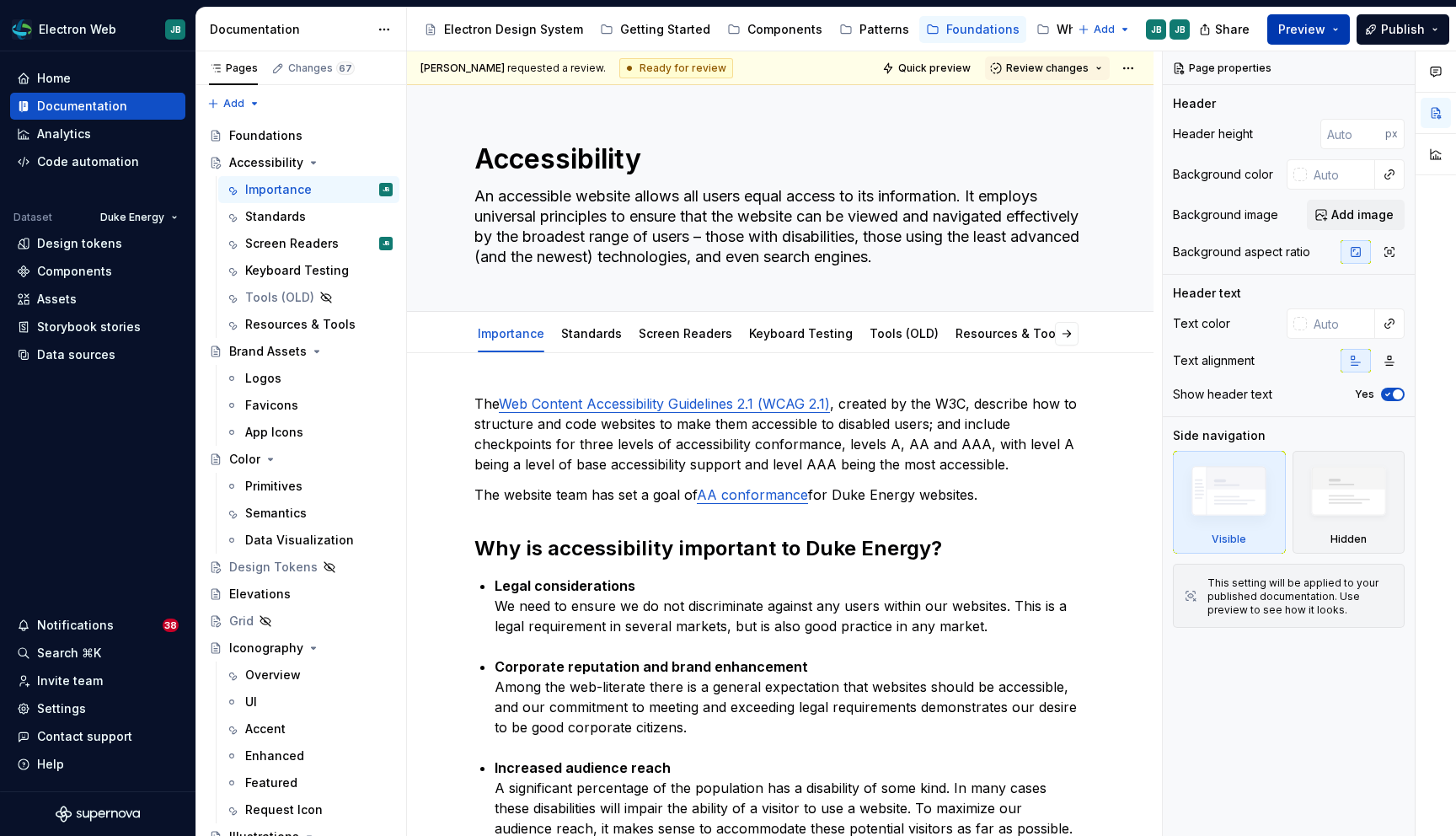
click at [1343, 27] on button "Preview" at bounding box center [1308, 29] width 83 height 30
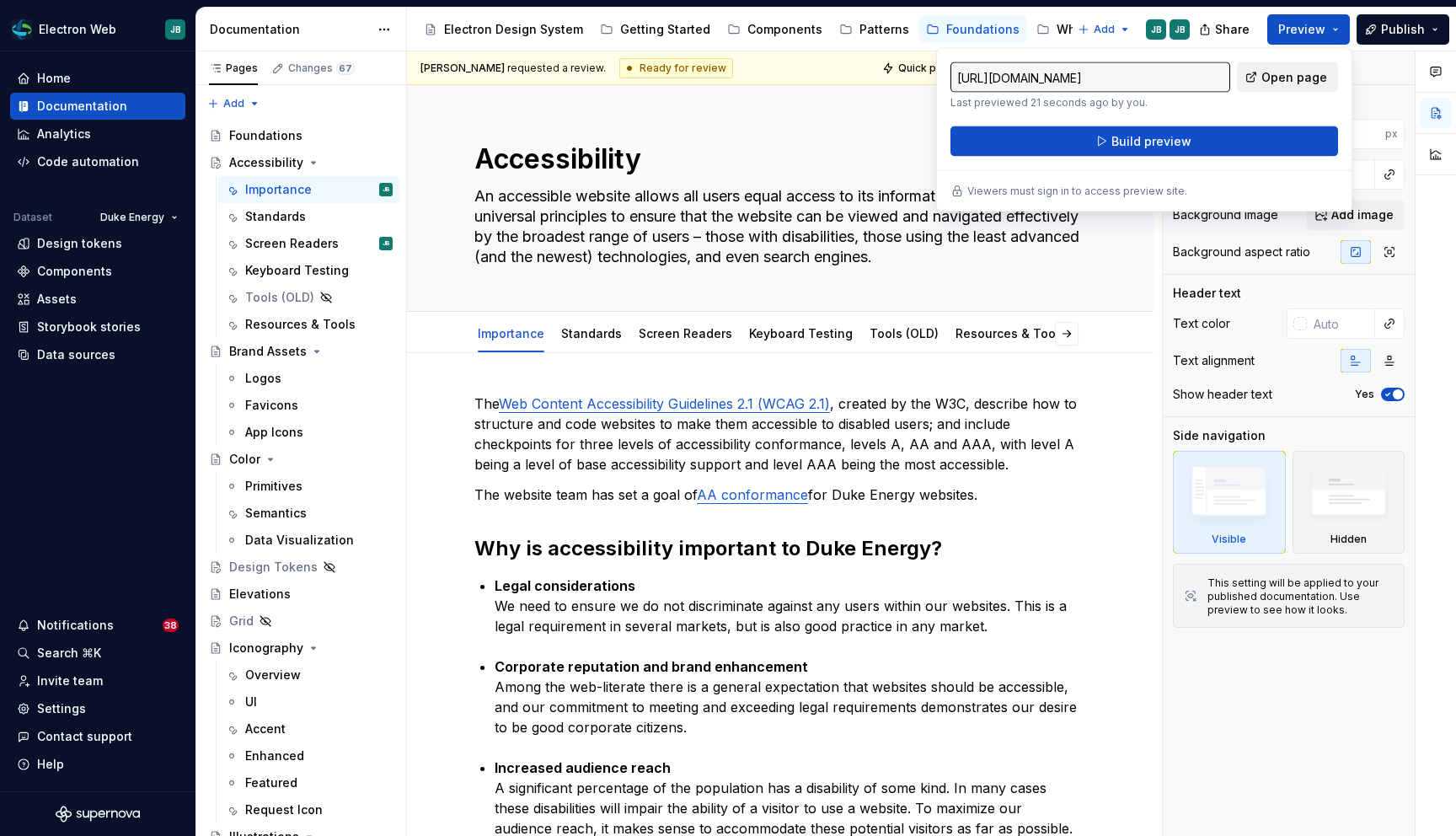
click at [1291, 74] on span "Open page" at bounding box center [1294, 77] width 66 height 17
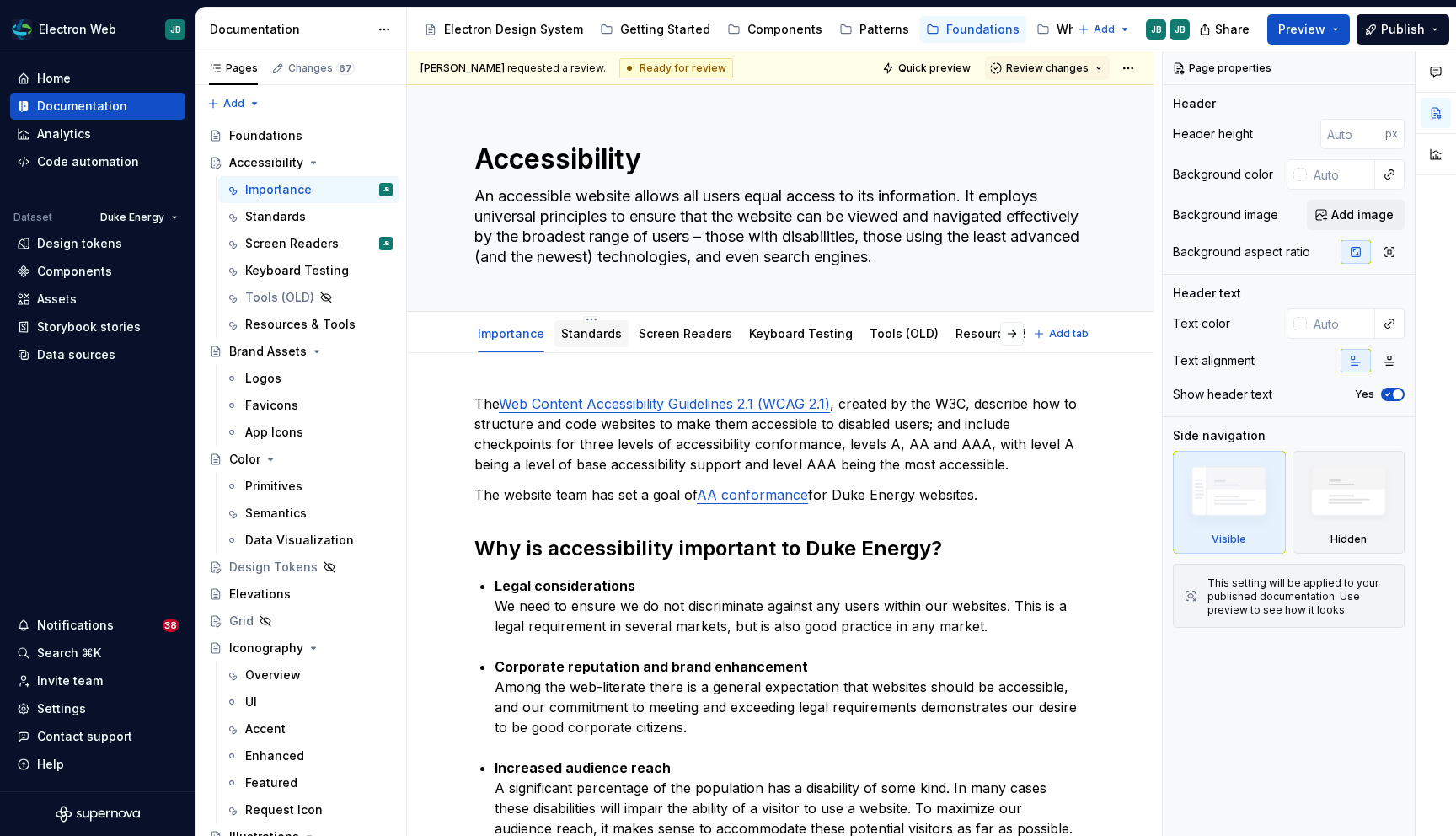
click at [590, 334] on link "Standards" at bounding box center [591, 334] width 60 height 14
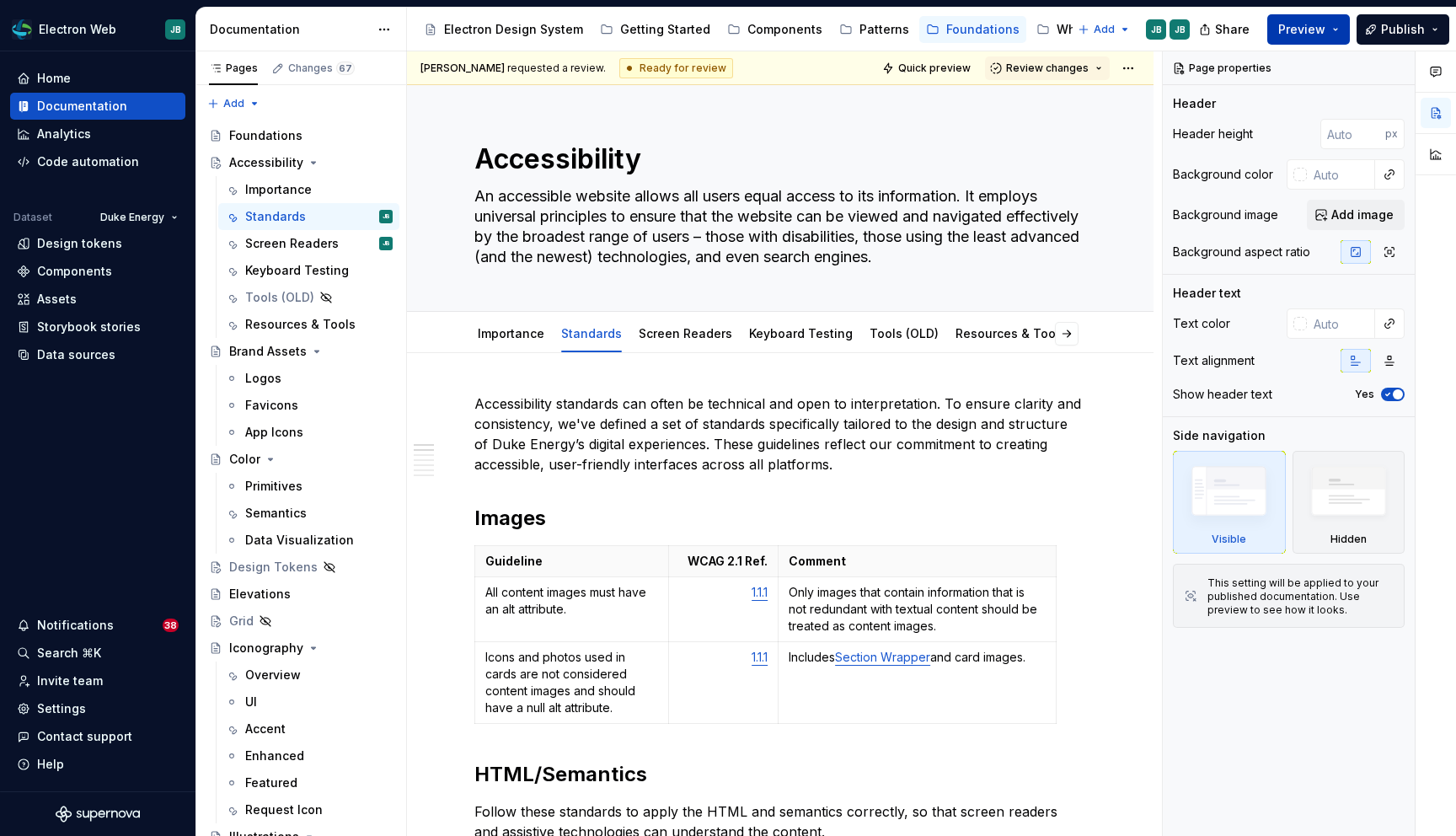
click at [1338, 25] on button "Preview" at bounding box center [1308, 29] width 83 height 30
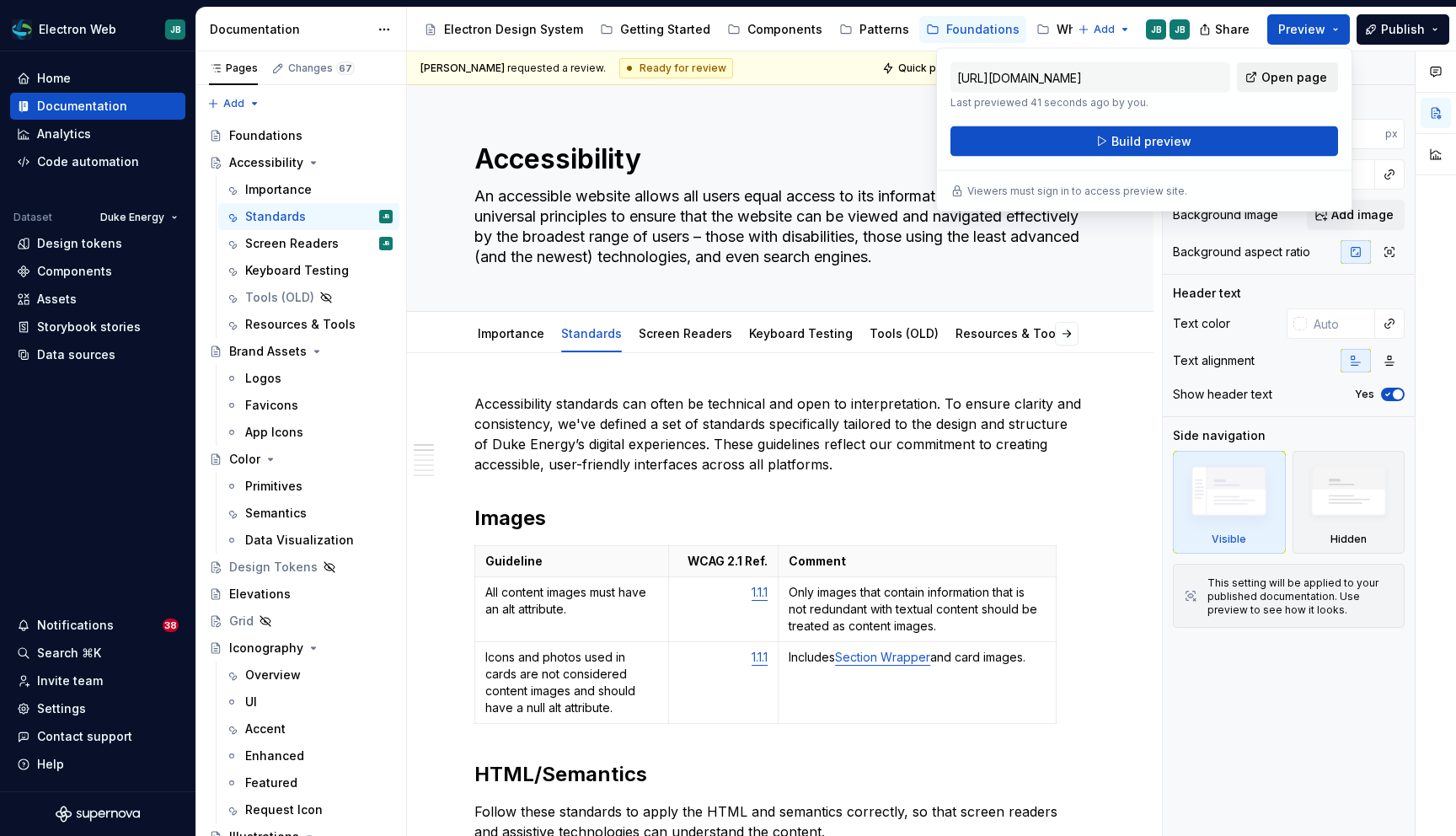
click at [1285, 72] on span "Open page" at bounding box center [1294, 77] width 66 height 17
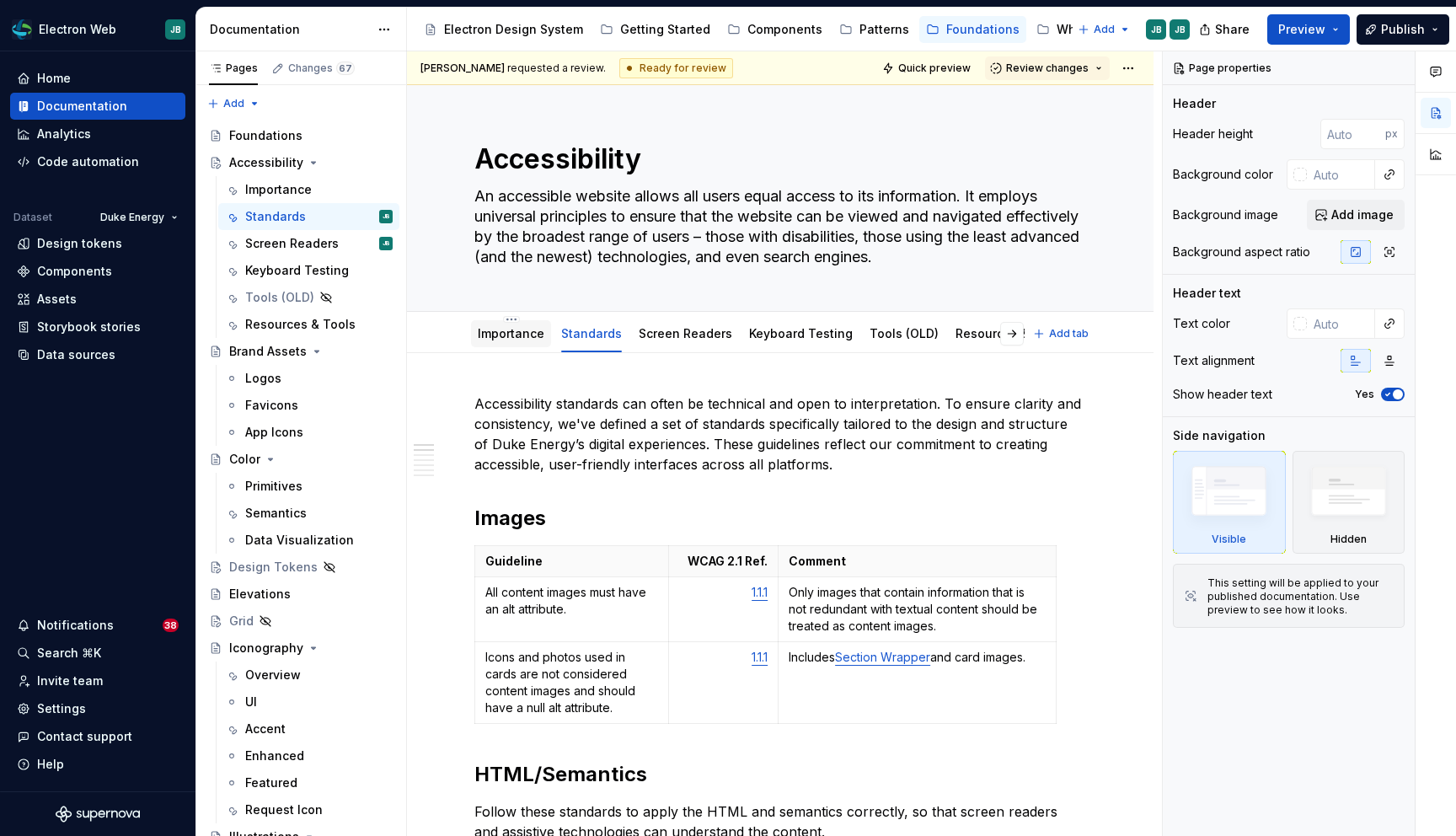
click at [520, 338] on link "Importance" at bounding box center [511, 334] width 67 height 14
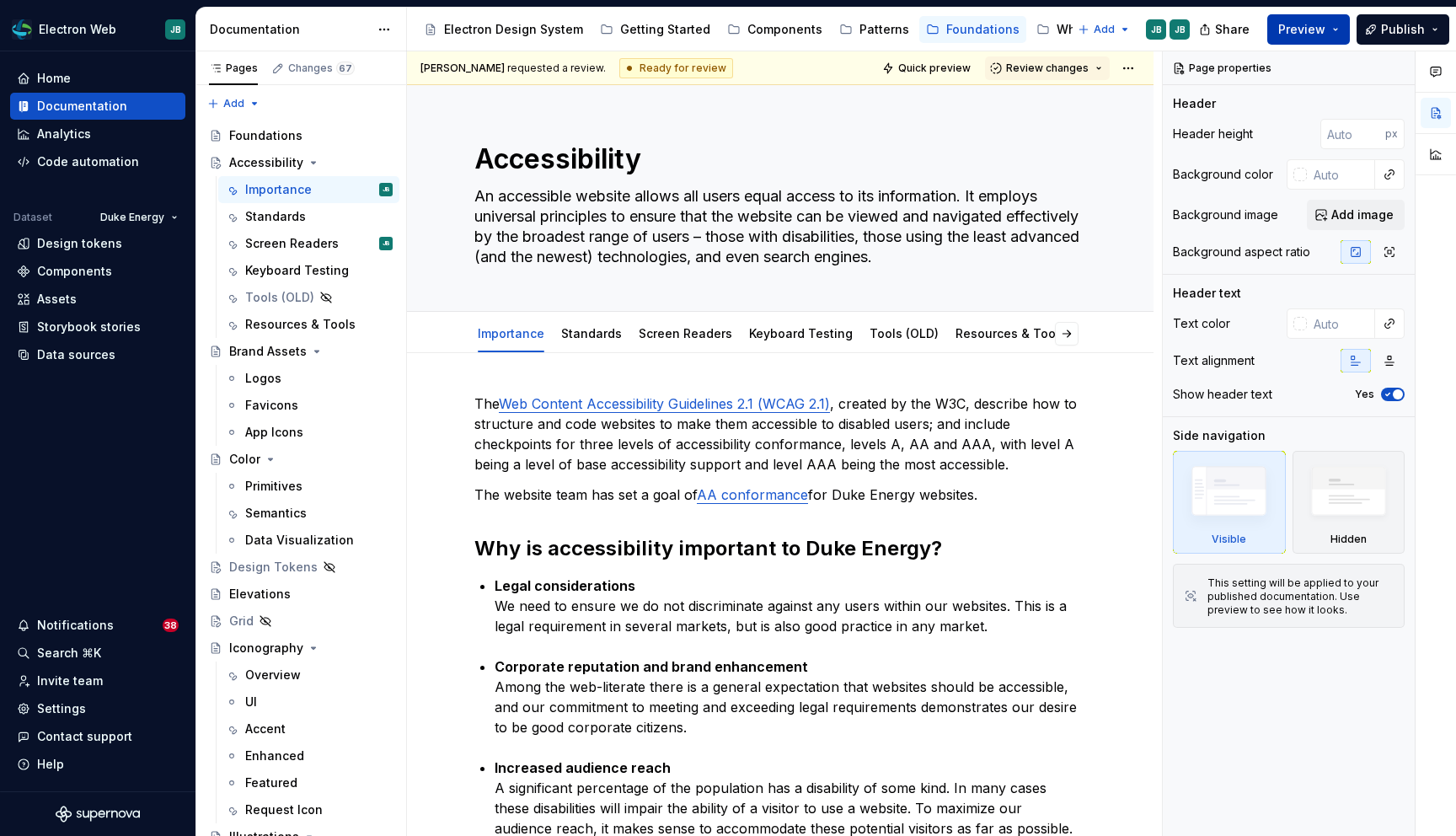
click at [1342, 24] on button "Preview" at bounding box center [1308, 29] width 83 height 30
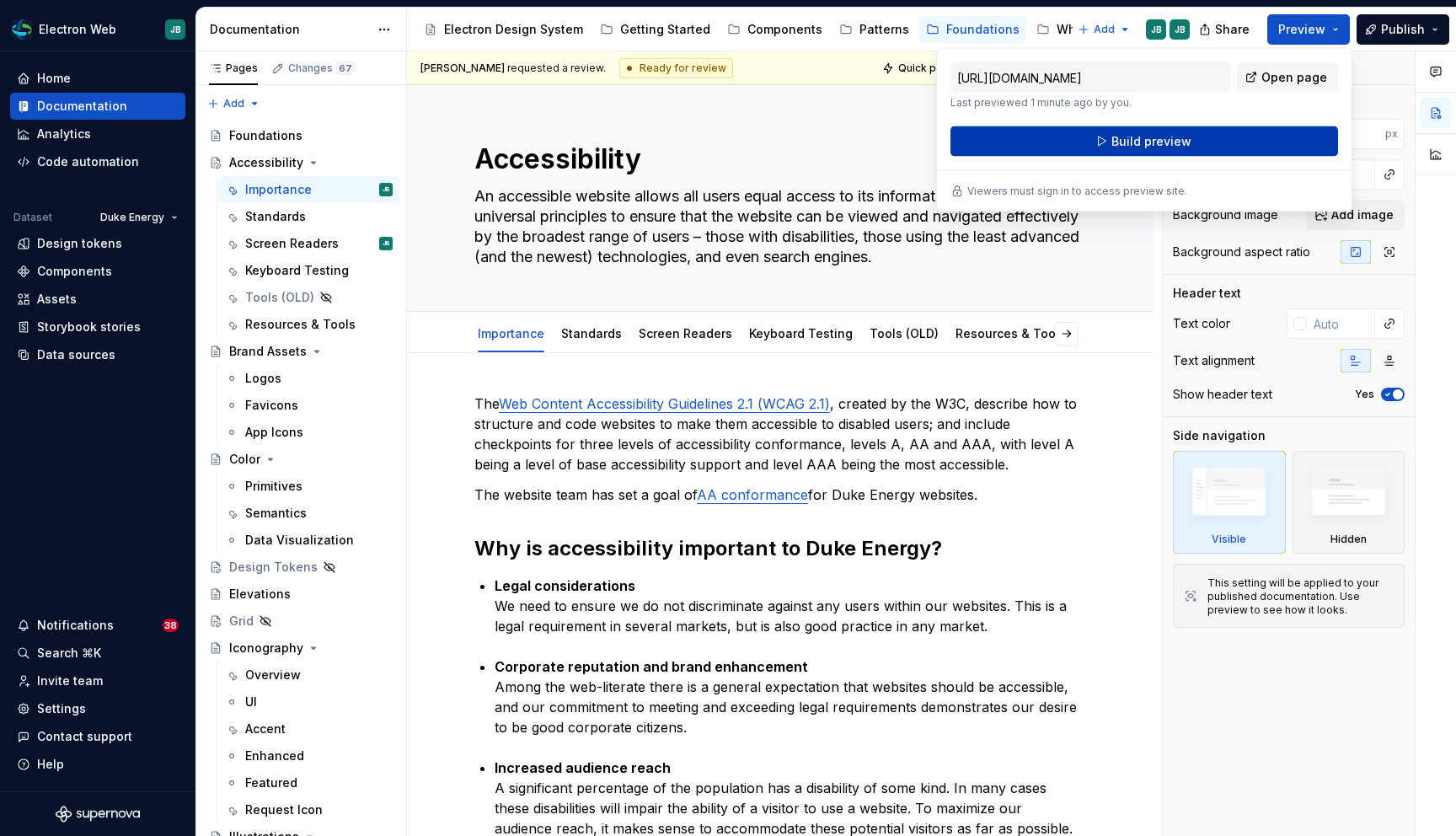
click at [1214, 133] on button "Build preview" at bounding box center [1145, 141] width 388 height 30
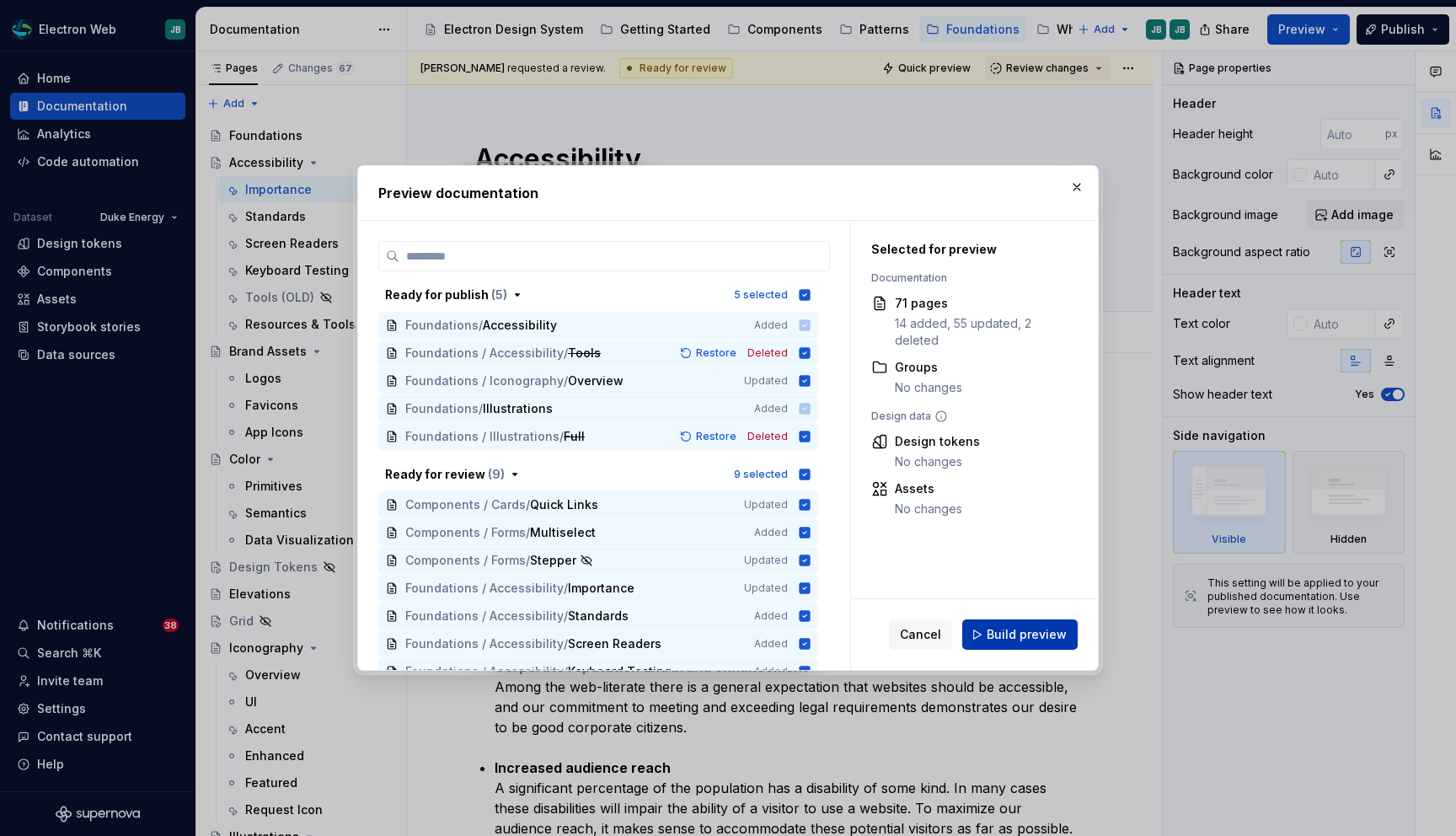
click at [1017, 636] on span "Build preview" at bounding box center [1026, 634] width 80 height 17
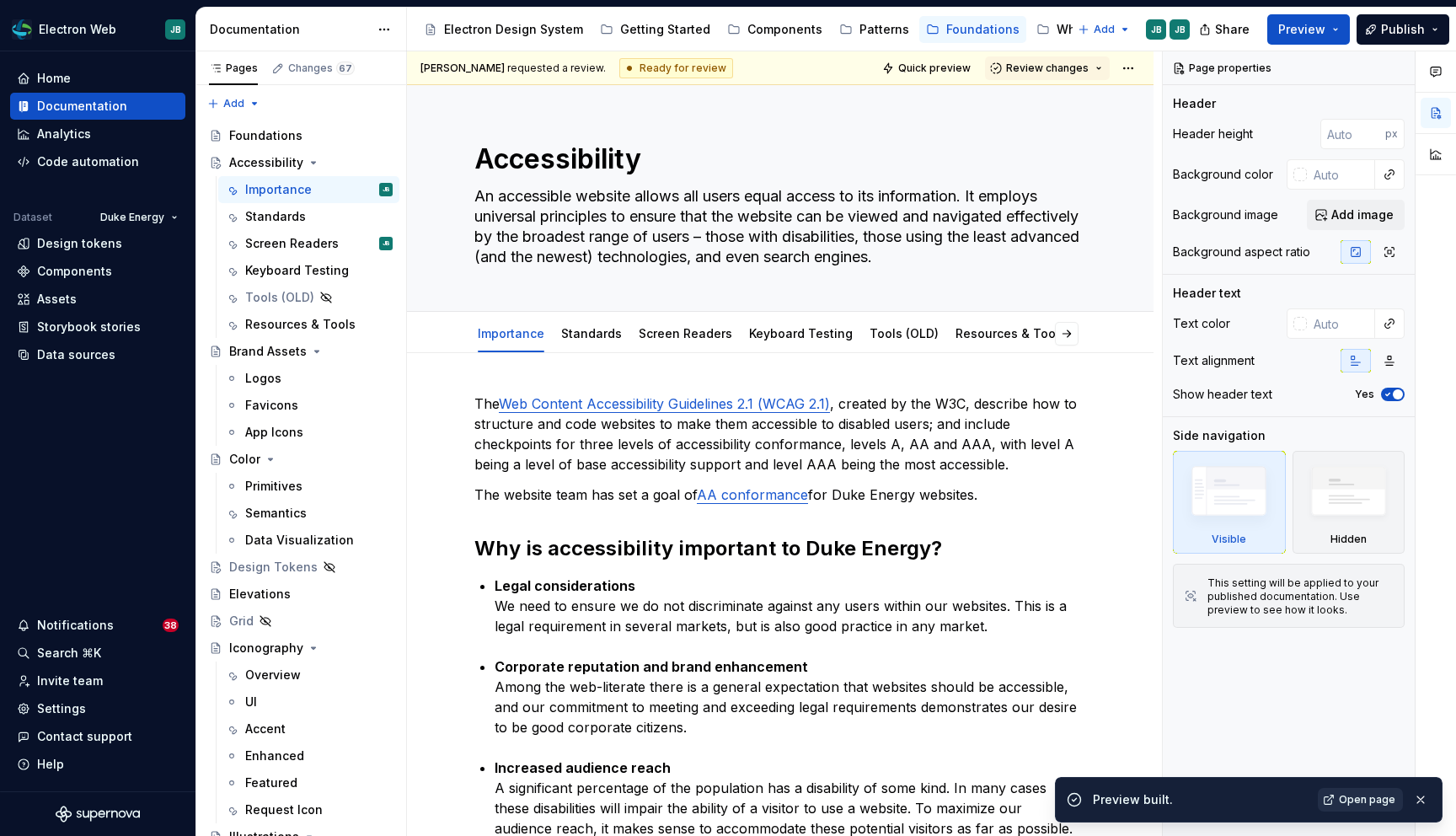
click at [1377, 797] on span "Open page" at bounding box center [1366, 800] width 56 height 13
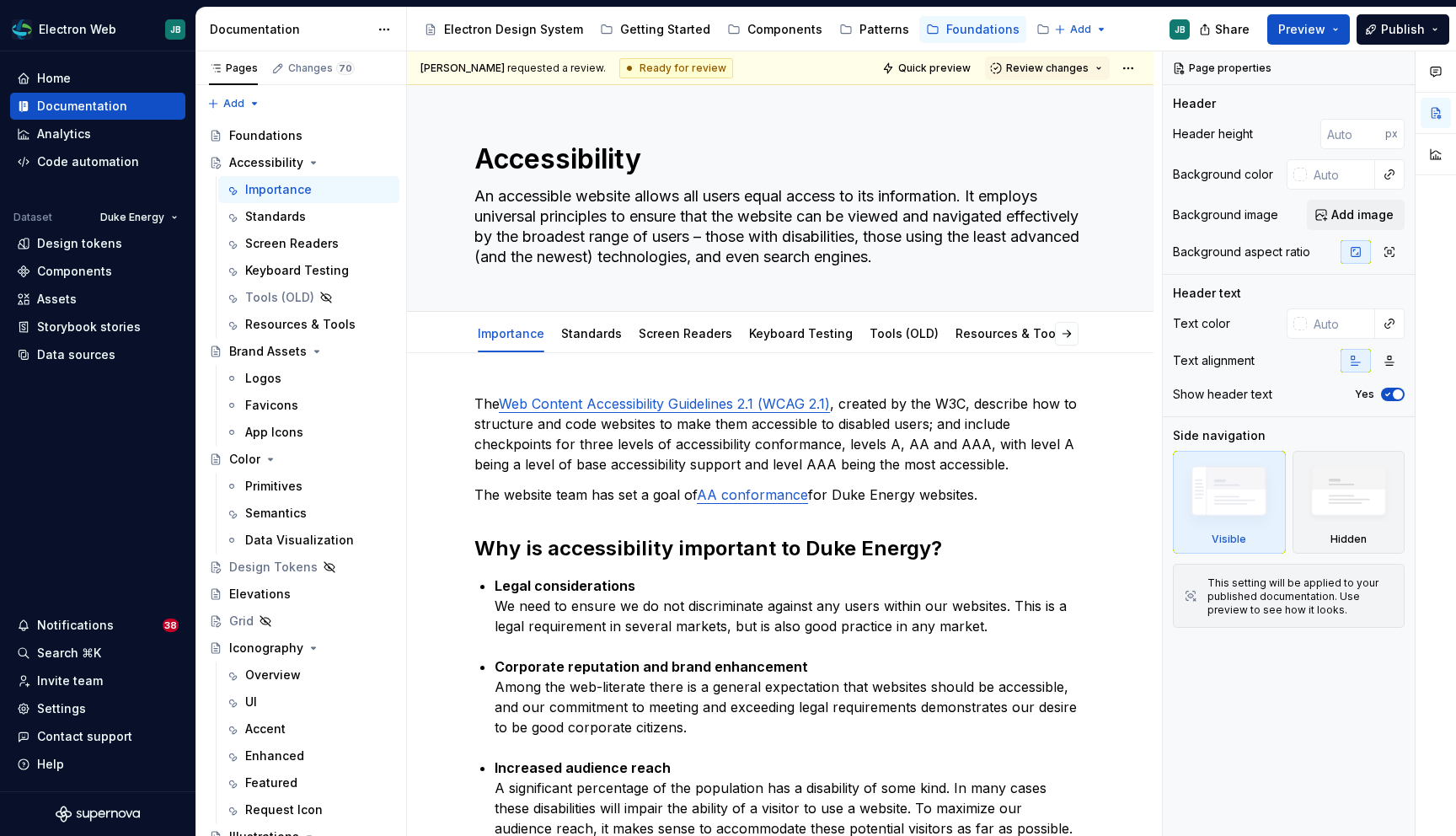
type textarea "*"
